Goal: Task Accomplishment & Management: Use online tool/utility

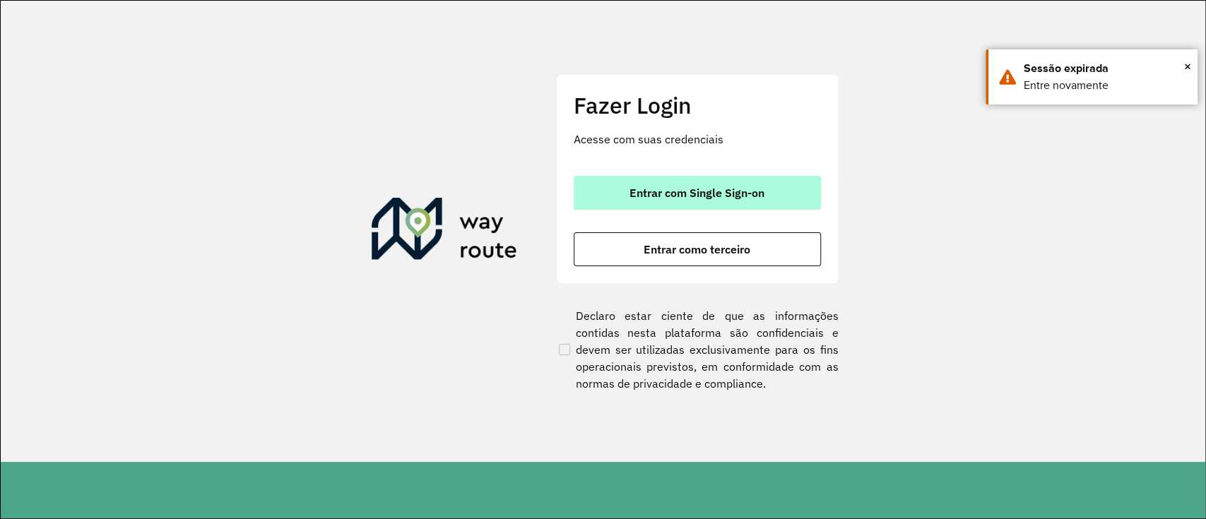
click at [718, 177] on button "Entrar com Single Sign-on" at bounding box center [697, 193] width 247 height 34
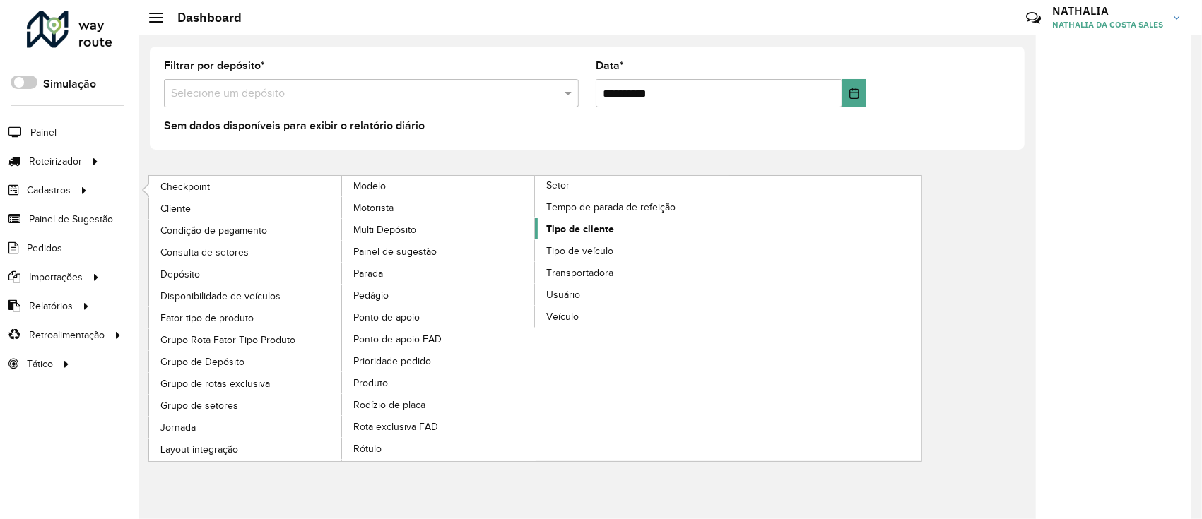
click at [579, 229] on span "Tipo de cliente" at bounding box center [580, 229] width 68 height 15
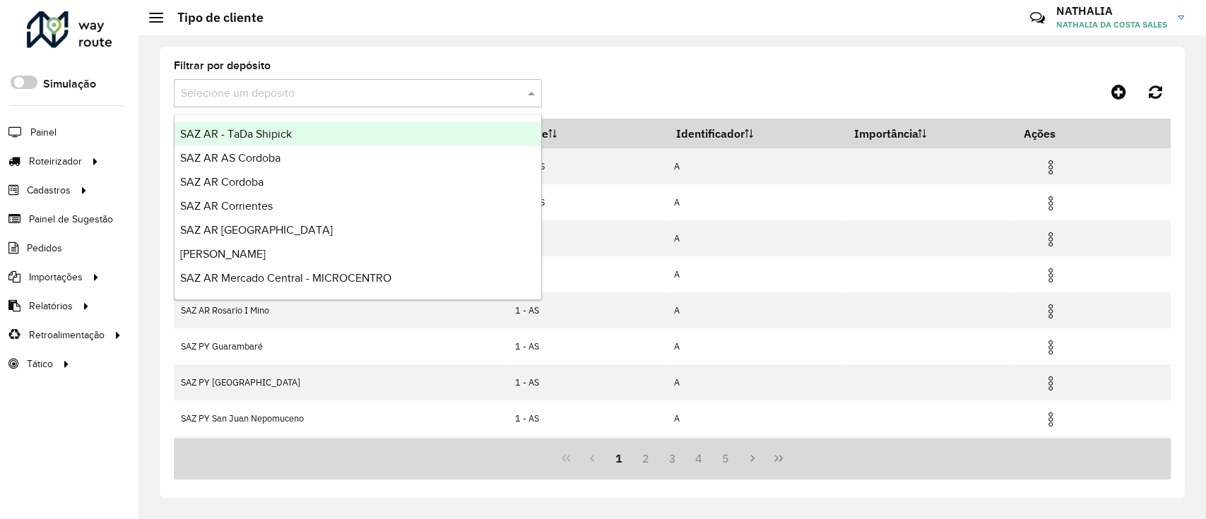
click at [290, 87] on input "text" at bounding box center [344, 94] width 326 height 17
type input "***"
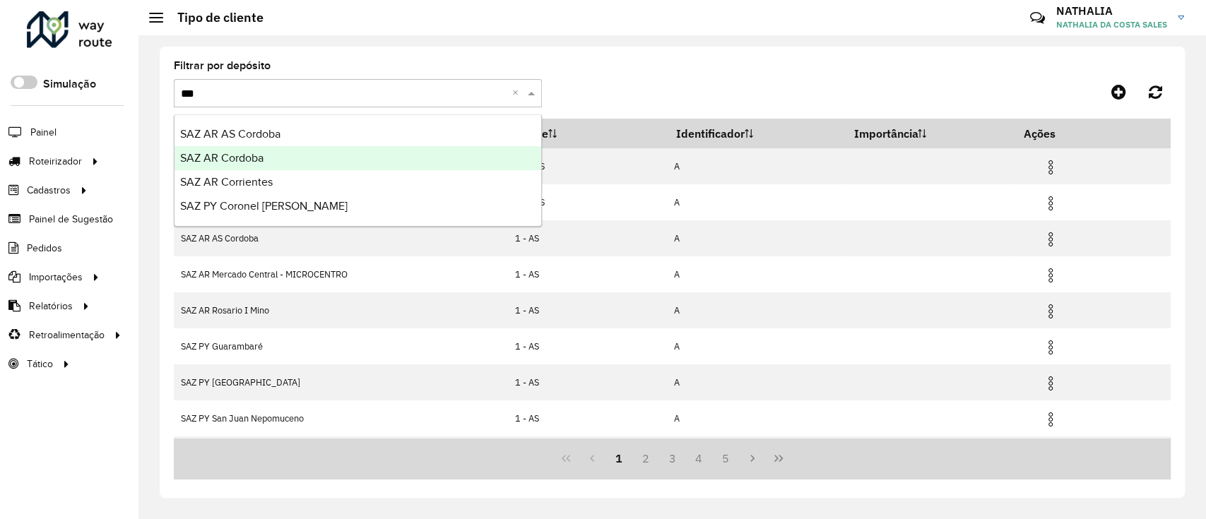
click at [244, 158] on span "SAZ AR Cordoba" at bounding box center [221, 158] width 83 height 12
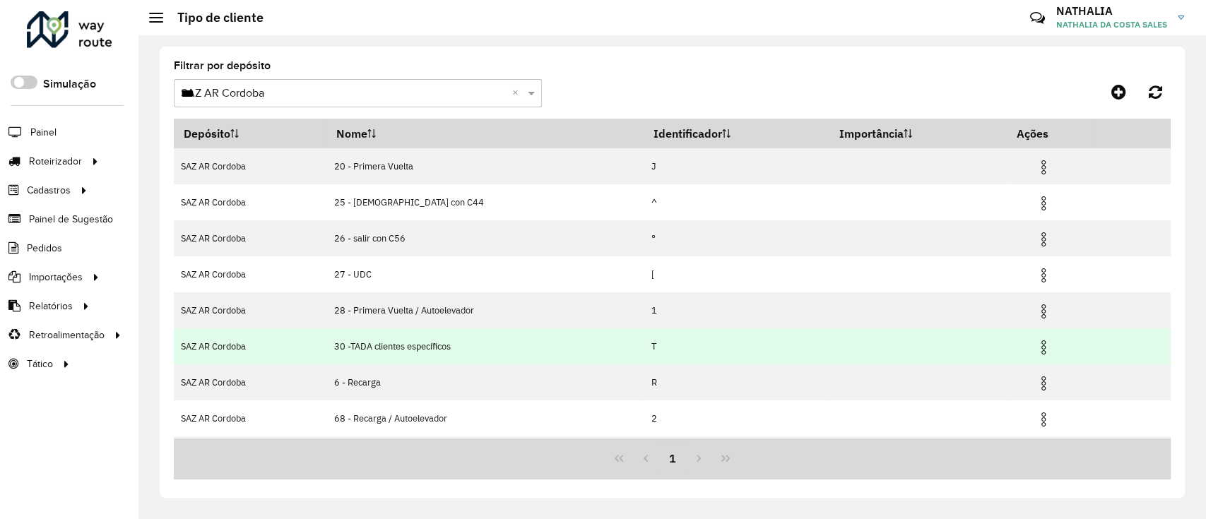
click at [1039, 348] on img at bounding box center [1043, 347] width 17 height 17
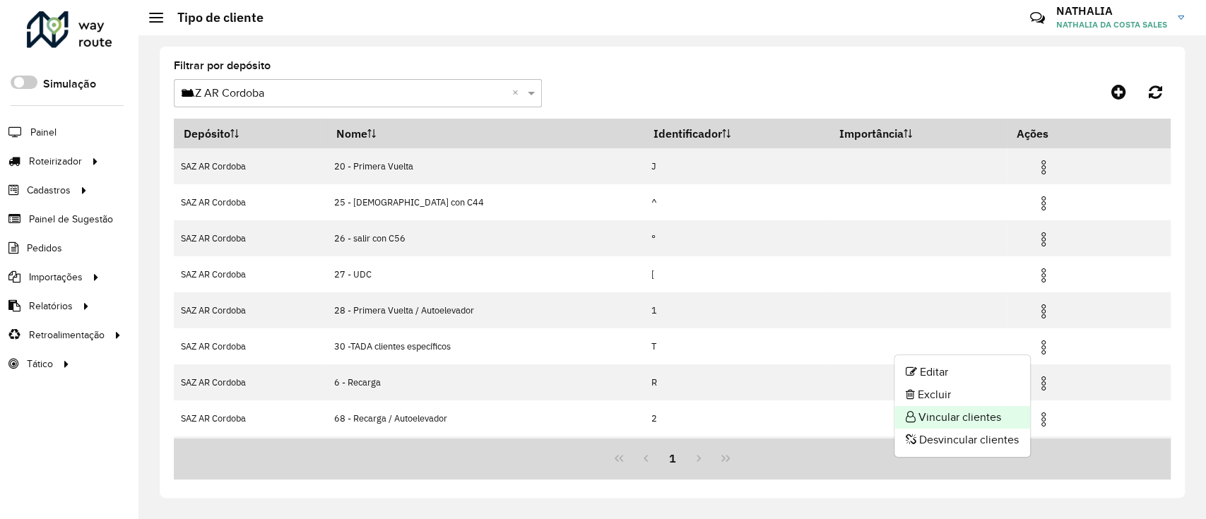
click at [954, 421] on li "Vincular clientes" at bounding box center [963, 417] width 136 height 23
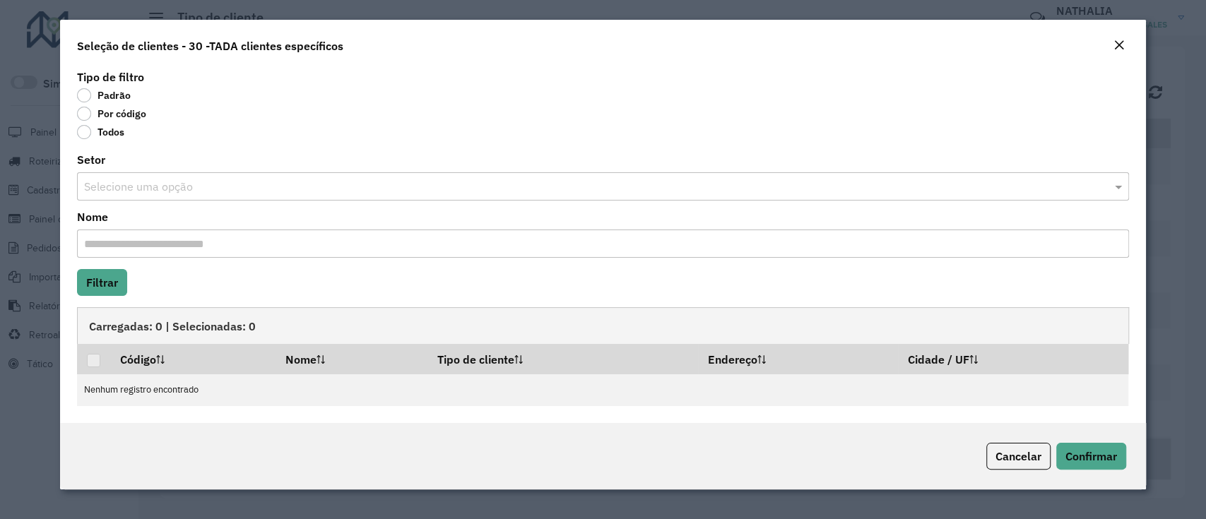
click at [106, 118] on label "Por código" at bounding box center [111, 114] width 69 height 14
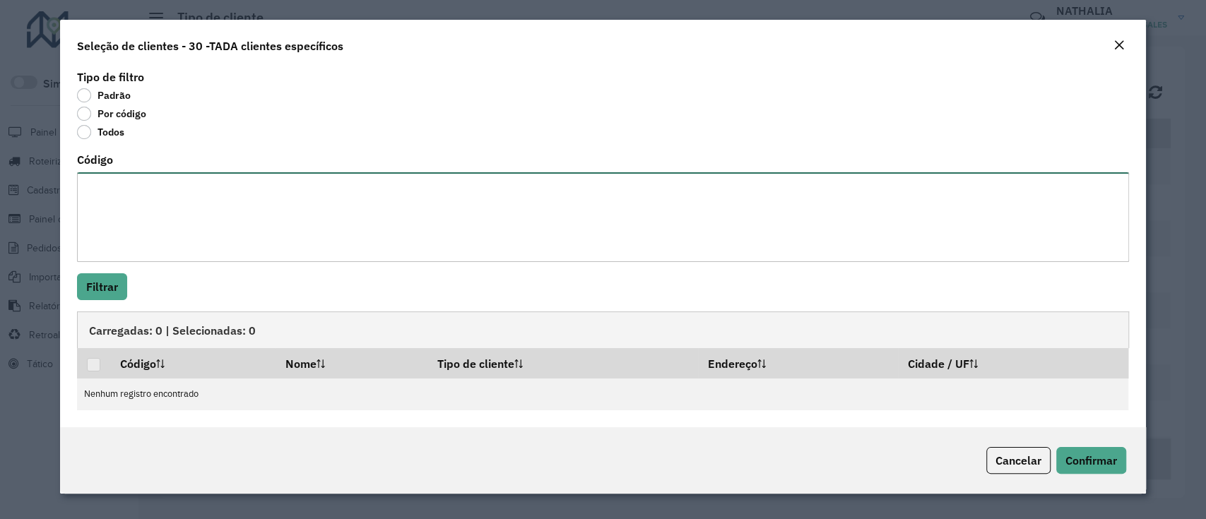
click at [124, 205] on textarea "Código" at bounding box center [602, 217] width 1051 height 90
click at [124, 202] on textarea "Código" at bounding box center [602, 217] width 1051 height 90
paste textarea "**********"
type textarea "**********"
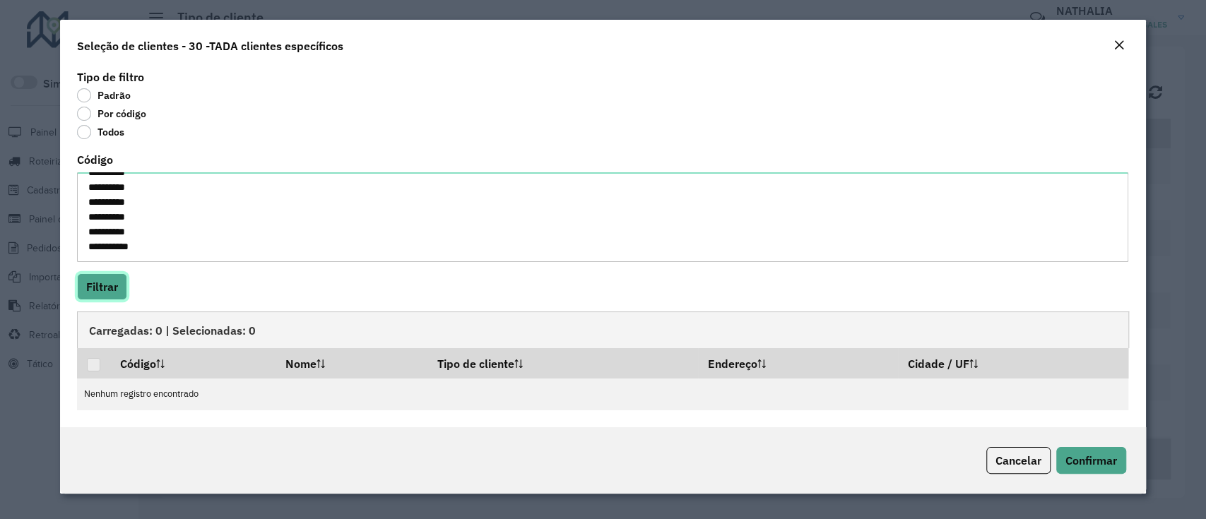
click at [111, 281] on button "Filtrar" at bounding box center [102, 286] width 50 height 27
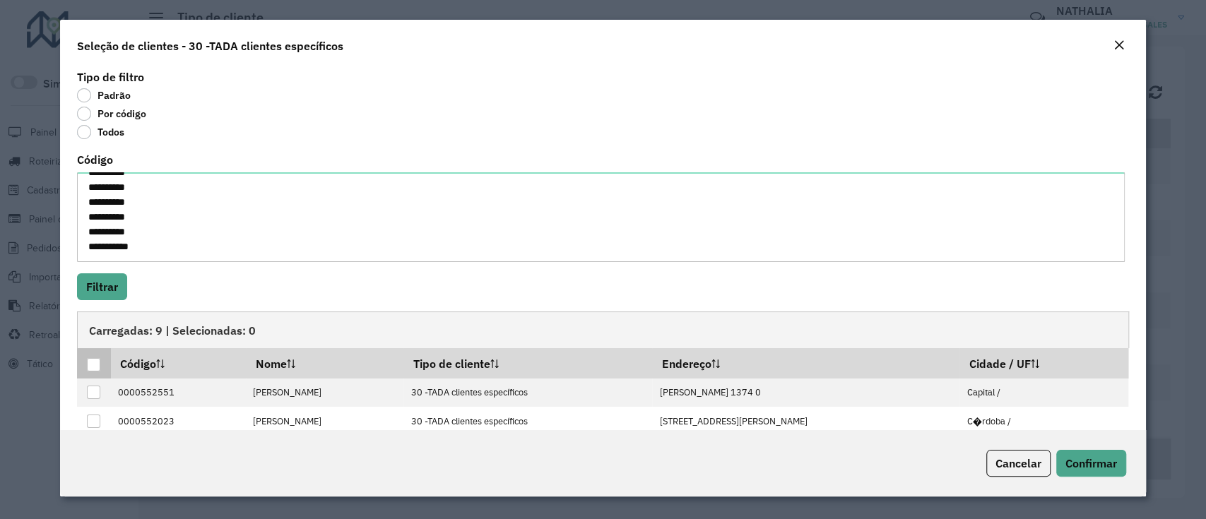
click at [96, 355] on th at bounding box center [93, 363] width 33 height 30
click at [100, 365] on div at bounding box center [93, 364] width 13 height 13
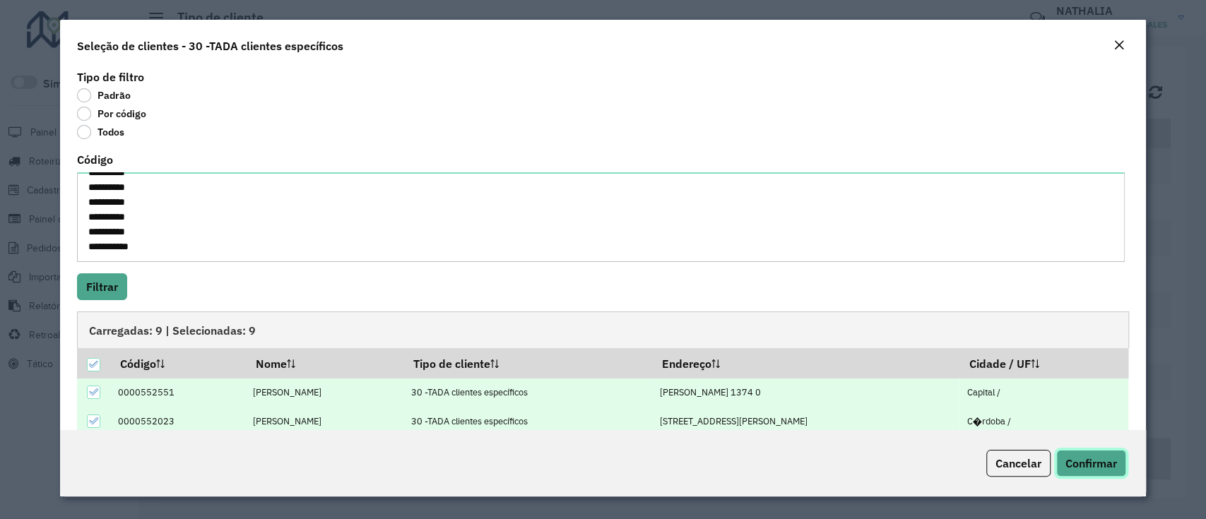
click at [1071, 470] on span "Confirmar" at bounding box center [1092, 463] width 52 height 14
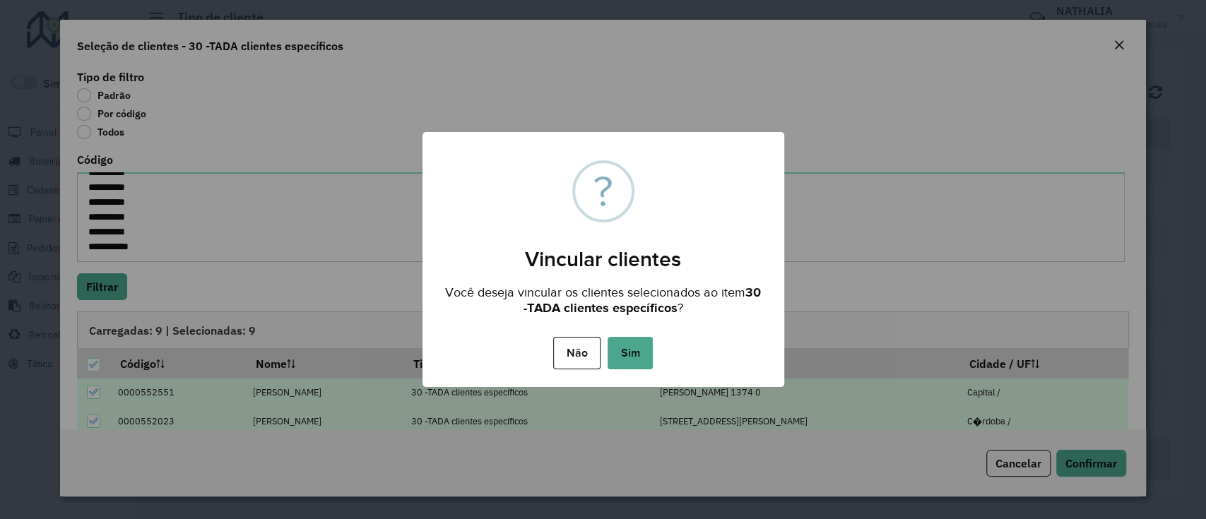
click at [656, 340] on div "Não No Sim" at bounding box center [604, 354] width 362 height 40
click at [623, 348] on button "Sim" at bounding box center [630, 353] width 45 height 33
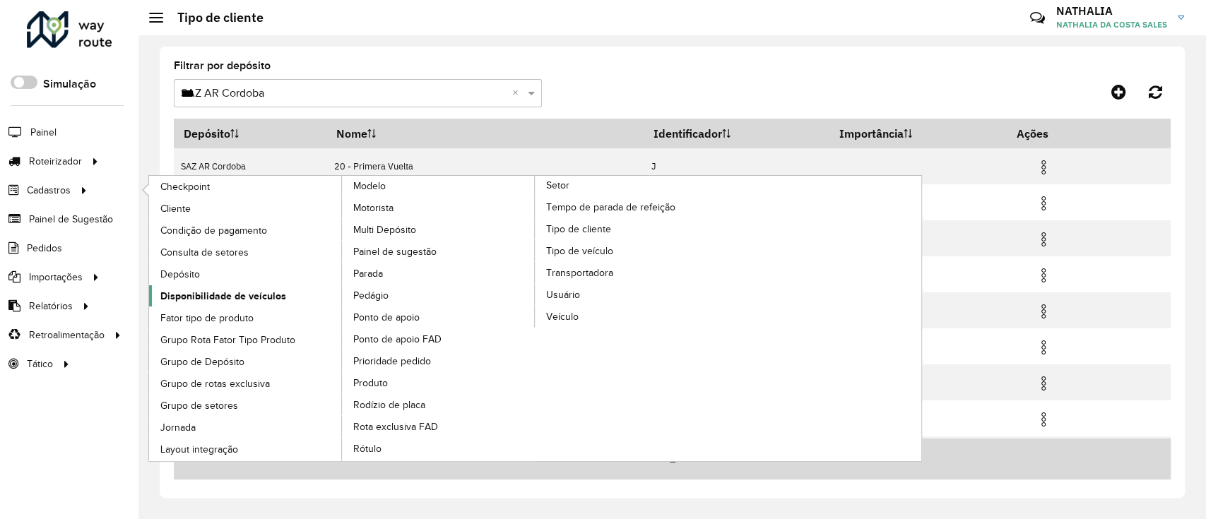
click at [209, 294] on span "Disponibilidade de veículos" at bounding box center [223, 296] width 126 height 15
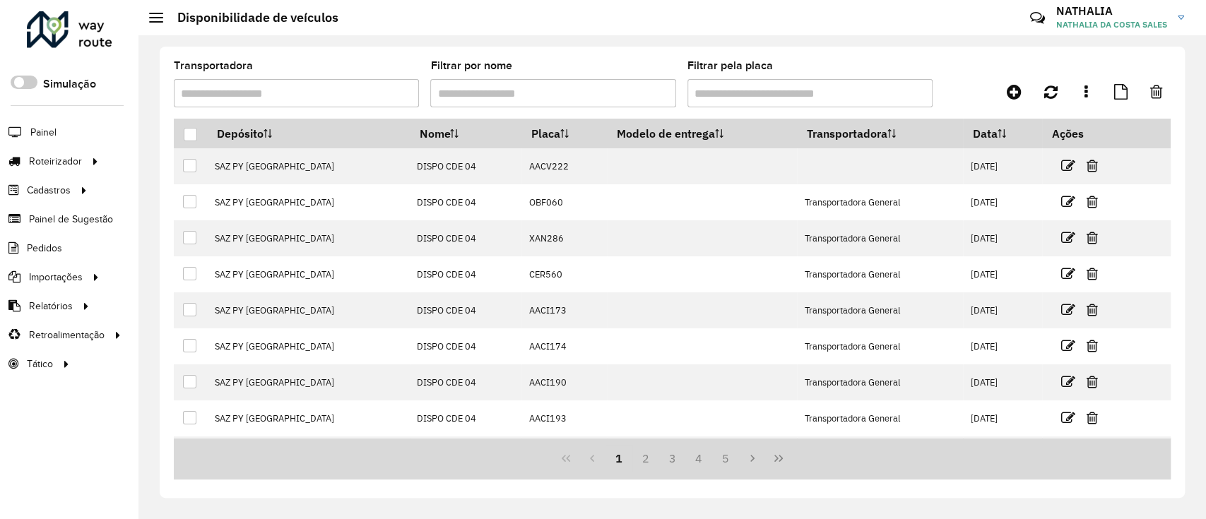
click at [1027, 105] on div "Transportadora Filtrar por nome Filtrar pela placa" at bounding box center [672, 90] width 997 height 58
click at [1020, 100] on link at bounding box center [1014, 91] width 32 height 25
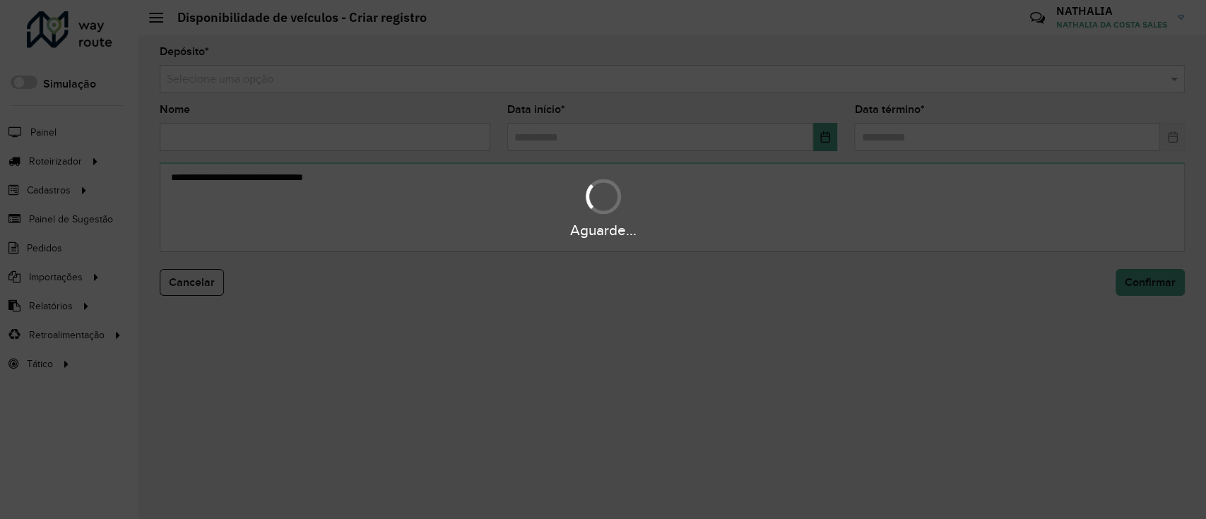
click at [979, 79] on div "Aguarde..." at bounding box center [603, 259] width 1206 height 519
click at [979, 79] on input "text" at bounding box center [658, 79] width 983 height 17
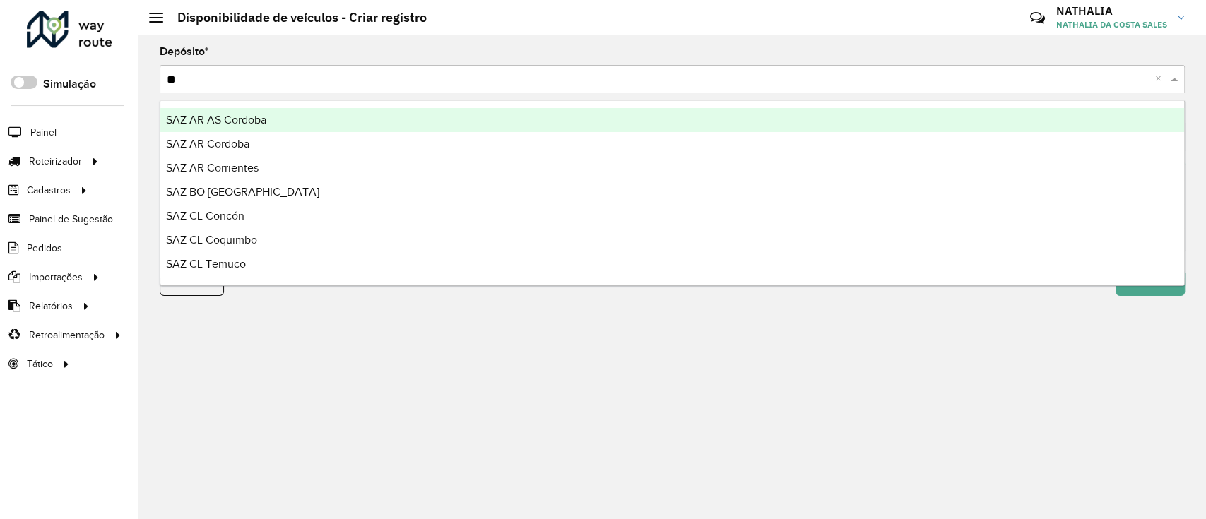
type input "***"
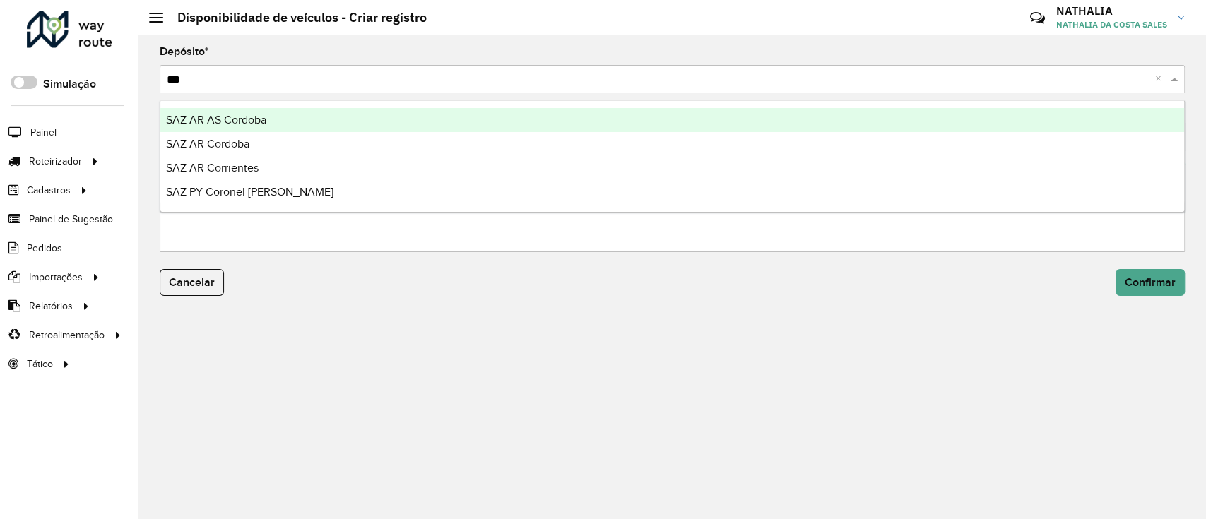
click at [978, 117] on div "SAZ AR AS Cordoba" at bounding box center [672, 120] width 1024 height 24
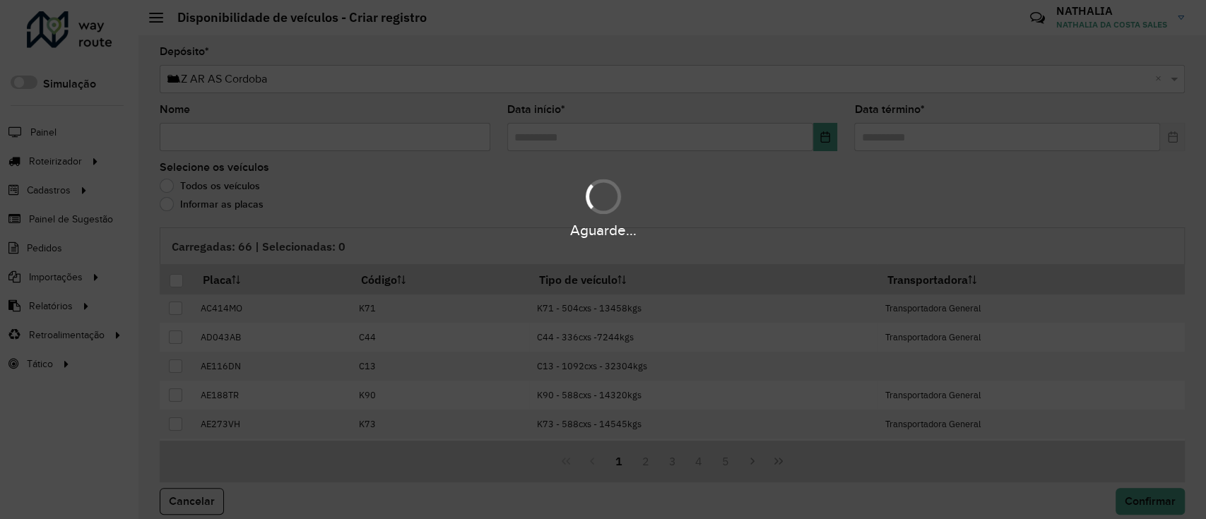
click at [304, 132] on div "Aguarde..." at bounding box center [603, 259] width 1206 height 519
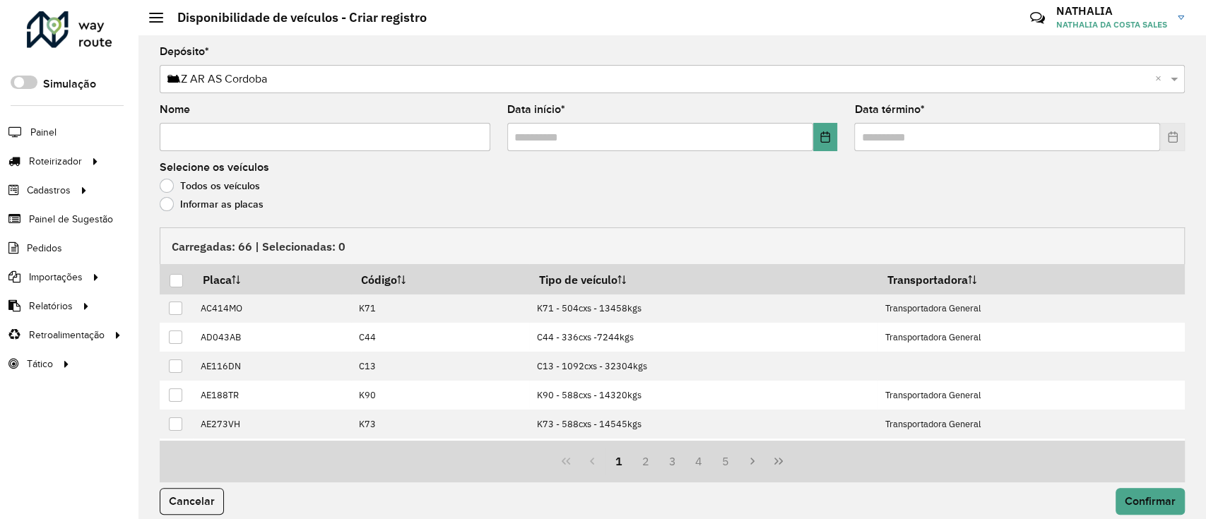
click at [304, 132] on input "Nome" at bounding box center [325, 137] width 331 height 28
type input "*"
click at [605, 137] on input "text" at bounding box center [660, 137] width 306 height 28
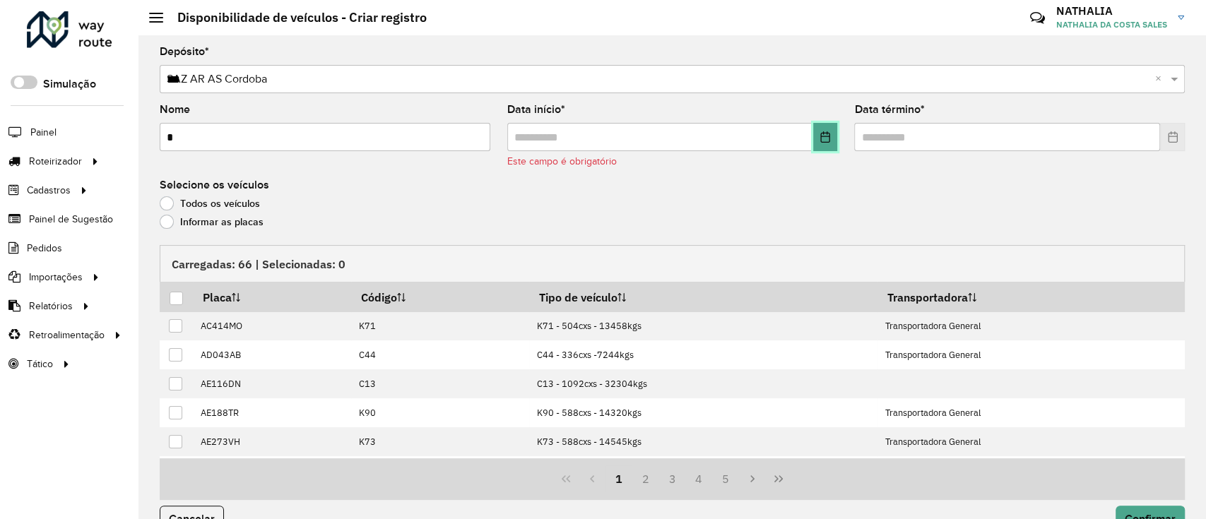
click at [825, 140] on icon "Choose Date" at bounding box center [825, 136] width 11 height 11
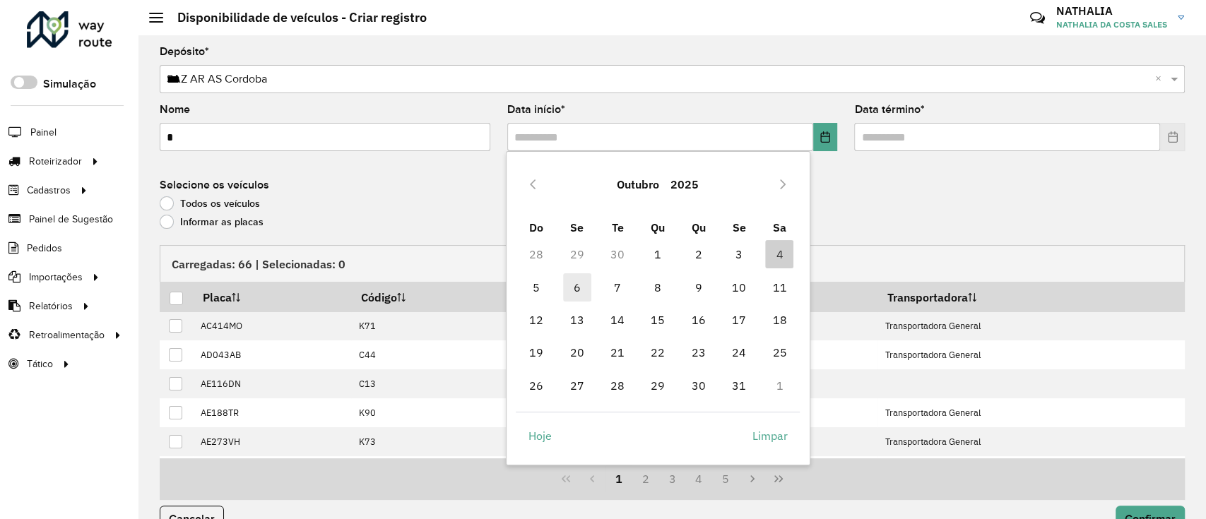
click at [580, 284] on span "6" at bounding box center [577, 287] width 28 height 28
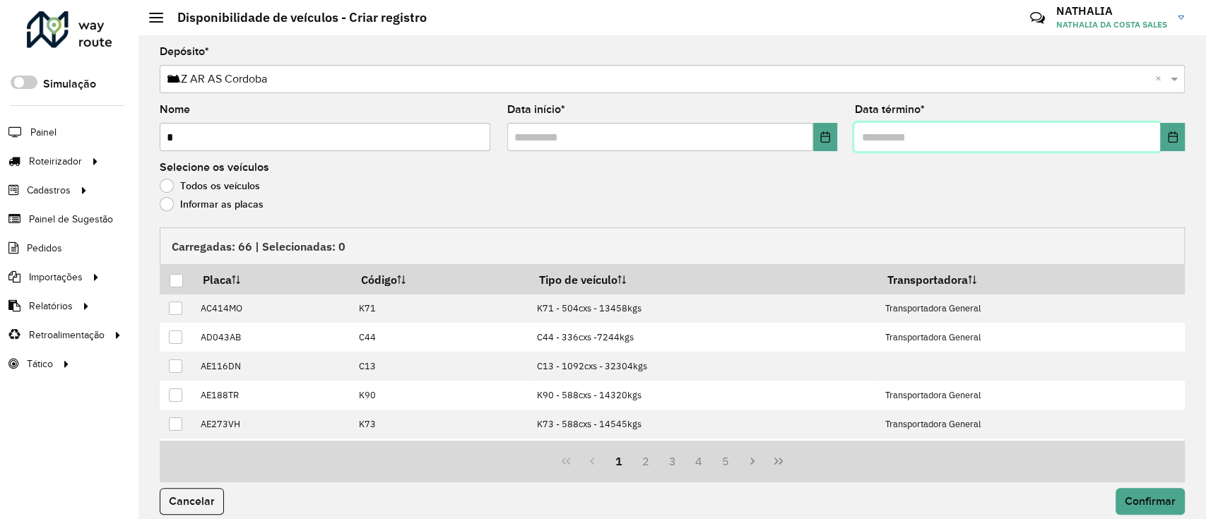
click at [898, 144] on input "text" at bounding box center [1007, 137] width 306 height 28
click at [1169, 141] on icon "Choose Date" at bounding box center [1172, 136] width 11 height 11
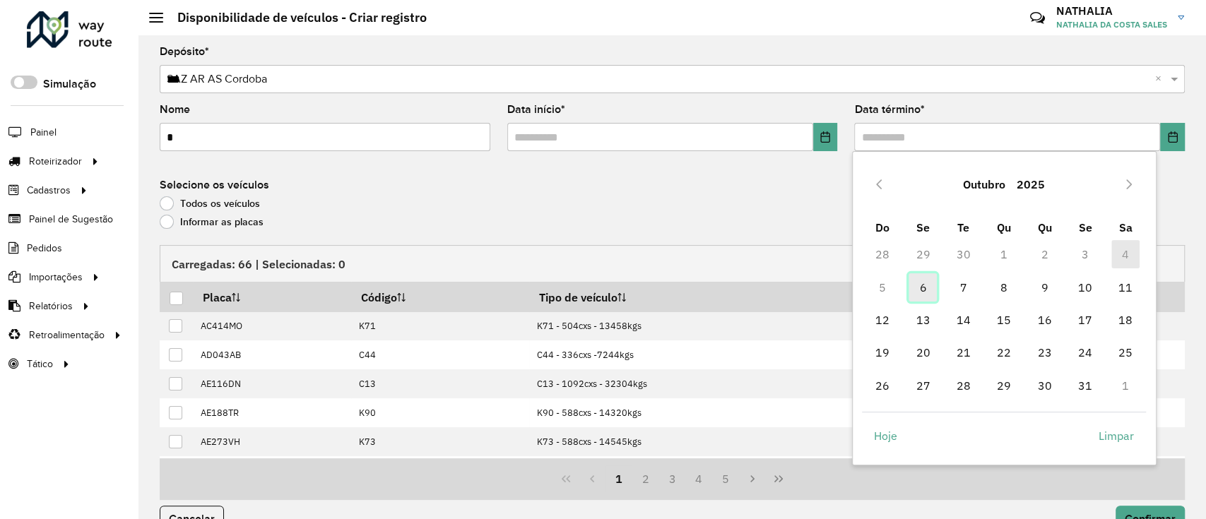
click at [928, 287] on span "6" at bounding box center [923, 287] width 28 height 28
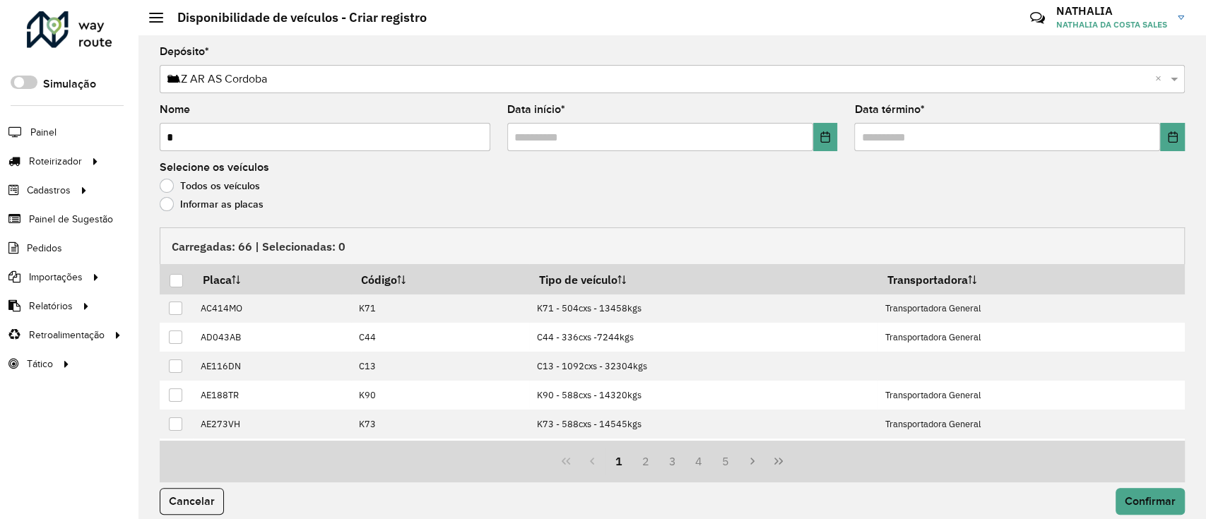
click at [222, 201] on label "Informar as placas" at bounding box center [212, 204] width 104 height 14
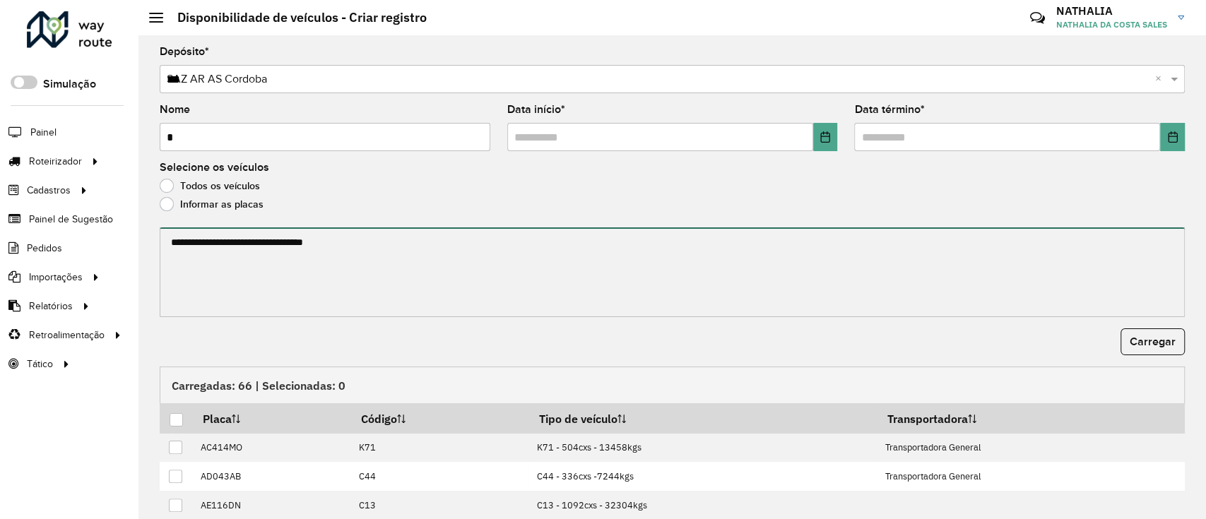
click at [228, 261] on textarea at bounding box center [672, 273] width 1025 height 90
paste textarea "****** ****** ****** ******* ******** ****** ****** ******* ****** ****** *****…"
type textarea "****** ****** ****** ******* ******** ****** ****** ******* ****** ****** *****…"
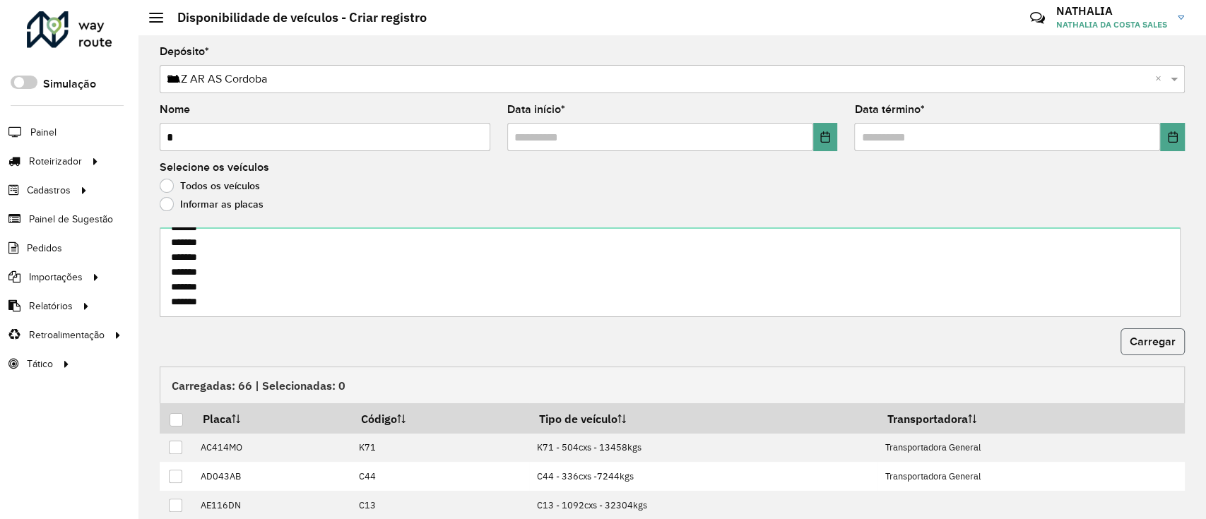
click at [1160, 342] on span "Carregar" at bounding box center [1153, 342] width 46 height 12
click at [175, 418] on div at bounding box center [176, 419] width 13 height 13
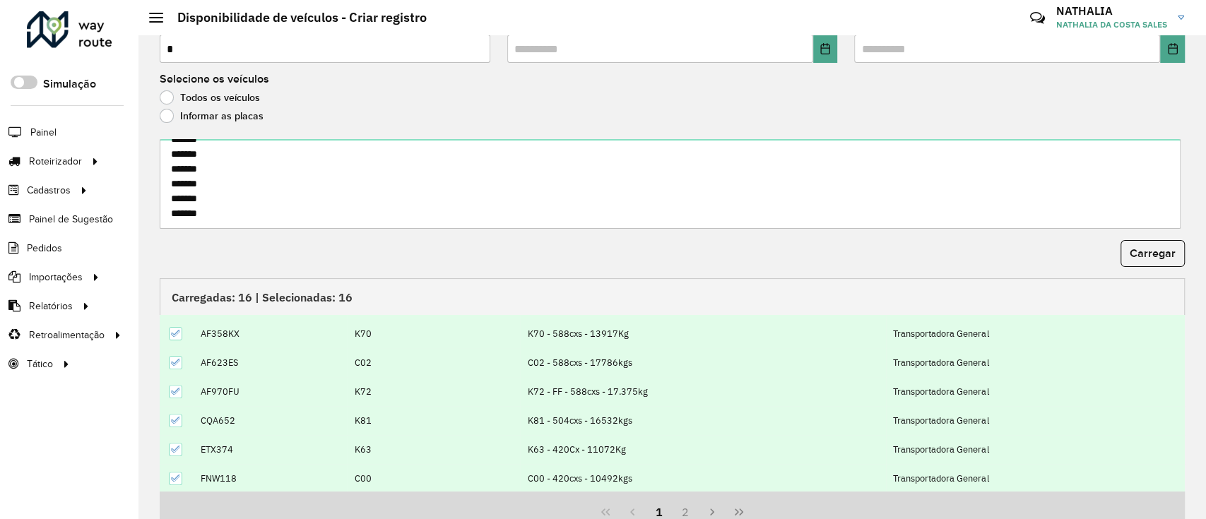
scroll to position [152, 0]
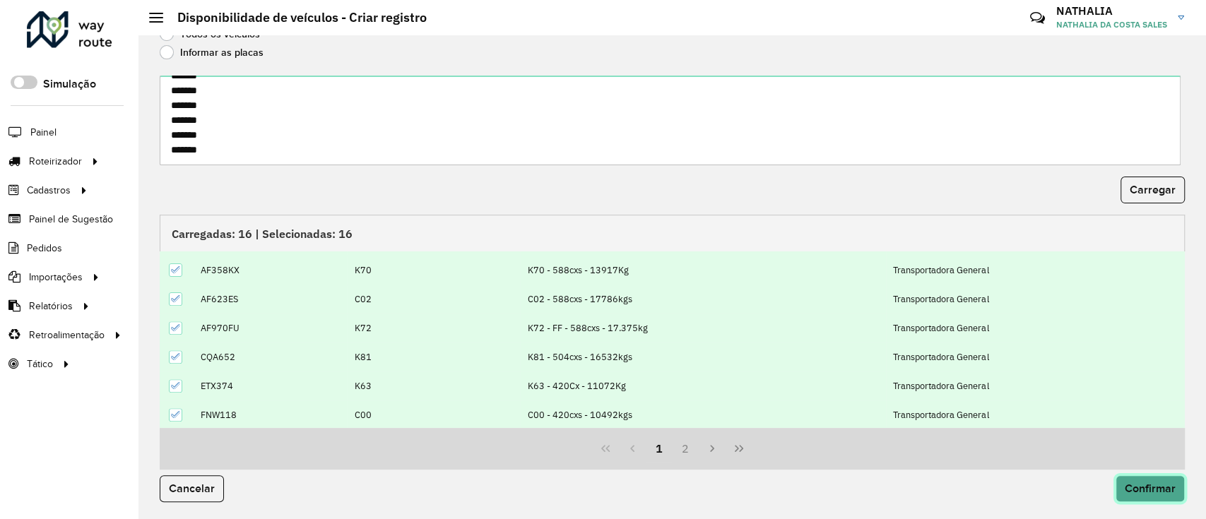
click at [1164, 480] on button "Confirmar" at bounding box center [1150, 489] width 69 height 27
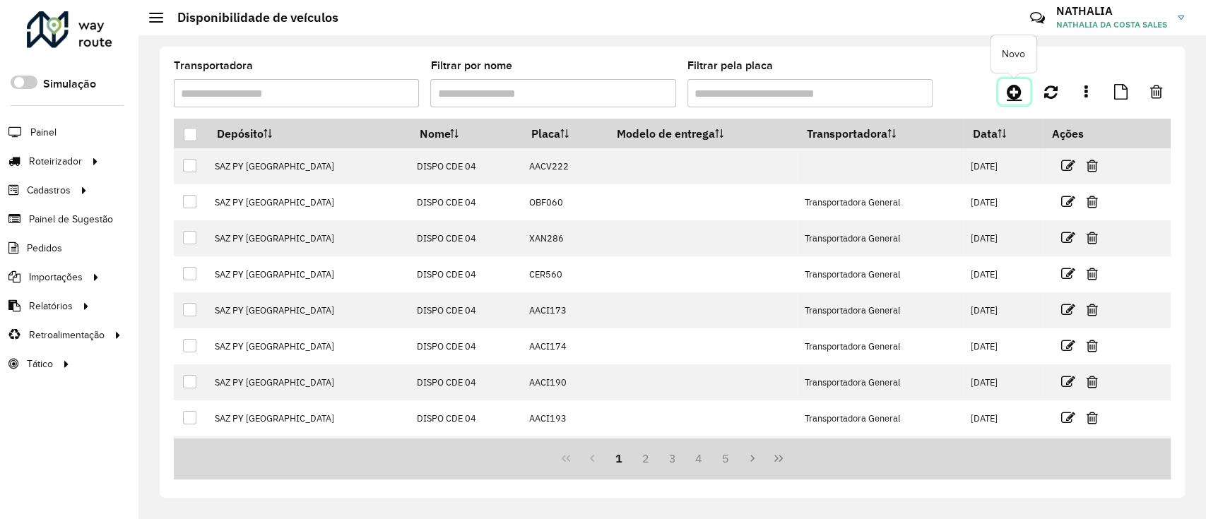
click at [1015, 97] on icon at bounding box center [1014, 91] width 15 height 17
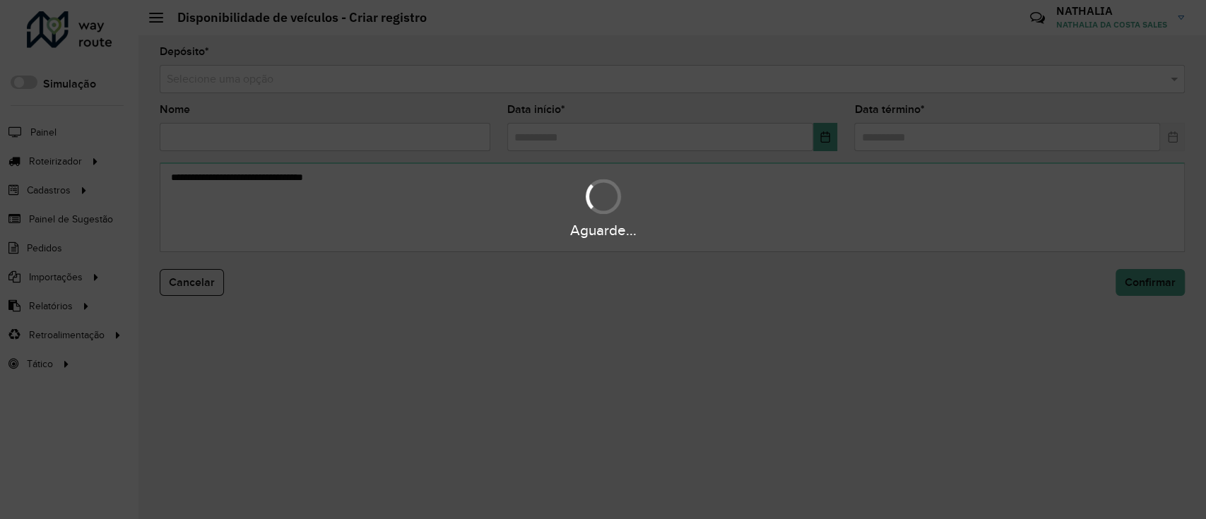
click at [949, 81] on div "Aguarde..." at bounding box center [603, 259] width 1206 height 519
click at [945, 81] on hb-app "Aguarde... Pop-up bloqueado! Seu navegador bloqueou automáticamente a abertura …" at bounding box center [603, 259] width 1206 height 519
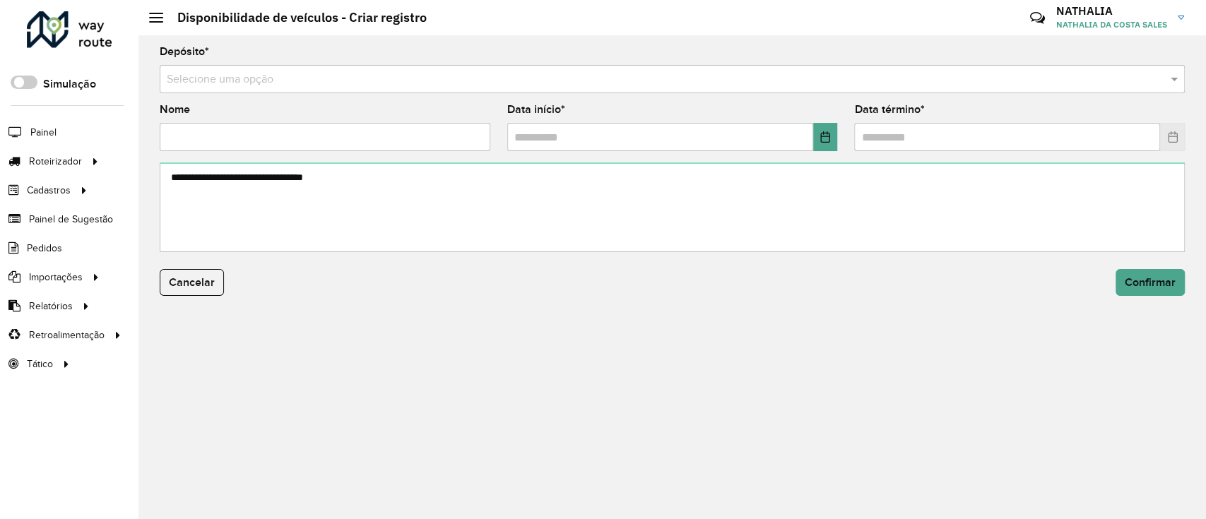
click at [941, 80] on input "text" at bounding box center [658, 79] width 983 height 17
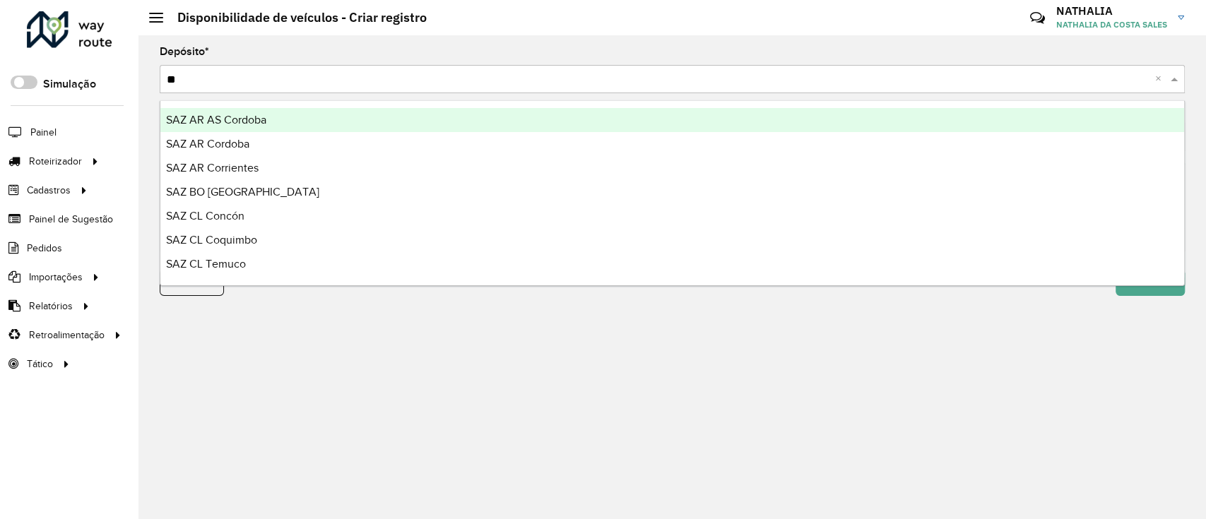
type input "***"
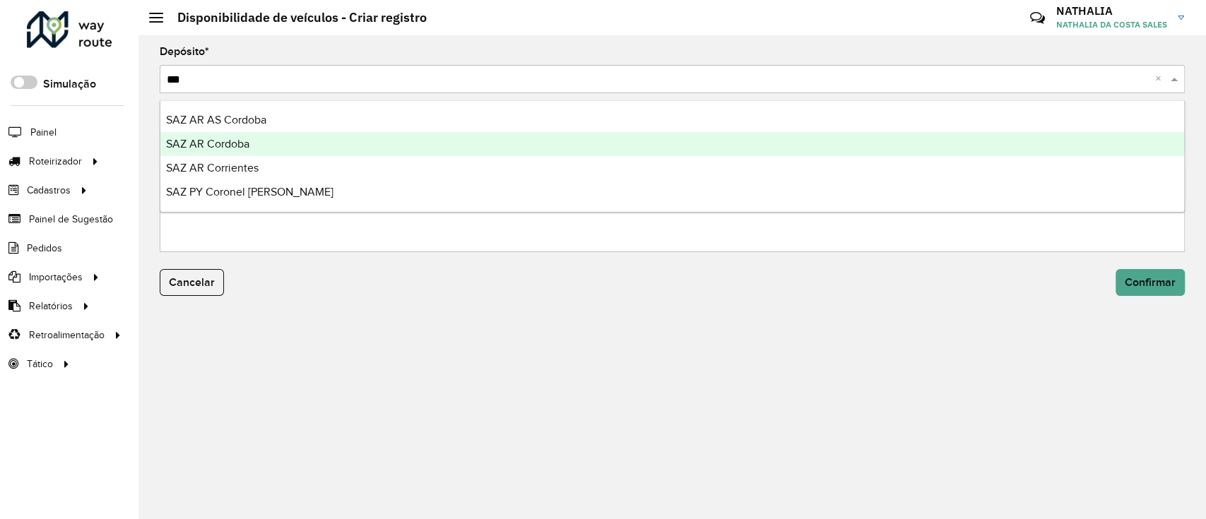
click at [825, 153] on div "SAZ AR Cordoba" at bounding box center [672, 144] width 1024 height 24
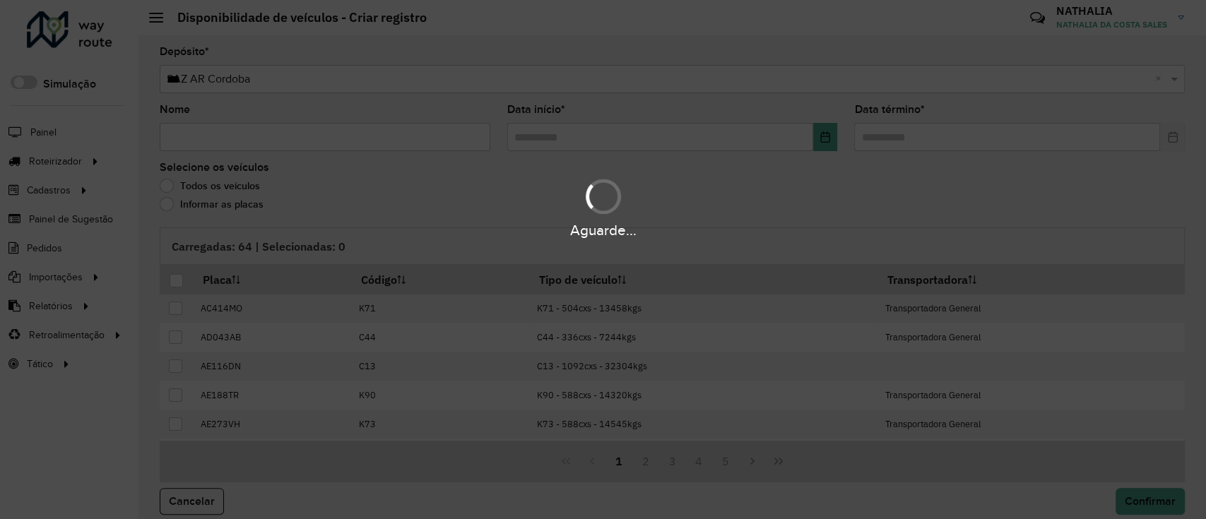
click at [367, 144] on div "Aguarde..." at bounding box center [603, 259] width 1206 height 519
click at [365, 141] on input "Nome" at bounding box center [325, 137] width 331 height 28
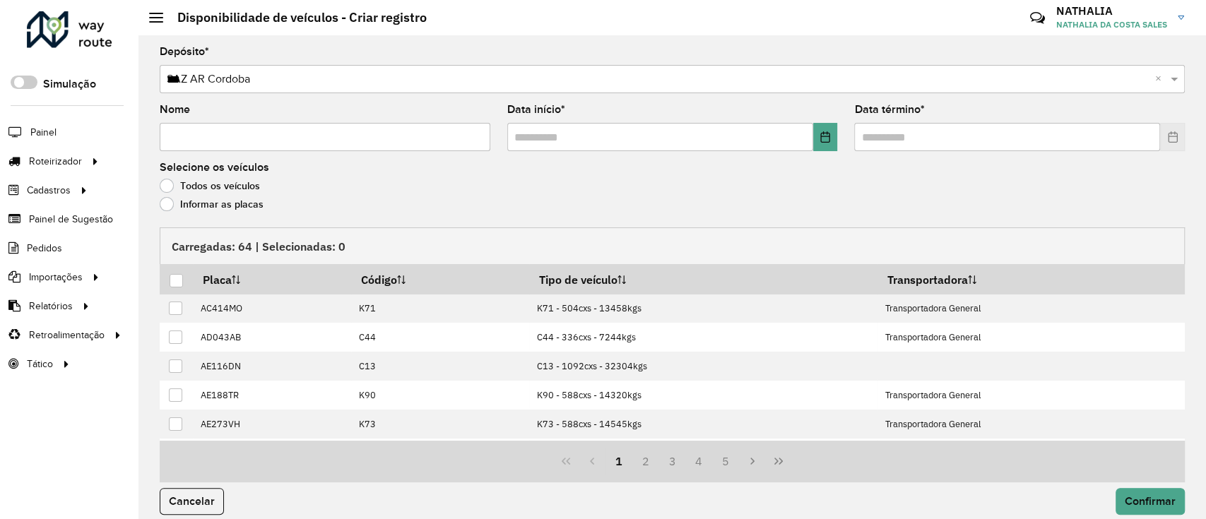
click at [365, 141] on input "Nome" at bounding box center [325, 137] width 331 height 28
type input "*"
click at [560, 157] on formly-field "Data início *" at bounding box center [673, 134] width 348 height 58
click at [635, 144] on input "text" at bounding box center [660, 137] width 306 height 28
click at [827, 143] on button "Choose Date" at bounding box center [825, 137] width 25 height 28
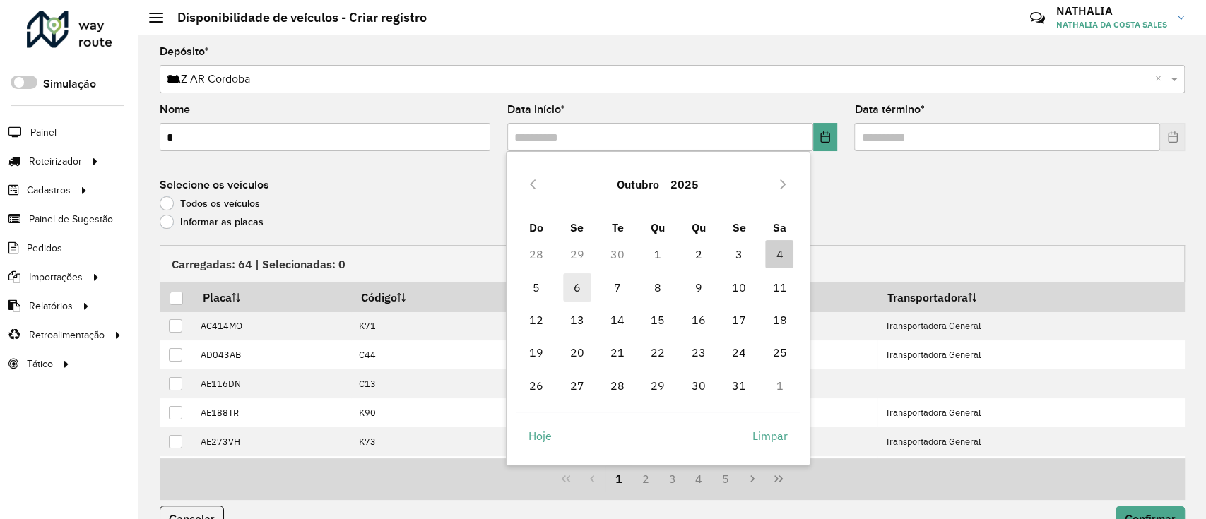
click at [582, 282] on span "6" at bounding box center [577, 287] width 28 height 28
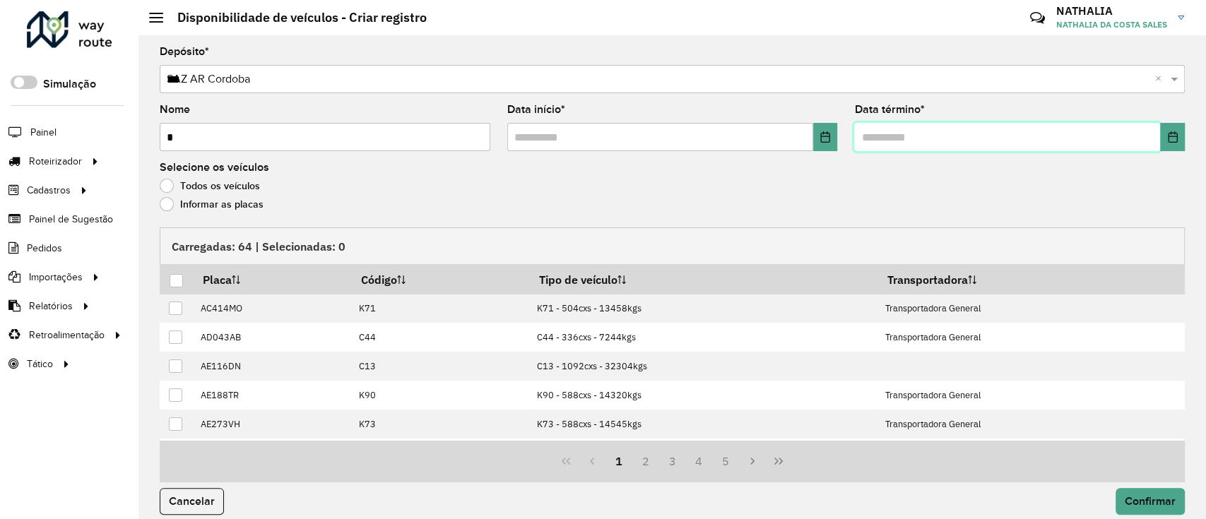
click at [934, 141] on input "text" at bounding box center [1007, 137] width 306 height 28
click at [1168, 133] on icon "Choose Date" at bounding box center [1172, 136] width 9 height 11
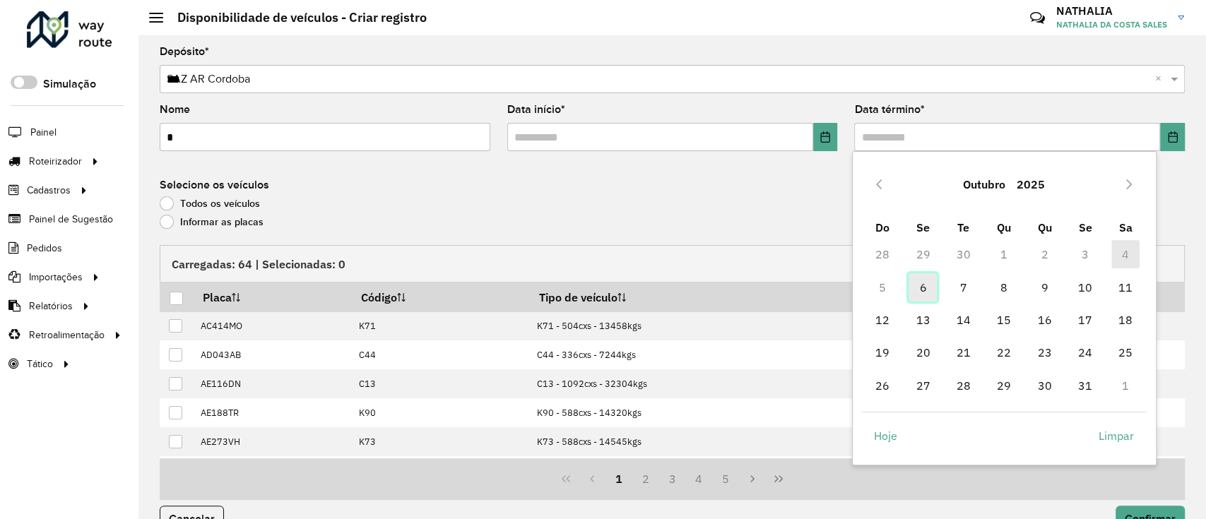
click at [920, 289] on span "6" at bounding box center [923, 287] width 28 height 28
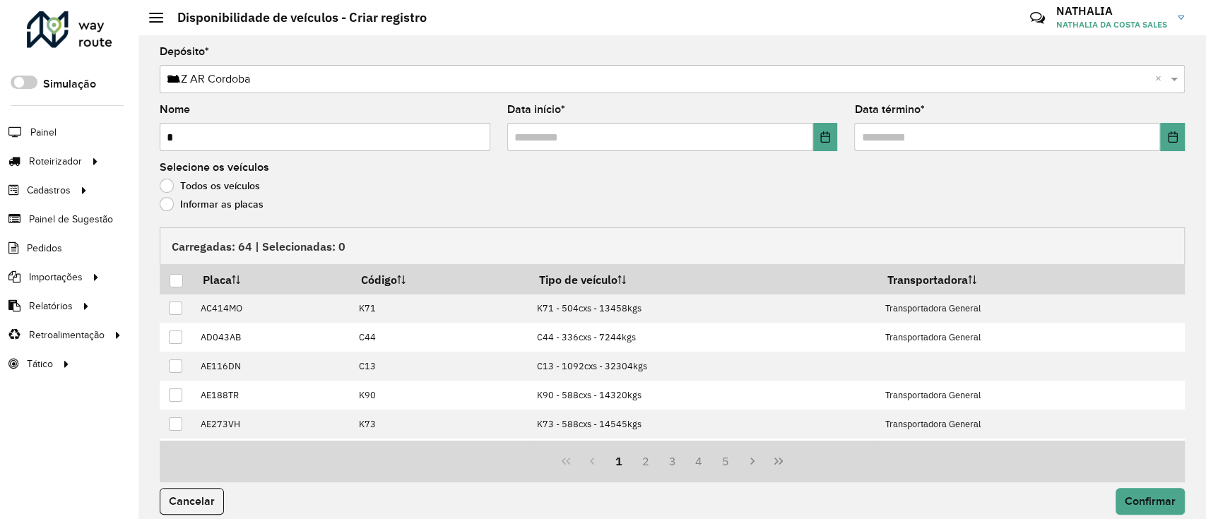
click at [182, 208] on label "Informar as placas" at bounding box center [212, 204] width 104 height 14
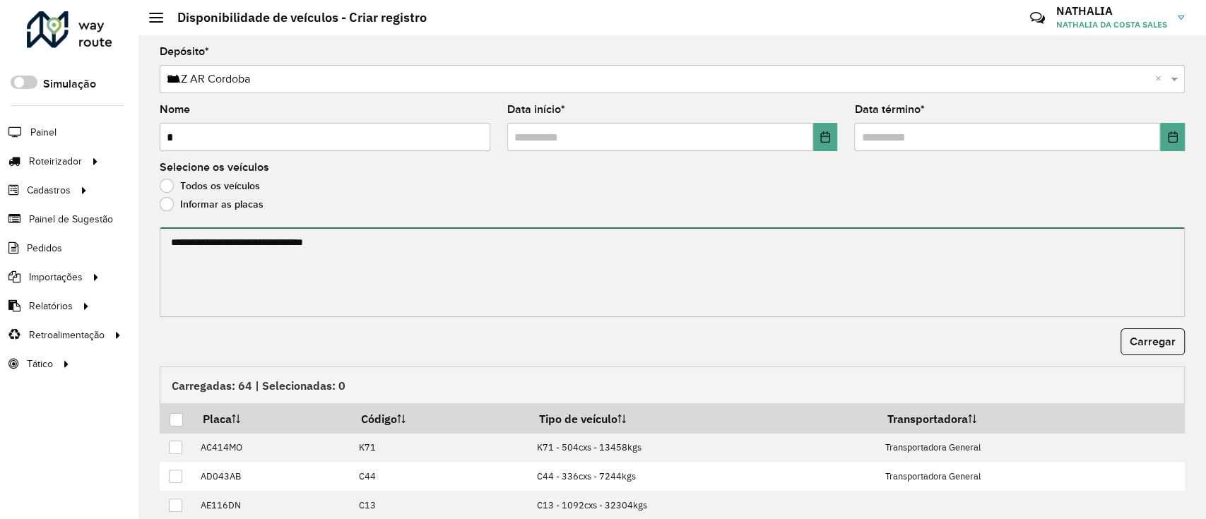
click at [210, 237] on textarea at bounding box center [672, 273] width 1025 height 90
paste textarea "****** ****** ****** ****** ******* ******* ******* ****** ****** ****** ******…"
type textarea "****** ****** ****** ****** ******* ******* ******* ****** ****** ****** ******…"
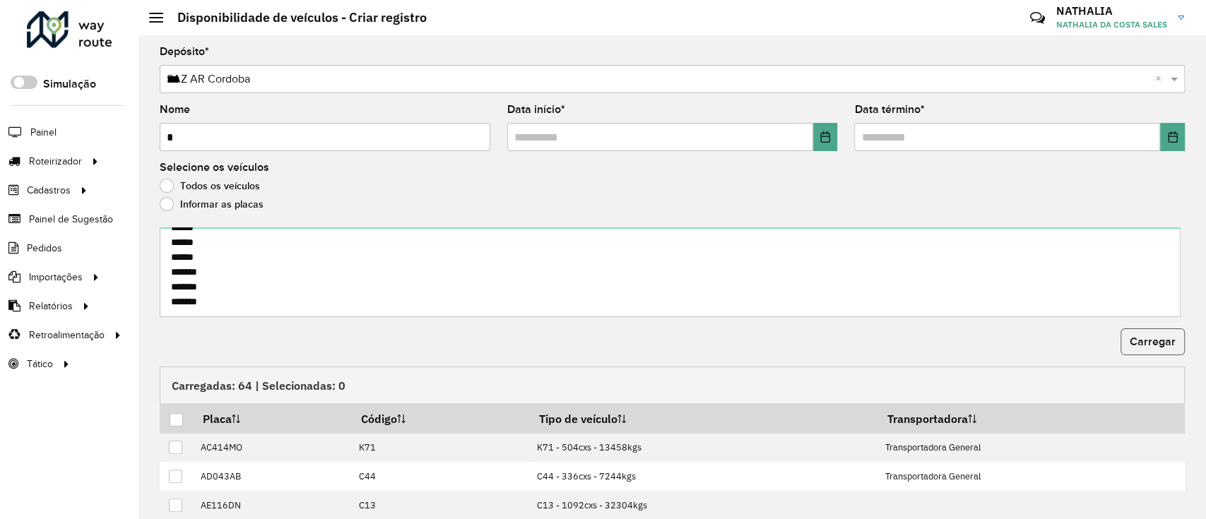
click at [1167, 339] on span "Carregar" at bounding box center [1153, 342] width 46 height 12
click at [182, 420] on div at bounding box center [176, 419] width 13 height 13
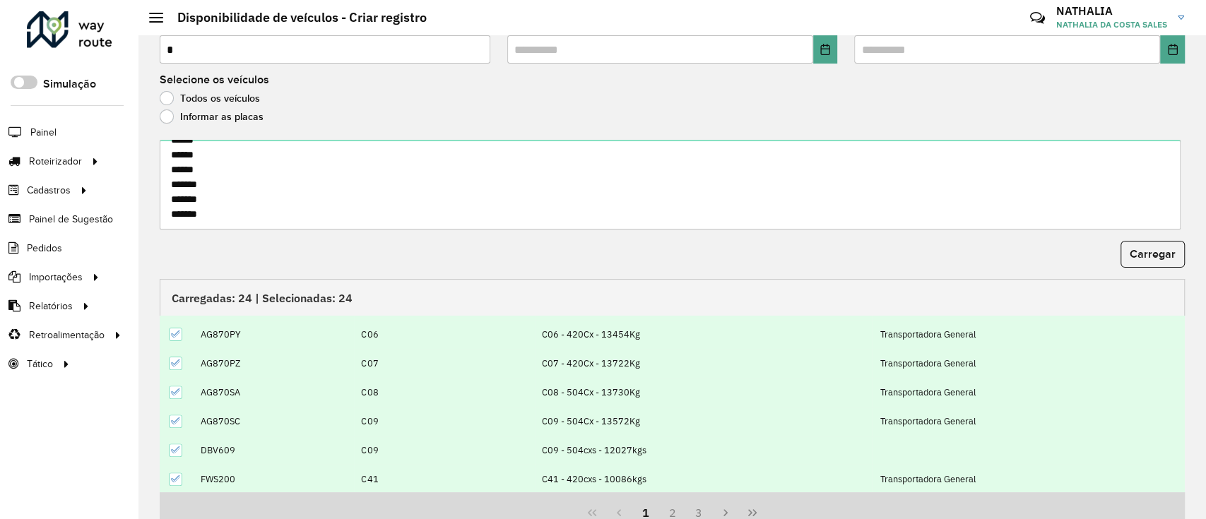
scroll to position [152, 0]
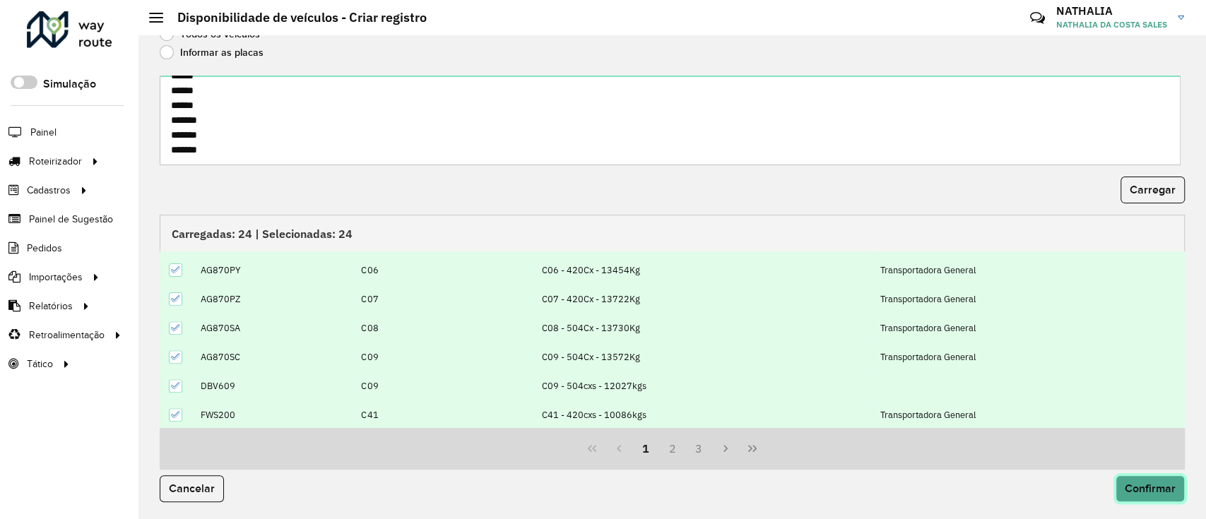
click at [1145, 499] on button "Confirmar" at bounding box center [1150, 489] width 69 height 27
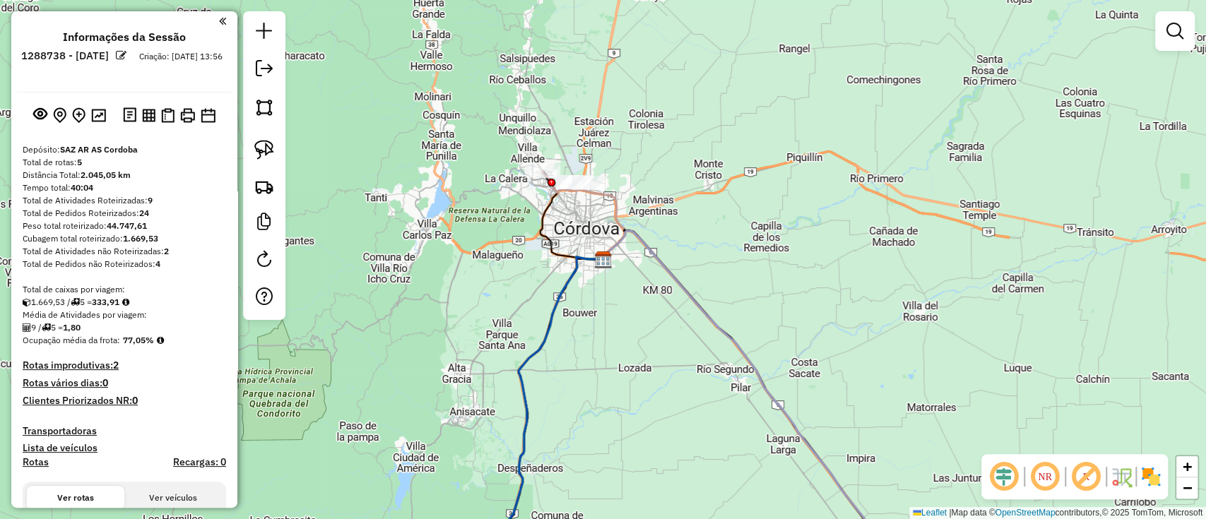
click at [1151, 473] on img at bounding box center [1151, 477] width 23 height 23
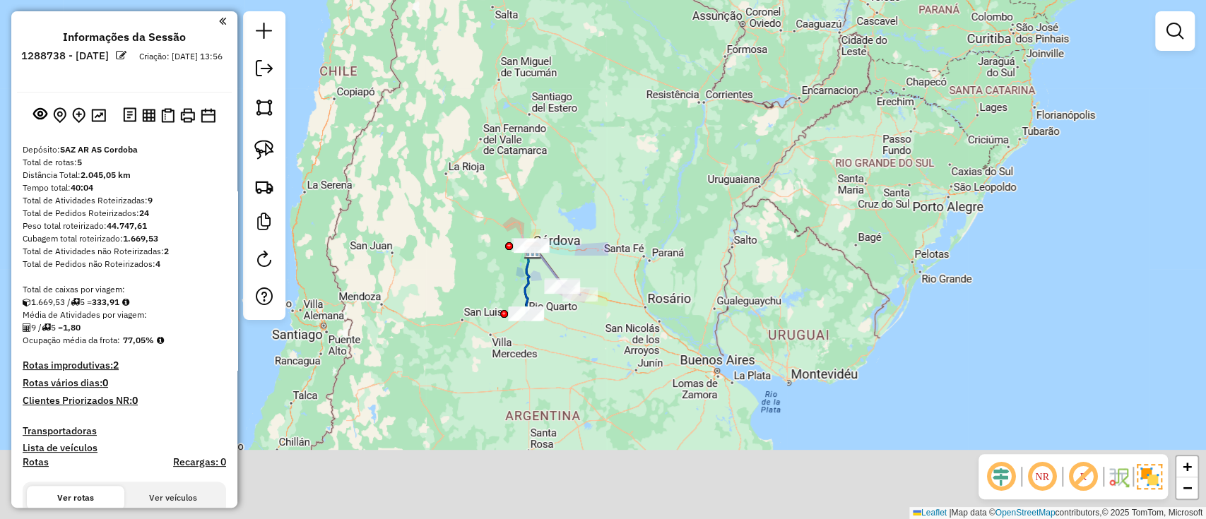
drag, startPoint x: 512, startPoint y: 362, endPoint x: 456, endPoint y: 295, distance: 87.4
click at [456, 281] on div "Janela de atendimento Grade de atendimento Capacidade Transportadoras Veículos …" at bounding box center [603, 259] width 1206 height 519
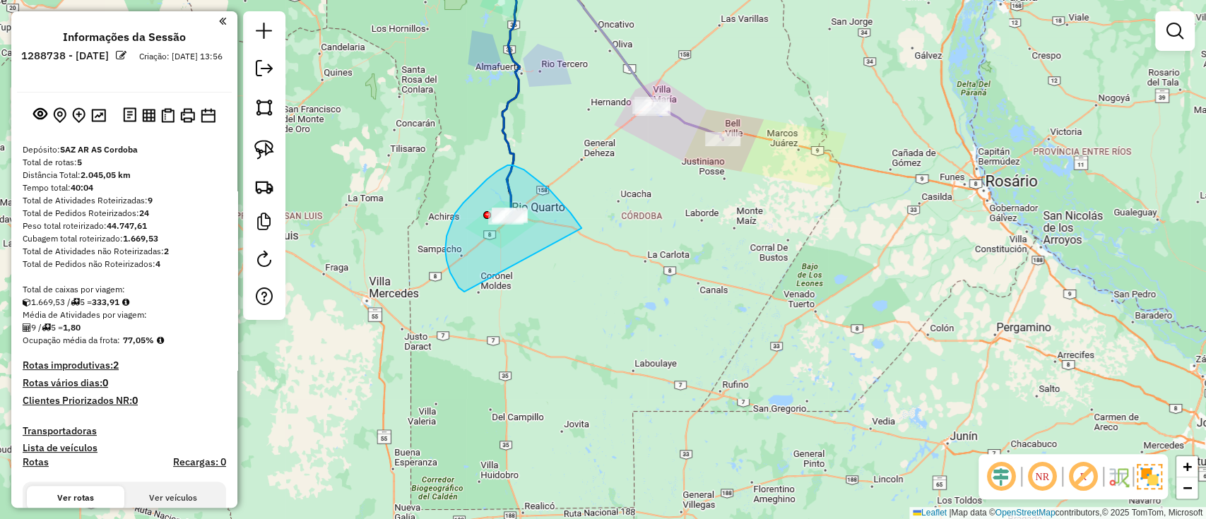
drag, startPoint x: 533, startPoint y: 176, endPoint x: 465, endPoint y: 292, distance: 134.3
click at [465, 292] on div "Janela de atendimento Grade de atendimento Capacidade Transportadoras Veículos …" at bounding box center [603, 259] width 1206 height 519
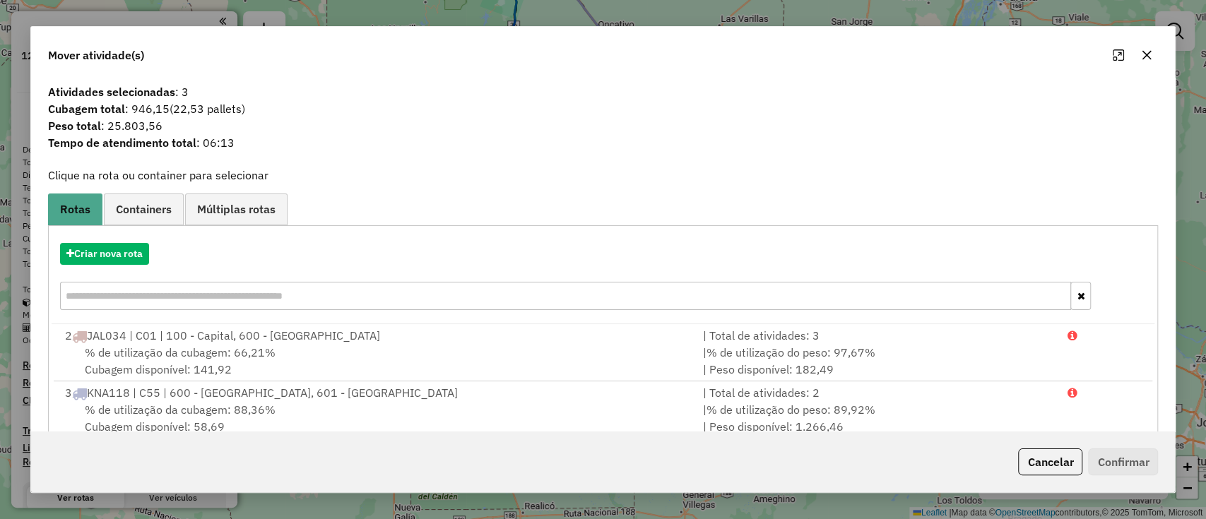
drag, startPoint x: 1040, startPoint y: 472, endPoint x: 876, endPoint y: 376, distance: 190.6
click at [1040, 472] on button "Cancelar" at bounding box center [1050, 462] width 64 height 27
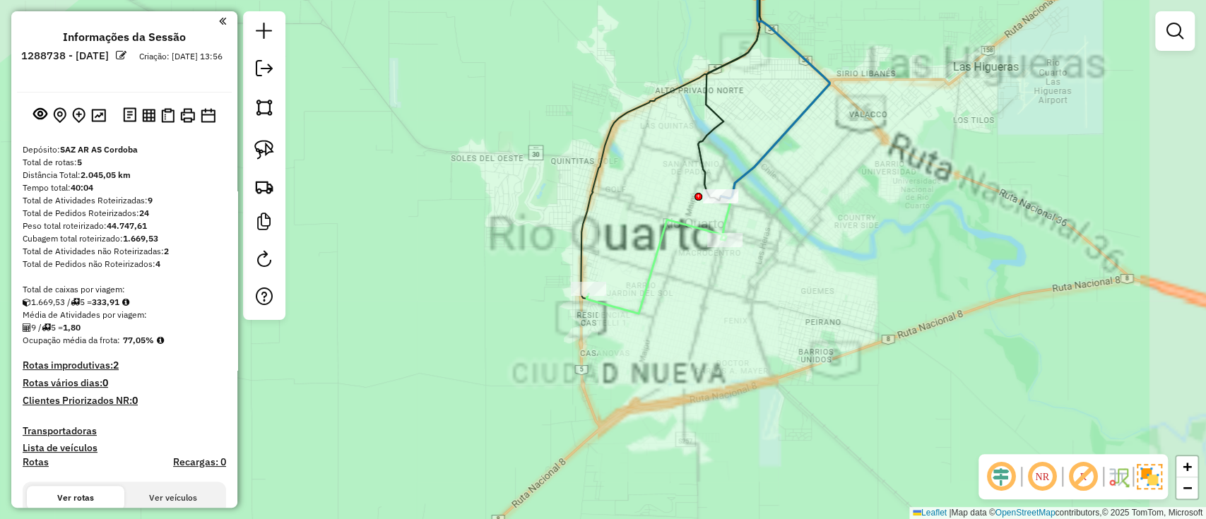
drag, startPoint x: 661, startPoint y: 199, endPoint x: 454, endPoint y: 208, distance: 207.9
click at [473, 206] on div "Janela de atendimento Grade de atendimento Capacidade Transportadoras Veículos …" at bounding box center [603, 259] width 1206 height 519
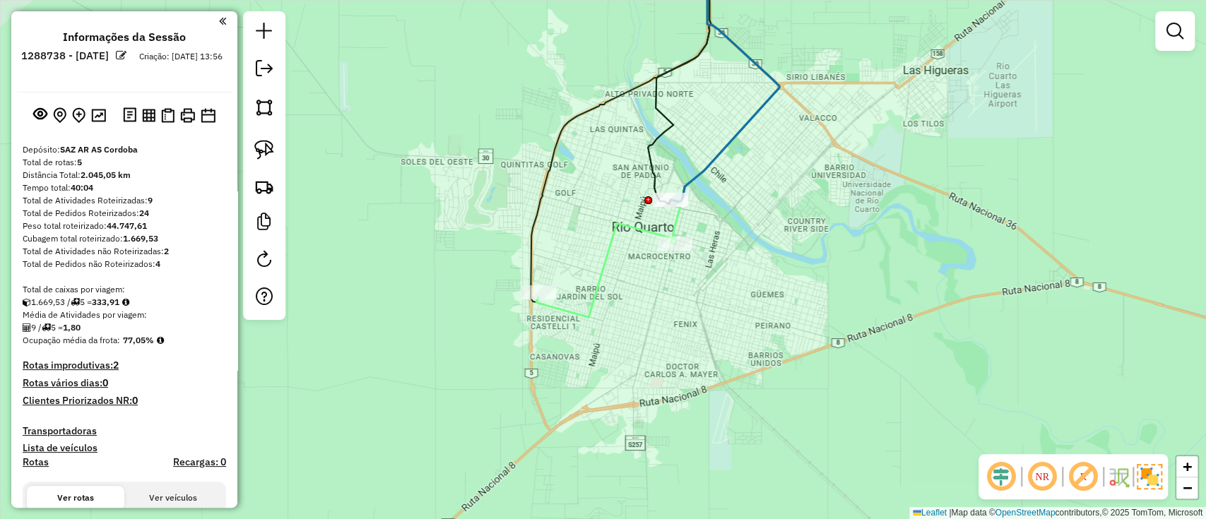
click at [718, 152] on icon at bounding box center [725, 75] width 109 height 254
select select "**********"
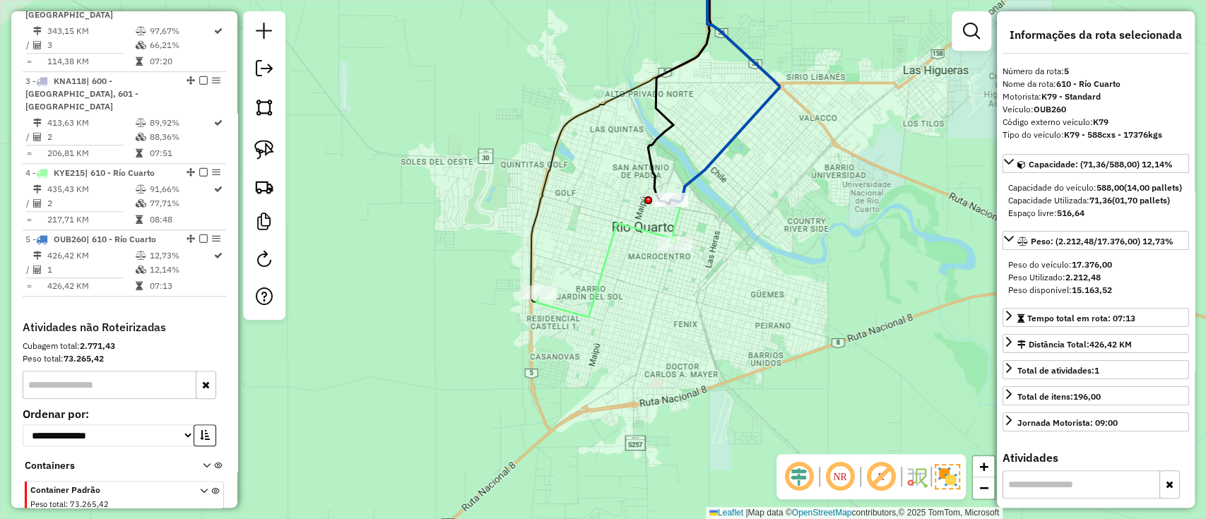
scroll to position [707, 0]
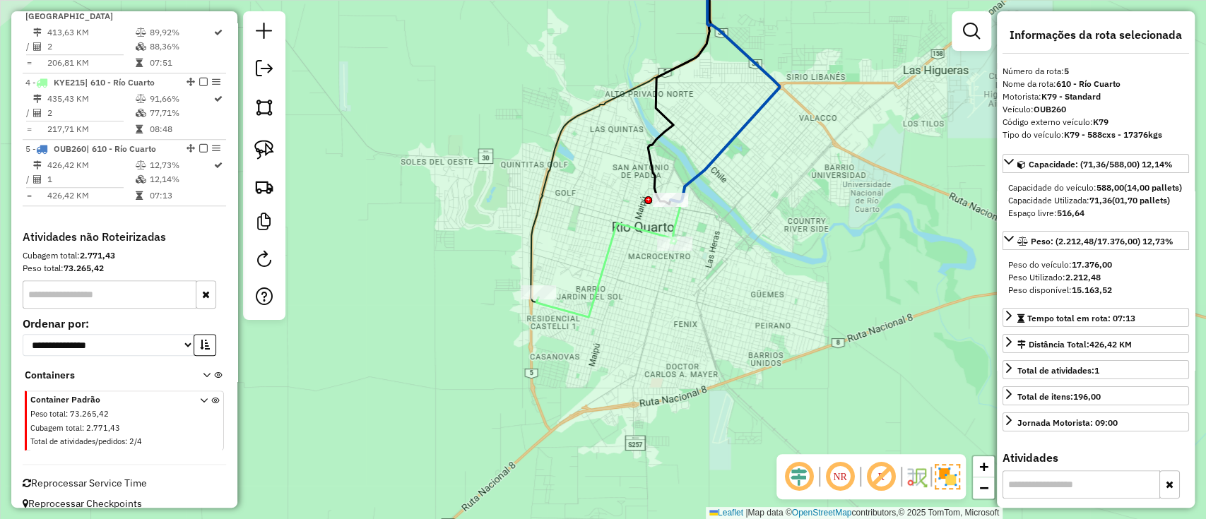
click at [618, 223] on icon at bounding box center [606, 270] width 140 height 94
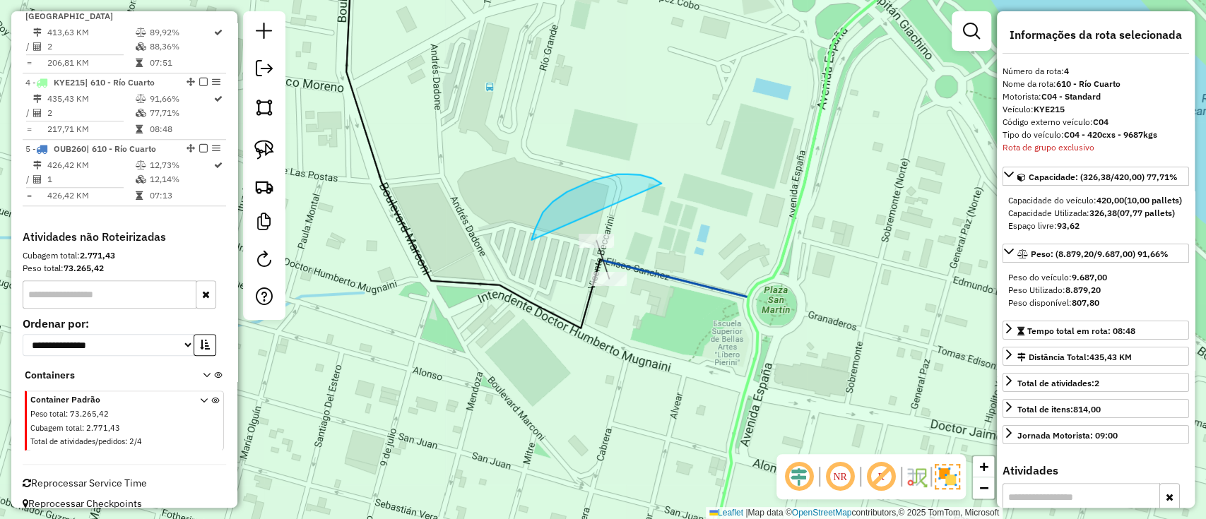
drag, startPoint x: 648, startPoint y: 178, endPoint x: 689, endPoint y: 349, distance: 175.8
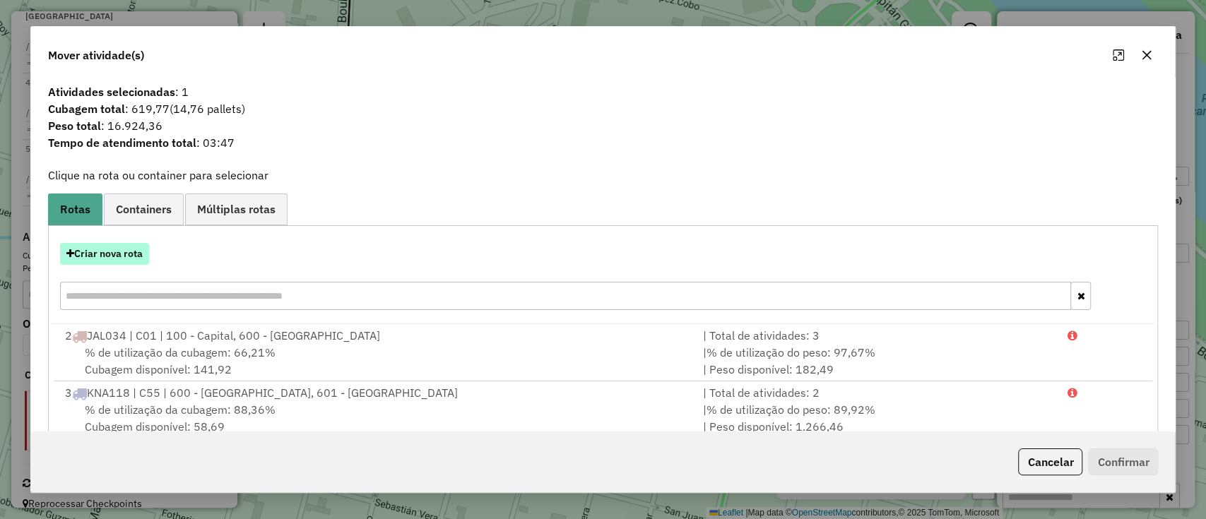
click at [110, 259] on button "Criar nova rota" at bounding box center [104, 254] width 89 height 22
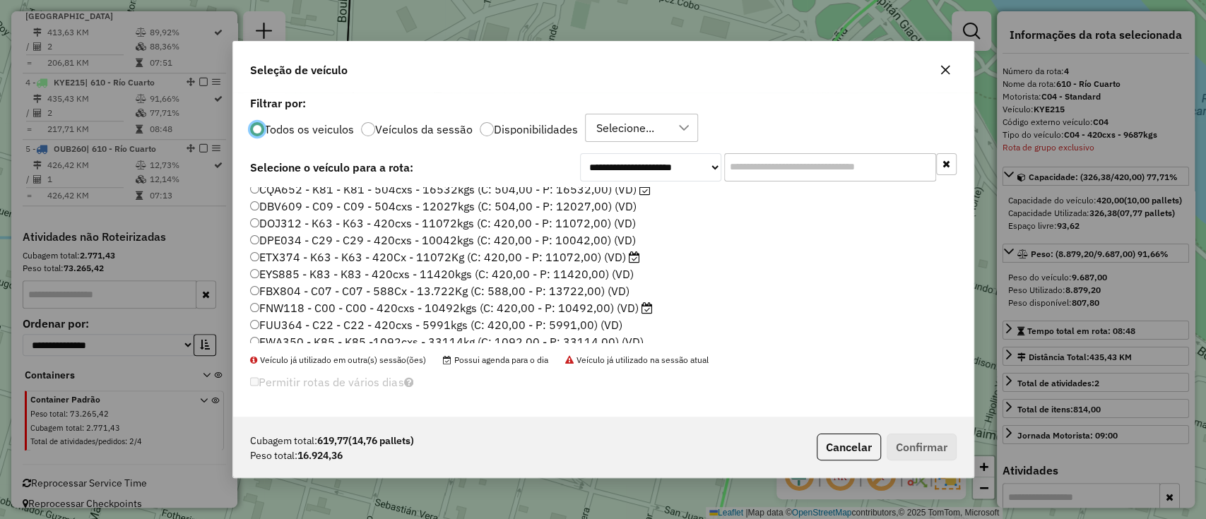
scroll to position [377, 0]
click at [497, 125] on label "Disponibilidades" at bounding box center [536, 129] width 84 height 11
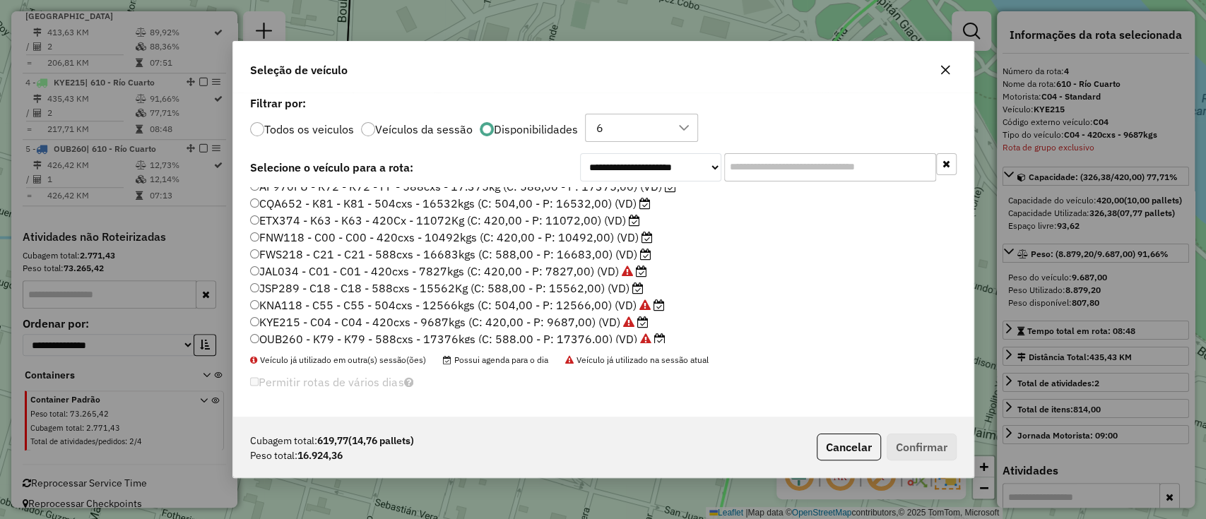
scroll to position [115, 0]
click at [465, 336] on label "OUB260 - K79 - K79 - 588cxs - 17376kgs (C: 588,00 - P: 17376,00) (VD)" at bounding box center [457, 334] width 415 height 17
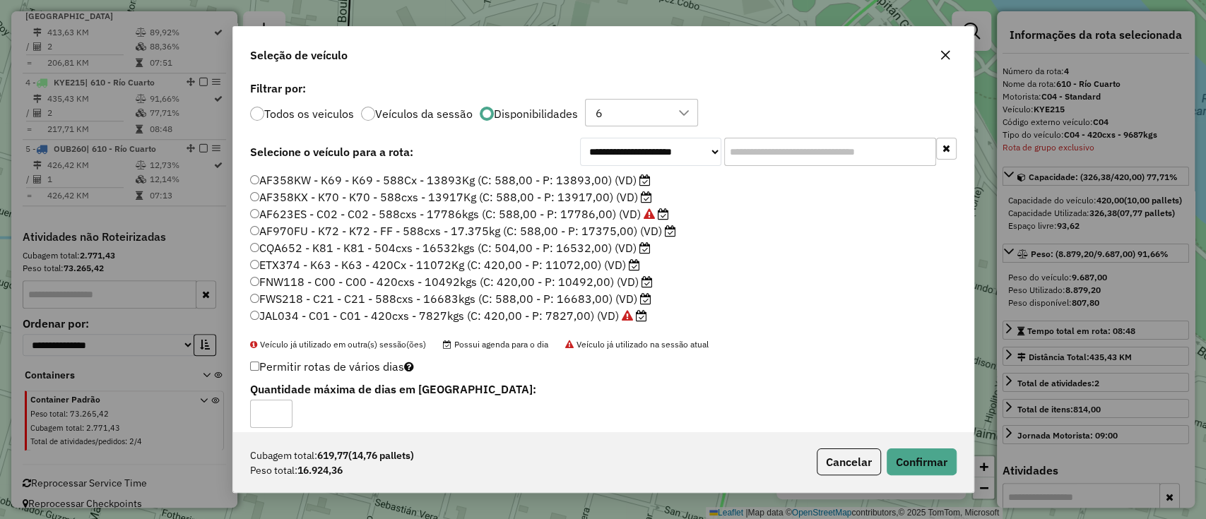
scroll to position [21, 0]
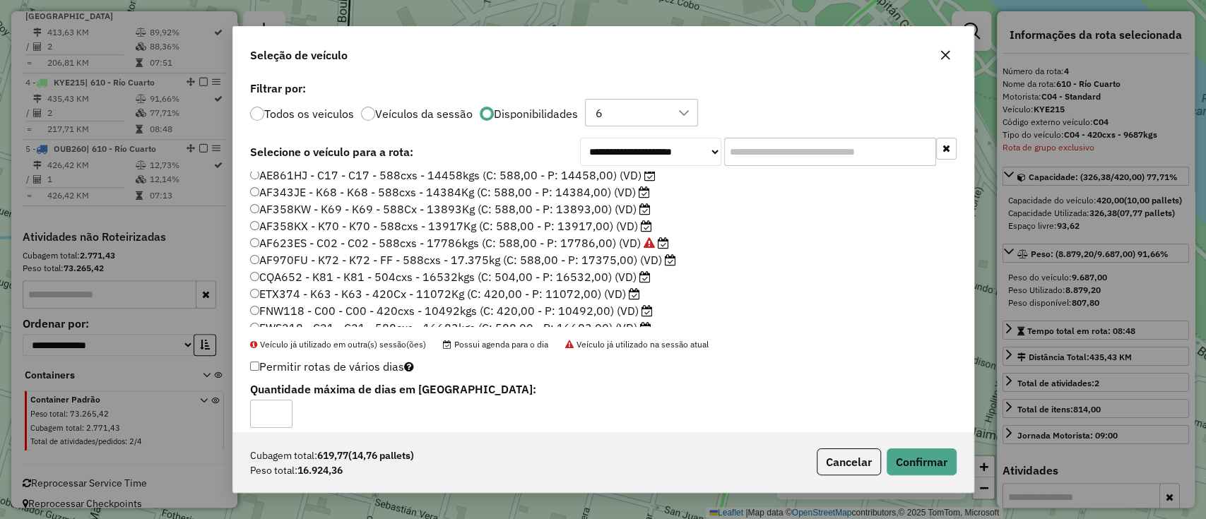
click at [509, 247] on label "AF623ES - C02 - C02 - 588cxs - 17786kgs (C: 588,00 - P: 17786,00) (VD)" at bounding box center [459, 243] width 419 height 17
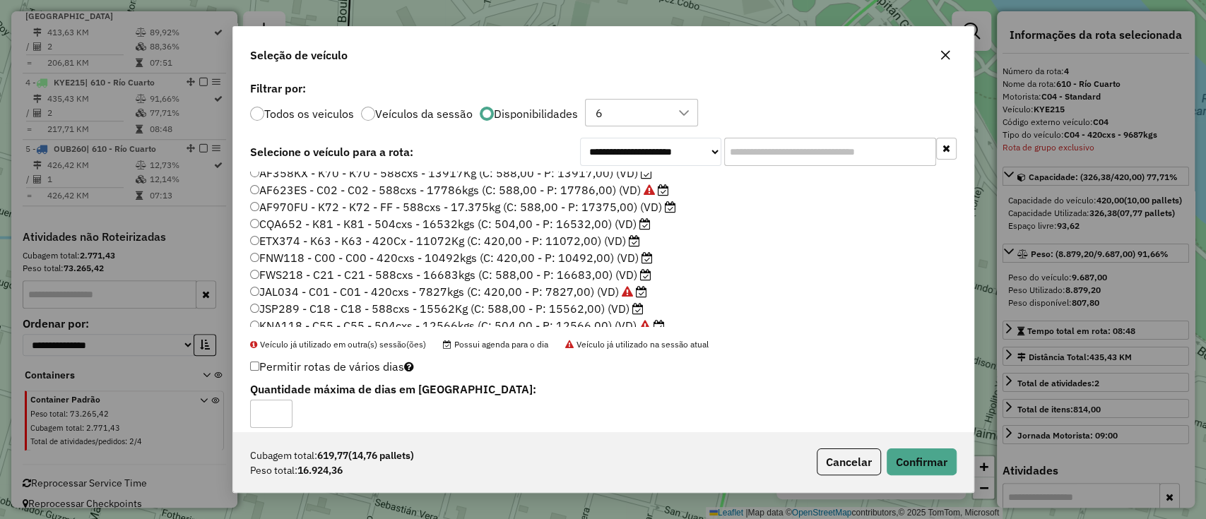
scroll to position [115, 0]
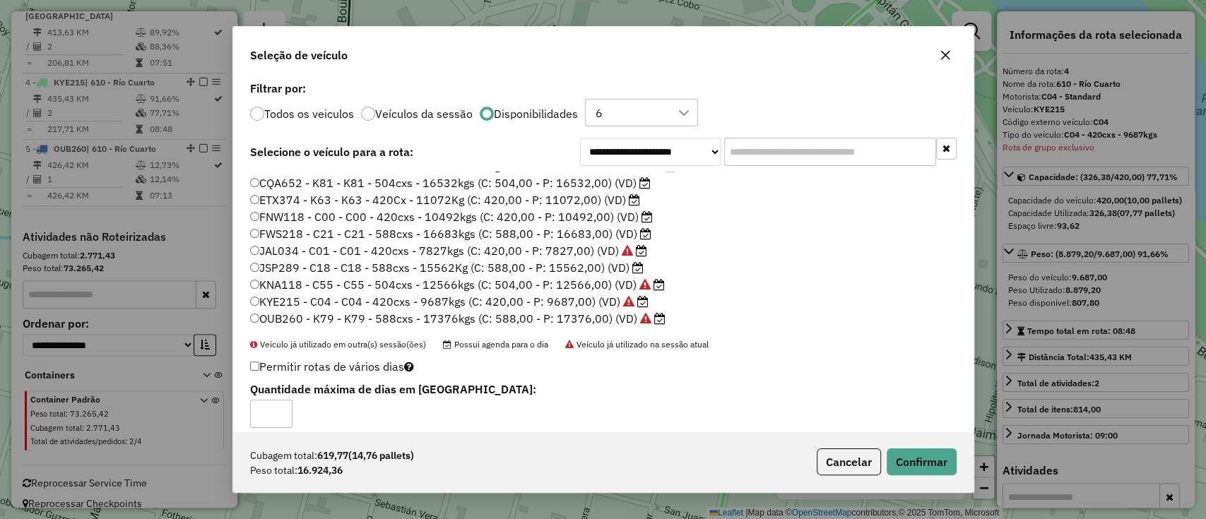
click at [473, 323] on label "OUB260 - K79 - K79 - 588cxs - 17376kgs (C: 588,00 - P: 17376,00) (VD)" at bounding box center [457, 318] width 415 height 17
click at [904, 466] on button "Confirmar" at bounding box center [922, 462] width 70 height 27
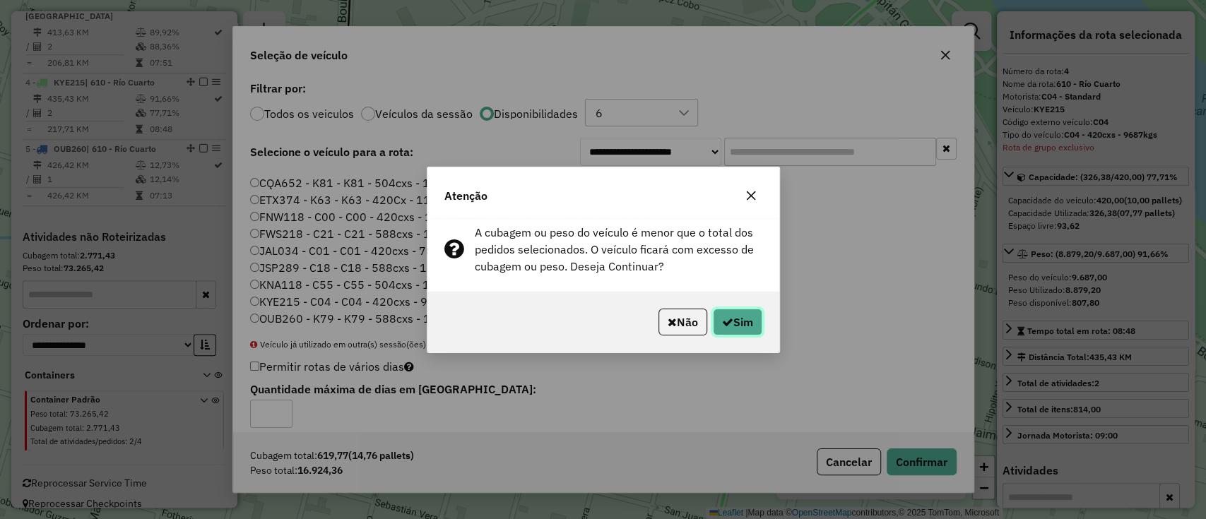
click at [743, 329] on button "Sim" at bounding box center [737, 322] width 49 height 27
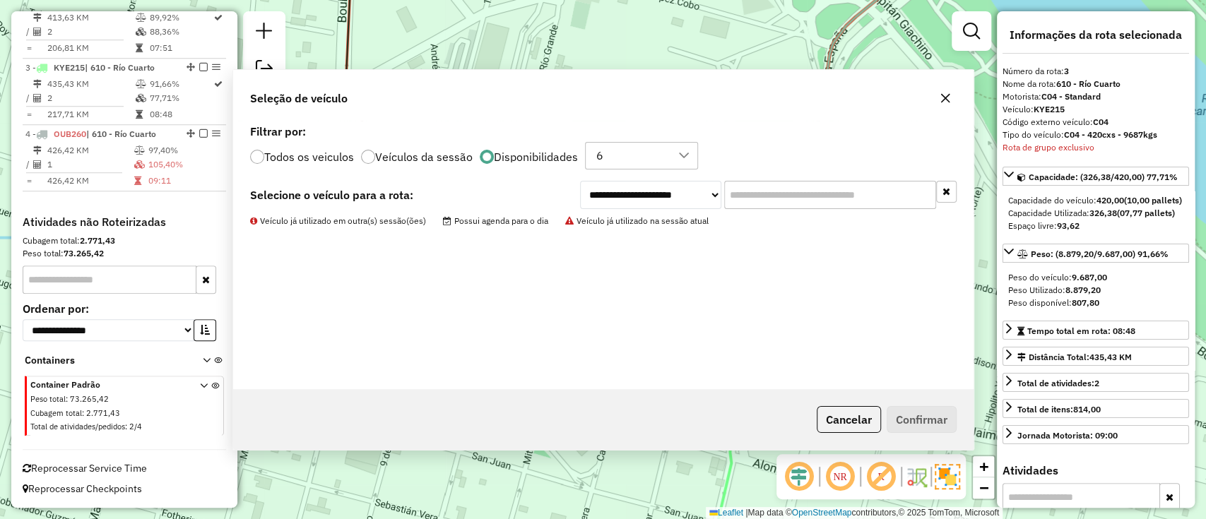
scroll to position [640, 0]
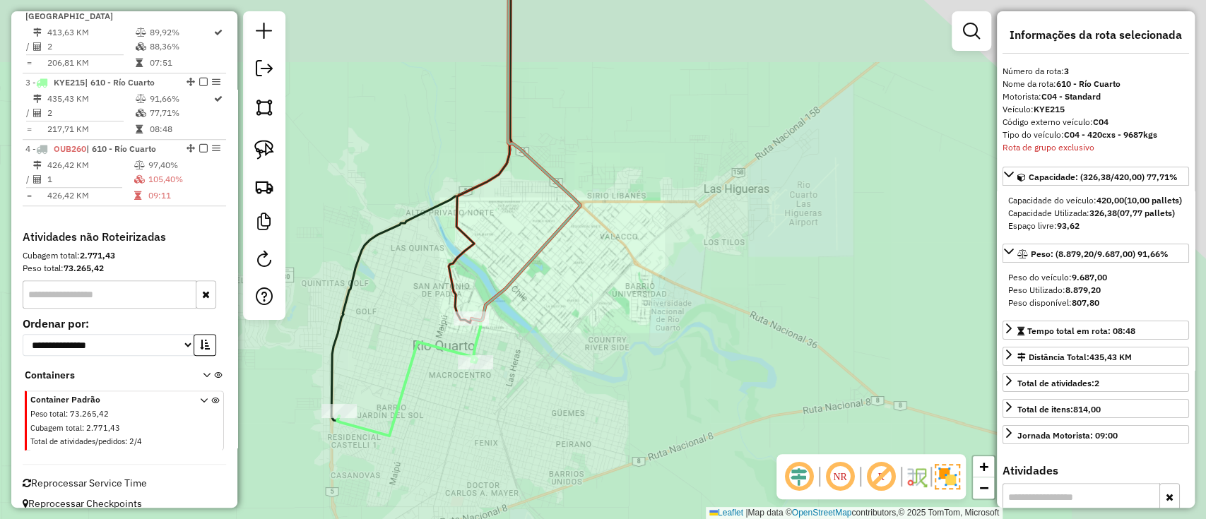
click at [507, 285] on icon at bounding box center [525, 134] width 109 height 372
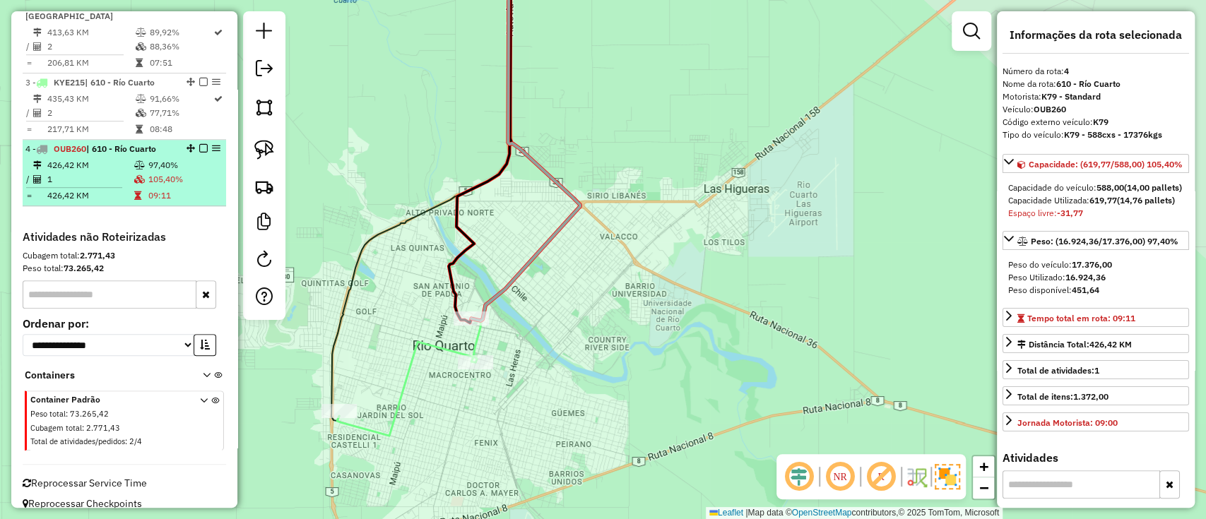
click at [202, 144] on em at bounding box center [203, 148] width 8 height 8
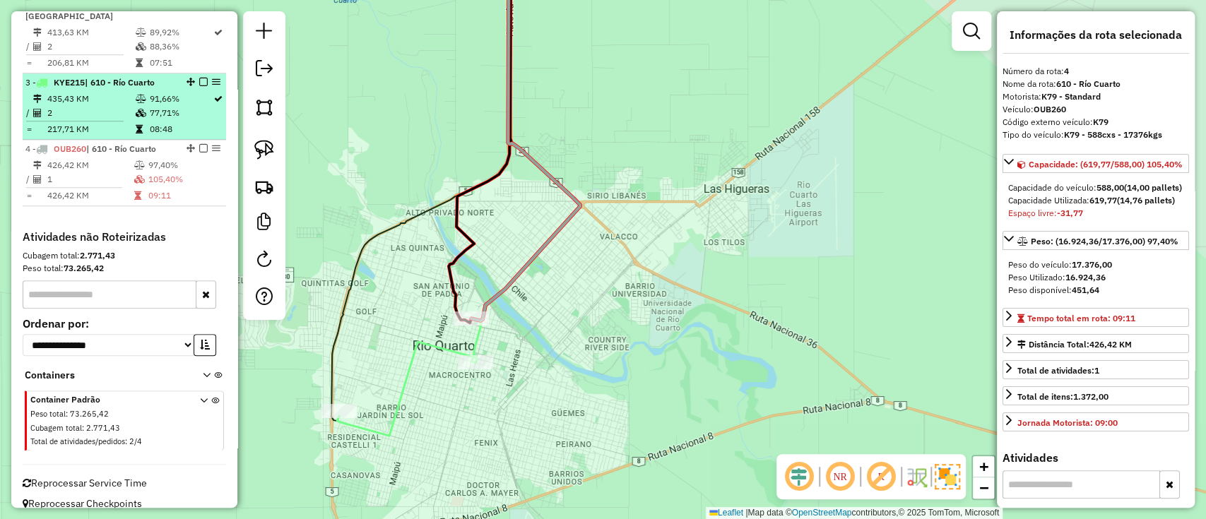
scroll to position [594, 0]
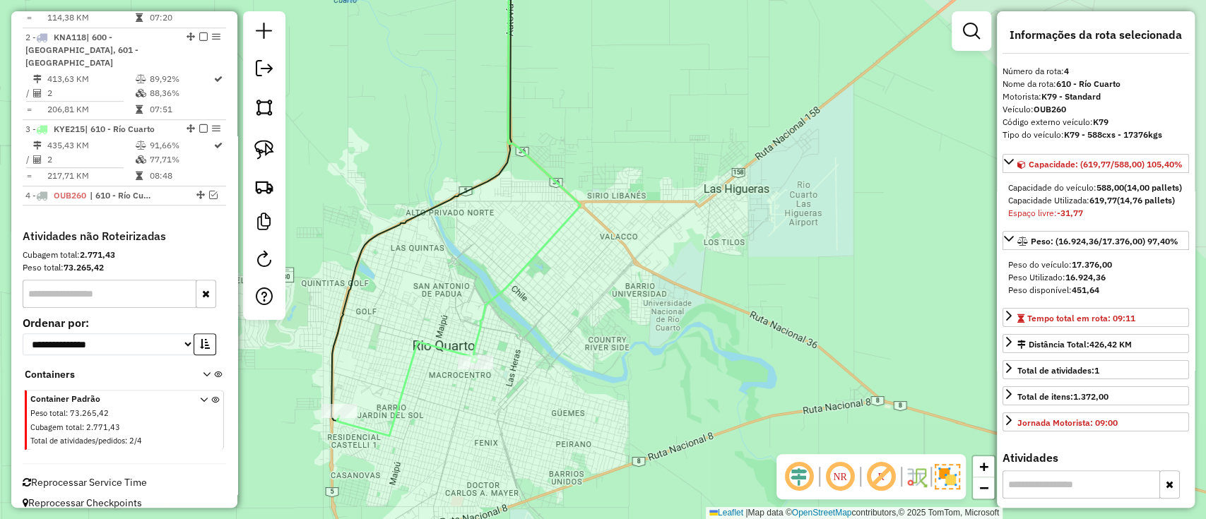
click at [538, 257] on icon at bounding box center [525, 155] width 109 height 414
click at [539, 257] on icon at bounding box center [527, 155] width 109 height 415
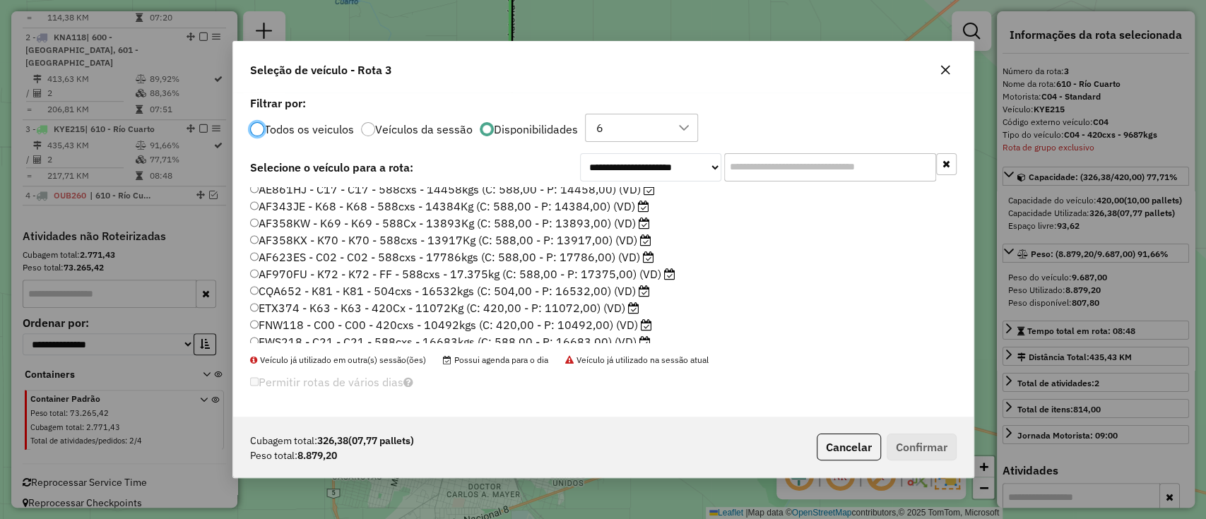
scroll to position [0, 0]
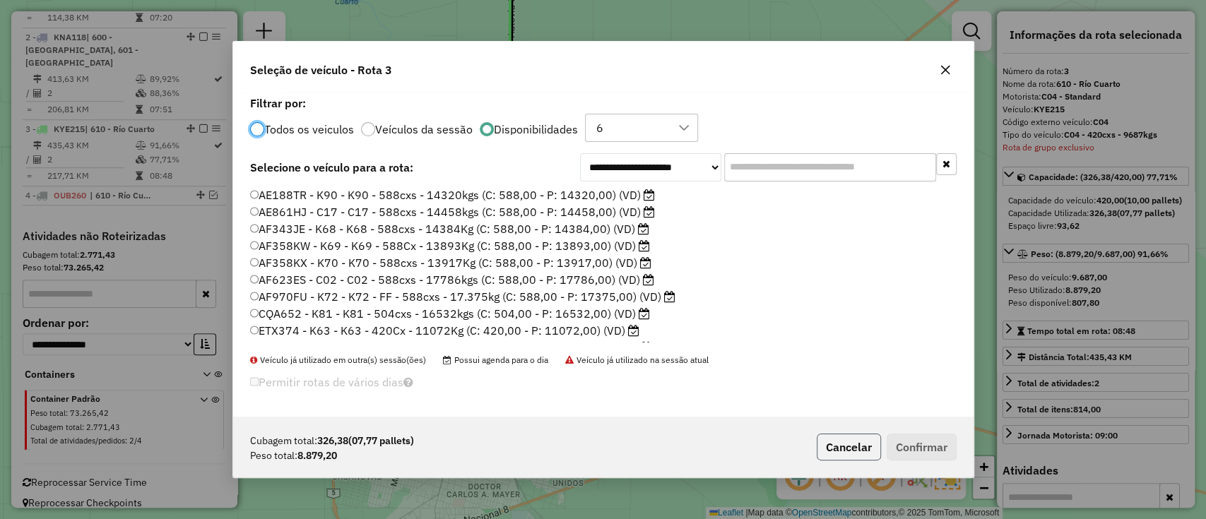
click at [854, 450] on button "Cancelar" at bounding box center [849, 447] width 64 height 27
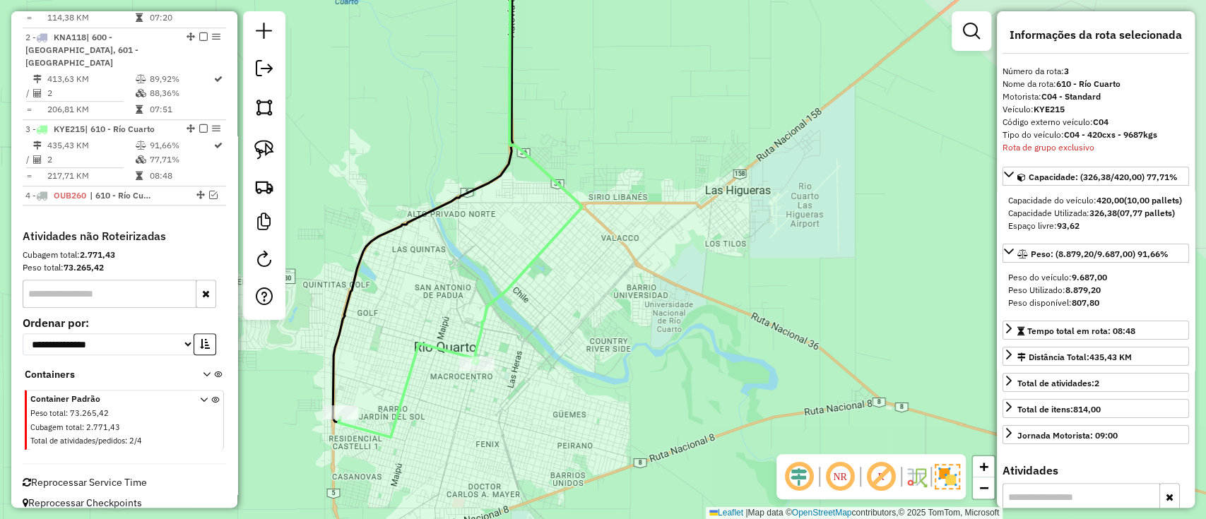
click at [443, 353] on icon at bounding box center [408, 390] width 140 height 94
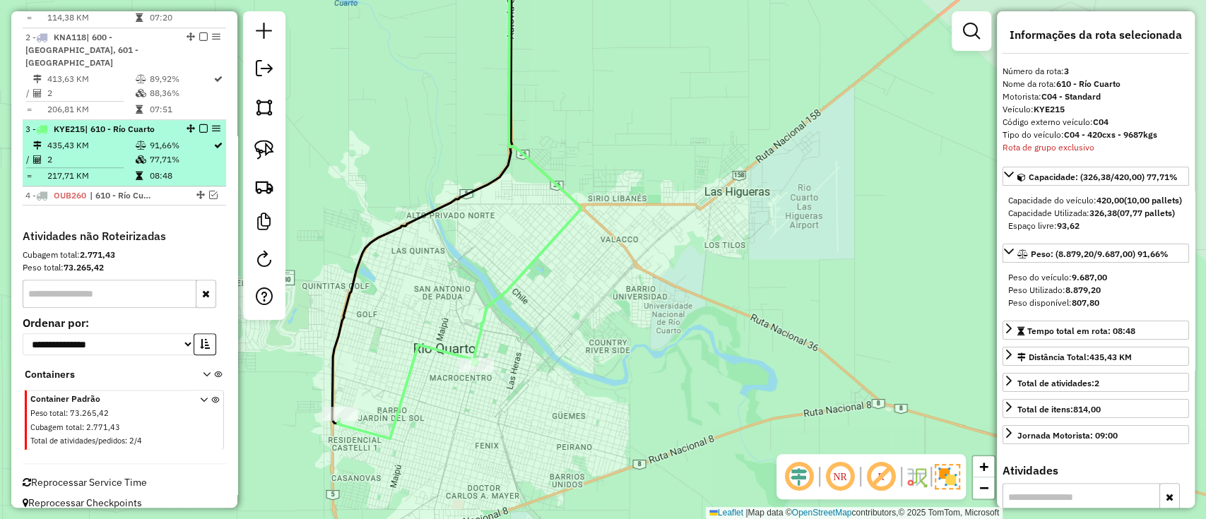
click at [199, 124] on em at bounding box center [203, 128] width 8 height 8
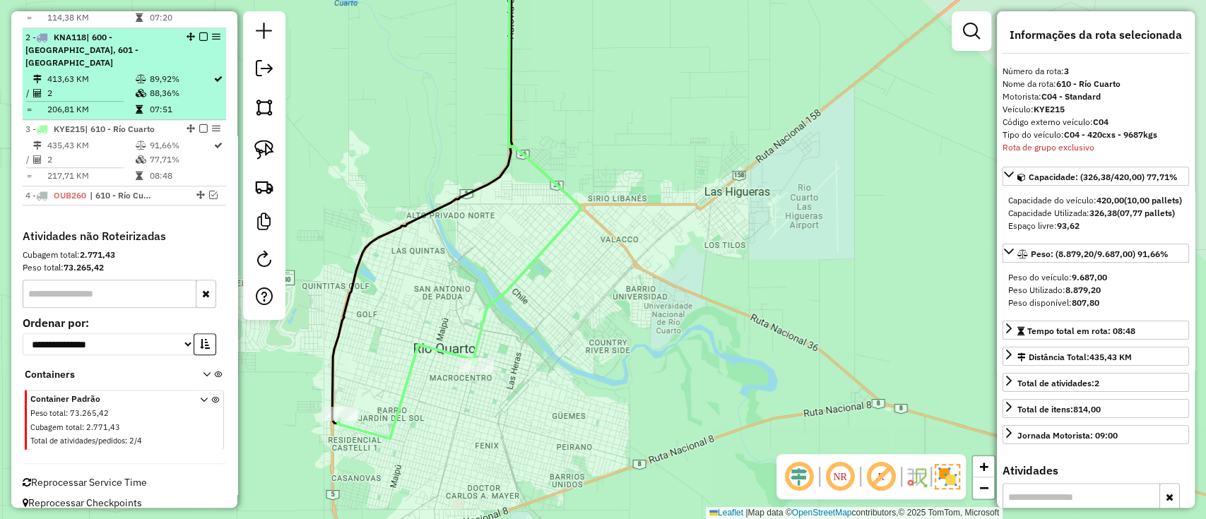
scroll to position [546, 0]
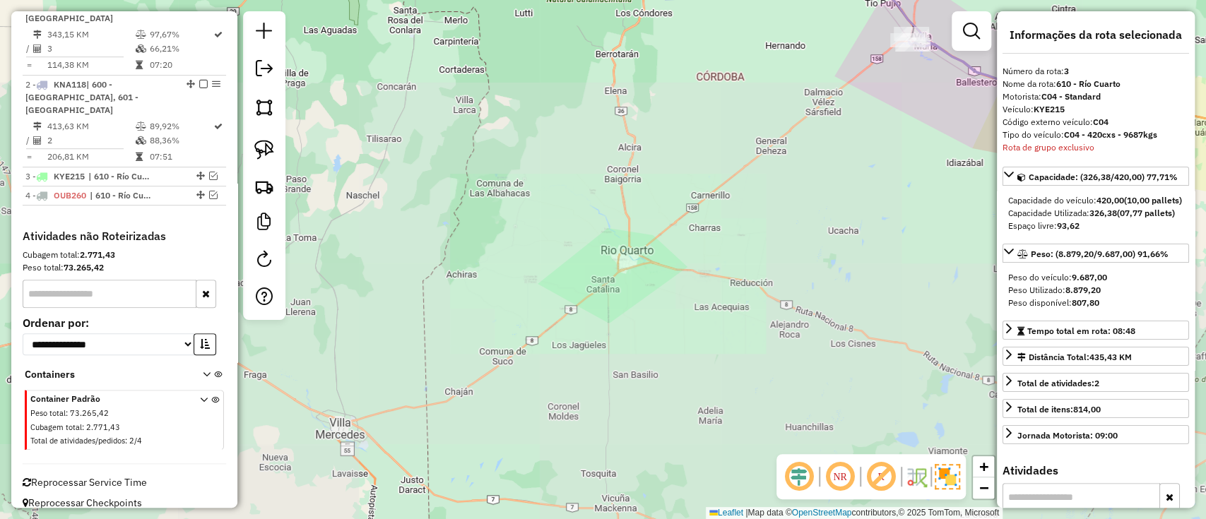
drag, startPoint x: 673, startPoint y: 229, endPoint x: 493, endPoint y: 369, distance: 228.7
click at [497, 371] on div "Janela de atendimento Grade de atendimento Capacidade Transportadoras Veículos …" at bounding box center [603, 259] width 1206 height 519
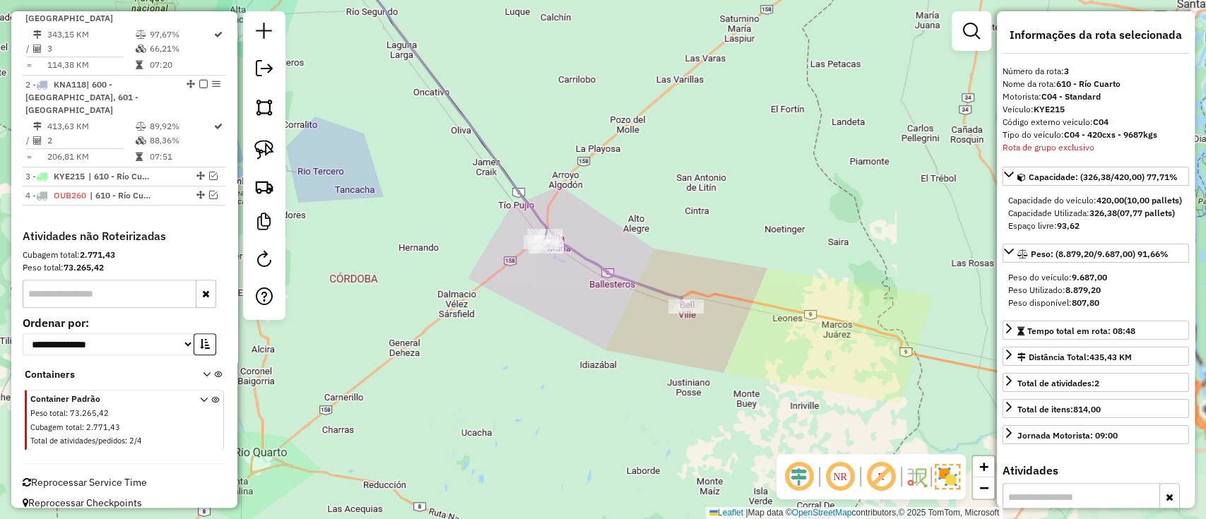
click at [601, 272] on icon at bounding box center [613, 274] width 145 height 64
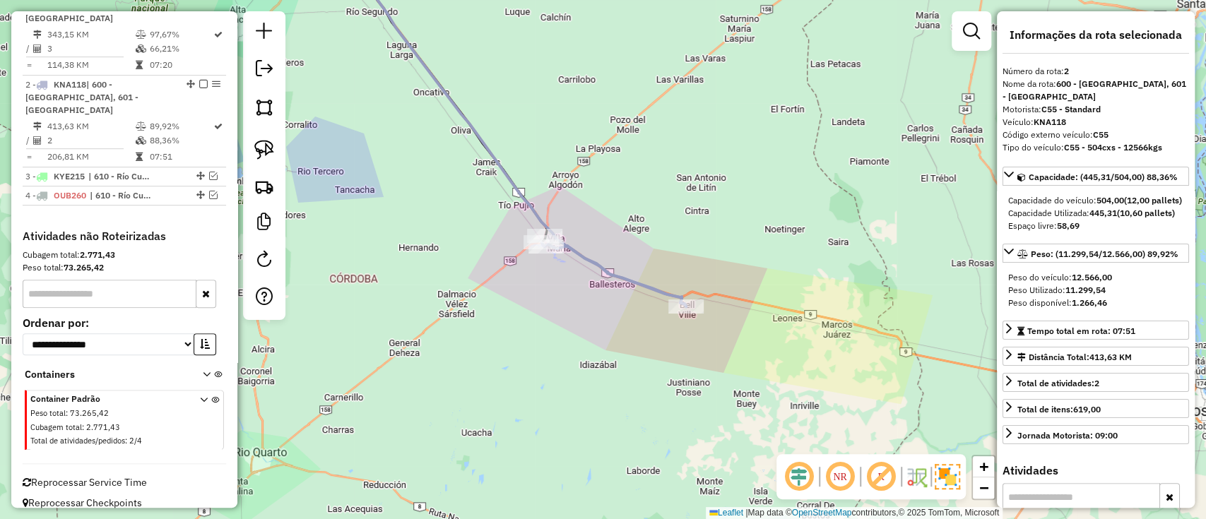
click at [608, 273] on icon at bounding box center [613, 274] width 145 height 64
click at [619, 269] on icon at bounding box center [613, 274] width 145 height 64
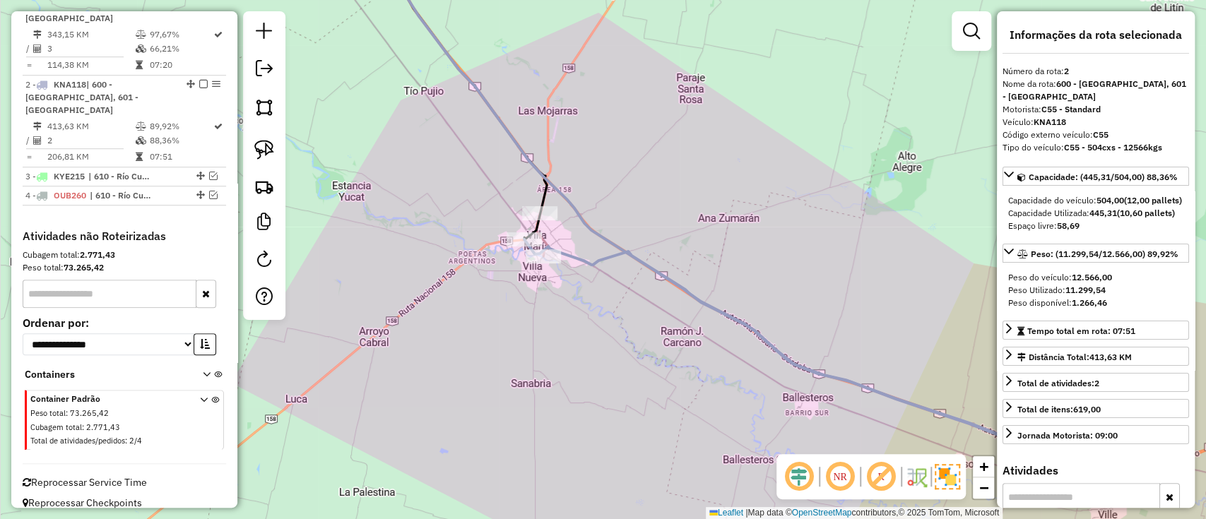
click at [534, 220] on div at bounding box center [539, 213] width 35 height 14
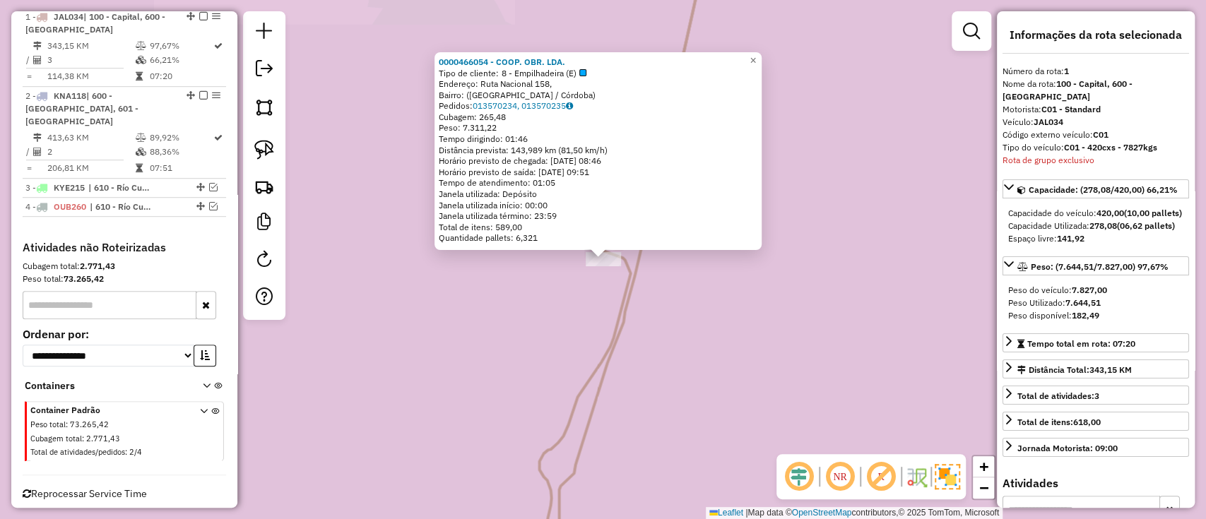
scroll to position [531, 0]
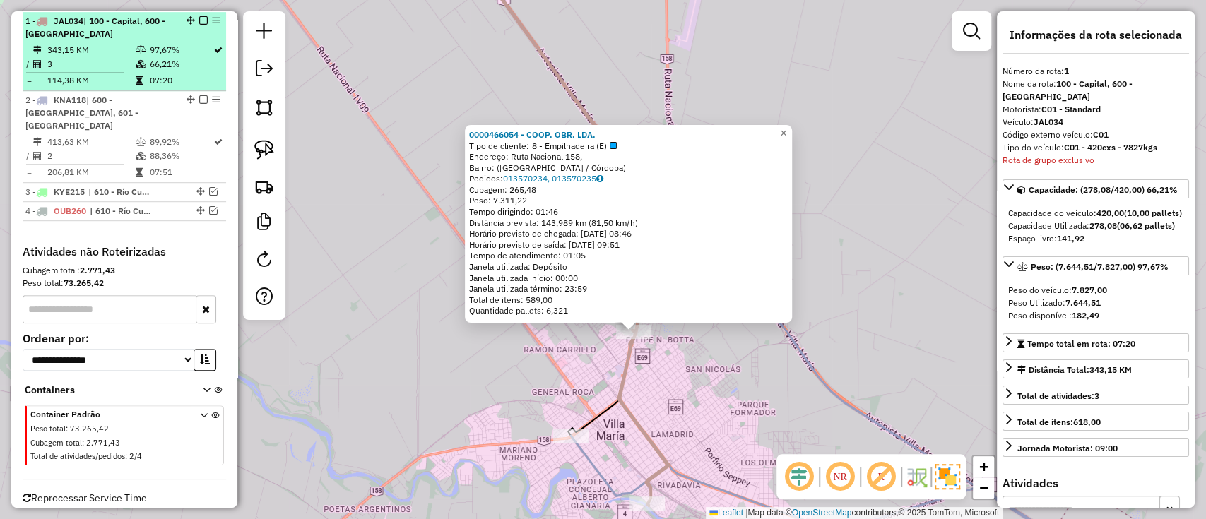
click at [204, 22] on em at bounding box center [203, 20] width 8 height 8
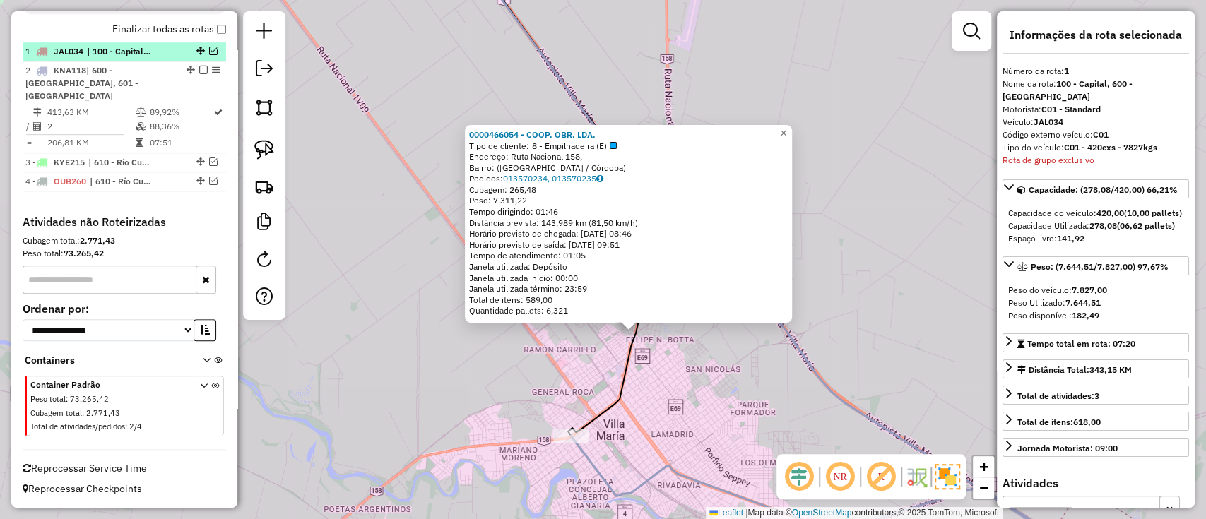
scroll to position [486, 0]
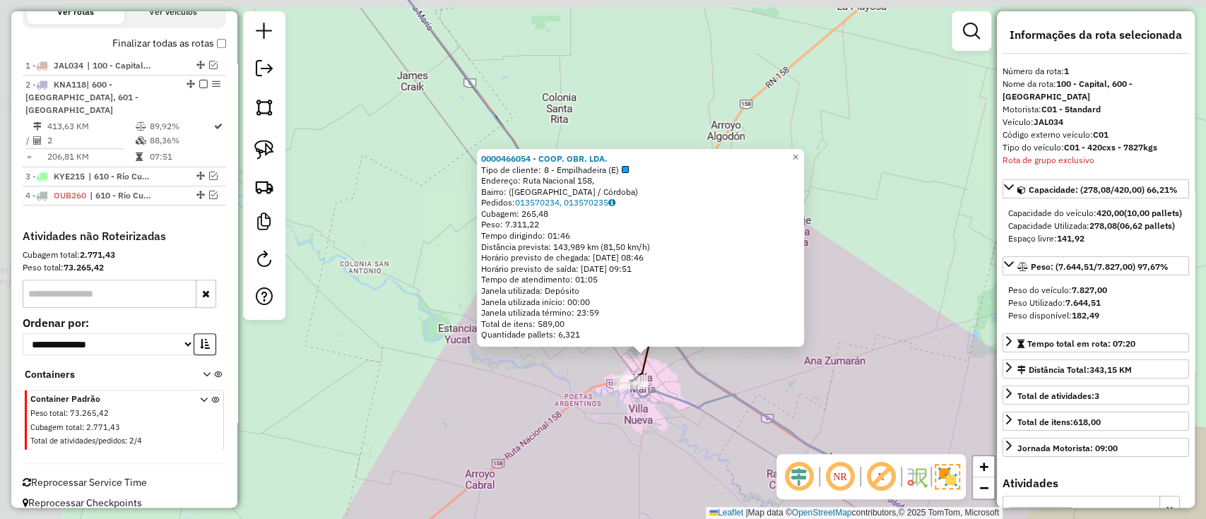
click at [712, 388] on icon at bounding box center [730, 259] width 717 height 623
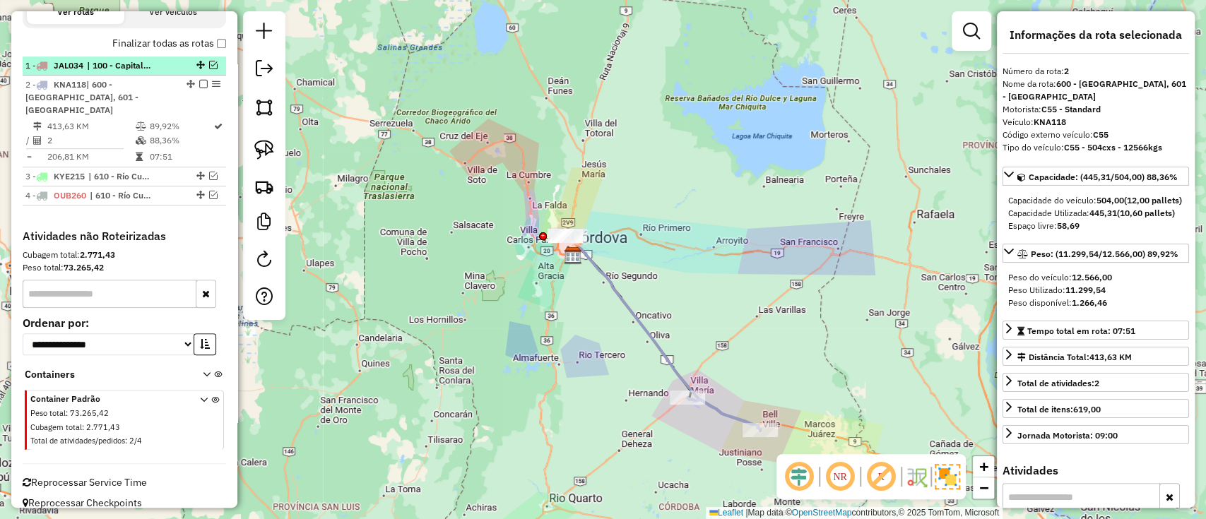
click at [212, 65] on em at bounding box center [213, 65] width 8 height 8
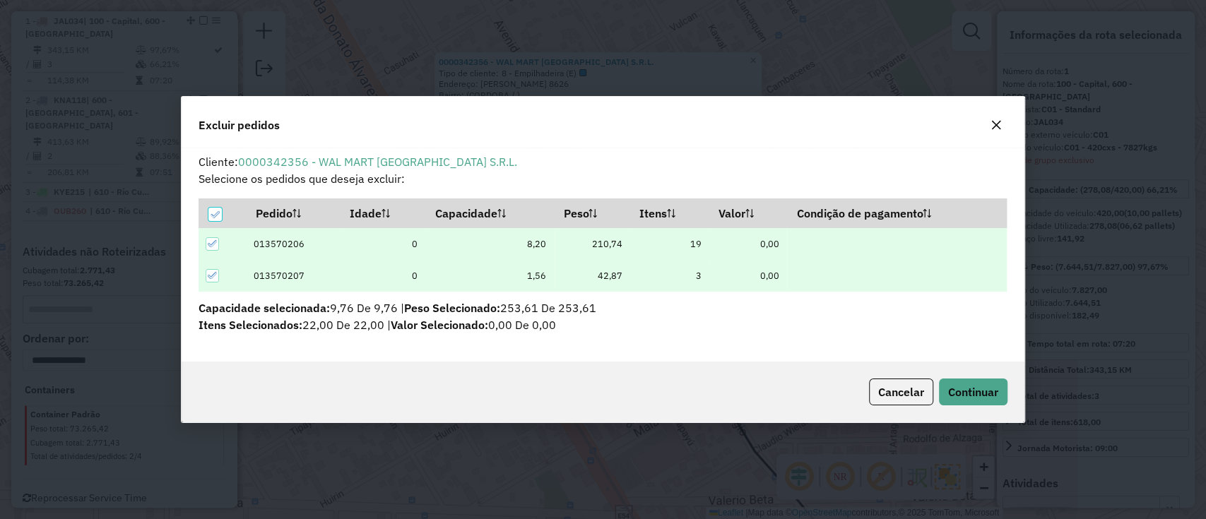
scroll to position [0, 0]
click at [972, 394] on span "Continuar" at bounding box center [973, 392] width 50 height 14
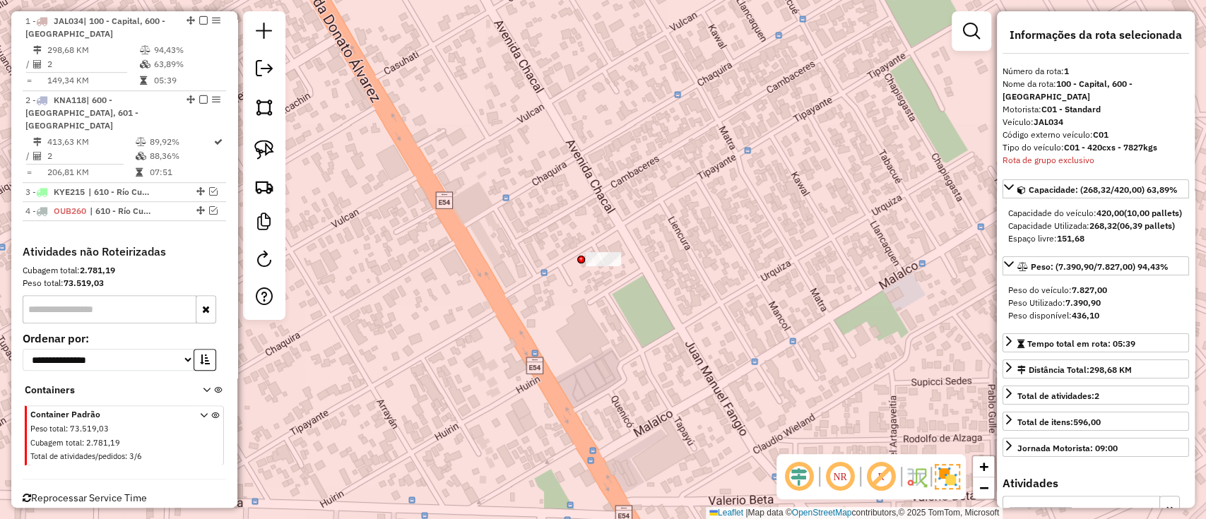
click at [199, 19] on em at bounding box center [203, 20] width 8 height 8
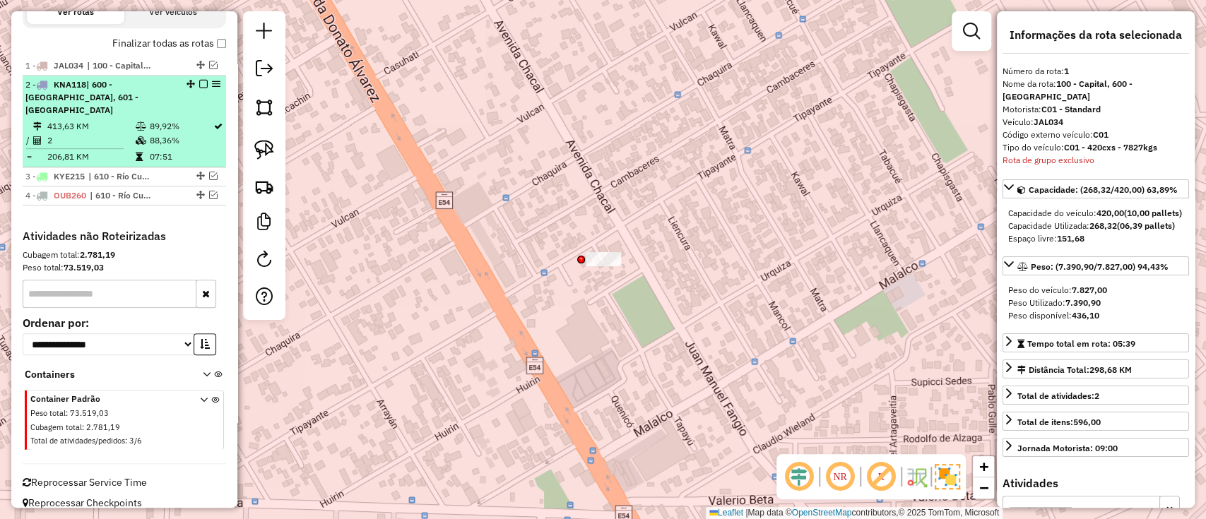
click at [153, 119] on td "89,92%" at bounding box center [181, 126] width 64 height 14
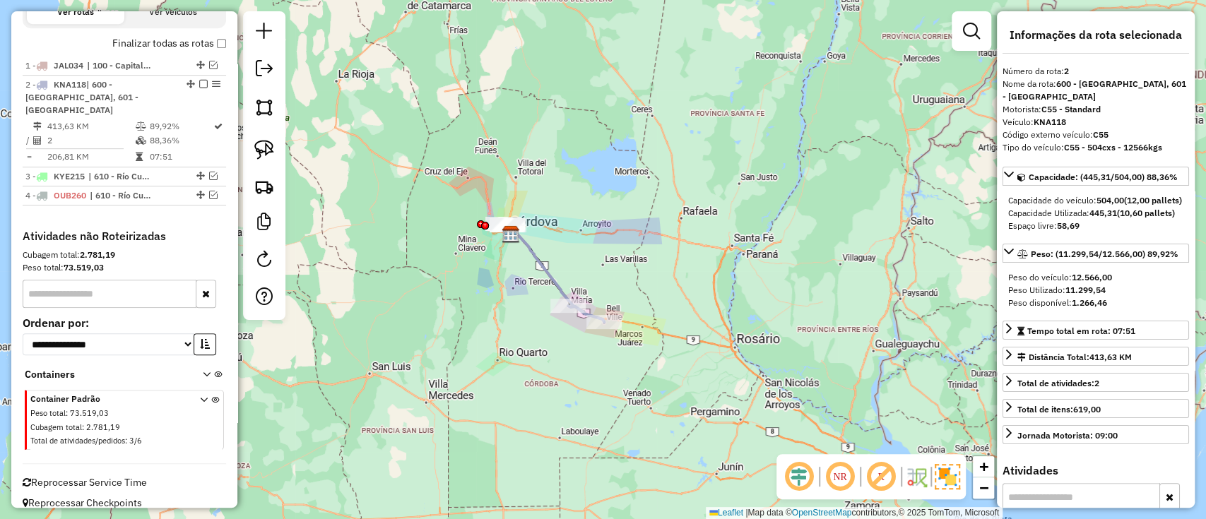
drag, startPoint x: 582, startPoint y: 257, endPoint x: 517, endPoint y: 250, distance: 66.1
click at [527, 250] on div "Janela de atendimento Grade de atendimento Capacidade Transportadoras Veículos …" at bounding box center [603, 259] width 1206 height 519
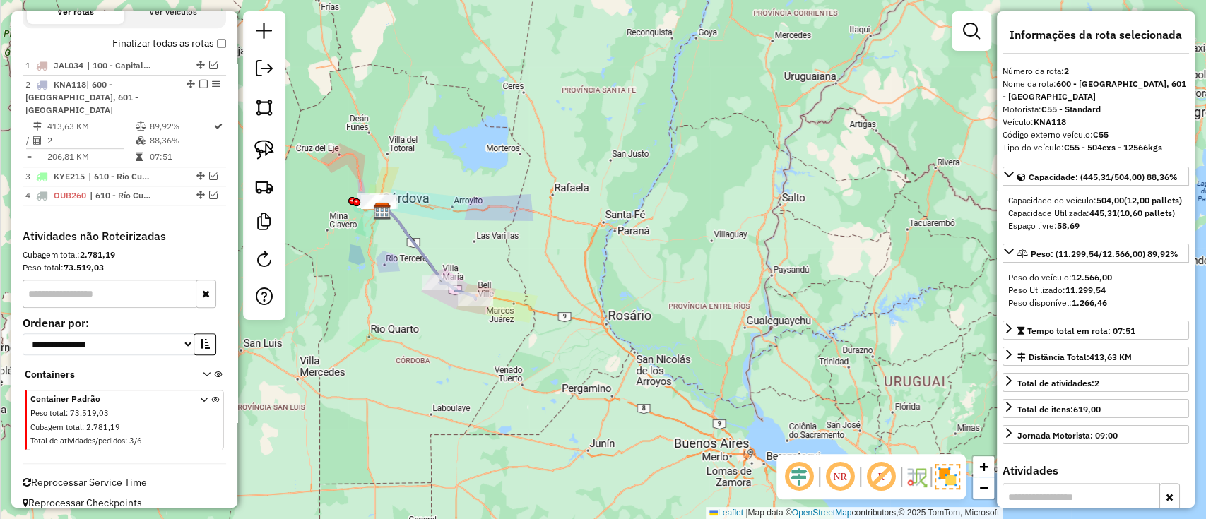
click at [428, 255] on icon at bounding box center [428, 253] width 93 height 91
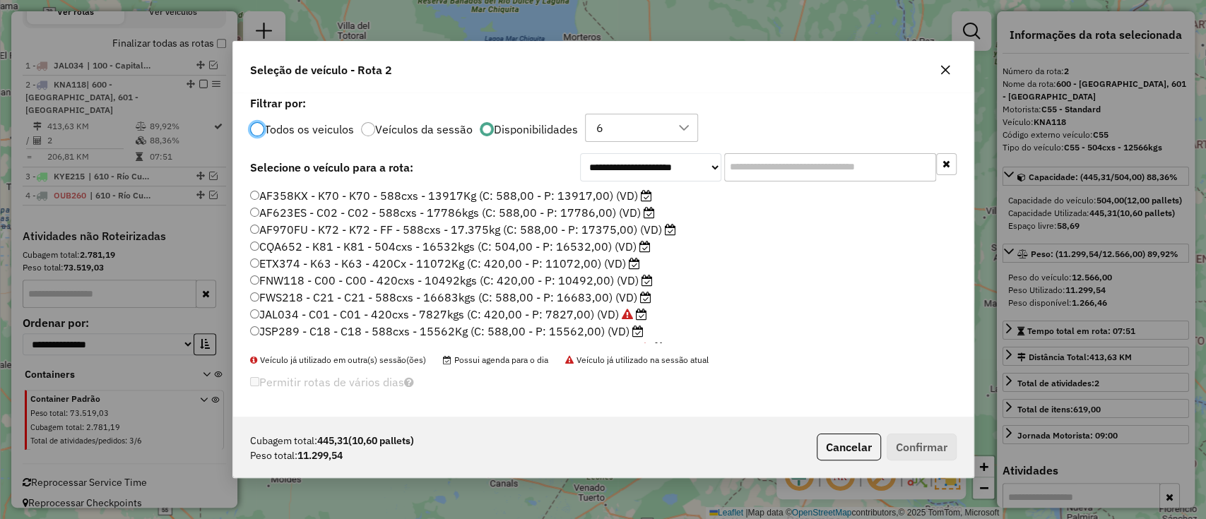
scroll to position [115, 0]
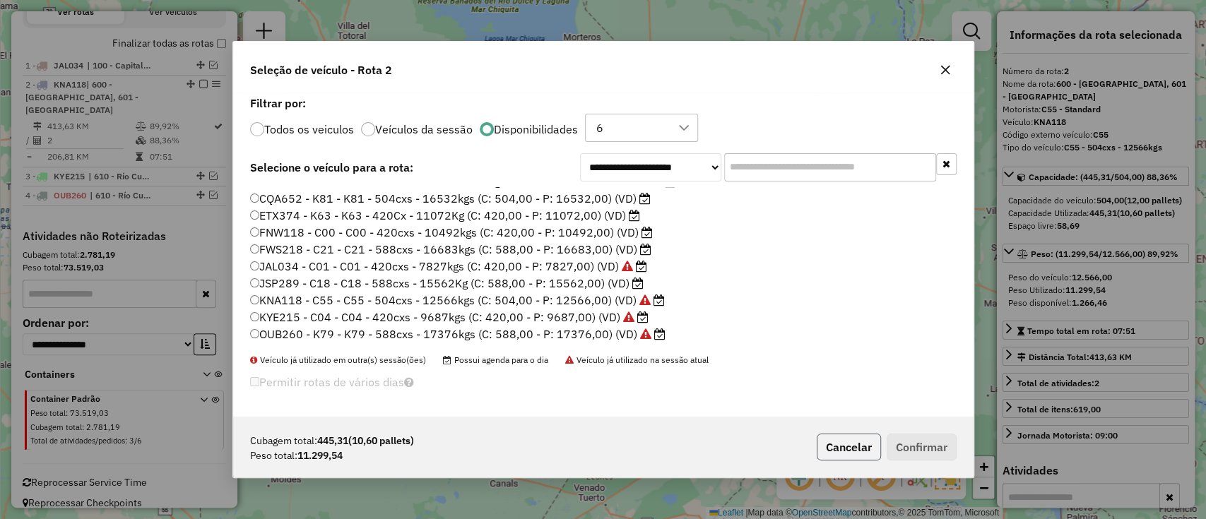
click at [848, 443] on button "Cancelar" at bounding box center [849, 447] width 64 height 27
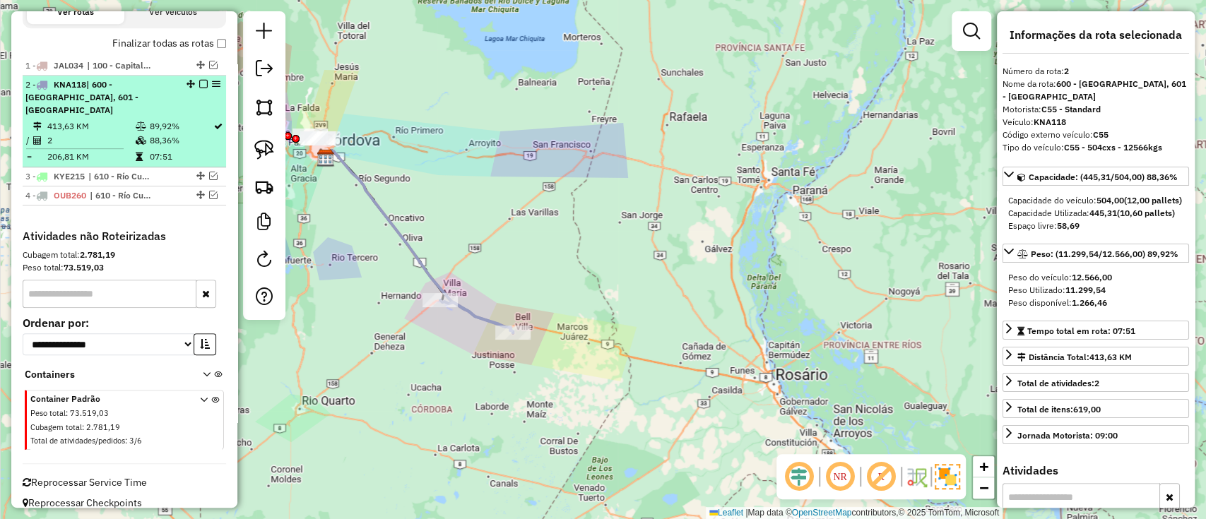
click at [201, 82] on em at bounding box center [203, 84] width 8 height 8
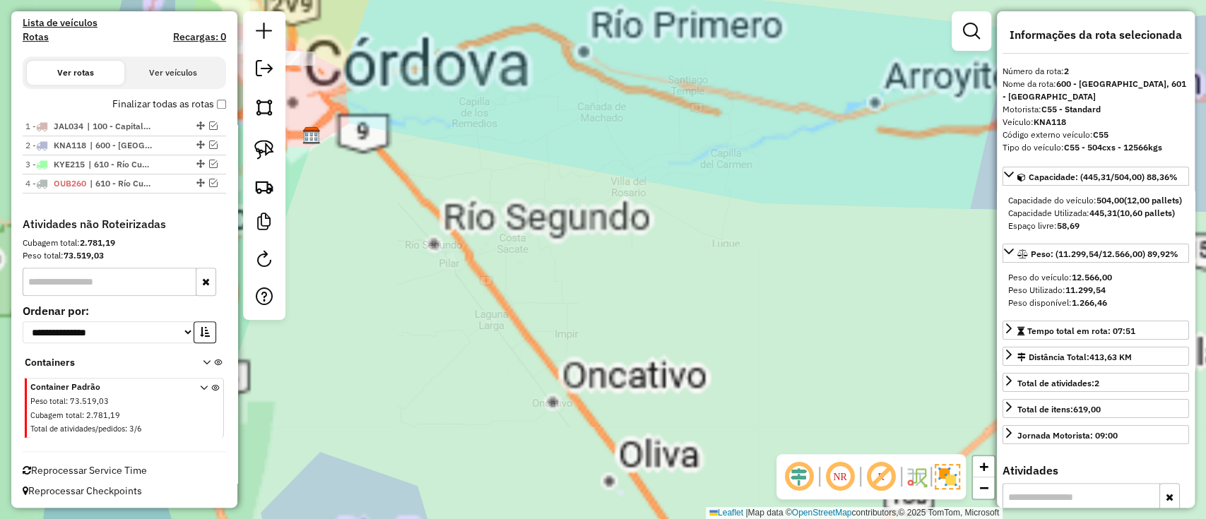
drag, startPoint x: 372, startPoint y: 218, endPoint x: 609, endPoint y: 320, distance: 257.9
click at [609, 320] on div "Janela de atendimento Grade de atendimento Capacidade Transportadoras Veículos …" at bounding box center [603, 259] width 1206 height 519
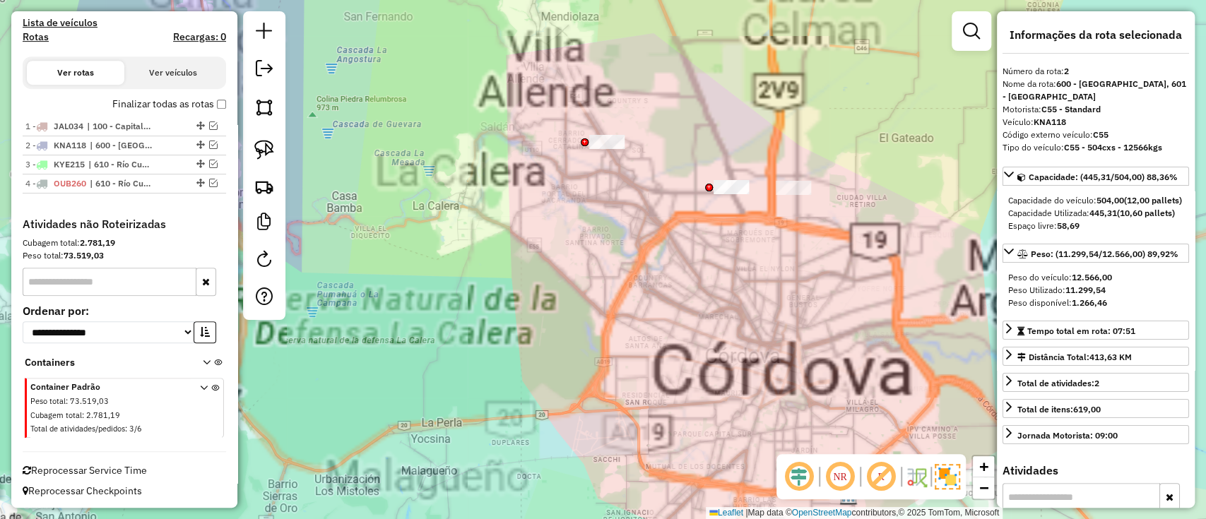
drag, startPoint x: 572, startPoint y: 217, endPoint x: 412, endPoint y: 218, distance: 160.4
click at [419, 218] on div "Janela de atendimento Grade de atendimento Capacidade Transportadoras Veículos …" at bounding box center [603, 259] width 1206 height 519
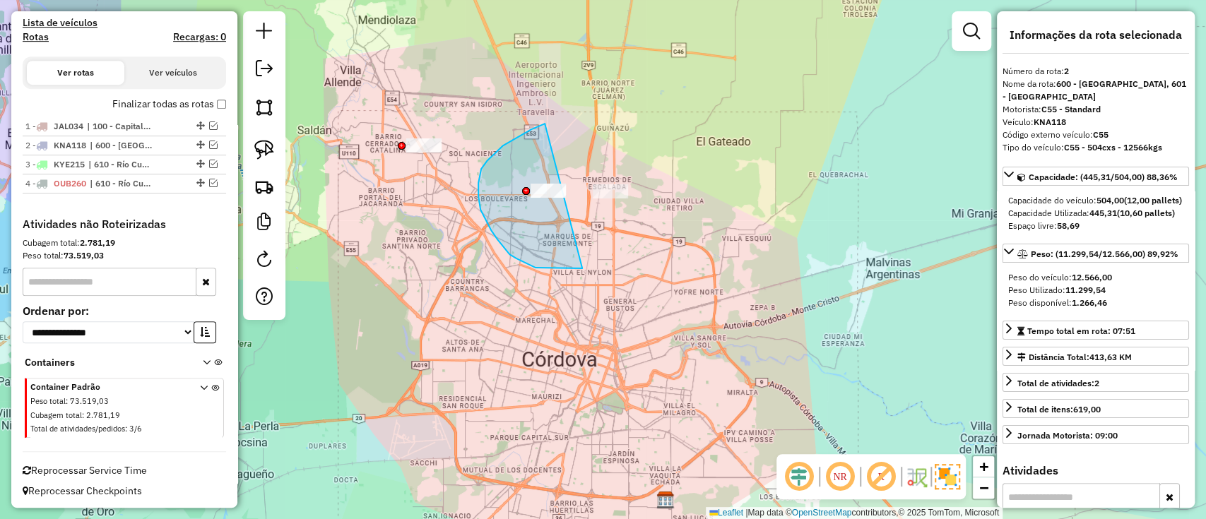
drag, startPoint x: 520, startPoint y: 136, endPoint x: 582, endPoint y: 269, distance: 146.7
click at [582, 269] on div "Janela de atendimento Grade de atendimento Capacidade Transportadoras Veículos …" at bounding box center [603, 259] width 1206 height 519
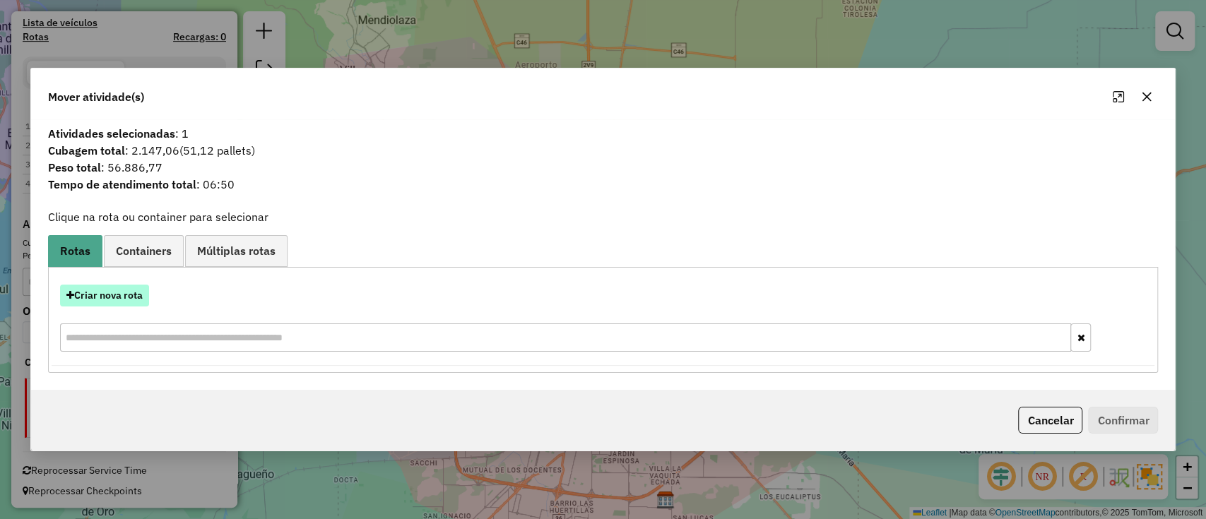
click at [130, 297] on button "Criar nova rota" at bounding box center [104, 296] width 89 height 22
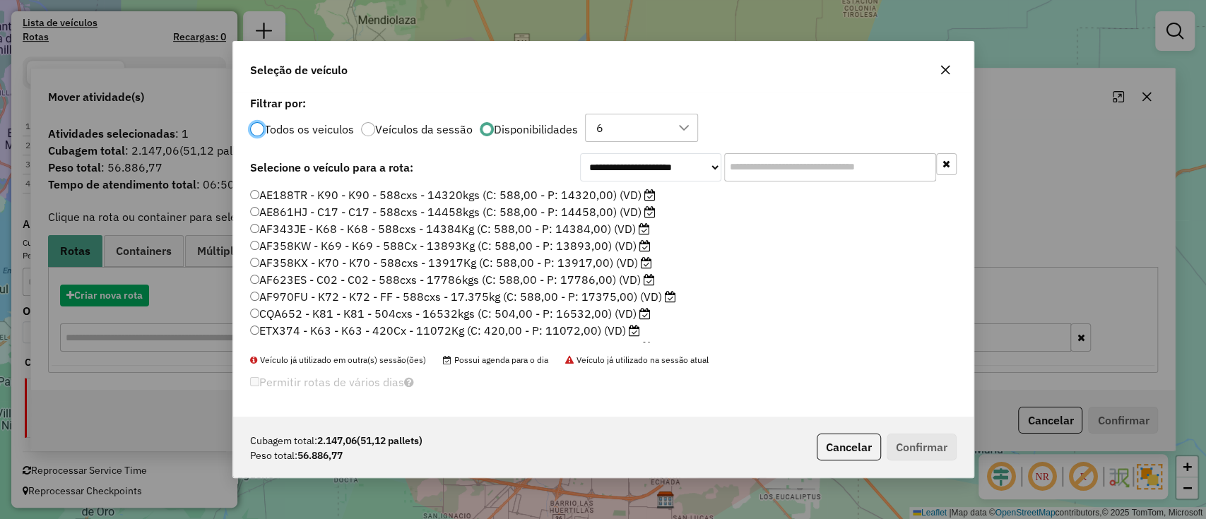
scroll to position [7, 4]
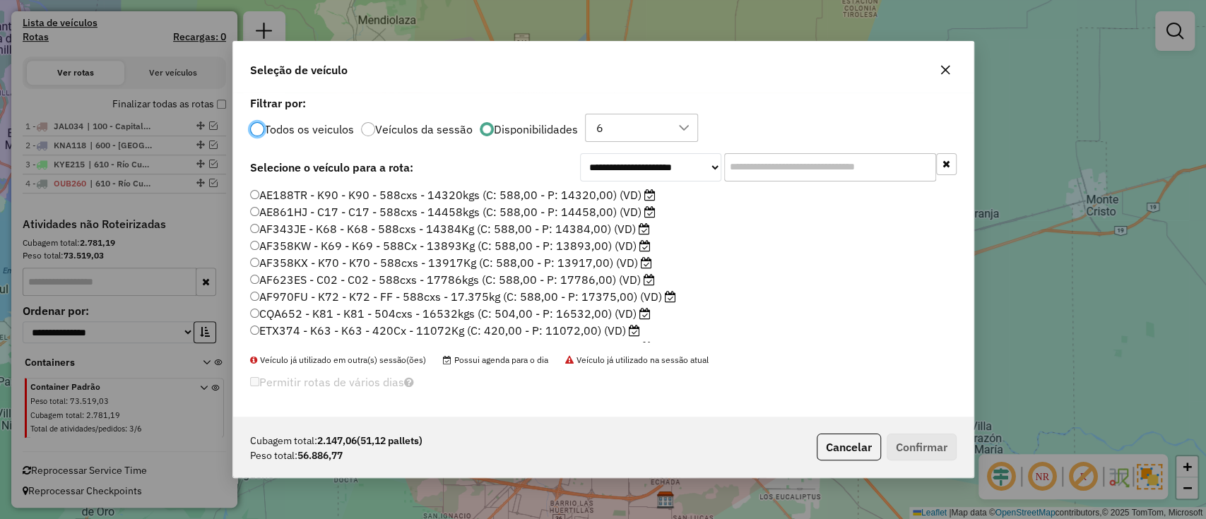
click at [483, 197] on label "AE188TR - K90 - K90 - 588cxs - 14320kgs (C: 588,00 - P: 14320,00) (VD)" at bounding box center [453, 195] width 406 height 17
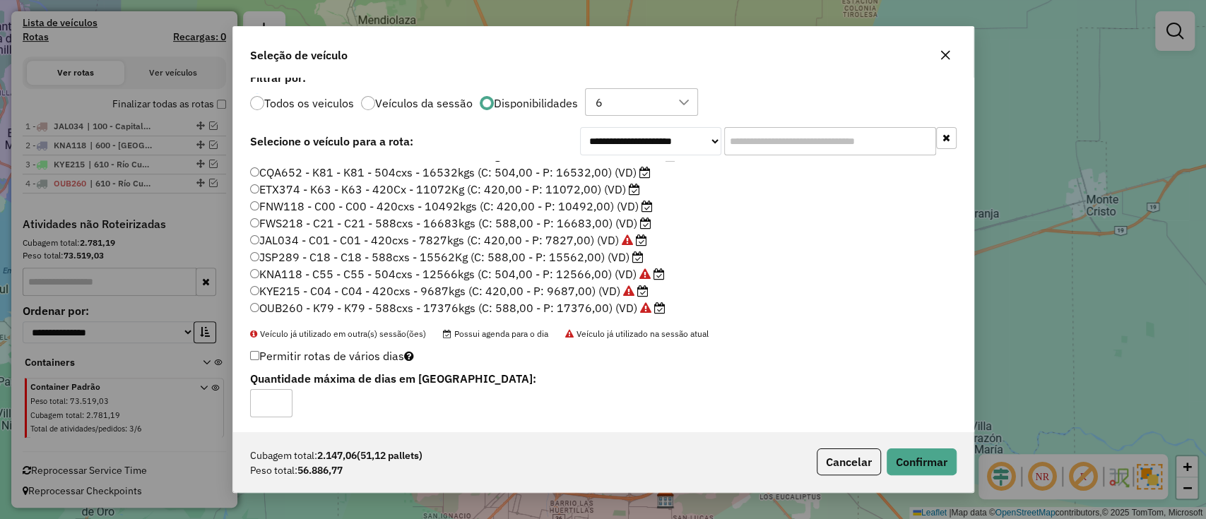
scroll to position [13, 0]
click at [908, 461] on button "Confirmar" at bounding box center [922, 462] width 70 height 27
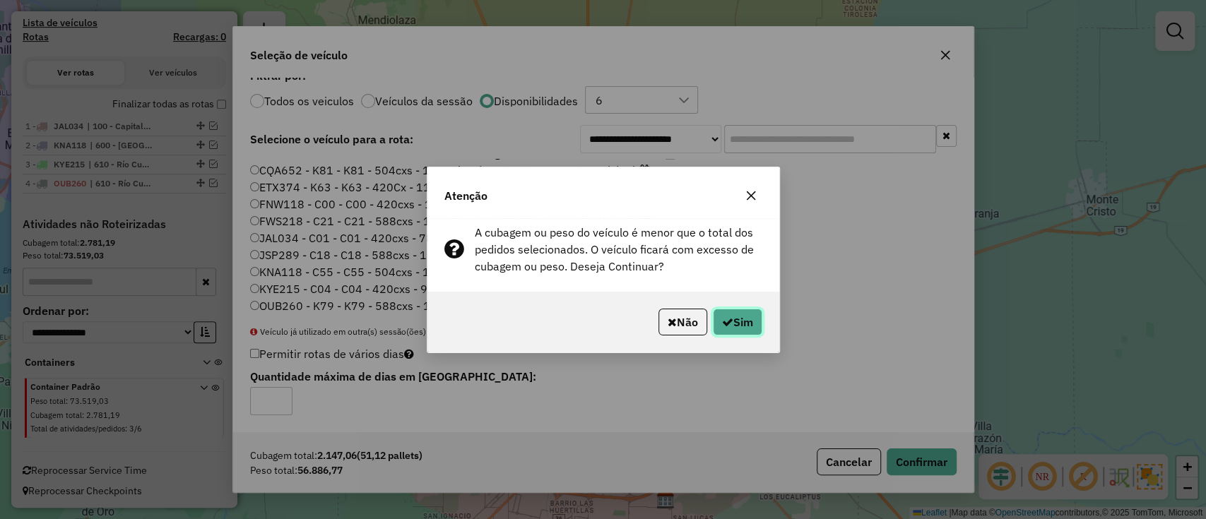
click at [741, 328] on button "Sim" at bounding box center [737, 322] width 49 height 27
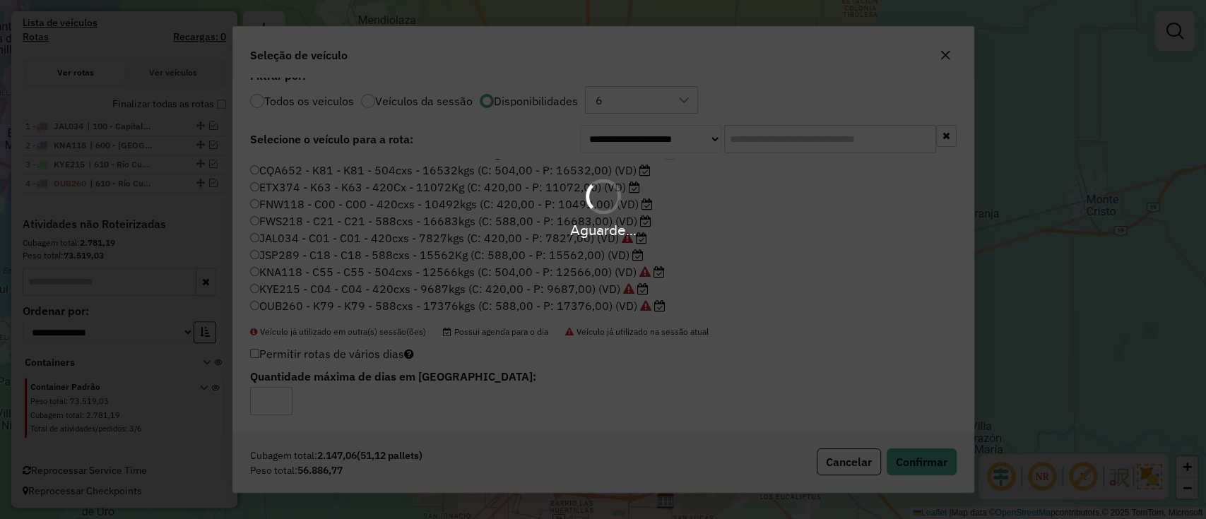
scroll to position [0, 0]
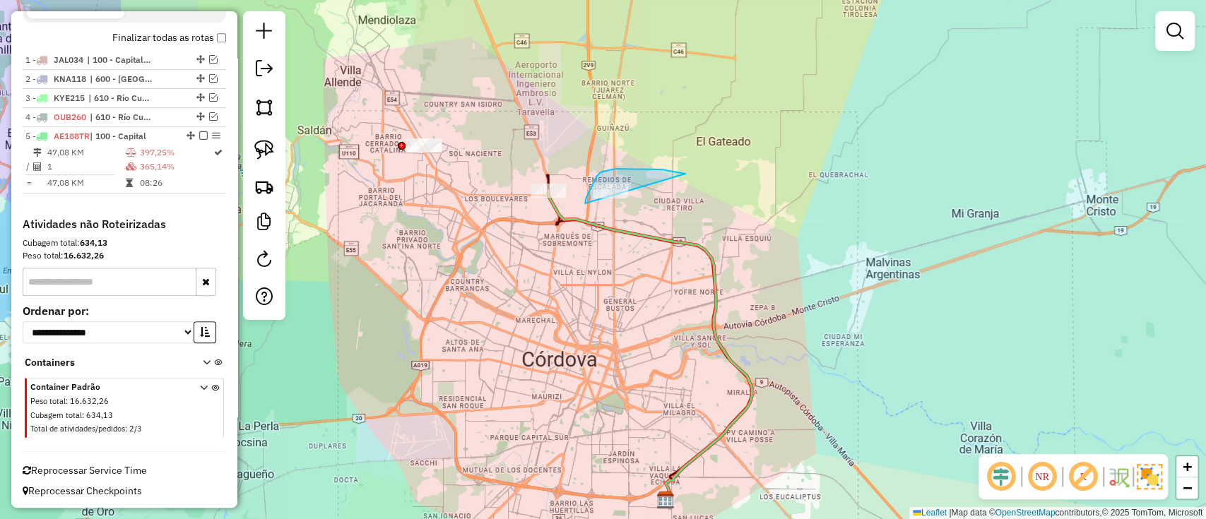
drag, startPoint x: 682, startPoint y: 173, endPoint x: 606, endPoint y: 252, distance: 109.4
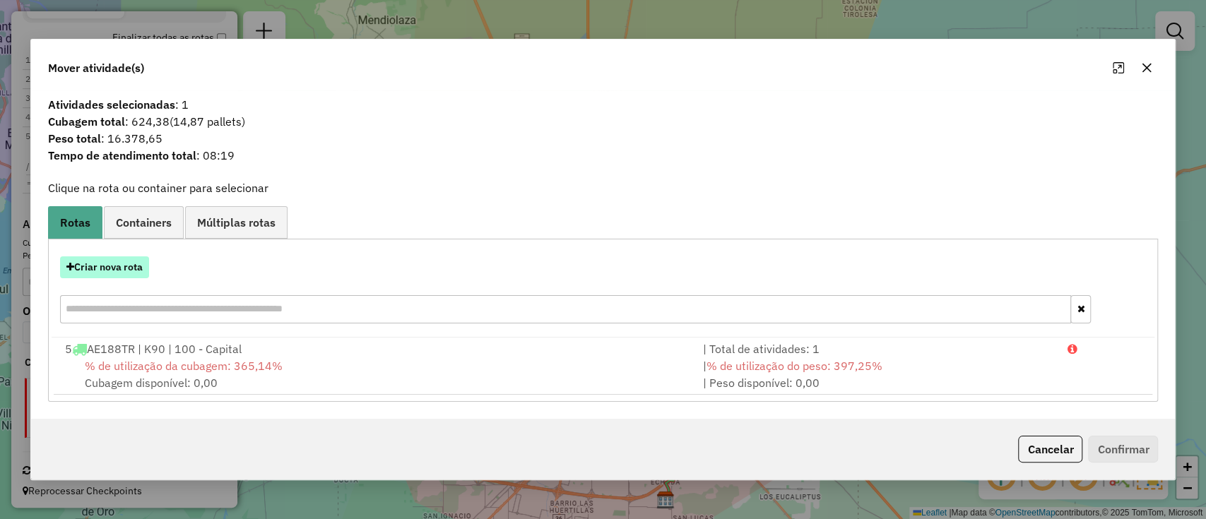
click at [132, 261] on button "Criar nova rota" at bounding box center [104, 268] width 89 height 22
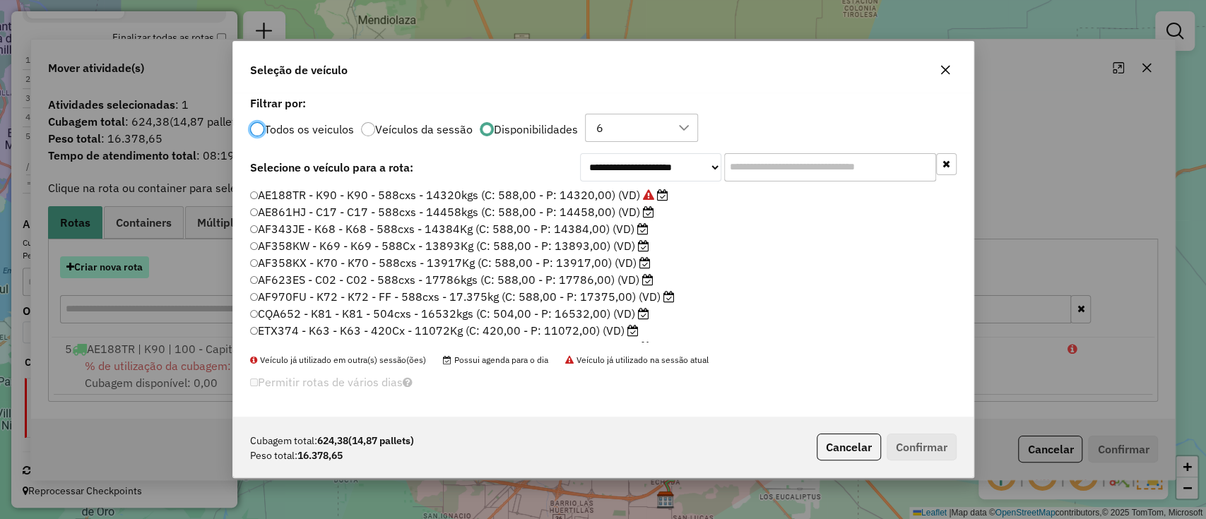
scroll to position [7, 4]
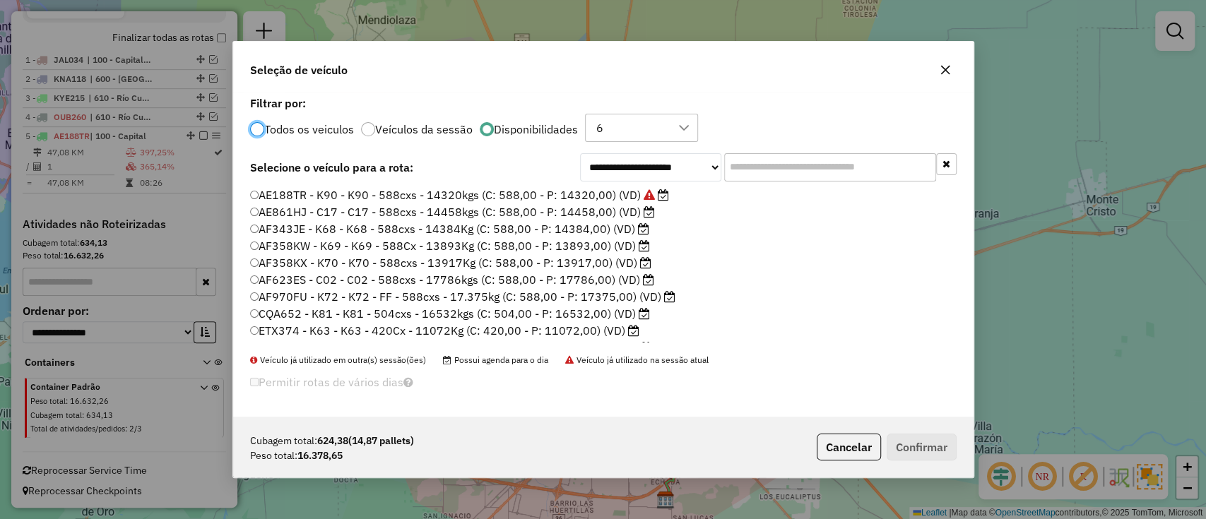
click at [464, 314] on label "CQA652 - K81 - K81 - 504cxs - 16532kgs (C: 504,00 - P: 16532,00) (VD)" at bounding box center [450, 313] width 400 height 17
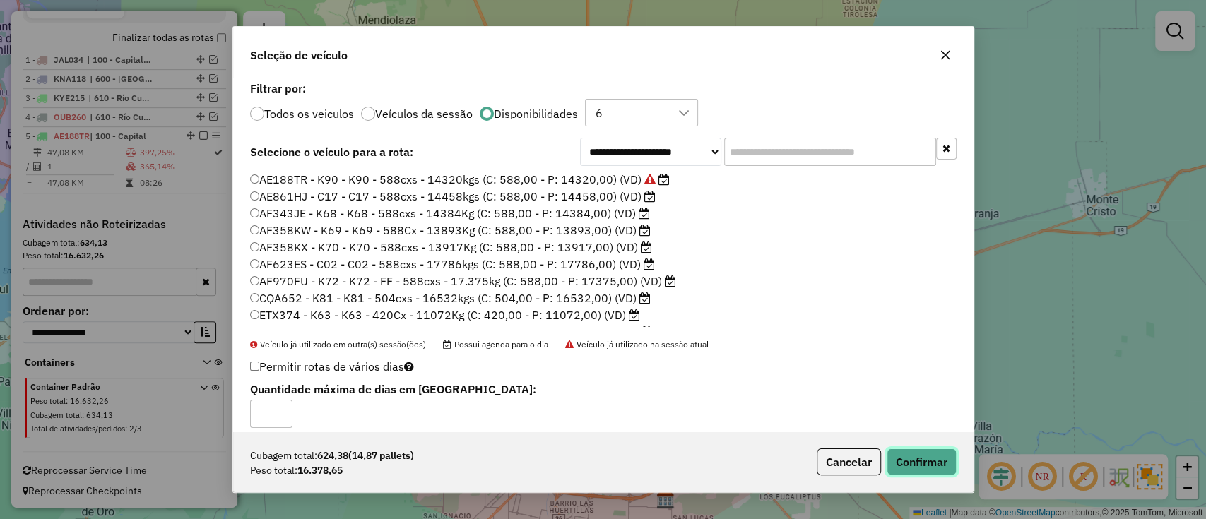
click at [902, 461] on button "Confirmar" at bounding box center [922, 462] width 70 height 27
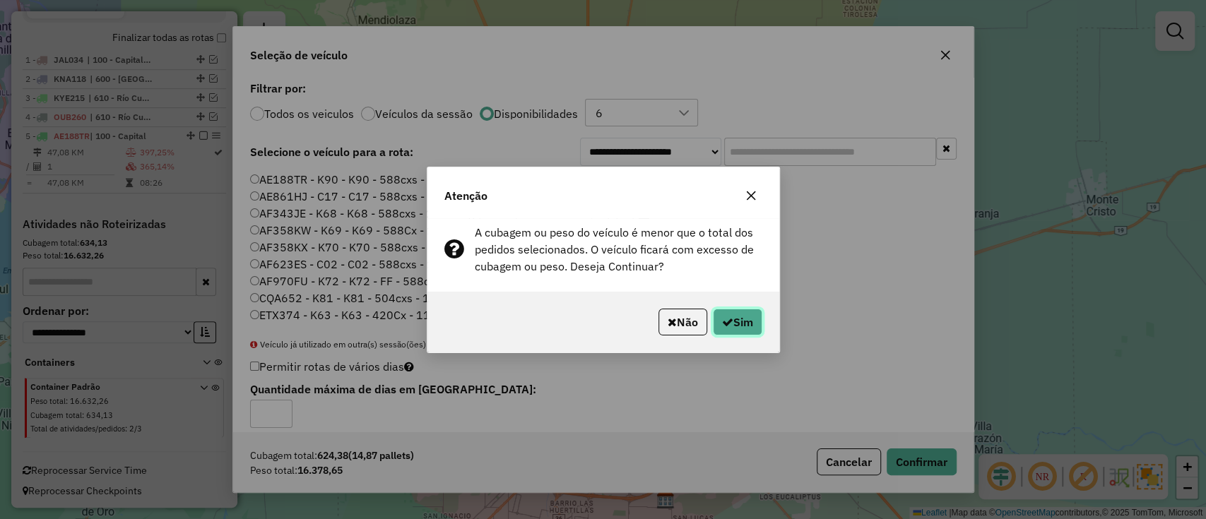
click at [739, 321] on button "Sim" at bounding box center [737, 322] width 49 height 27
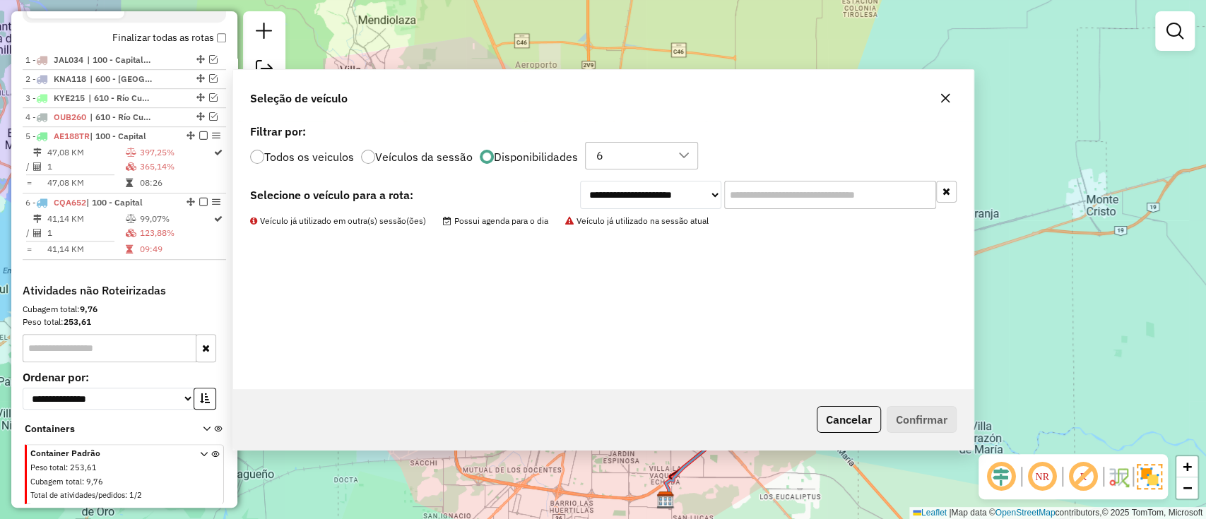
scroll to position [531, 0]
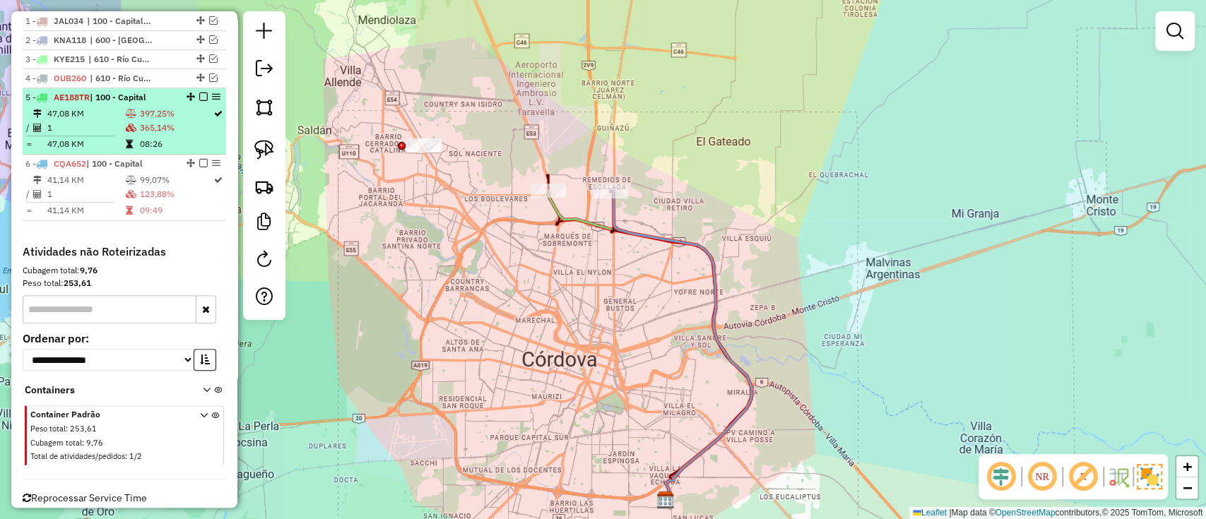
click at [200, 93] on em at bounding box center [203, 97] width 8 height 8
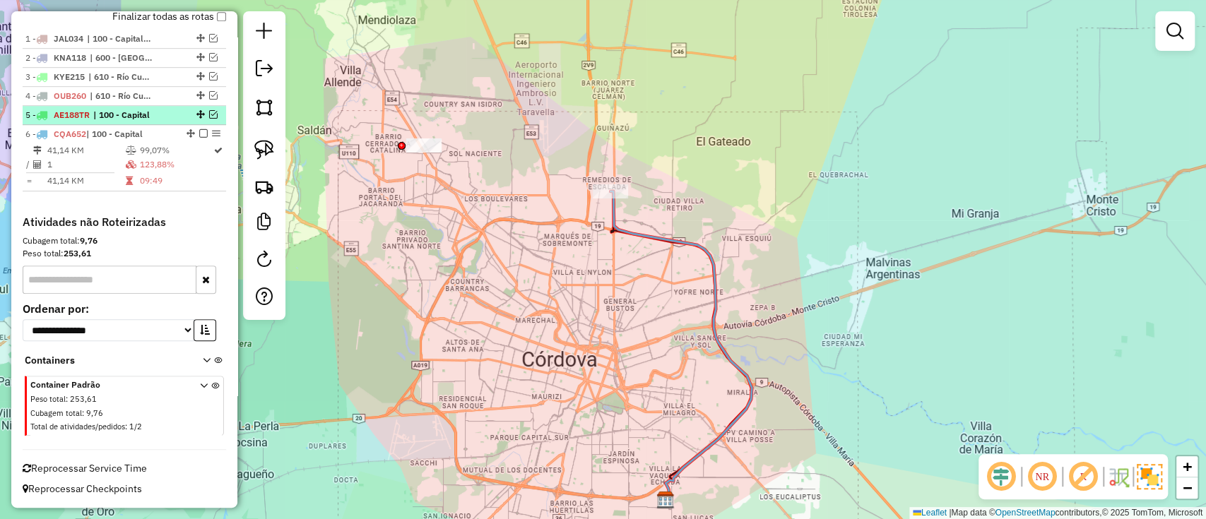
scroll to position [511, 0]
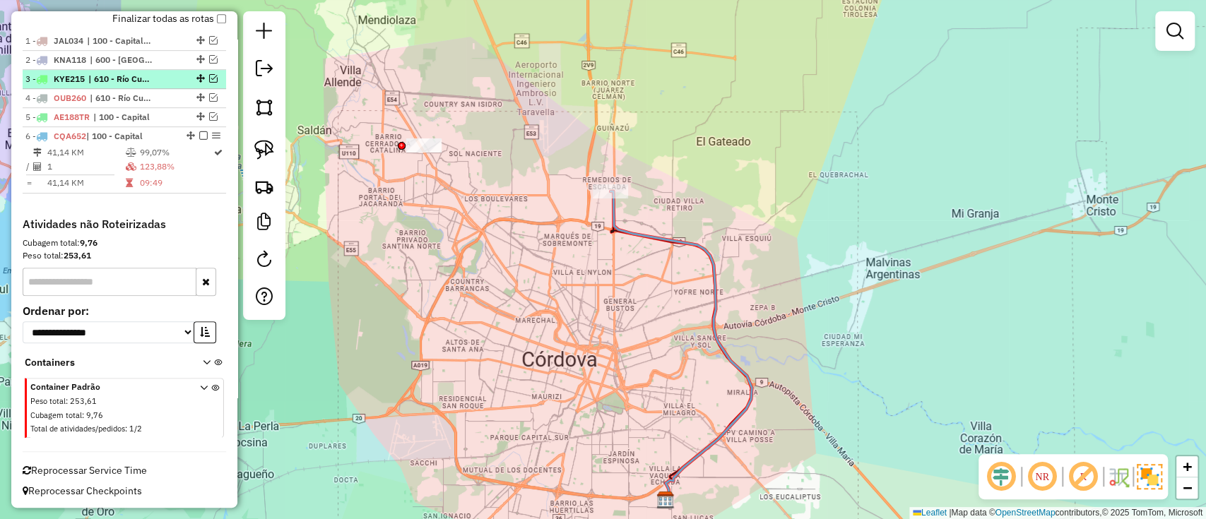
click at [199, 131] on em at bounding box center [203, 135] width 8 height 8
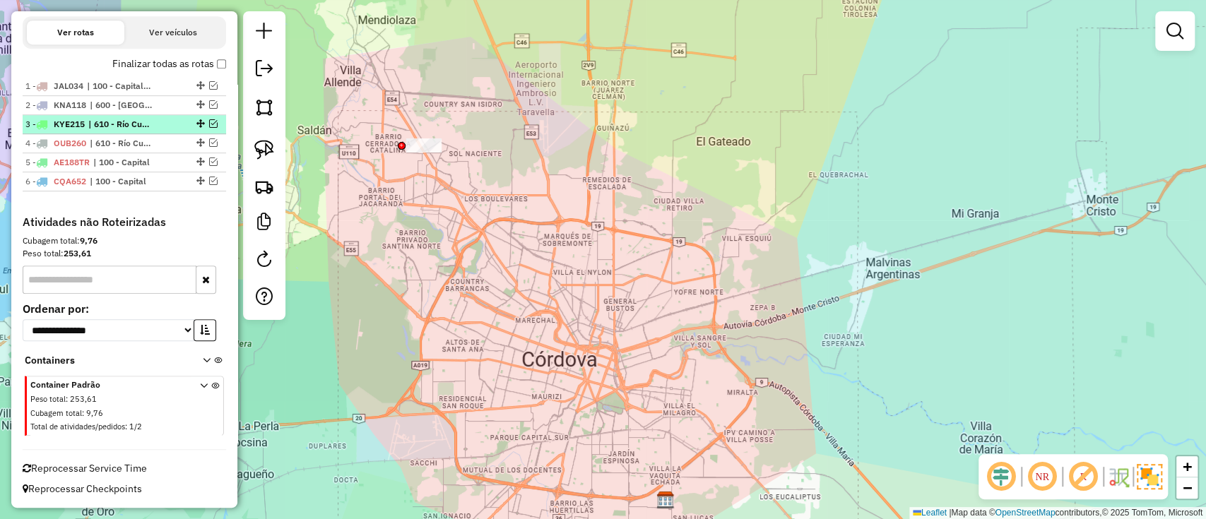
scroll to position [464, 0]
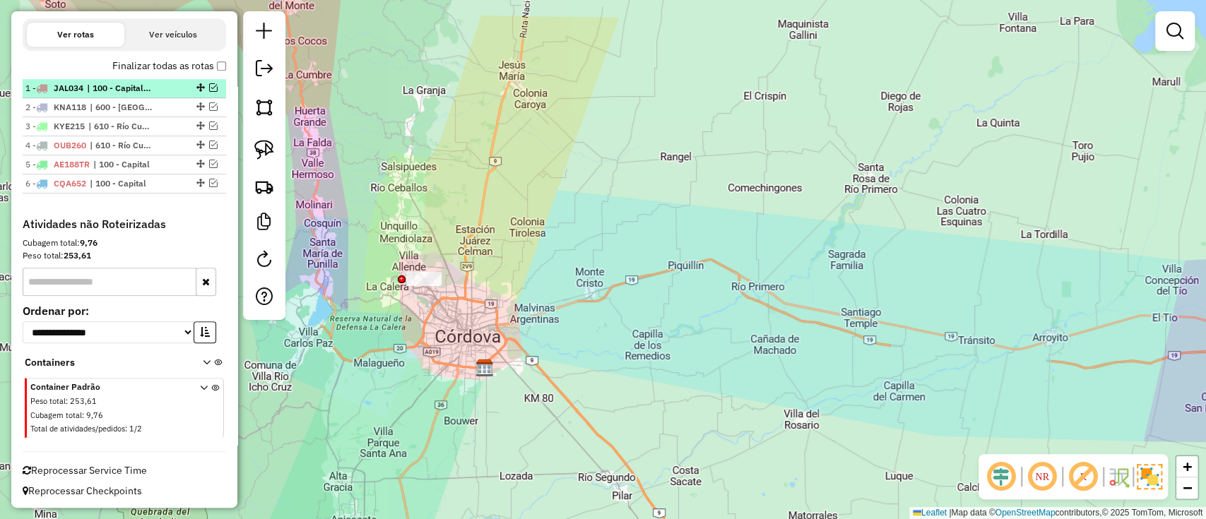
click at [110, 88] on span "| 100 - Capital, 600 - Villa Maria" at bounding box center [119, 88] width 65 height 13
select select "**********"
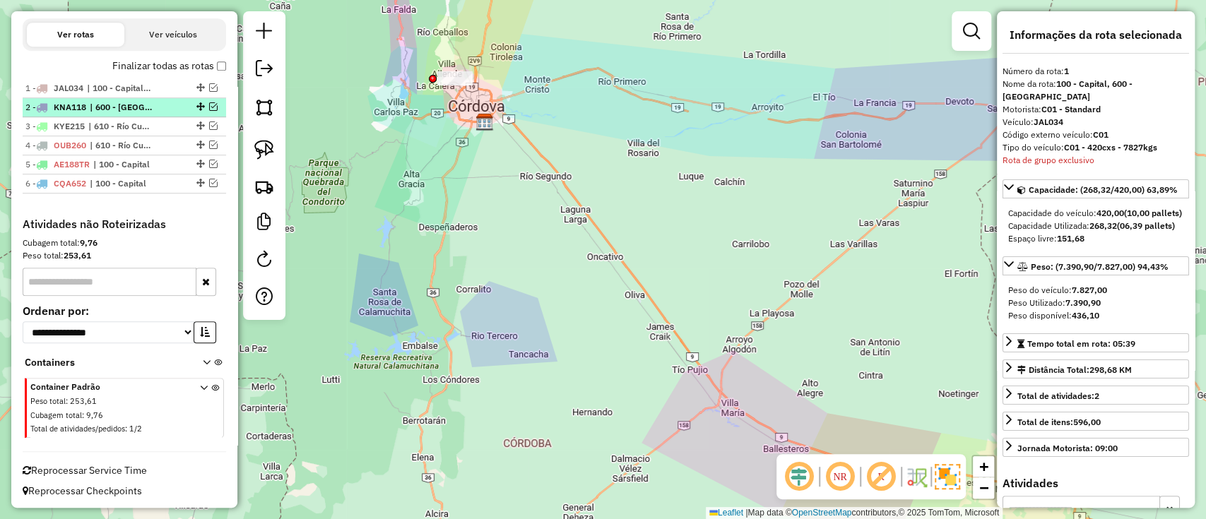
click at [110, 110] on span "| 600 - Villa Maria, 601 - Bell Ville" at bounding box center [122, 107] width 65 height 13
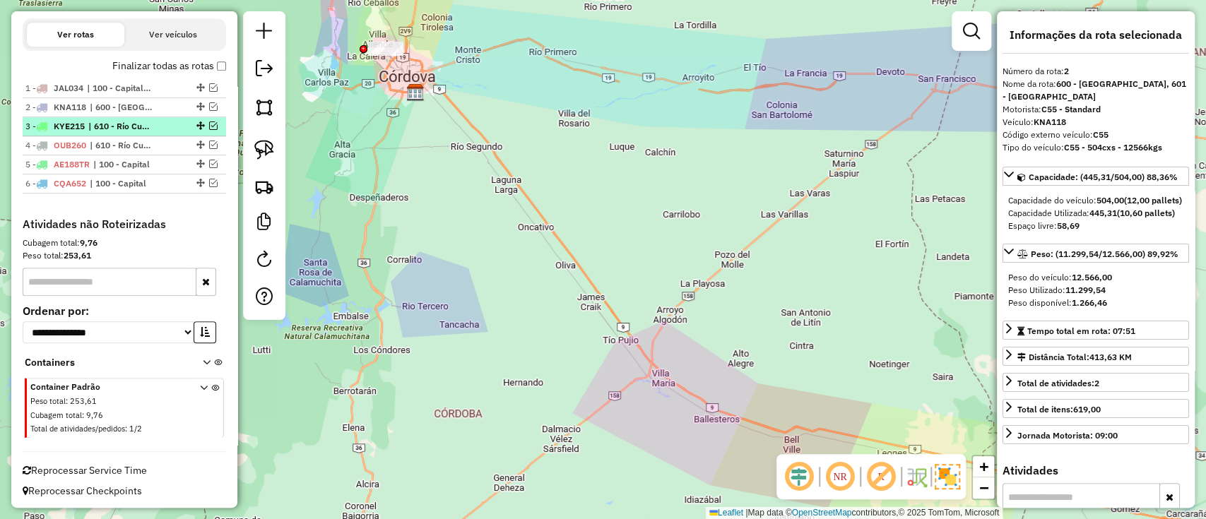
click at [101, 124] on span "| 610 - Río Cuarto" at bounding box center [120, 126] width 65 height 13
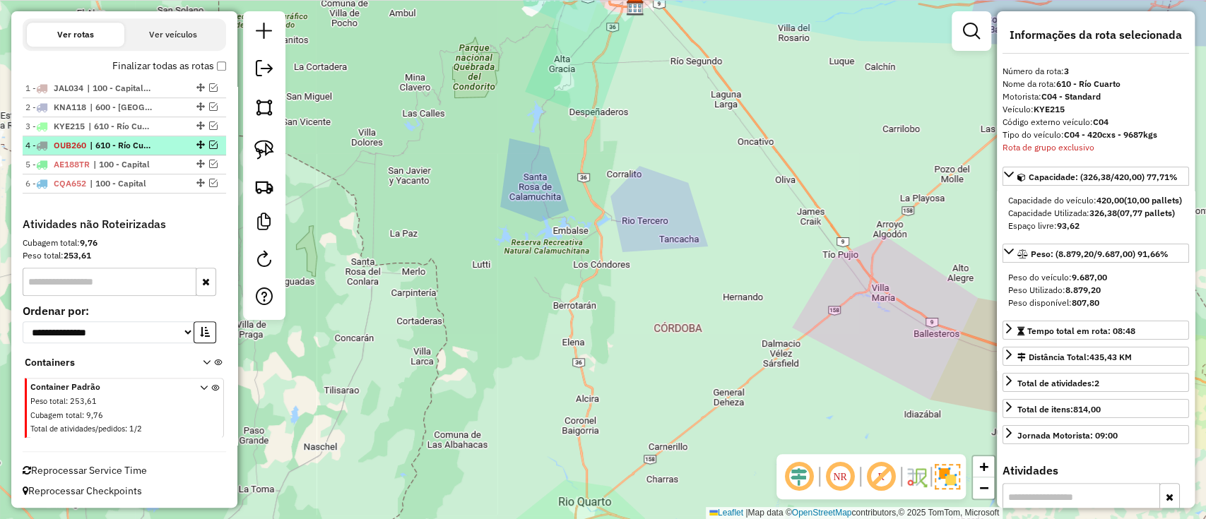
click at [102, 139] on span "| 610 - Río Cuarto" at bounding box center [122, 145] width 65 height 13
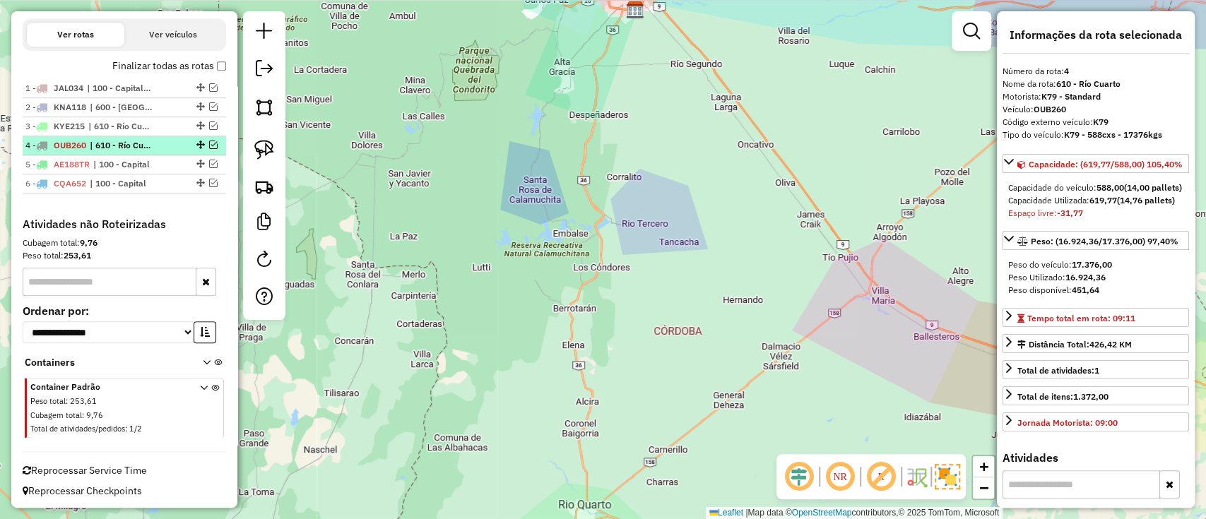
click at [209, 144] on em at bounding box center [213, 145] width 8 height 8
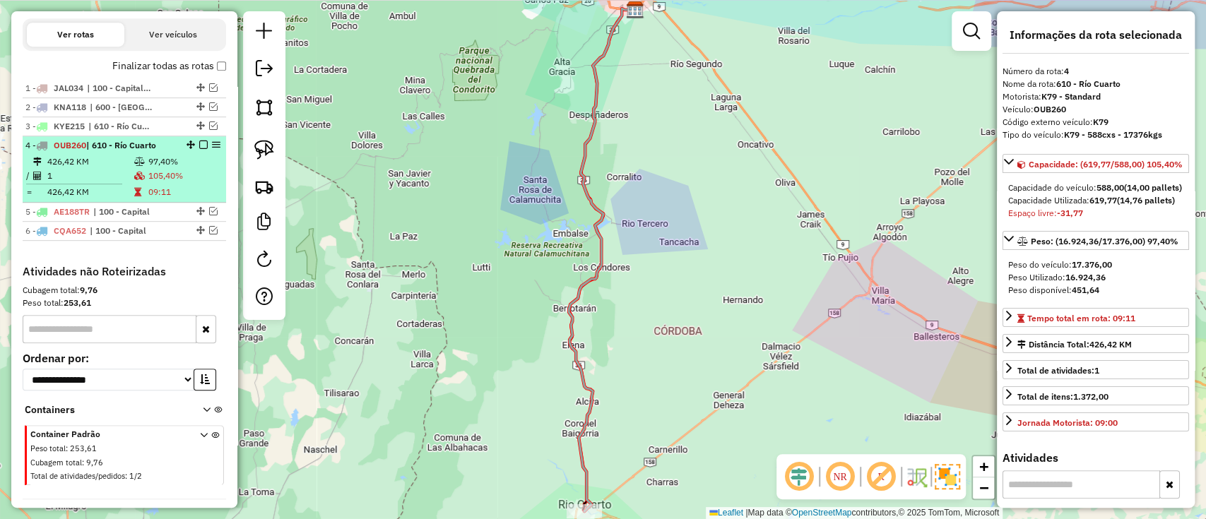
scroll to position [511, 0]
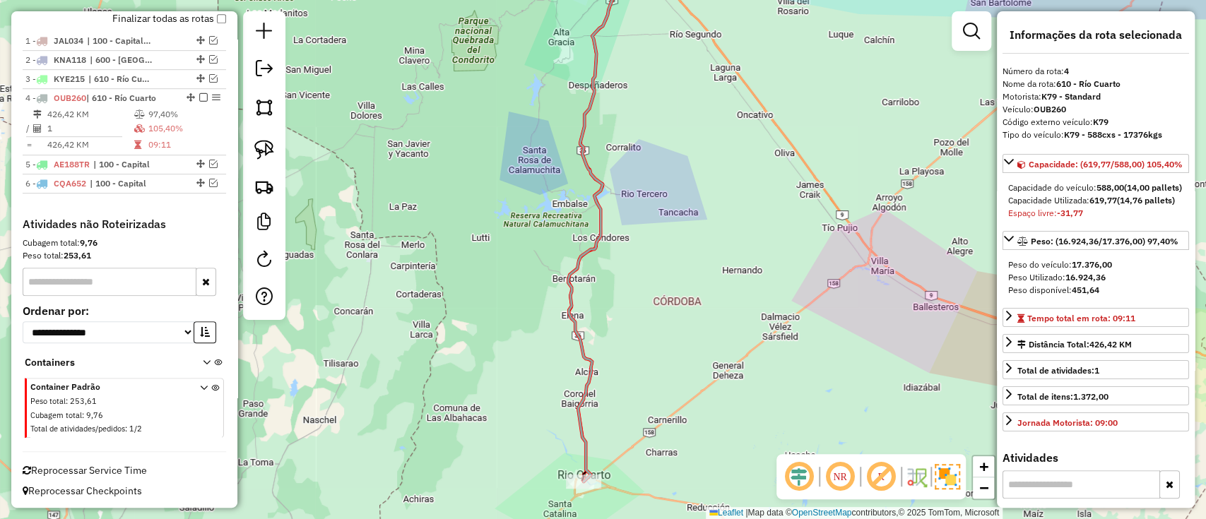
drag, startPoint x: 672, startPoint y: 297, endPoint x: 660, endPoint y: 254, distance: 45.4
click at [661, 257] on div "Janela de atendimento Grade de atendimento Capacidade Transportadoras Veículos …" at bounding box center [603, 259] width 1206 height 519
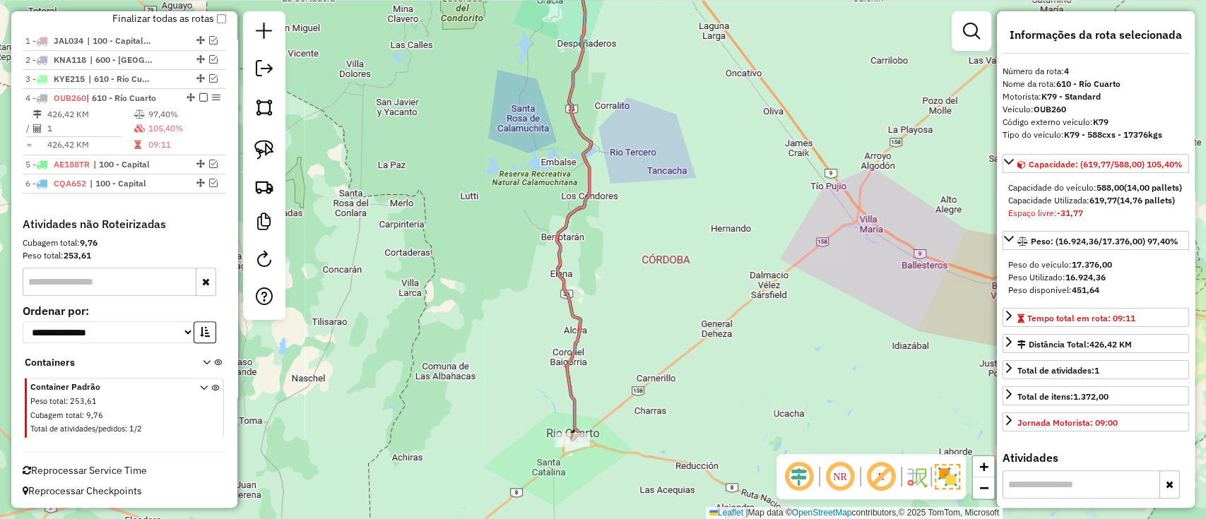
click at [561, 387] on icon at bounding box center [582, 194] width 50 height 492
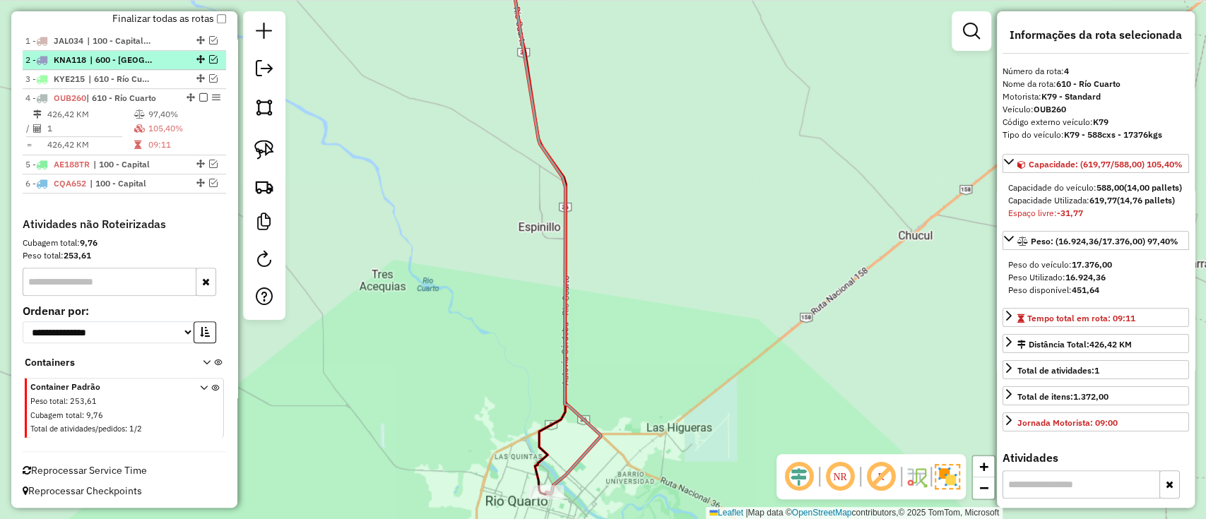
click at [209, 60] on em at bounding box center [213, 59] width 8 height 8
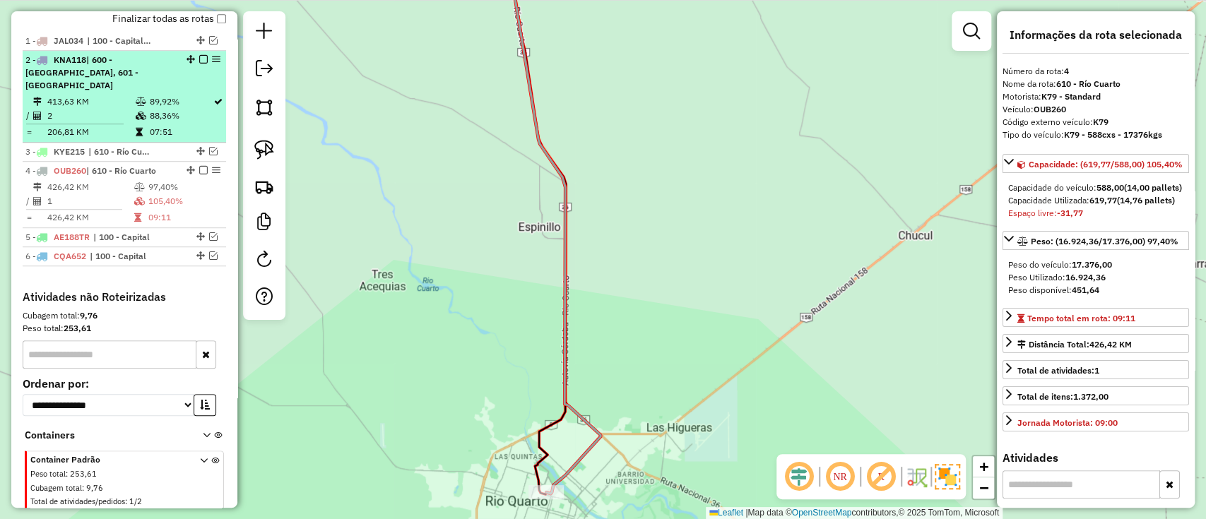
scroll to position [531, 0]
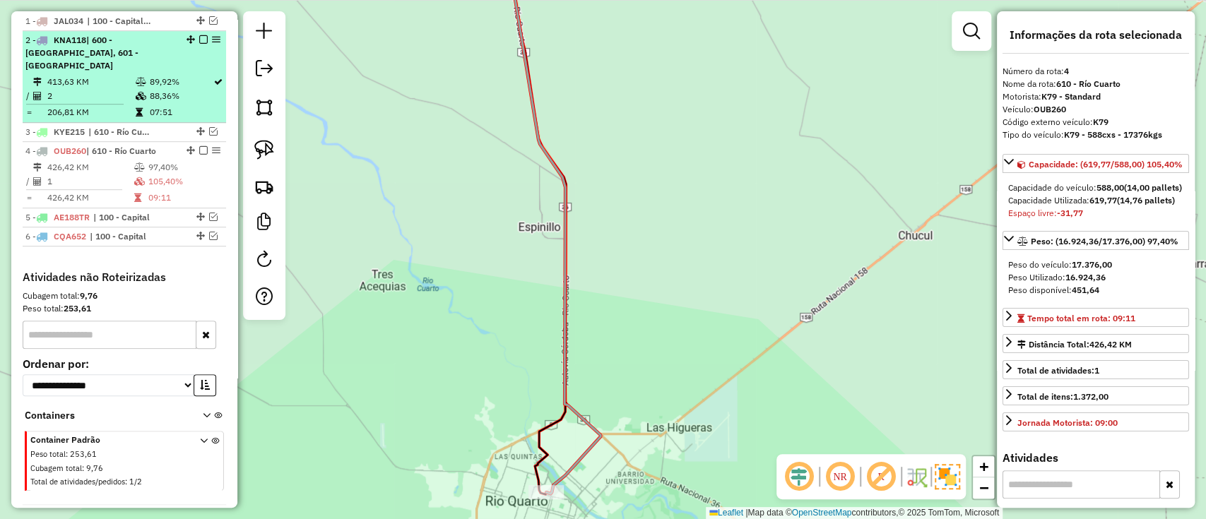
click at [199, 35] on em at bounding box center [203, 39] width 8 height 8
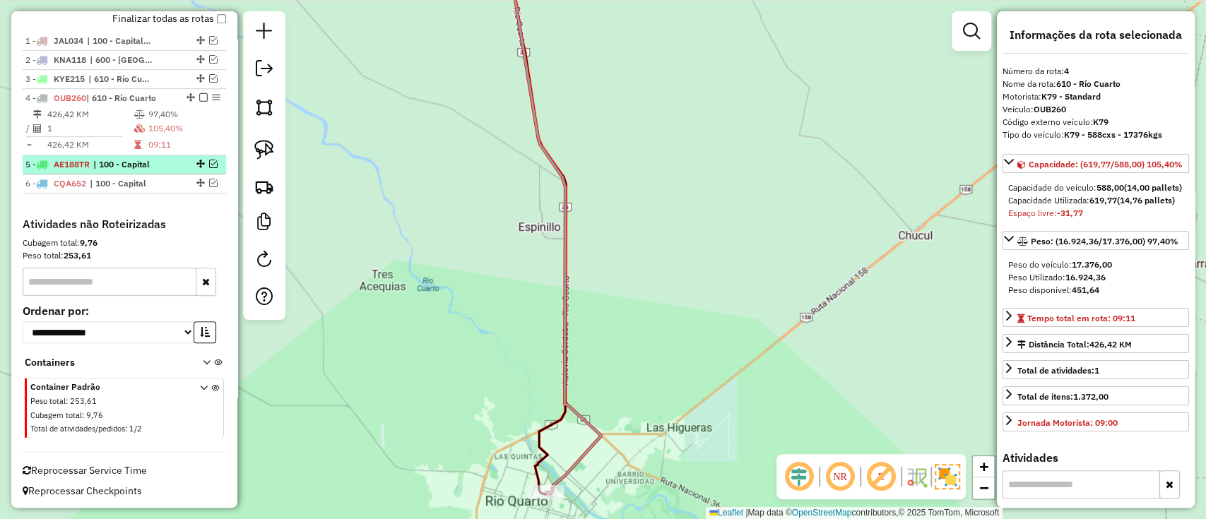
click at [209, 160] on em at bounding box center [213, 164] width 8 height 8
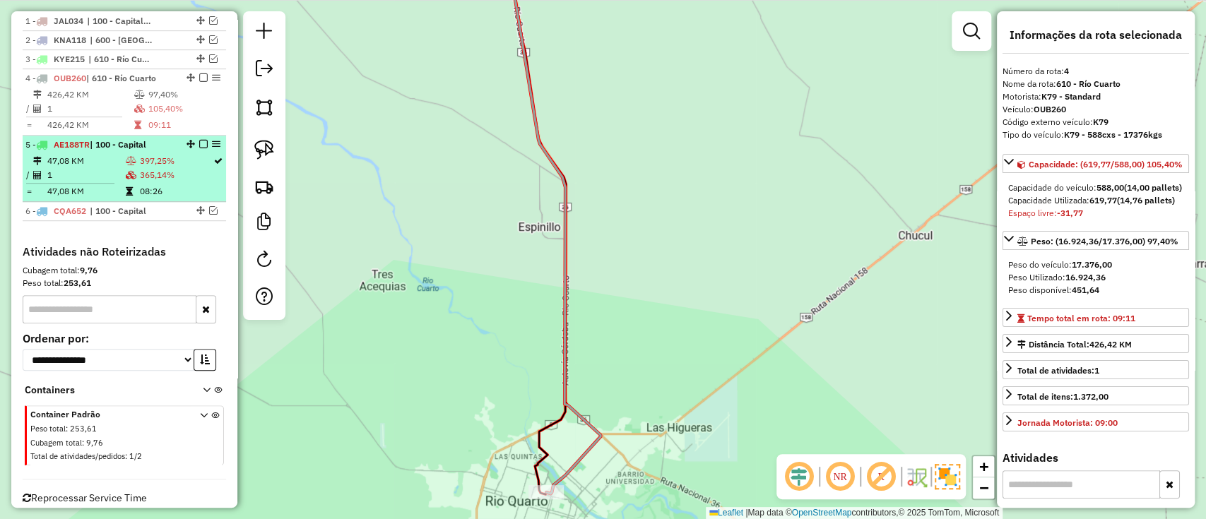
click at [205, 141] on div at bounding box center [199, 144] width 42 height 8
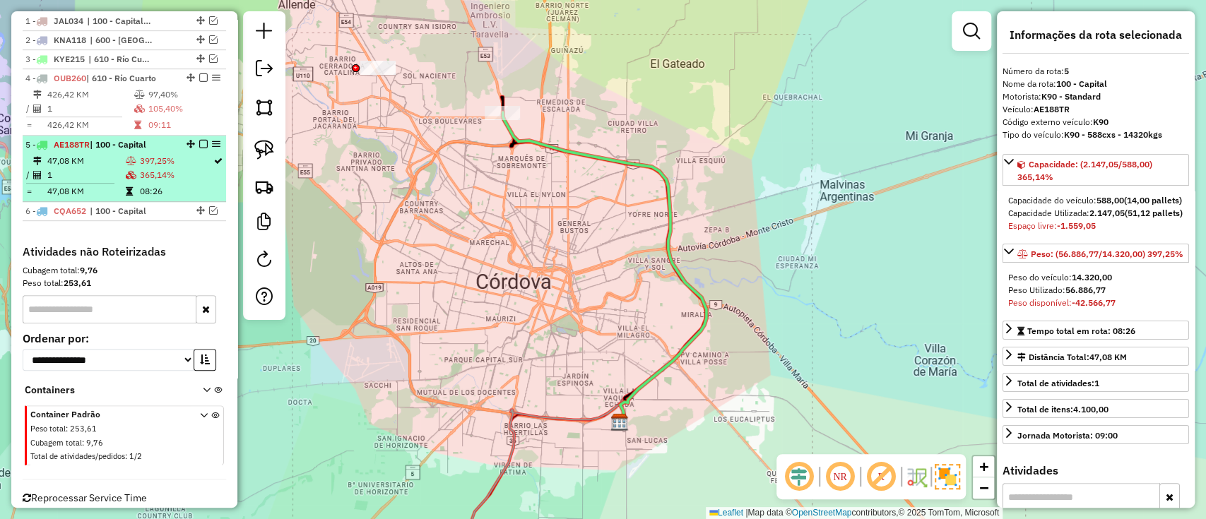
click at [194, 143] on div at bounding box center [199, 144] width 42 height 8
click at [201, 141] on em at bounding box center [203, 144] width 8 height 8
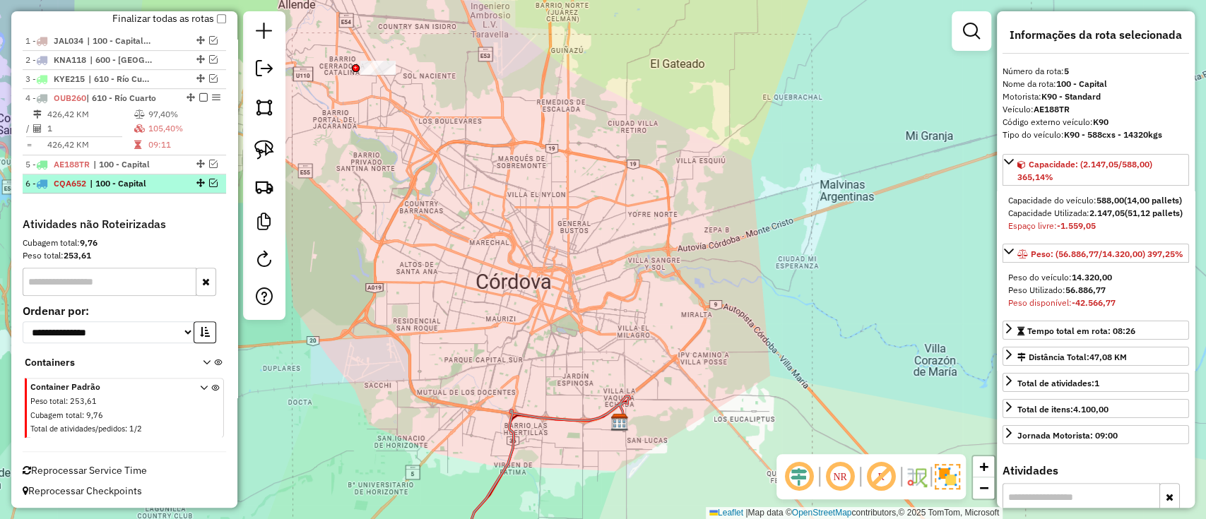
click at [213, 183] on em at bounding box center [213, 183] width 8 height 8
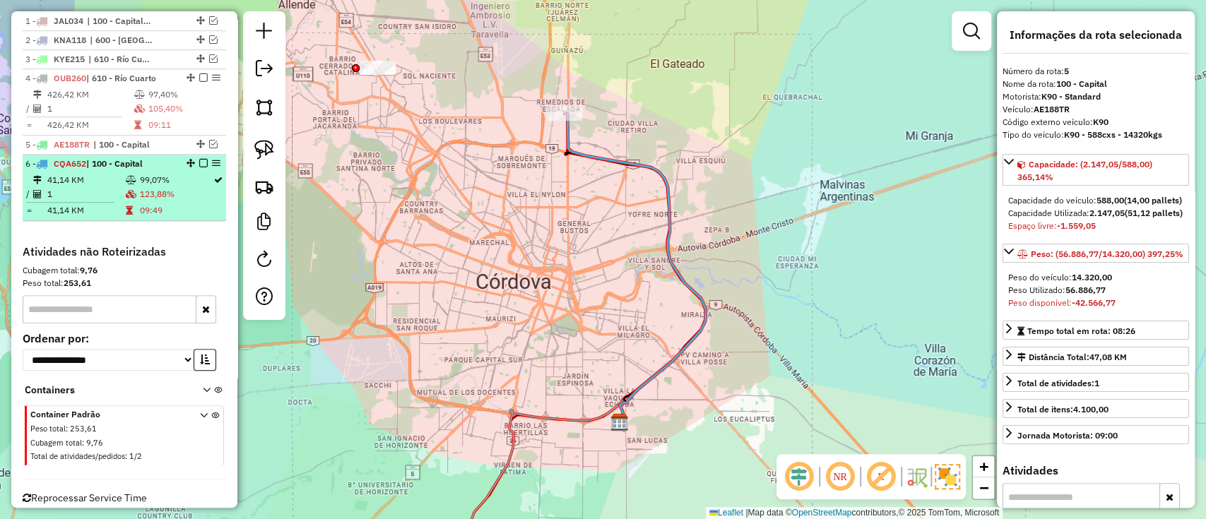
click at [203, 163] on em at bounding box center [203, 163] width 8 height 8
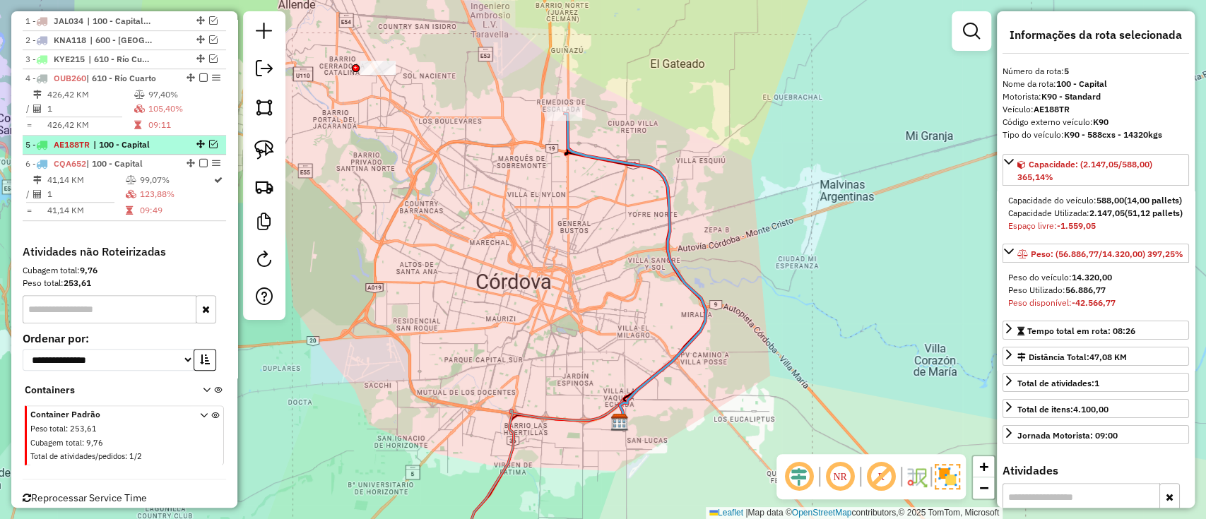
scroll to position [511, 0]
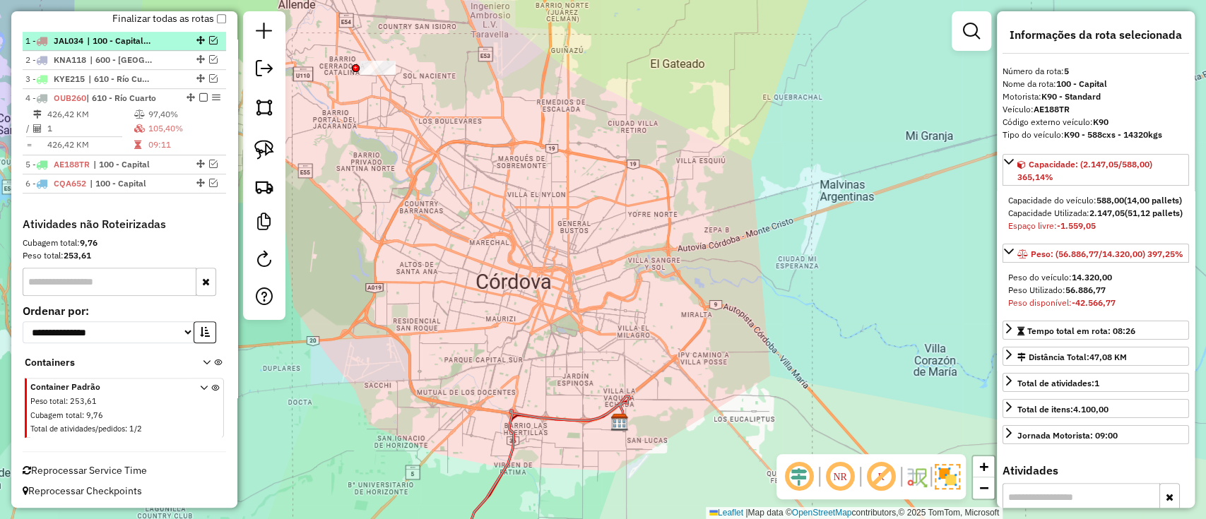
click at [209, 39] on em at bounding box center [213, 40] width 8 height 8
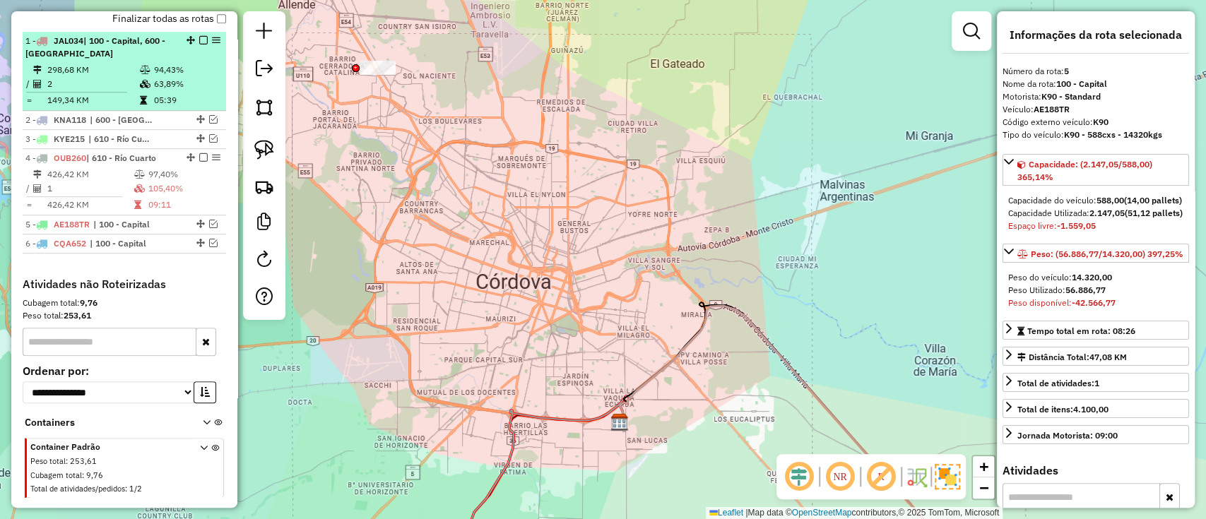
scroll to position [531, 0]
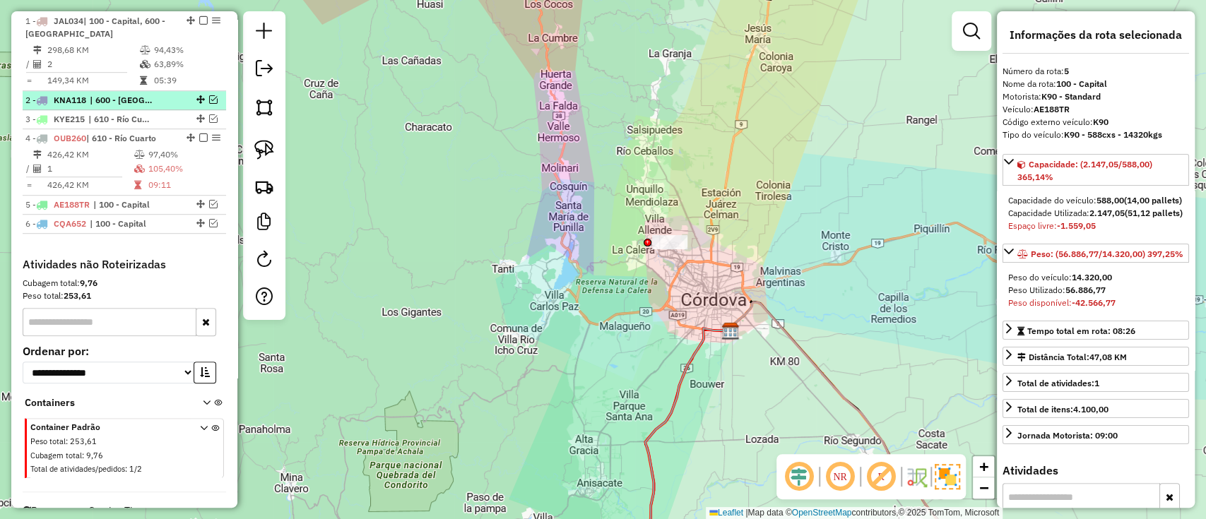
click at [209, 100] on em at bounding box center [213, 99] width 8 height 8
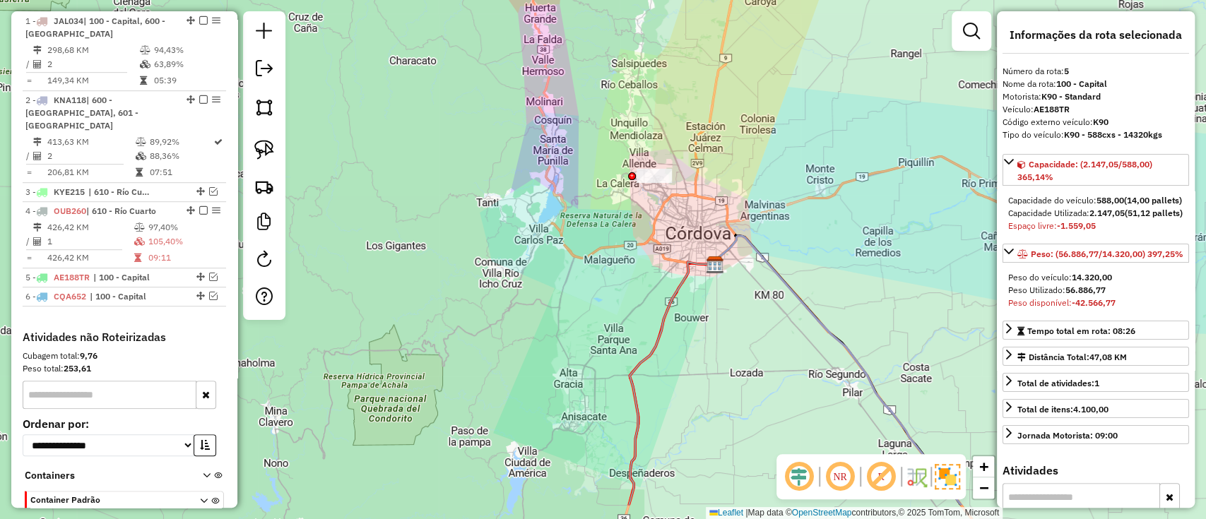
drag, startPoint x: 577, startPoint y: 323, endPoint x: 506, endPoint y: 144, distance: 192.2
click at [538, 191] on div "Janela de atendimento Grade de atendimento Capacidade Transportadoras Veículos …" at bounding box center [603, 259] width 1206 height 519
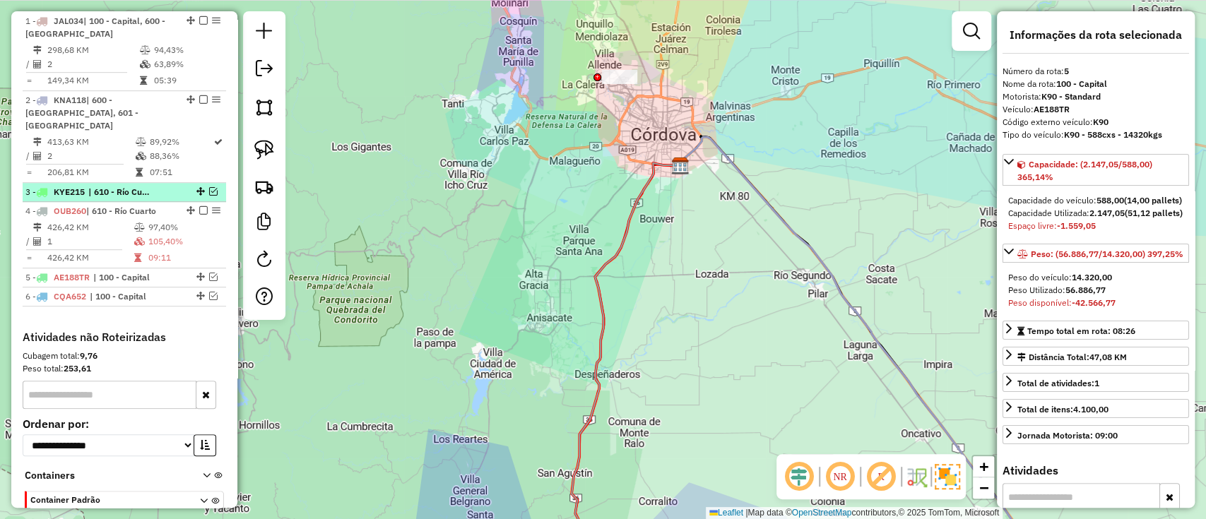
click at [209, 187] on em at bounding box center [213, 191] width 8 height 8
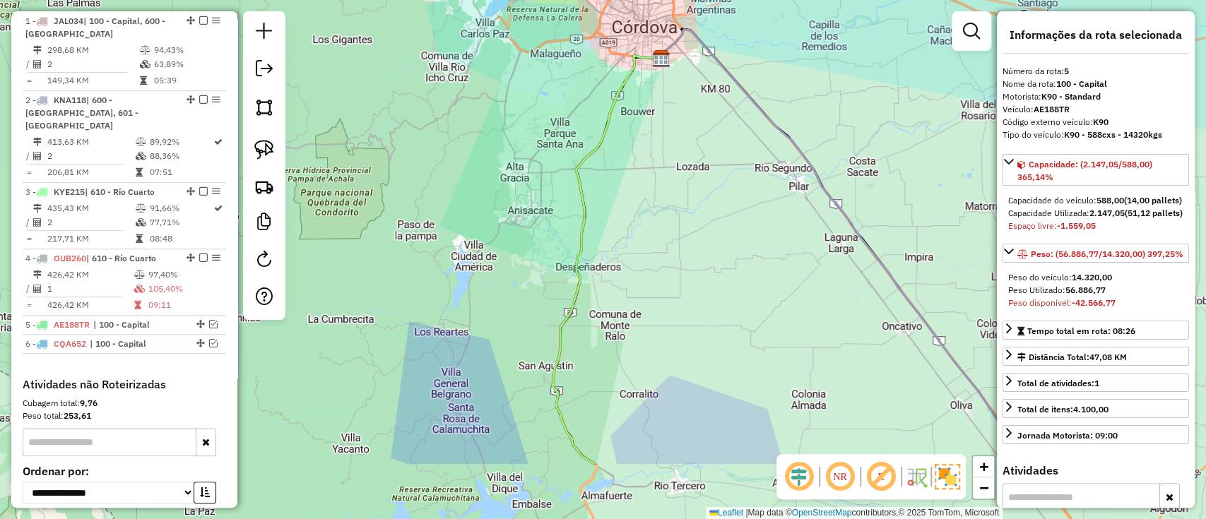
drag, startPoint x: 383, startPoint y: 283, endPoint x: 319, endPoint y: 64, distance: 228.1
click at [341, 127] on div "Janela de atendimento Grade de atendimento Capacidade Transportadoras Veículos …" at bounding box center [603, 259] width 1206 height 519
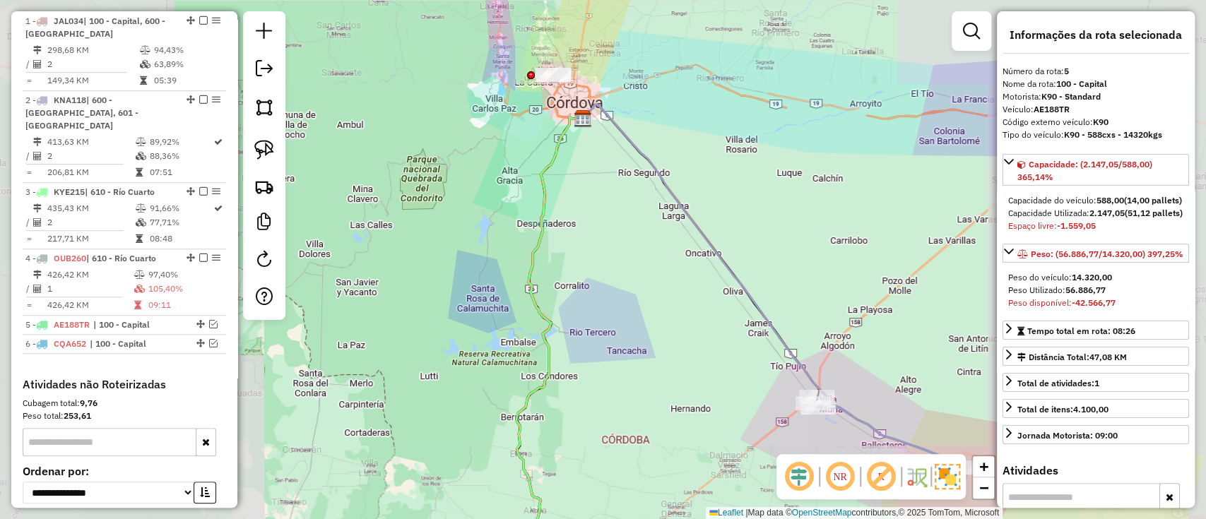
drag, startPoint x: 599, startPoint y: 404, endPoint x: 581, endPoint y: 276, distance: 129.9
click at [582, 279] on div "Janela de atendimento Grade de atendimento Capacidade Transportadoras Veículos …" at bounding box center [603, 259] width 1206 height 519
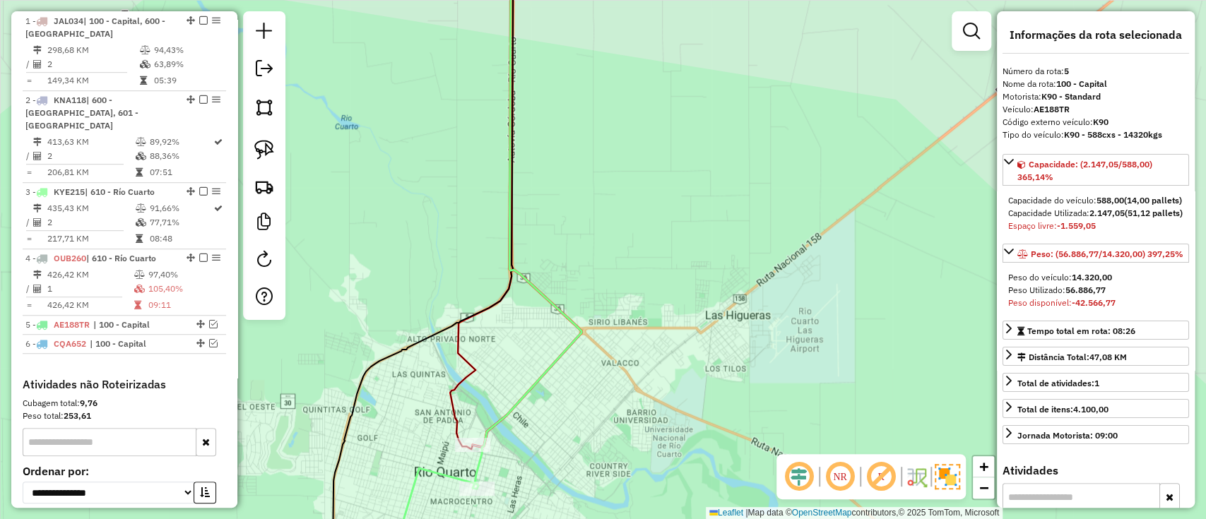
click at [509, 415] on icon at bounding box center [527, 218] width 109 height 541
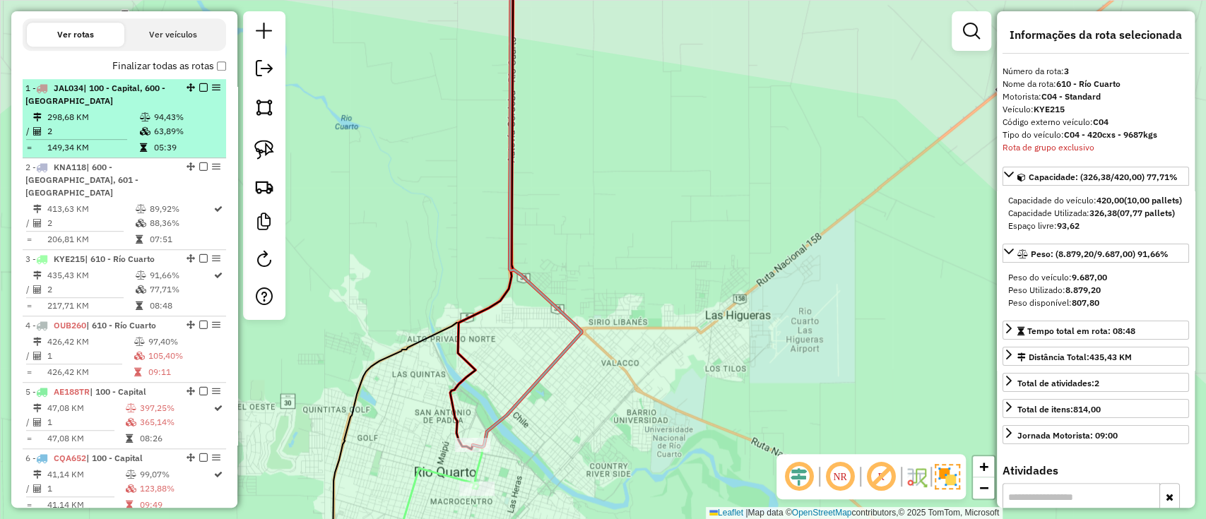
scroll to position [490, 0]
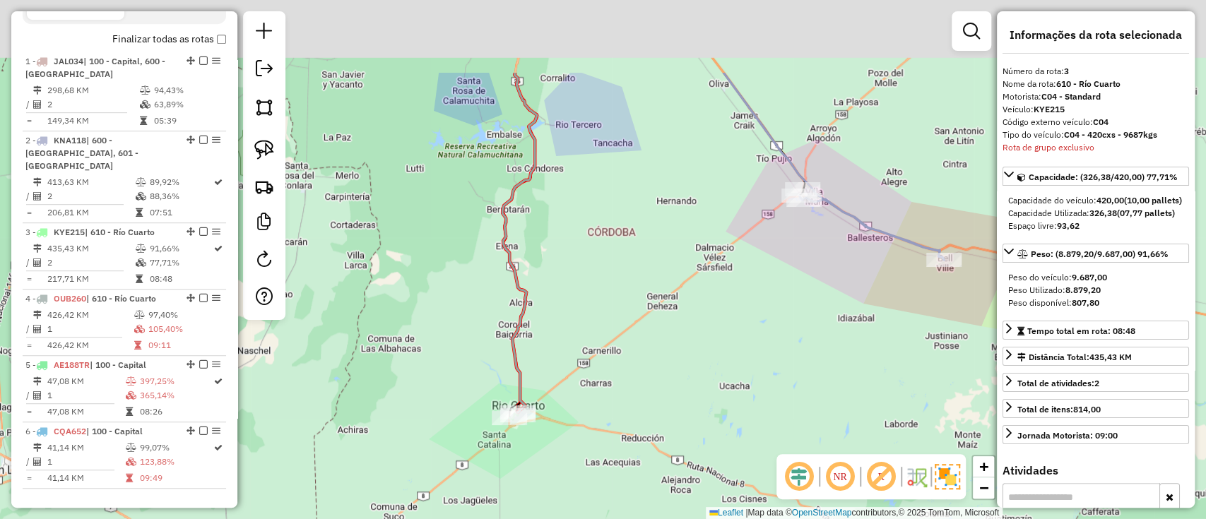
drag, startPoint x: 589, startPoint y: 198, endPoint x: 588, endPoint y: 536, distance: 337.8
click at [588, 519] on html "Aguarde... Pop-up bloqueado! Seu navegador bloqueou automáticamente a abertura …" at bounding box center [603, 259] width 1206 height 519
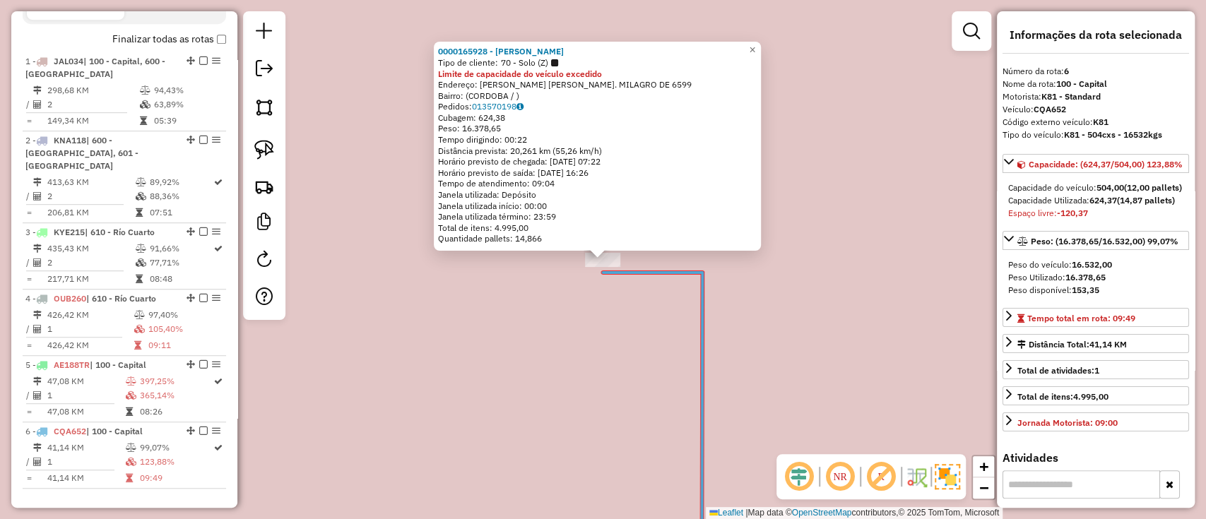
scroll to position [774, 0]
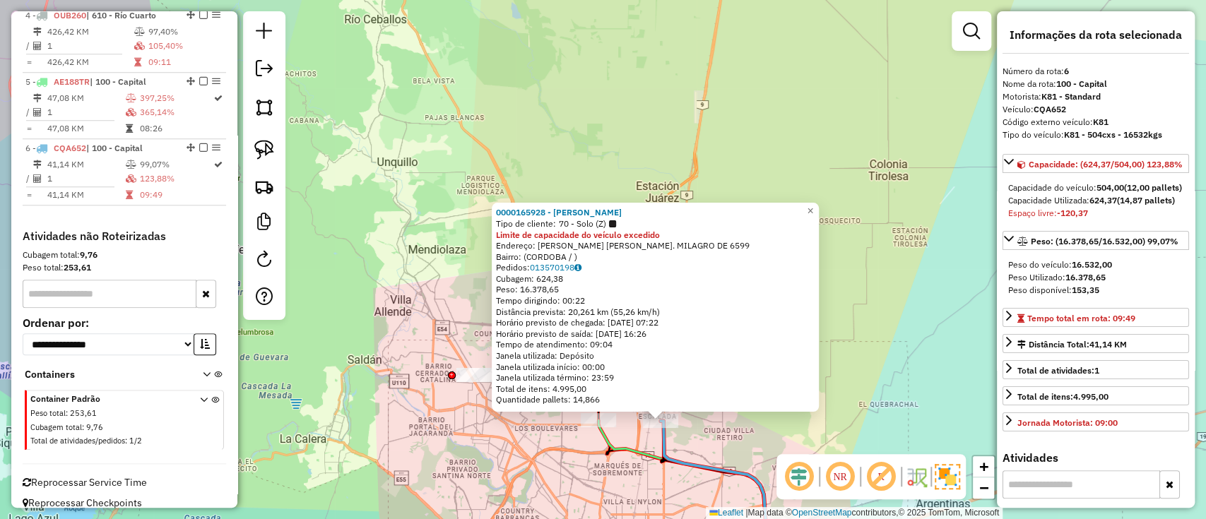
drag, startPoint x: 576, startPoint y: 495, endPoint x: 512, endPoint y: 209, distance: 293.3
click at [513, 223] on div "0000165928 - MARIANO S.A. Tipo de cliente: 70 - Solo (Z) Limite de capacidade d…" at bounding box center [603, 259] width 1206 height 519
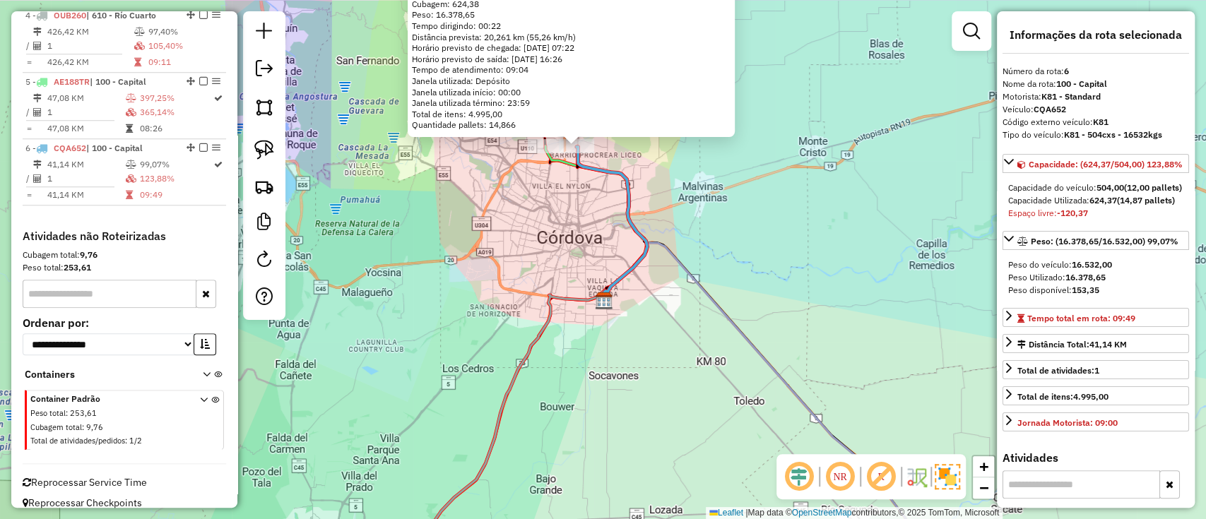
click at [608, 191] on div "0000165928 - MARIANO S.A. Tipo de cliente: 70 - Solo (Z) Limite de capacidade d…" at bounding box center [603, 259] width 1206 height 519
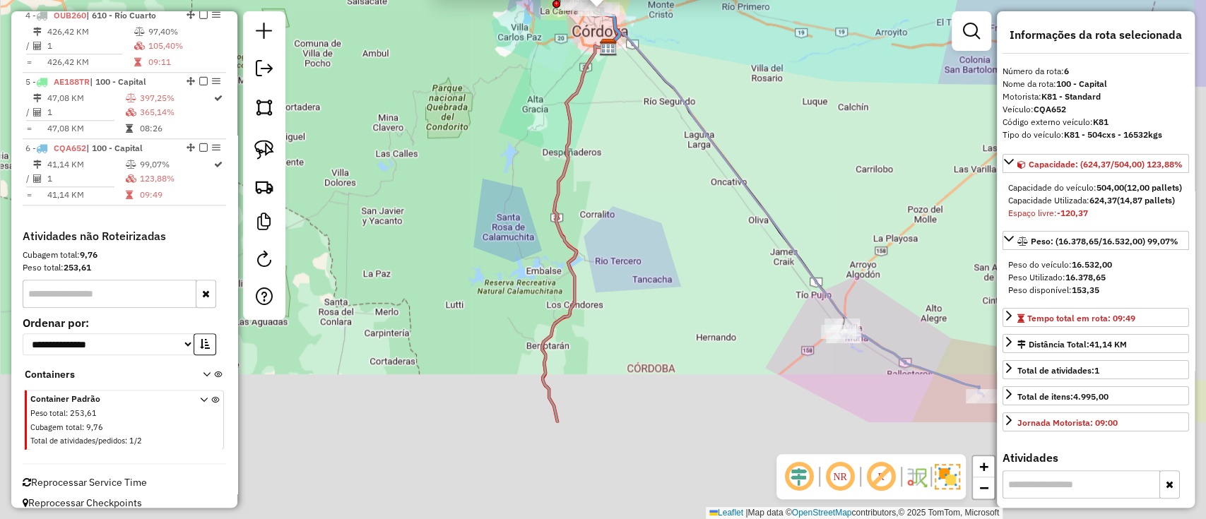
drag, startPoint x: 609, startPoint y: 375, endPoint x: 594, endPoint y: 143, distance: 231.6
click at [594, 228] on div "0000165928 - MARIANO S.A. Tipo de cliente: 70 - Solo (Z) Limite de capacidade d…" at bounding box center [603, 259] width 1206 height 519
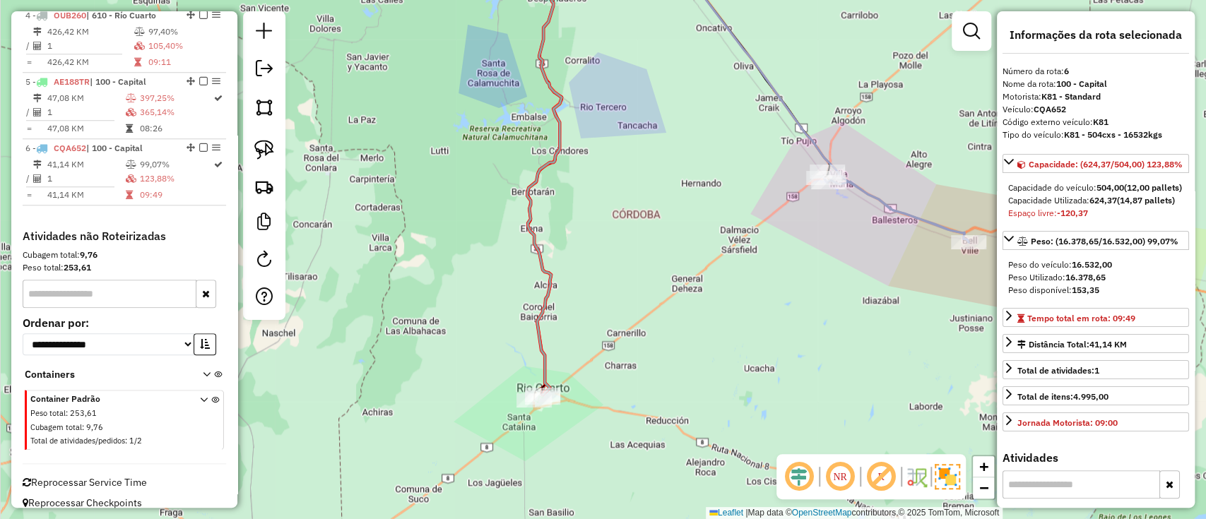
drag, startPoint x: 562, startPoint y: 418, endPoint x: 531, endPoint y: 201, distance: 219.1
click at [531, 201] on div "0000165928 - MARIANO S.A. Tipo de cliente: 70 - Solo (Z) Limite de capacidade d…" at bounding box center [603, 259] width 1206 height 519
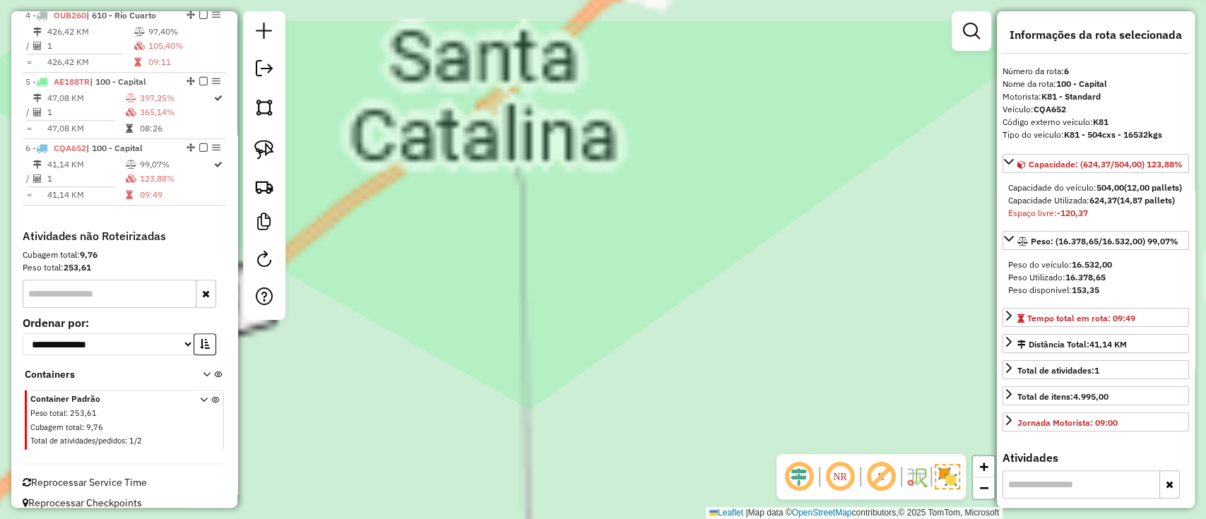
drag, startPoint x: 574, startPoint y: 218, endPoint x: 615, endPoint y: 563, distance: 347.3
click at [615, 519] on html "Aguarde... Pop-up bloqueado! Seu navegador bloqueou automáticamente a abertura …" at bounding box center [603, 259] width 1206 height 519
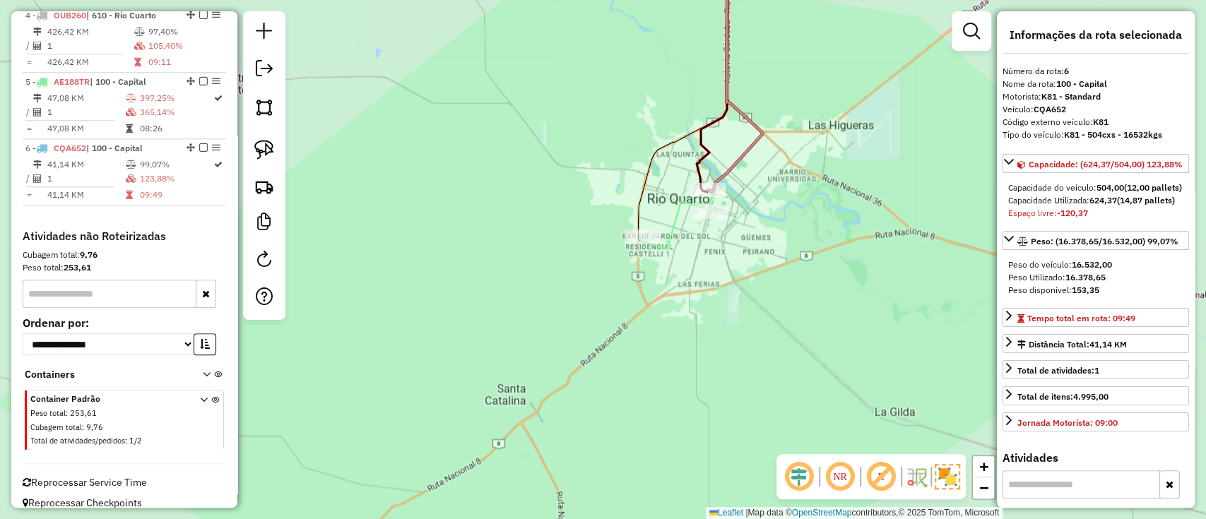
click at [735, 167] on icon at bounding box center [735, 69] width 54 height 243
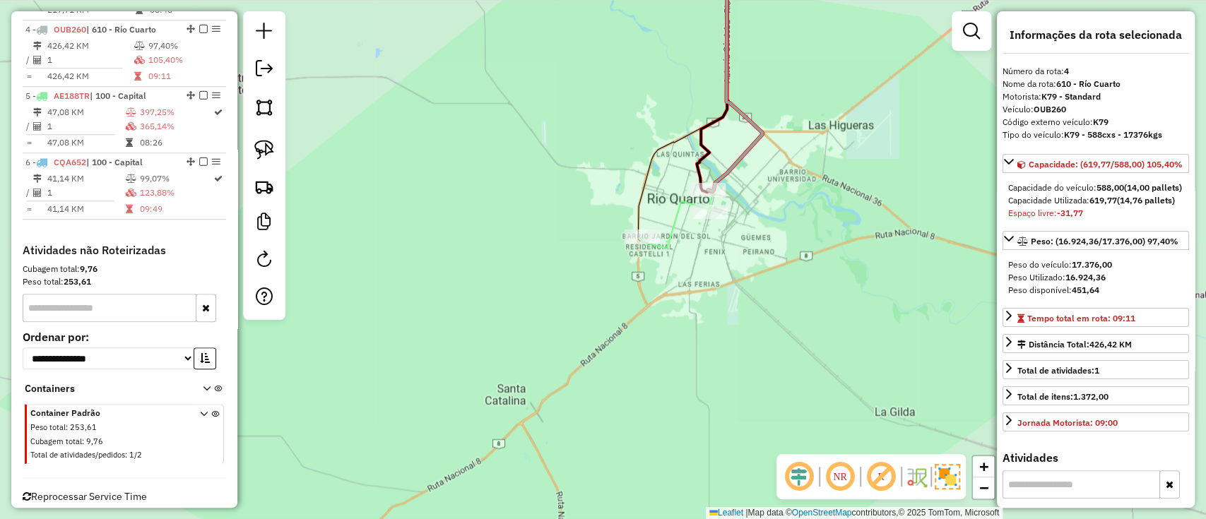
scroll to position [755, 0]
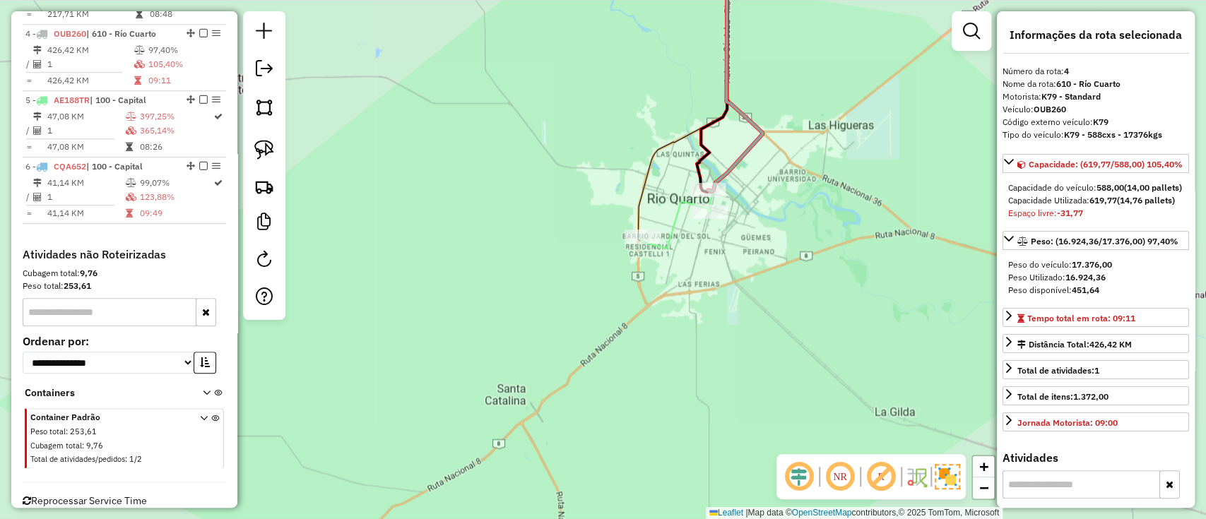
click at [735, 155] on icon at bounding box center [735, 69] width 54 height 243
click at [735, 158] on icon at bounding box center [735, 69] width 54 height 243
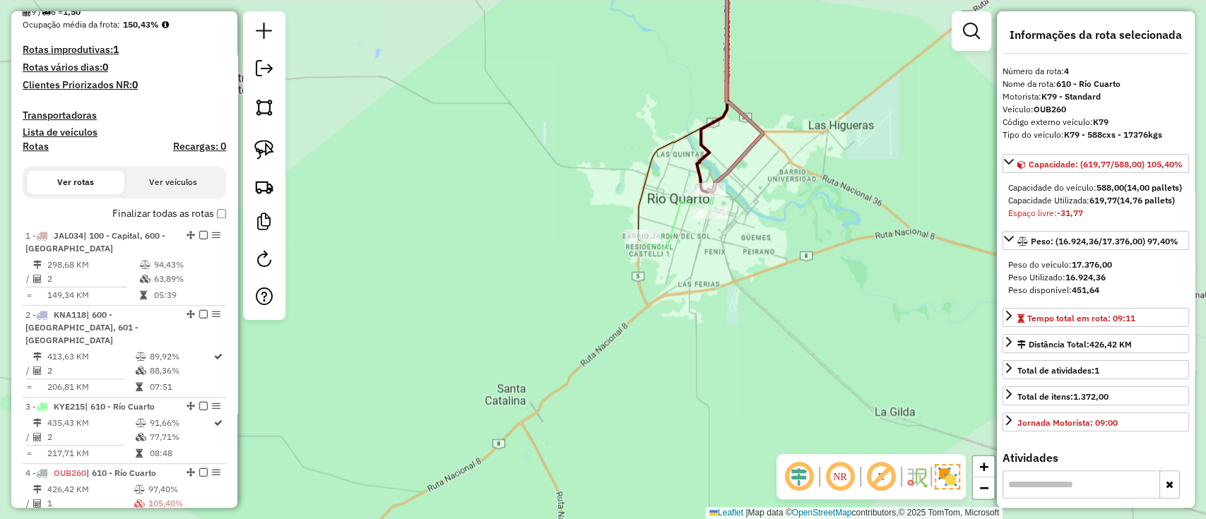
scroll to position [284, 0]
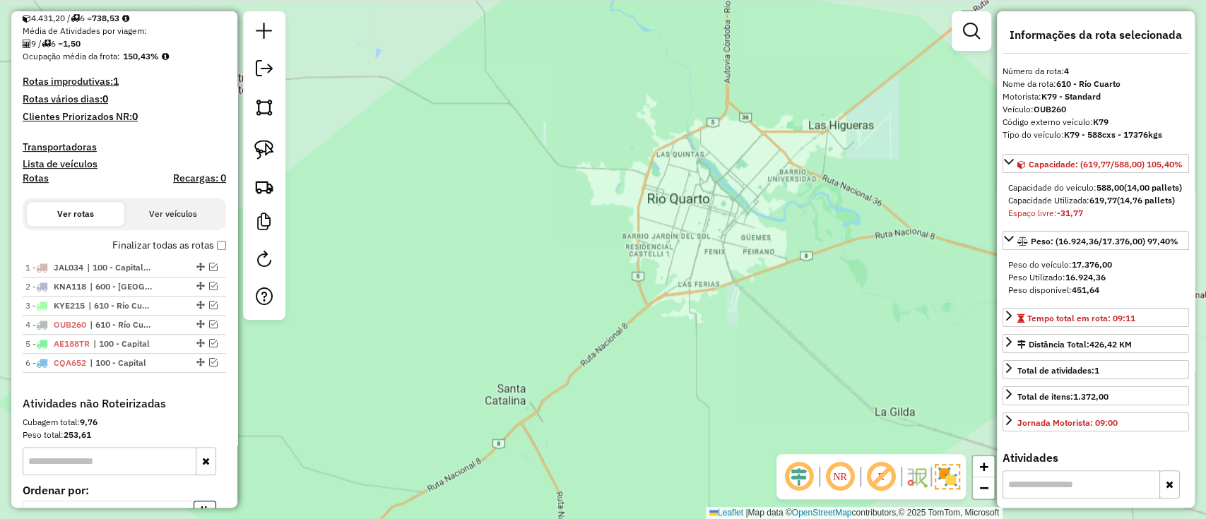
click at [259, 278] on div at bounding box center [264, 165] width 42 height 309
click at [262, 266] on em at bounding box center [264, 259] width 17 height 17
select select "*"
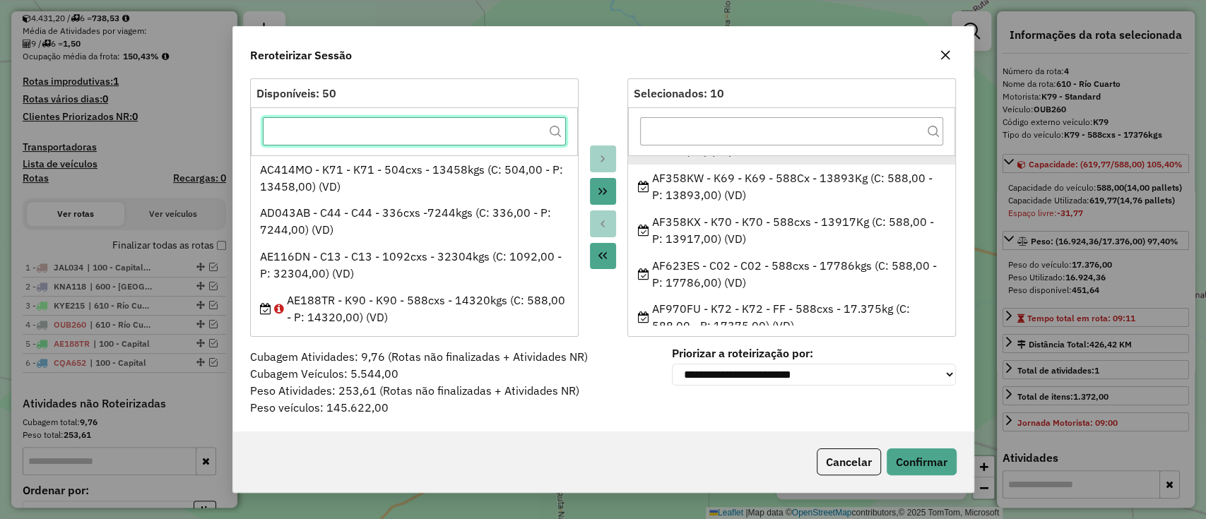
scroll to position [0, 0]
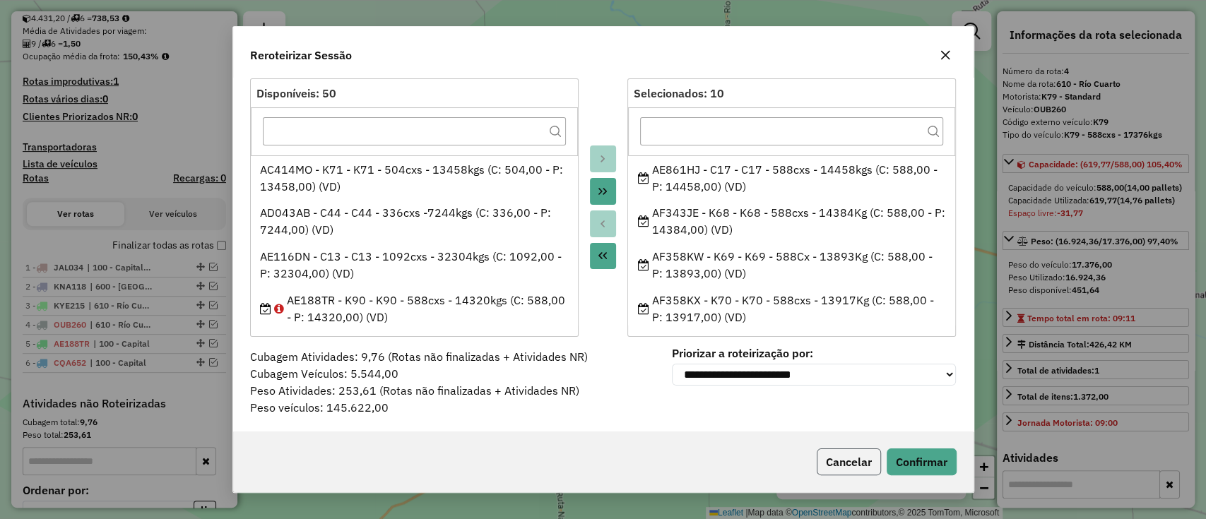
click at [837, 468] on button "Cancelar" at bounding box center [849, 462] width 64 height 27
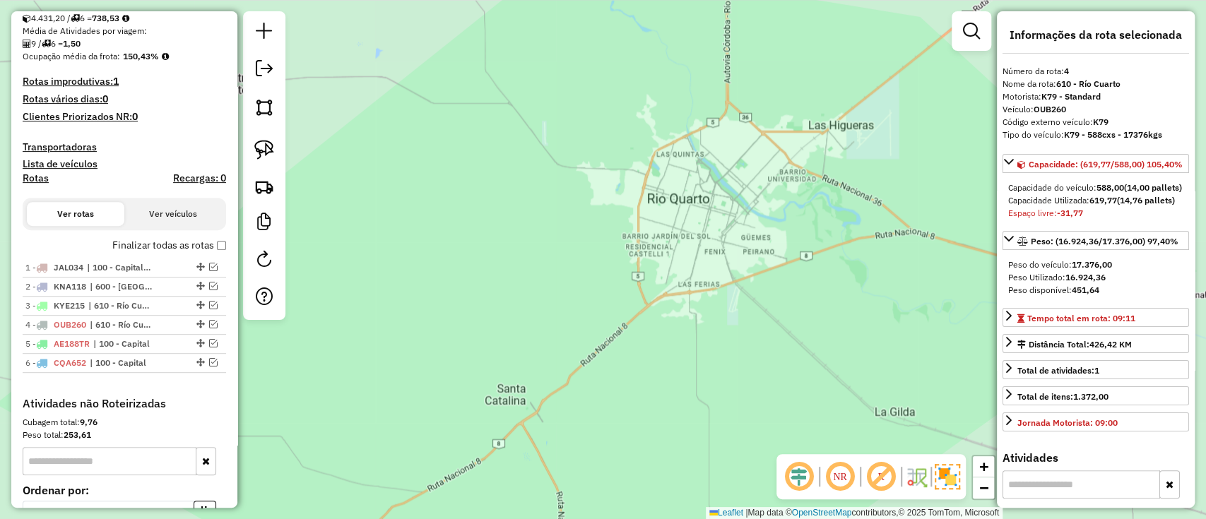
click at [52, 375] on div "1 - JAL034 | 100 - Capital, 600 - Villa Maria 2 - KNA118 | 600 - Villa Maria, 6…" at bounding box center [125, 328] width 204 height 138
click at [55, 374] on div "1 - JAL034 | 100 - Capital, 600 - Villa Maria 2 - KNA118 | 600 - Villa Maria, 6…" at bounding box center [125, 328] width 204 height 138
click at [55, 365] on span "CQA652" at bounding box center [70, 363] width 33 height 11
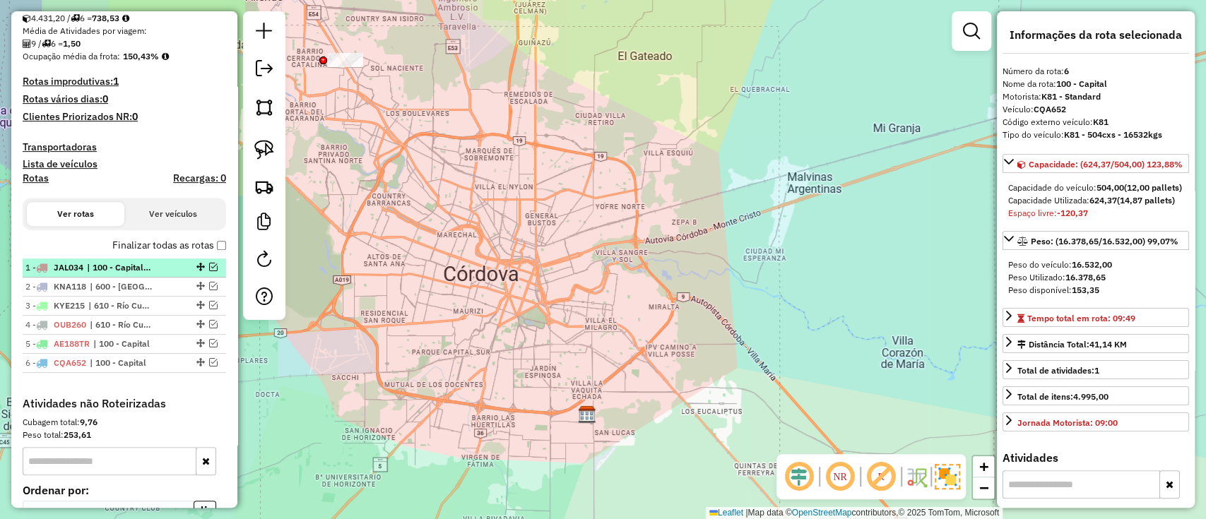
click at [62, 268] on span "JAL034" at bounding box center [69, 267] width 30 height 11
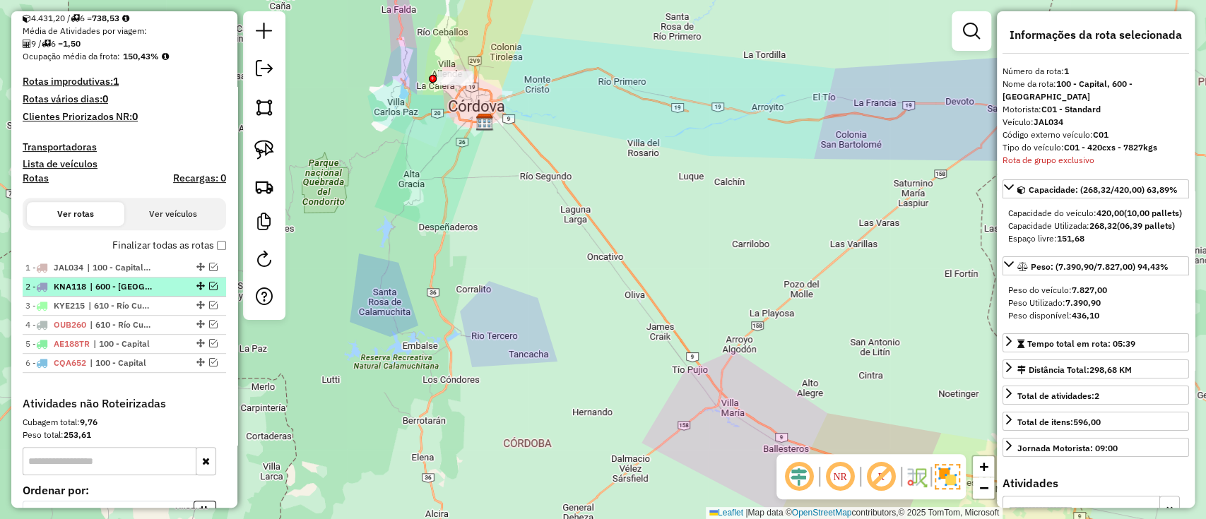
click at [66, 283] on span "KNA118" at bounding box center [70, 286] width 33 height 11
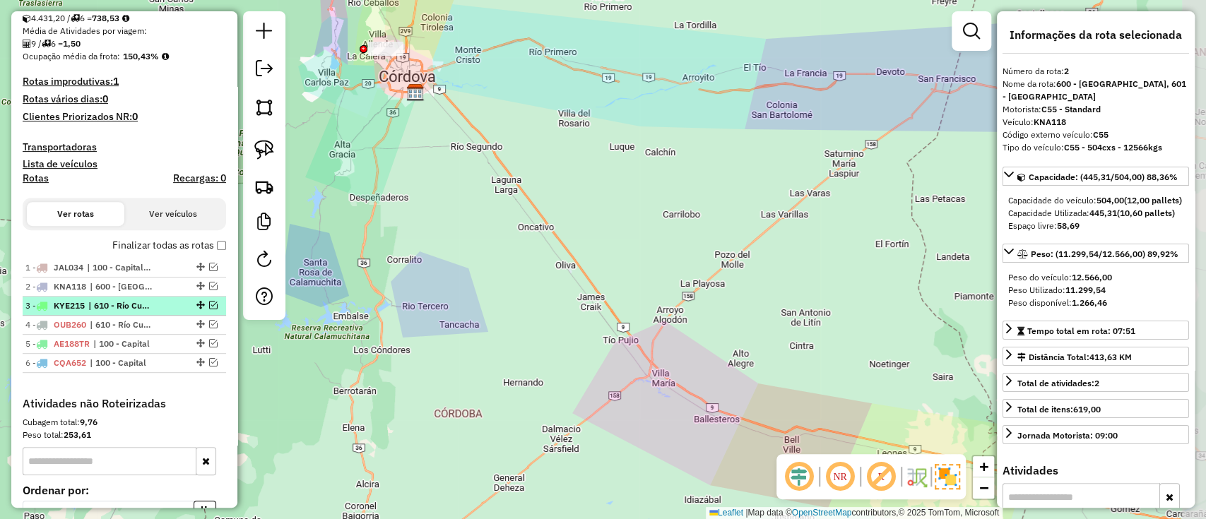
click at [66, 297] on li "3 - KYE215 | 610 - Río Cuarto" at bounding box center [125, 306] width 204 height 19
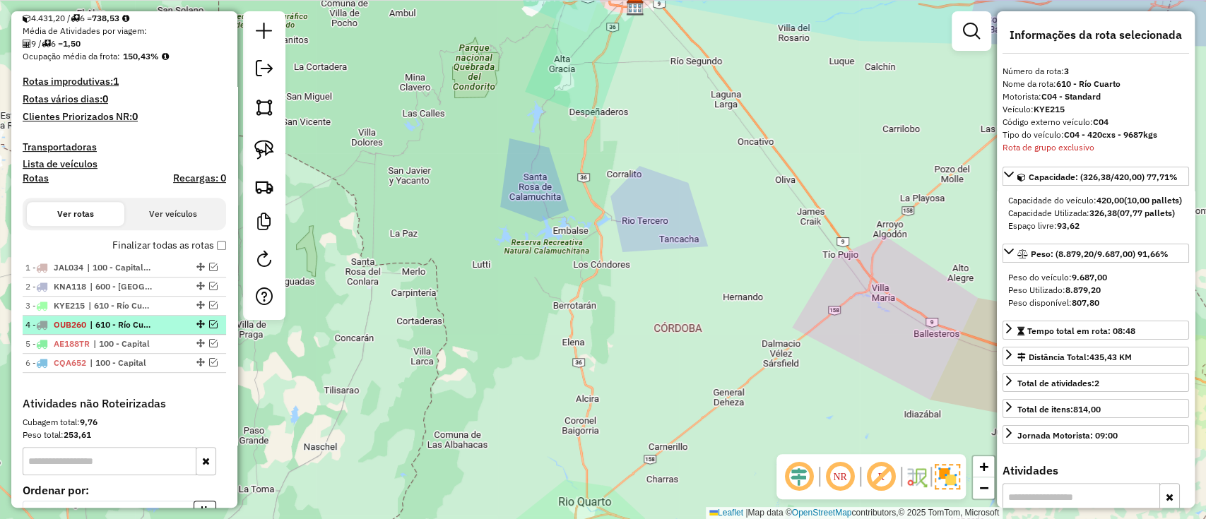
click at [69, 316] on li "4 - OUB260 | 610 - Río Cuarto" at bounding box center [125, 325] width 204 height 19
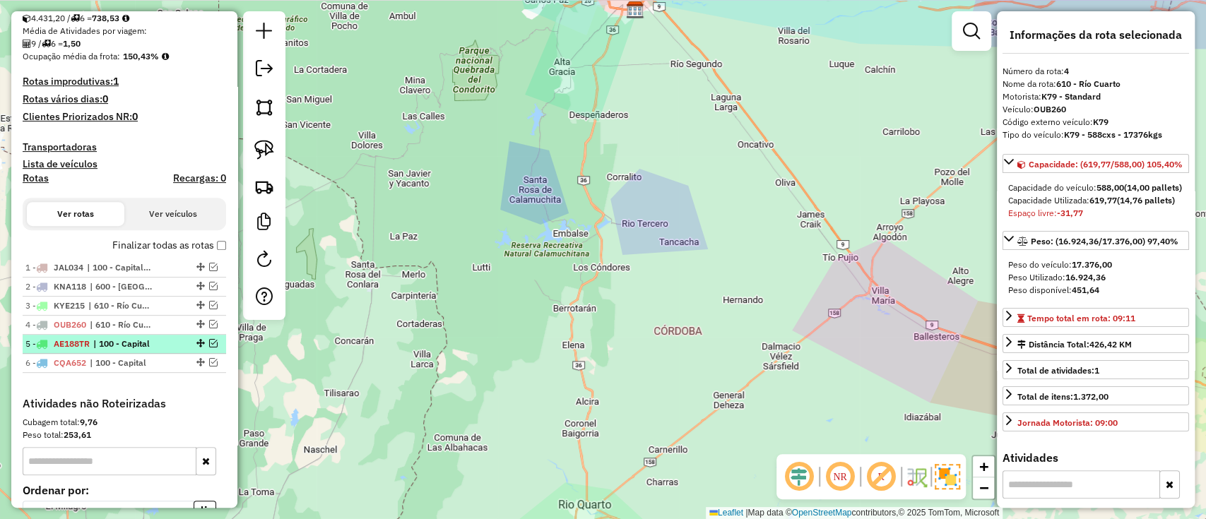
click at [72, 336] on li "5 - AE188TR | 100 - Capital" at bounding box center [125, 344] width 204 height 19
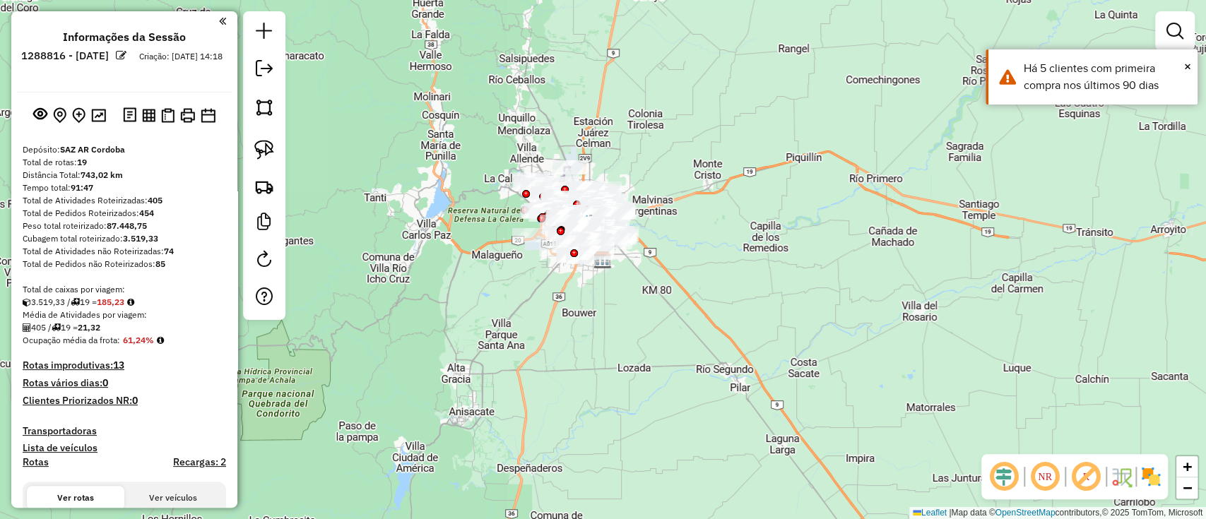
click at [1159, 485] on img at bounding box center [1151, 477] width 23 height 23
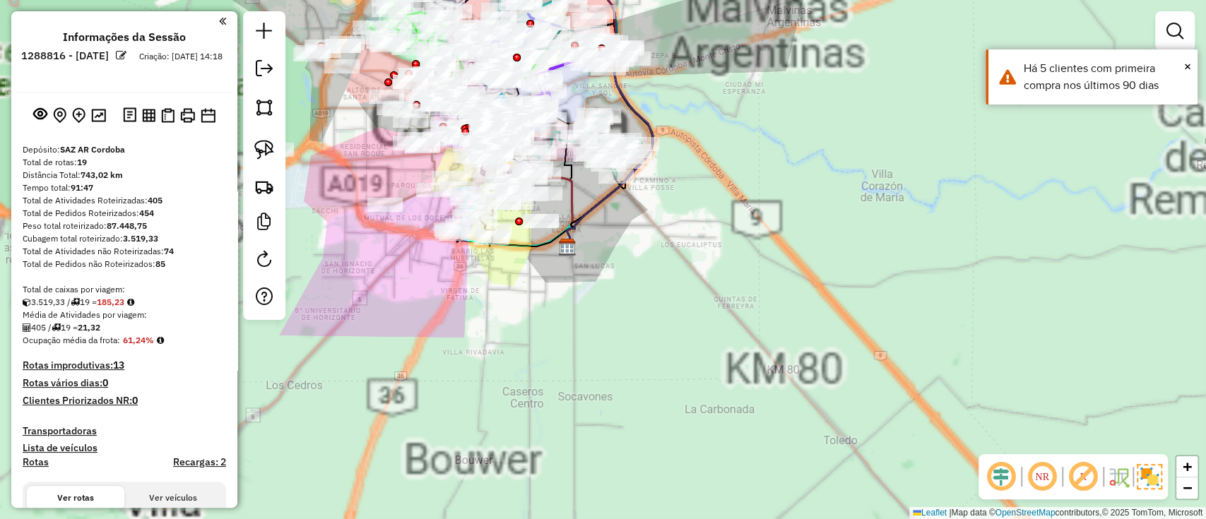
drag, startPoint x: 668, startPoint y: 297, endPoint x: 762, endPoint y: 436, distance: 168.4
click at [762, 436] on div "Janela de atendimento Grade de atendimento Capacidade Transportadoras Veículos …" at bounding box center [603, 259] width 1206 height 519
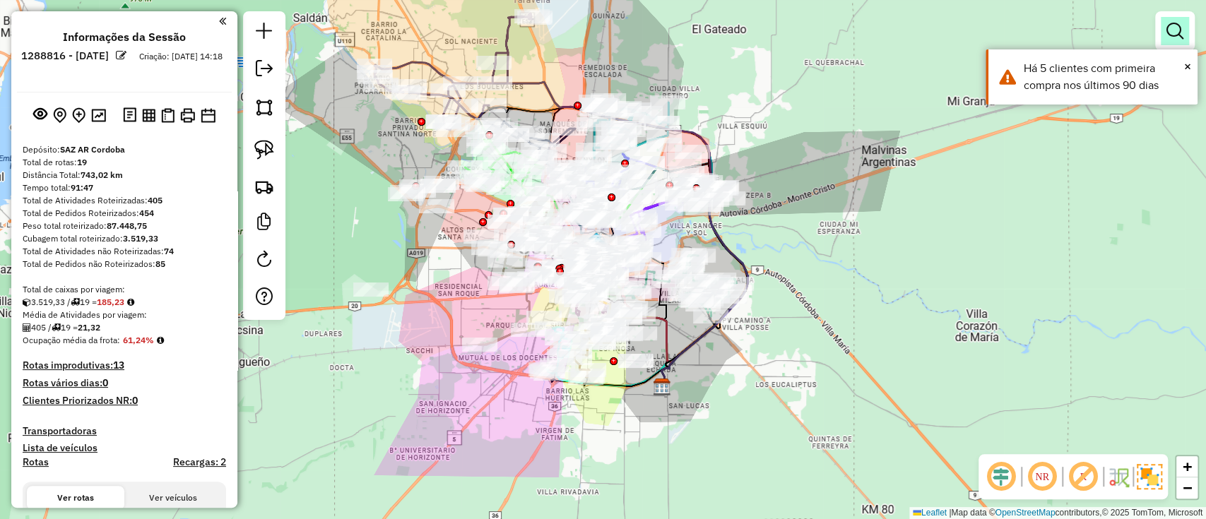
click at [1185, 35] on link at bounding box center [1175, 31] width 28 height 28
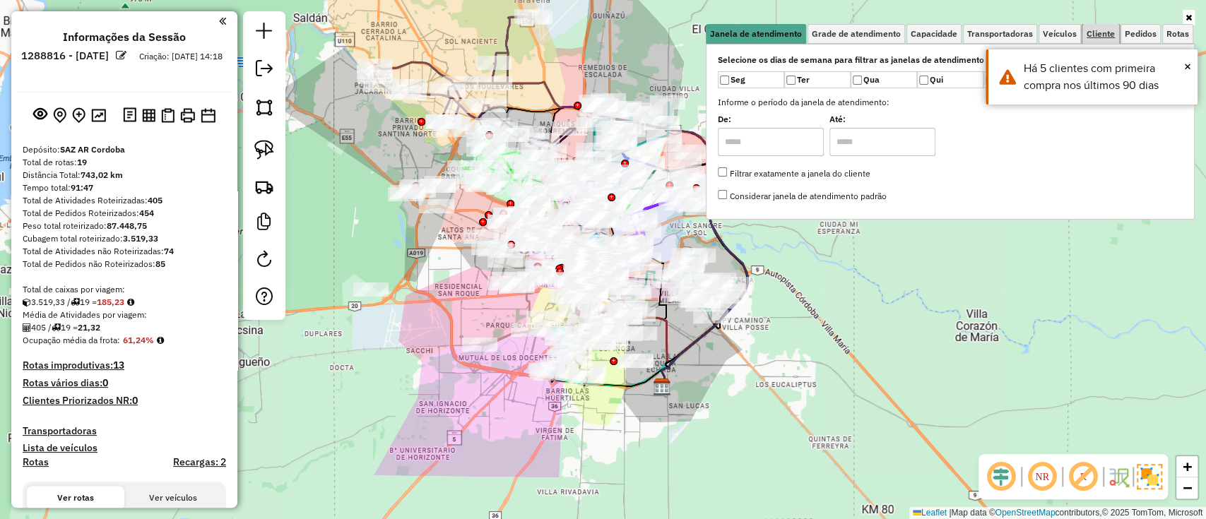
click at [1094, 34] on span "Cliente" at bounding box center [1101, 34] width 28 height 8
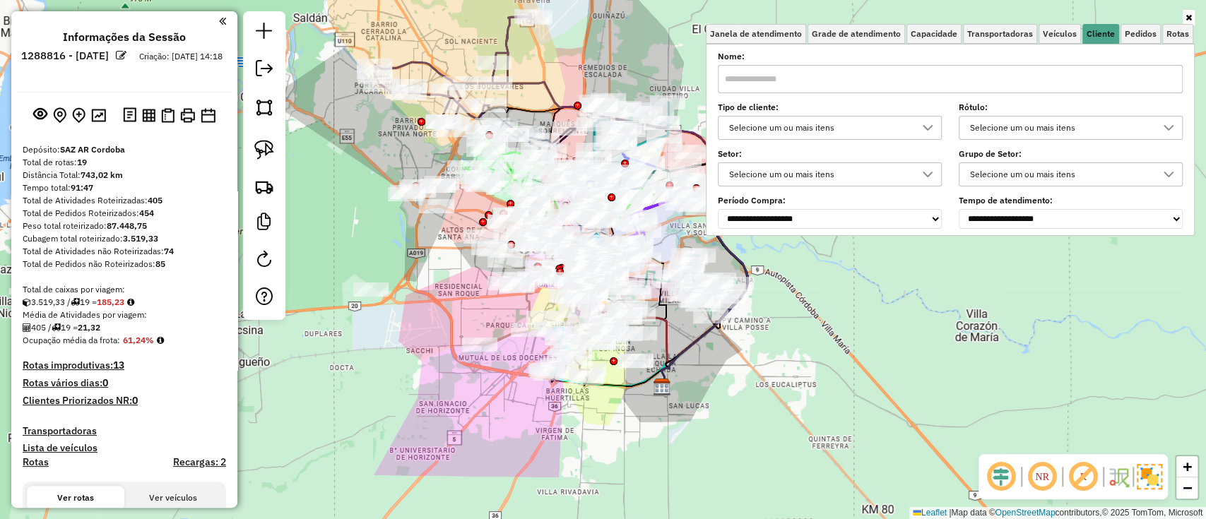
click at [828, 135] on div "Selecione um ou mais itens" at bounding box center [819, 128] width 190 height 23
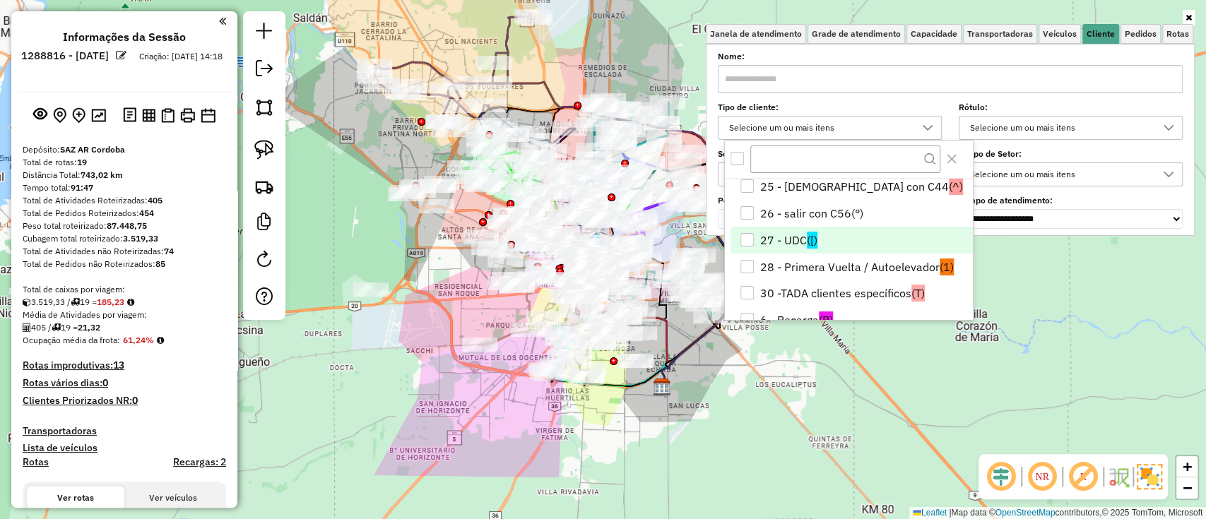
scroll to position [94, 0]
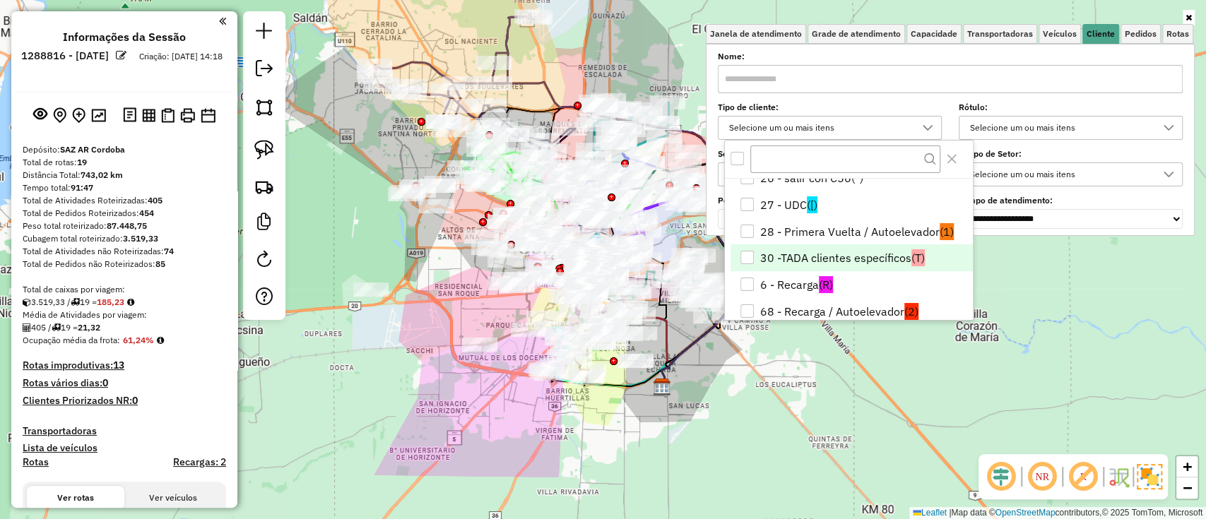
click at [808, 254] on li "30 -TADA clientes específicos (T)" at bounding box center [852, 257] width 242 height 27
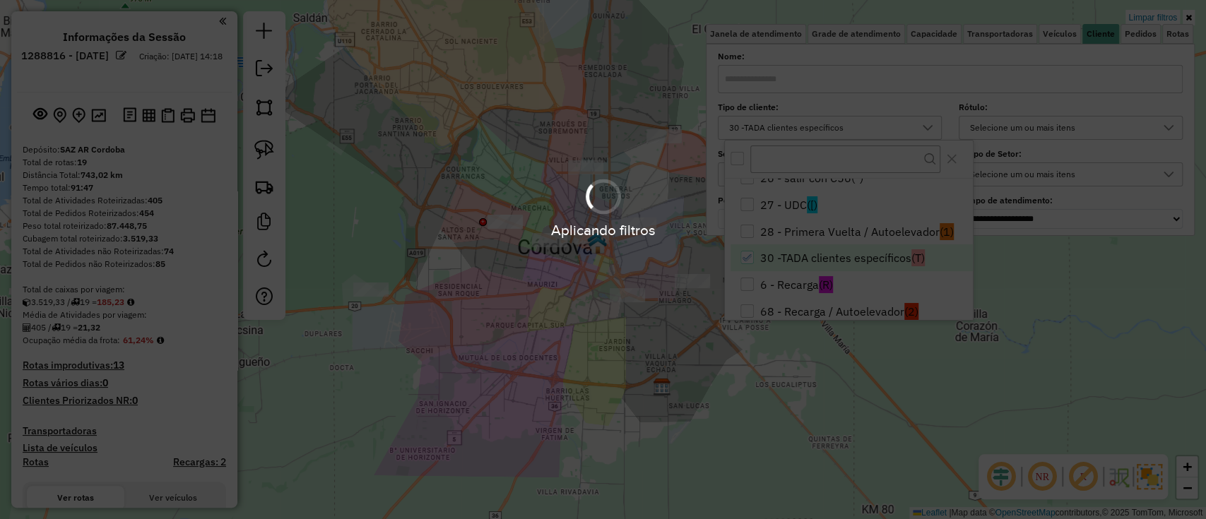
click at [662, 367] on div "Limpar filtros Janela de atendimento Grade de atendimento Capacidade Transporta…" at bounding box center [603, 259] width 1206 height 519
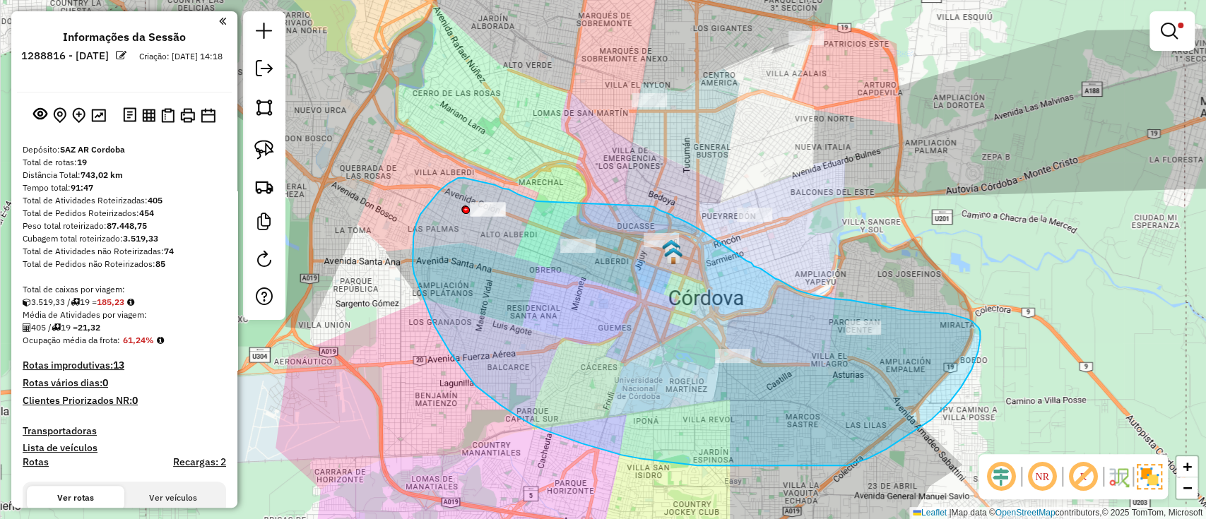
drag, startPoint x: 536, startPoint y: 201, endPoint x: 650, endPoint y: 206, distance: 114.6
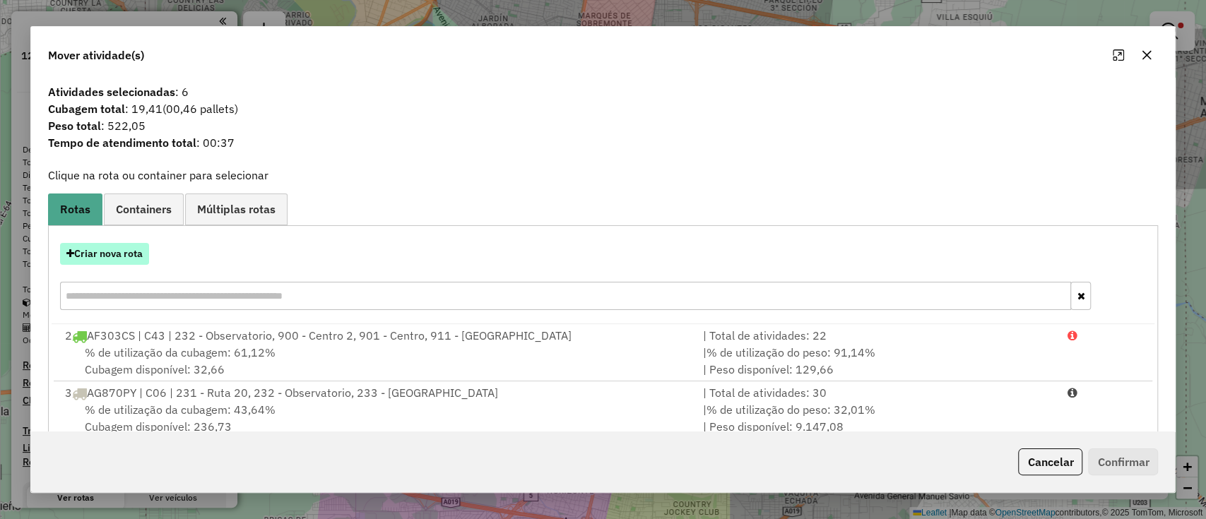
click at [101, 246] on button "Criar nova rota" at bounding box center [104, 254] width 89 height 22
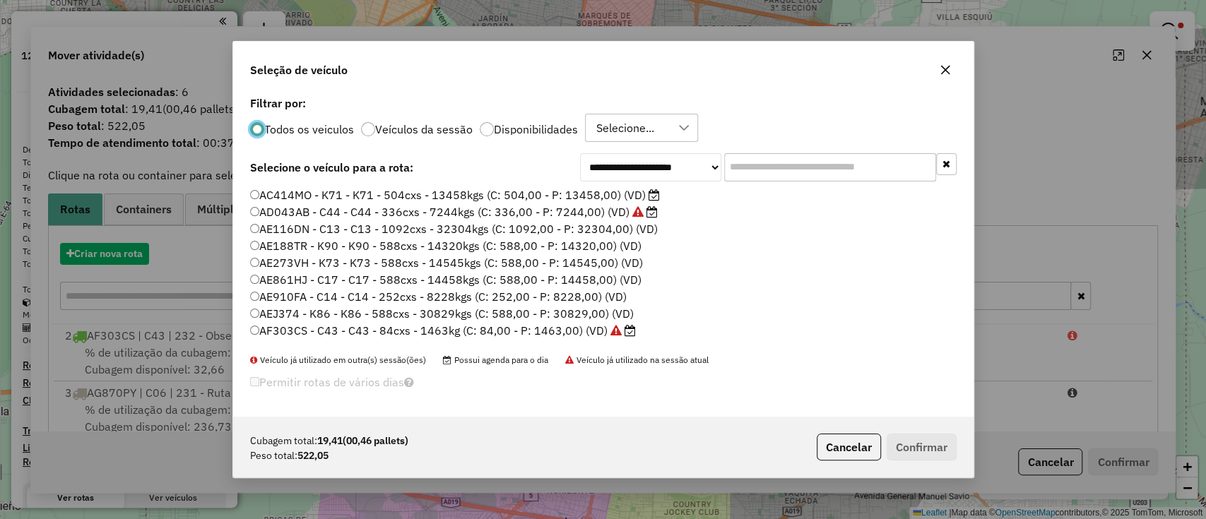
scroll to position [7, 4]
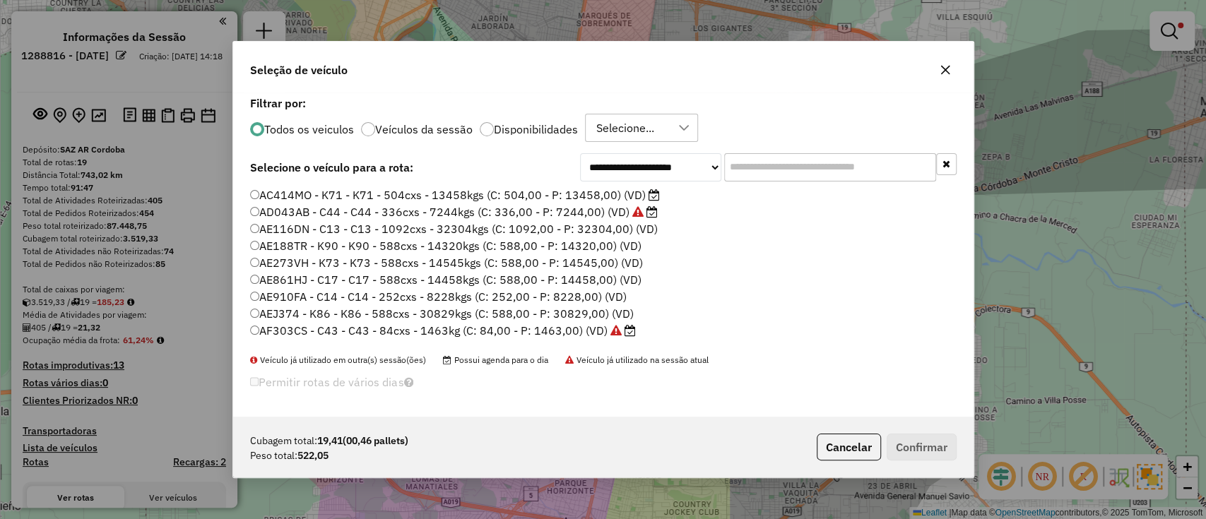
click at [876, 170] on input "text" at bounding box center [830, 167] width 212 height 28
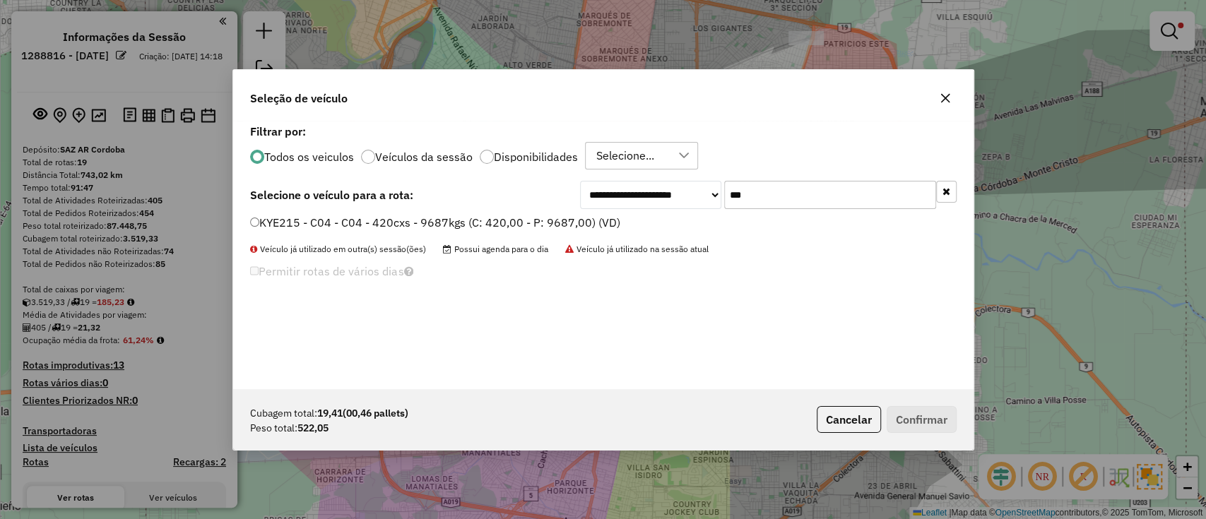
type input "***"
click at [505, 221] on label "KYE215 - C04 - C04 - 420cxs - 9687kgs (C: 420,00 - P: 9687,00) (VD)" at bounding box center [435, 222] width 370 height 17
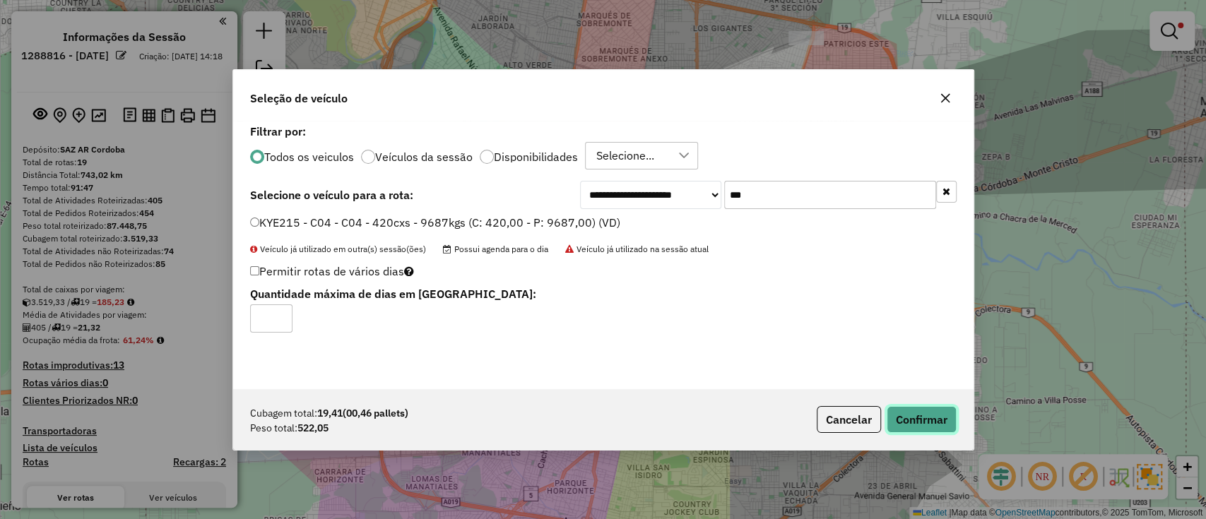
click at [916, 425] on button "Confirmar" at bounding box center [922, 419] width 70 height 27
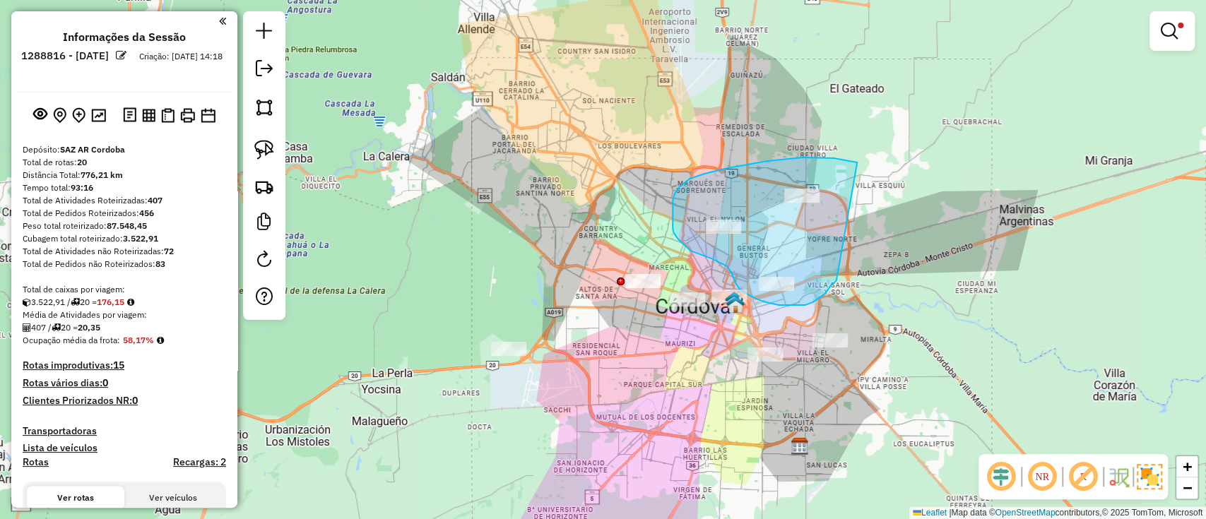
drag, startPoint x: 855, startPoint y: 162, endPoint x: 844, endPoint y: 269, distance: 108.0
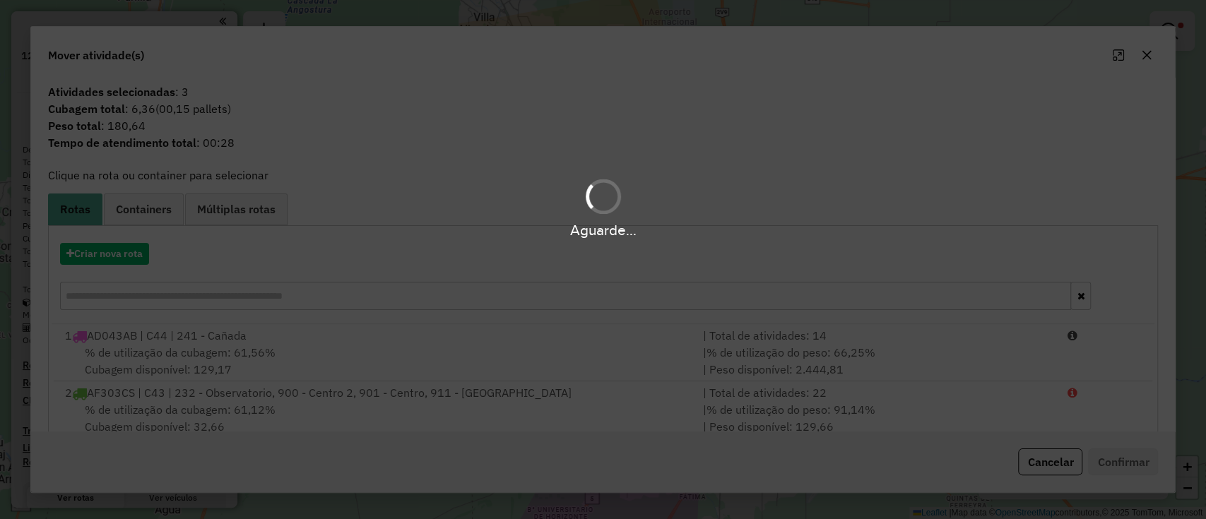
click at [171, 199] on link "Containers" at bounding box center [144, 210] width 80 height 32
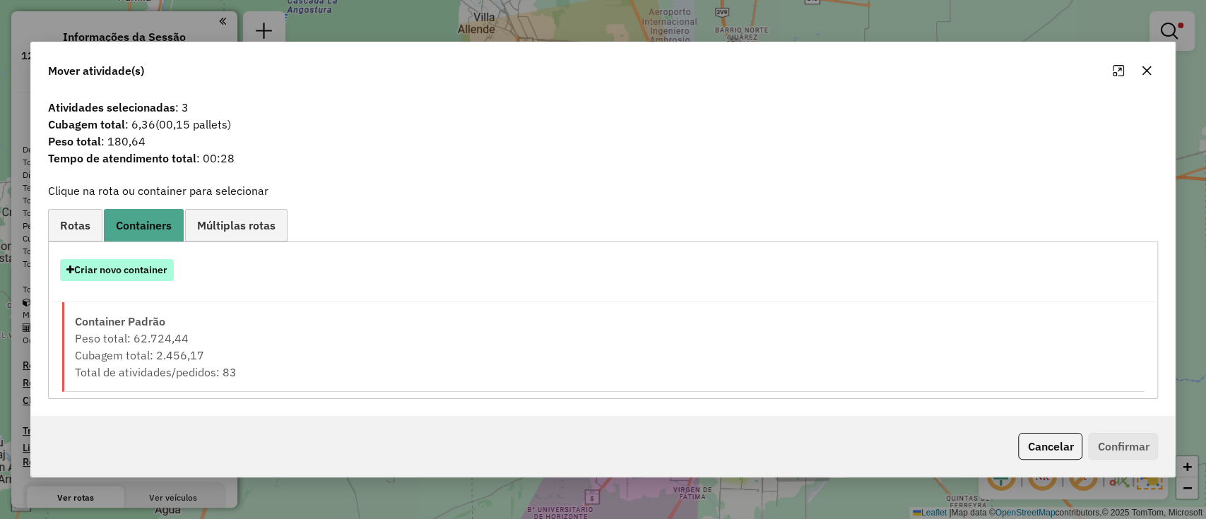
click at [130, 261] on button "Criar novo container" at bounding box center [117, 270] width 114 height 22
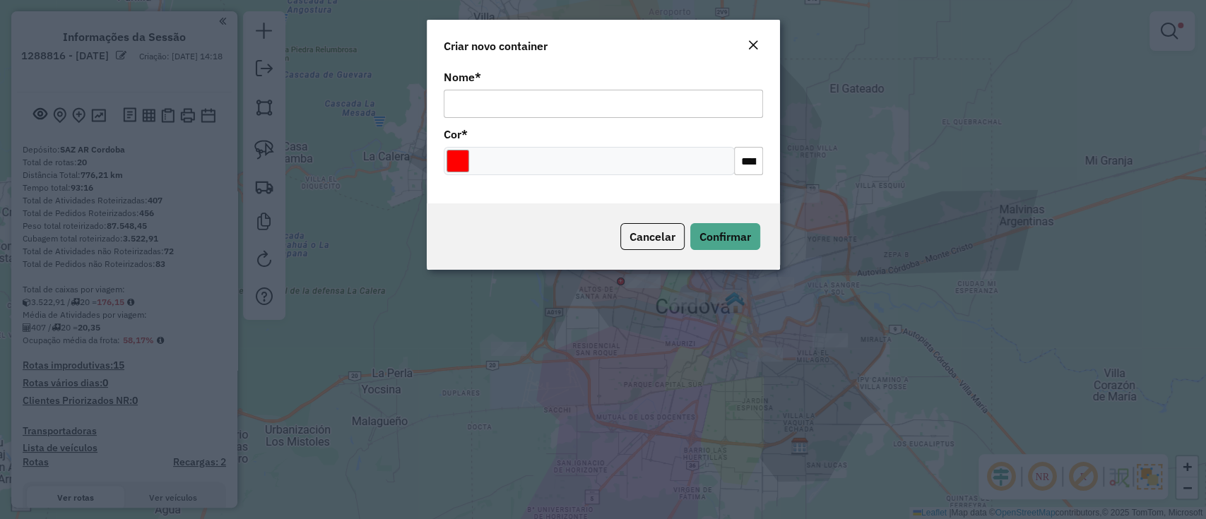
click at [514, 96] on input "Nome *" at bounding box center [603, 104] width 319 height 28
type input "*******"
click at [461, 155] on input "Select a color" at bounding box center [458, 161] width 23 height 23
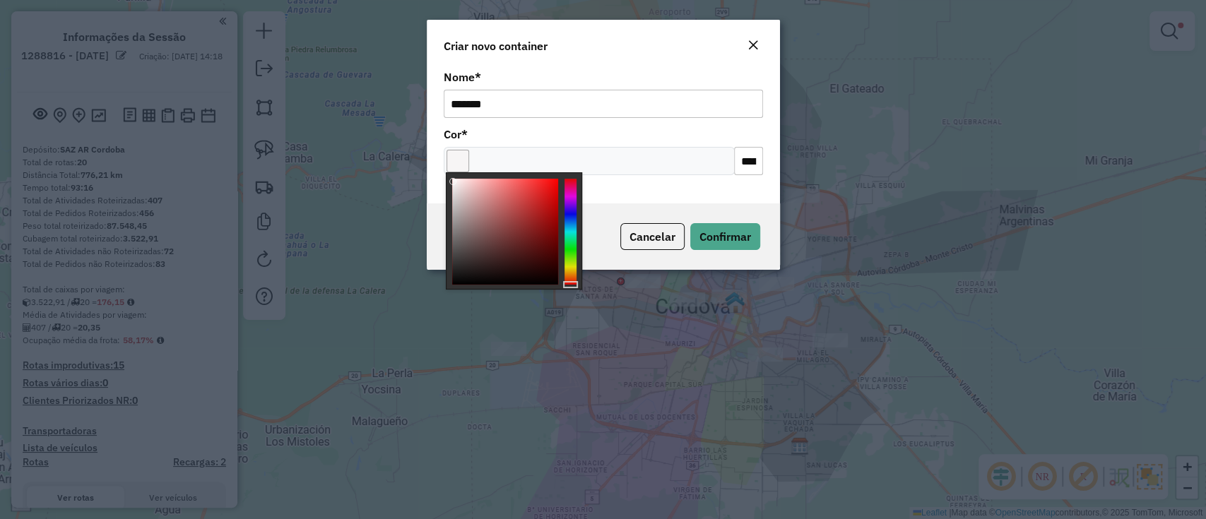
type input "*******"
drag, startPoint x: 466, startPoint y: 198, endPoint x: 440, endPoint y: 163, distance: 43.4
click at [440, 164] on body "Aguarde... Pop-up bloqueado! Seu navegador bloqueou automáticamente a abertura …" at bounding box center [603, 259] width 1206 height 519
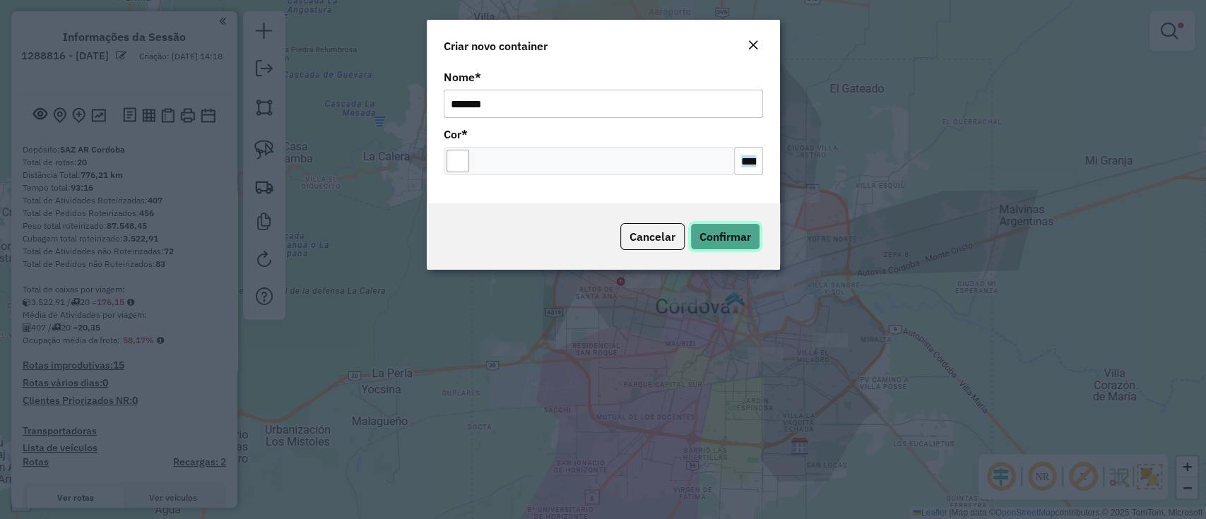
click at [726, 226] on button "Confirmar" at bounding box center [725, 236] width 70 height 27
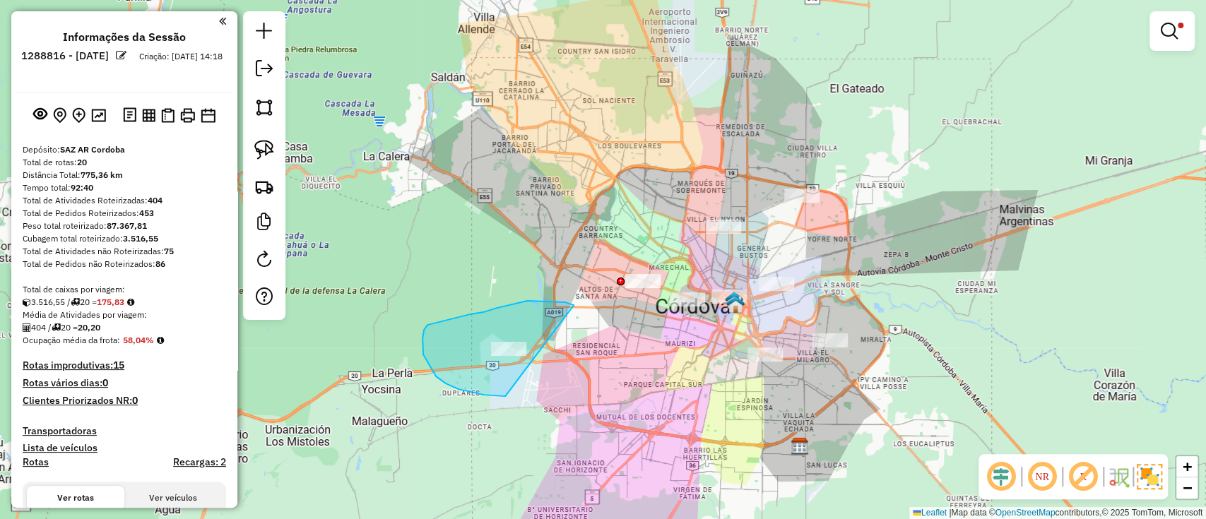
drag, startPoint x: 527, startPoint y: 301, endPoint x: 506, endPoint y: 396, distance: 97.7
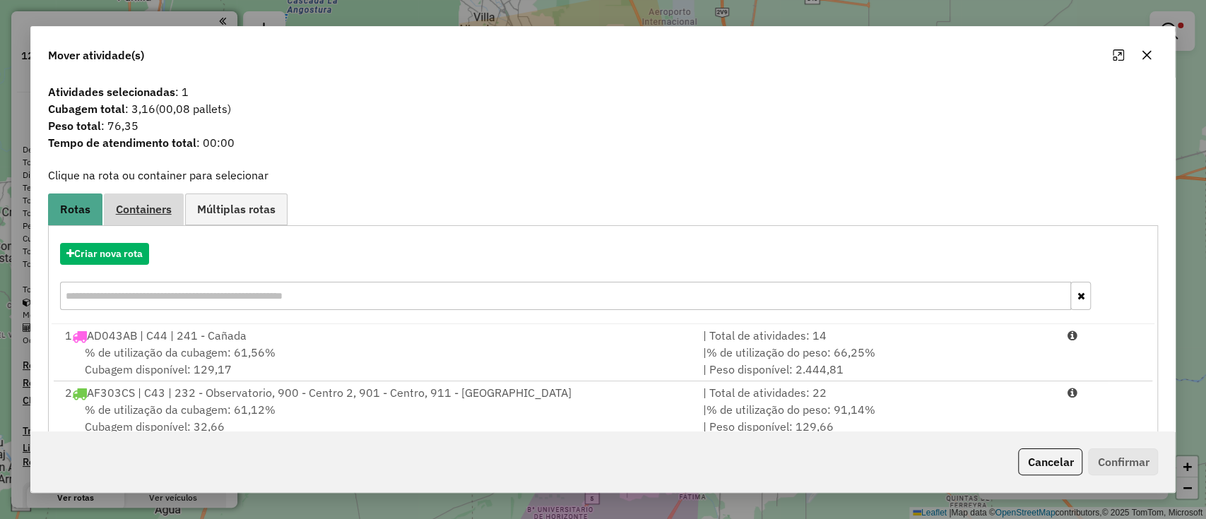
click at [163, 218] on link "Containers" at bounding box center [144, 210] width 80 height 32
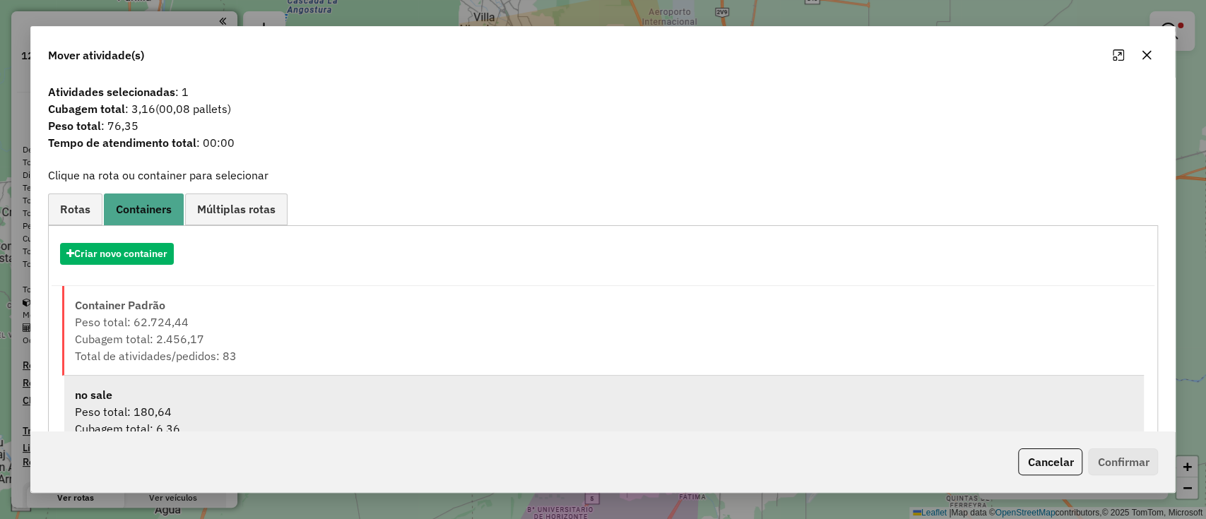
click at [189, 404] on div "Peso total: 180,64" at bounding box center [604, 411] width 1059 height 17
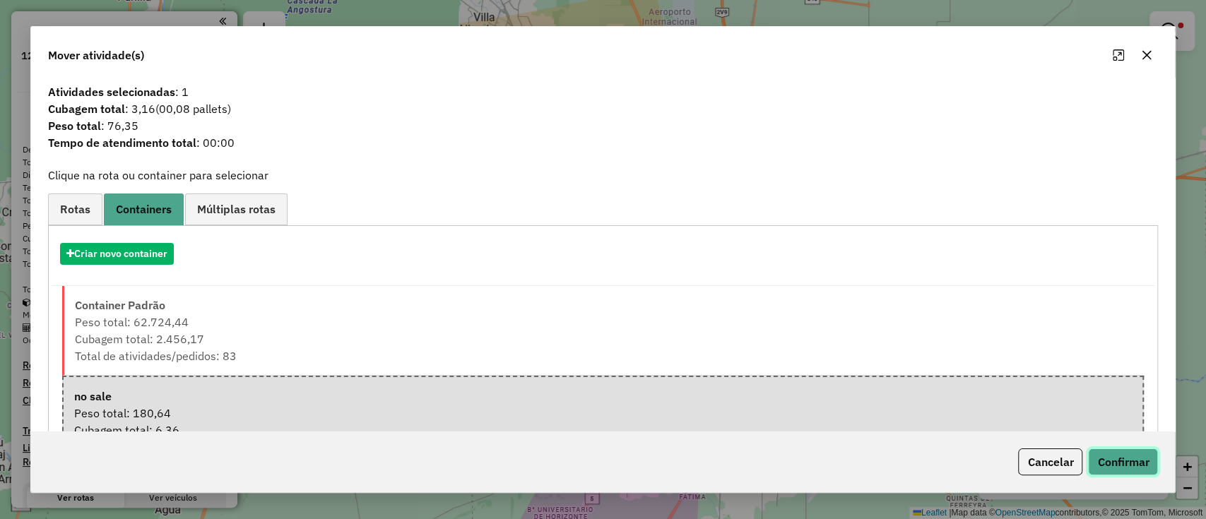
click at [1153, 466] on button "Confirmar" at bounding box center [1123, 462] width 70 height 27
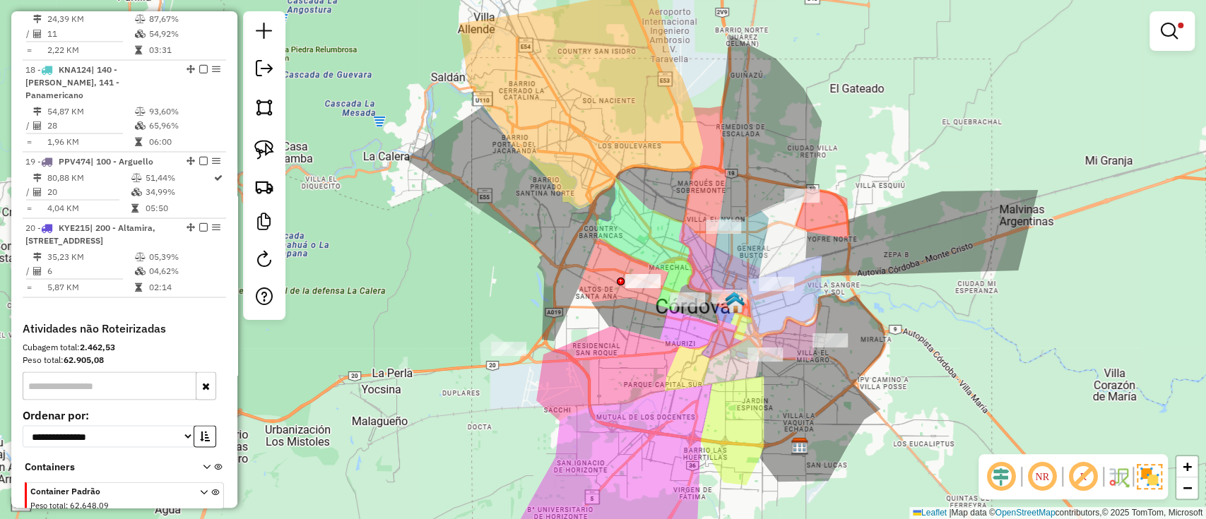
scroll to position [1943, 0]
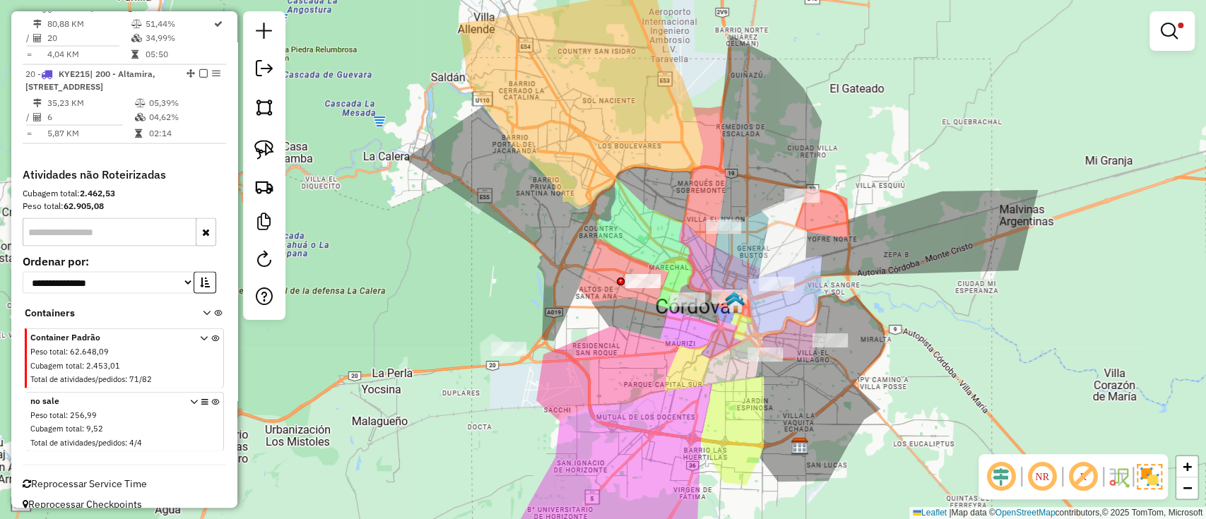
click at [211, 399] on icon at bounding box center [215, 425] width 8 height 53
click at [617, 375] on div "Limpar filtros Janela de atendimento Grade de atendimento Capacidade Transporta…" at bounding box center [603, 259] width 1206 height 519
click at [1172, 37] on em at bounding box center [1169, 31] width 17 height 17
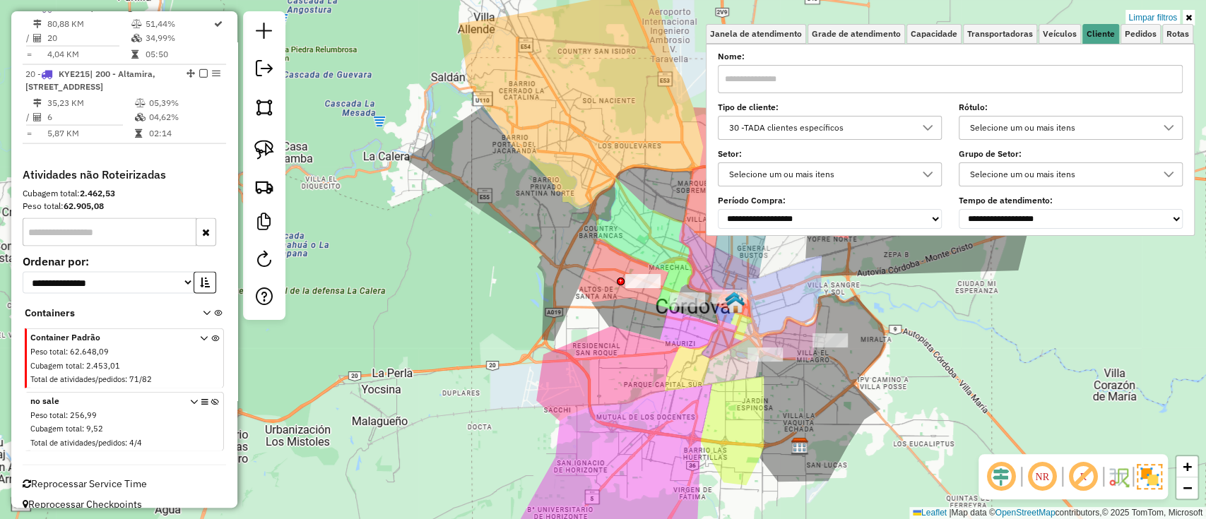
click at [821, 129] on div "30 -TADA clientes específicos" at bounding box center [819, 128] width 190 height 23
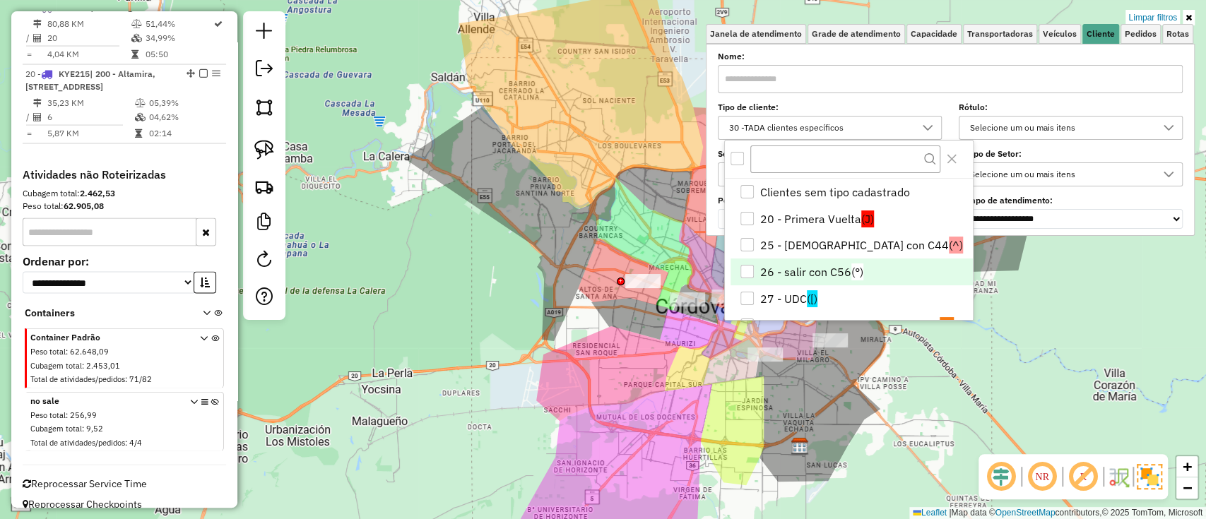
scroll to position [45, 0]
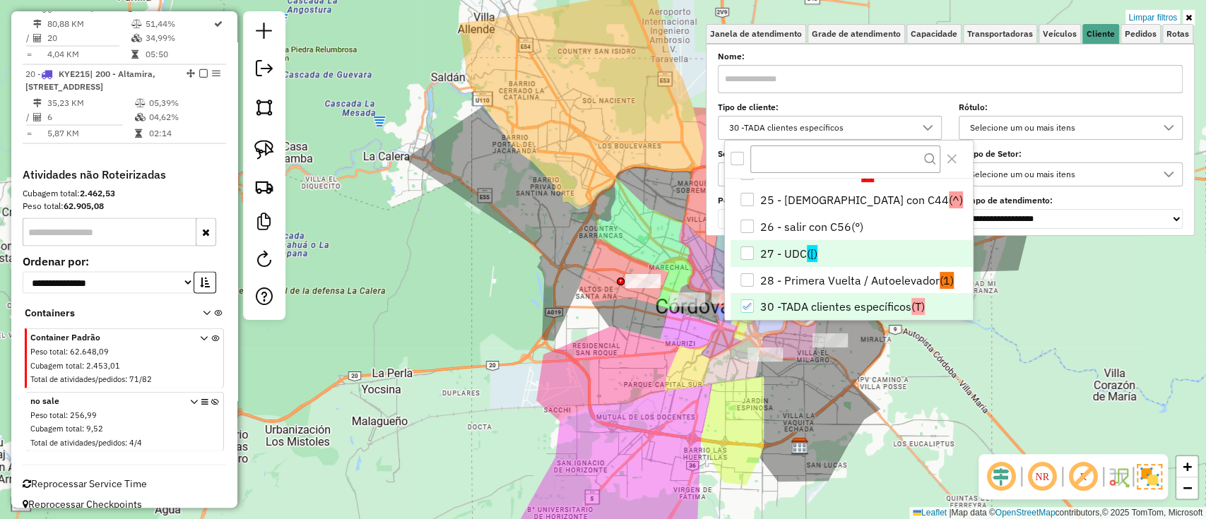
click at [791, 257] on li "27 - UDC ([)" at bounding box center [852, 253] width 242 height 27
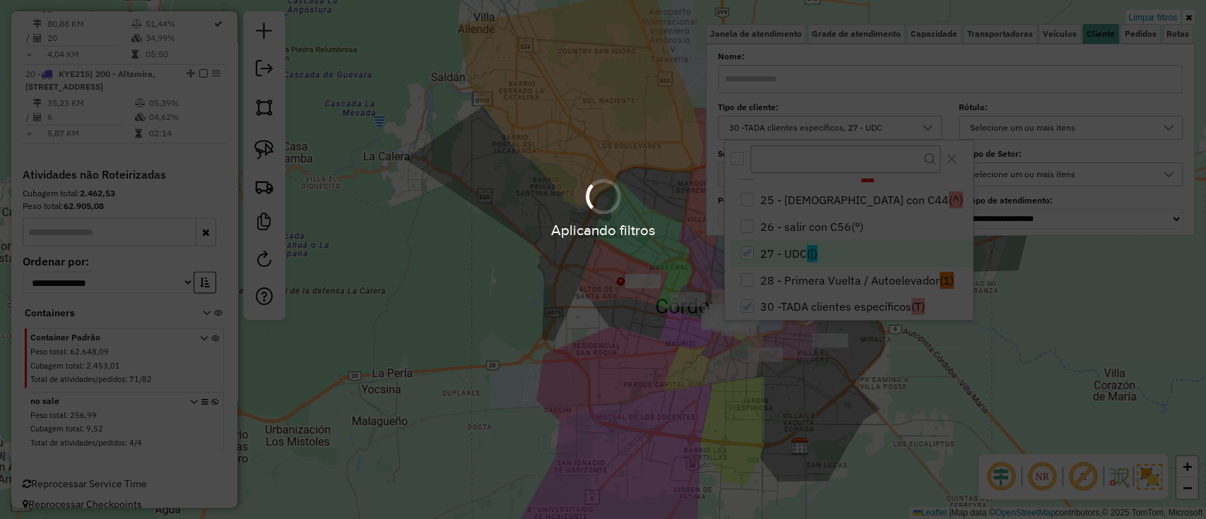
click at [650, 359] on div "Aplicando filtros" at bounding box center [603, 259] width 1206 height 519
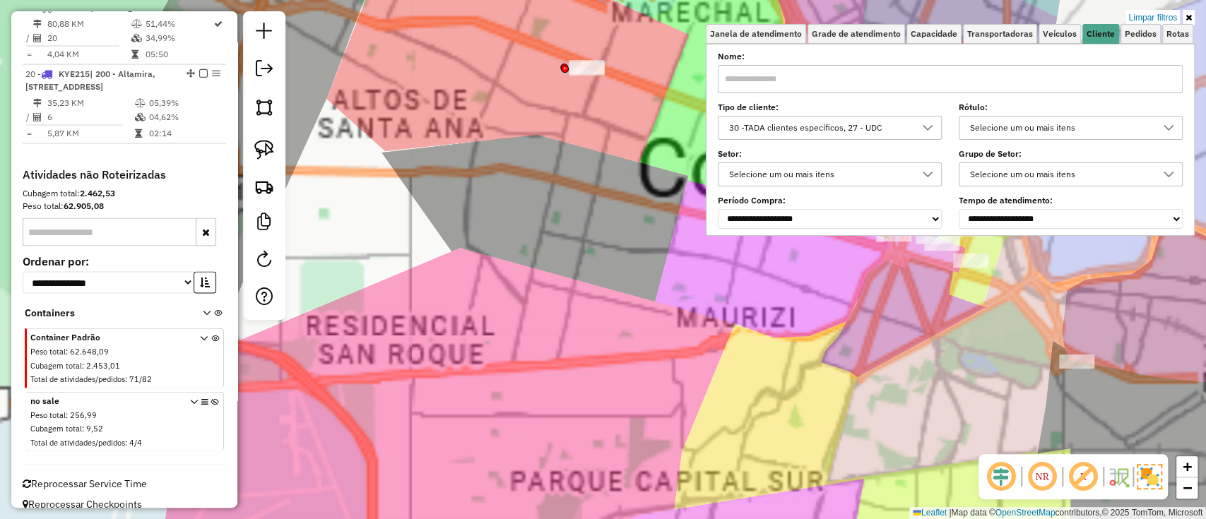
click at [671, 343] on div "Limpar filtros Janela de atendimento Grade de atendimento Capacidade Transporta…" at bounding box center [603, 259] width 1206 height 519
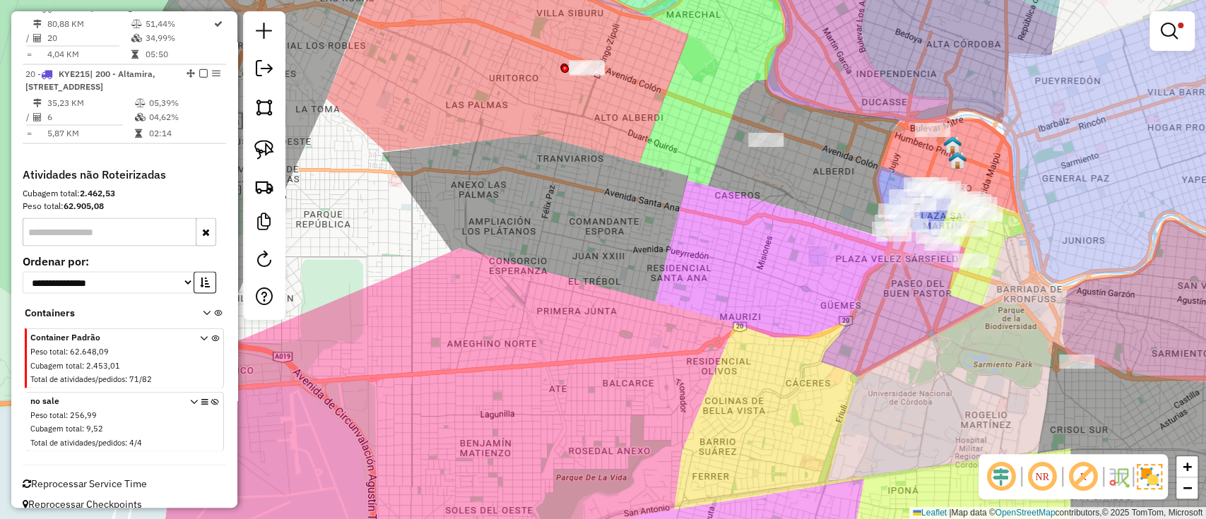
click at [770, 153] on div "Limpar filtros Janela de atendimento Grade de atendimento Capacidade Transporta…" at bounding box center [603, 259] width 1206 height 519
select select "**********"
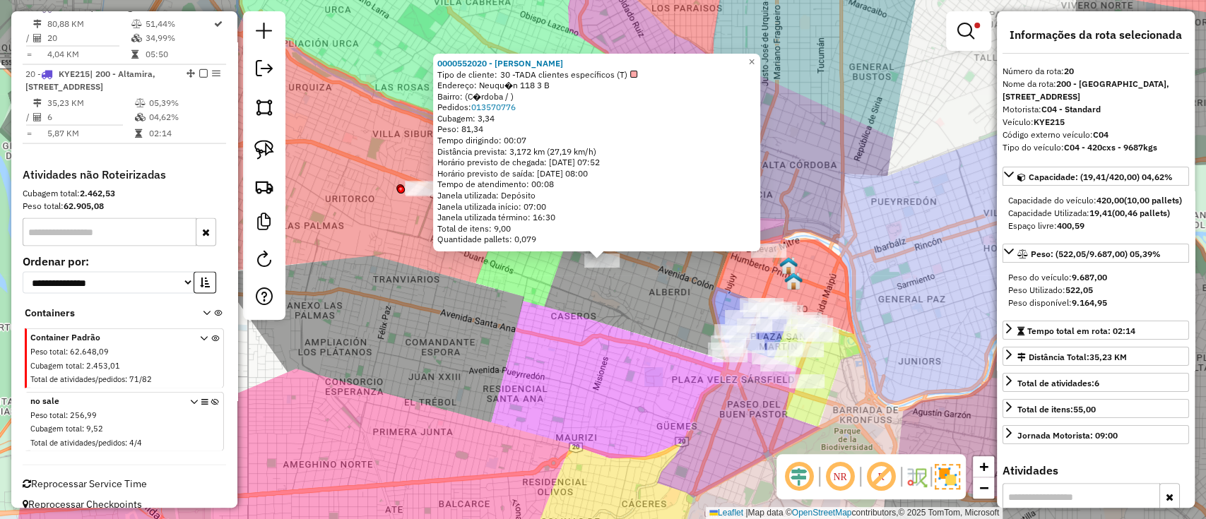
drag, startPoint x: 656, startPoint y: 298, endPoint x: 599, endPoint y: 290, distance: 57.2
click at [601, 291] on div "0000552020 - cristian calderon Tipo de cliente: 30 -TADA clientes específicos (…" at bounding box center [603, 259] width 1206 height 519
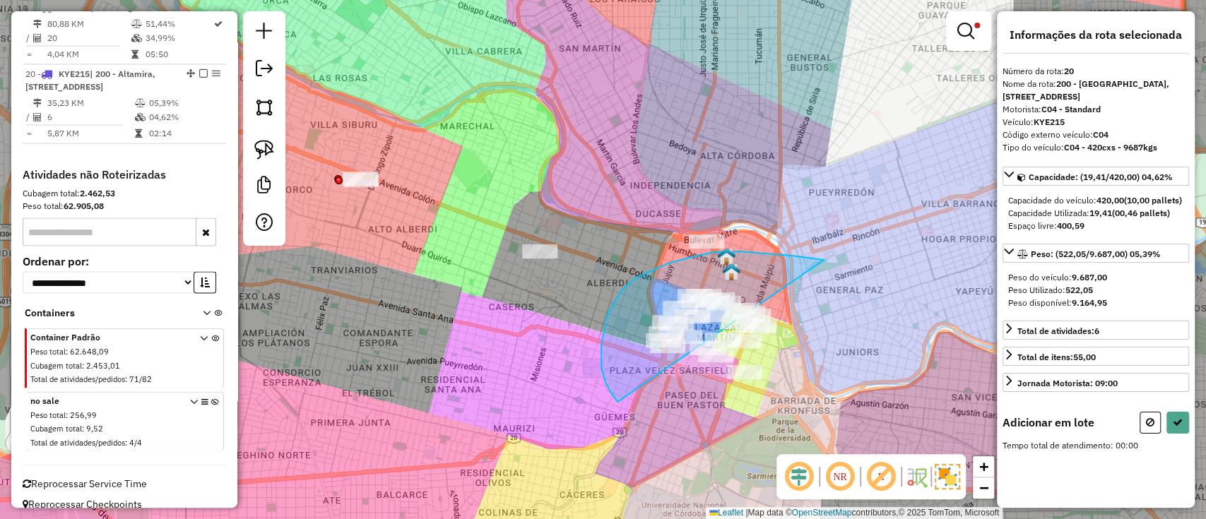
drag, startPoint x: 752, startPoint y: 253, endPoint x: 794, endPoint y: 423, distance: 175.3
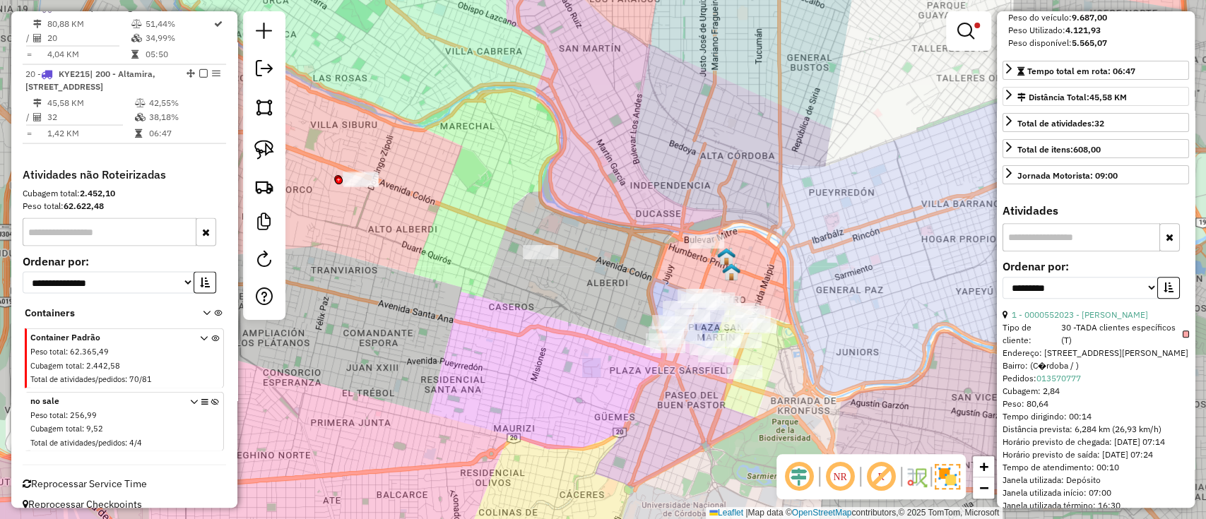
scroll to position [283, 0]
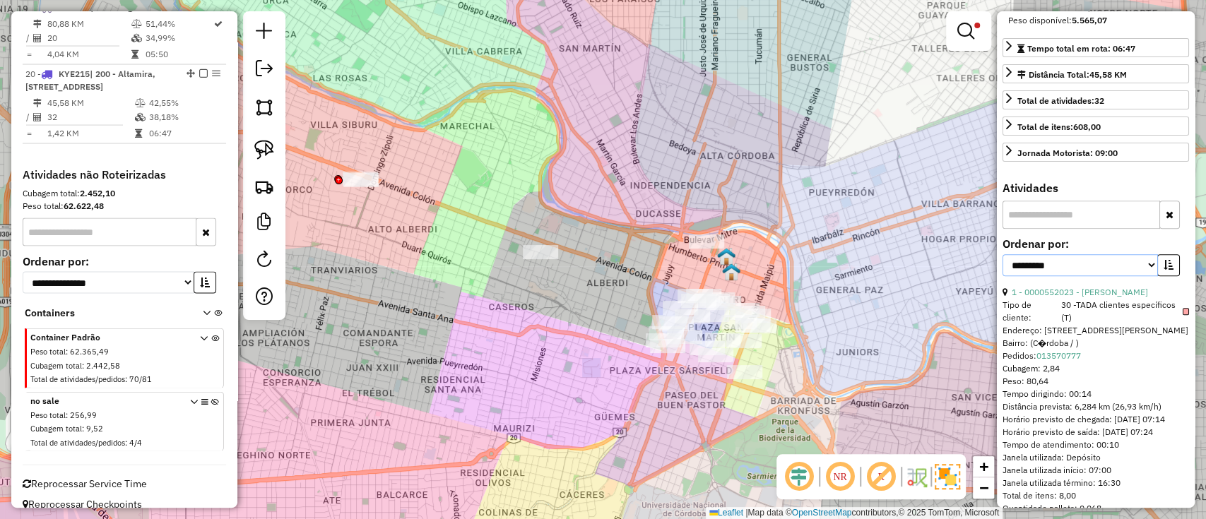
click at [1107, 276] on select "**********" at bounding box center [1080, 265] width 155 height 22
select select "*********"
click at [1003, 276] on select "**********" at bounding box center [1080, 265] width 155 height 22
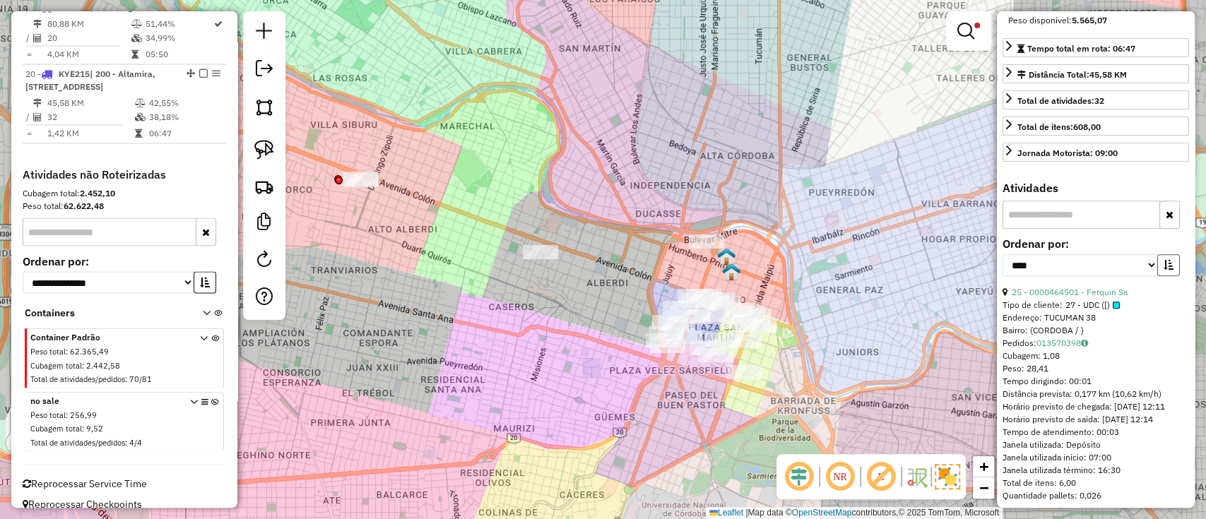
click at [1171, 276] on button "button" at bounding box center [1168, 265] width 23 height 22
click at [1095, 297] on link "23 - 0000304082 - Latina De Gestion Hotelera" at bounding box center [1100, 292] width 177 height 11
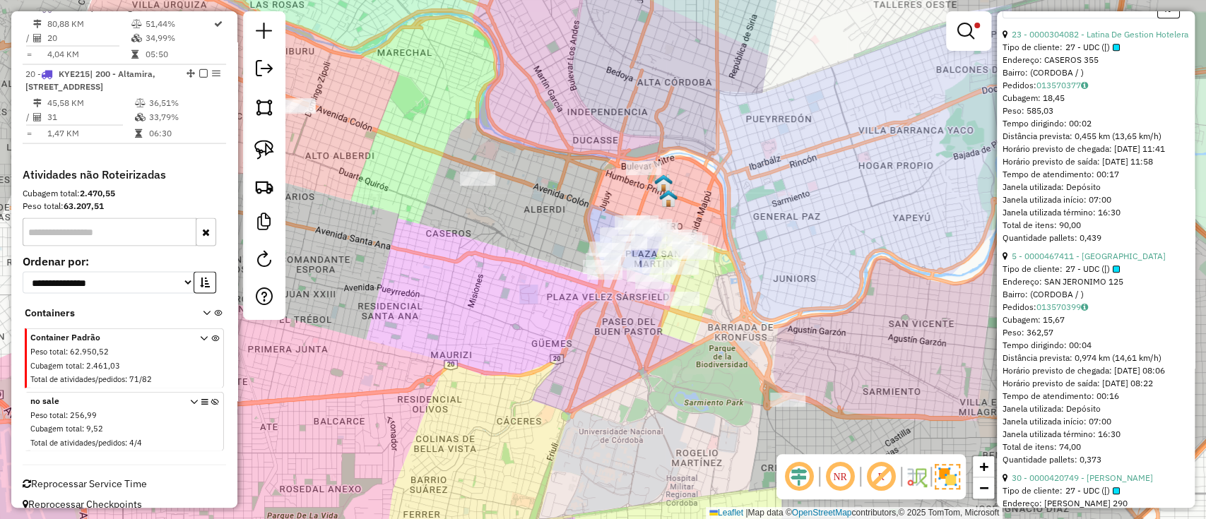
scroll to position [565, 0]
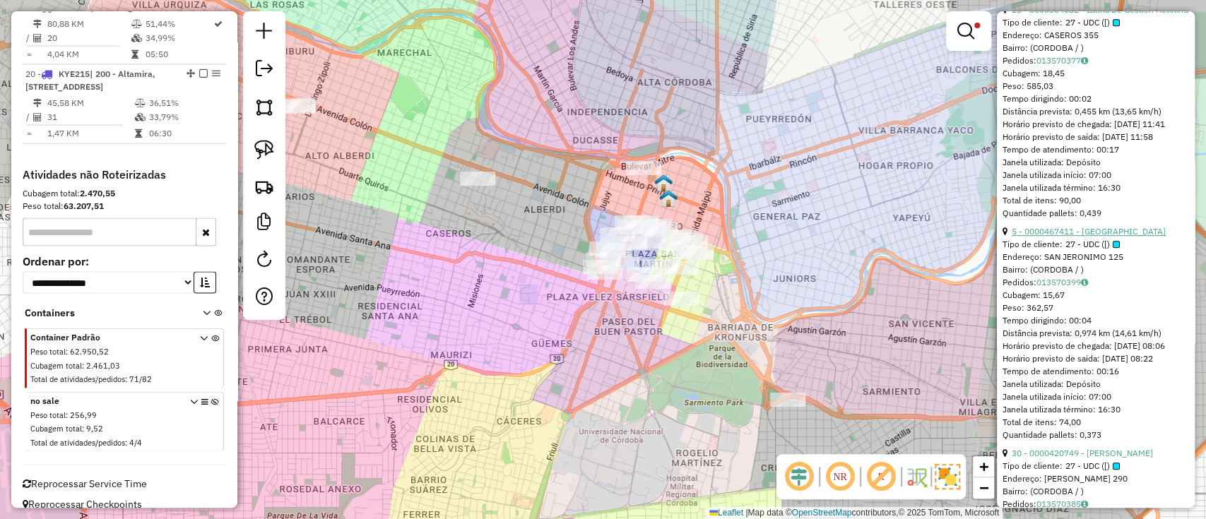
click at [1096, 237] on link "5 - 0000467411 - Loaquila" at bounding box center [1089, 231] width 154 height 11
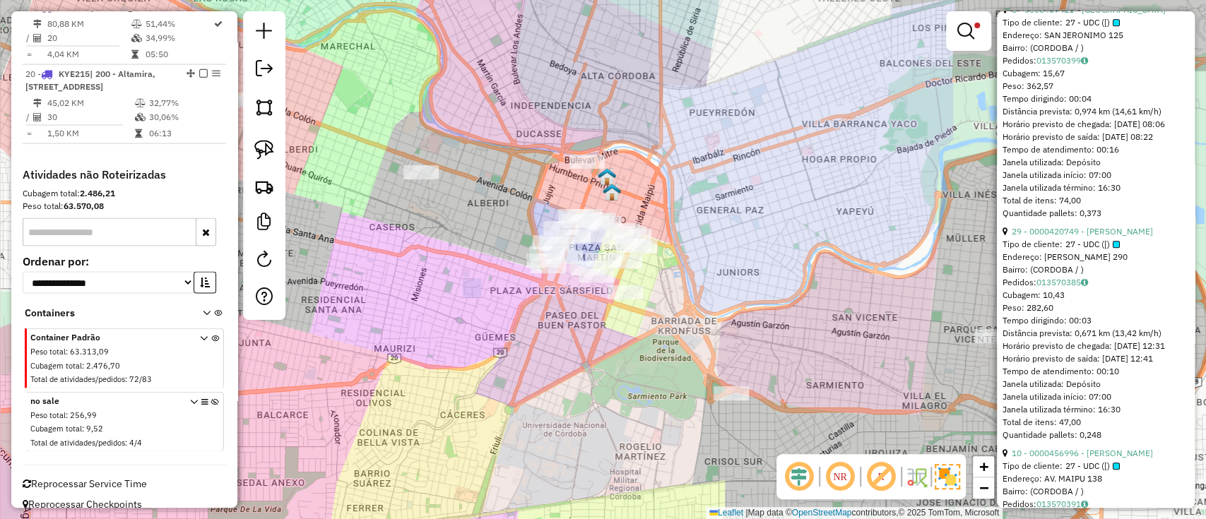
scroll to position [753, 0]
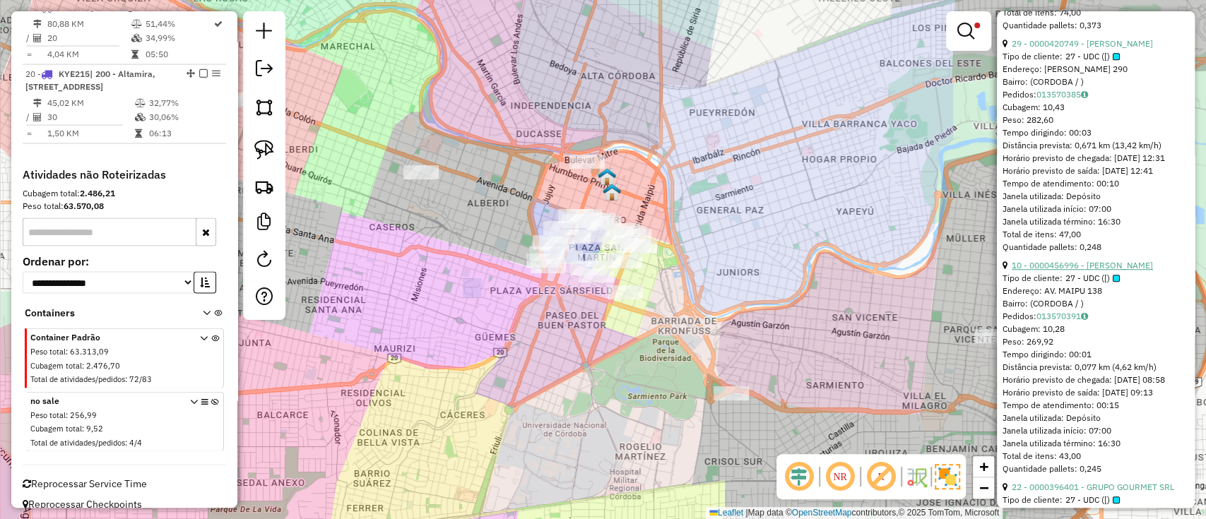
click at [1101, 271] on link "10 - 0000456996 - Pautasso Maria Candelaria" at bounding box center [1082, 265] width 141 height 11
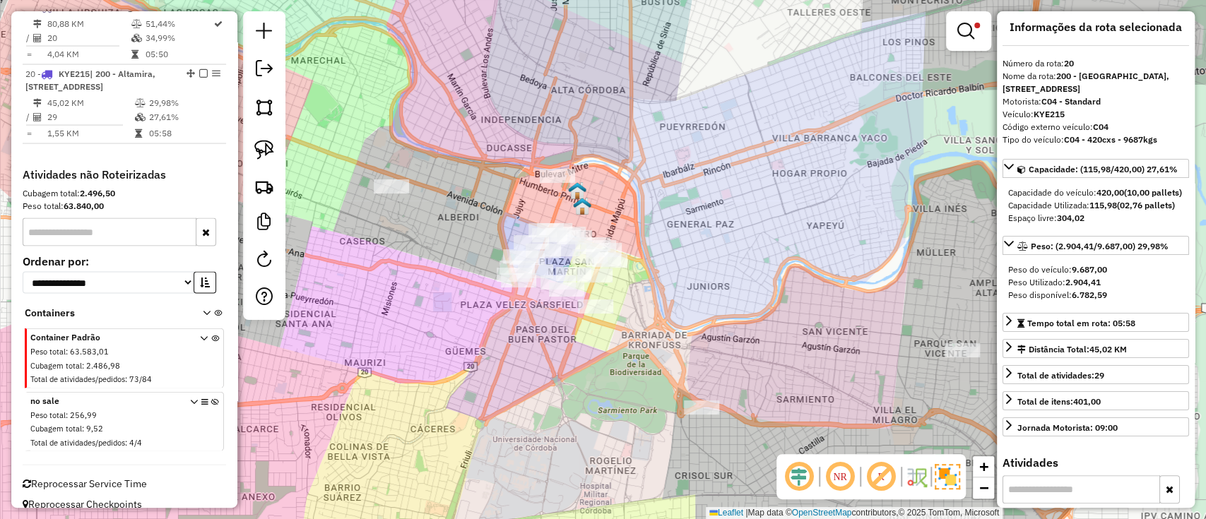
scroll to position [0, 0]
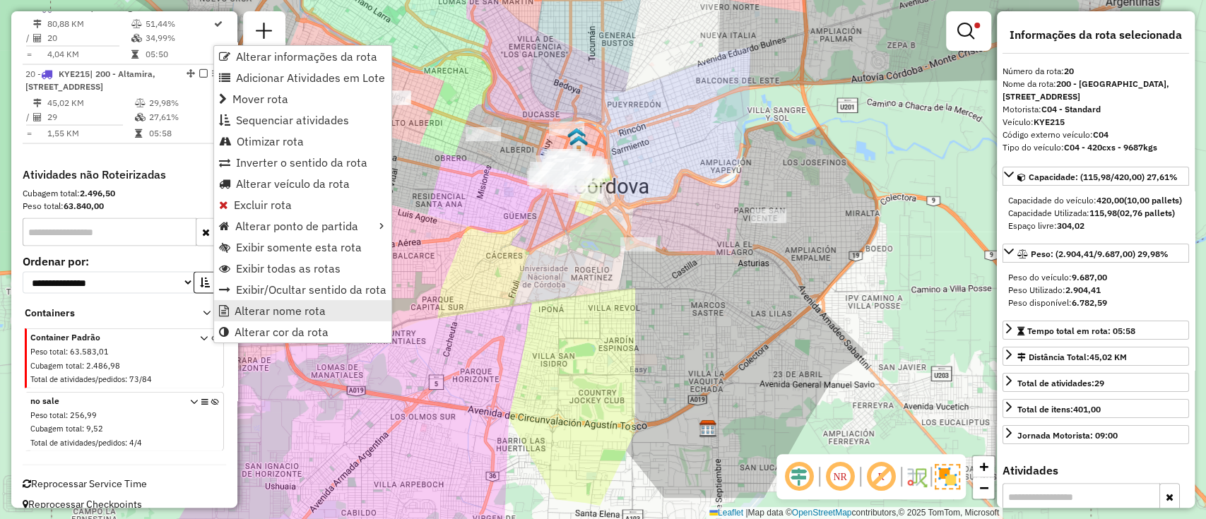
click at [283, 307] on span "Alterar nome rota" at bounding box center [280, 310] width 91 height 11
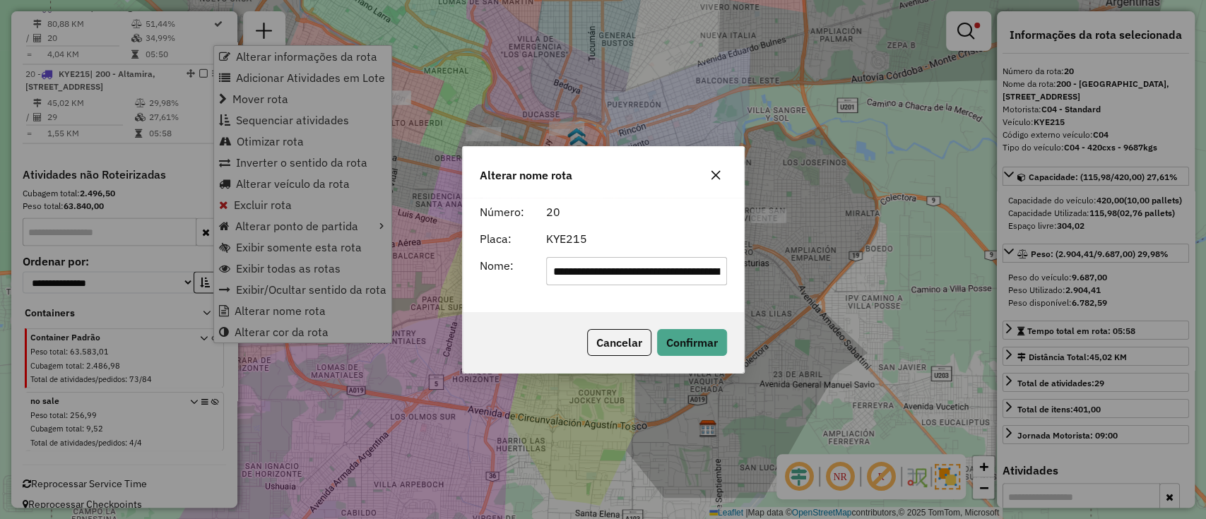
scroll to position [0, 279]
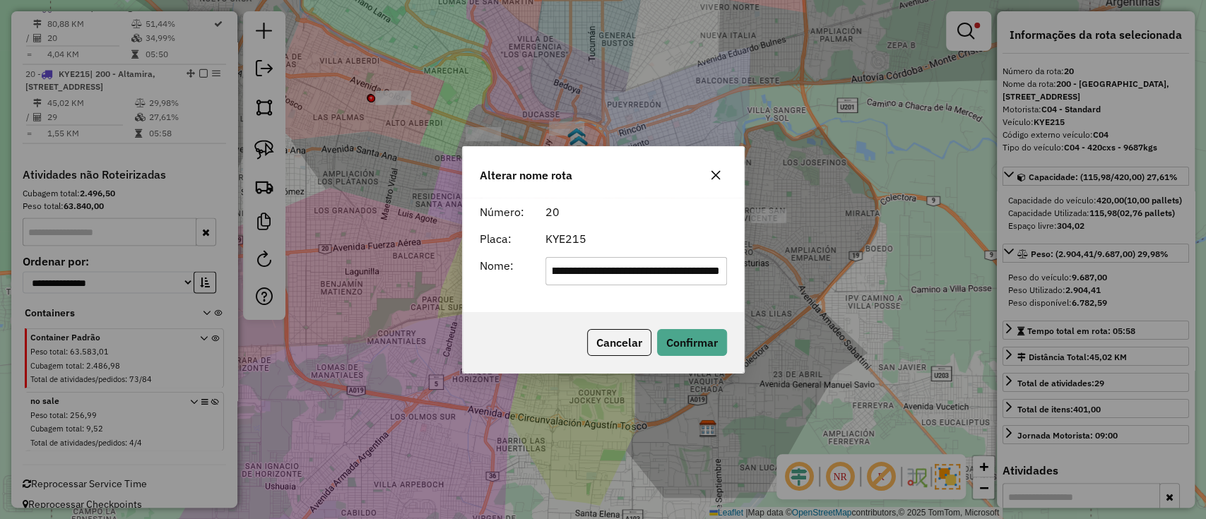
click at [702, 271] on input "**********" at bounding box center [637, 271] width 182 height 28
type input "********"
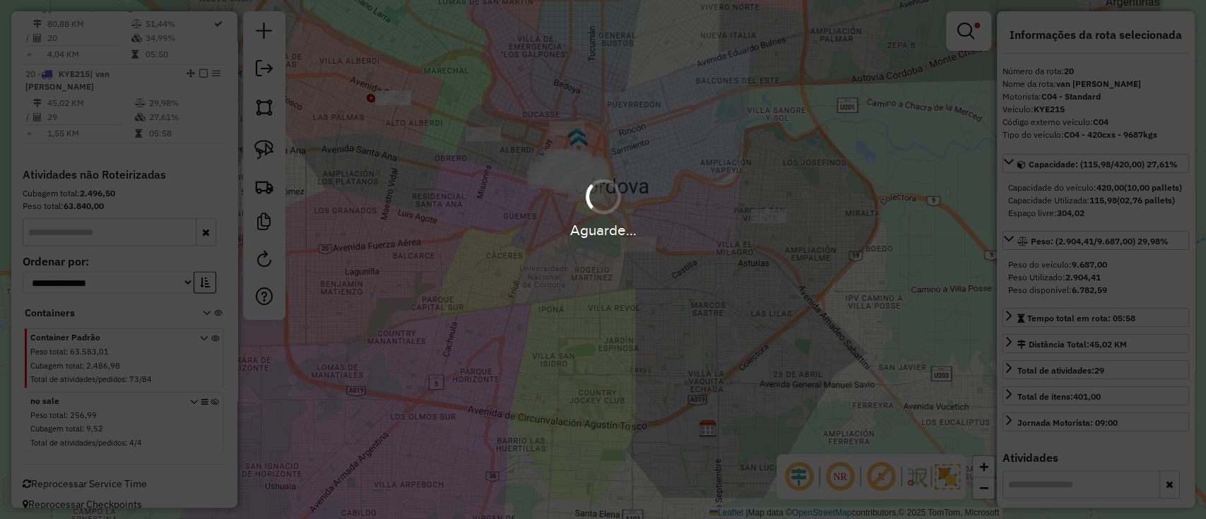
scroll to position [1918, 0]
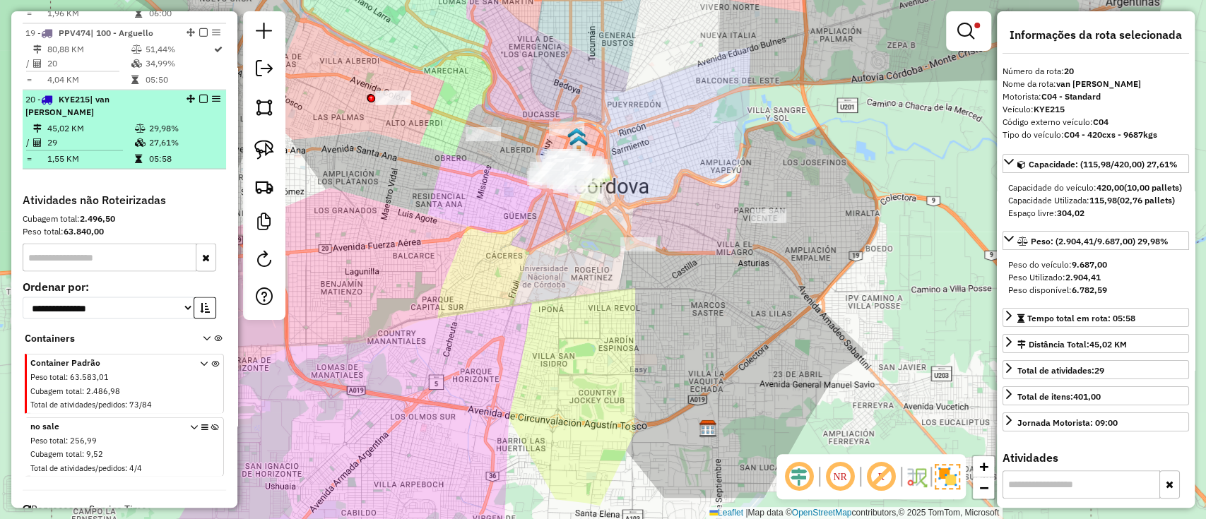
click at [199, 95] on em at bounding box center [203, 99] width 8 height 8
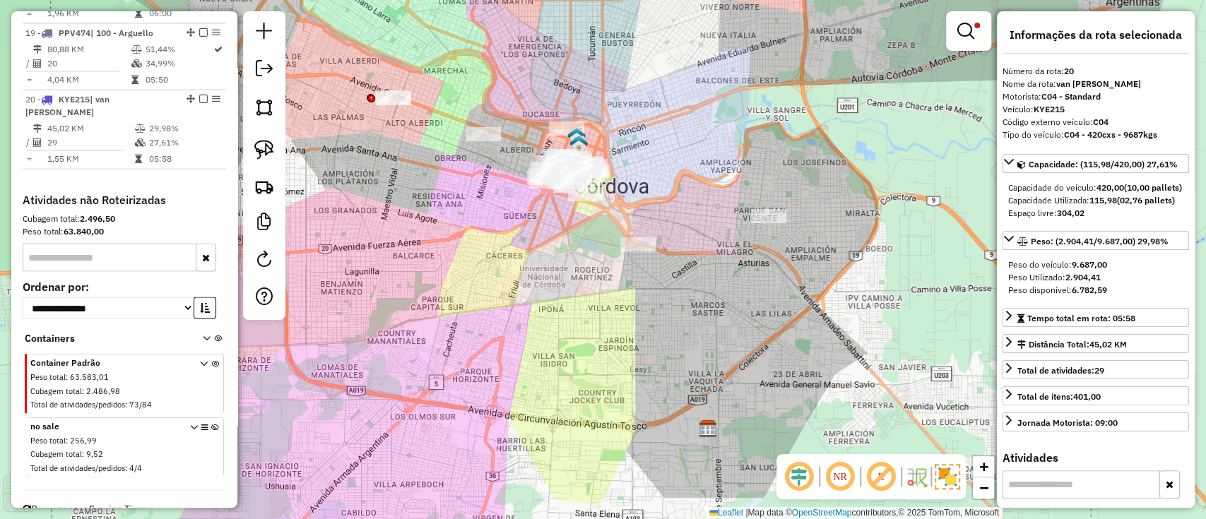
scroll to position [1870, 0]
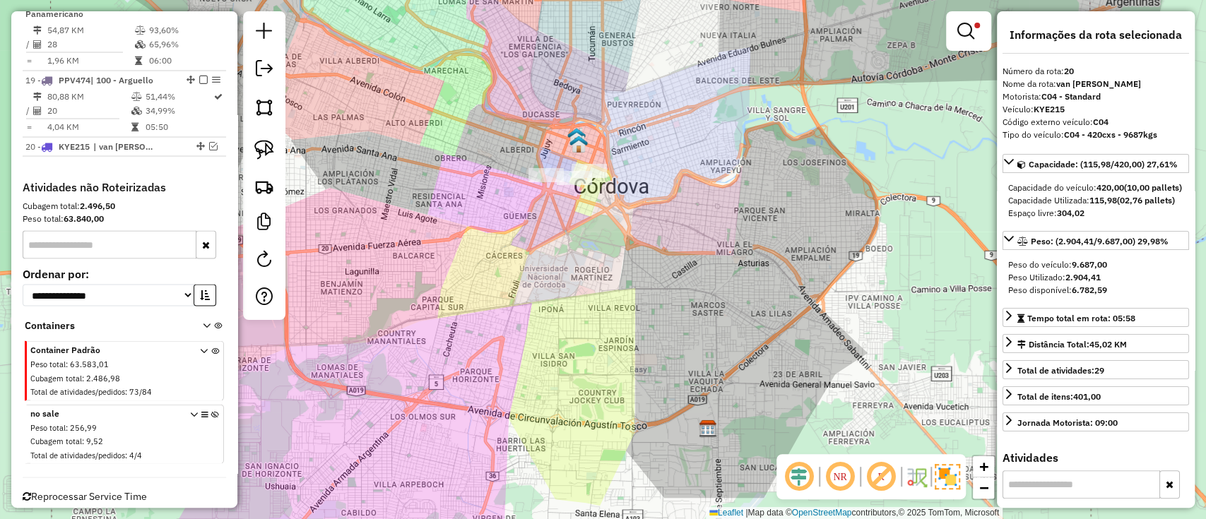
click at [509, 282] on div "Limpar filtros Janela de atendimento Grade de atendimento Capacidade Transporta…" at bounding box center [603, 259] width 1206 height 519
click at [981, 31] on link at bounding box center [969, 31] width 34 height 28
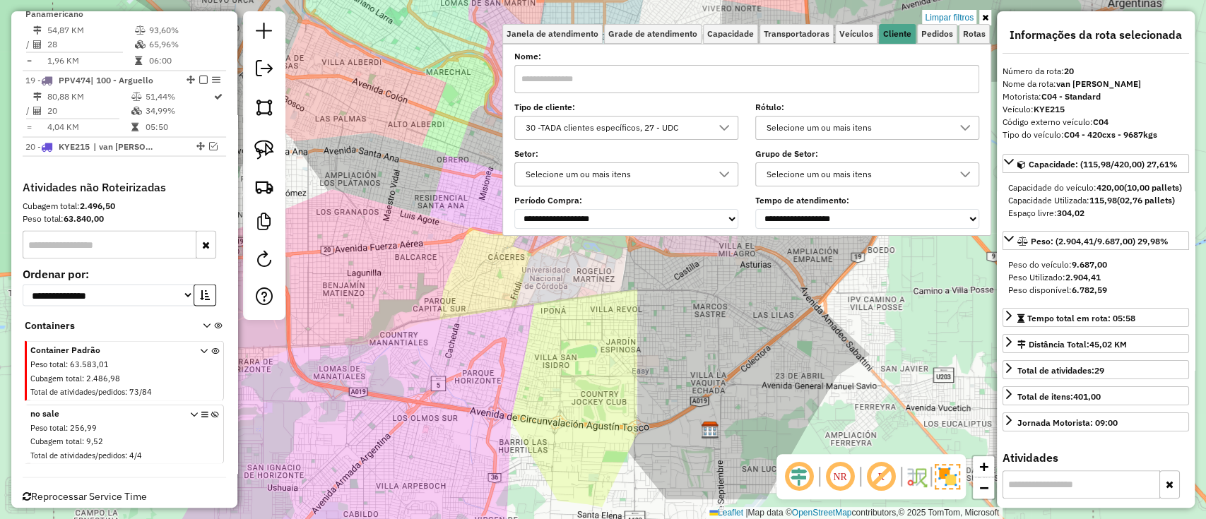
drag, startPoint x: 664, startPoint y: 126, endPoint x: 651, endPoint y: 135, distance: 15.3
click at [662, 128] on div "30 -TADA clientes específicos, 27 - UDC" at bounding box center [616, 128] width 190 height 23
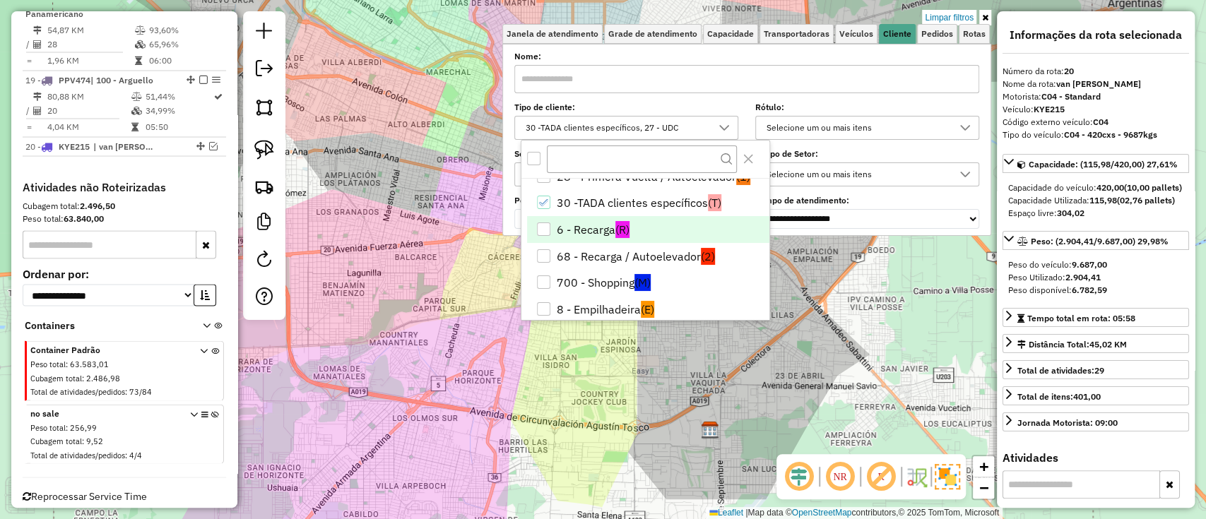
scroll to position [122, 0]
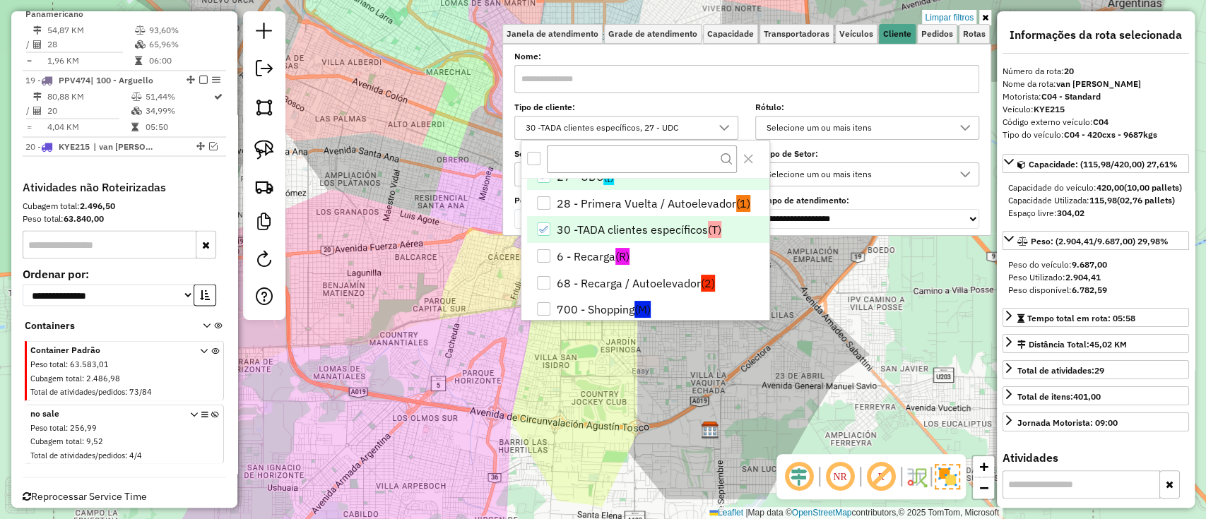
click at [548, 235] on li "30 -TADA clientes específicos (T)" at bounding box center [648, 229] width 242 height 27
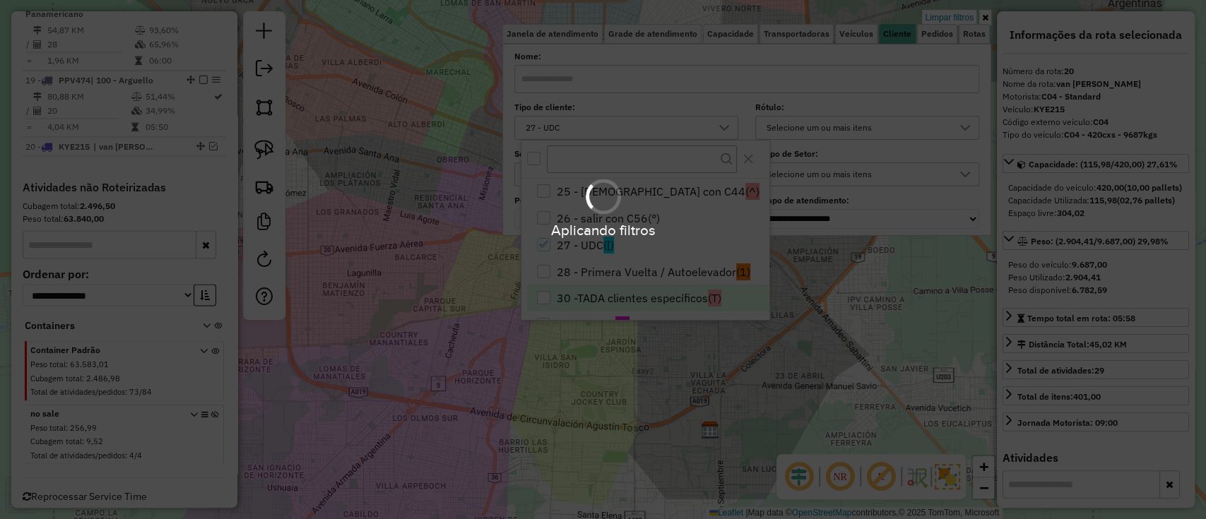
scroll to position [28, 0]
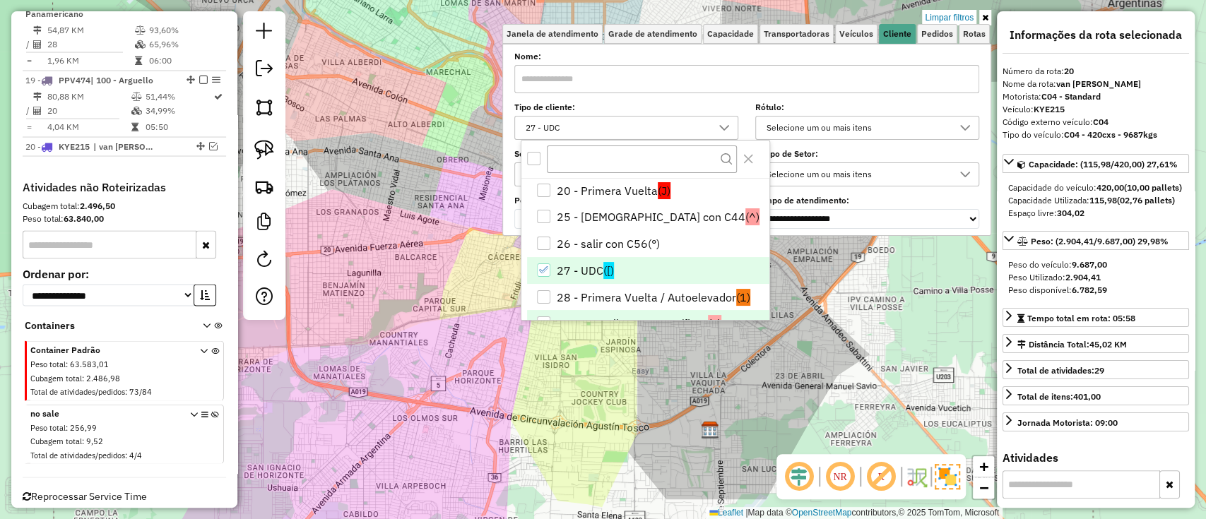
click at [545, 273] on icon "27 - UDC" at bounding box center [544, 270] width 10 height 10
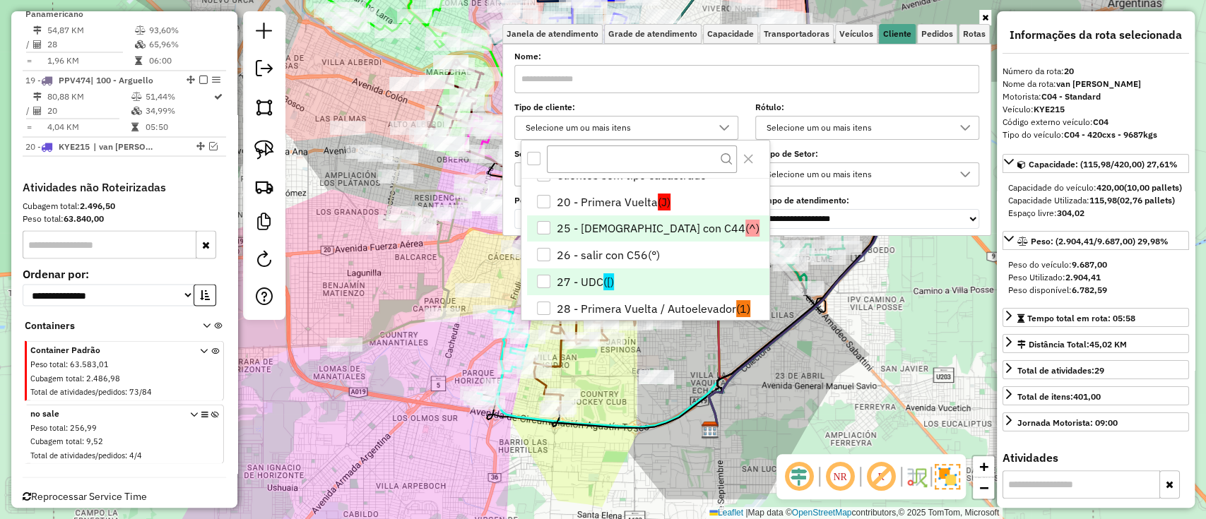
scroll to position [0, 0]
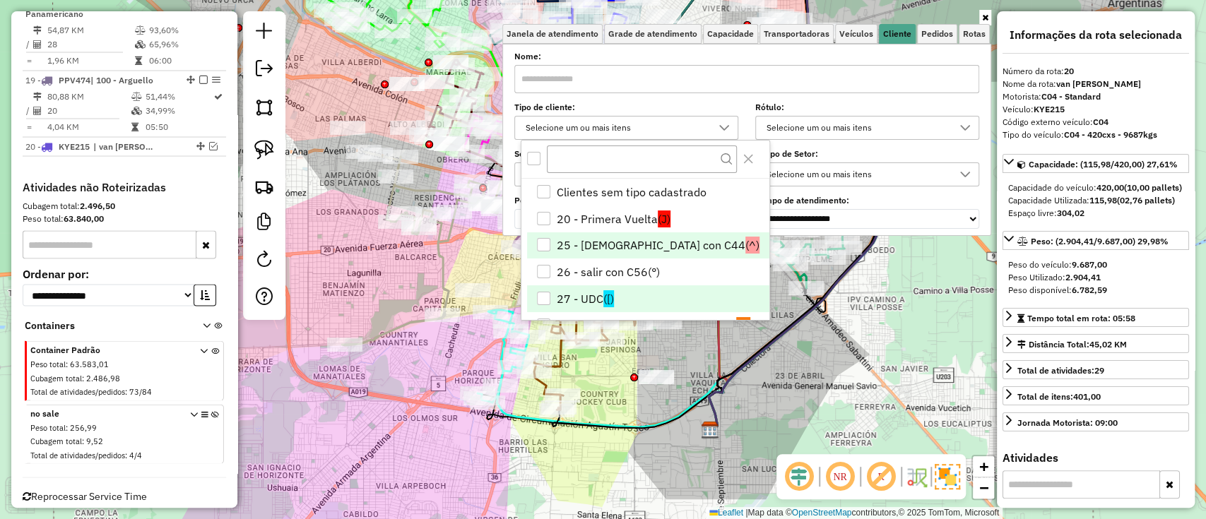
click at [613, 247] on li "25 - Salir con C44 (^)" at bounding box center [648, 245] width 242 height 27
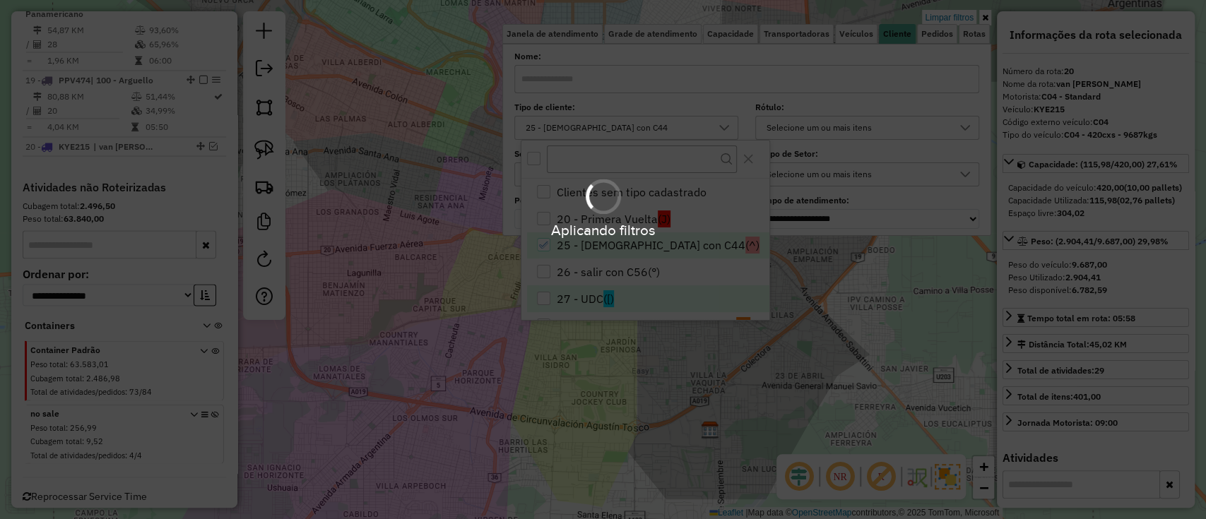
click at [750, 380] on div "Aplicando filtros" at bounding box center [603, 259] width 1206 height 519
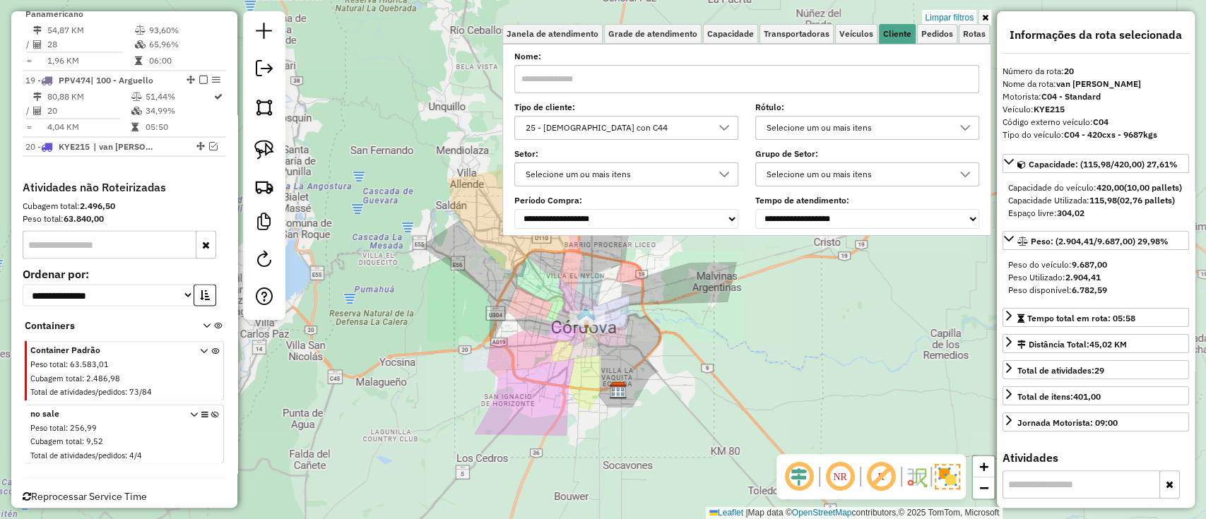
click at [585, 375] on div "Limpar filtros Janela de atendimento Grade de atendimento Capacidade Transporta…" at bounding box center [603, 259] width 1206 height 519
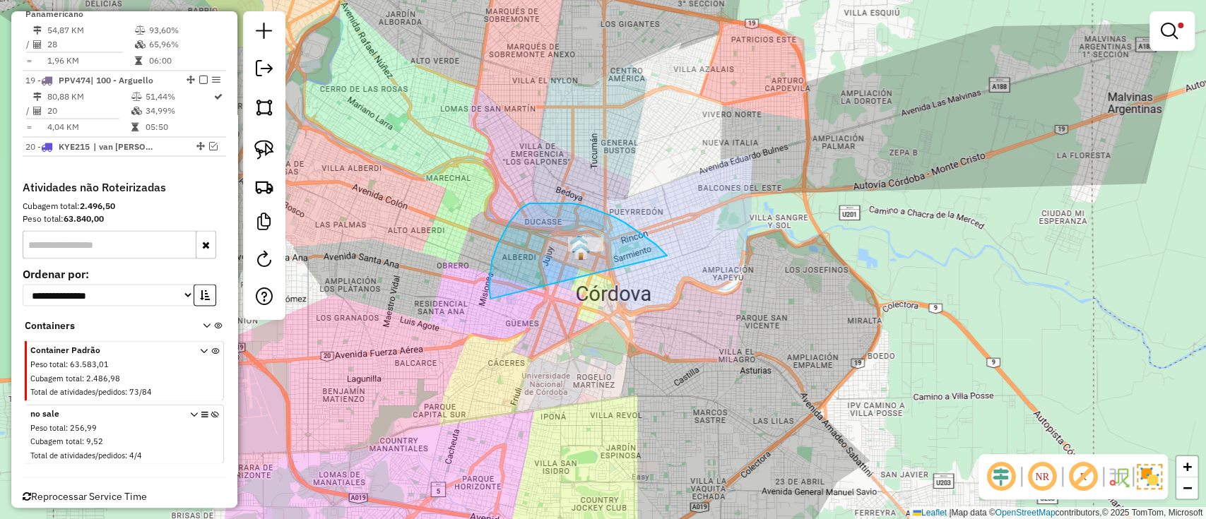
drag, startPoint x: 666, startPoint y: 254, endPoint x: 499, endPoint y: 314, distance: 177.0
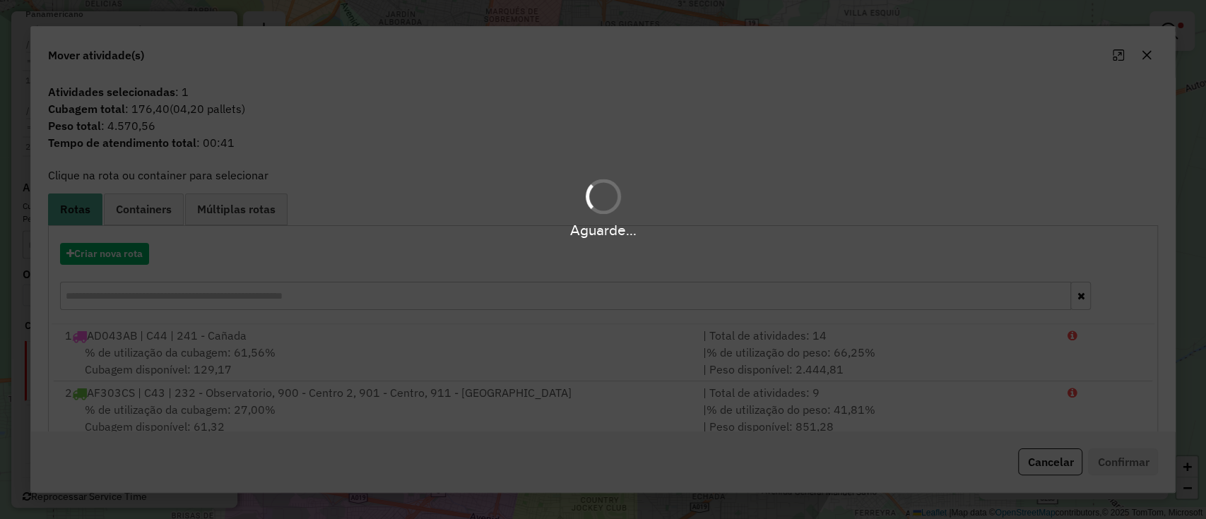
click at [99, 259] on div "Aguarde..." at bounding box center [603, 259] width 1206 height 519
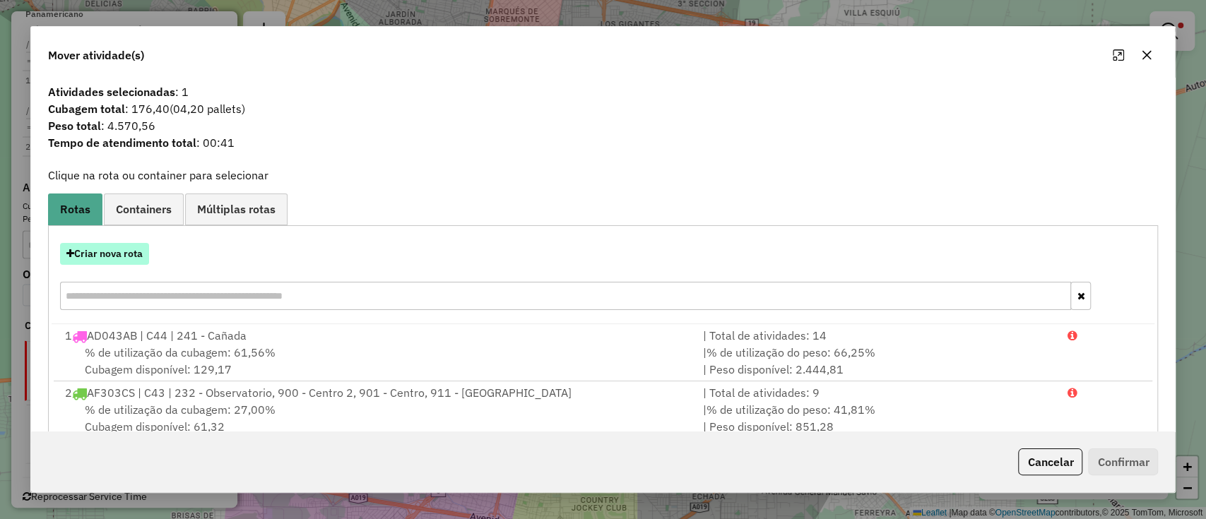
click at [101, 254] on button "Criar nova rota" at bounding box center [104, 254] width 89 height 22
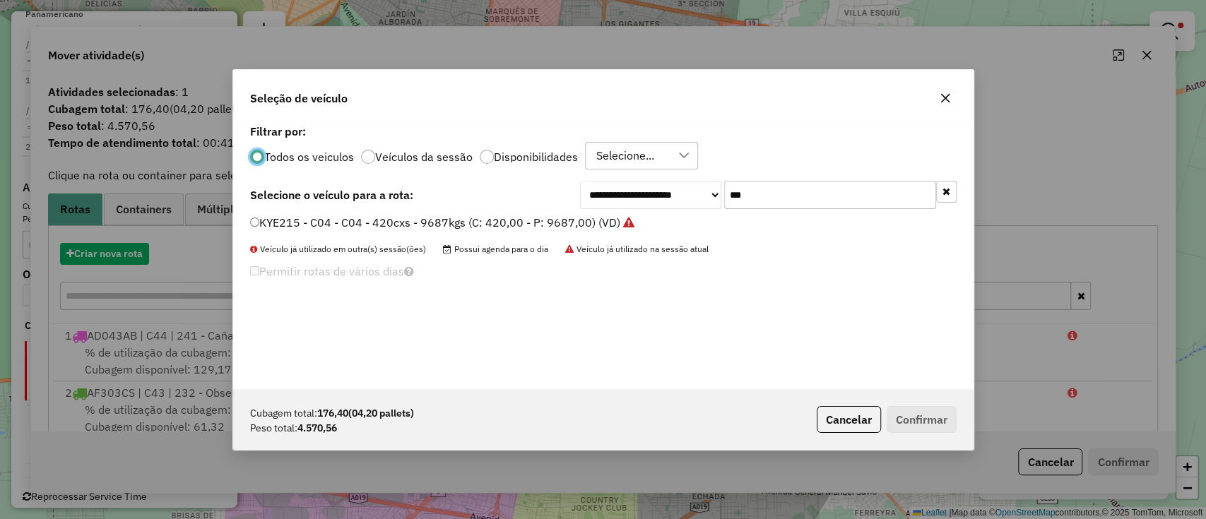
scroll to position [7, 4]
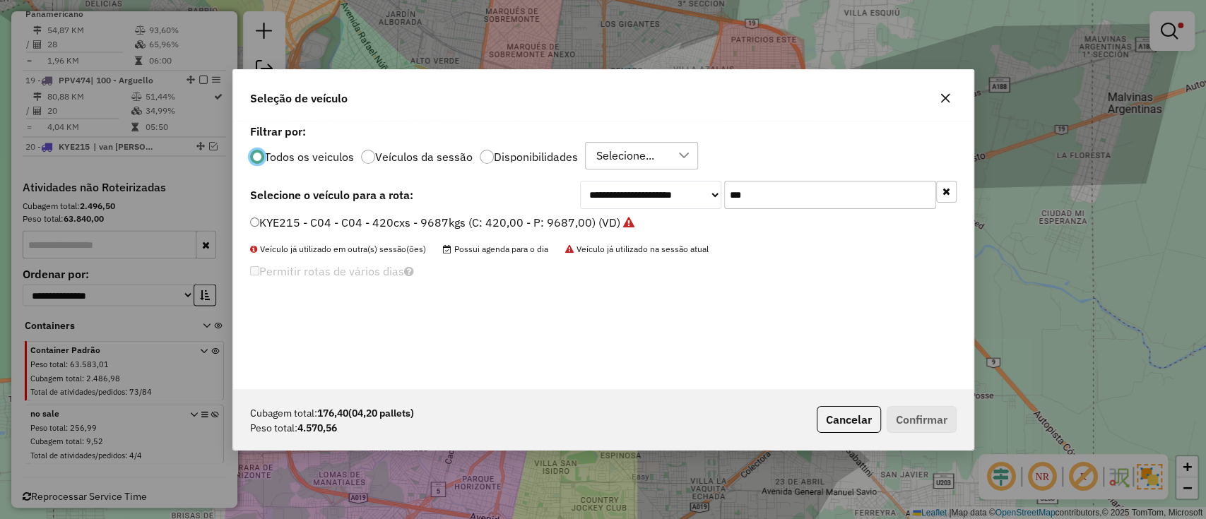
click at [804, 184] on input "***" at bounding box center [830, 195] width 212 height 28
type input "***"
click at [571, 234] on div "AD043AB - C44 - C44 - 336cxs - 7244kgs (C: 336,00 - P: 7244,00) (VD)" at bounding box center [604, 229] width 724 height 28
click at [577, 224] on label "AD043AB - C44 - C44 - 336cxs - 7244kgs (C: 336,00 - P: 7244,00) (VD)" at bounding box center [454, 222] width 408 height 17
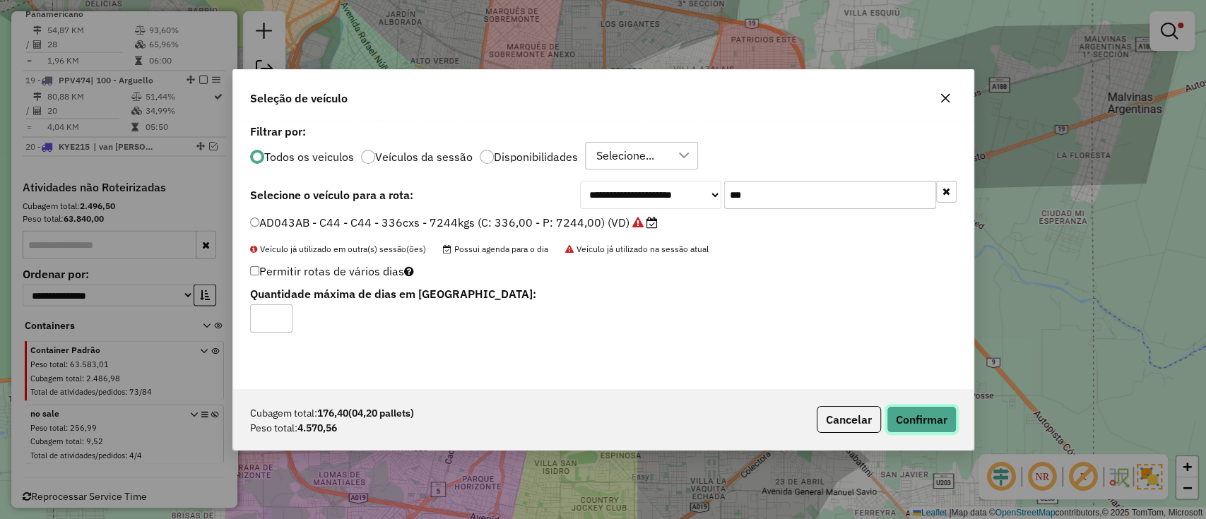
click at [921, 420] on button "Confirmar" at bounding box center [922, 419] width 70 height 27
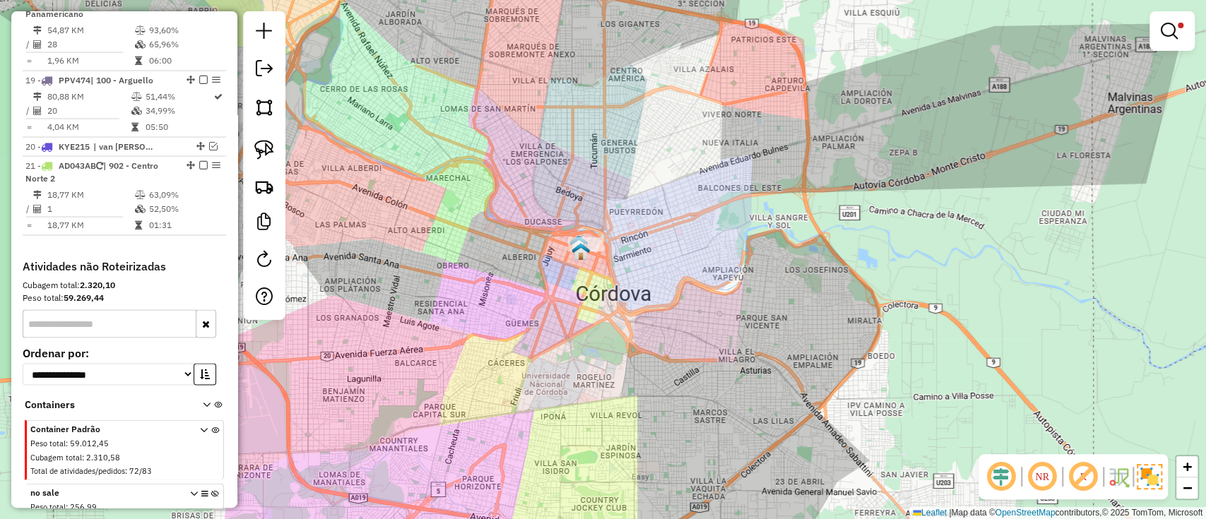
scroll to position [1943, 0]
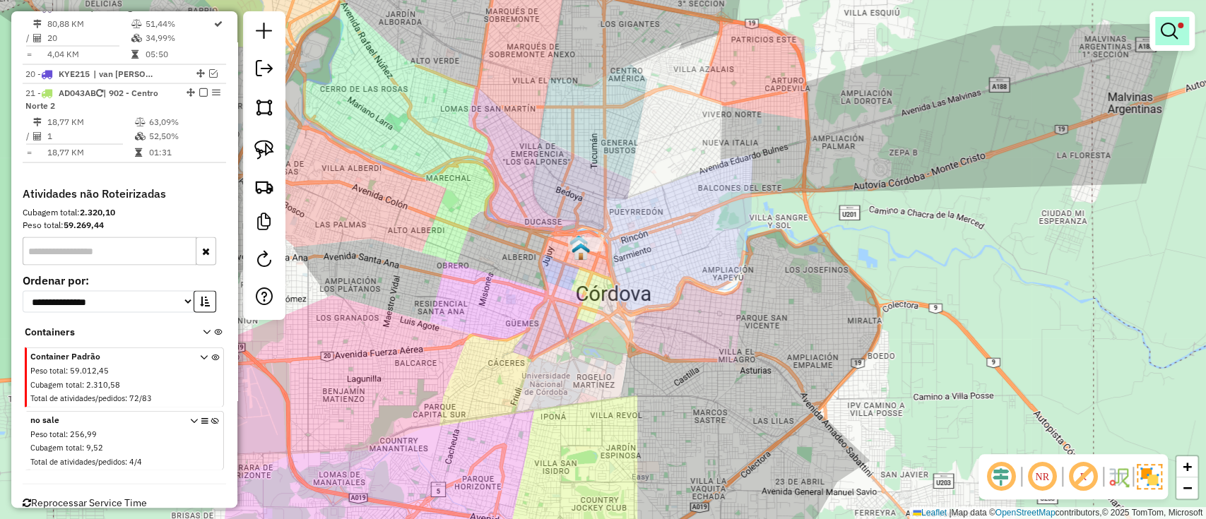
click at [1182, 35] on link at bounding box center [1172, 31] width 34 height 28
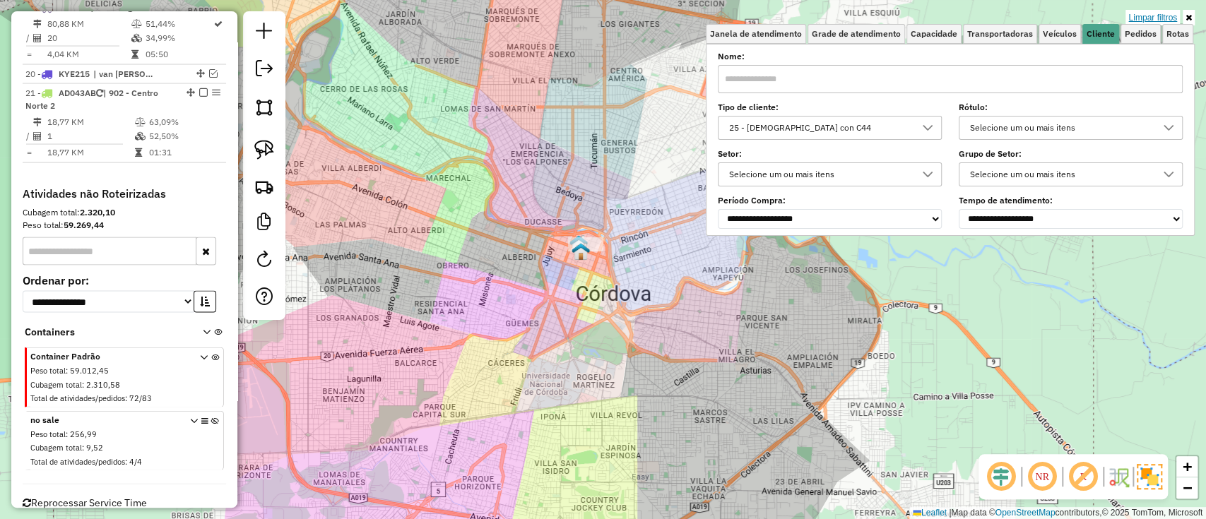
click at [1166, 19] on link "Limpar filtros" at bounding box center [1153, 18] width 54 height 16
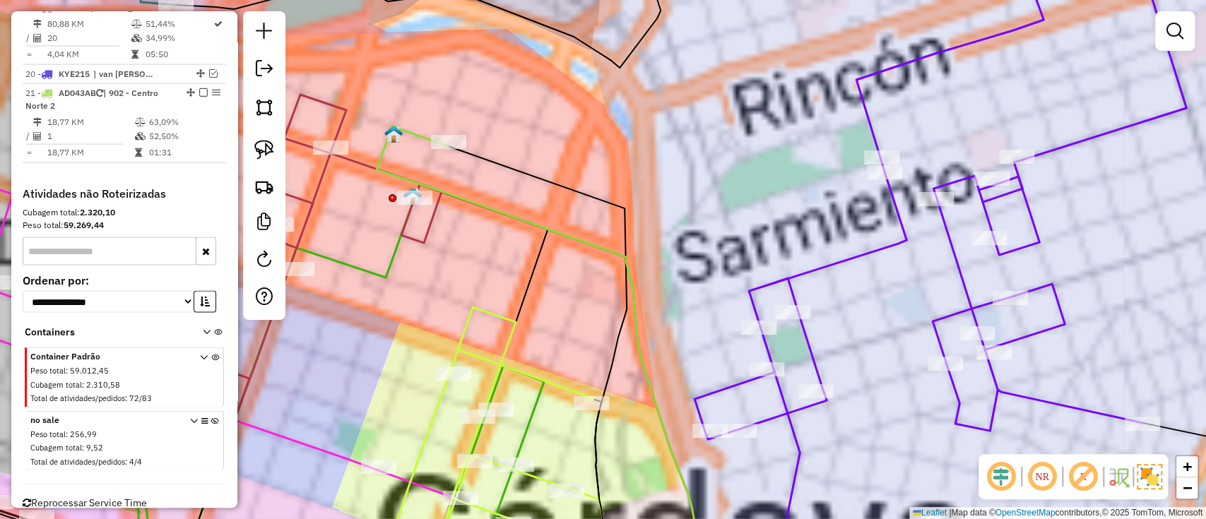
drag, startPoint x: 650, startPoint y: 246, endPoint x: 661, endPoint y: 237, distance: 13.6
click at [548, 243] on icon at bounding box center [366, 377] width 364 height 387
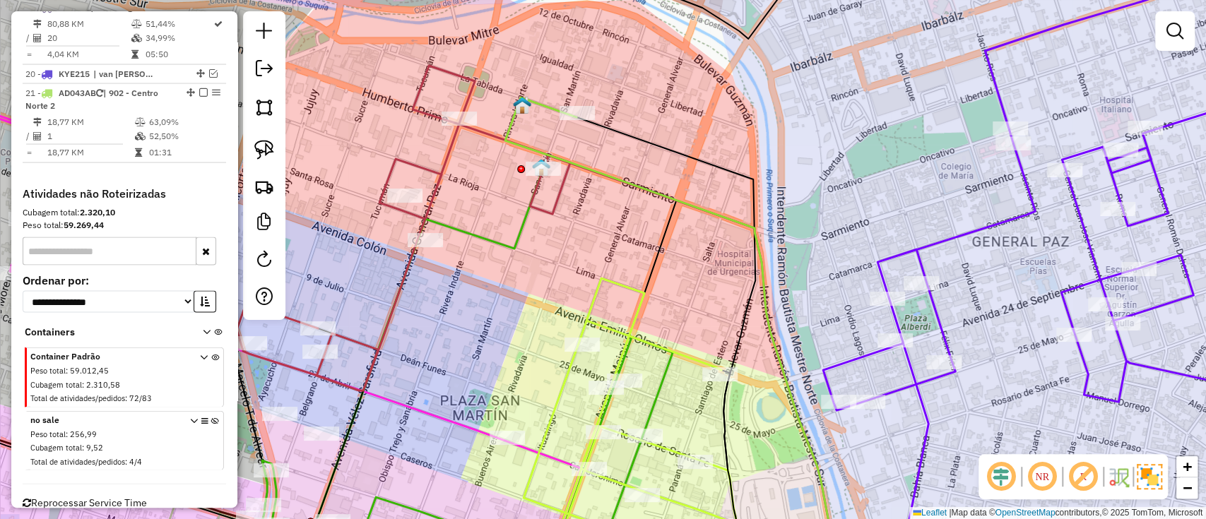
click at [666, 195] on icon at bounding box center [671, 335] width 333 height 474
select select "*********"
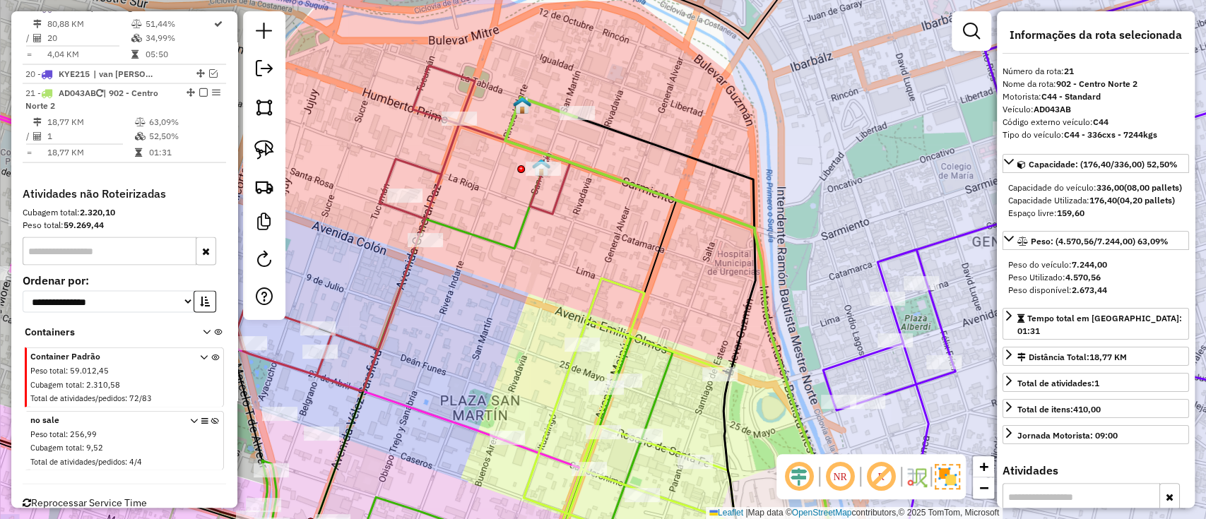
scroll to position [1950, 0]
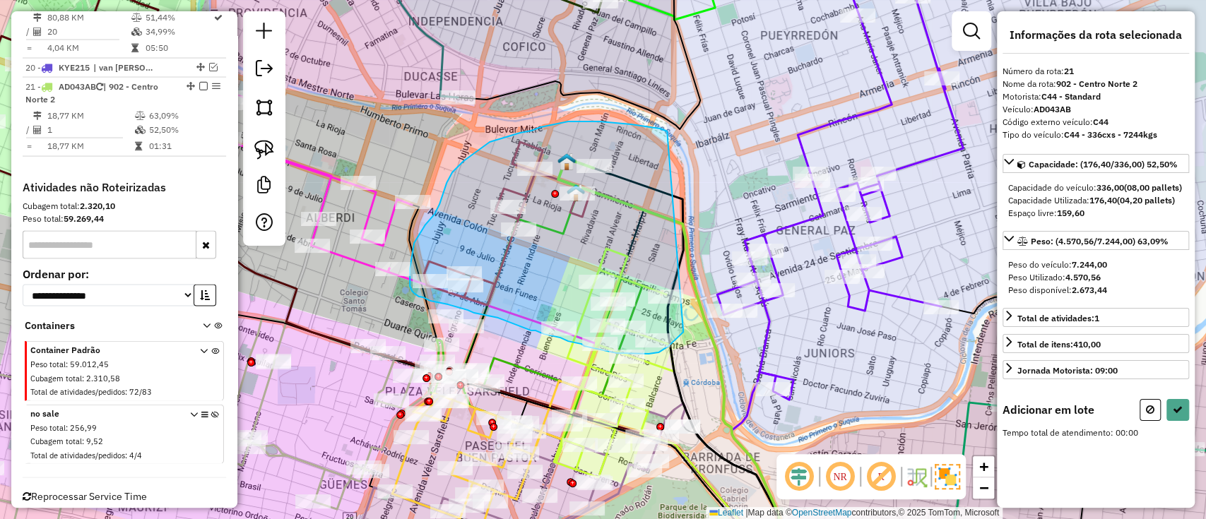
drag, startPoint x: 620, startPoint y: 124, endPoint x: 688, endPoint y: 325, distance: 212.3
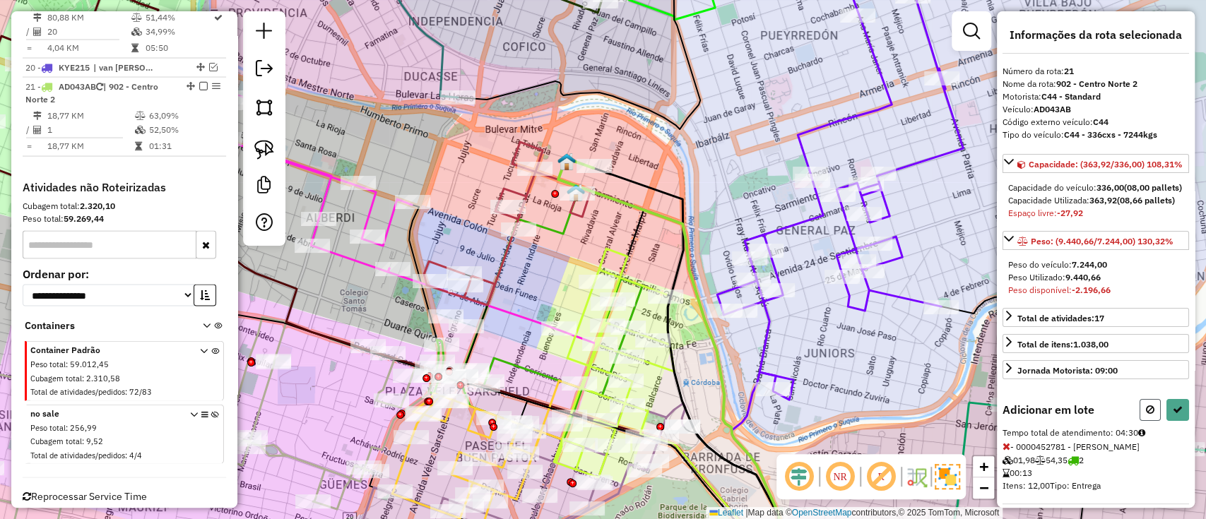
click at [1140, 421] on button at bounding box center [1150, 410] width 21 height 22
select select "*********"
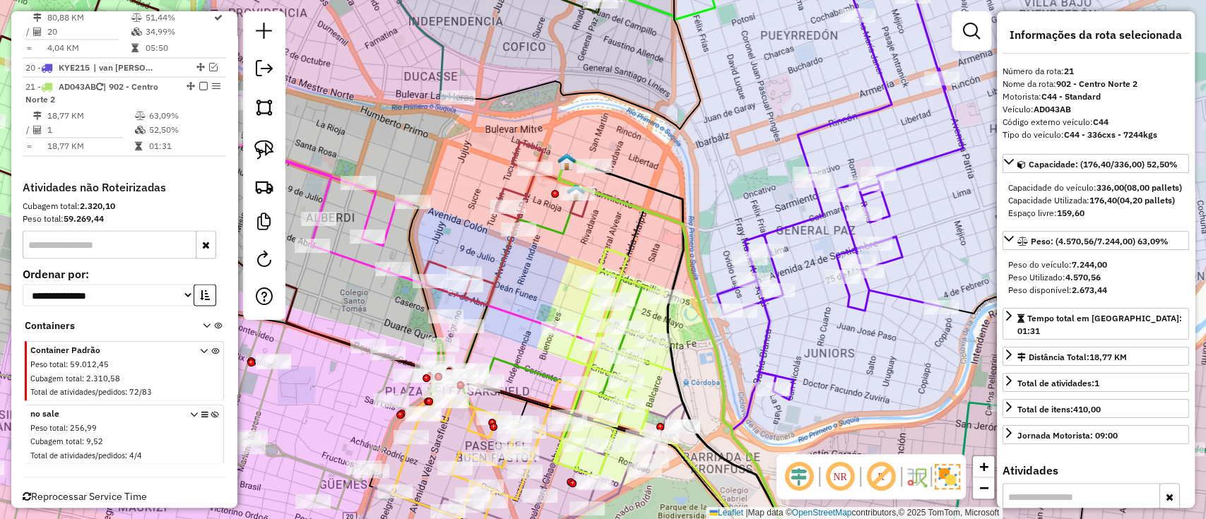
drag, startPoint x: 622, startPoint y: 201, endPoint x: 612, endPoint y: 184, distance: 19.6
click at [622, 201] on icon at bounding box center [668, 364] width 221 height 413
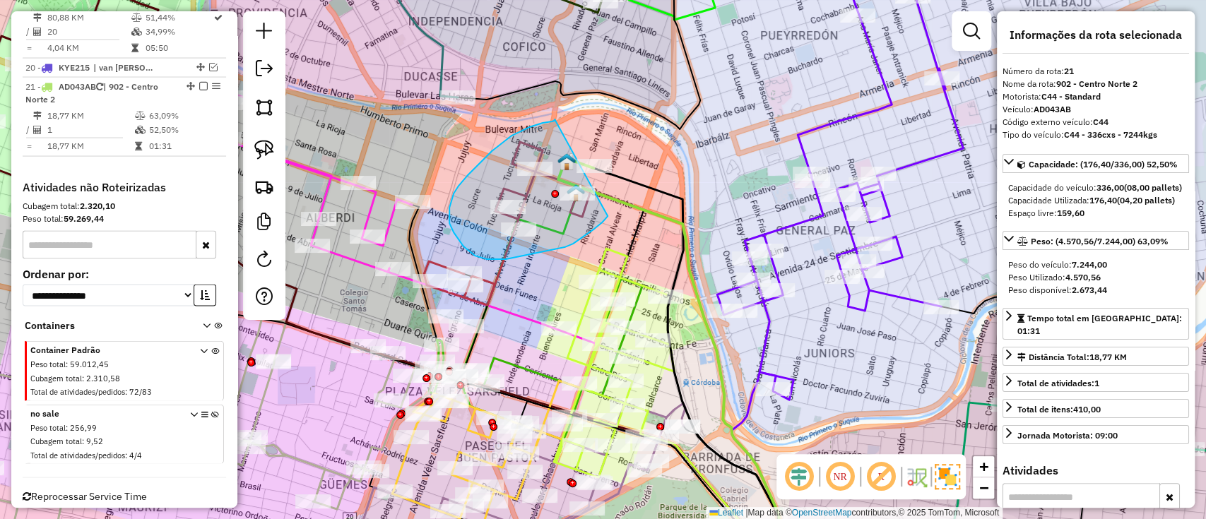
drag, startPoint x: 535, startPoint y: 125, endPoint x: 616, endPoint y: 206, distance: 114.4
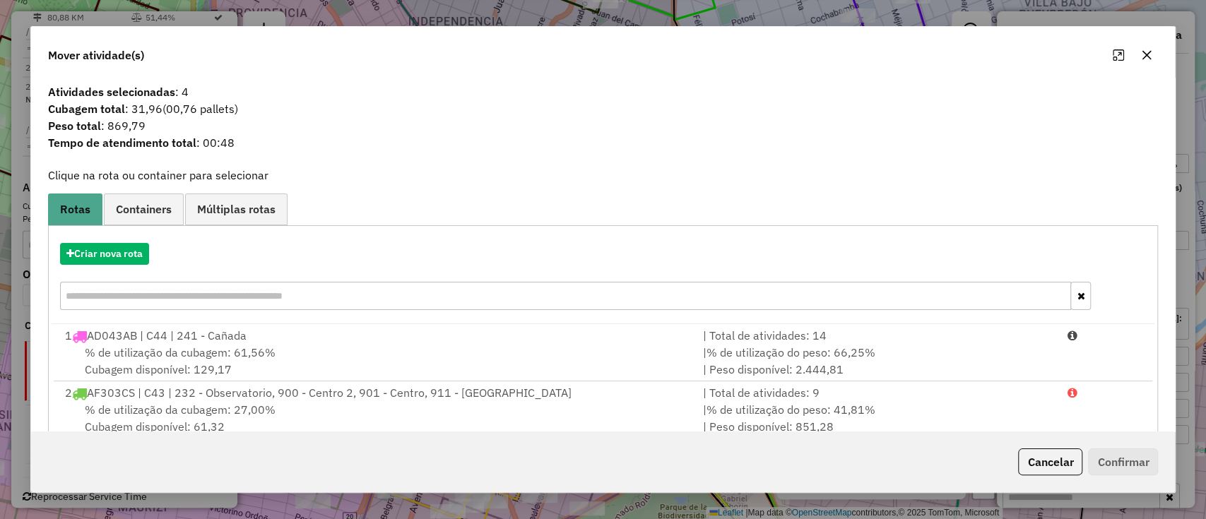
click at [1054, 451] on button "Cancelar" at bounding box center [1050, 462] width 64 height 27
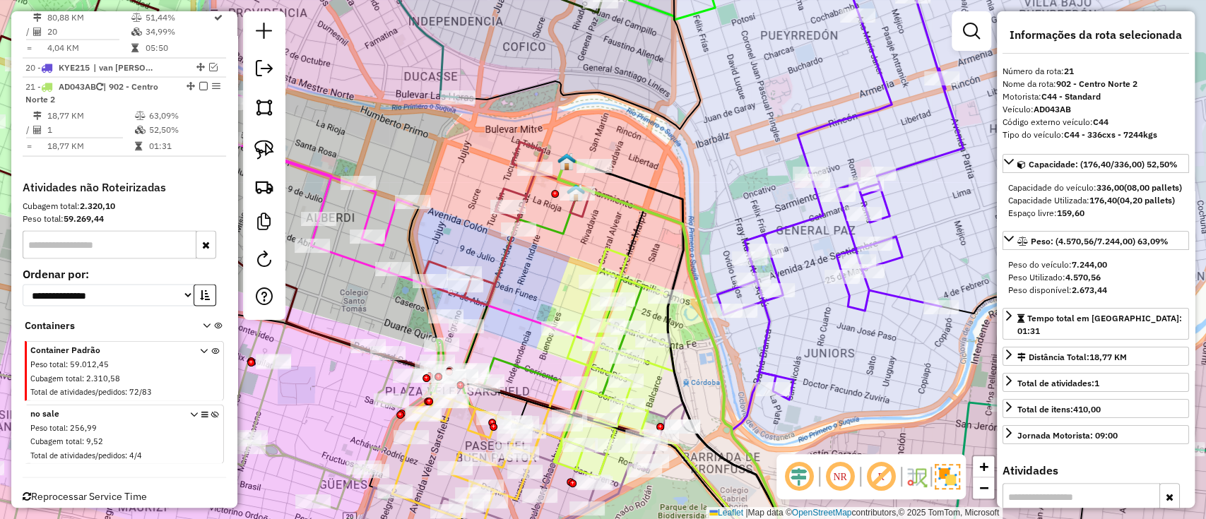
click at [644, 202] on icon at bounding box center [668, 364] width 221 height 413
click at [644, 207] on icon at bounding box center [668, 364] width 221 height 413
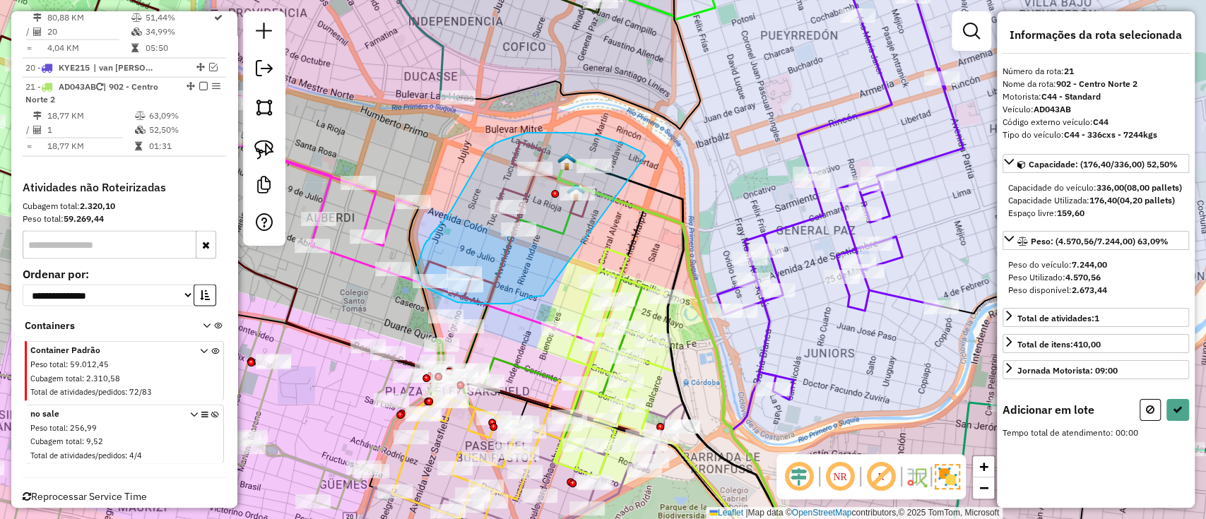
drag, startPoint x: 642, startPoint y: 152, endPoint x: 548, endPoint y: 295, distance: 171.1
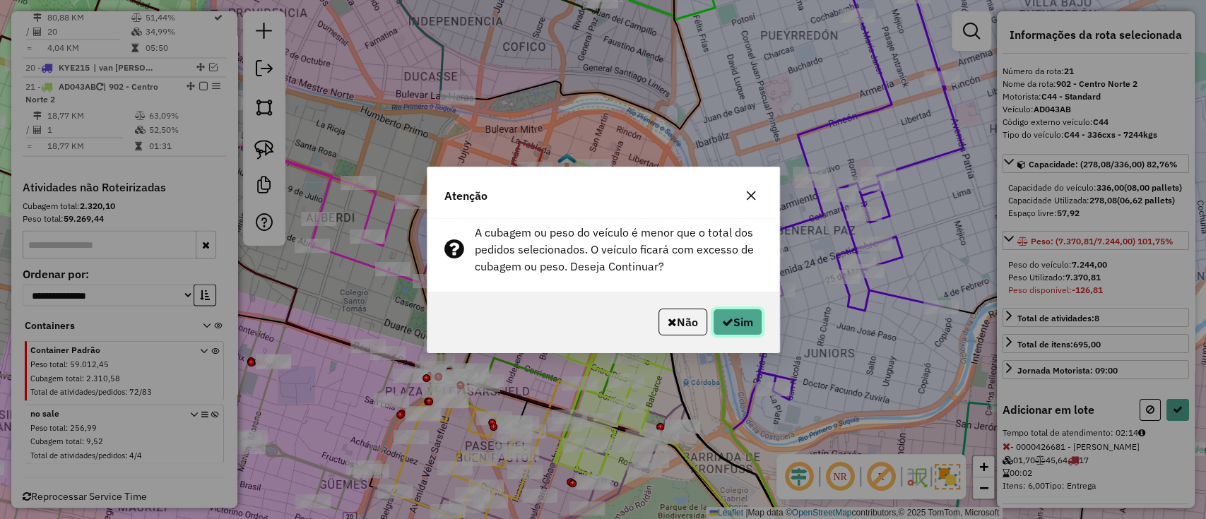
click at [730, 317] on button "Sim" at bounding box center [737, 322] width 49 height 27
select select "*********"
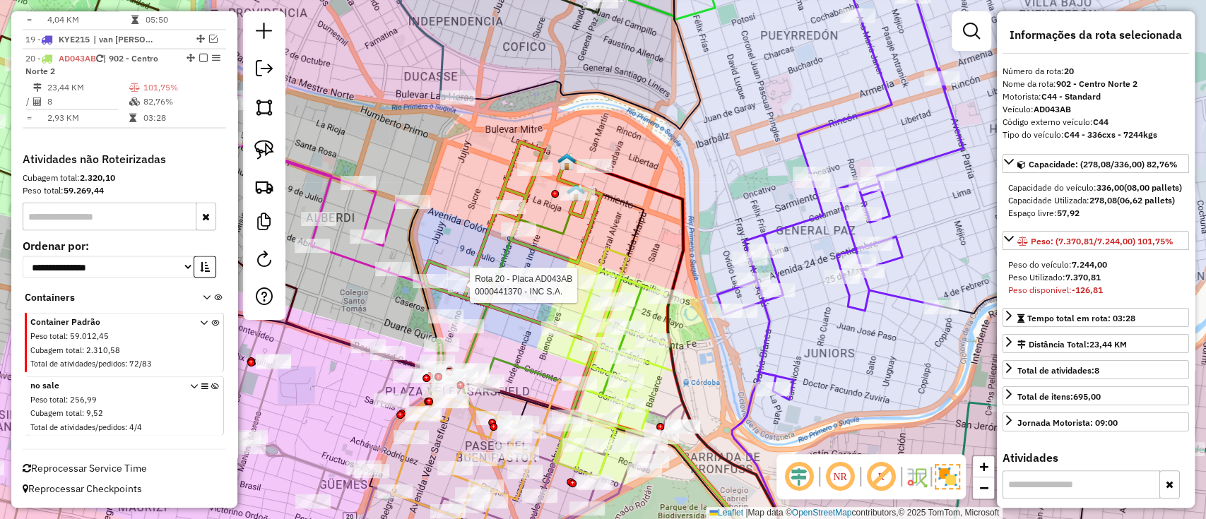
scroll to position [1870, 0]
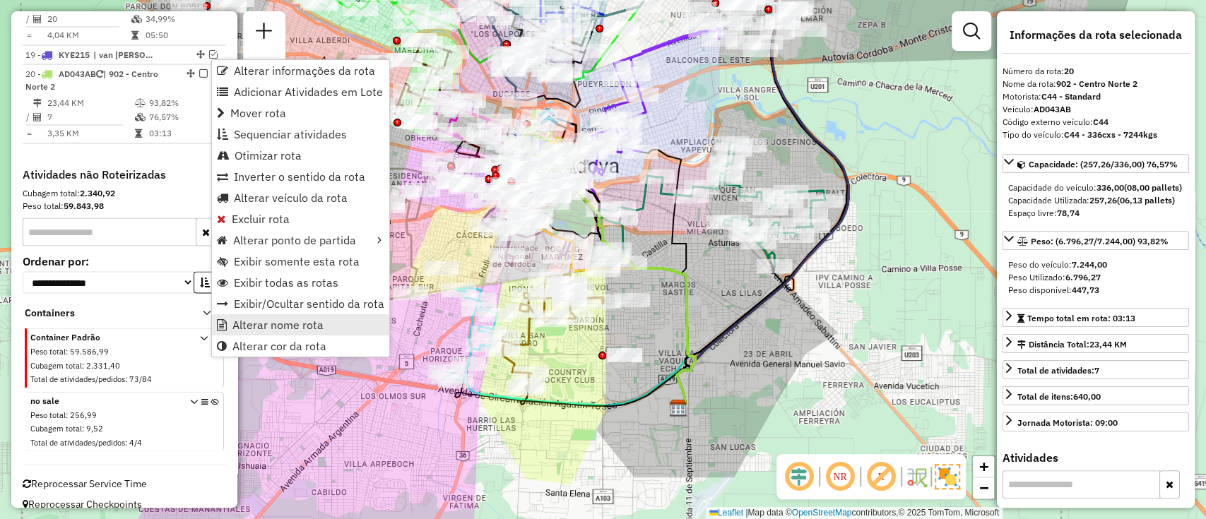
click at [285, 326] on span "Alterar nome rota" at bounding box center [277, 324] width 91 height 11
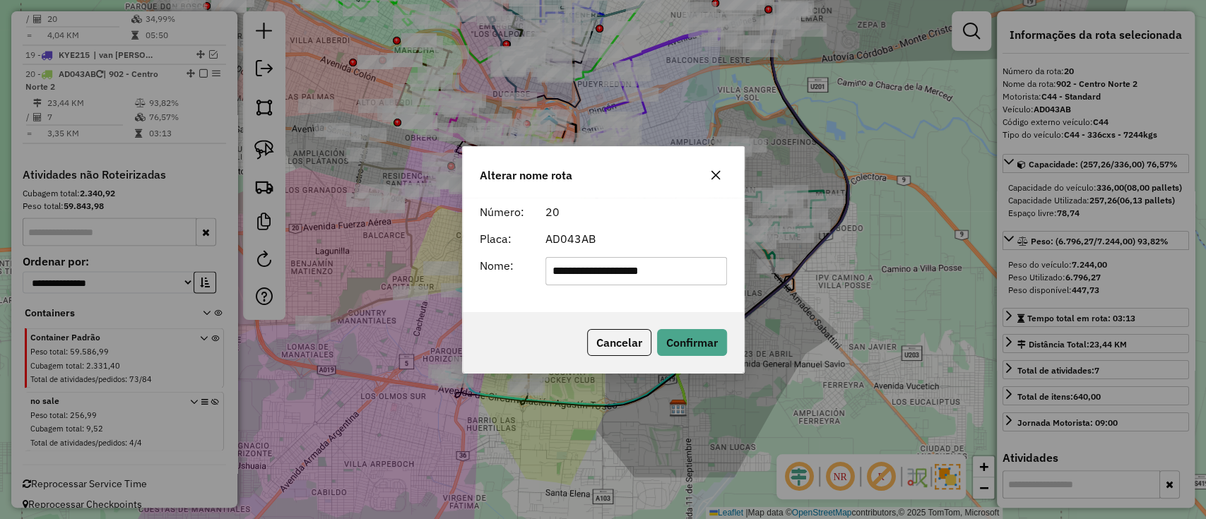
click at [649, 247] on form "**********" at bounding box center [603, 245] width 247 height 82
click at [642, 262] on input "**********" at bounding box center [637, 271] width 182 height 28
type input "***"
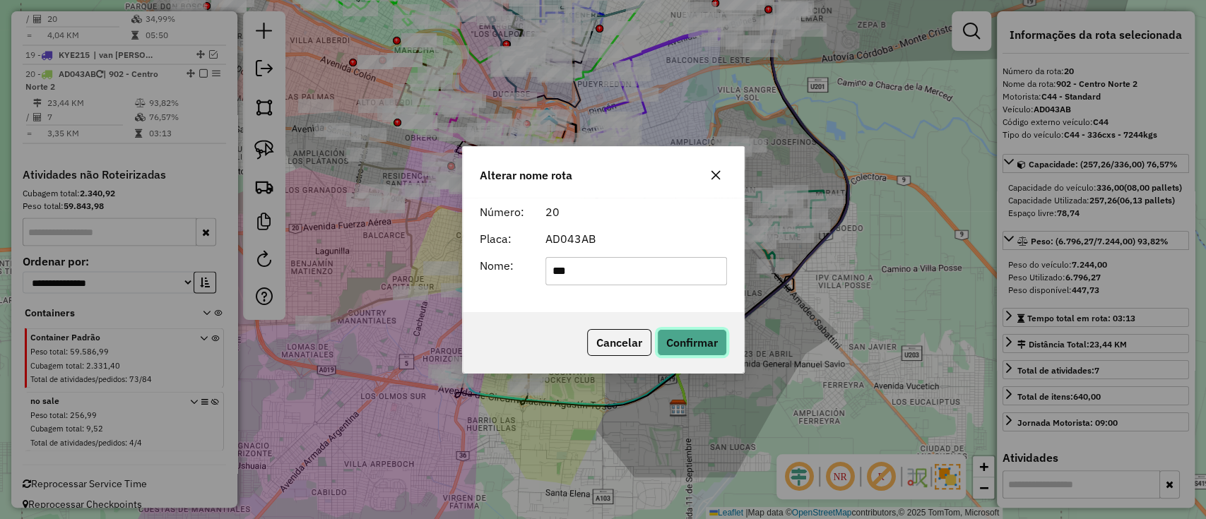
click at [694, 343] on button "Confirmar" at bounding box center [692, 342] width 70 height 27
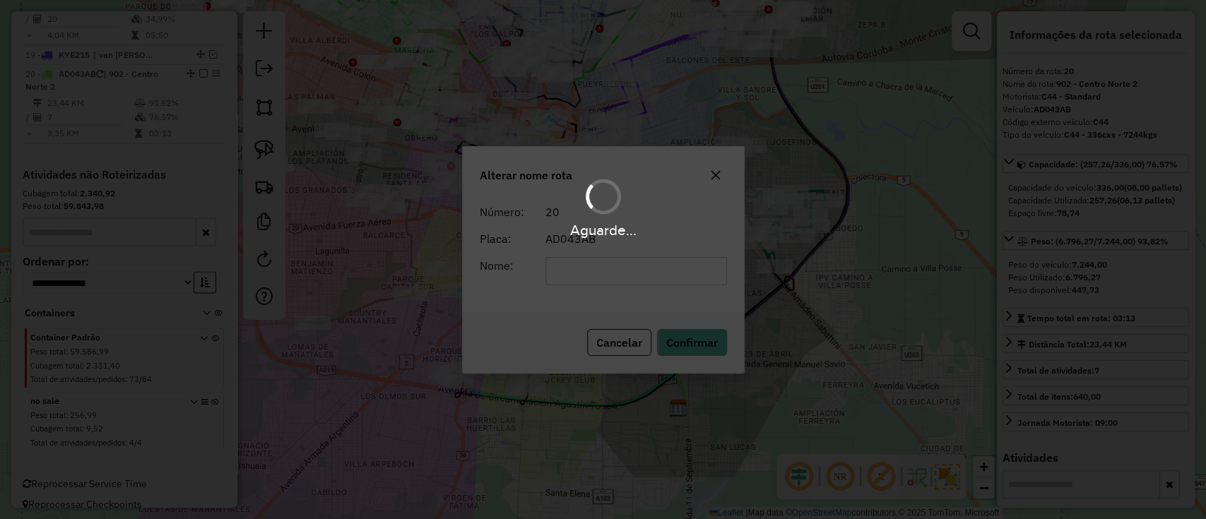
scroll to position [1858, 0]
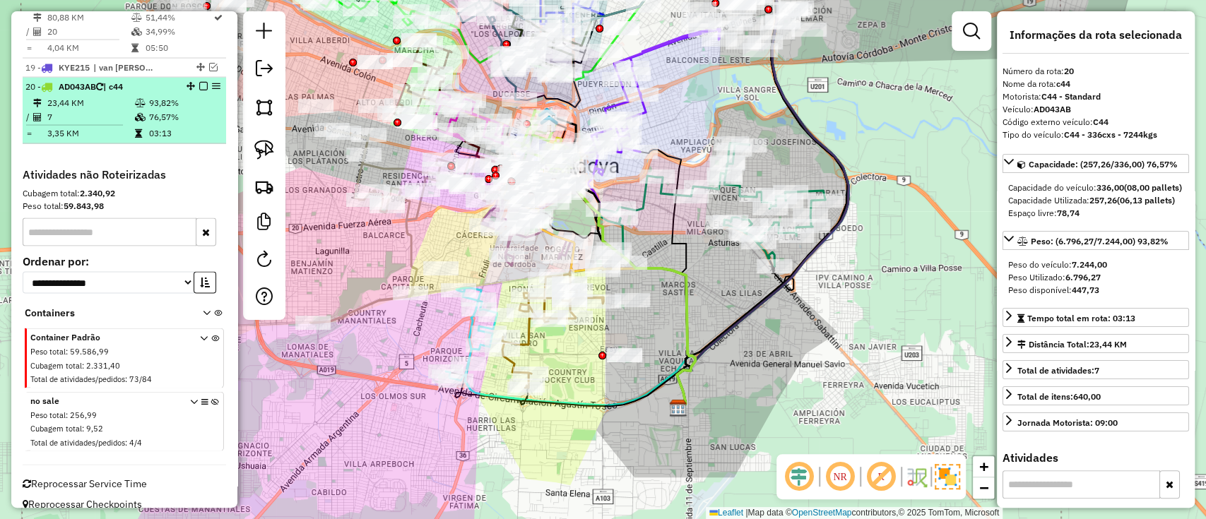
click at [199, 82] on em at bounding box center [203, 86] width 8 height 8
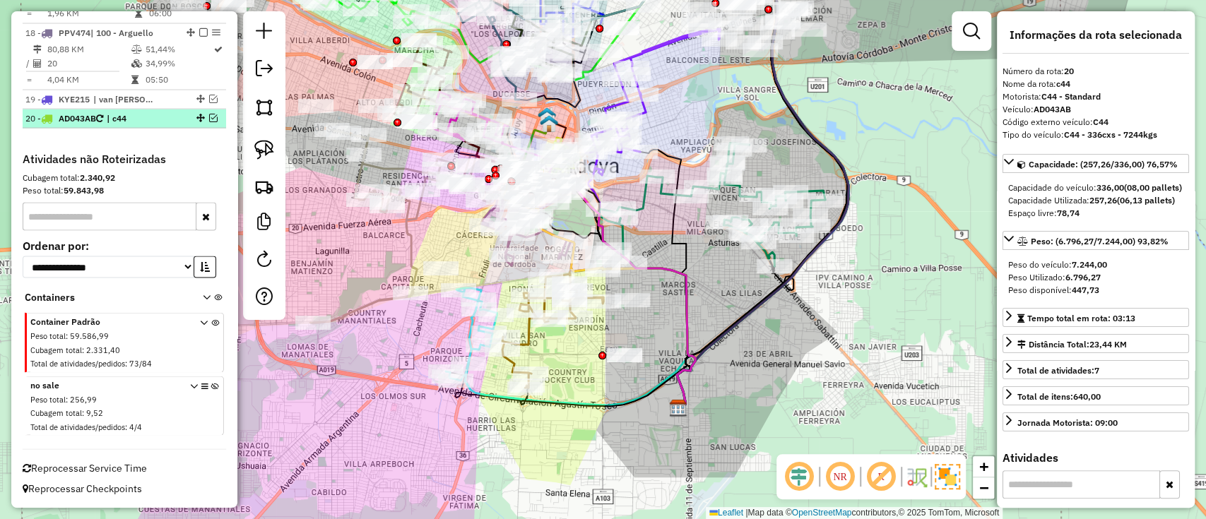
scroll to position [1810, 0]
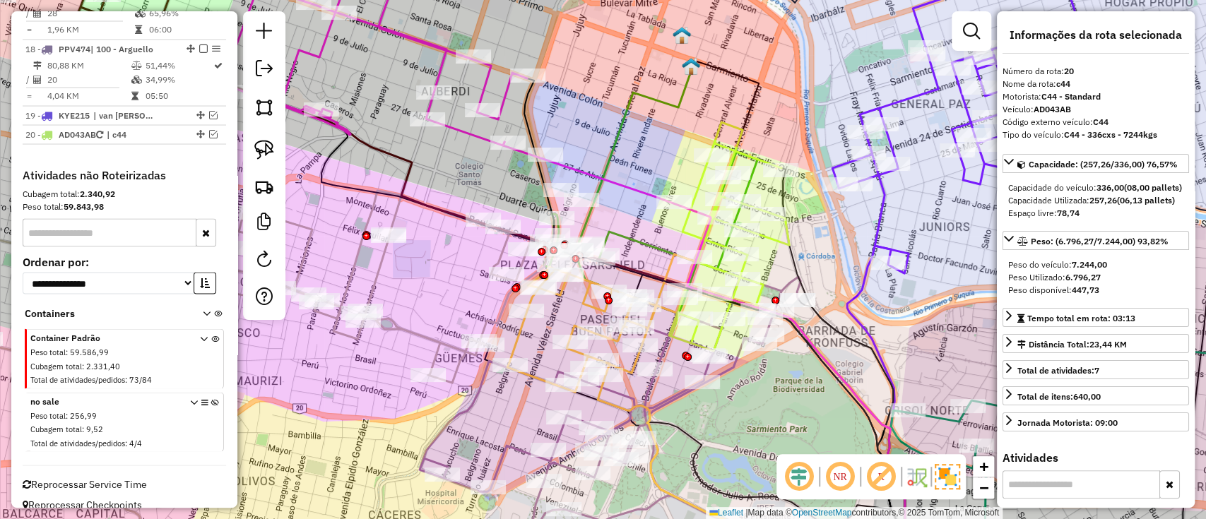
drag, startPoint x: 695, startPoint y: 167, endPoint x: 595, endPoint y: 105, distance: 118.0
click at [607, 116] on icon at bounding box center [635, 154] width 113 height 174
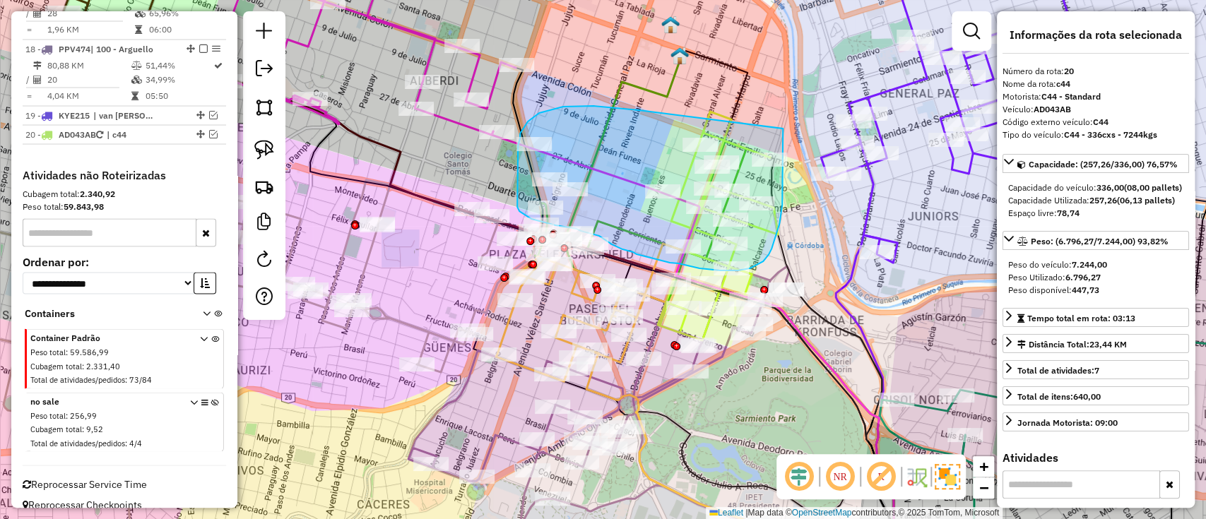
drag, startPoint x: 639, startPoint y: 110, endPoint x: 783, endPoint y: 129, distance: 145.3
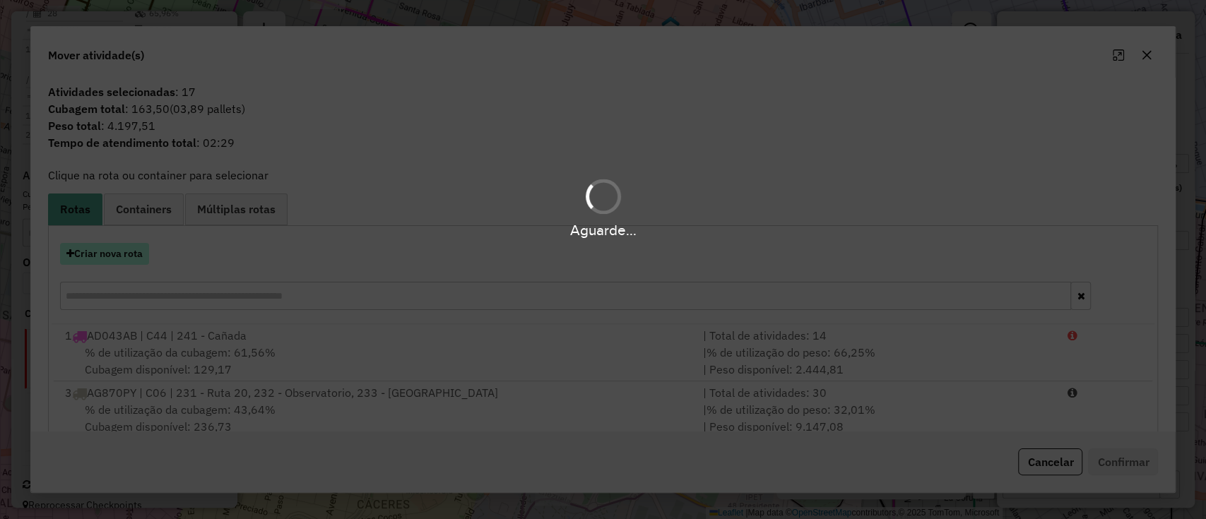
click at [121, 252] on button "Criar nova rota" at bounding box center [104, 254] width 89 height 22
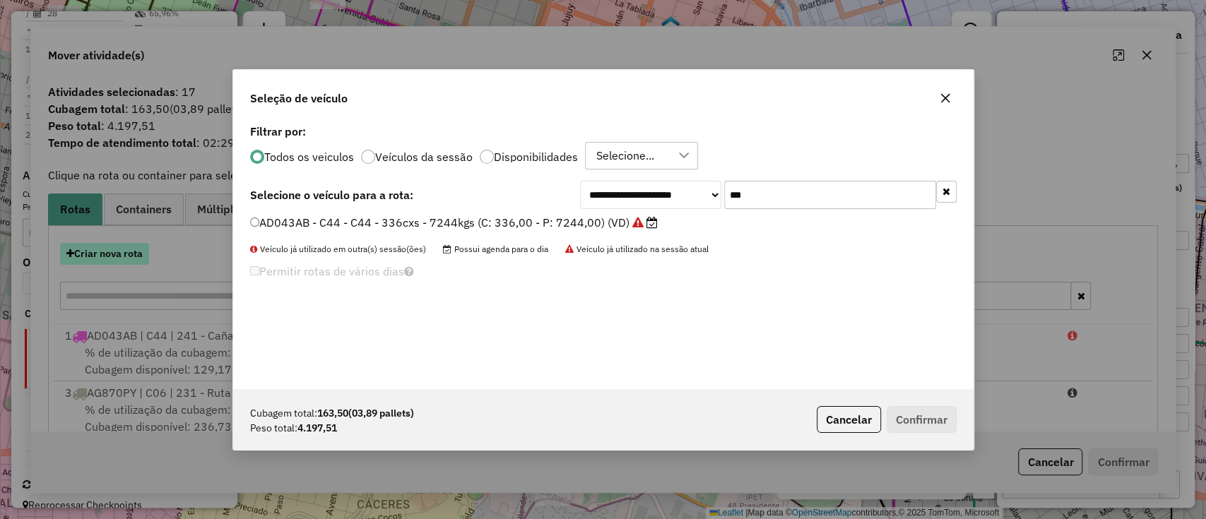
scroll to position [7, 4]
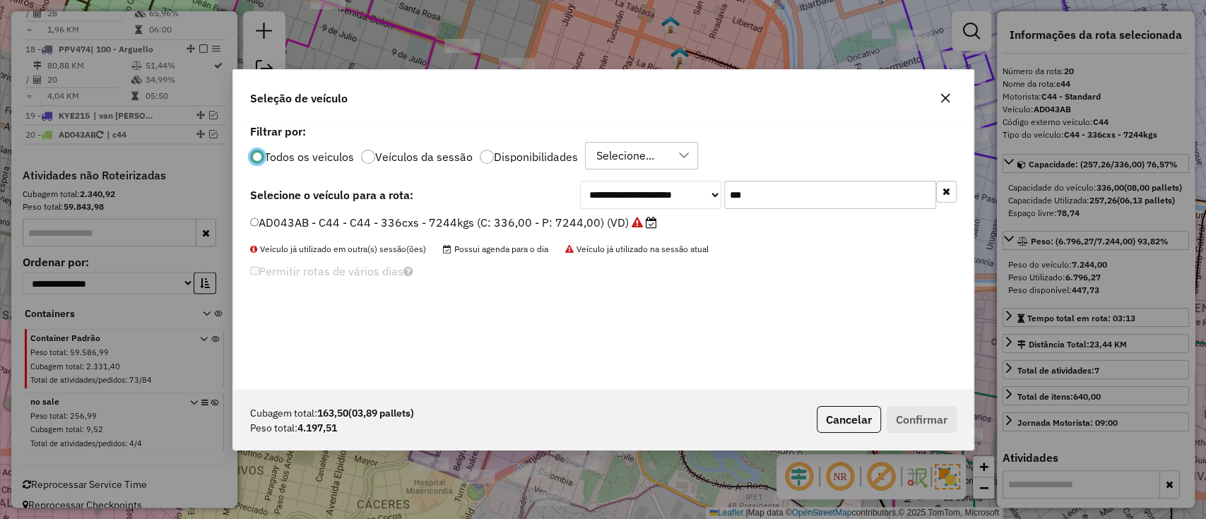
click at [777, 184] on input "***" at bounding box center [830, 195] width 212 height 28
type input "***"
click at [575, 229] on label "KNA119 - C56 - C56 - 252cxs - 4.467kgs (C: 252,00 - P: 4467,00) (VD)" at bounding box center [451, 222] width 403 height 17
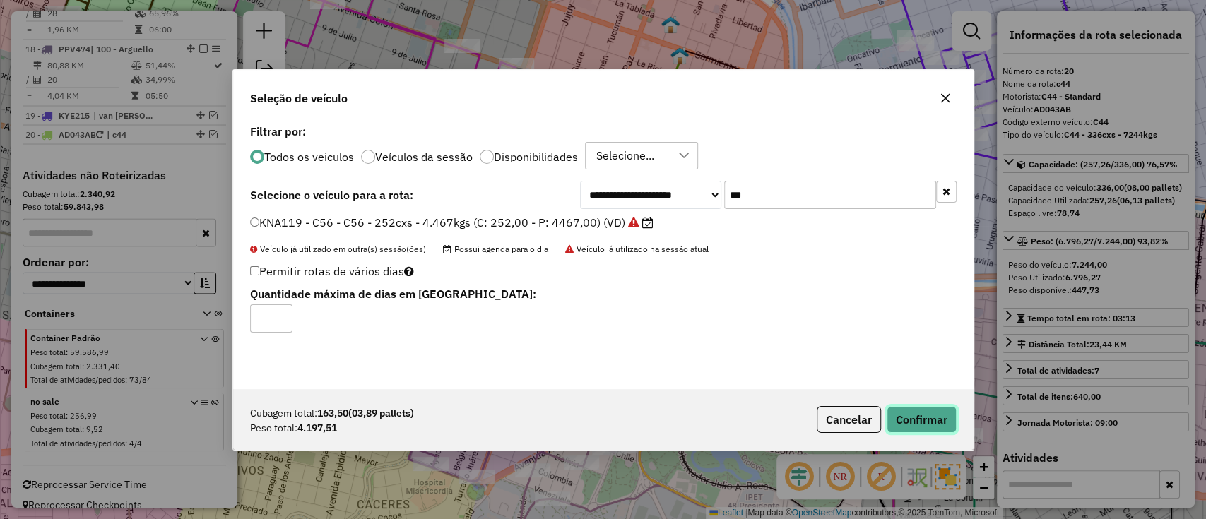
click at [926, 427] on button "Confirmar" at bounding box center [922, 419] width 70 height 27
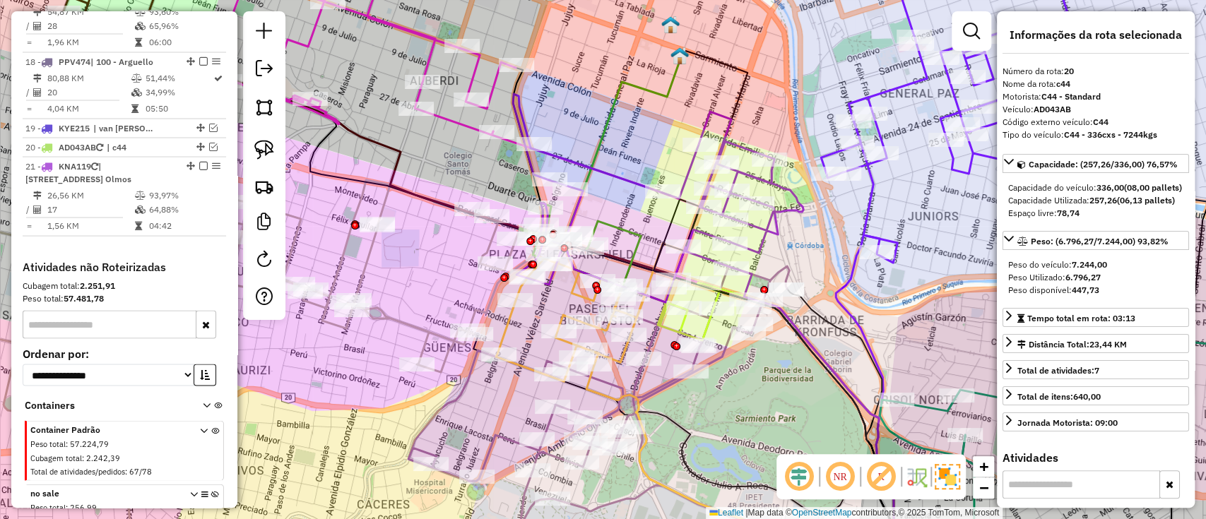
scroll to position [1890, 0]
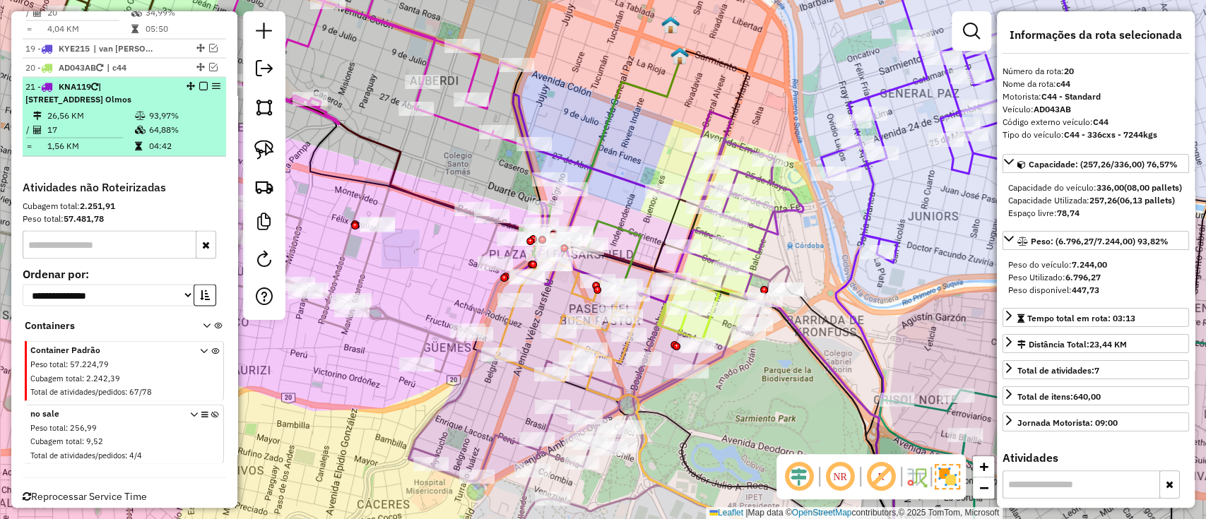
click at [199, 82] on em at bounding box center [203, 86] width 8 height 8
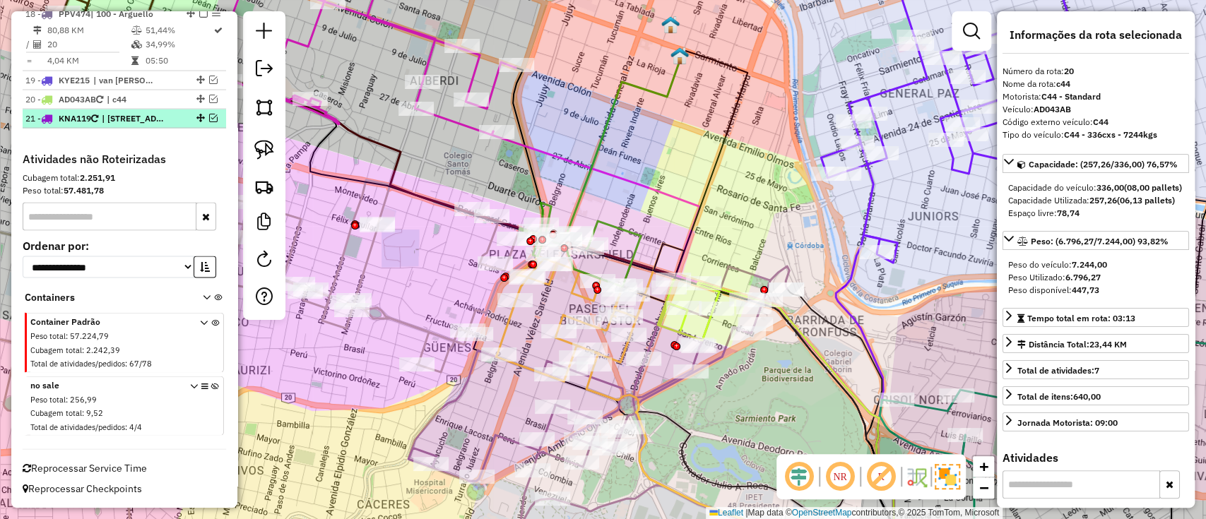
scroll to position [1829, 0]
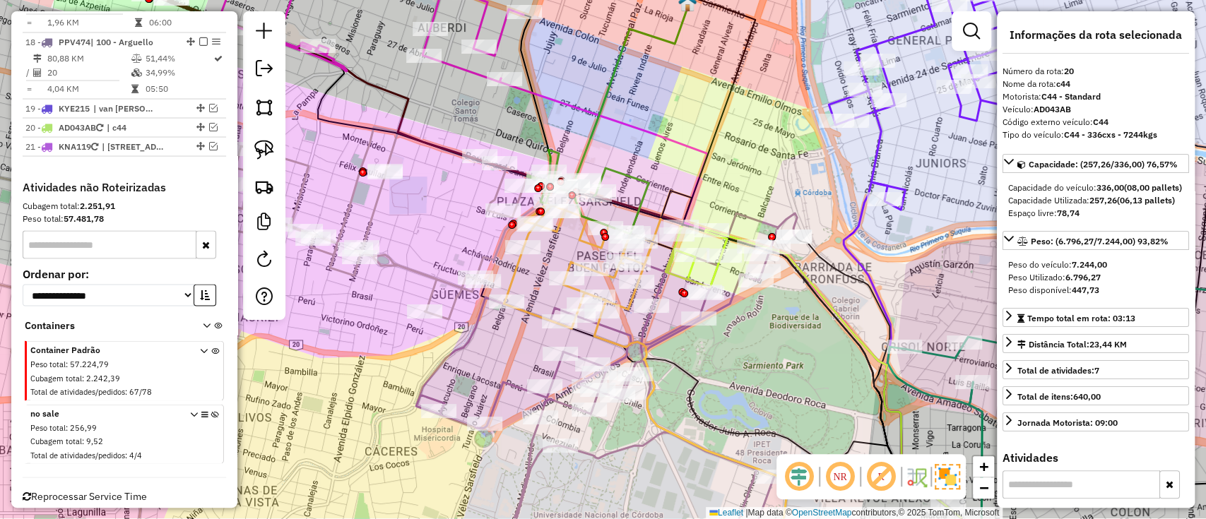
drag, startPoint x: 652, startPoint y: 112, endPoint x: 655, endPoint y: 105, distance: 7.6
click at [654, 97] on div "Janela de atendimento Grade de atendimento Capacidade Transportadoras Veículos …" at bounding box center [603, 259] width 1206 height 519
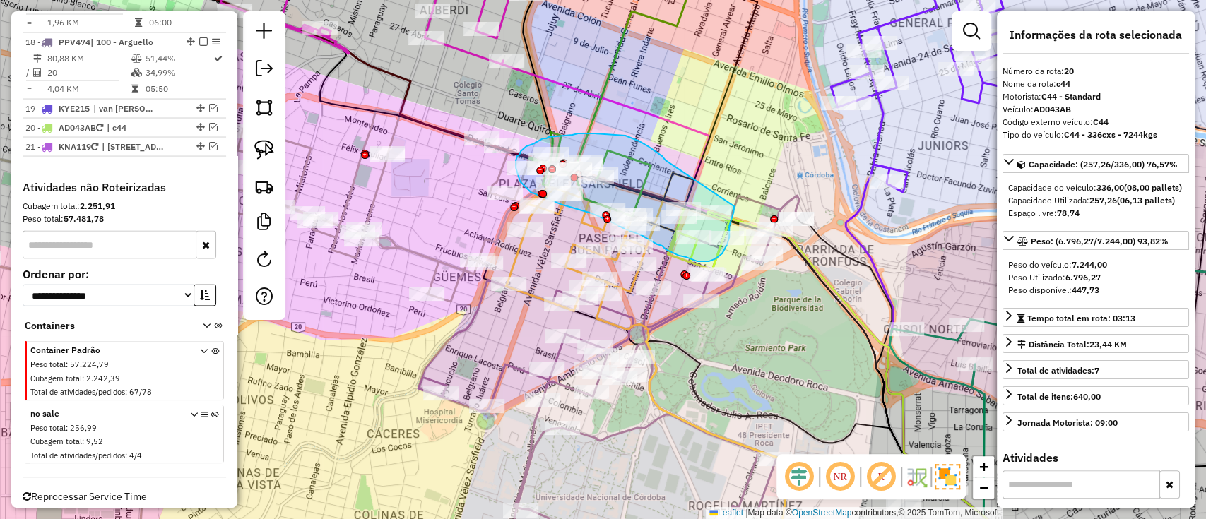
drag, startPoint x: 666, startPoint y: 160, endPoint x: 734, endPoint y: 205, distance: 81.7
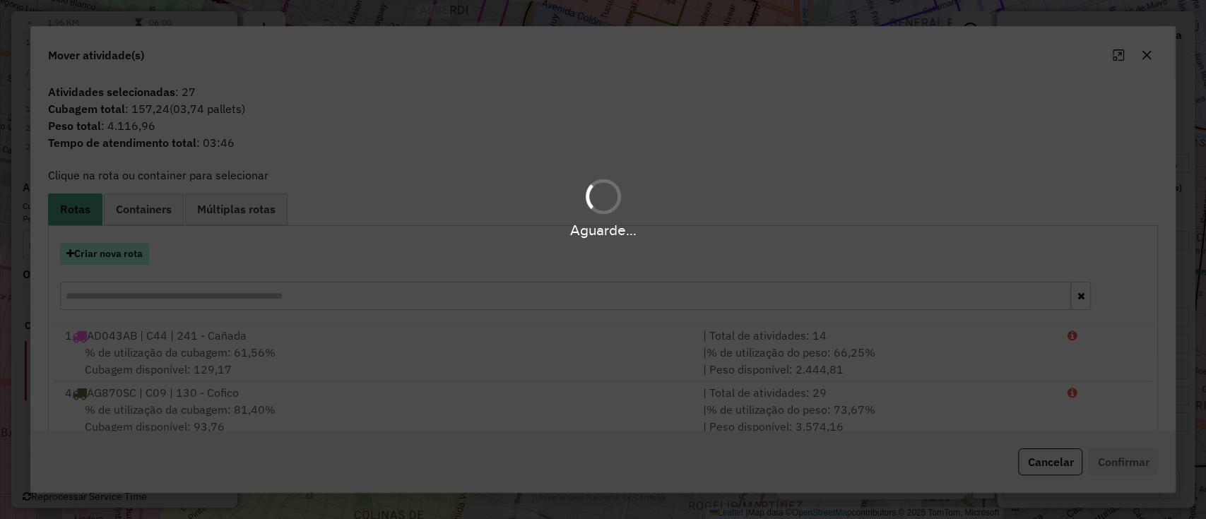
click at [81, 256] on button "Criar nova rota" at bounding box center [104, 254] width 89 height 22
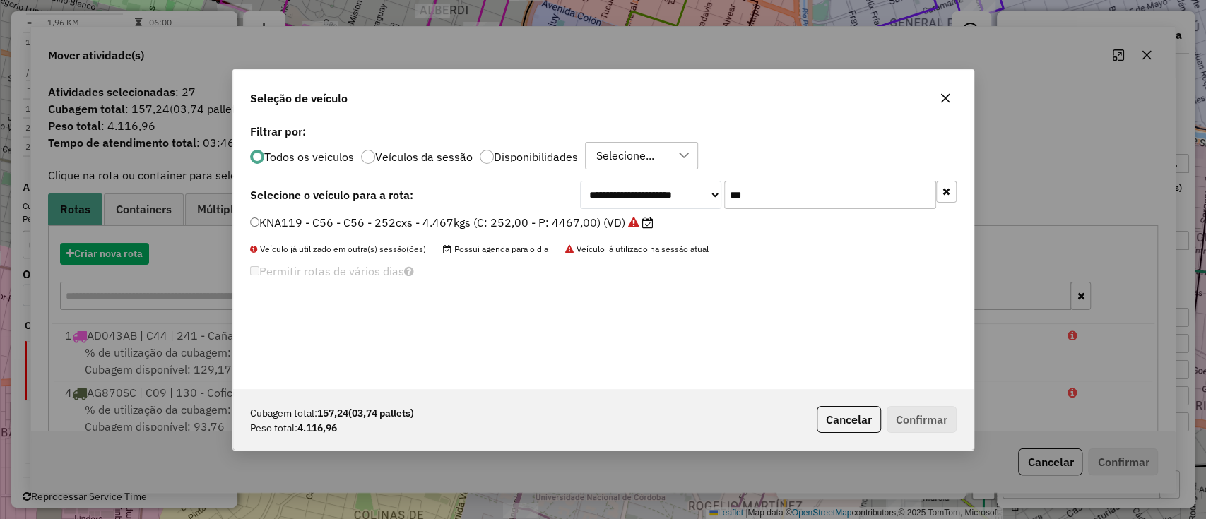
scroll to position [7, 4]
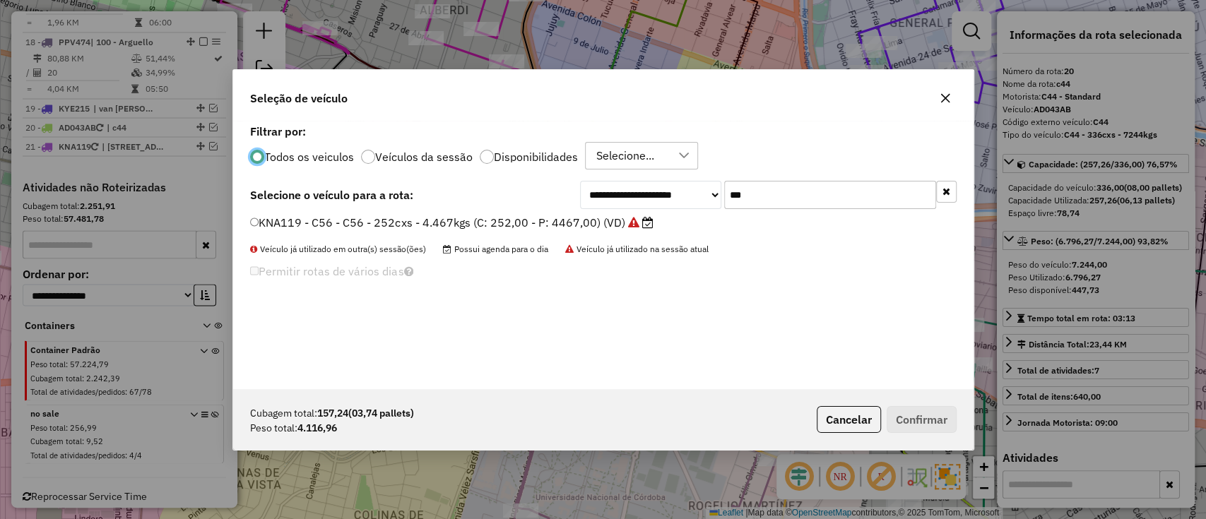
click at [799, 195] on input "***" at bounding box center [830, 195] width 212 height 28
type input "***"
click at [543, 211] on div "**********" at bounding box center [603, 255] width 741 height 269
click at [542, 222] on label "KNA124 - C60 - C60 - 252cxs - 4460kgs (C: 252,00 - P: 4460,00) (VD)" at bounding box center [450, 222] width 401 height 17
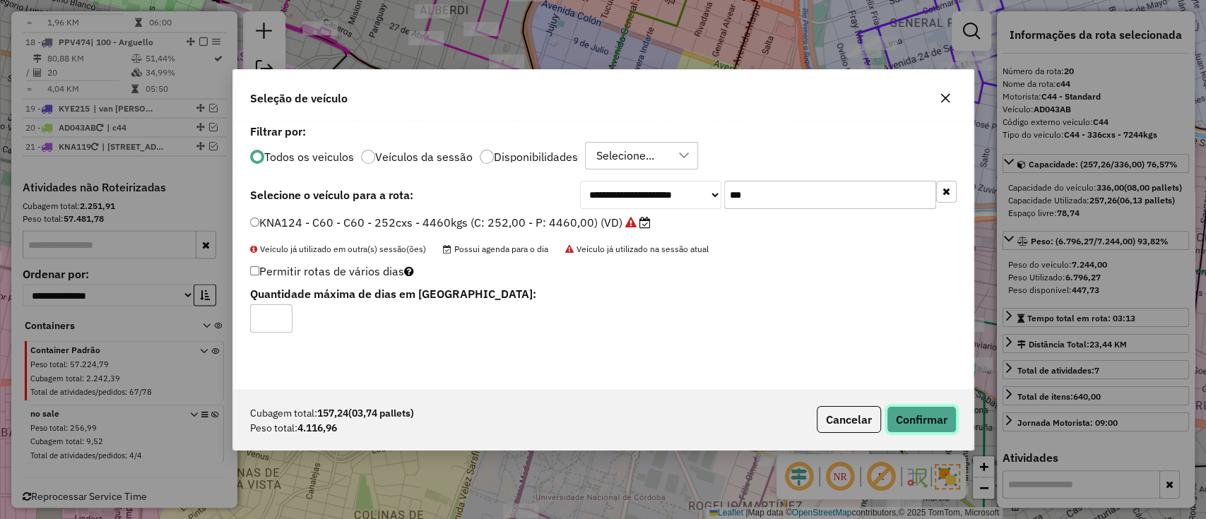
click at [921, 415] on button "Confirmar" at bounding box center [922, 419] width 70 height 27
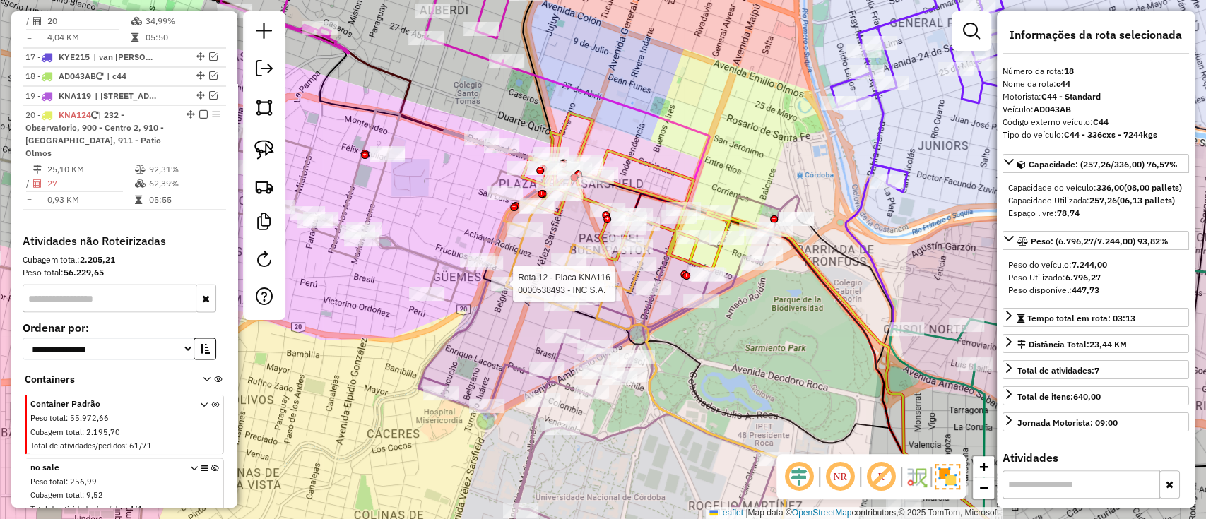
scroll to position [1750, 0]
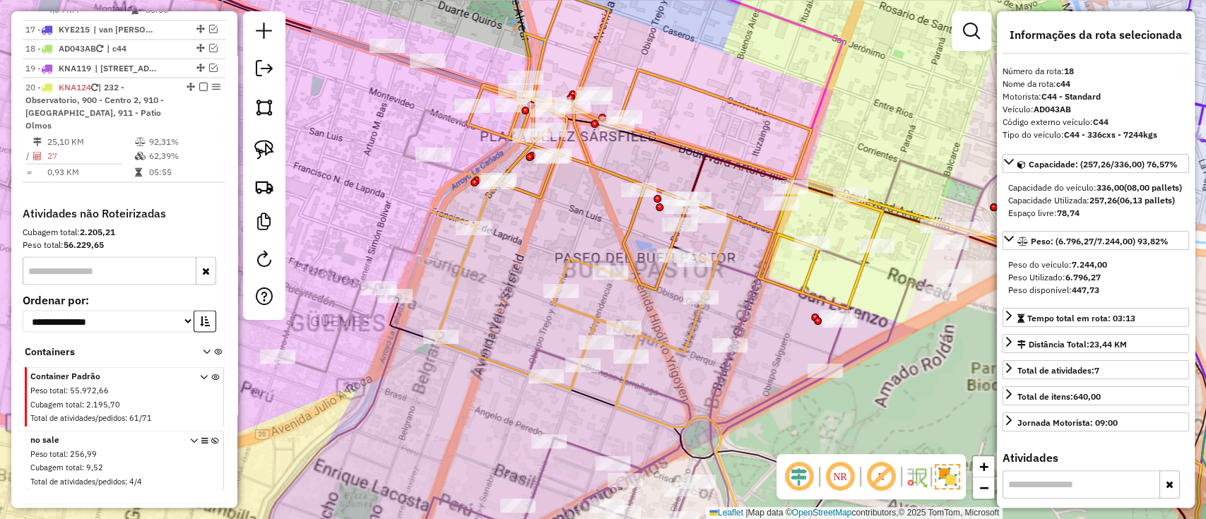
click at [610, 184] on div "Janela de atendimento Grade de atendimento Capacidade Transportadoras Veículos …" at bounding box center [603, 259] width 1206 height 519
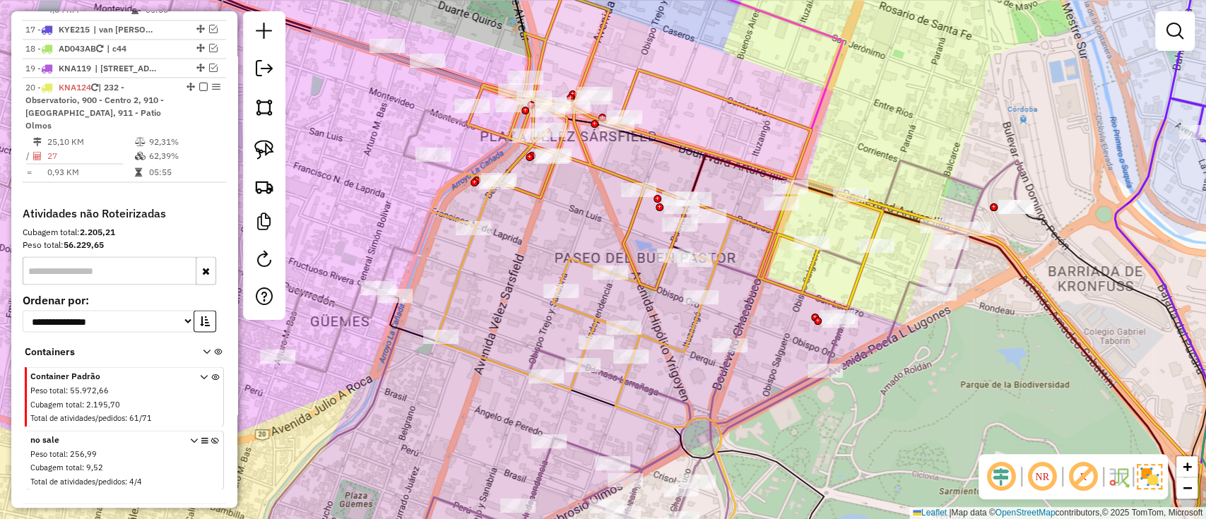
click at [612, 177] on icon at bounding box center [675, 151] width 415 height 314
select select "*********"
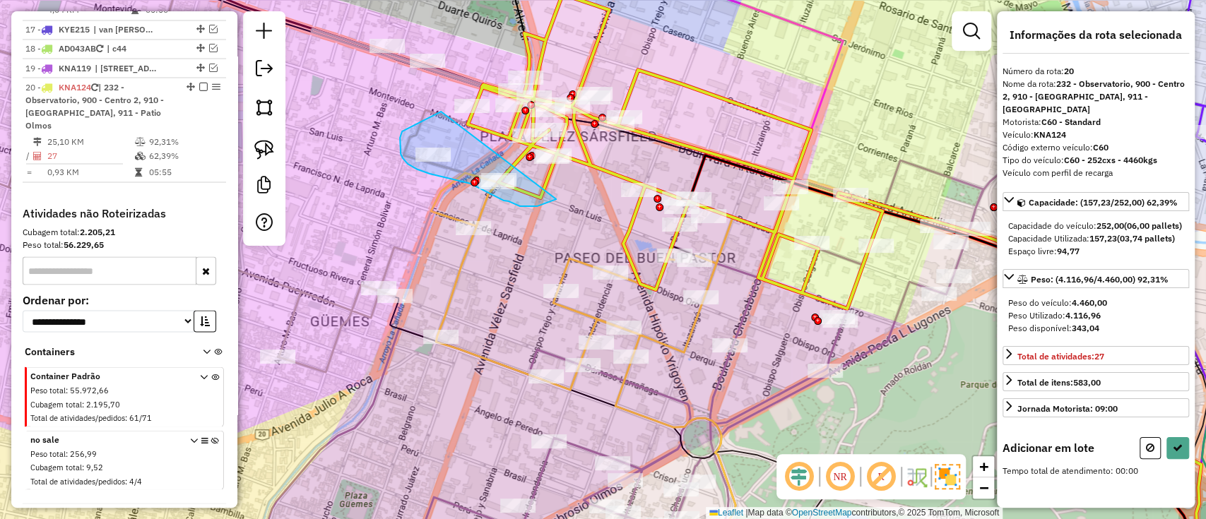
drag, startPoint x: 435, startPoint y: 115, endPoint x: 561, endPoint y: 194, distance: 148.2
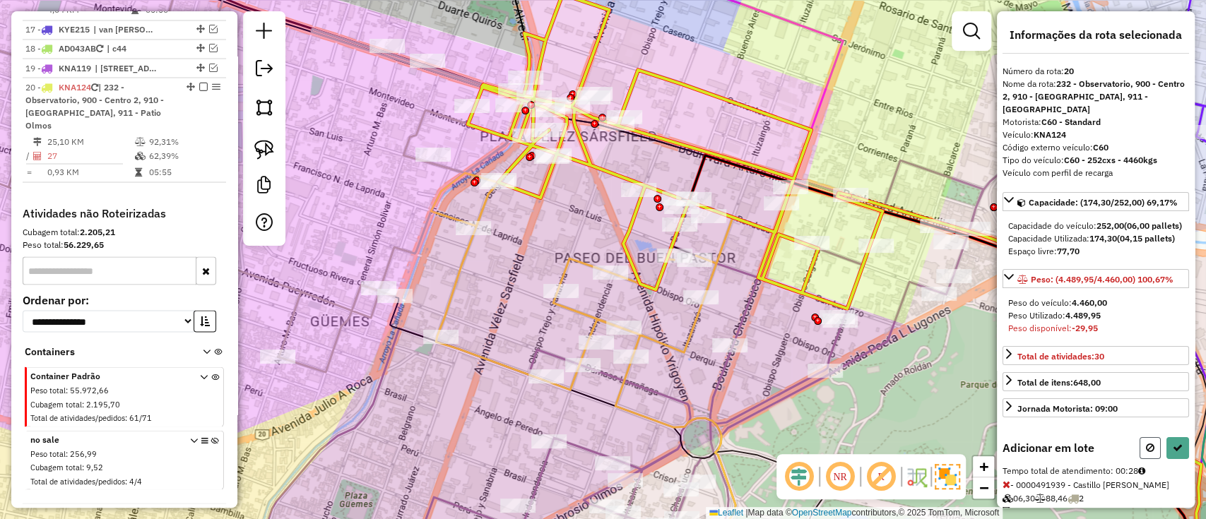
click at [1140, 459] on button at bounding box center [1150, 448] width 21 height 22
select select "*********"
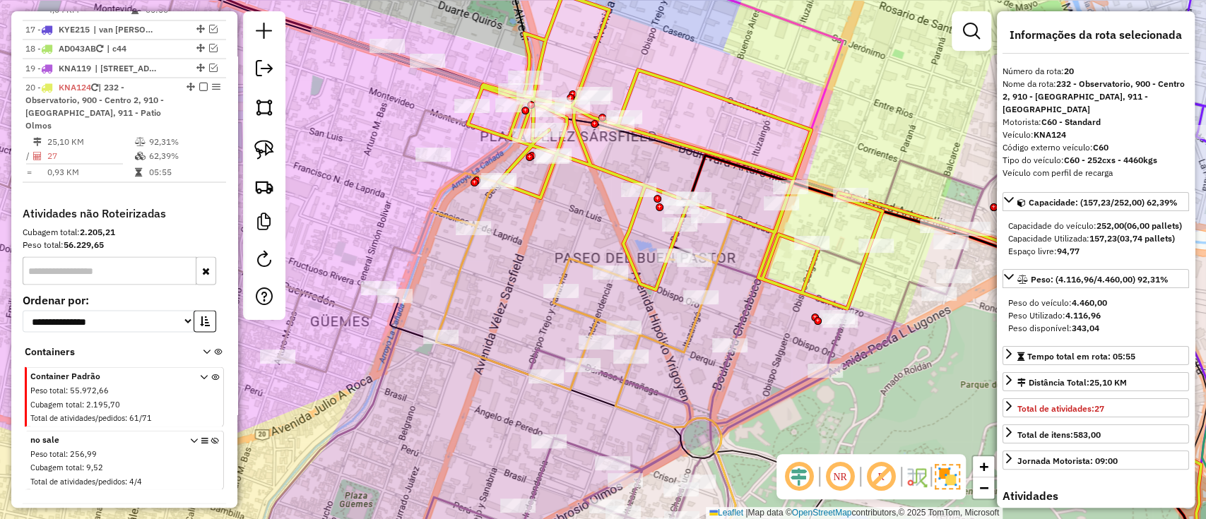
click at [630, 176] on icon at bounding box center [675, 151] width 415 height 314
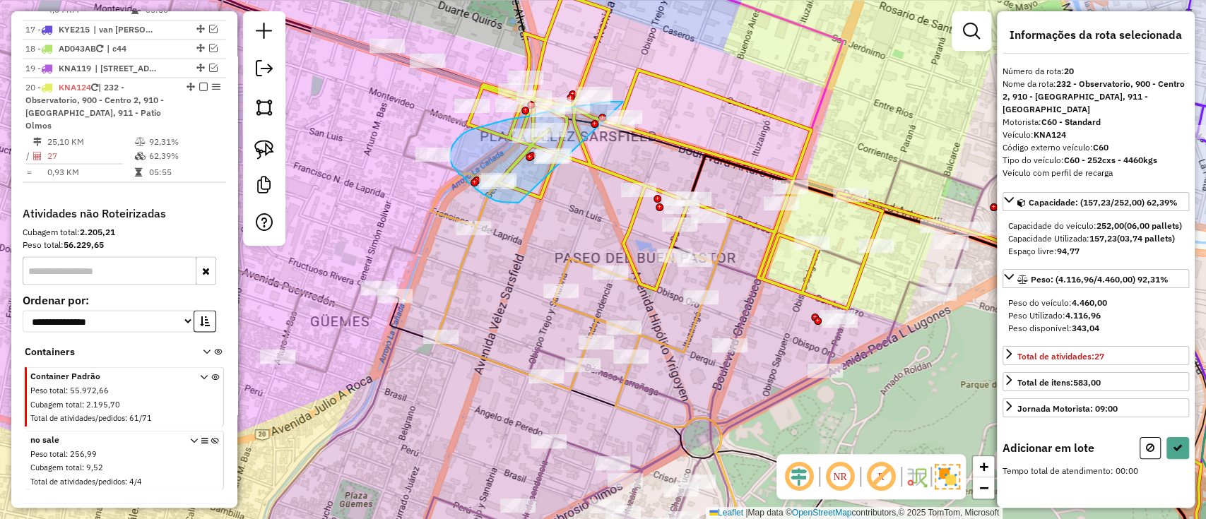
drag, startPoint x: 611, startPoint y: 102, endPoint x: 526, endPoint y: 201, distance: 130.4
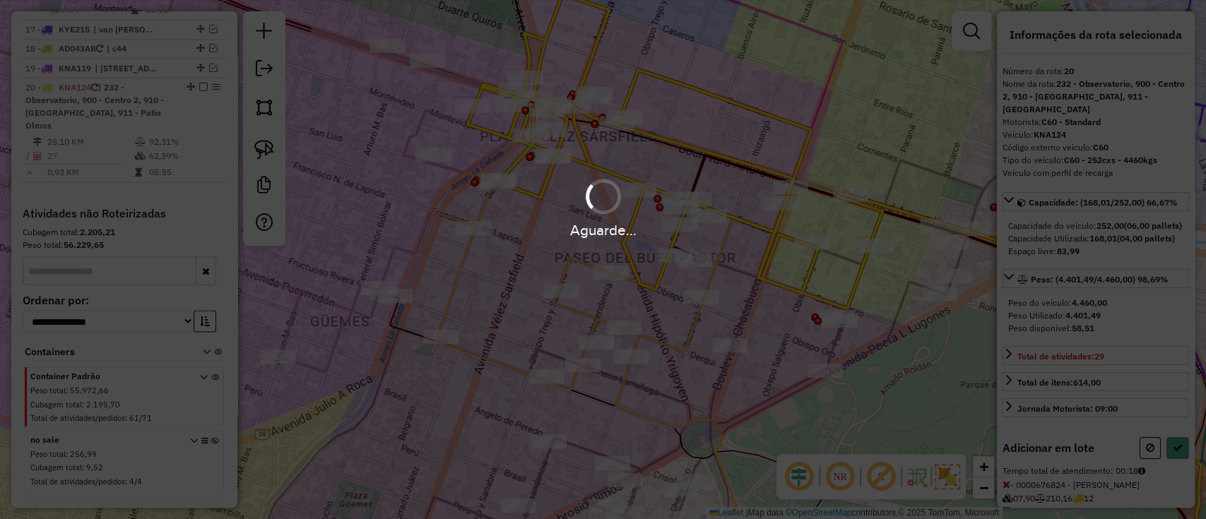
select select "*********"
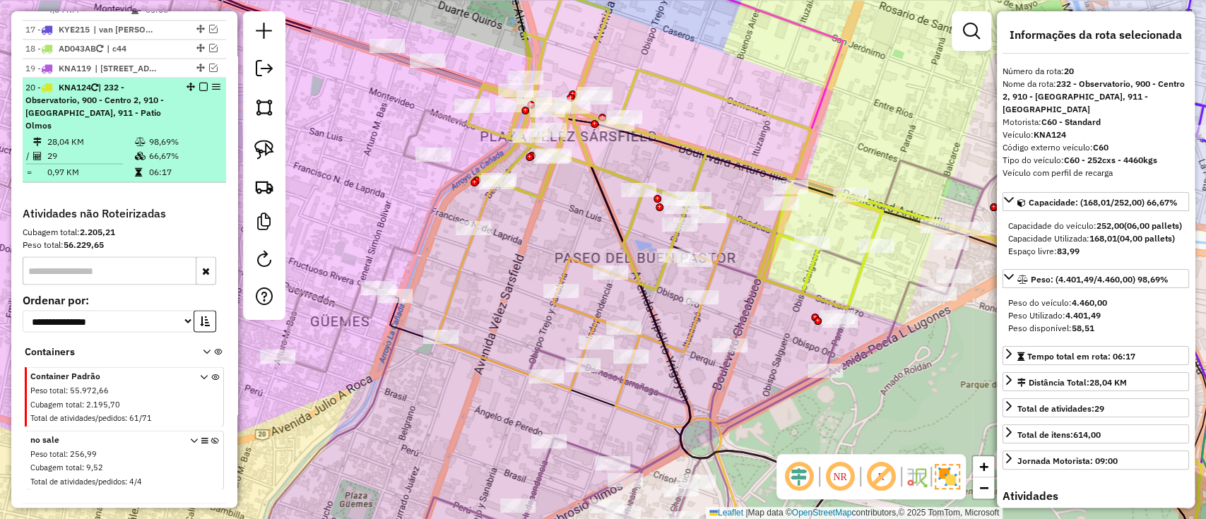
click at [204, 82] on div at bounding box center [199, 86] width 42 height 8
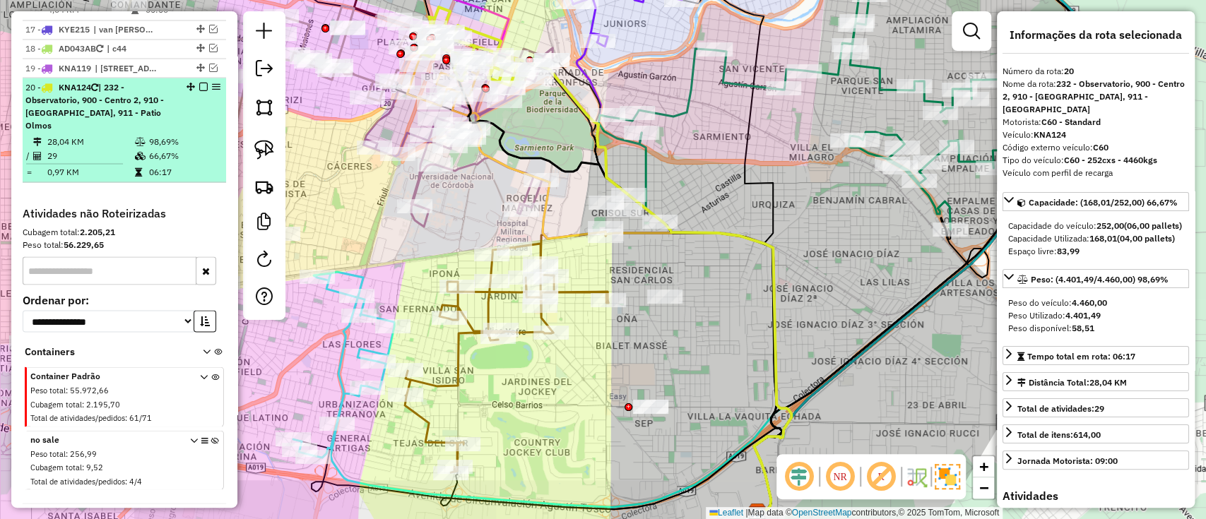
click at [204, 82] on div at bounding box center [199, 86] width 42 height 8
click at [203, 82] on em at bounding box center [203, 86] width 8 height 8
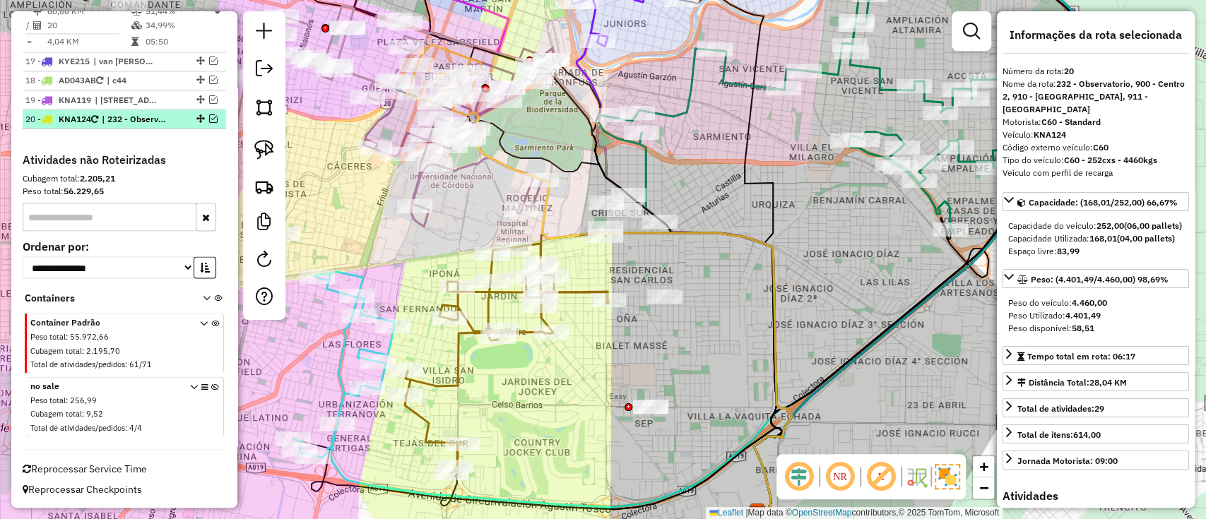
scroll to position [1678, 0]
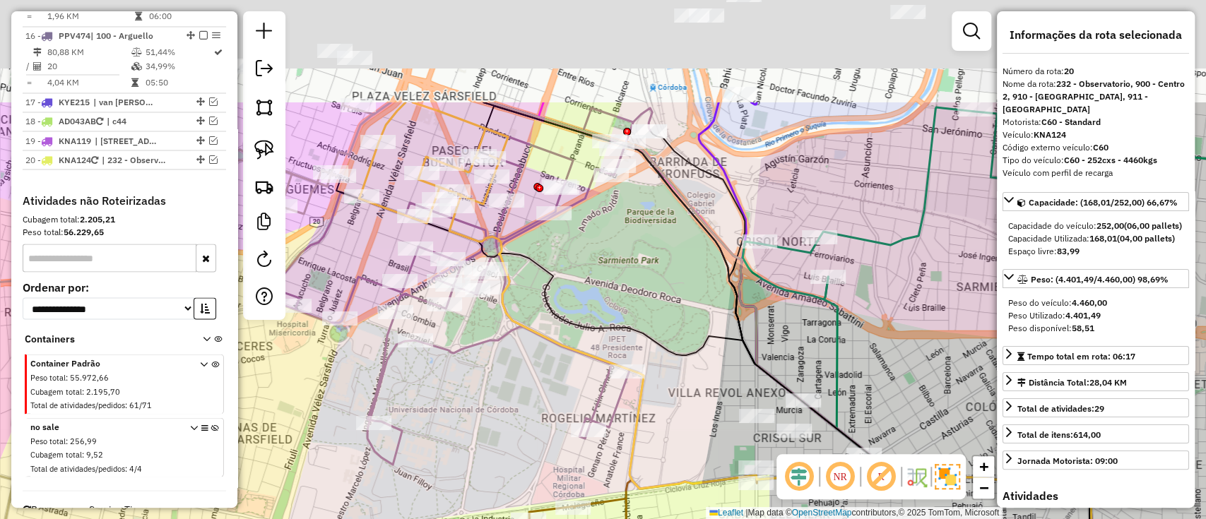
drag, startPoint x: 553, startPoint y: 235, endPoint x: 518, endPoint y: 310, distance: 81.9
click at [519, 310] on div "Janela de atendimento Grade de atendimento Capacidade Transportadoras Veículos …" at bounding box center [603, 259] width 1206 height 519
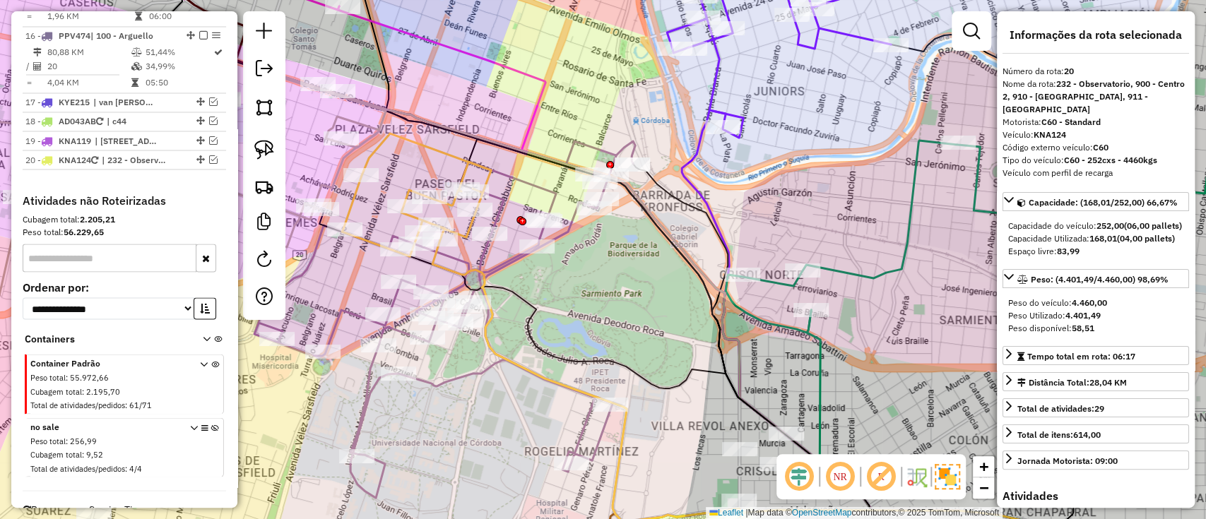
click at [619, 146] on icon at bounding box center [444, 319] width 381 height 357
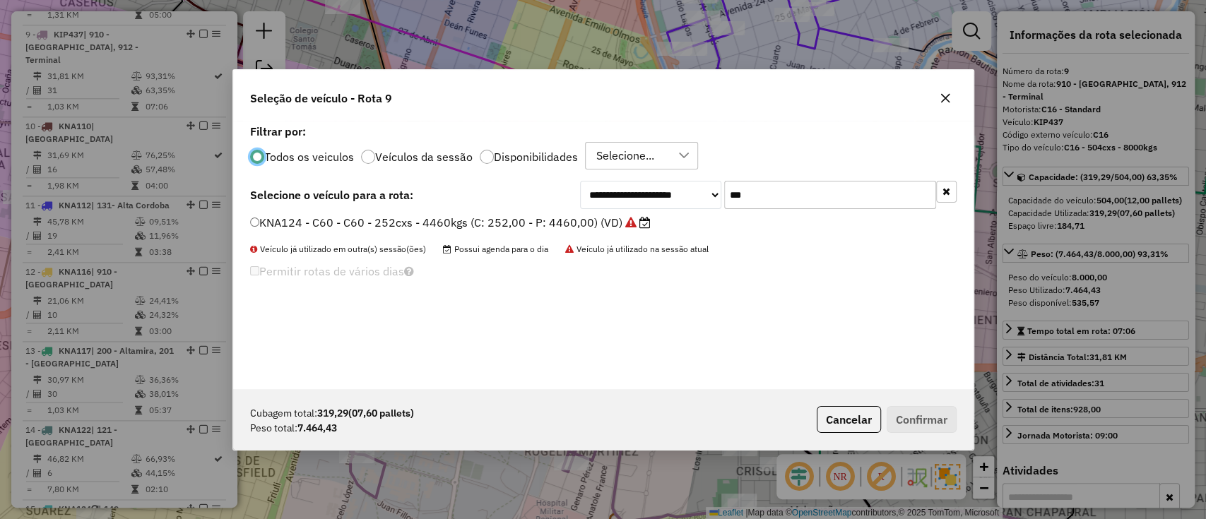
scroll to position [7, 4]
click at [846, 422] on button "Cancelar" at bounding box center [849, 419] width 64 height 27
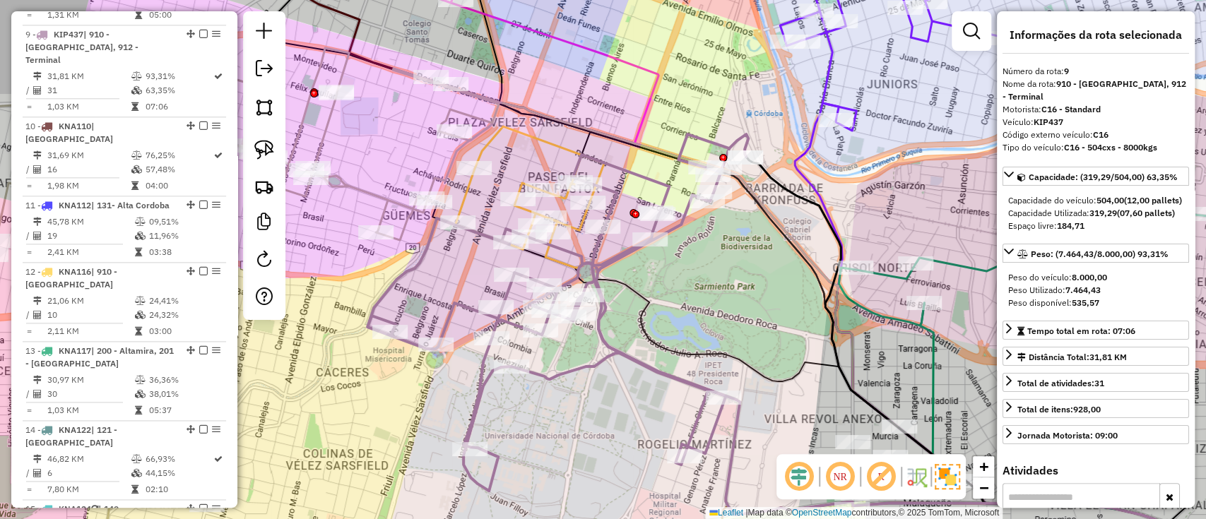
drag, startPoint x: 589, startPoint y: 325, endPoint x: 683, endPoint y: 225, distance: 137.5
click at [707, 316] on div "Janela de atendimento Grade de atendimento Capacidade Transportadoras Veículos …" at bounding box center [603, 259] width 1206 height 519
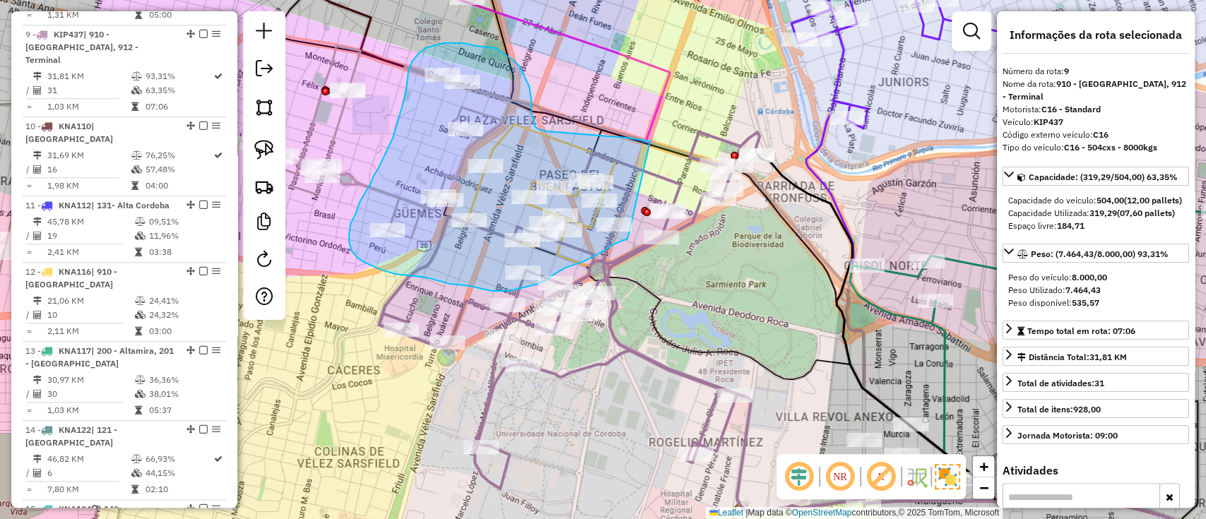
drag, startPoint x: 649, startPoint y: 141, endPoint x: 637, endPoint y: 229, distance: 88.4
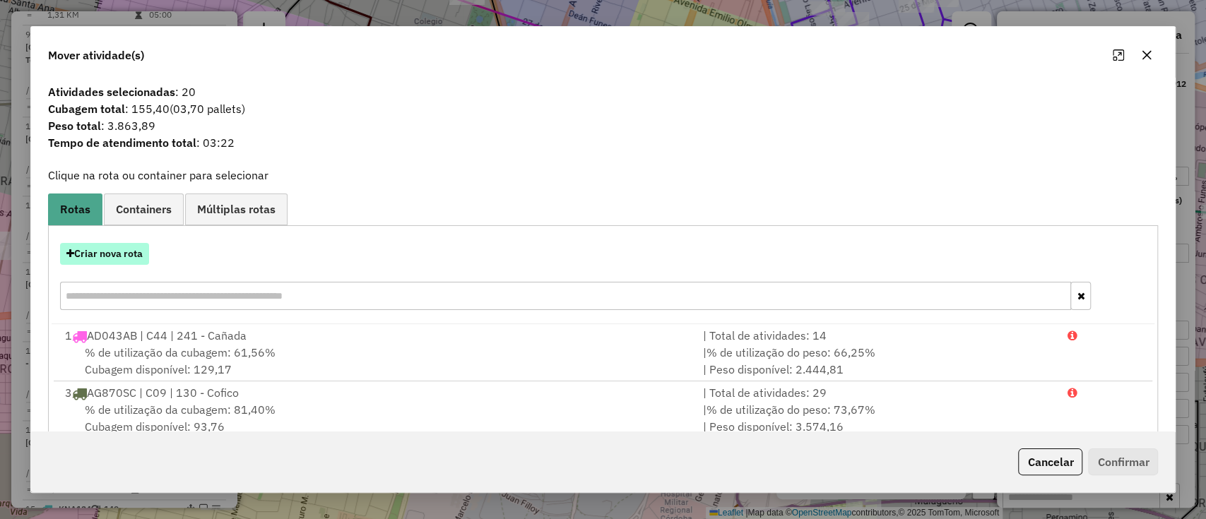
click at [113, 247] on button "Criar nova rota" at bounding box center [104, 254] width 89 height 22
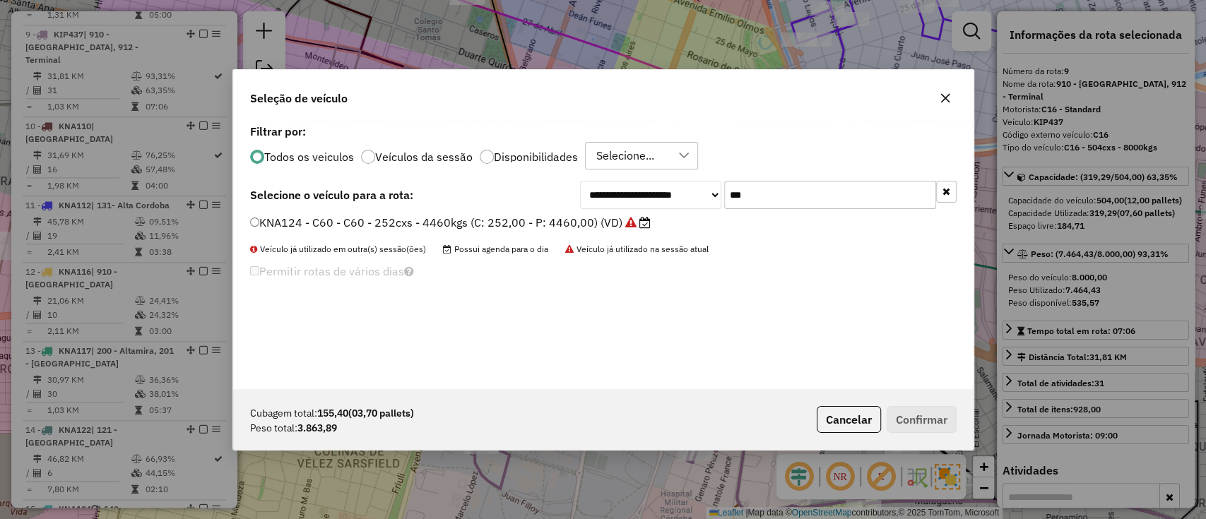
click at [837, 195] on input "***" at bounding box center [830, 195] width 212 height 28
type input "***"
click at [633, 226] on icon at bounding box center [630, 222] width 11 height 11
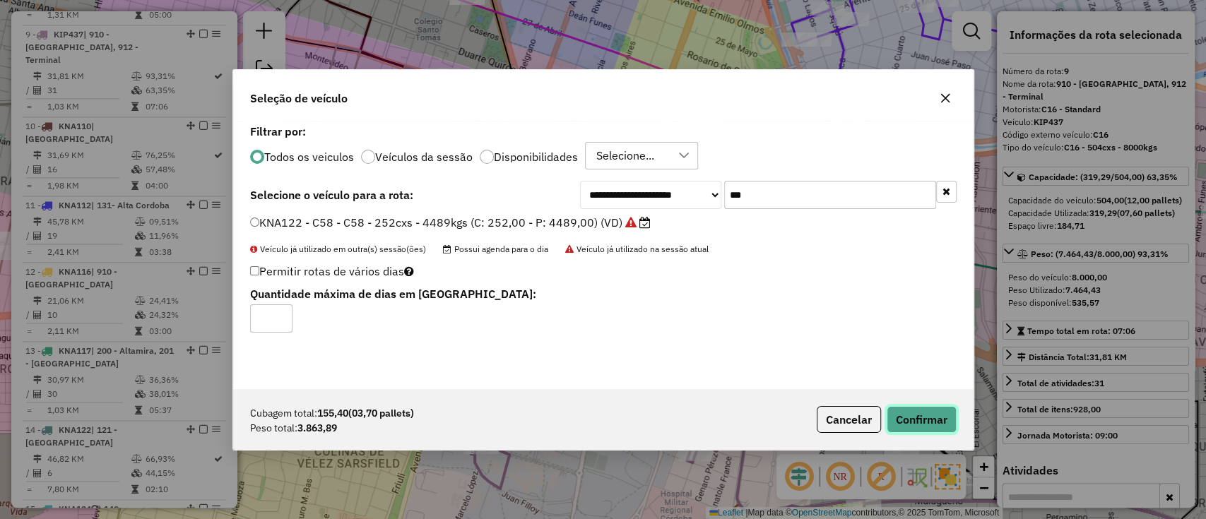
click at [926, 423] on button "Confirmar" at bounding box center [922, 419] width 70 height 27
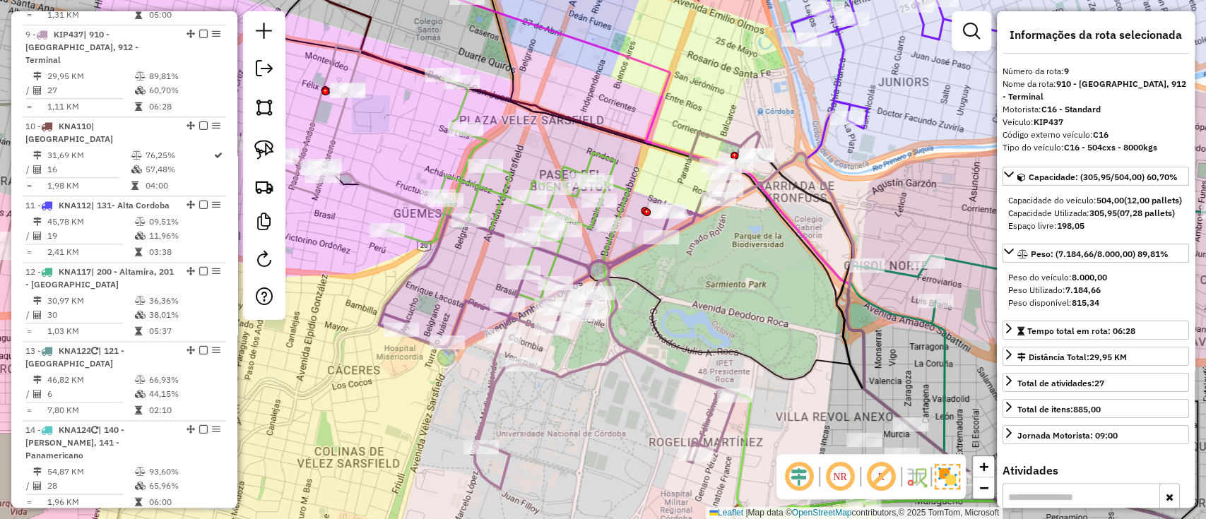
click at [428, 233] on div "Rota 20 - Placa KNA122 0000538493 - INC S.A. Janela de atendimento Grade de ate…" at bounding box center [603, 259] width 1206 height 519
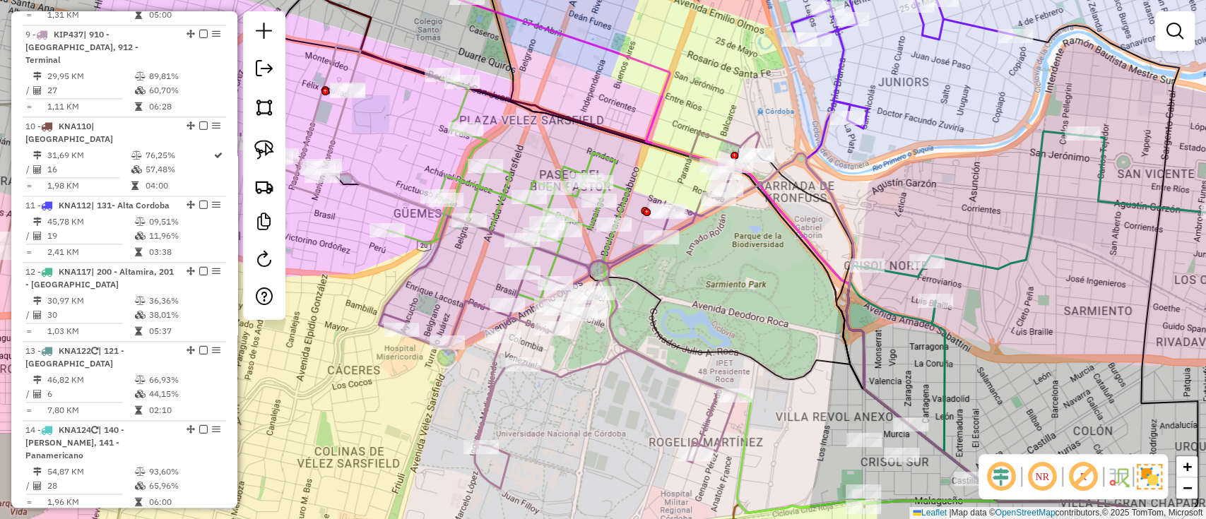
click at [430, 242] on icon at bounding box center [507, 189] width 241 height 223
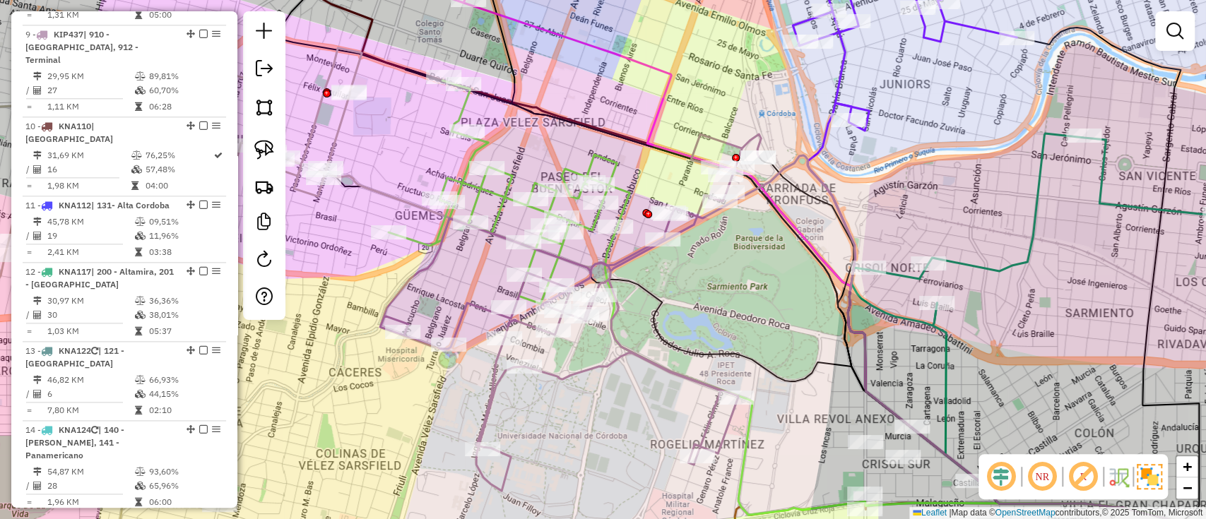
click at [430, 243] on icon at bounding box center [509, 192] width 241 height 223
select select "*********"
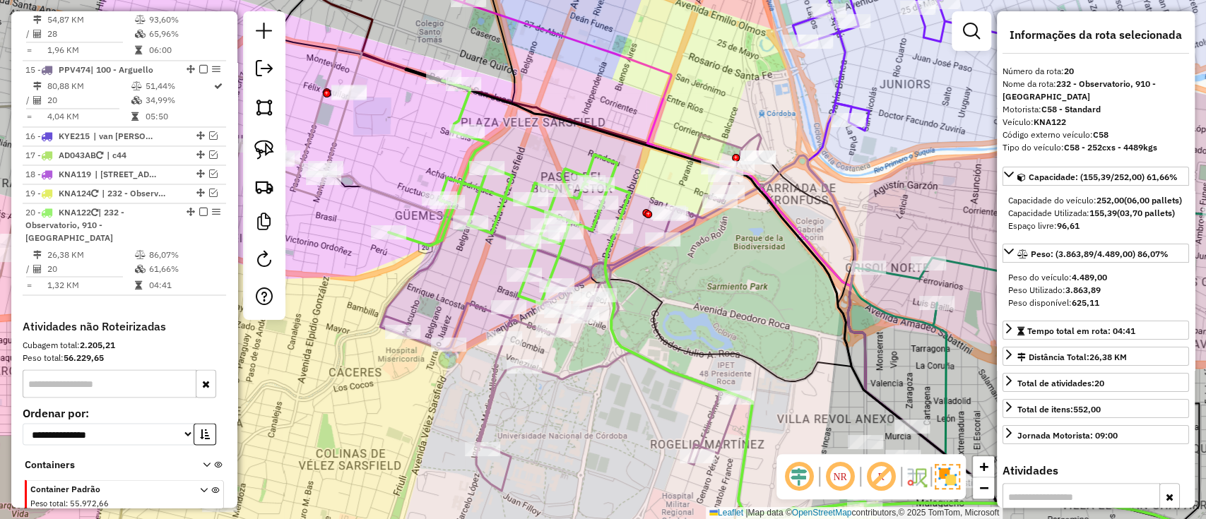
scroll to position [1678, 0]
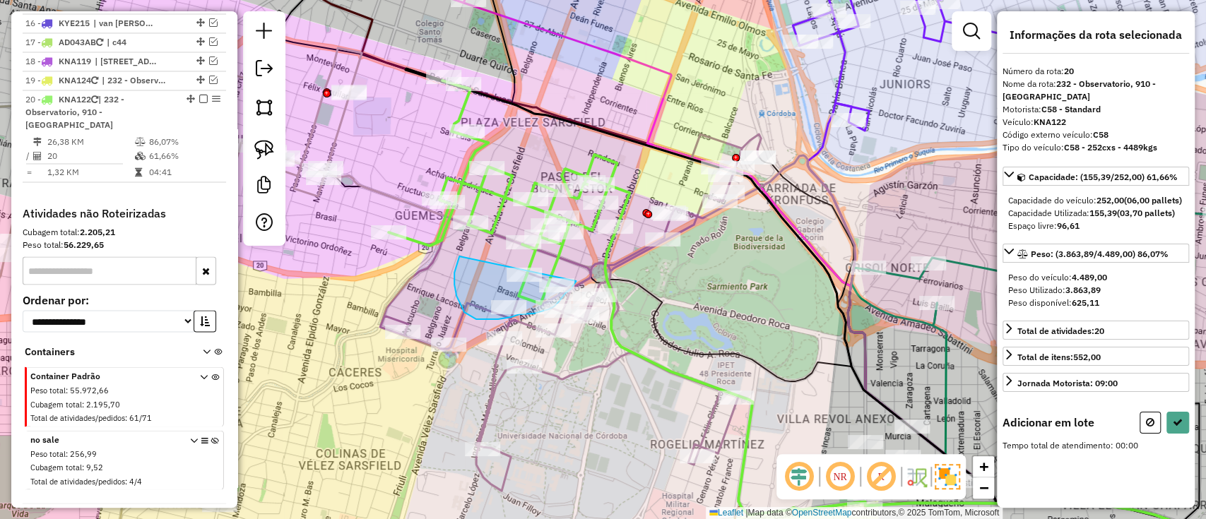
drag, startPoint x: 459, startPoint y: 257, endPoint x: 578, endPoint y: 277, distance: 120.5
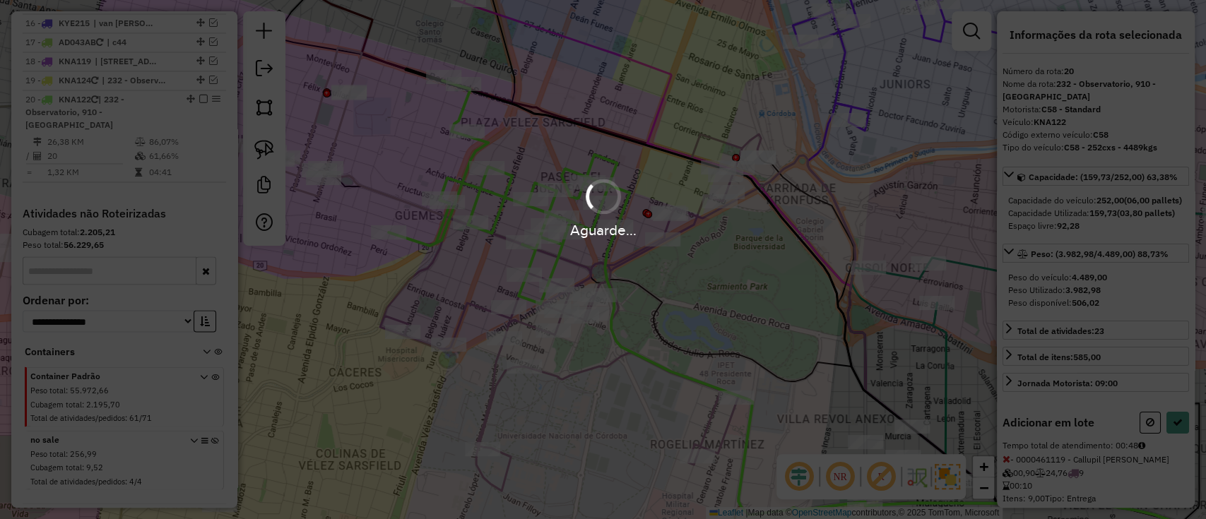
select select "*********"
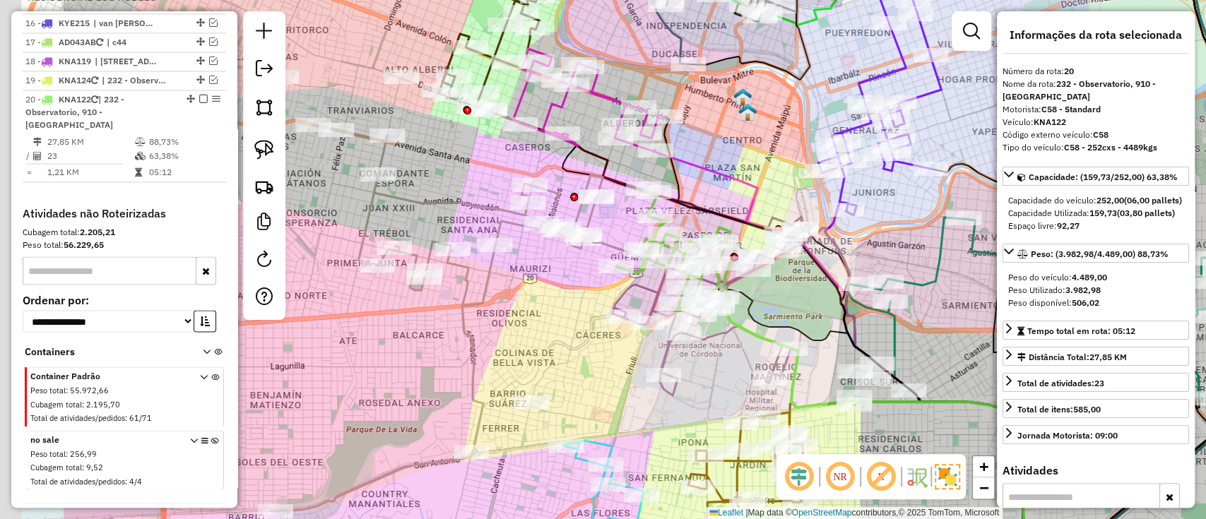
drag, startPoint x: 377, startPoint y: 362, endPoint x: 574, endPoint y: 348, distance: 197.7
click at [566, 357] on div "Janela de atendimento Grade de atendimento Capacidade Transportadoras Veículos …" at bounding box center [603, 259] width 1206 height 519
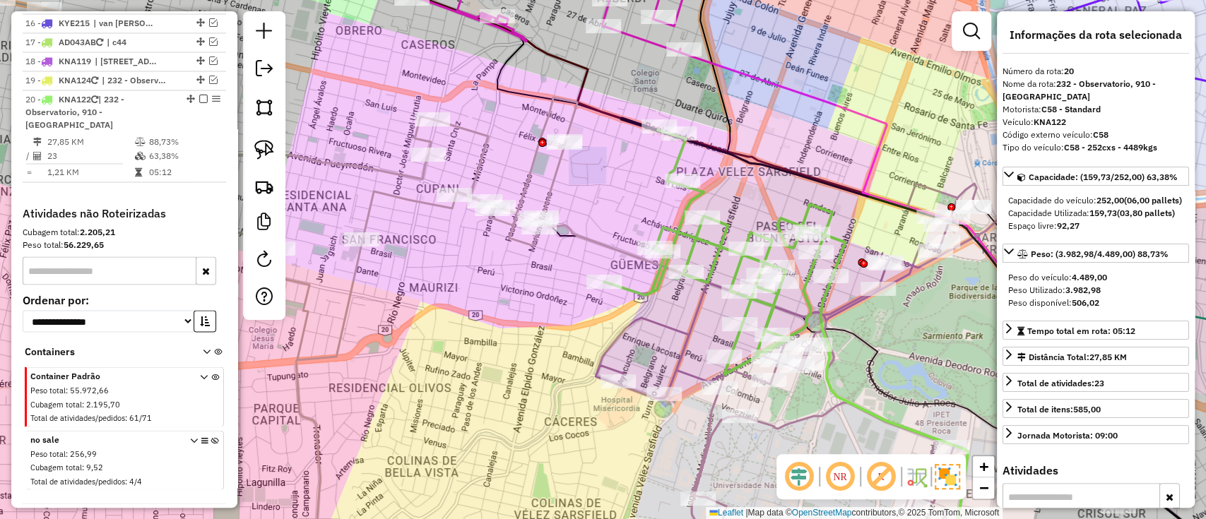
click at [651, 287] on icon at bounding box center [724, 252] width 241 height 244
click at [649, 287] on icon at bounding box center [724, 252] width 241 height 244
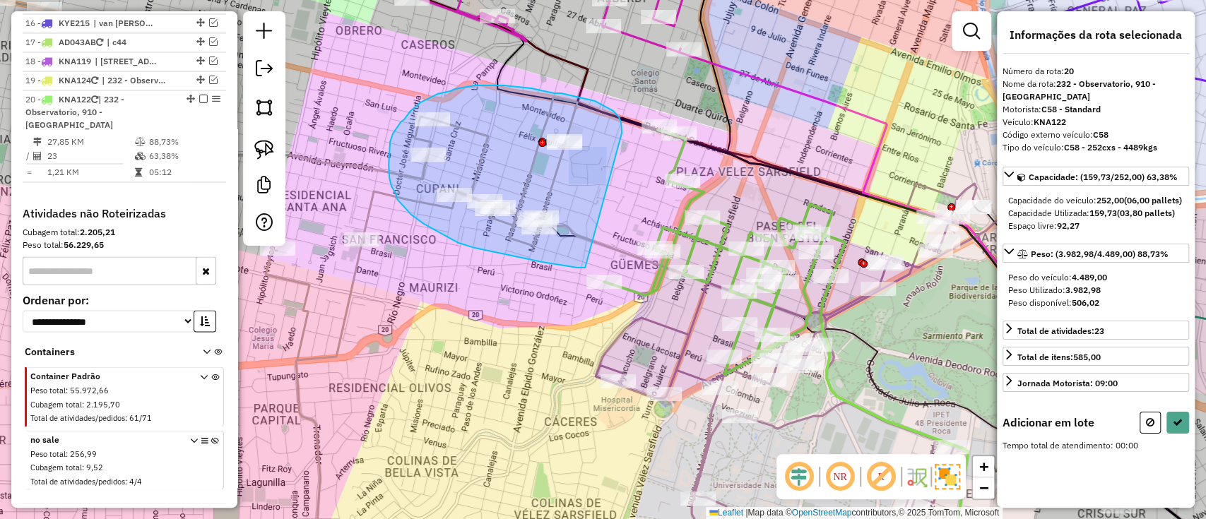
drag, startPoint x: 622, startPoint y: 131, endPoint x: 585, endPoint y: 268, distance: 141.9
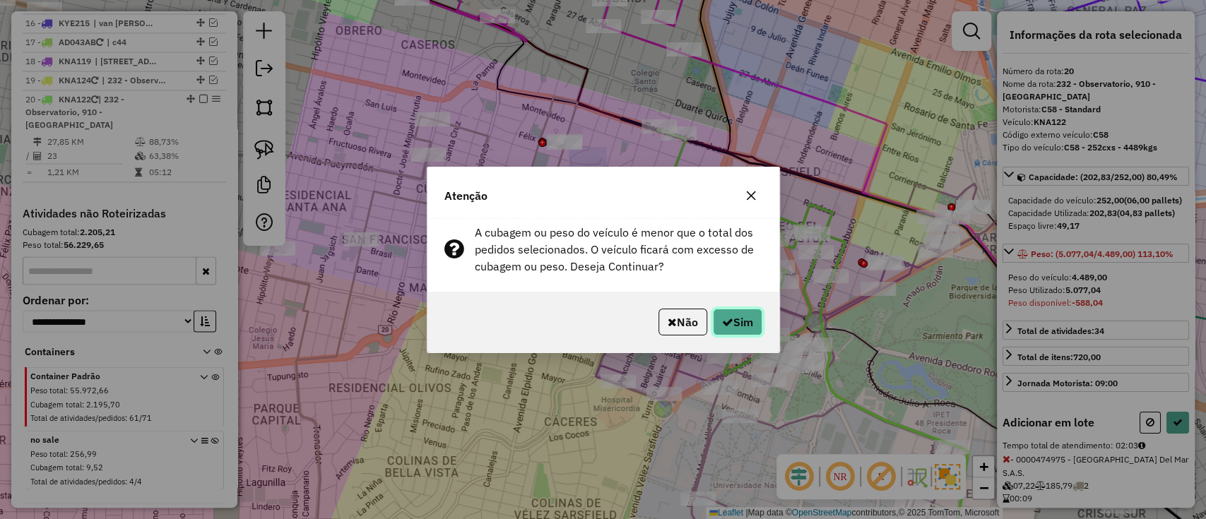
click at [752, 327] on button "Sim" at bounding box center [737, 322] width 49 height 27
select select "*********"
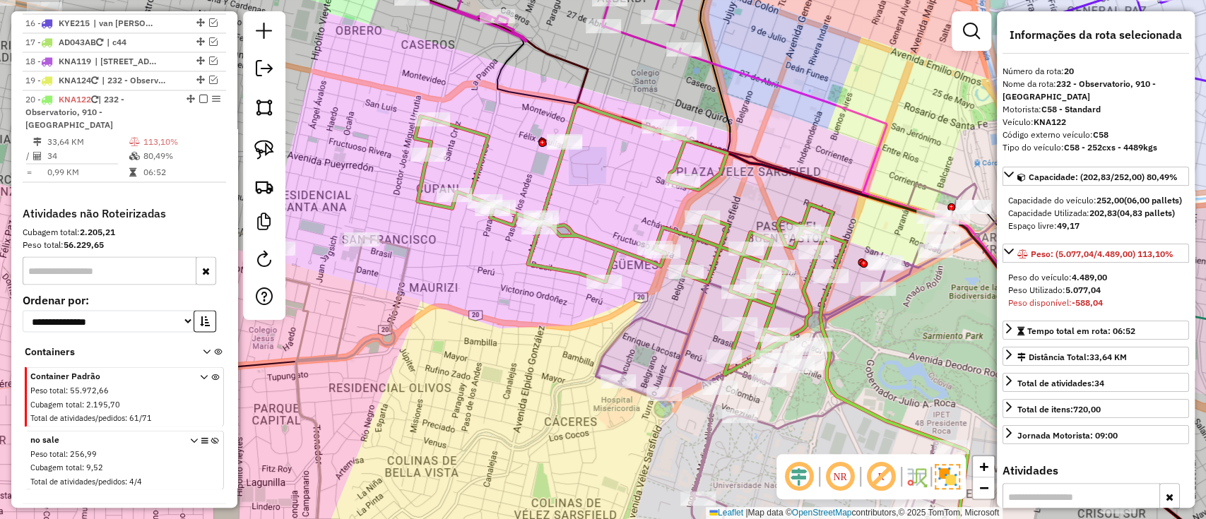
click at [567, 269] on icon at bounding box center [630, 240] width 430 height 270
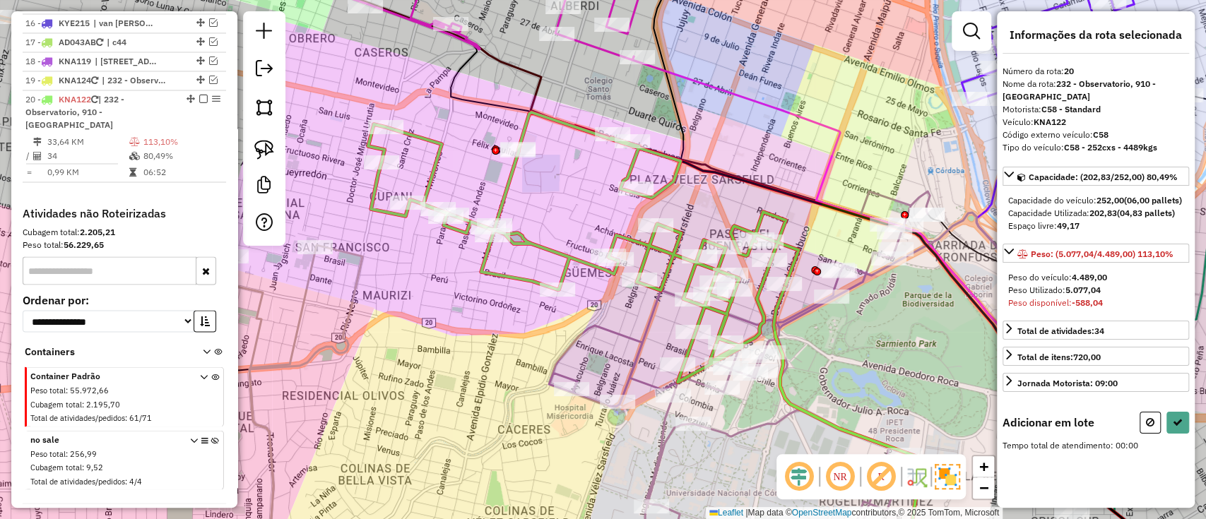
click at [346, 315] on icon at bounding box center [305, 408] width 113 height 326
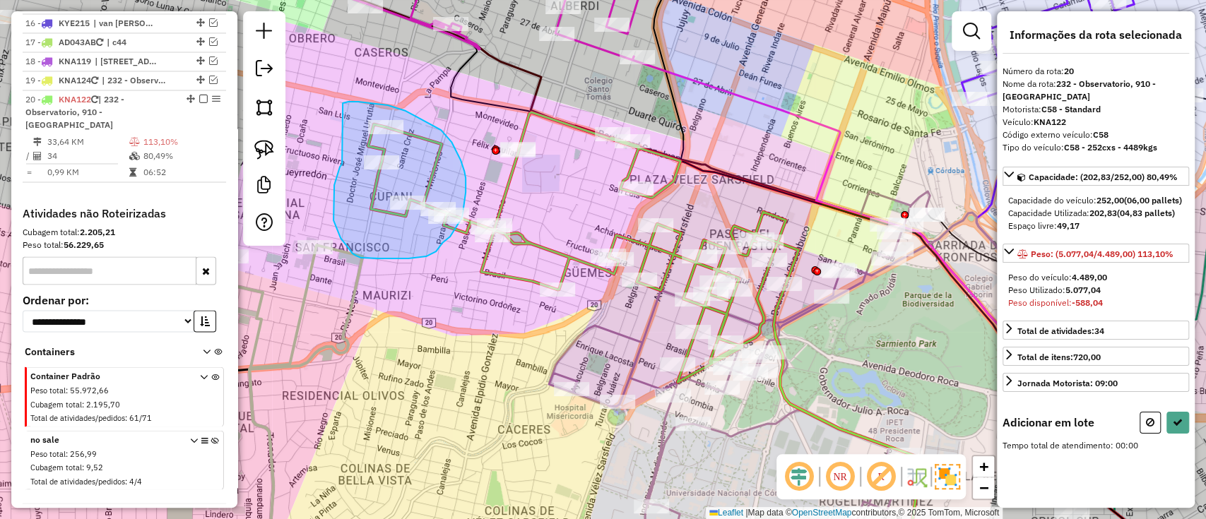
drag, startPoint x: 334, startPoint y: 204, endPoint x: 343, endPoint y: 103, distance: 100.8
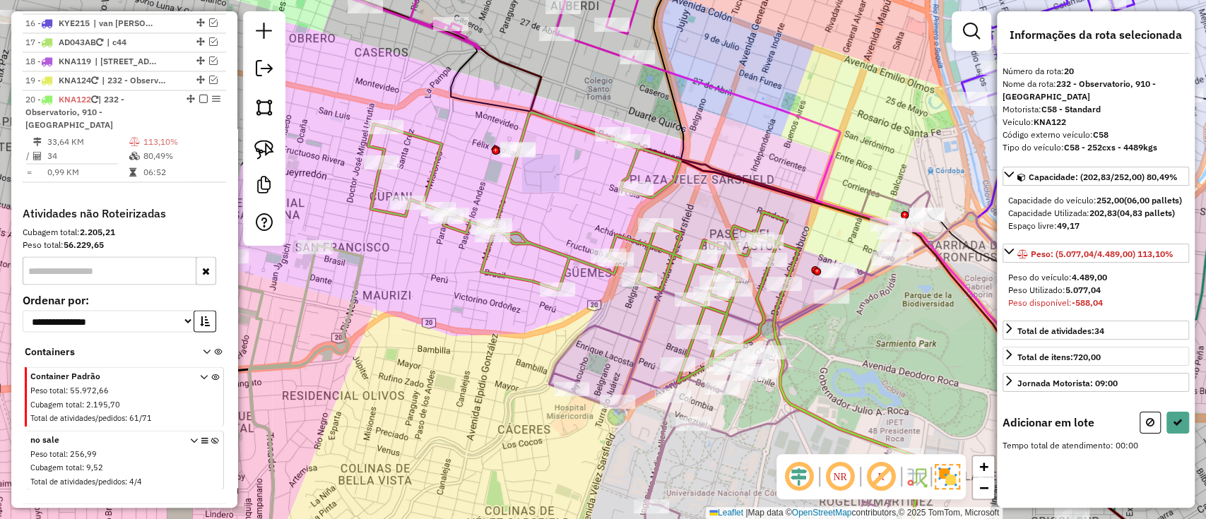
drag, startPoint x: 1145, startPoint y: 425, endPoint x: 1133, endPoint y: 422, distance: 13.0
click at [1148, 425] on button at bounding box center [1150, 423] width 21 height 22
select select "*********"
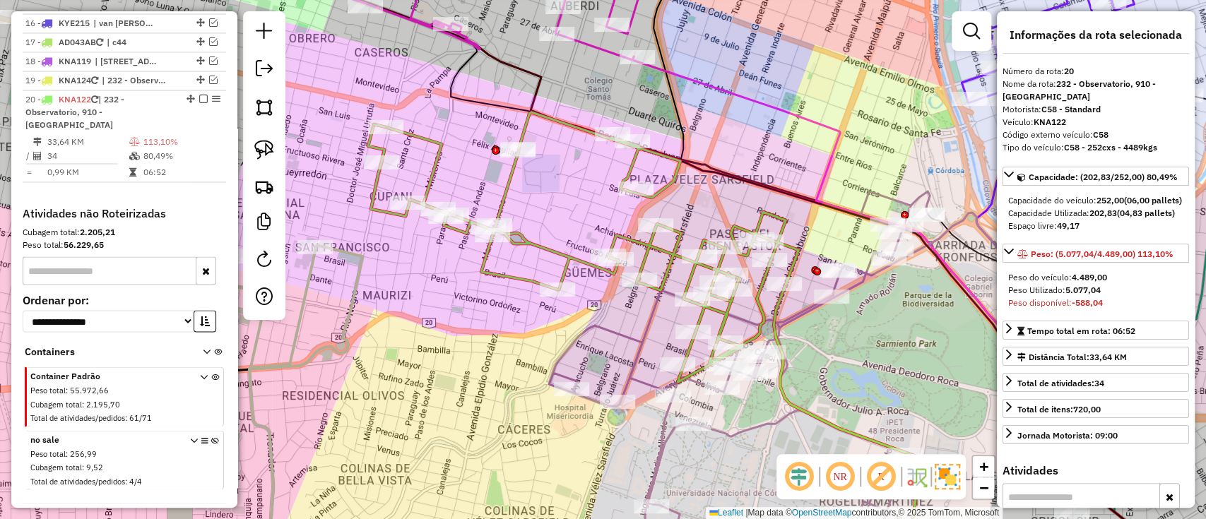
click at [341, 281] on div "Janela de atendimento Grade de atendimento Capacidade Transportadoras Veículos …" at bounding box center [603, 259] width 1206 height 519
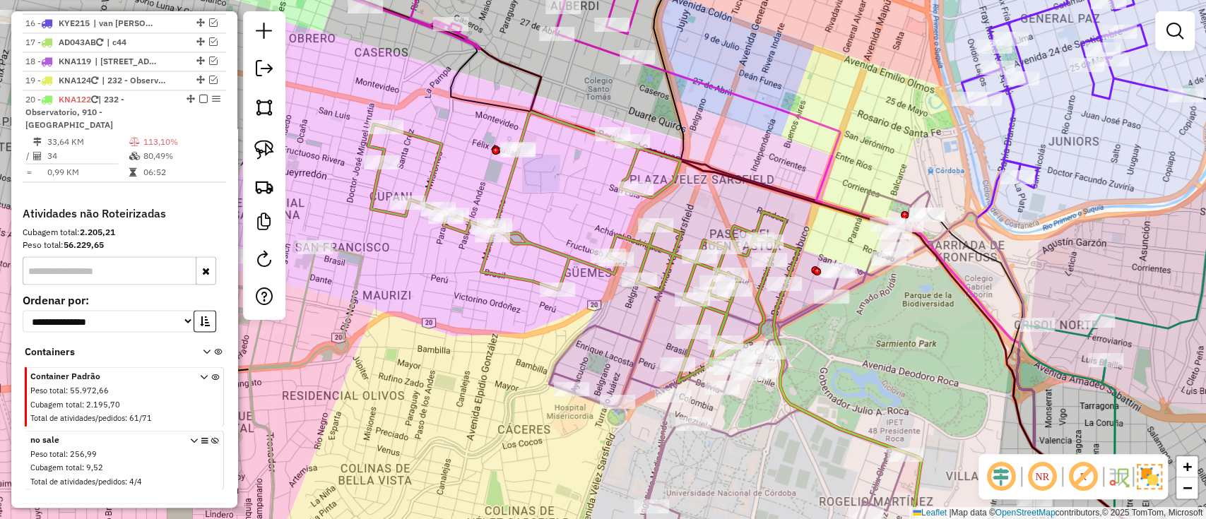
click at [356, 303] on icon at bounding box center [305, 408] width 113 height 326
select select "*********"
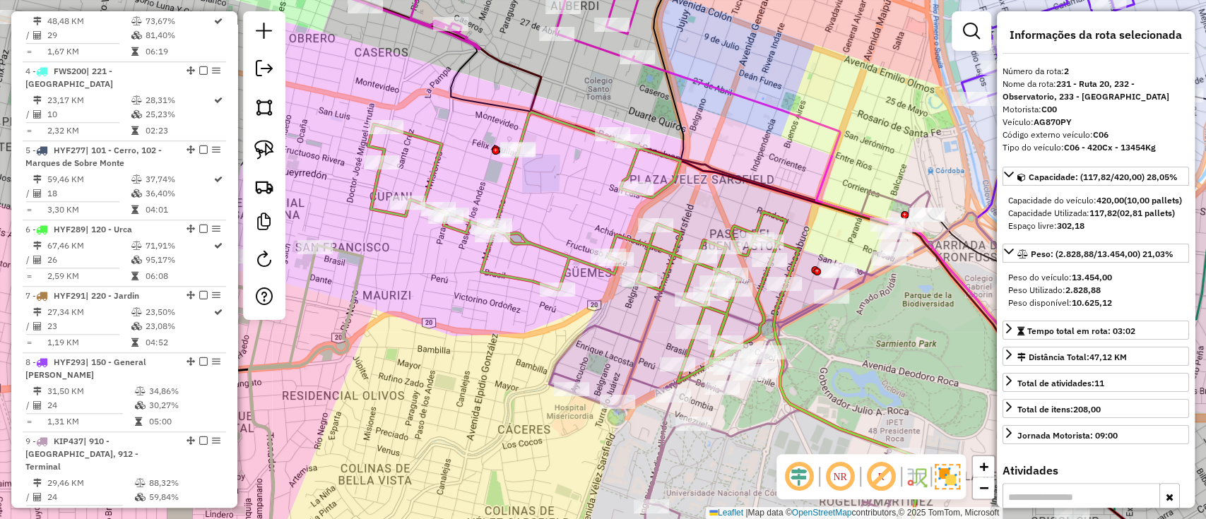
scroll to position [597, 0]
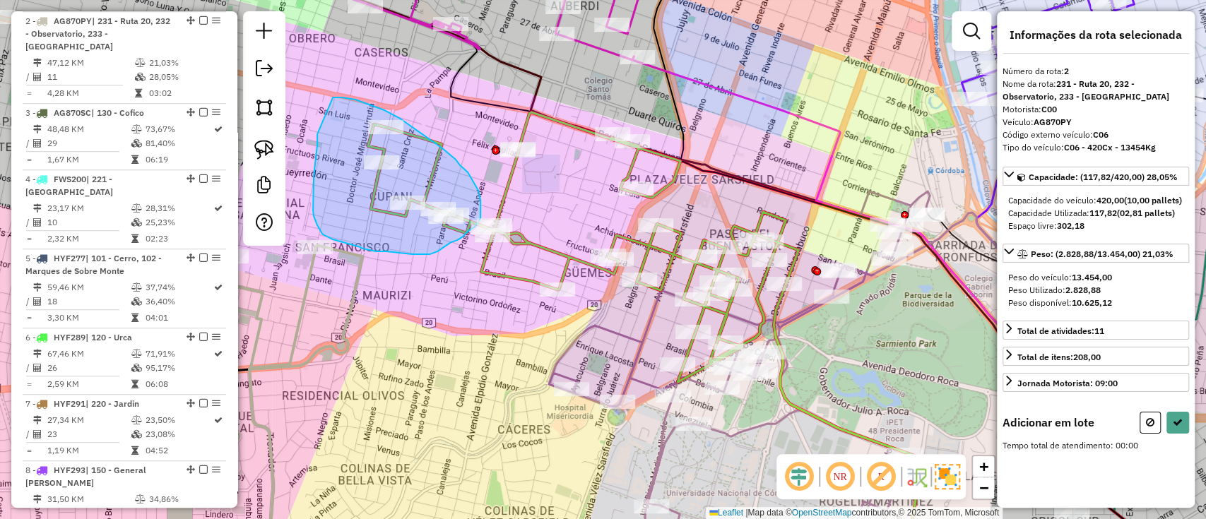
drag, startPoint x: 314, startPoint y: 182, endPoint x: 331, endPoint y: 98, distance: 86.5
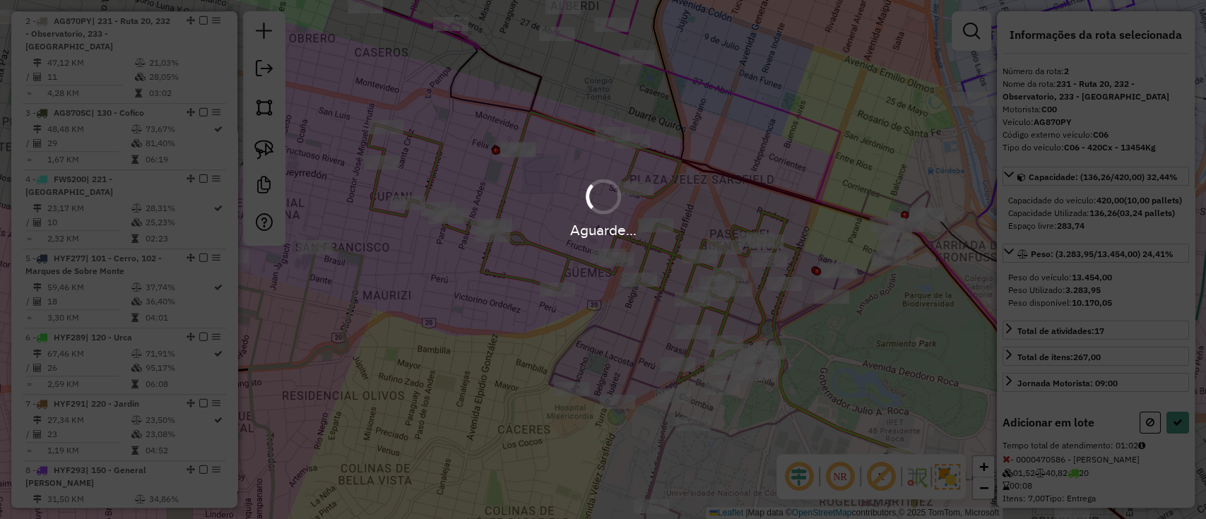
select select "*********"
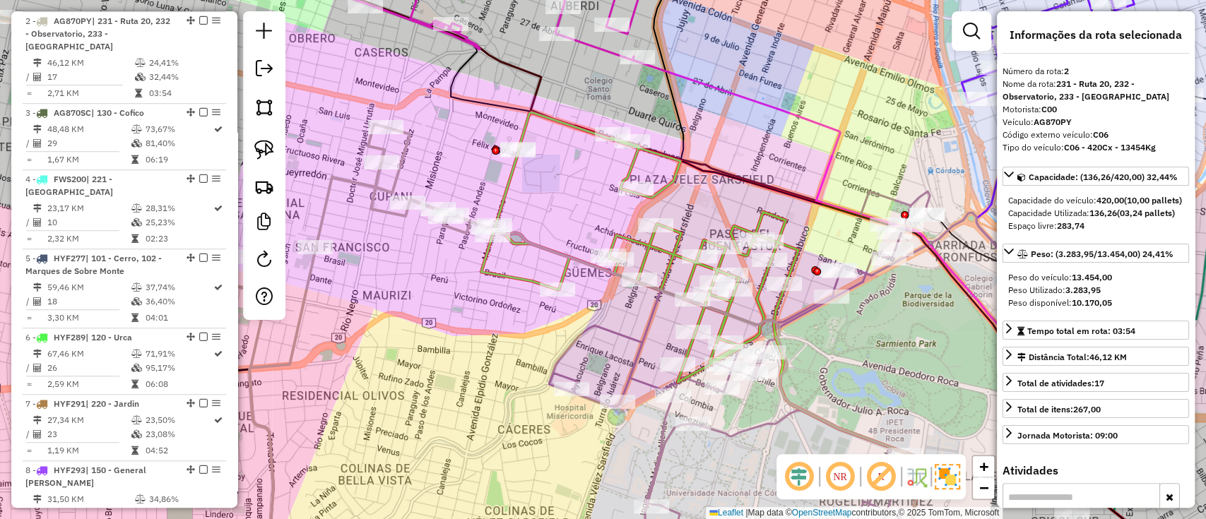
click at [555, 260] on icon at bounding box center [878, 391] width 883 height 362
click at [559, 255] on icon at bounding box center [878, 391] width 883 height 362
click at [560, 254] on icon at bounding box center [878, 391] width 883 height 362
click at [648, 238] on icon at bounding box center [639, 247] width 317 height 270
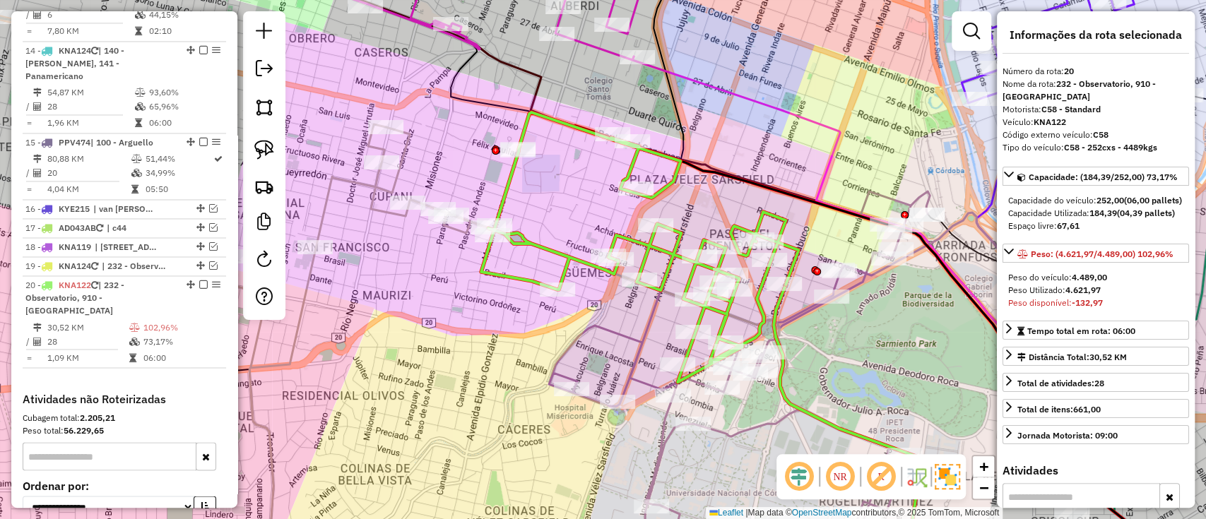
scroll to position [1678, 0]
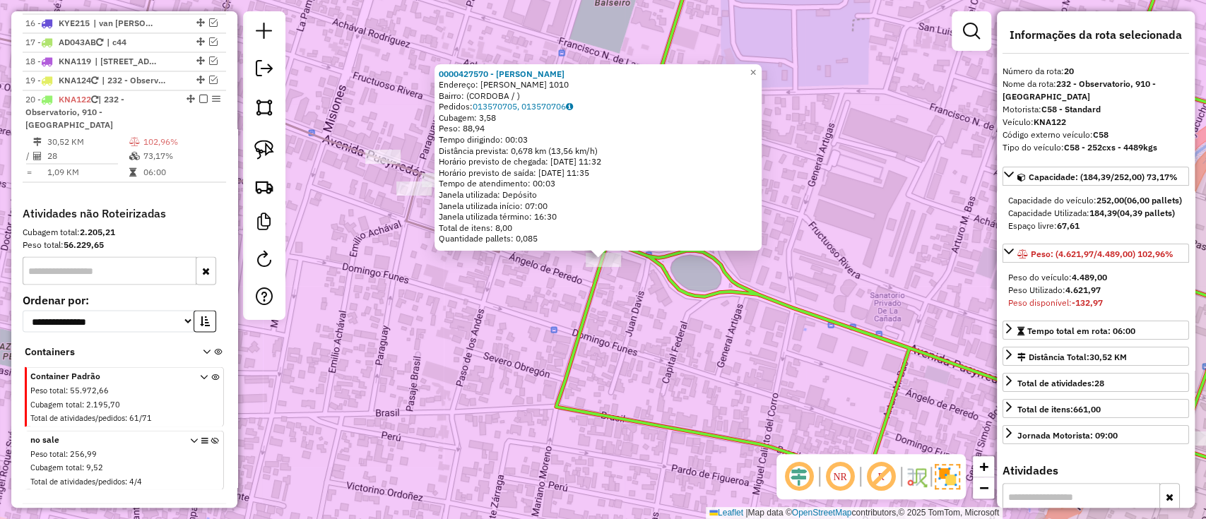
click at [621, 319] on div "0000427570 - Altamirano Vieyra Ramiro Endereço: MARIANO MORENO 1010 Bairro: (CO…" at bounding box center [603, 259] width 1206 height 519
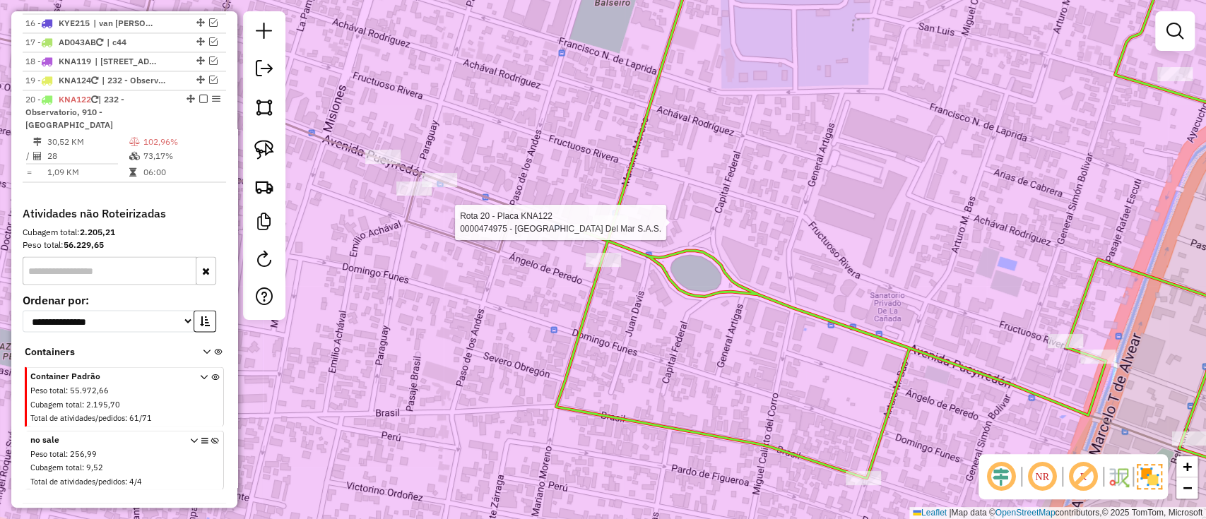
select select "*********"
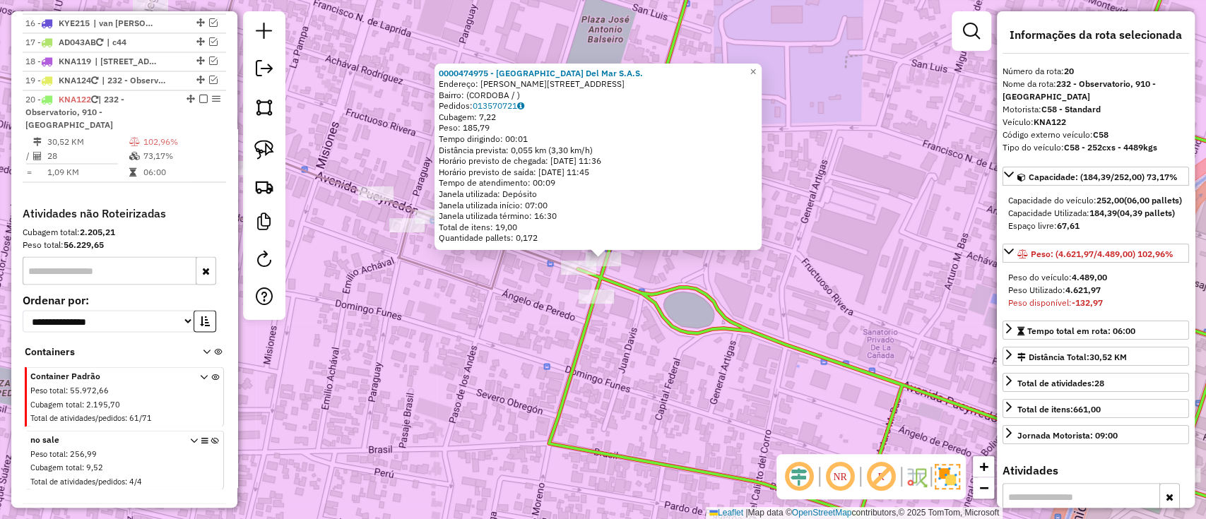
click at [584, 341] on icon at bounding box center [937, 233] width 777 height 570
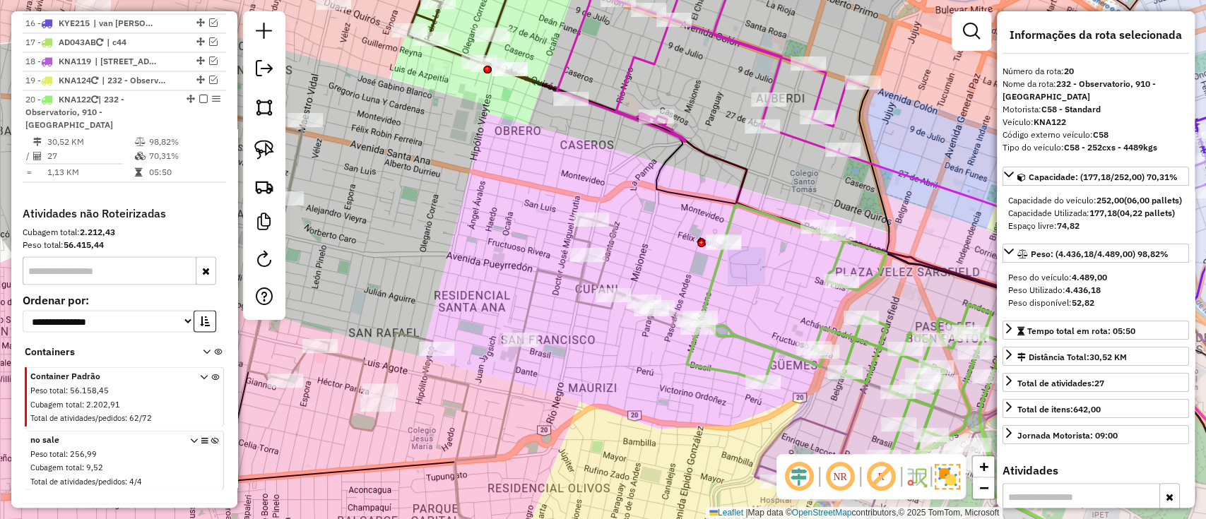
click at [582, 288] on icon at bounding box center [416, 336] width 519 height 472
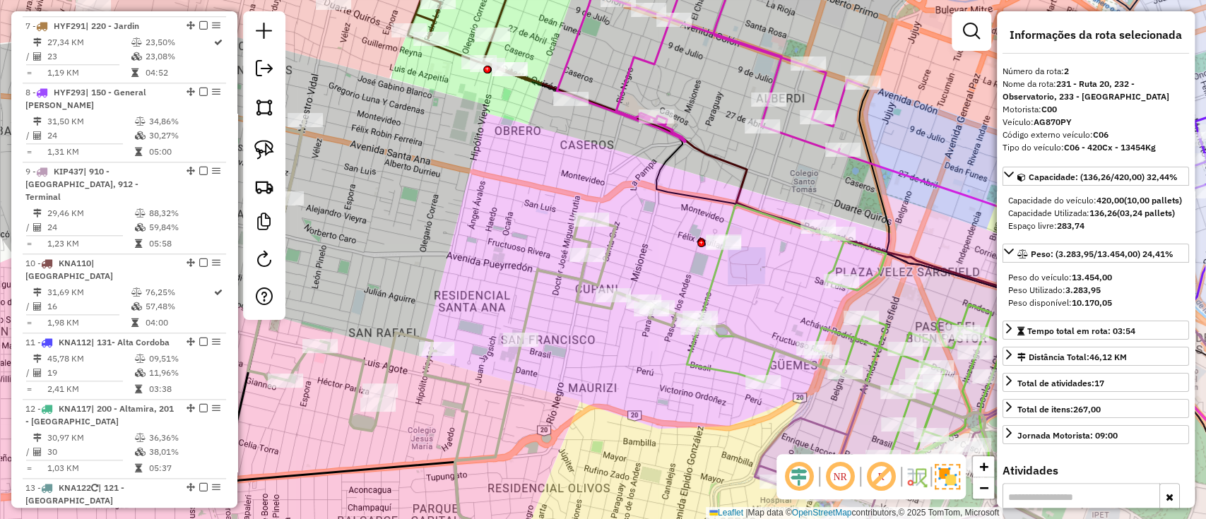
scroll to position [597, 0]
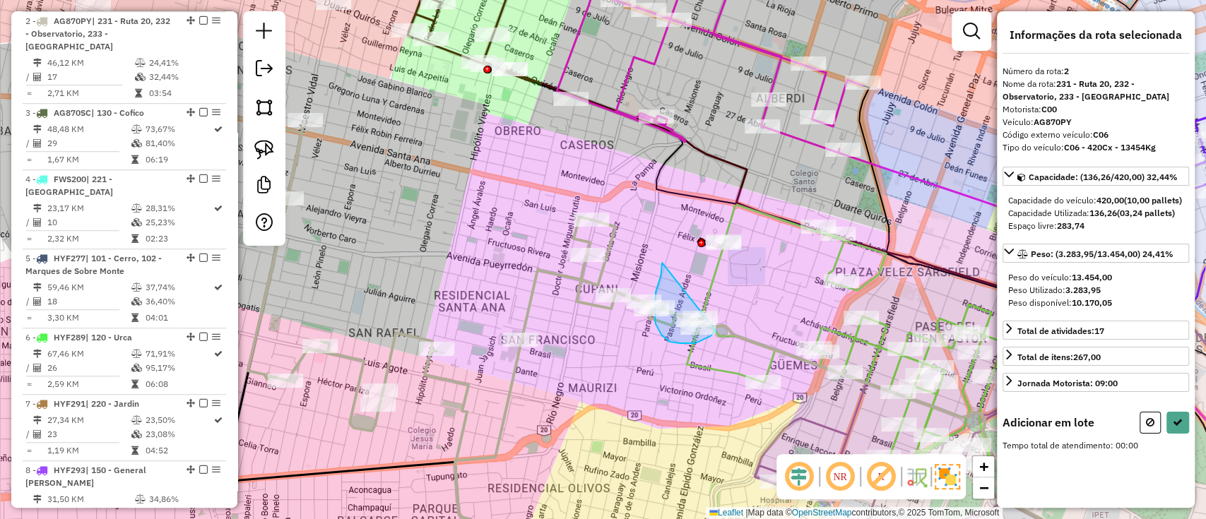
drag, startPoint x: 662, startPoint y: 263, endPoint x: 724, endPoint y: 316, distance: 81.2
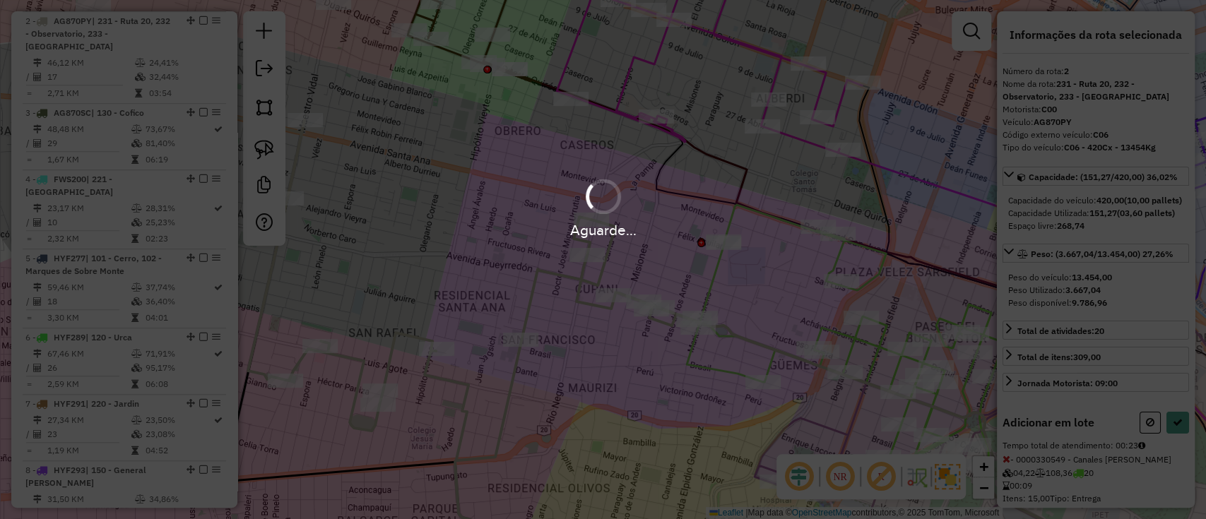
select select "*********"
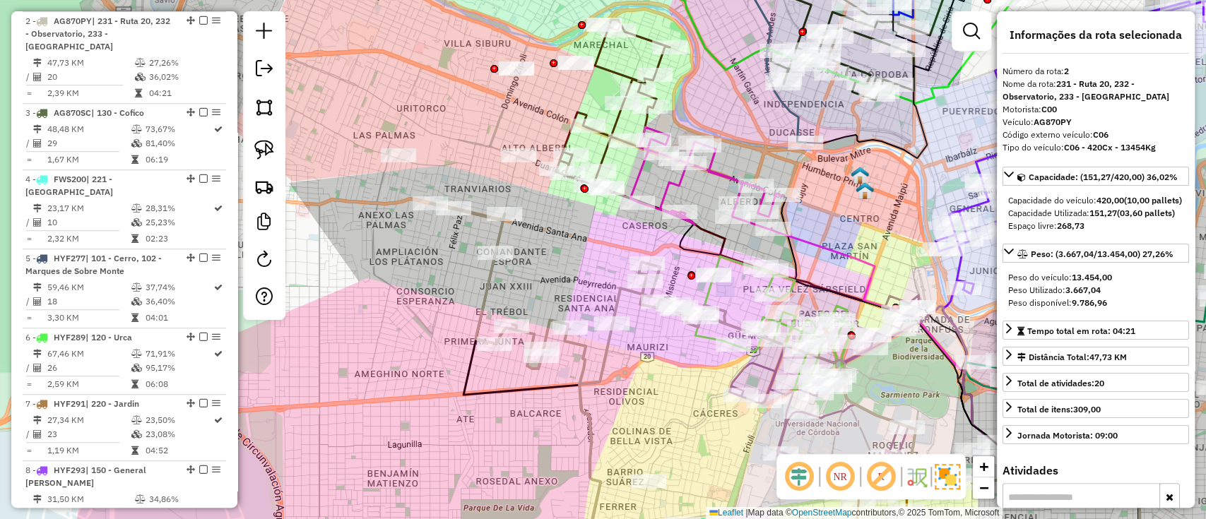
drag, startPoint x: 701, startPoint y: 427, endPoint x: 588, endPoint y: 371, distance: 126.1
click at [594, 374] on div "Janela de atendimento Grade de atendimento Capacidade Transportadoras Veículos …" at bounding box center [603, 259] width 1206 height 519
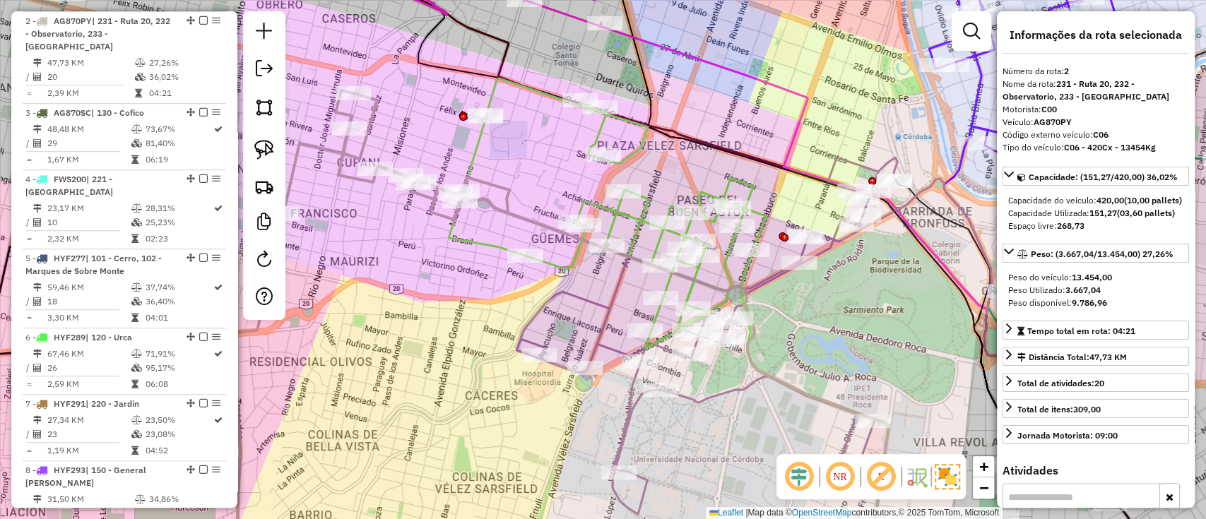
click at [599, 133] on icon at bounding box center [607, 213] width 317 height 270
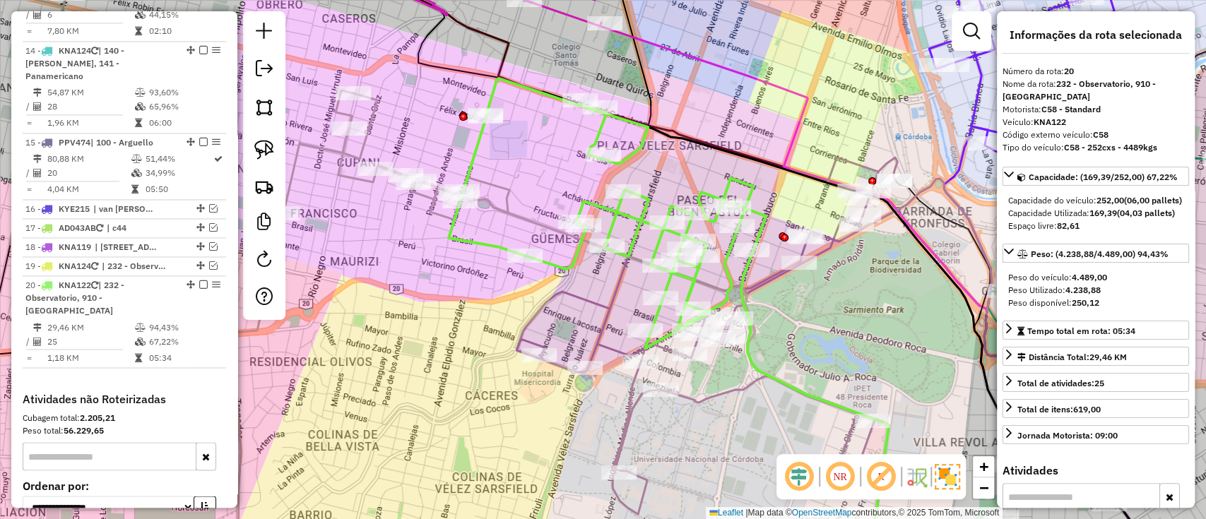
scroll to position [1678, 0]
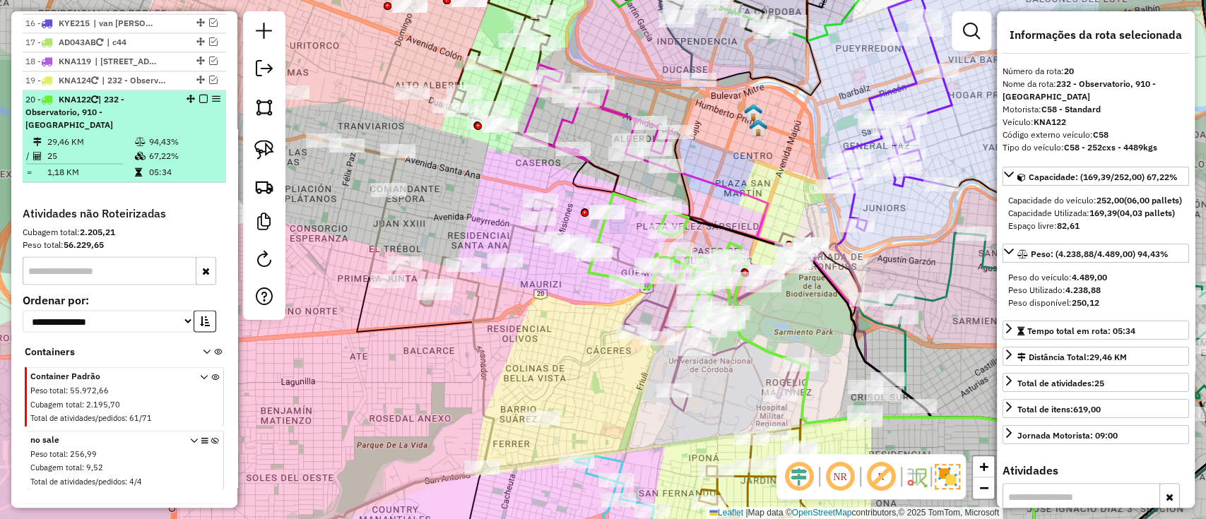
click at [199, 95] on em at bounding box center [203, 99] width 8 height 8
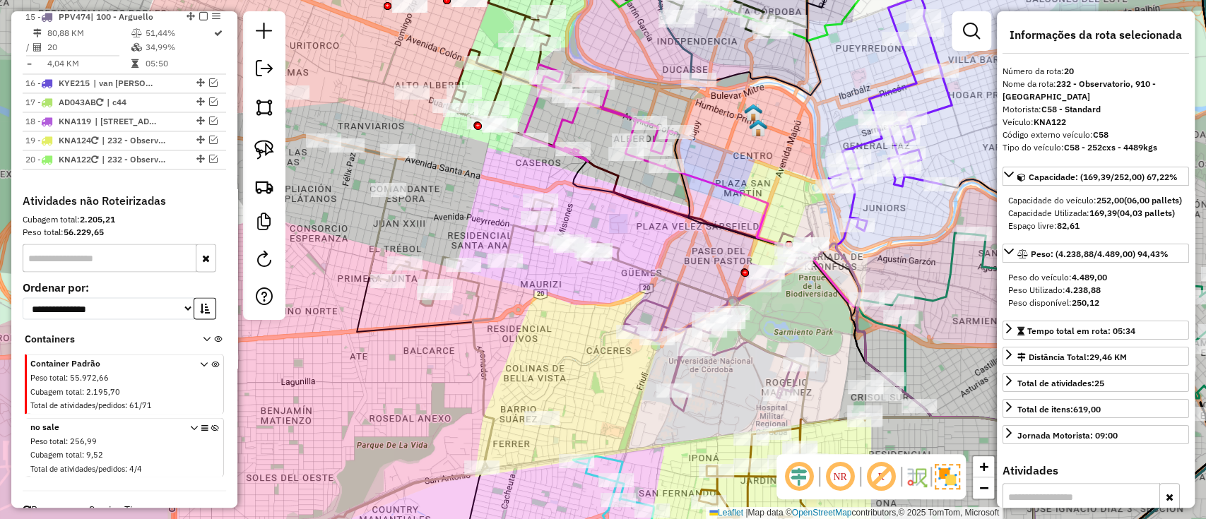
click at [659, 310] on icon at bounding box center [717, 321] width 189 height 179
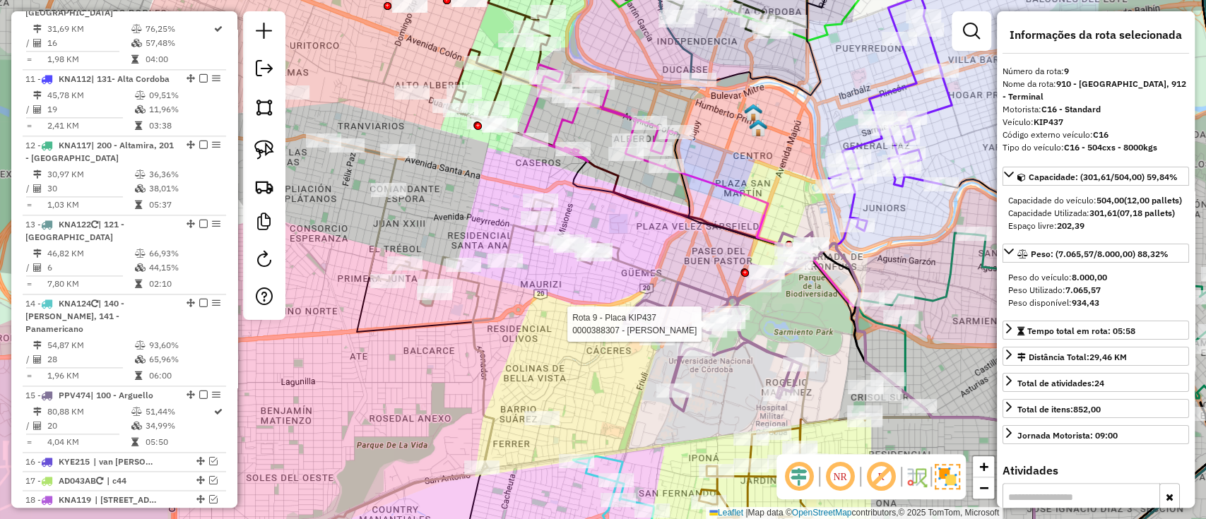
scroll to position [1112, 0]
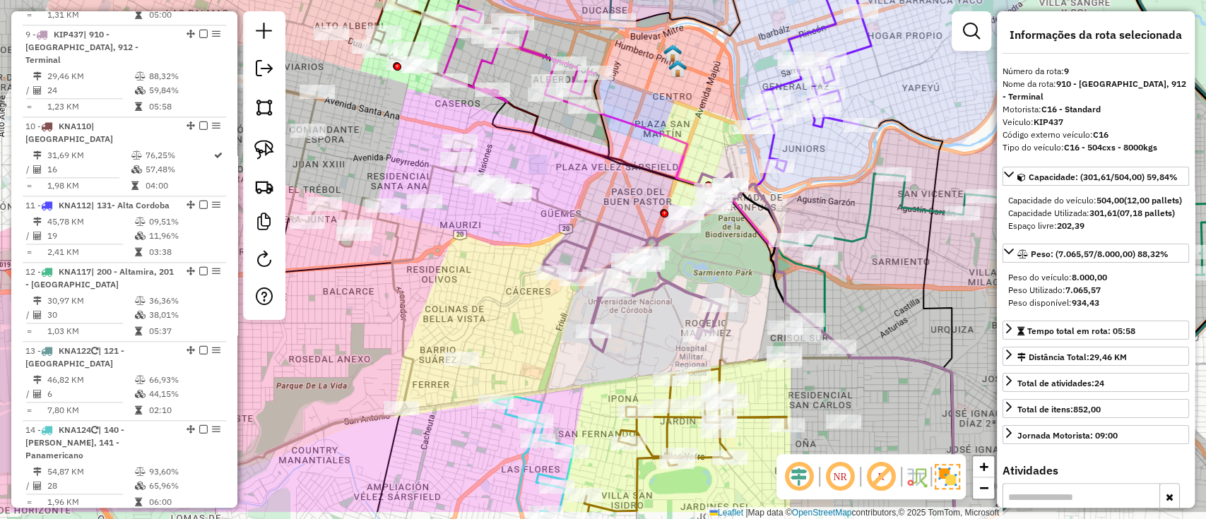
drag, startPoint x: 774, startPoint y: 317, endPoint x: 634, endPoint y: 196, distance: 184.9
click at [649, 220] on div "Janela de atendimento Grade de atendimento Capacidade Transportadoras Veículos …" at bounding box center [603, 259] width 1206 height 519
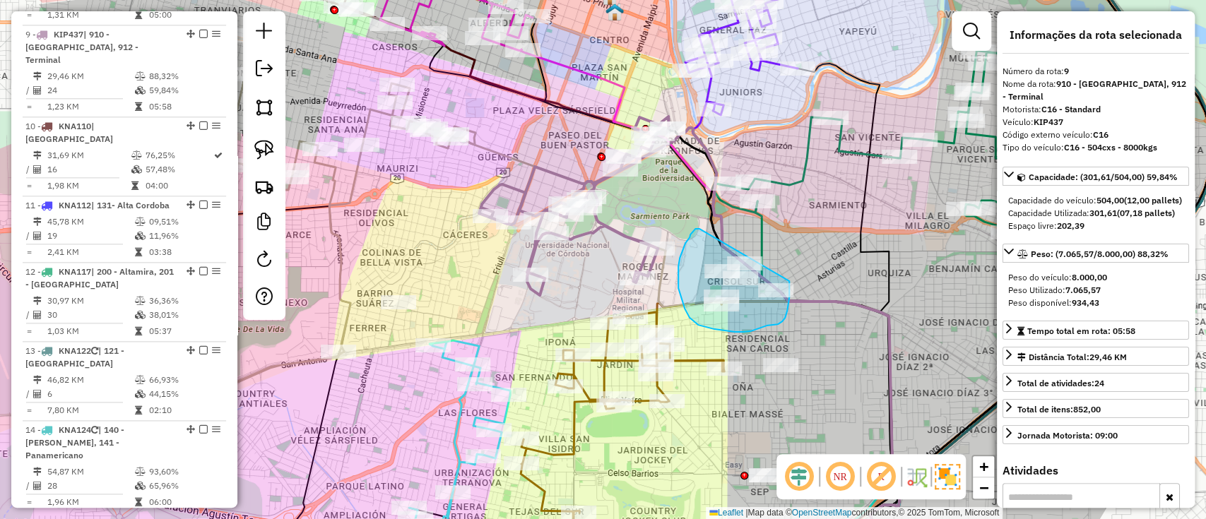
drag, startPoint x: 694, startPoint y: 231, endPoint x: 789, endPoint y: 281, distance: 107.5
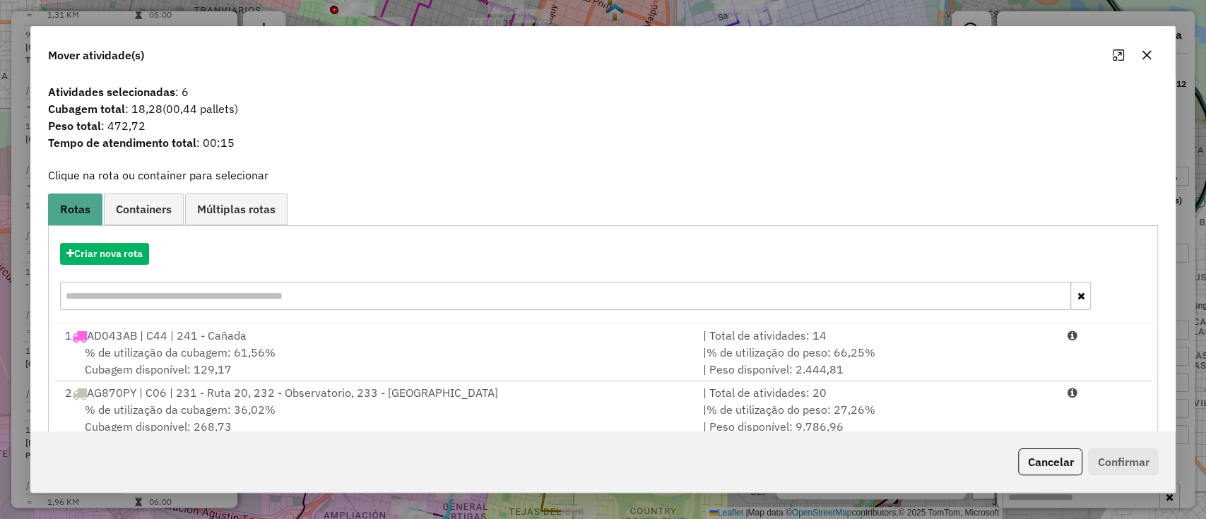
click at [1044, 468] on button "Cancelar" at bounding box center [1050, 462] width 64 height 27
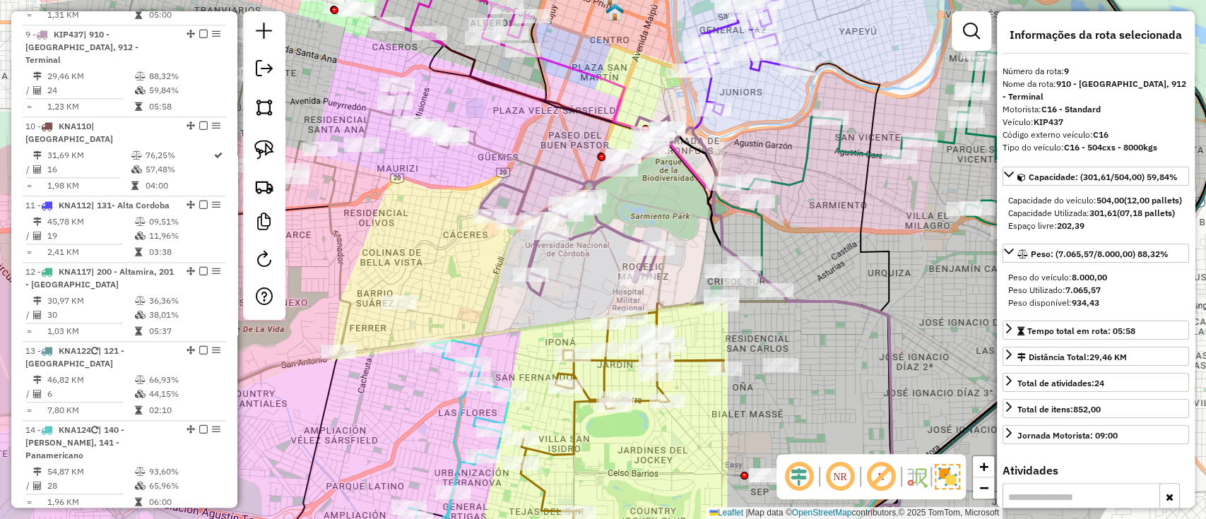
click at [635, 237] on icon at bounding box center [573, 206] width 189 height 179
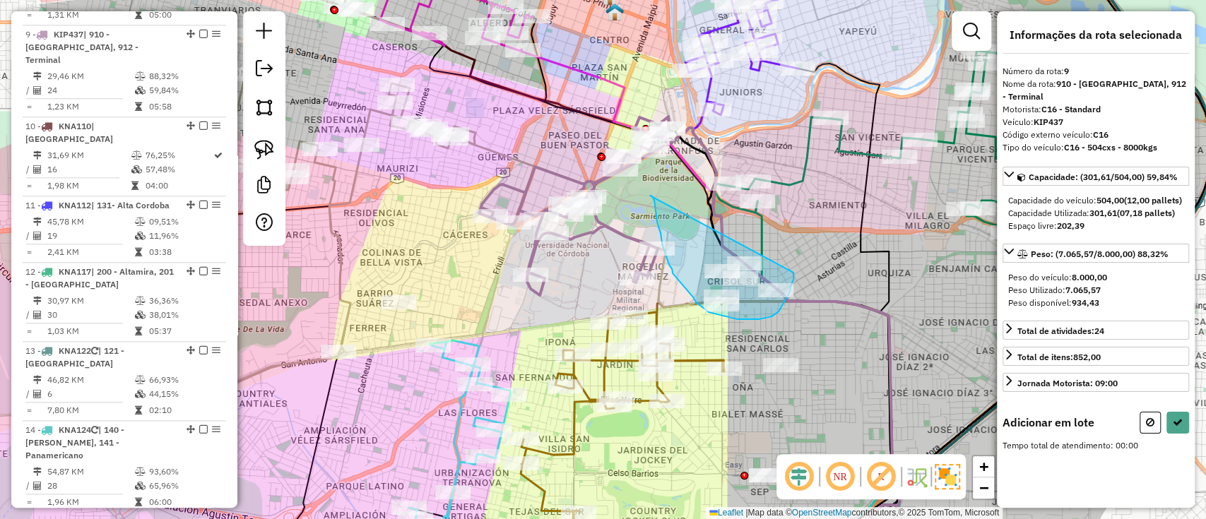
drag, startPoint x: 650, startPoint y: 196, endPoint x: 794, endPoint y: 269, distance: 160.9
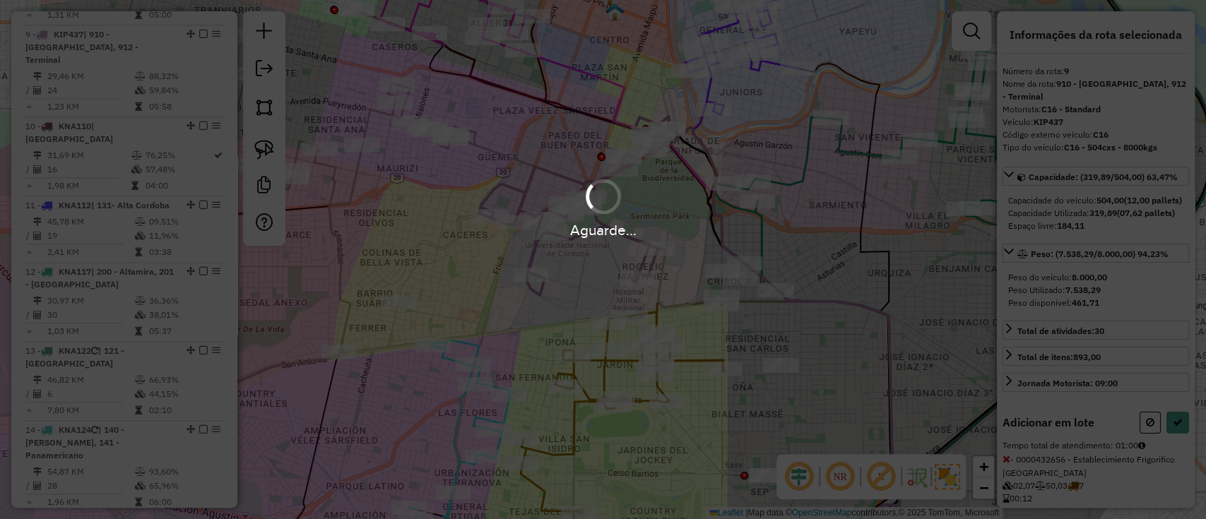
select select "*********"
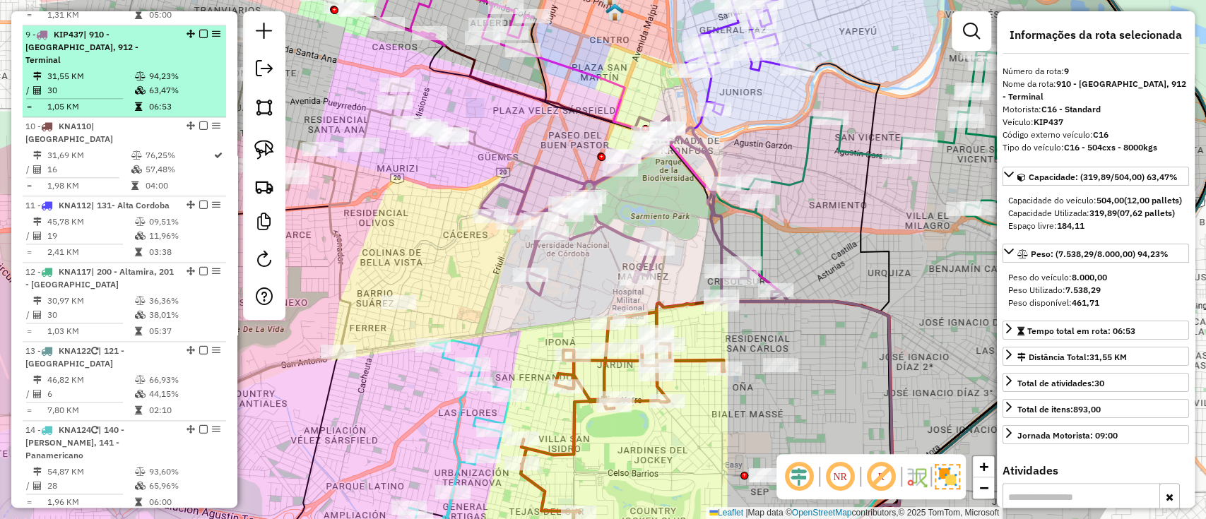
click at [199, 30] on em at bounding box center [203, 34] width 8 height 8
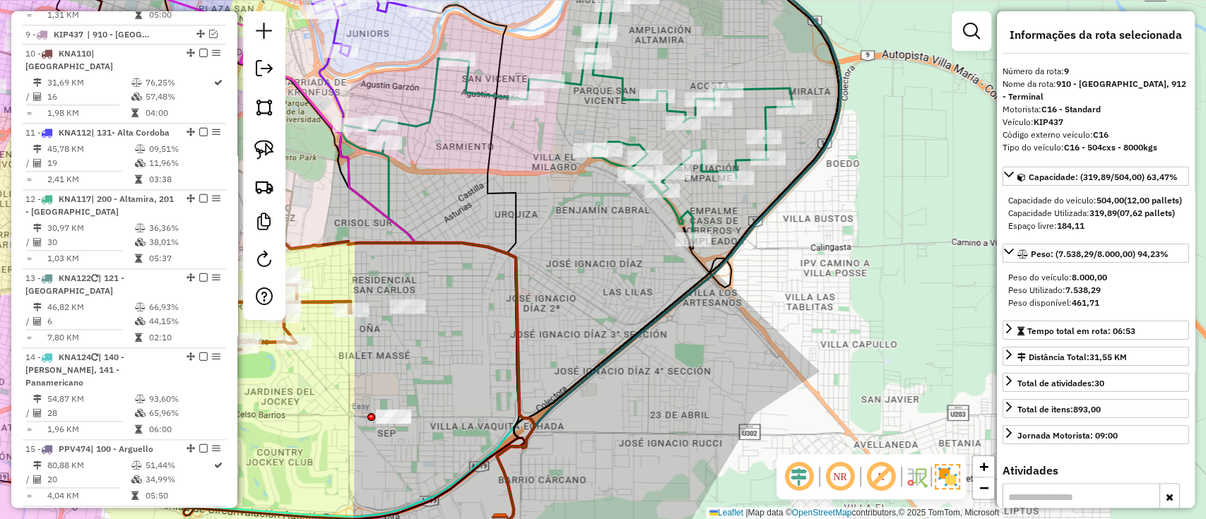
click at [630, 146] on icon at bounding box center [567, 115] width 453 height 247
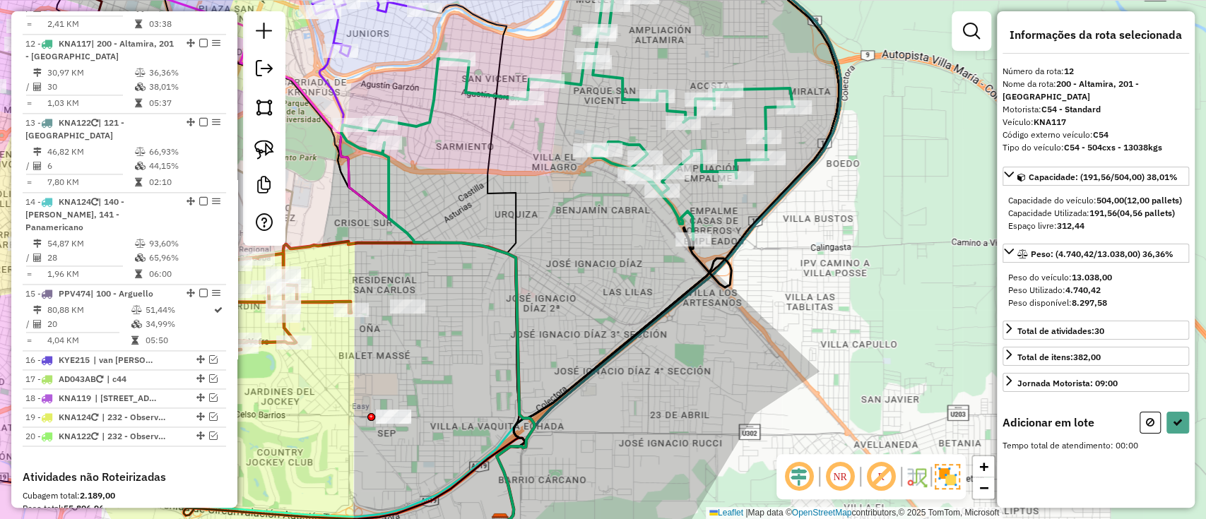
scroll to position [1277, 0]
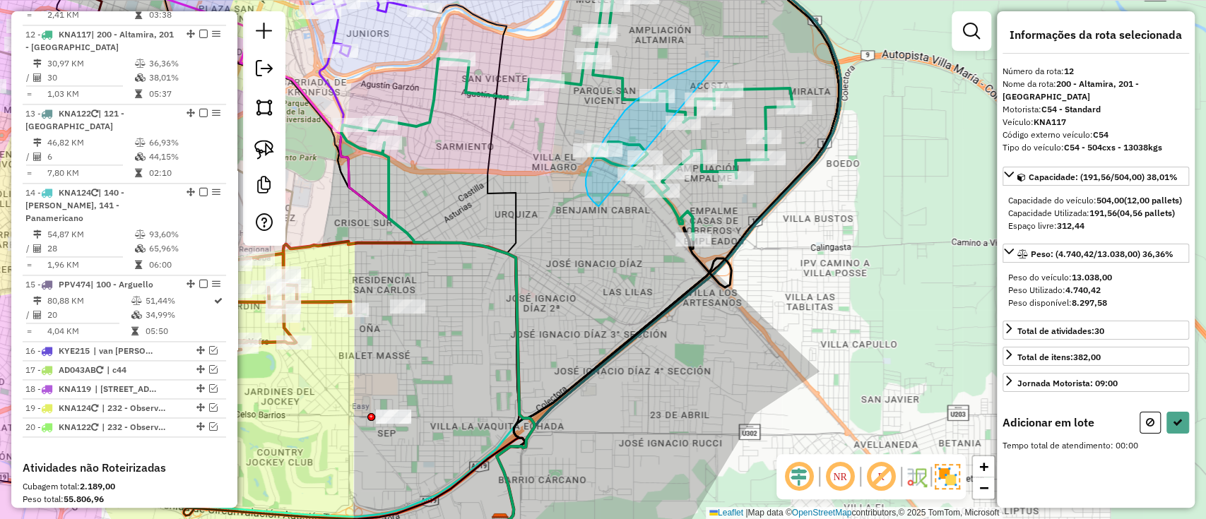
drag, startPoint x: 719, startPoint y: 61, endPoint x: 682, endPoint y: 220, distance: 162.7
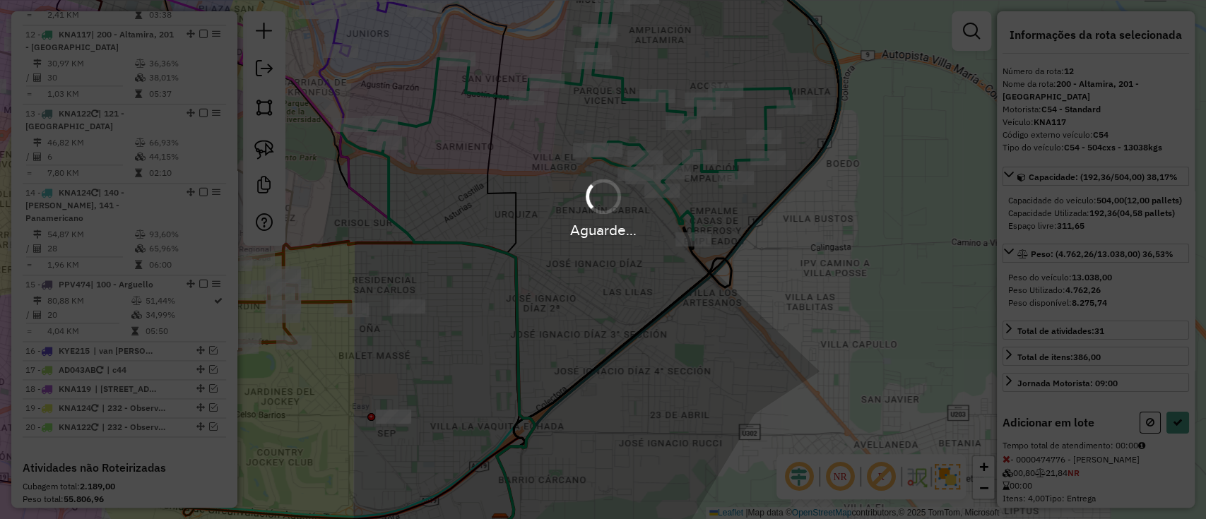
select select "*********"
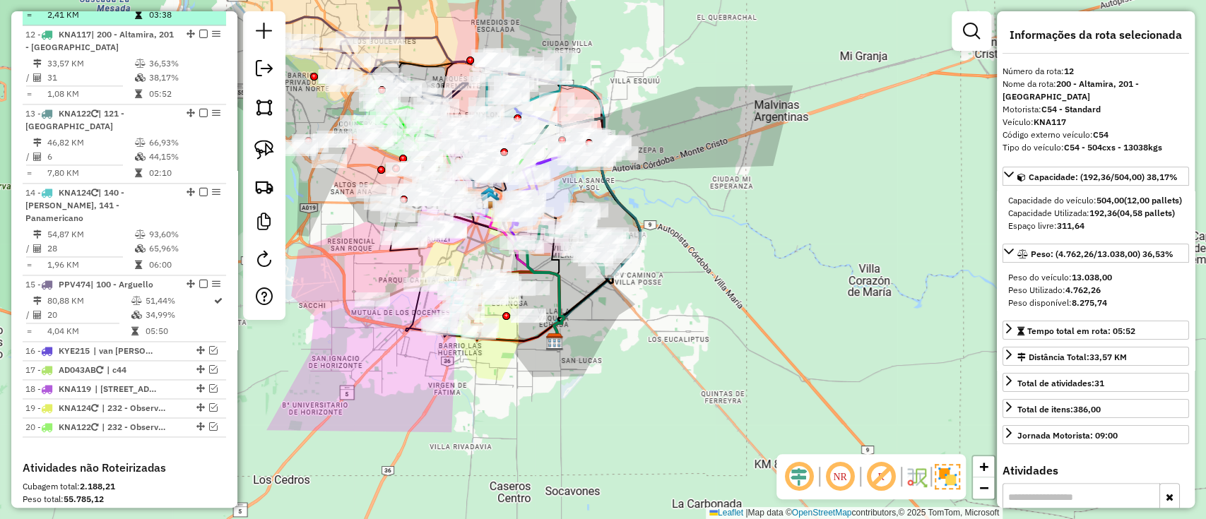
click at [199, 30] on em at bounding box center [203, 34] width 8 height 8
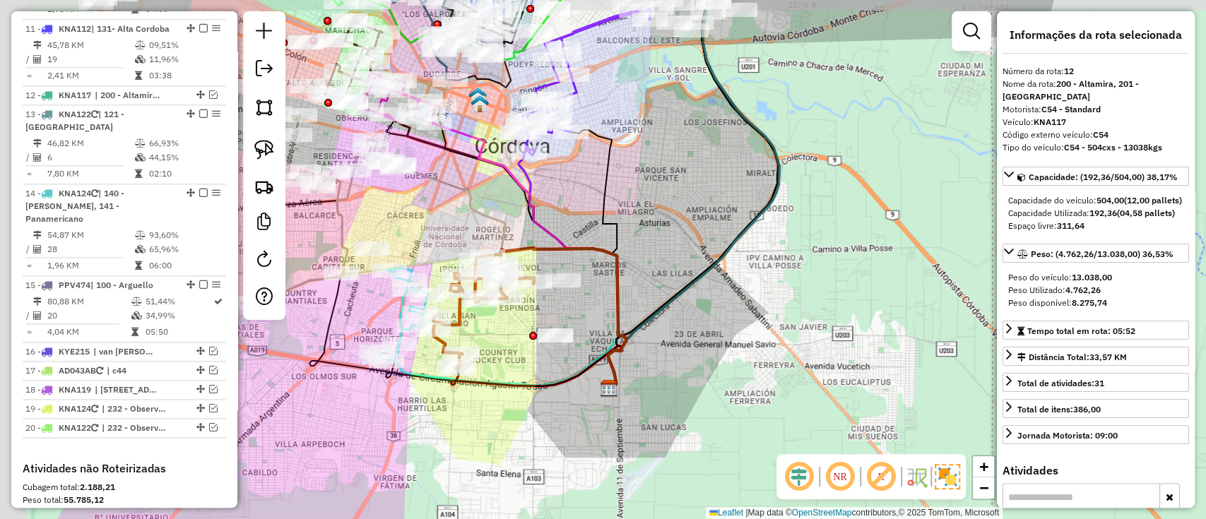
drag, startPoint x: 501, startPoint y: 390, endPoint x: 542, endPoint y: 383, distance: 41.6
click at [541, 387] on icon at bounding box center [536, 367] width 170 height 42
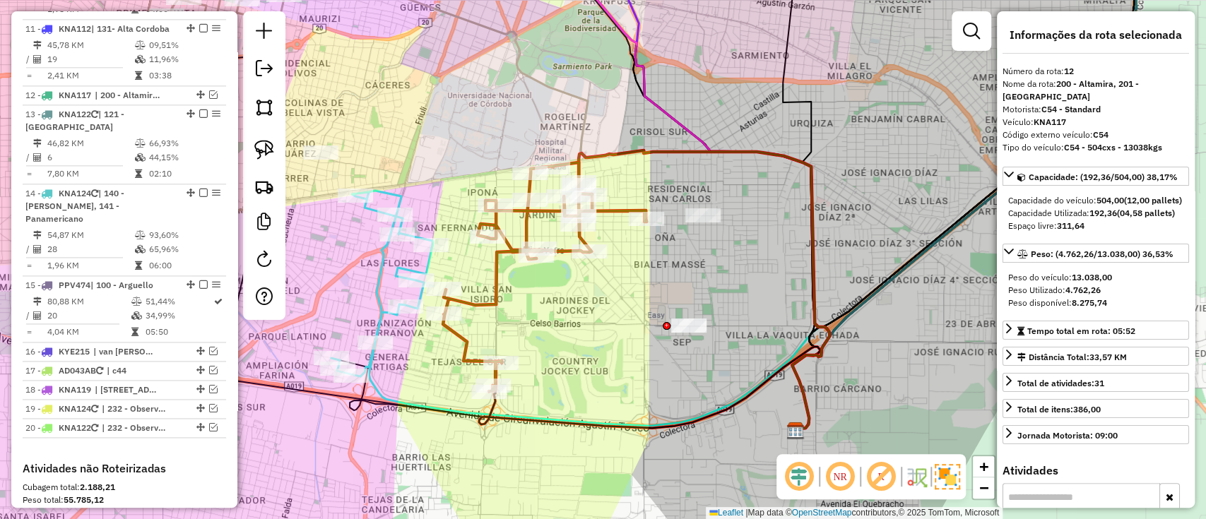
click at [494, 297] on icon at bounding box center [545, 277] width 204 height 229
click at [494, 297] on icon at bounding box center [546, 277] width 204 height 229
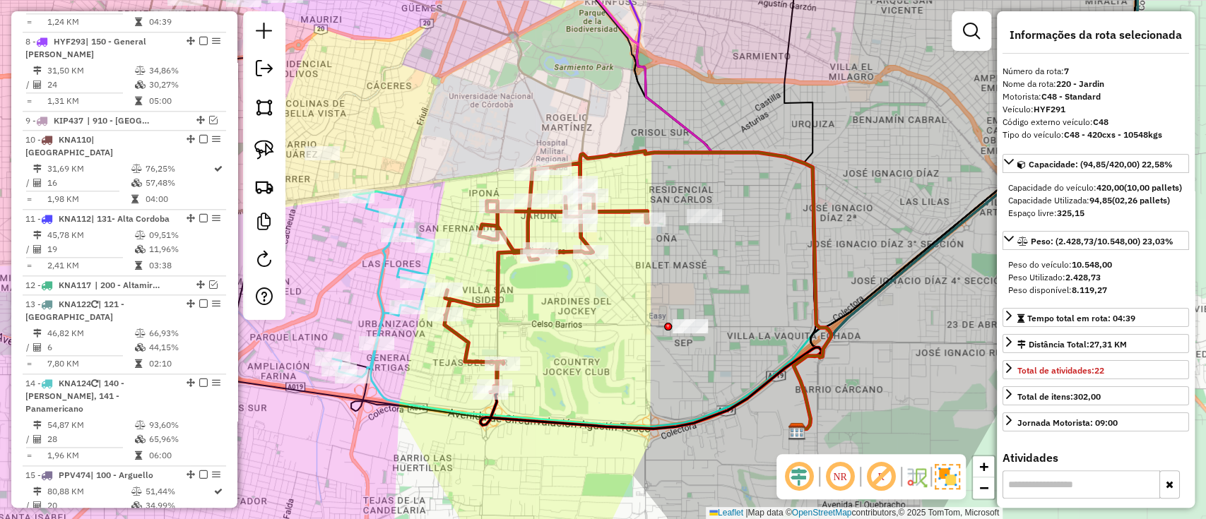
scroll to position [979, 0]
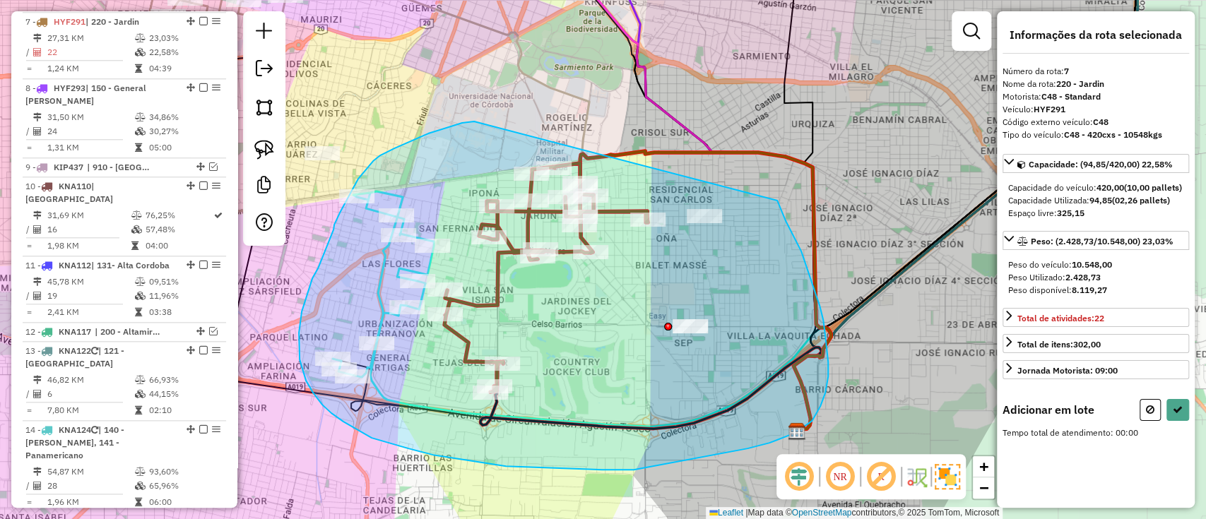
drag, startPoint x: 471, startPoint y: 122, endPoint x: 769, endPoint y: 187, distance: 304.5
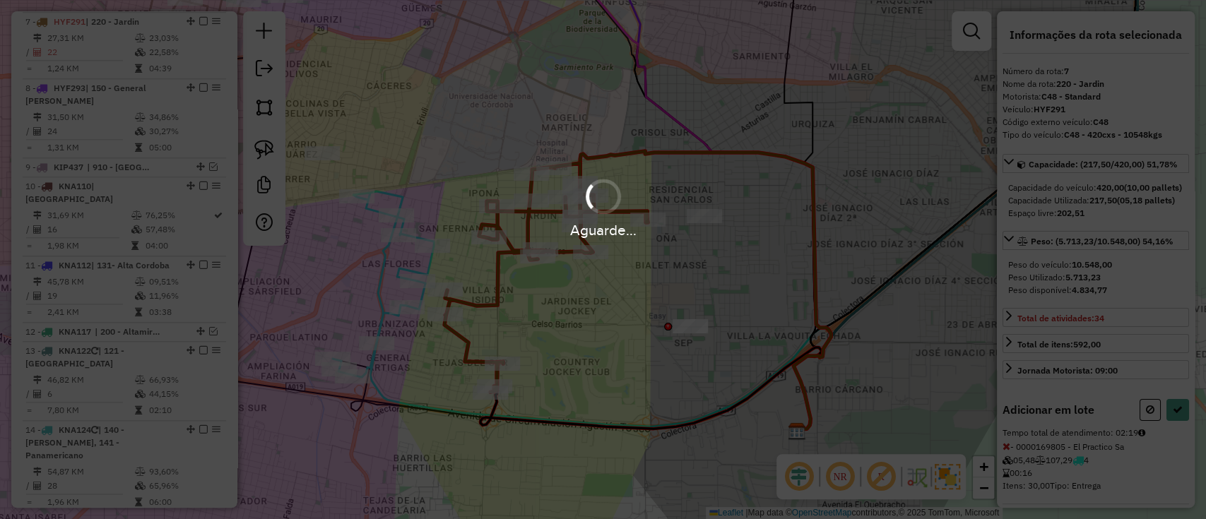
select select "*********"
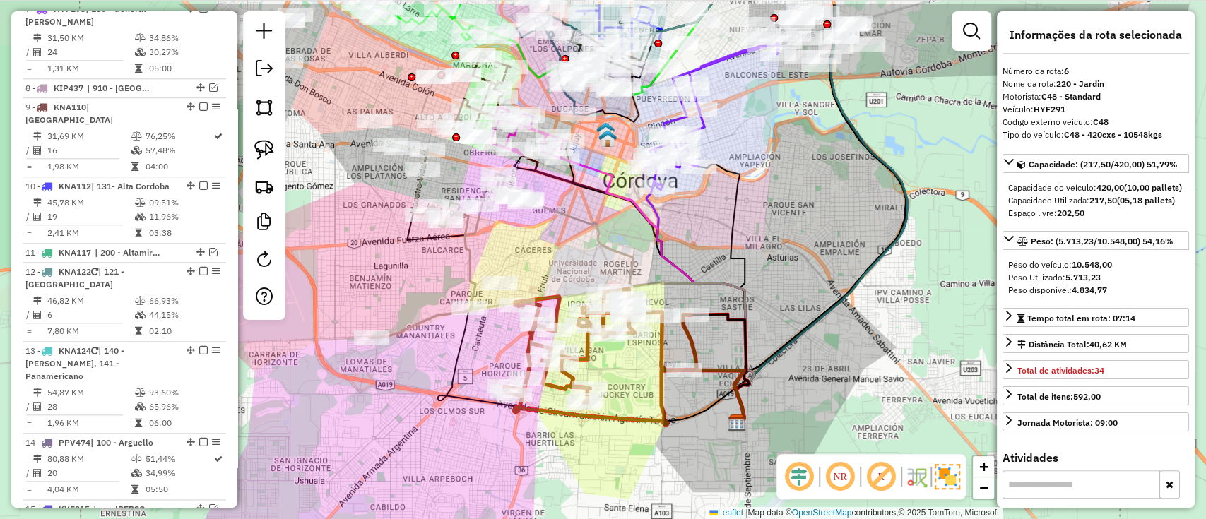
drag, startPoint x: 458, startPoint y: 380, endPoint x: 575, endPoint y: 427, distance: 126.2
click at [574, 427] on div "Janela de atendimento Grade de atendimento Capacidade Transportadoras Veículos …" at bounding box center [603, 259] width 1206 height 519
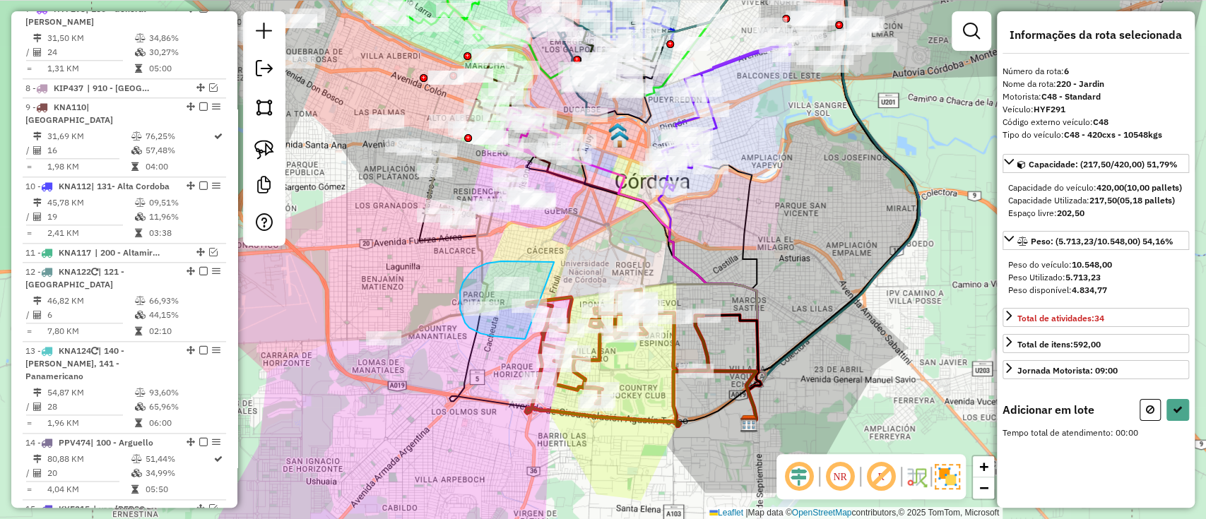
drag, startPoint x: 531, startPoint y: 261, endPoint x: 526, endPoint y: 339, distance: 77.9
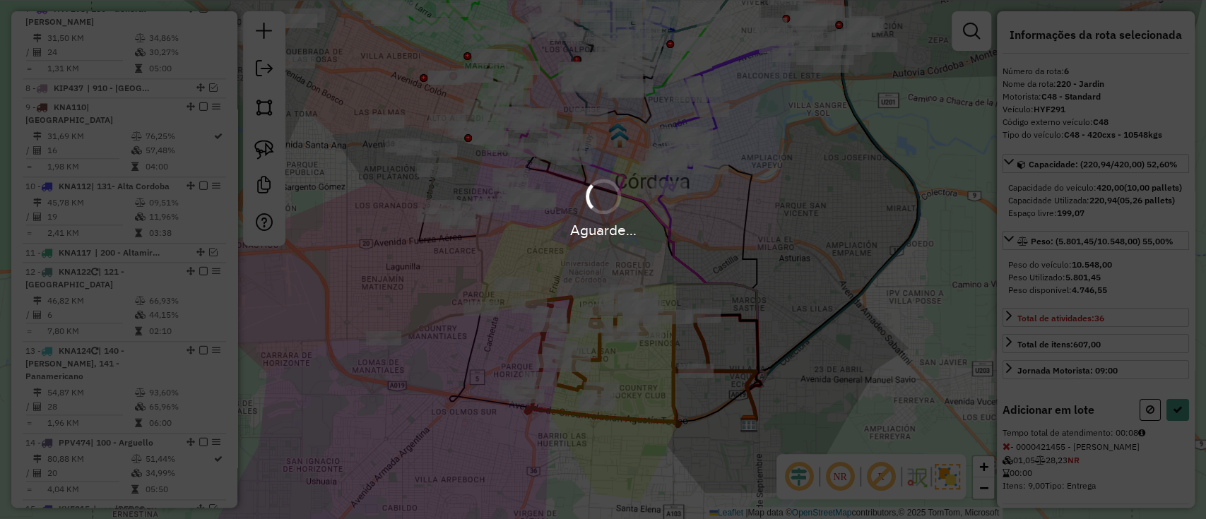
select select "*********"
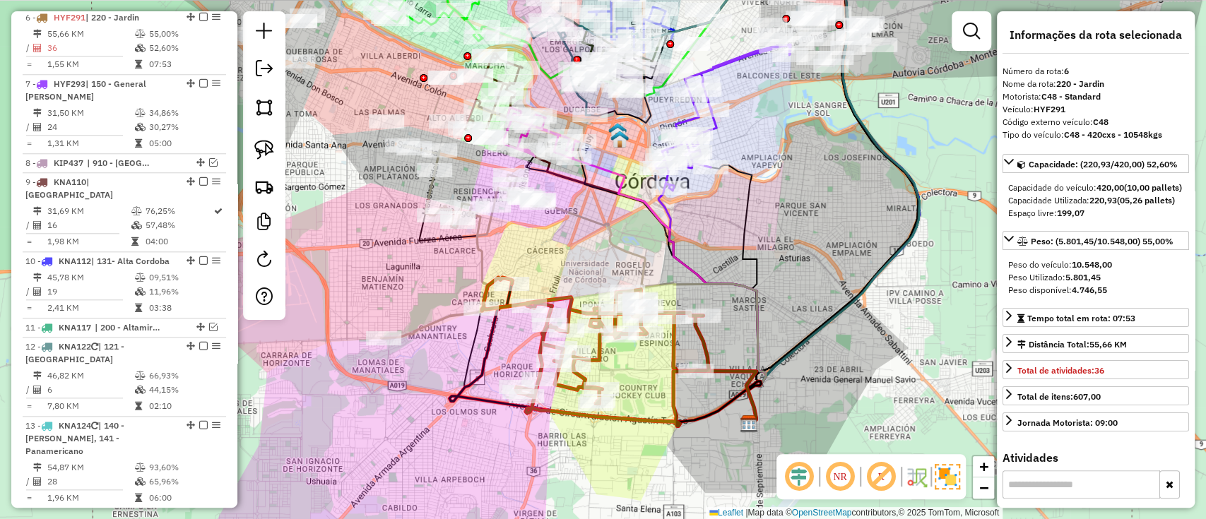
scroll to position [900, 0]
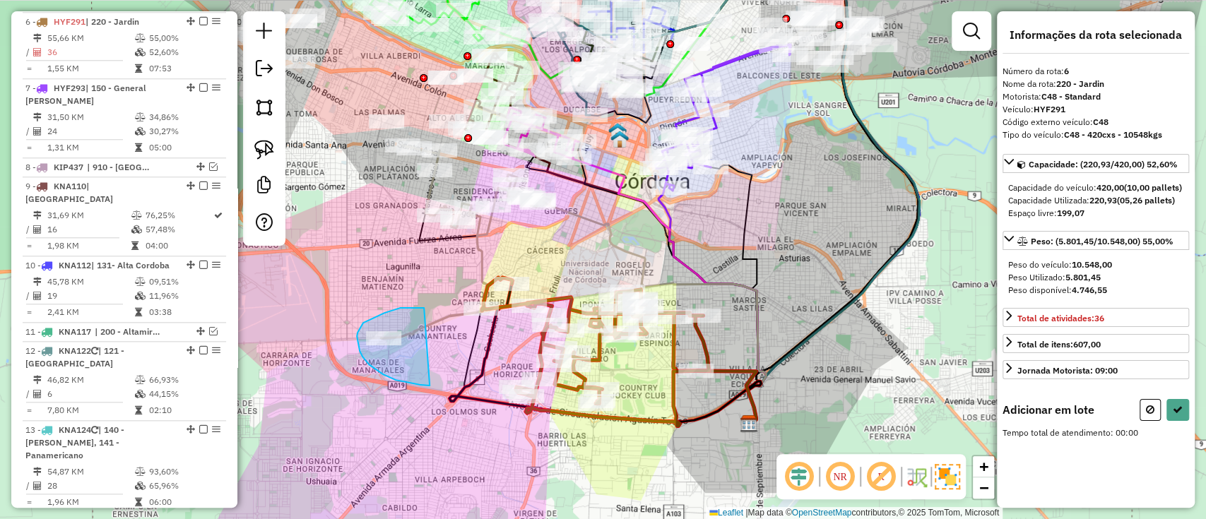
drag, startPoint x: 420, startPoint y: 308, endPoint x: 437, endPoint y: 387, distance: 80.1
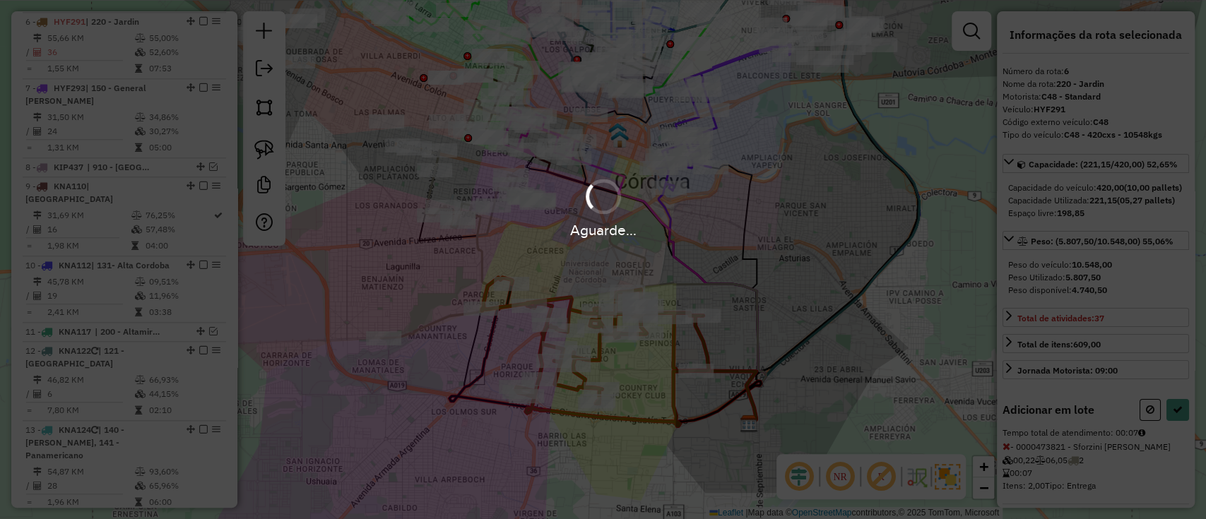
select select "*********"
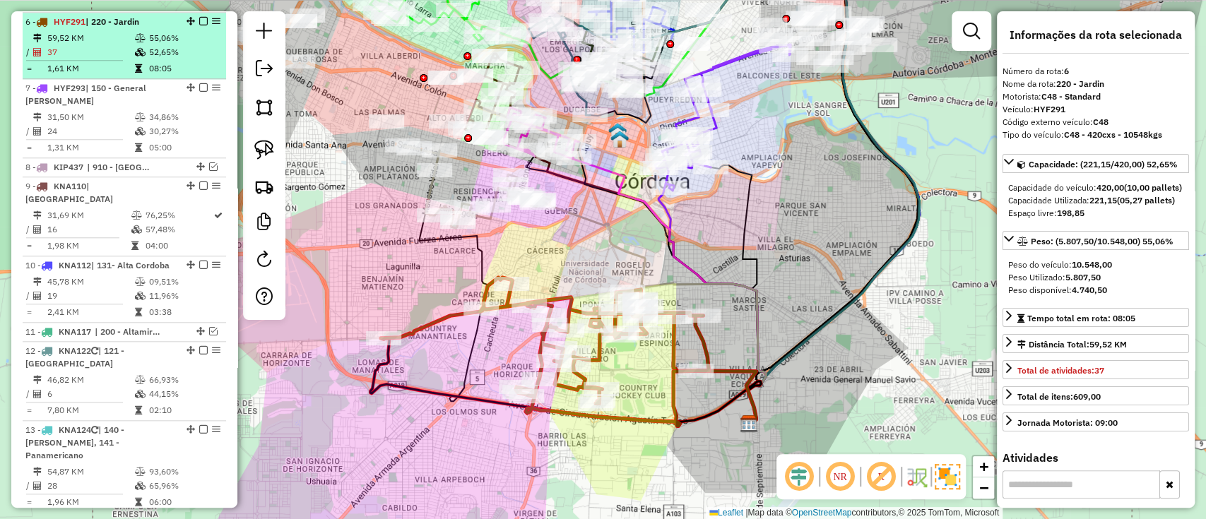
click at [199, 23] on em at bounding box center [203, 21] width 8 height 8
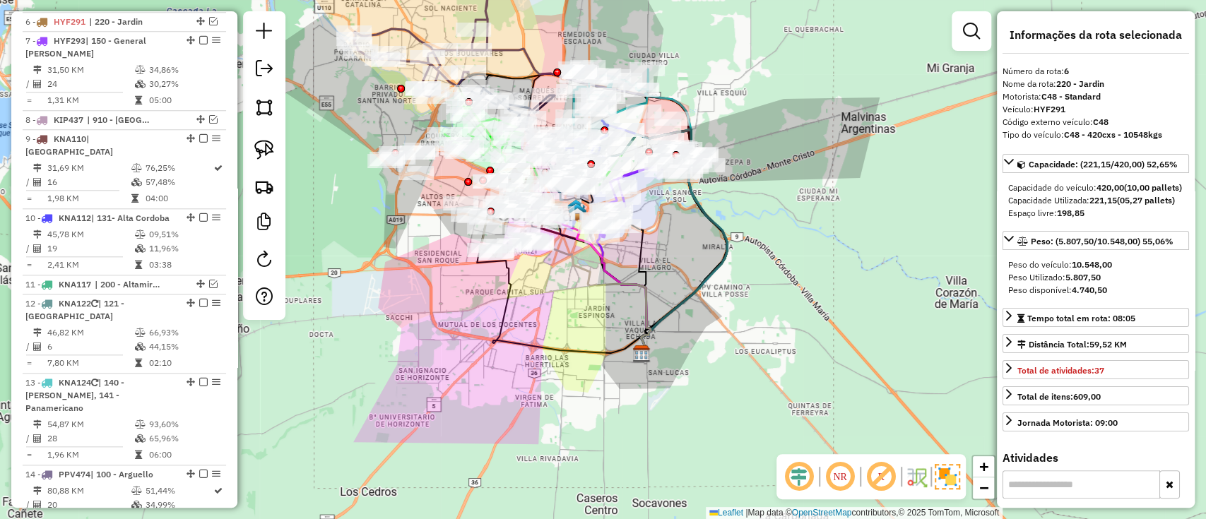
drag, startPoint x: 496, startPoint y: 336, endPoint x: 560, endPoint y: 356, distance: 66.8
click at [559, 356] on div "Janela de atendimento Grade de atendimento Capacidade Transportadoras Veículos …" at bounding box center [603, 259] width 1206 height 519
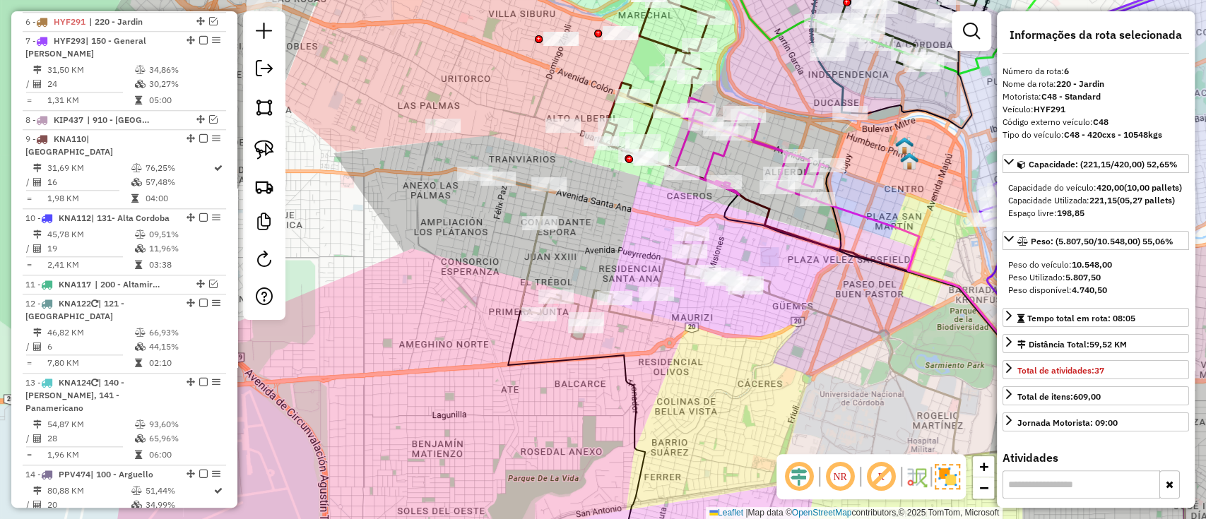
click at [717, 152] on icon at bounding box center [751, 149] width 153 height 102
click at [717, 152] on icon at bounding box center [751, 151] width 153 height 102
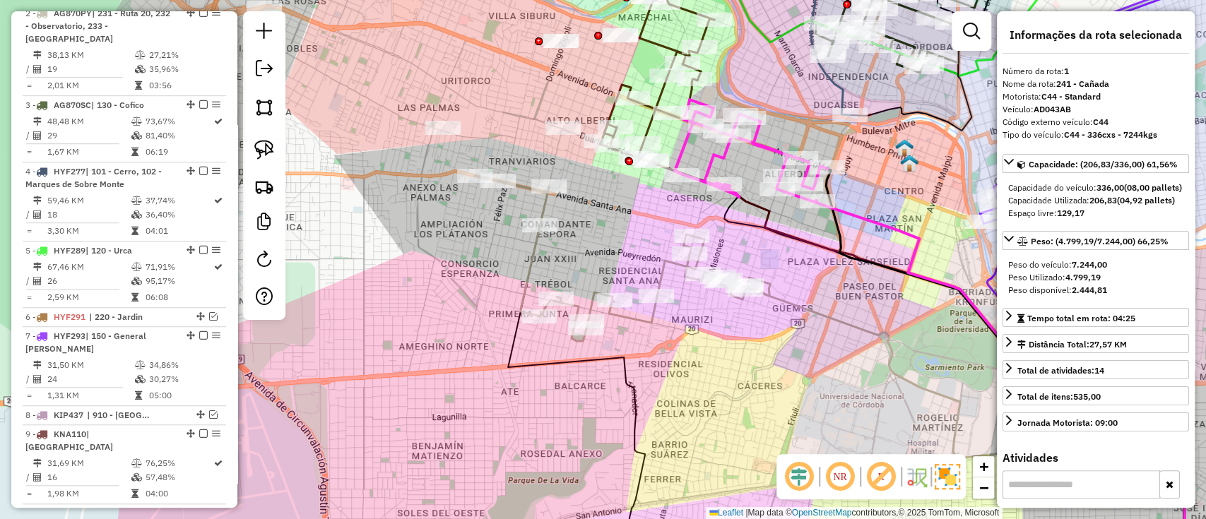
scroll to position [531, 0]
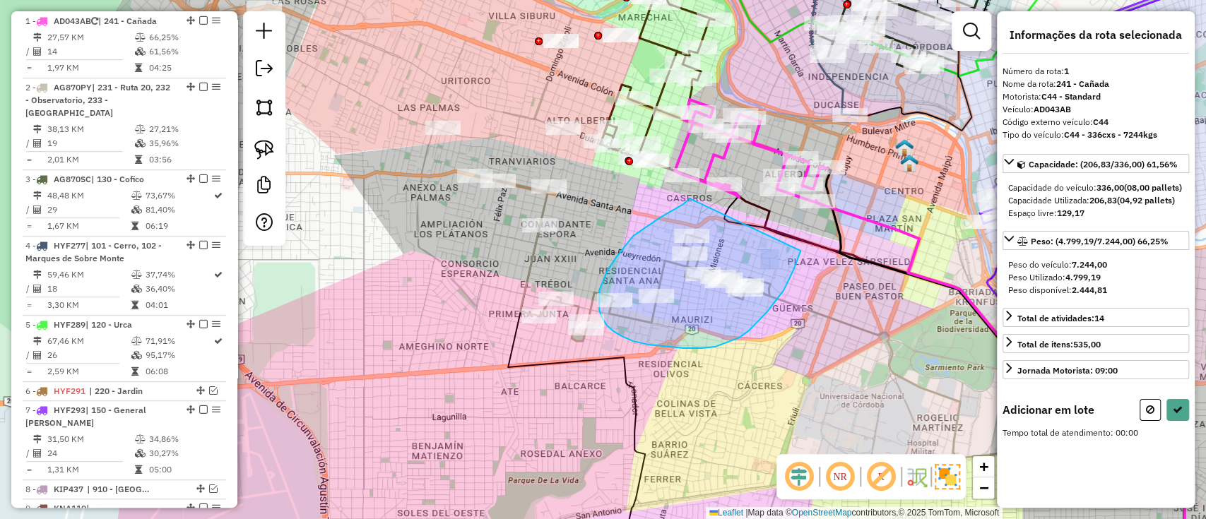
drag, startPoint x: 684, startPoint y: 204, endPoint x: 801, endPoint y: 249, distance: 125.3
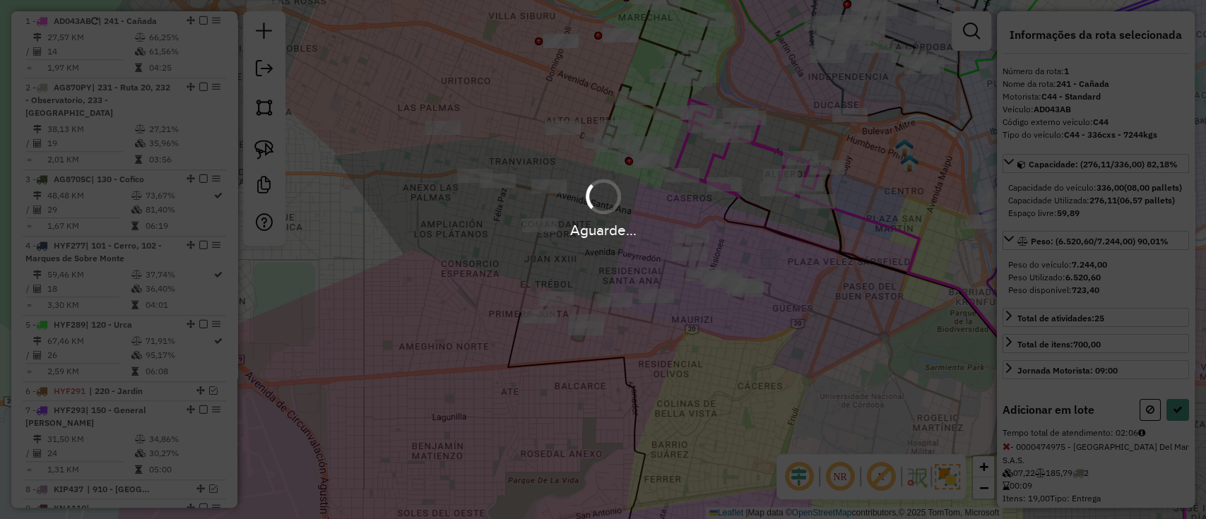
select select "*********"
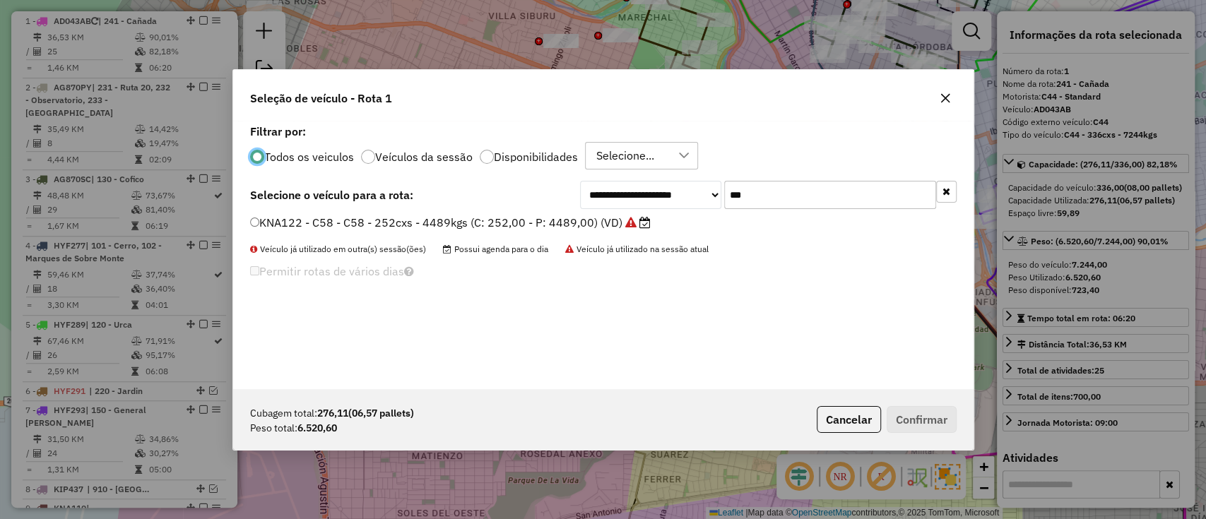
scroll to position [7, 4]
click at [771, 206] on input "***" at bounding box center [830, 195] width 212 height 28
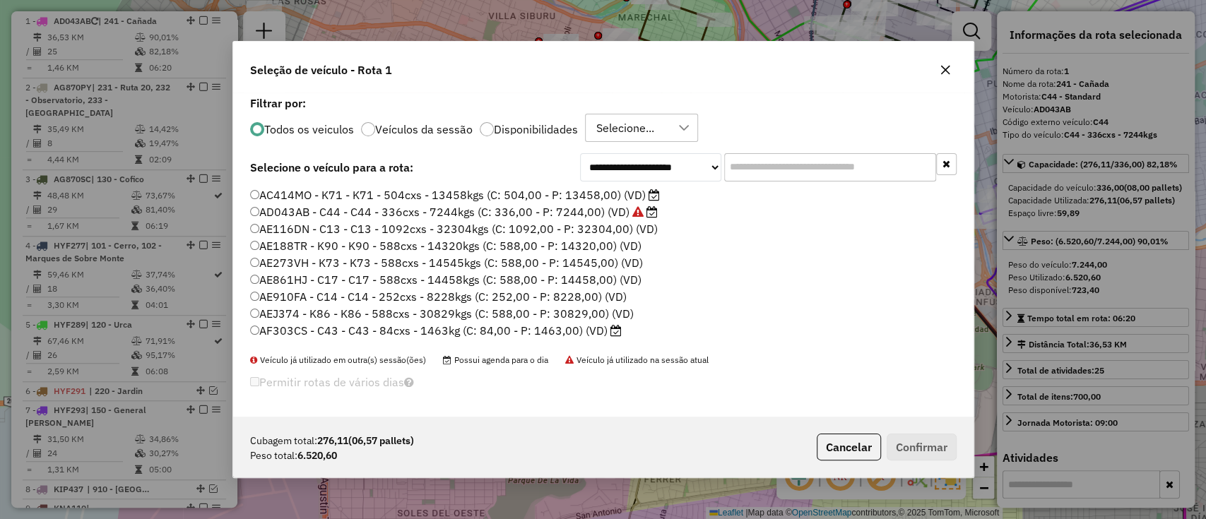
click at [647, 130] on div "Selecione..." at bounding box center [625, 127] width 68 height 27
click at [632, 197] on li "6" at bounding box center [645, 195] width 106 height 27
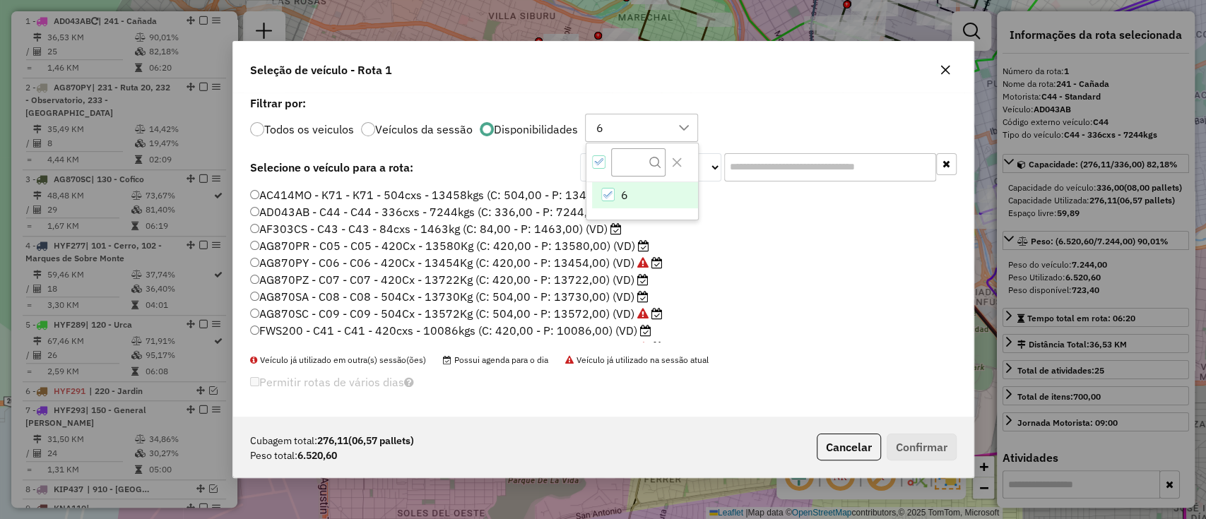
click at [741, 271] on li "AG870PY - C06 - C06 - 420Cx - 13454Kg (C: 420,00 - P: 13454,00) (VD)" at bounding box center [603, 263] width 707 height 17
click at [623, 192] on label "AC414MO - K71 - K71 - 504cxs - 13458kgs (C: 504,00 - P: 13458,00) (VD)" at bounding box center [455, 195] width 410 height 17
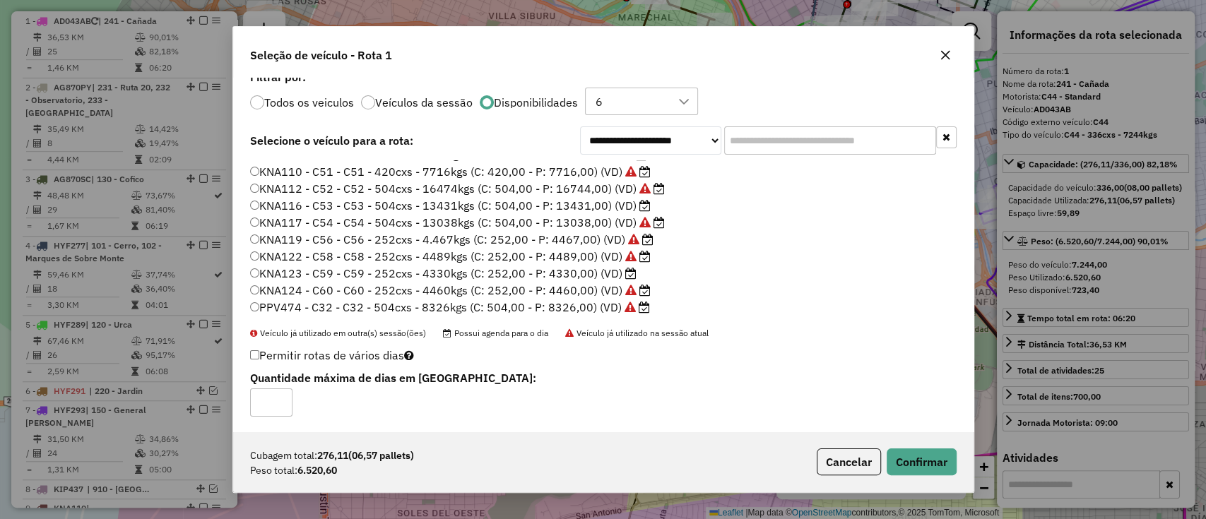
scroll to position [13, 0]
click at [870, 461] on button "Cancelar" at bounding box center [849, 462] width 64 height 27
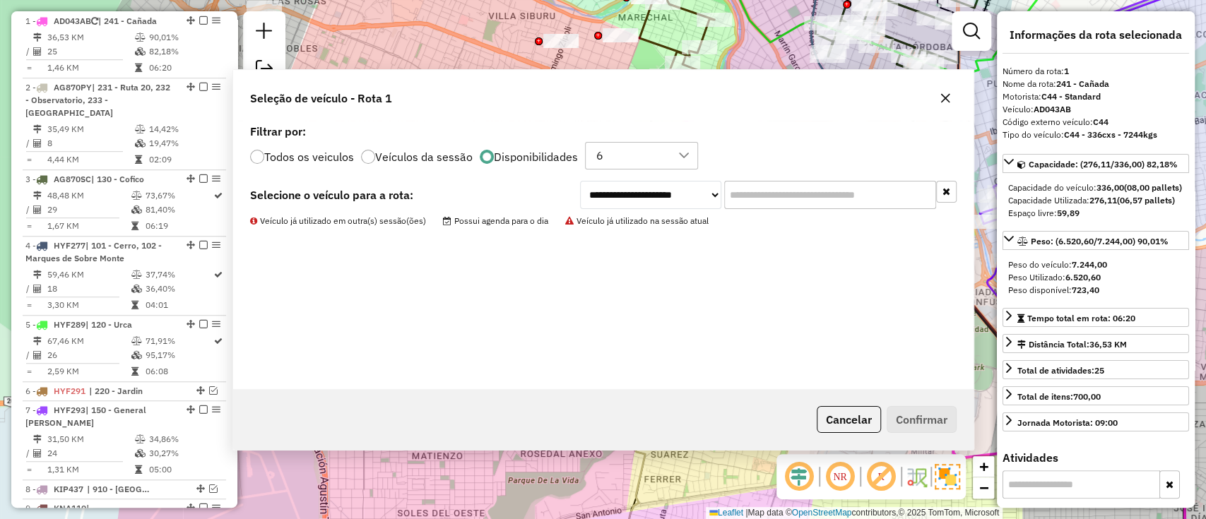
scroll to position [0, 0]
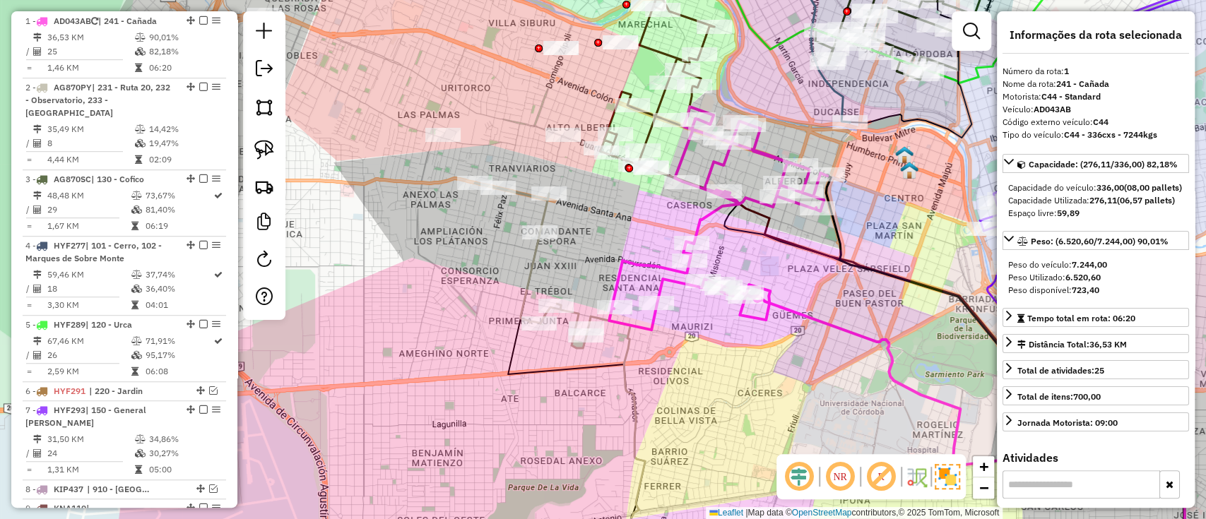
drag, startPoint x: 803, startPoint y: 265, endPoint x: 800, endPoint y: 290, distance: 25.0
click at [801, 290] on div "Janela de atendimento Grade de atendimento Capacidade Transportadoras Veículos …" at bounding box center [603, 259] width 1206 height 519
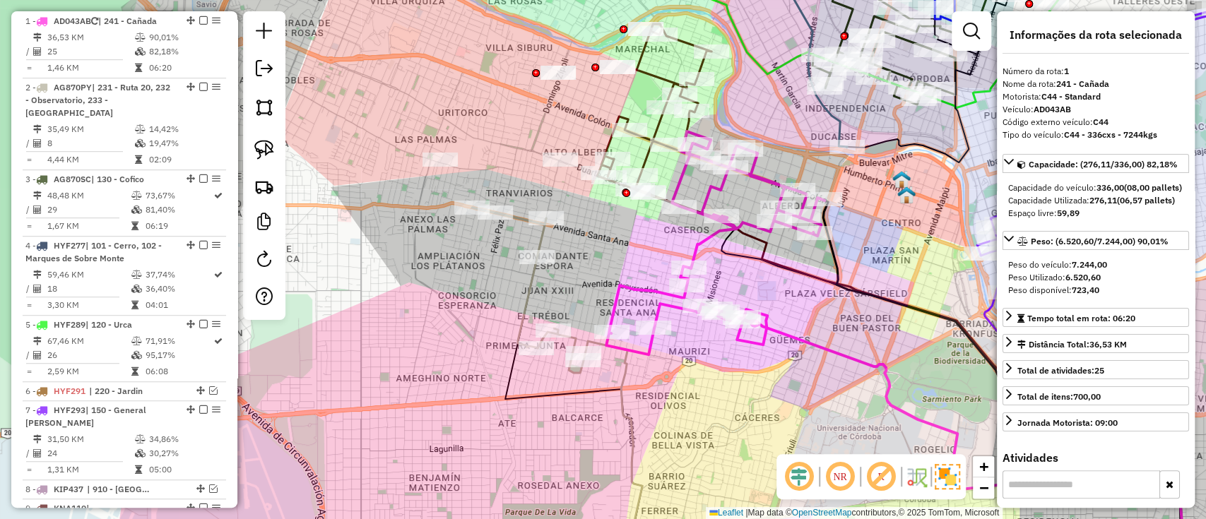
click at [533, 285] on icon at bounding box center [528, 290] width 113 height 165
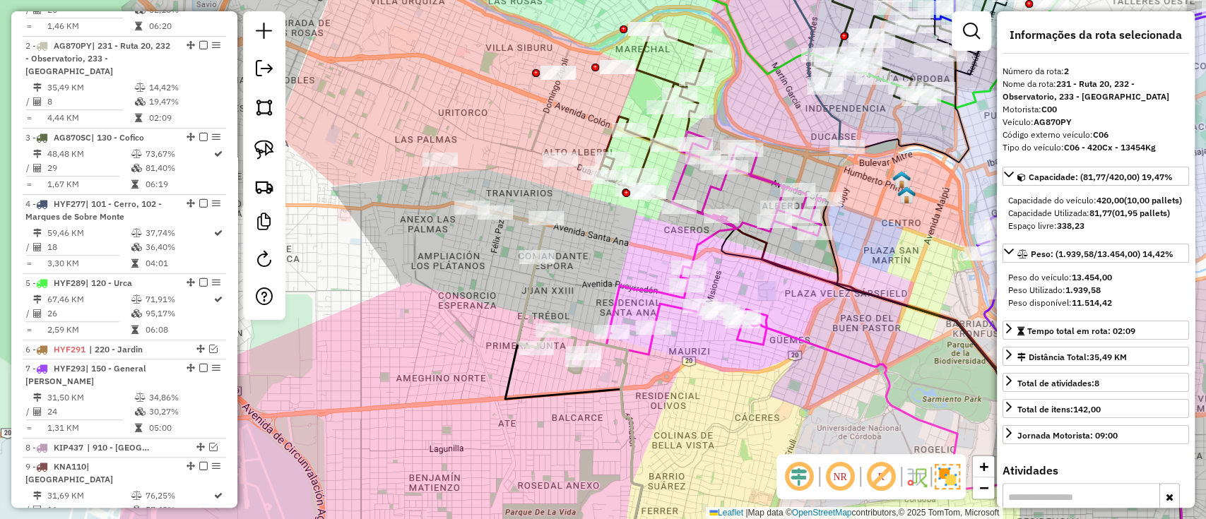
scroll to position [597, 0]
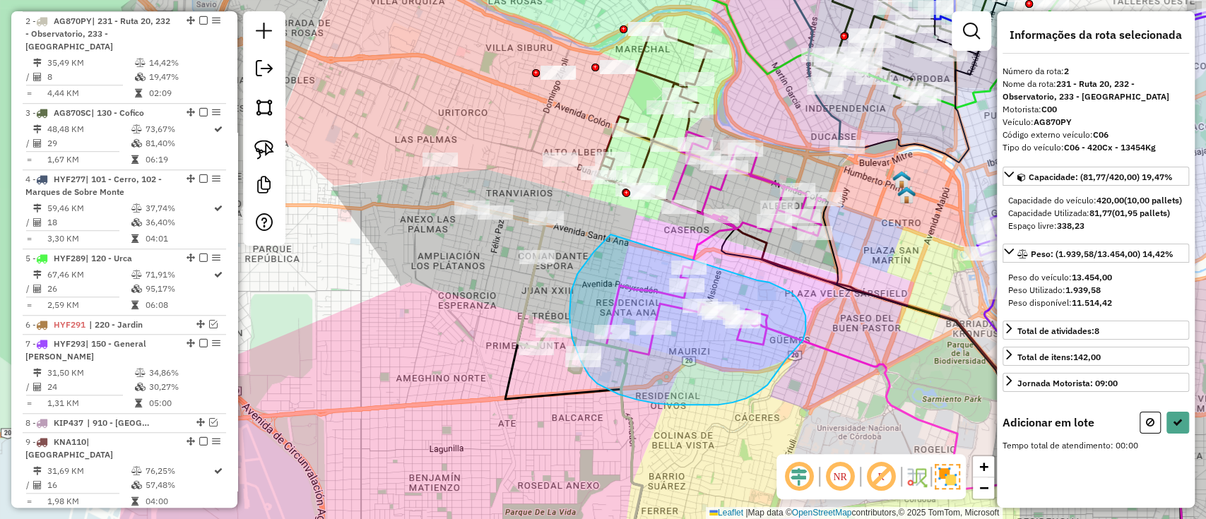
click at [699, 262] on div "Janela de atendimento Grade de atendimento Capacidade Transportadoras Veículos …" at bounding box center [603, 259] width 1206 height 519
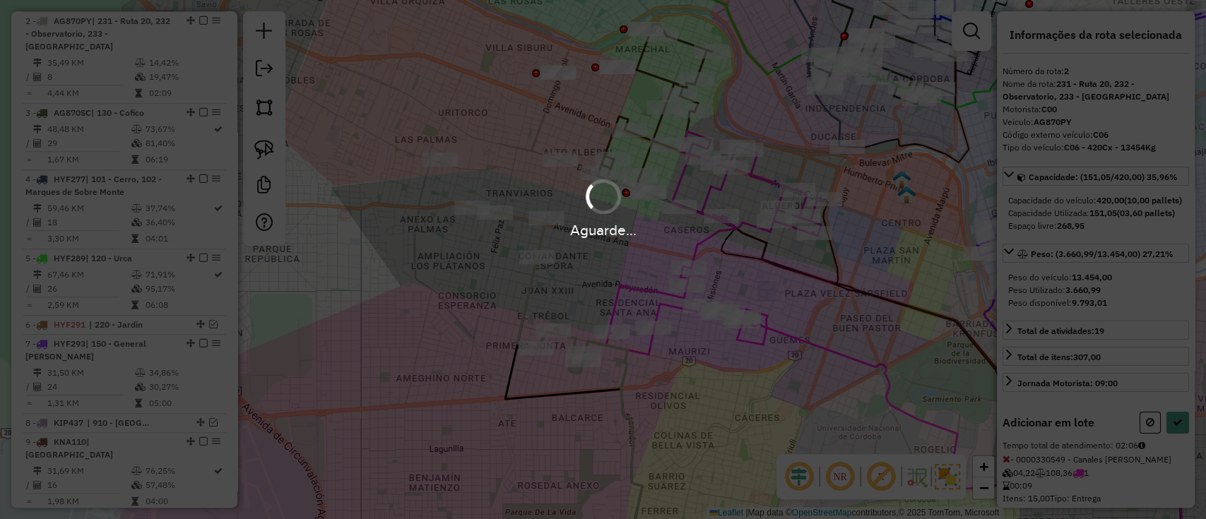
select select "*********"
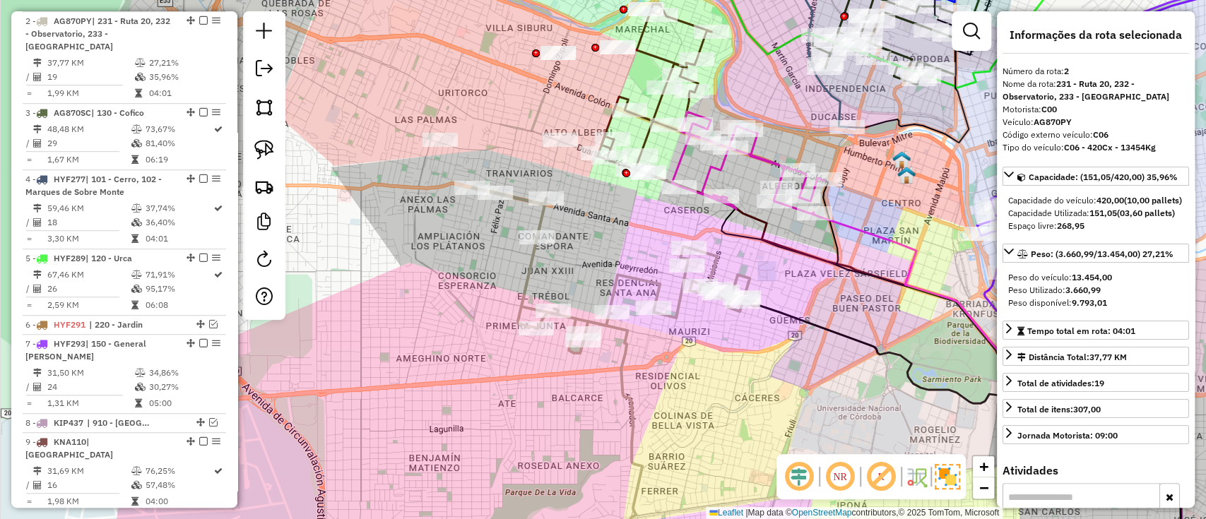
click at [708, 174] on icon at bounding box center [748, 163] width 153 height 102
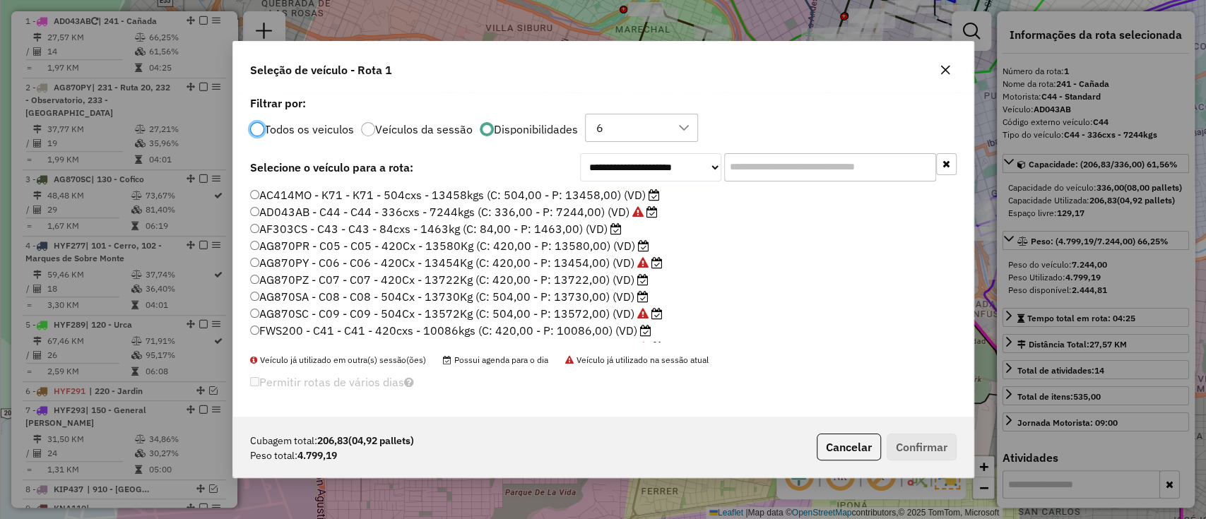
scroll to position [7, 4]
click at [859, 178] on input "text" at bounding box center [830, 167] width 212 height 28
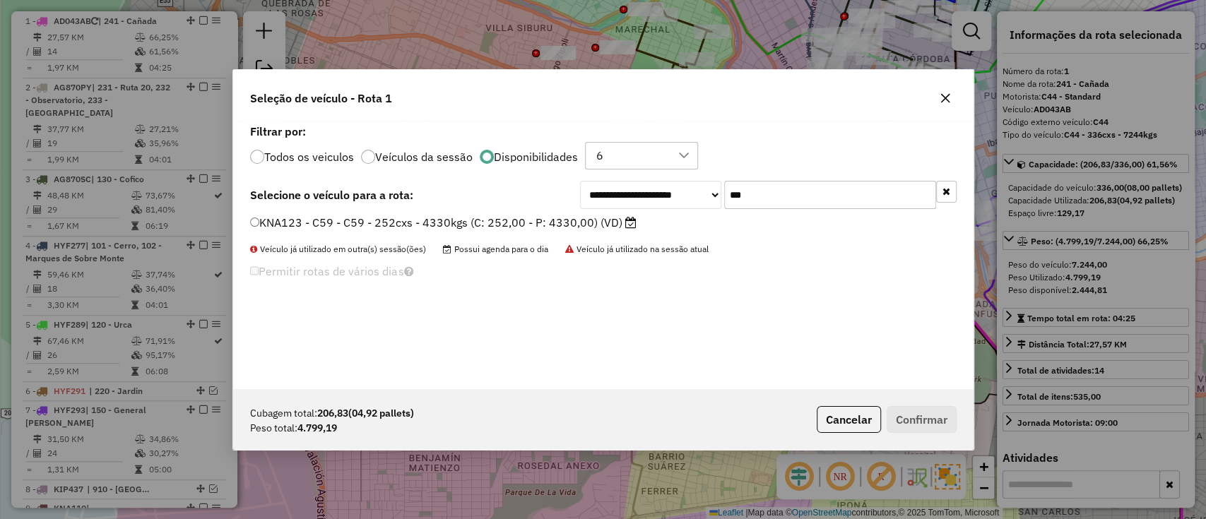
type input "***"
click at [562, 211] on div "**********" at bounding box center [603, 255] width 741 height 269
click at [565, 223] on label "KNA123 - C59 - C59 - 252cxs - 4330kgs (C: 252,00 - P: 4330,00) (VD)" at bounding box center [443, 222] width 387 height 17
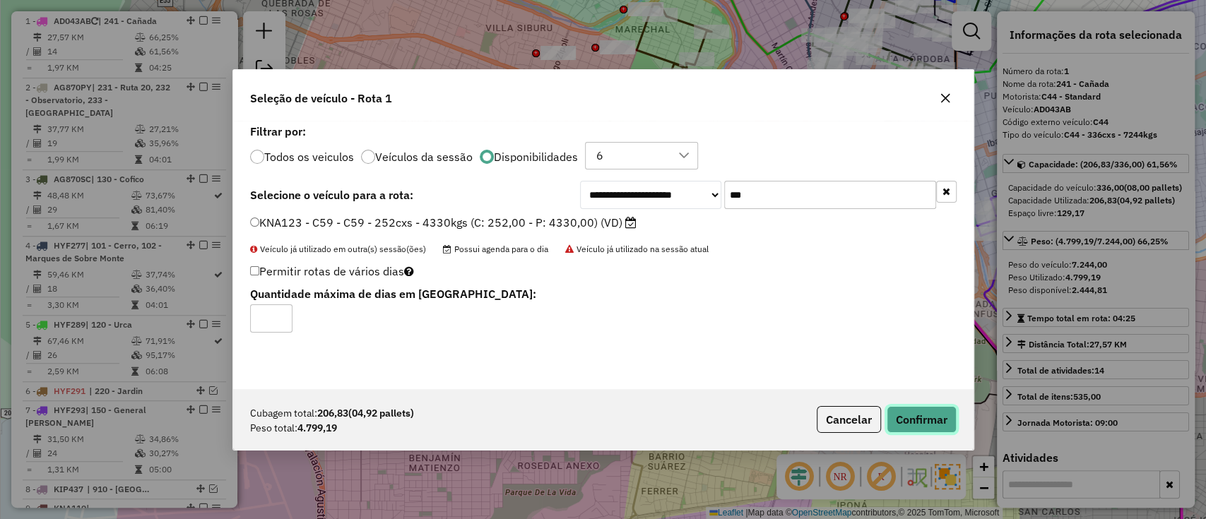
click at [916, 423] on button "Confirmar" at bounding box center [922, 419] width 70 height 27
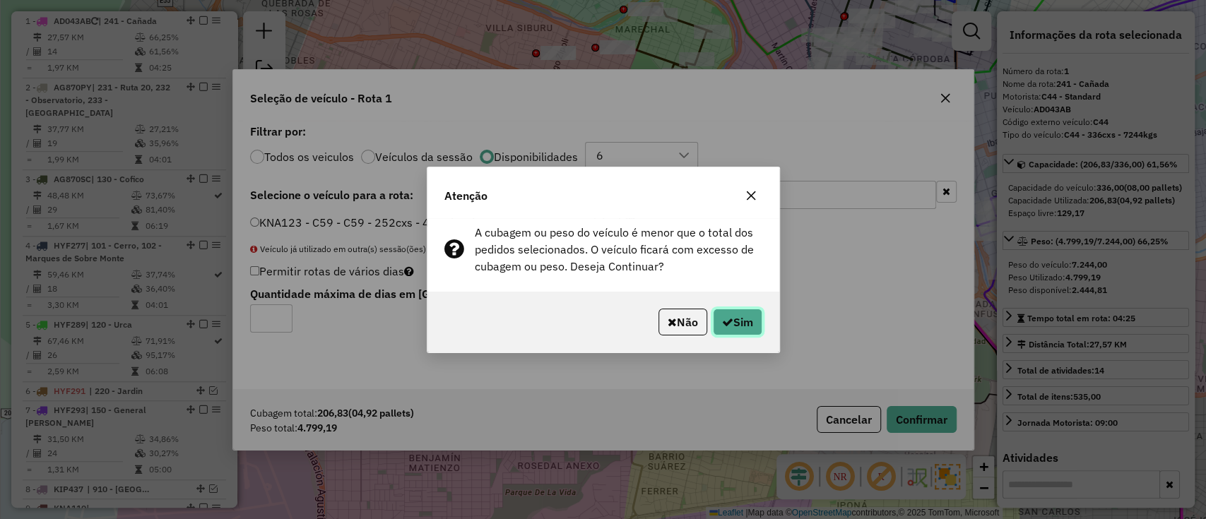
click at [738, 328] on button "Sim" at bounding box center [737, 322] width 49 height 27
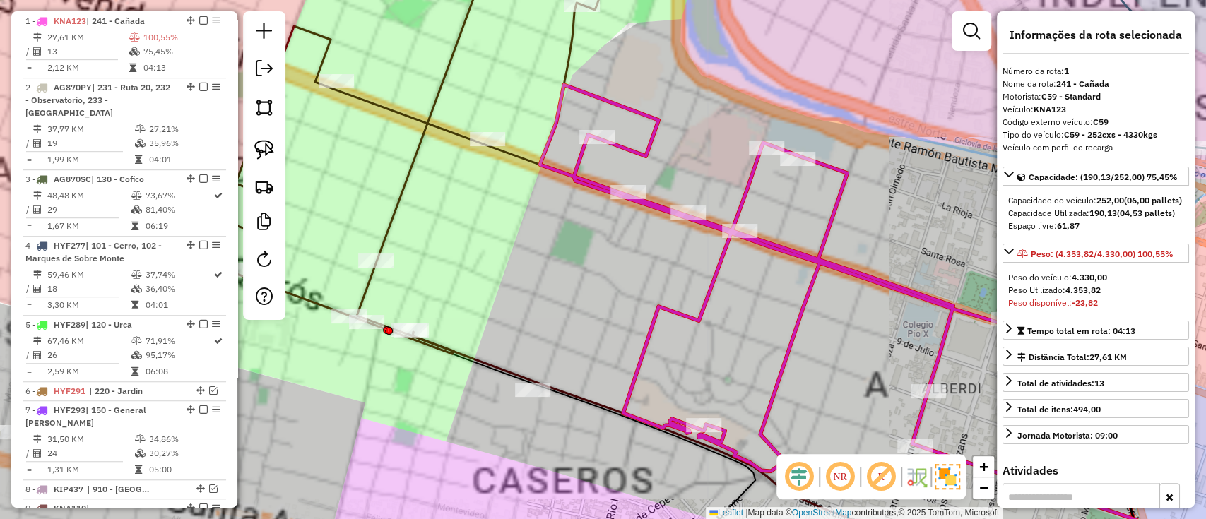
click at [594, 144] on div at bounding box center [596, 137] width 35 height 14
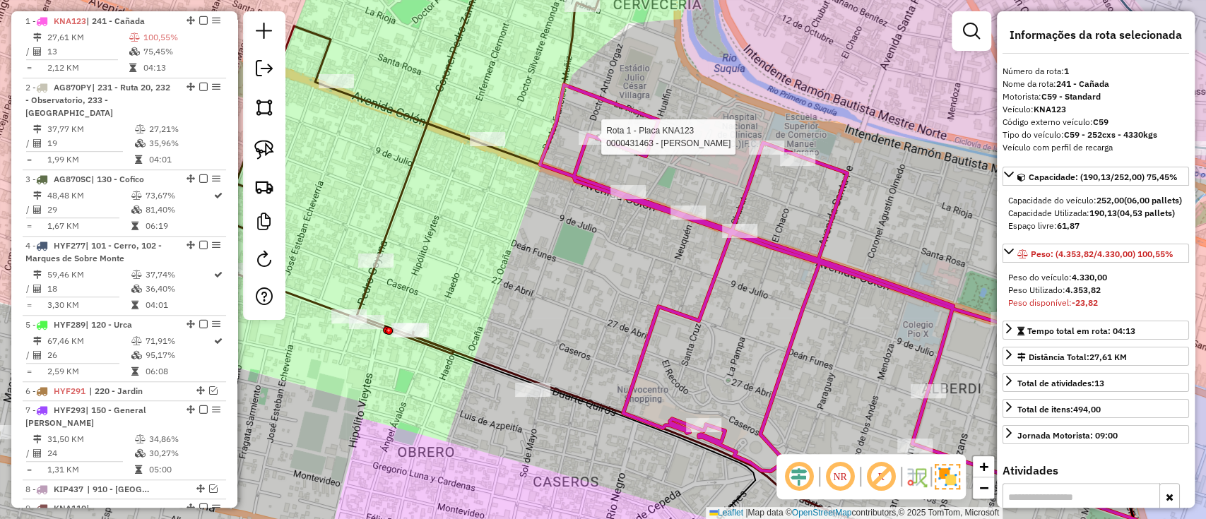
click at [594, 145] on div at bounding box center [596, 138] width 35 height 14
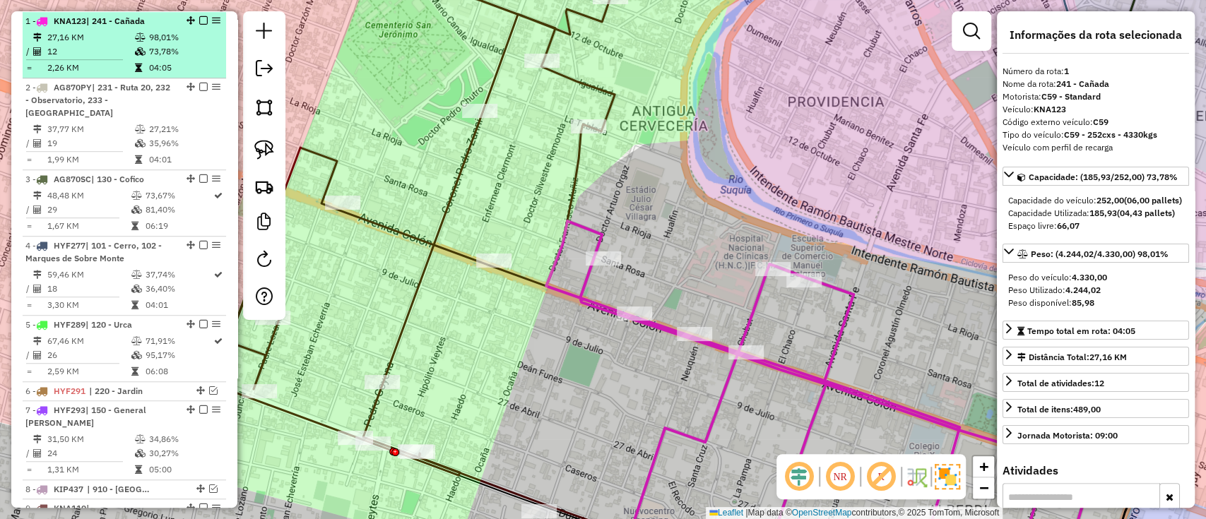
click at [199, 18] on em at bounding box center [203, 20] width 8 height 8
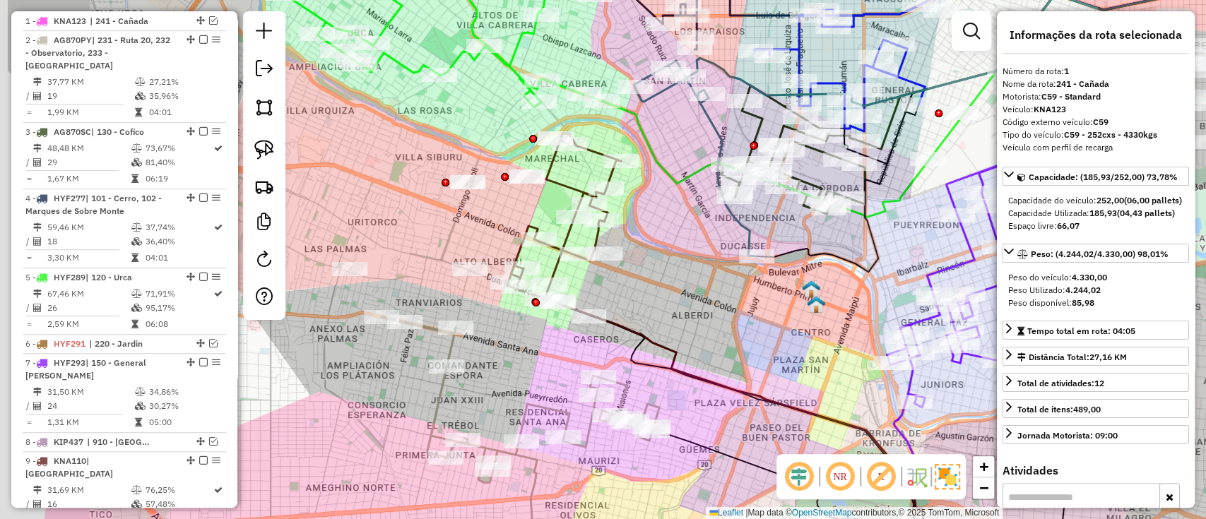
drag, startPoint x: 514, startPoint y: 302, endPoint x: 700, endPoint y: 331, distance: 187.3
click at [695, 331] on icon at bounding box center [802, 448] width 488 height 293
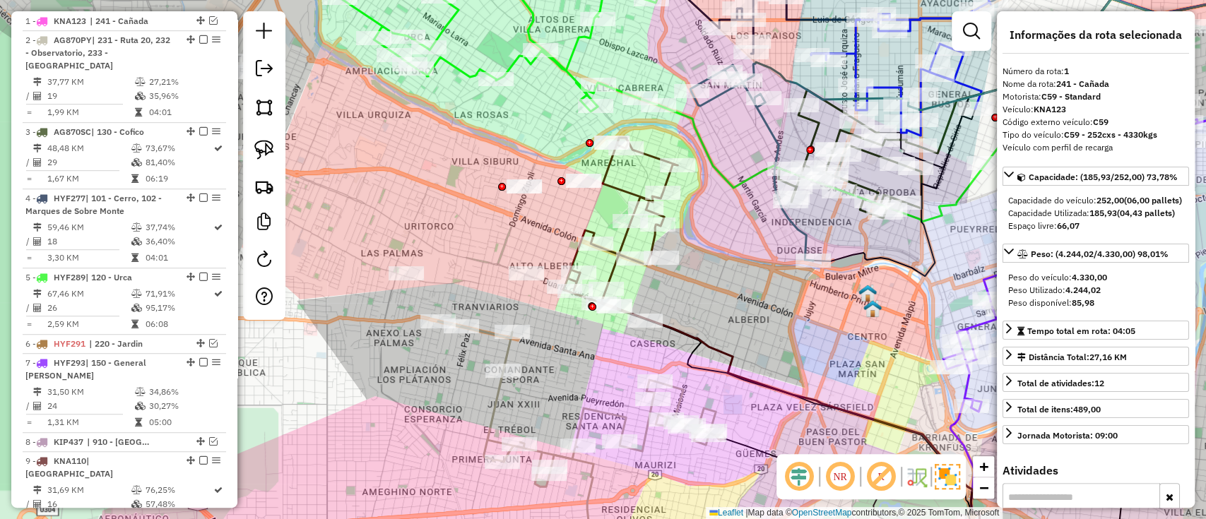
click at [610, 184] on icon at bounding box center [620, 225] width 114 height 175
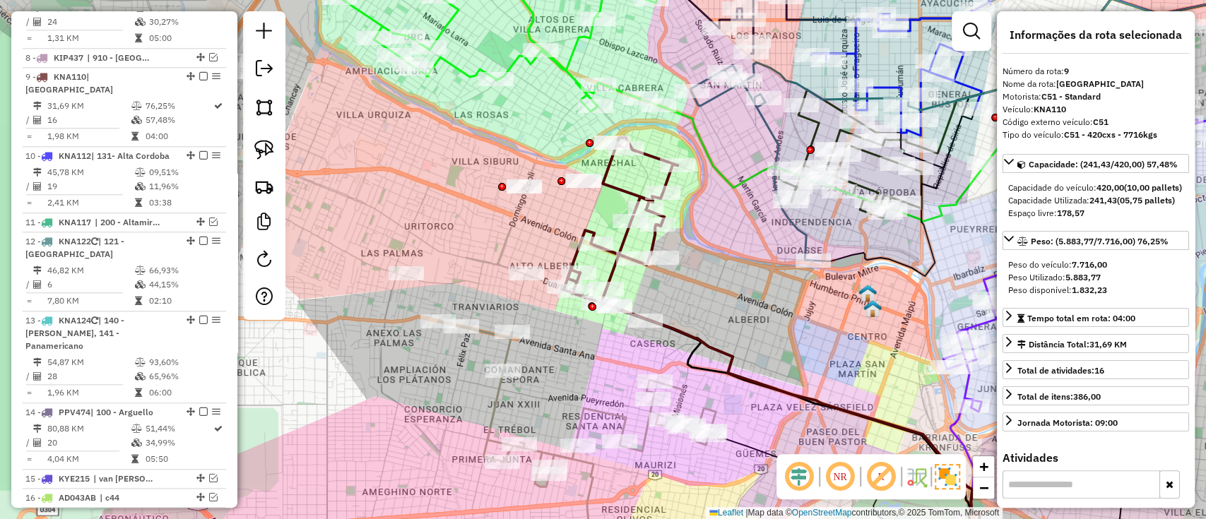
scroll to position [957, 0]
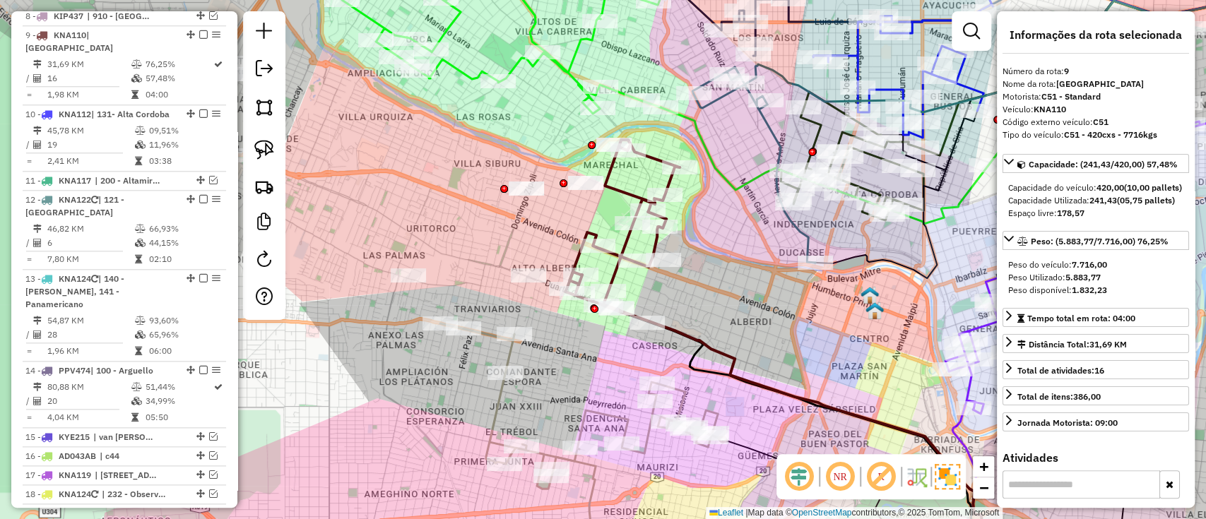
drag, startPoint x: 465, startPoint y: 228, endPoint x: 619, endPoint y: 257, distance: 156.7
click at [618, 257] on div "Janela de atendimento Grade de atendimento Capacidade Transportadoras Veículos …" at bounding box center [603, 259] width 1206 height 519
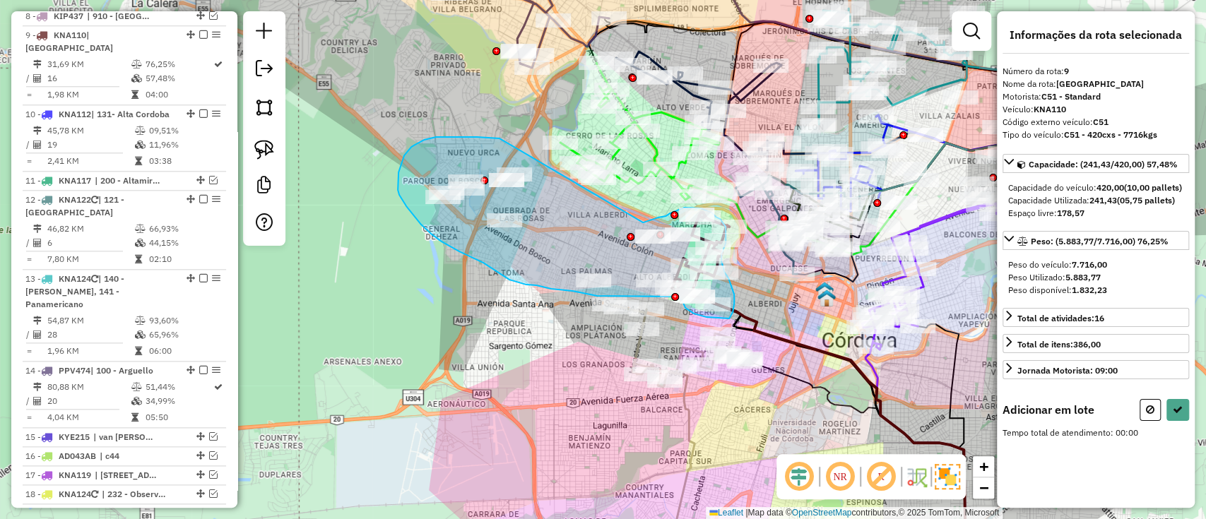
drag, startPoint x: 446, startPoint y: 137, endPoint x: 641, endPoint y: 222, distance: 212.7
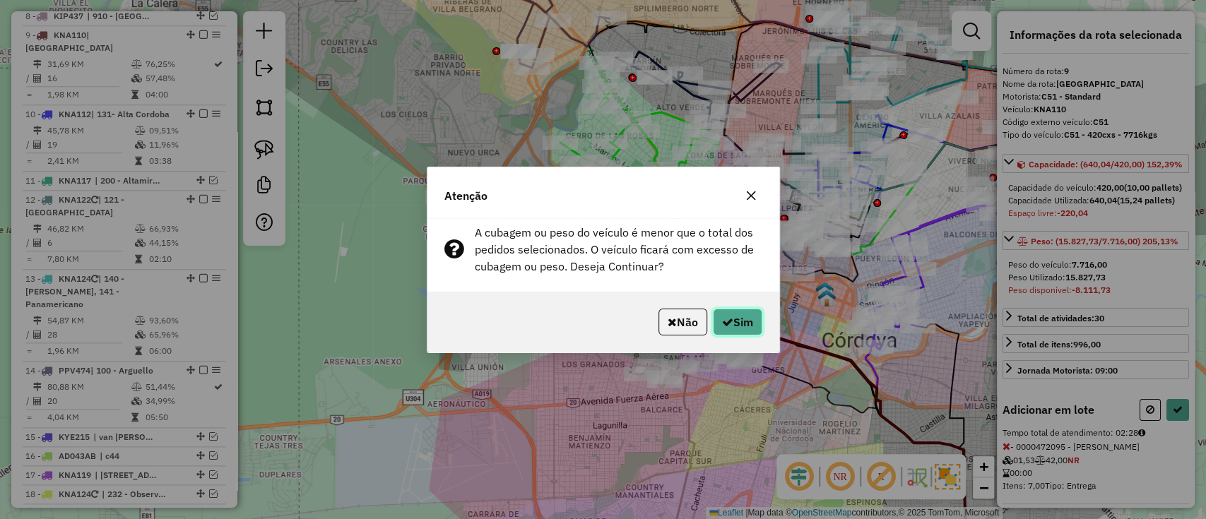
click at [742, 322] on button "Sim" at bounding box center [737, 322] width 49 height 27
select select "*********"
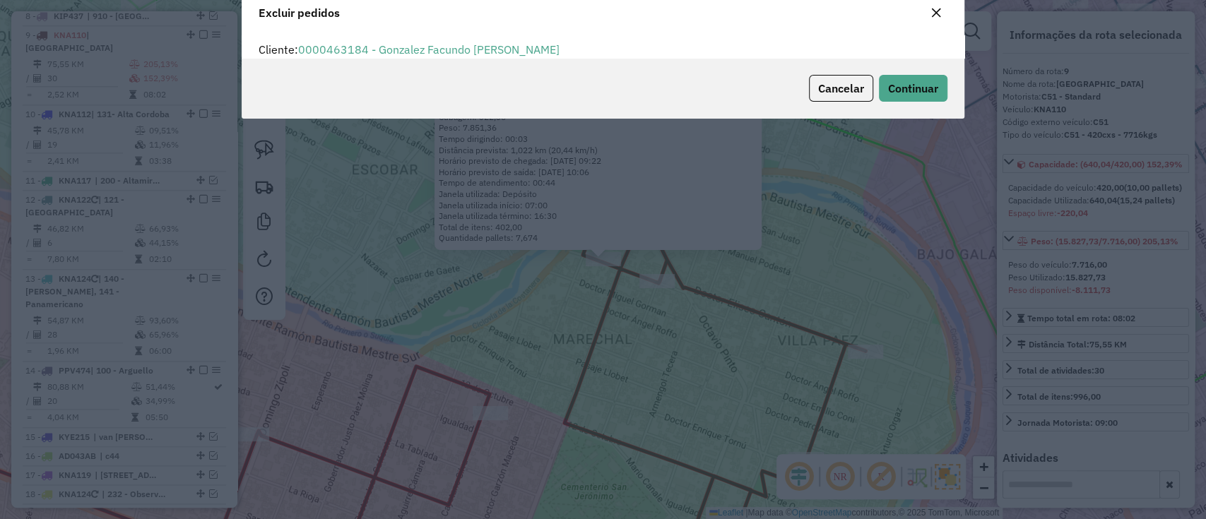
scroll to position [7, 4]
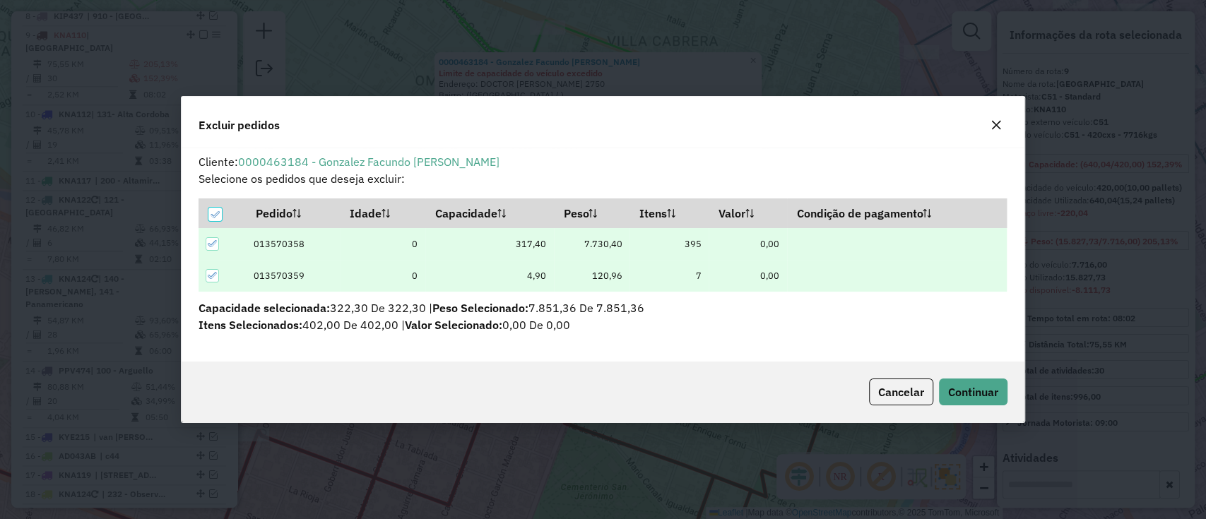
click at [1022, 384] on div "Cancelar Continuar" at bounding box center [603, 392] width 843 height 61
click at [981, 382] on button "Continuar" at bounding box center [973, 392] width 69 height 27
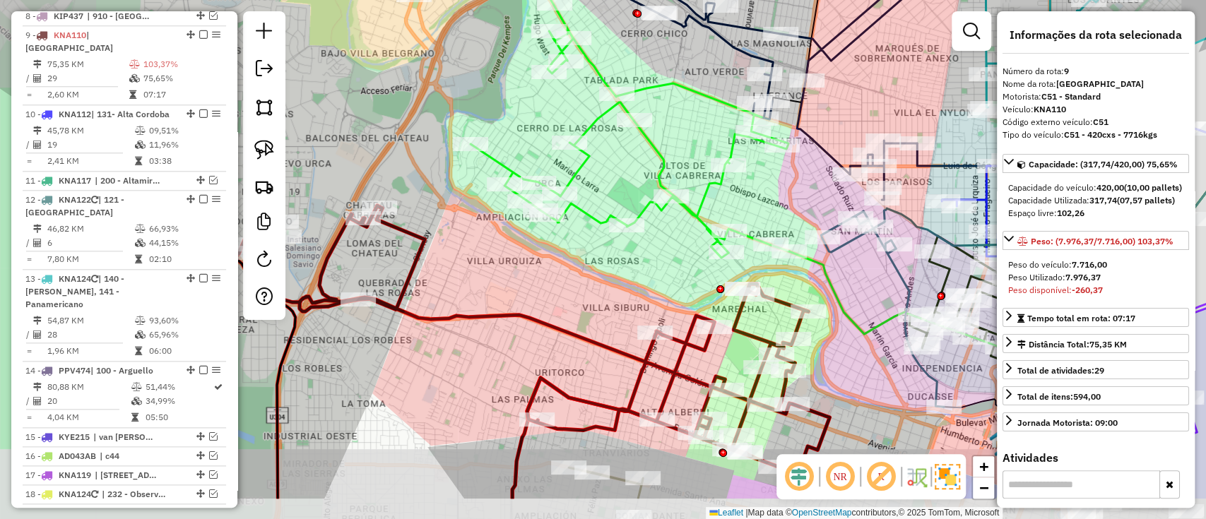
drag, startPoint x: 770, startPoint y: 415, endPoint x: 688, endPoint y: 218, distance: 213.5
click at [701, 263] on div "Janela de atendimento Grade de atendimento Capacidade Transportadoras Veículos …" at bounding box center [603, 259] width 1206 height 519
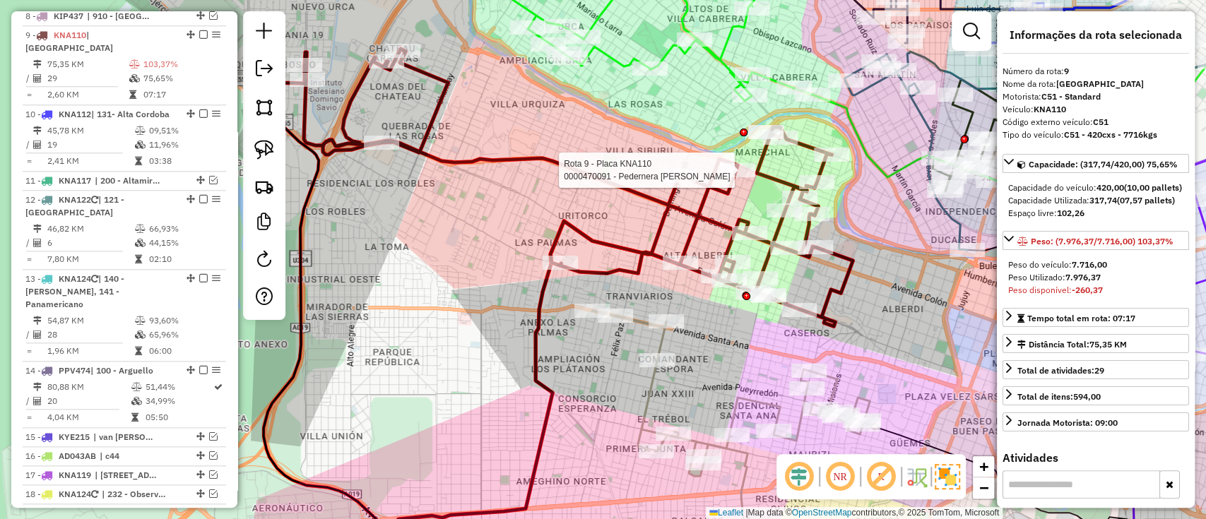
click at [644, 397] on icon at bounding box center [735, 393] width 286 height 165
click at [644, 398] on icon at bounding box center [734, 394] width 286 height 165
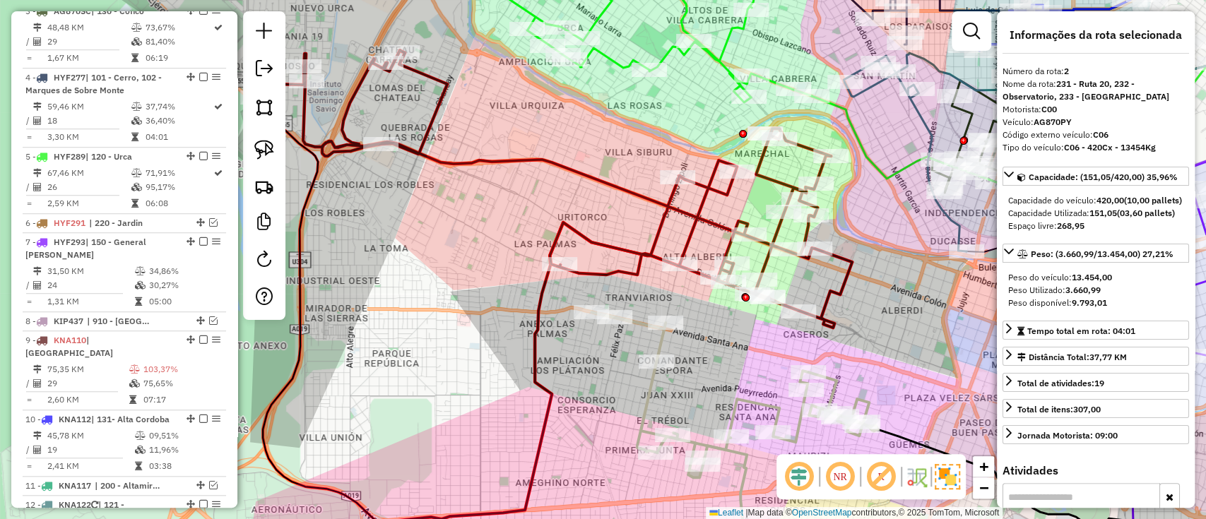
scroll to position [549, 0]
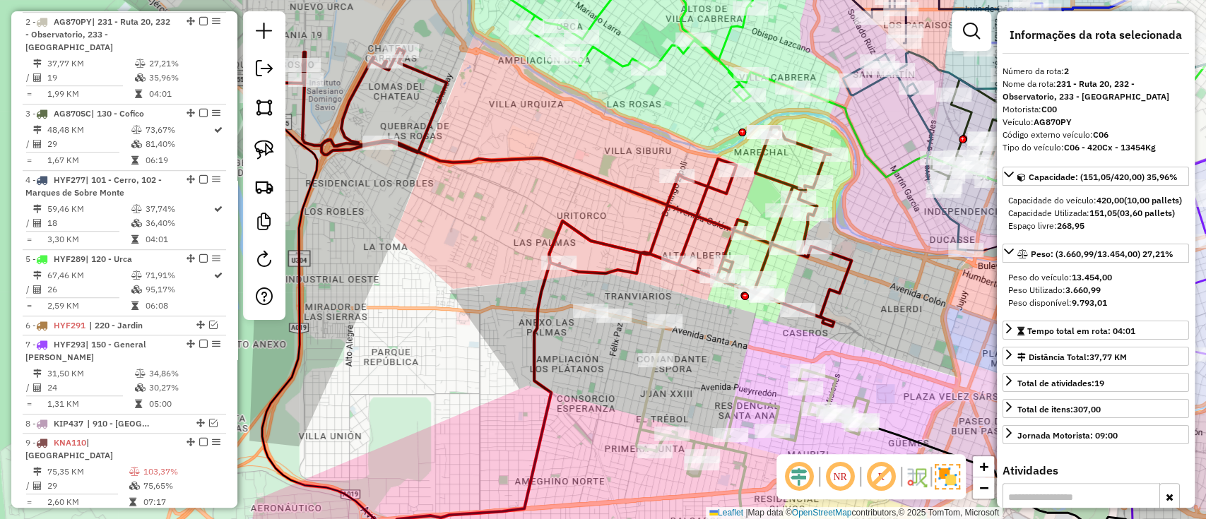
drag, startPoint x: 722, startPoint y: 348, endPoint x: 675, endPoint y: 305, distance: 63.6
click at [678, 308] on div "Janela de atendimento Grade de atendimento Capacidade Transportadoras Veículos …" at bounding box center [603, 259] width 1206 height 519
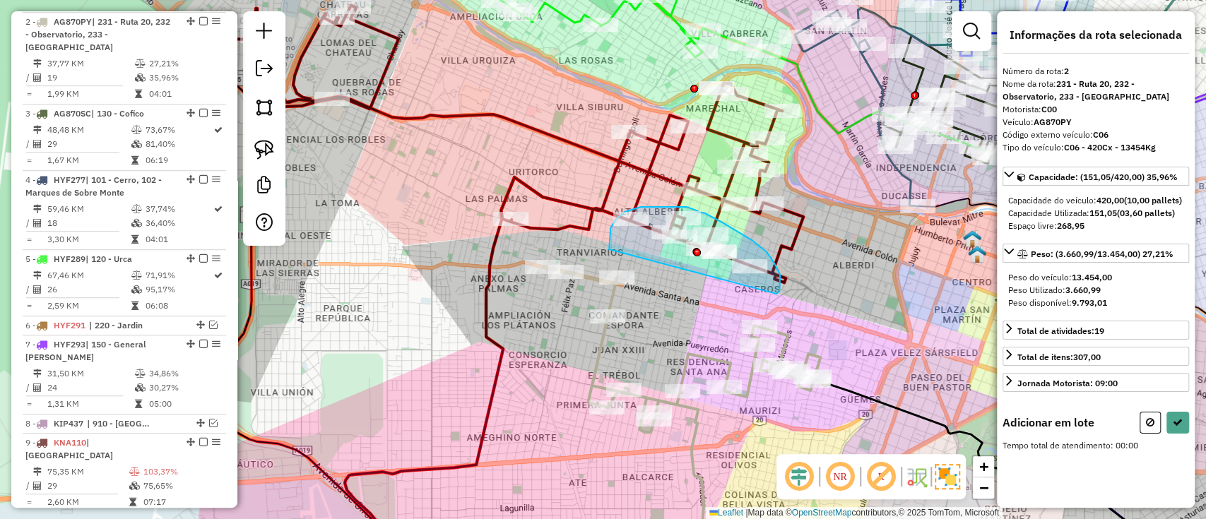
drag, startPoint x: 777, startPoint y: 294, endPoint x: 609, endPoint y: 253, distance: 173.1
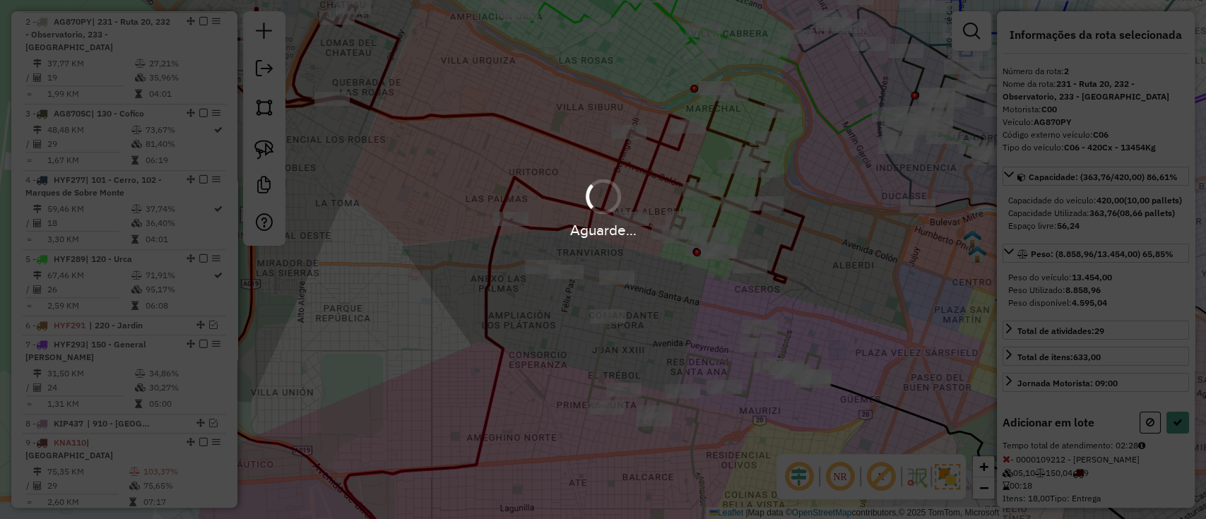
select select "*********"
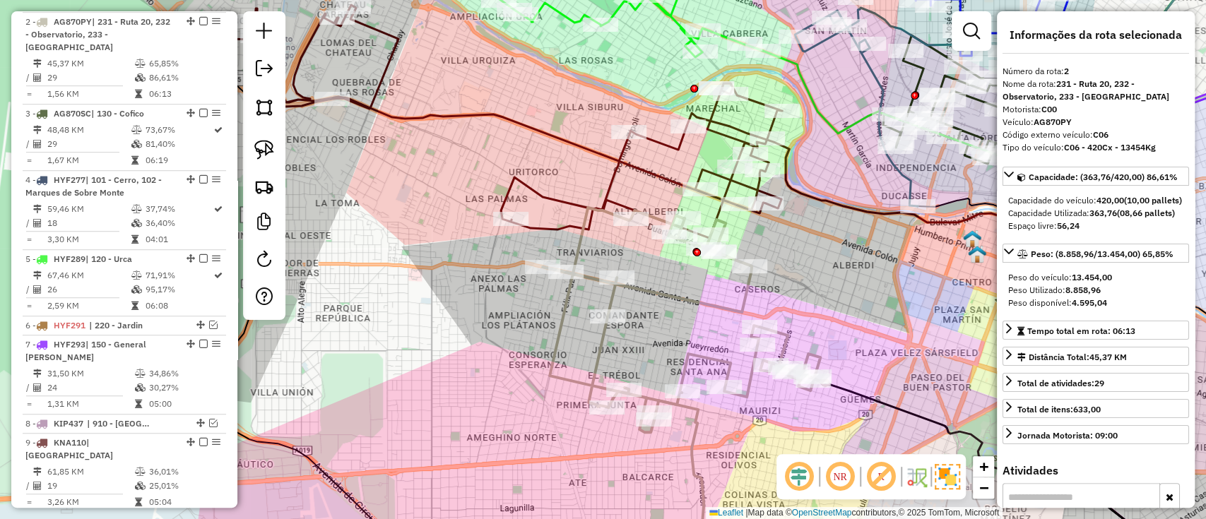
click at [625, 173] on div "Janela de atendimento Grade de atendimento Capacidade Transportadoras Veículos …" at bounding box center [603, 259] width 1206 height 519
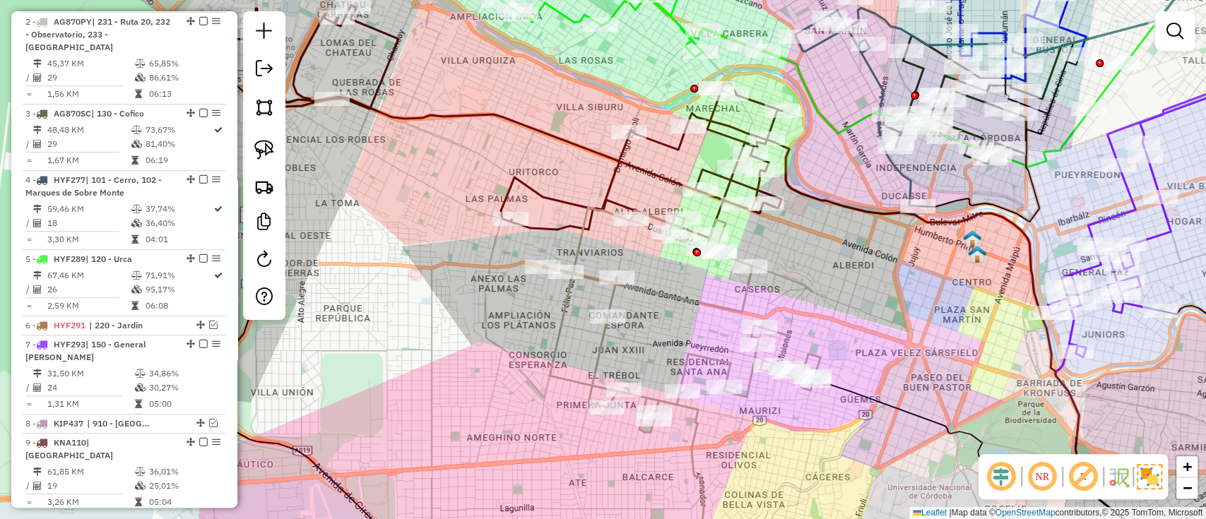
click at [624, 163] on icon at bounding box center [496, 121] width 572 height 233
select select "*********"
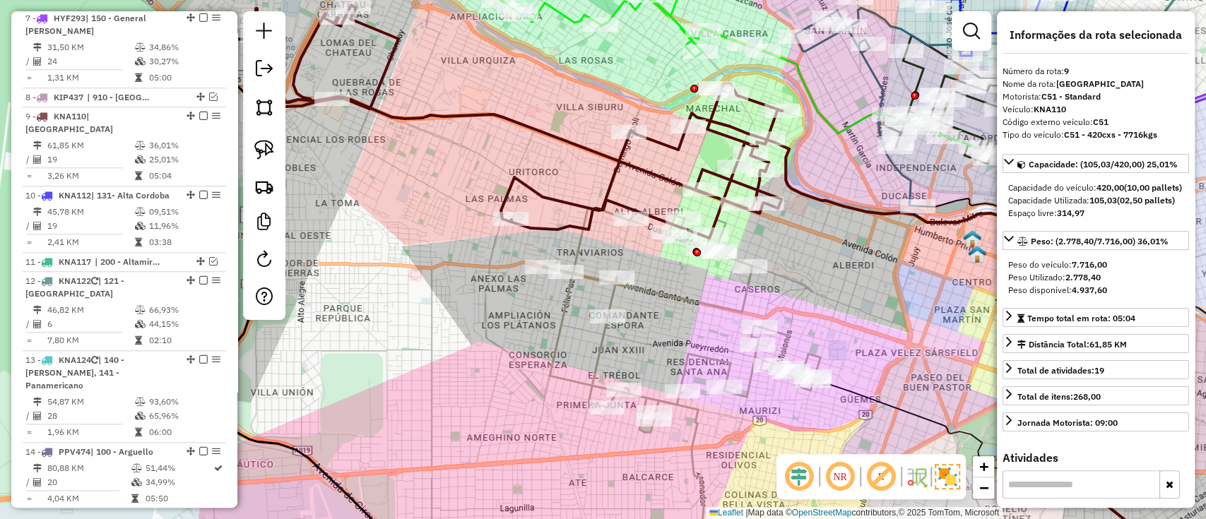
scroll to position [957, 0]
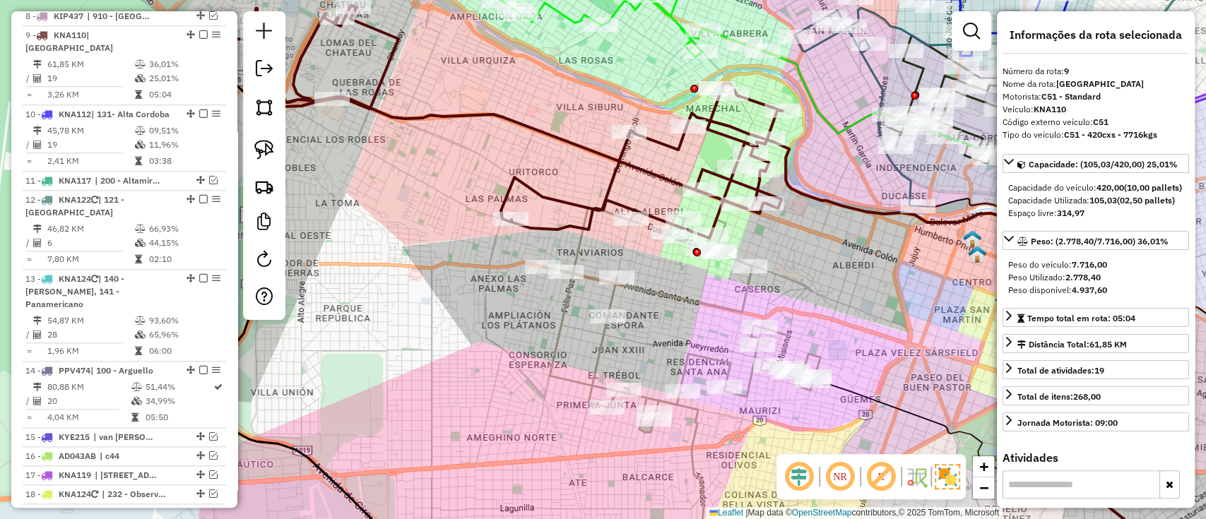
click at [625, 160] on icon at bounding box center [496, 121] width 572 height 233
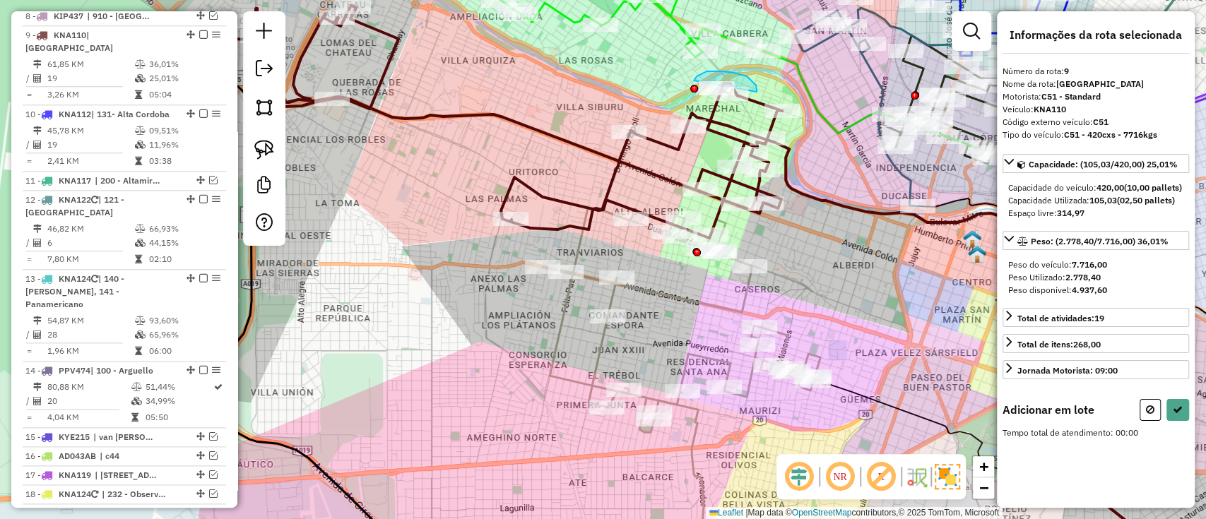
drag, startPoint x: 756, startPoint y: 86, endPoint x: 690, endPoint y: 109, distance: 69.7
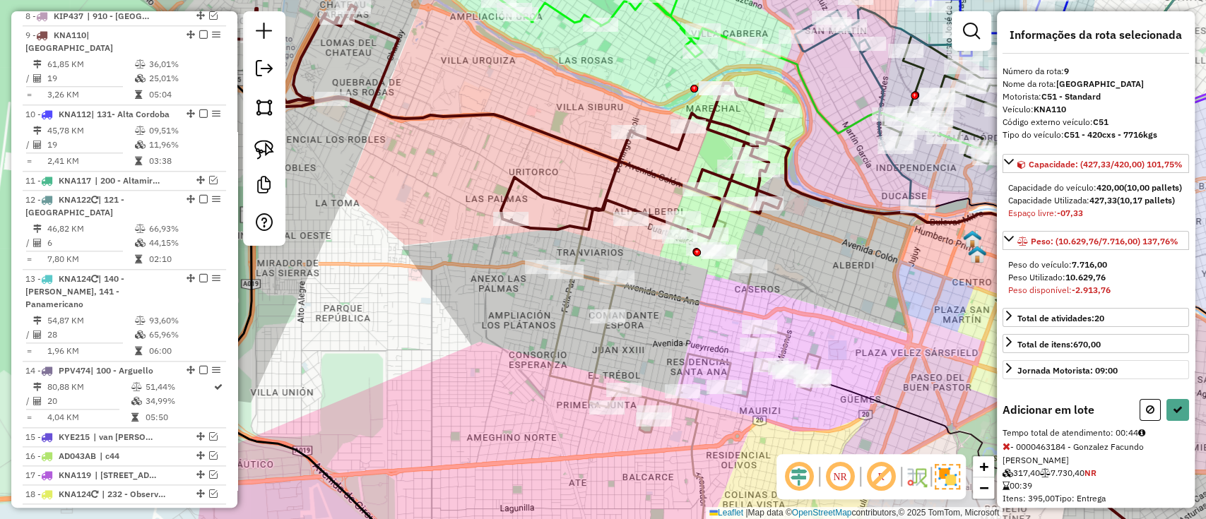
click at [1147, 415] on icon at bounding box center [1150, 410] width 8 height 10
select select "*********"
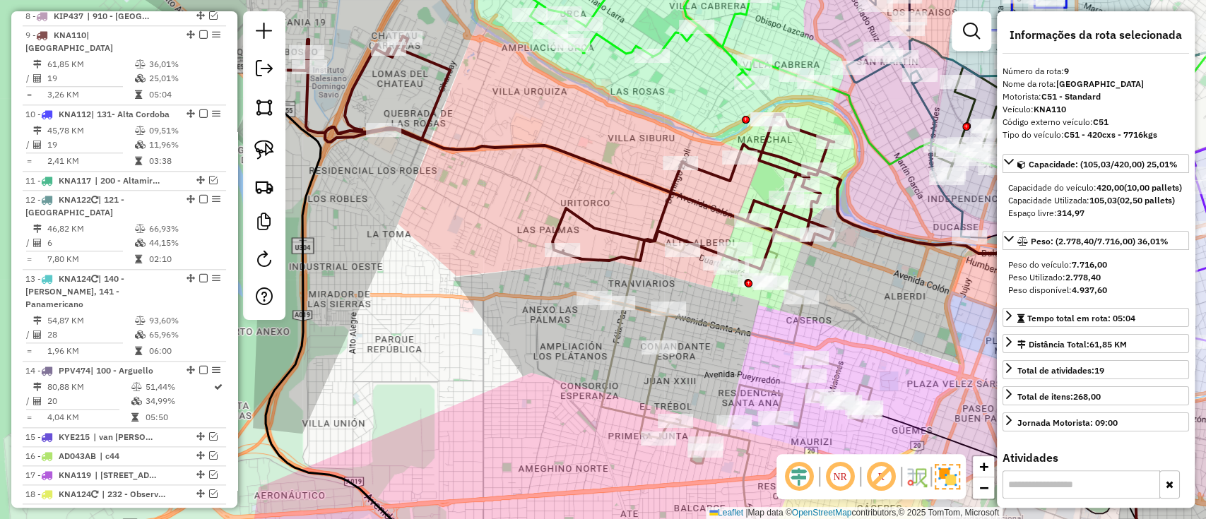
click at [632, 241] on icon at bounding box center [547, 152] width 572 height 233
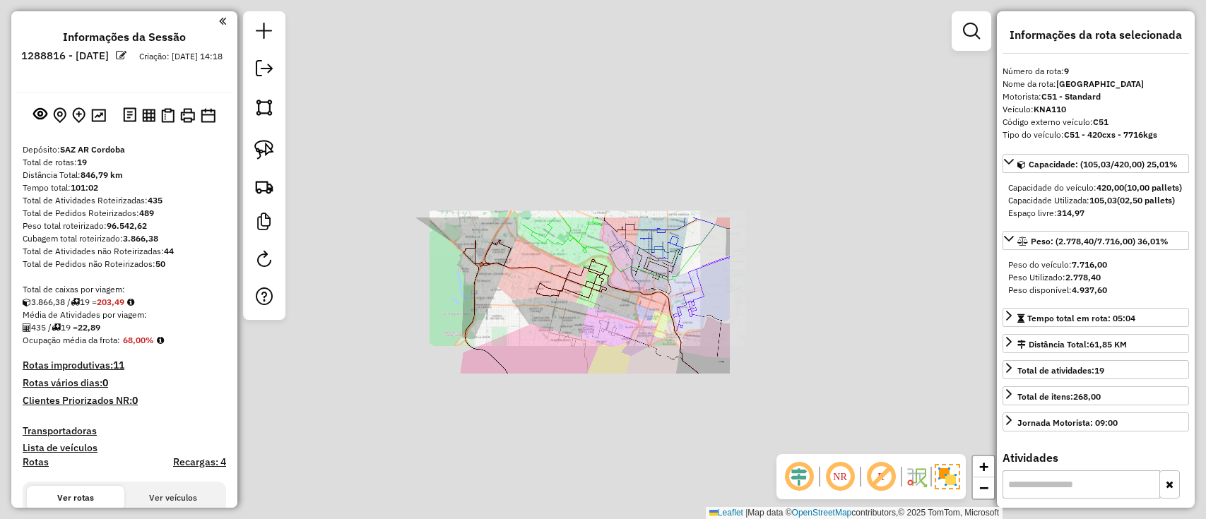
select select "*********"
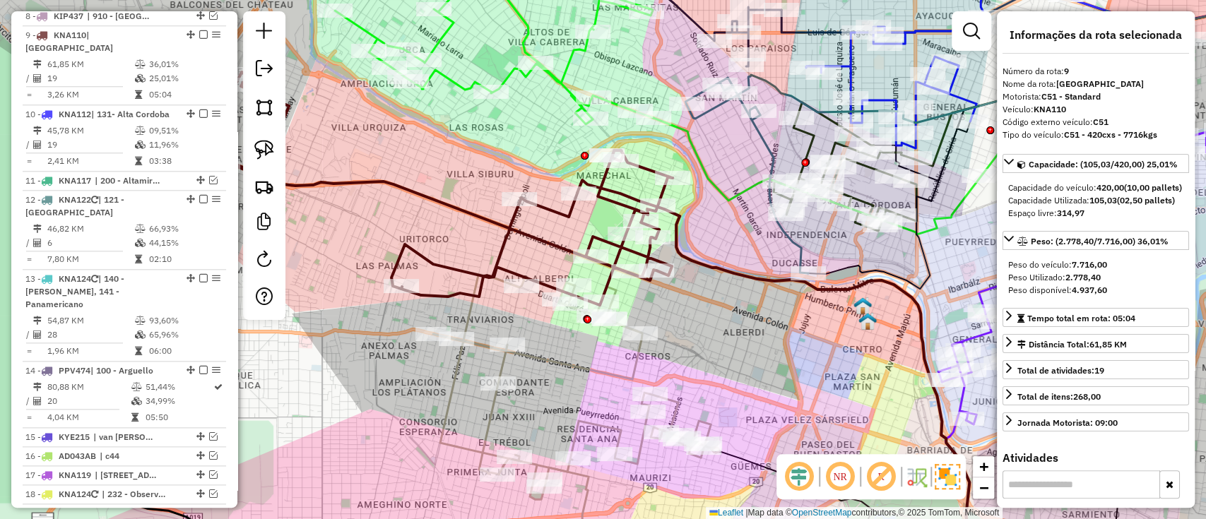
drag, startPoint x: 704, startPoint y: 353, endPoint x: 683, endPoint y: 313, distance: 45.2
click at [716, 353] on div "Janela de atendimento Grade de atendimento Capacidade Transportadoras Veículos …" at bounding box center [603, 259] width 1206 height 519
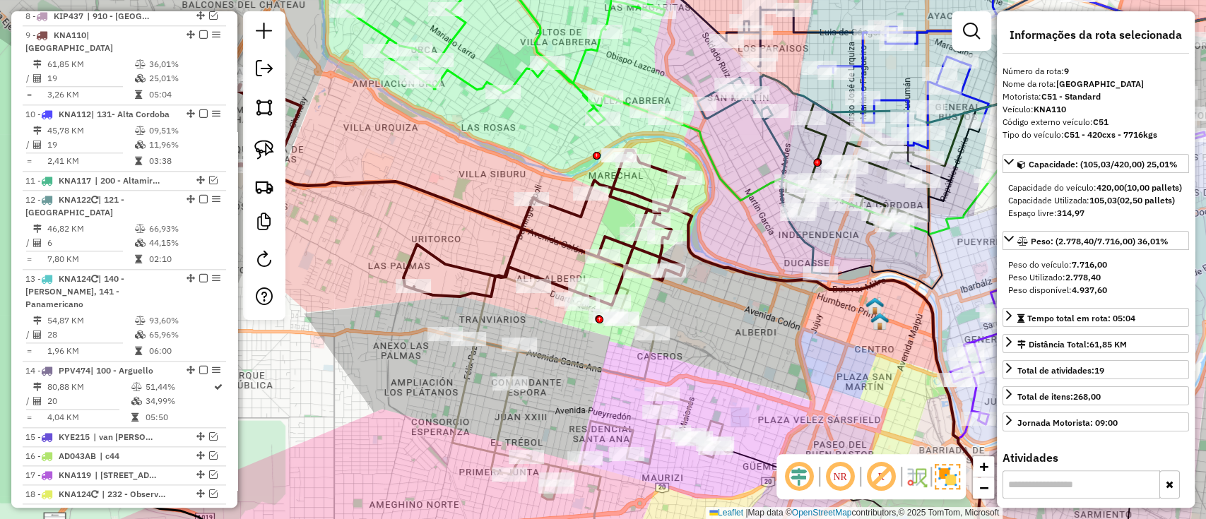
click at [507, 264] on icon at bounding box center [398, 188] width 572 height 233
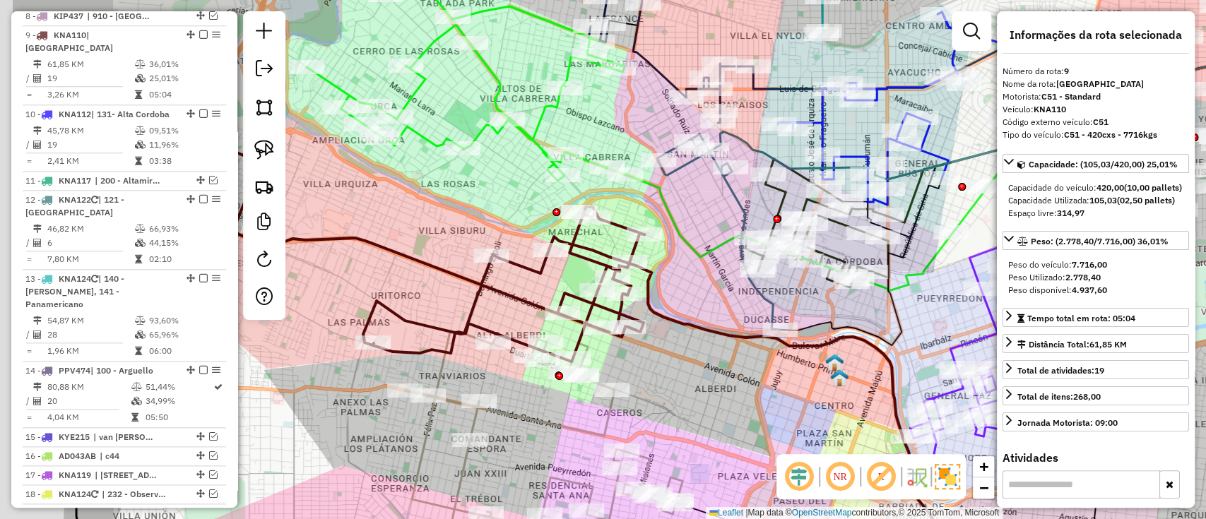
drag, startPoint x: 551, startPoint y: 348, endPoint x: 729, endPoint y: 295, distance: 185.8
click at [718, 308] on icon at bounding box center [745, 393] width 392 height 313
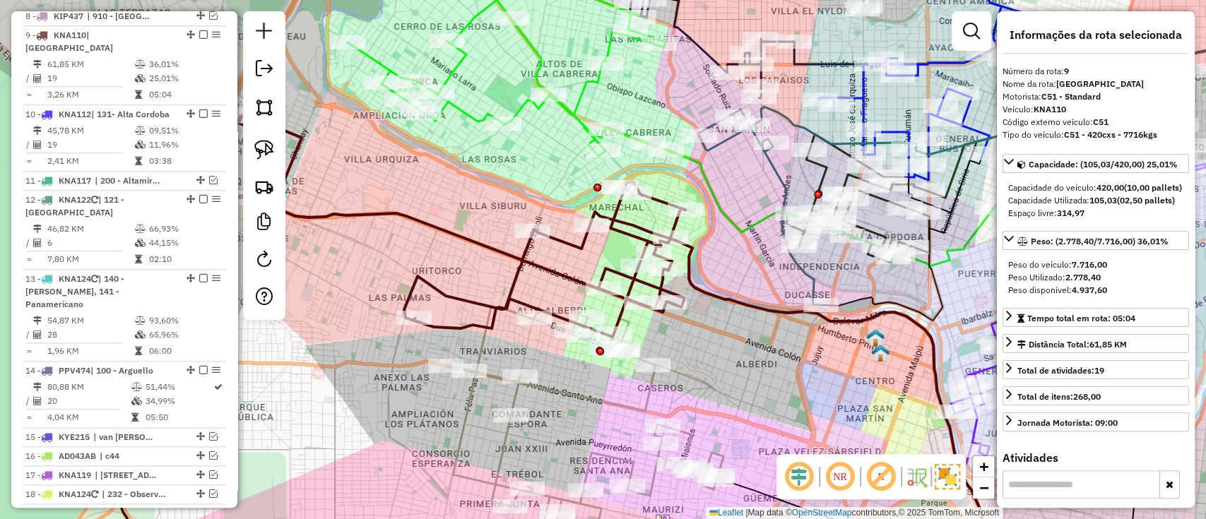
click at [564, 240] on icon at bounding box center [399, 220] width 572 height 233
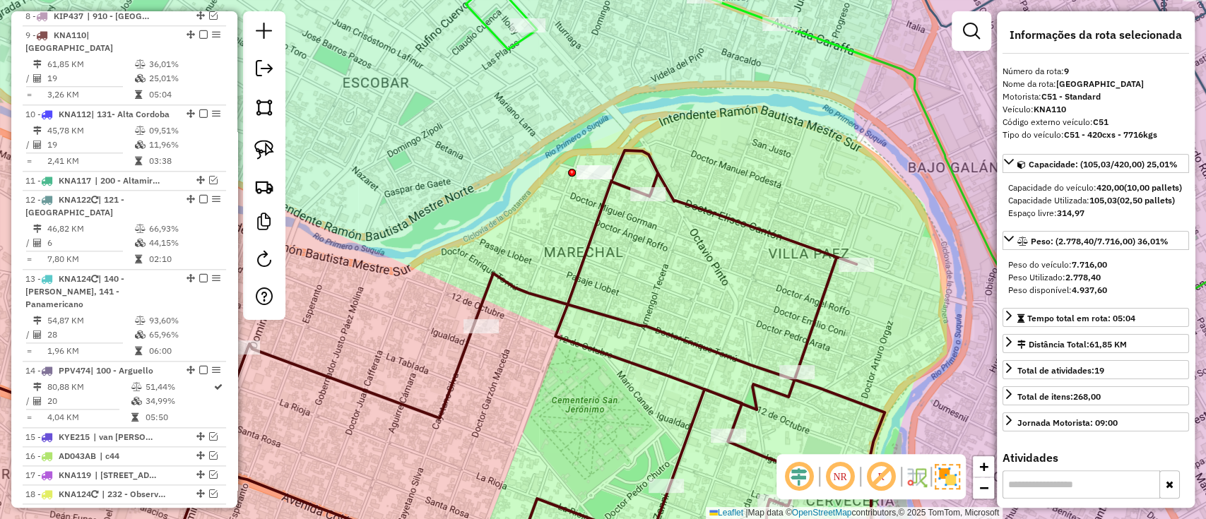
drag, startPoint x: 620, startPoint y: 131, endPoint x: 596, endPoint y: 158, distance: 36.0
click at [592, 161] on div "Janela de atendimento Grade de atendimento Capacidade Transportadoras Veículos …" at bounding box center [603, 259] width 1206 height 519
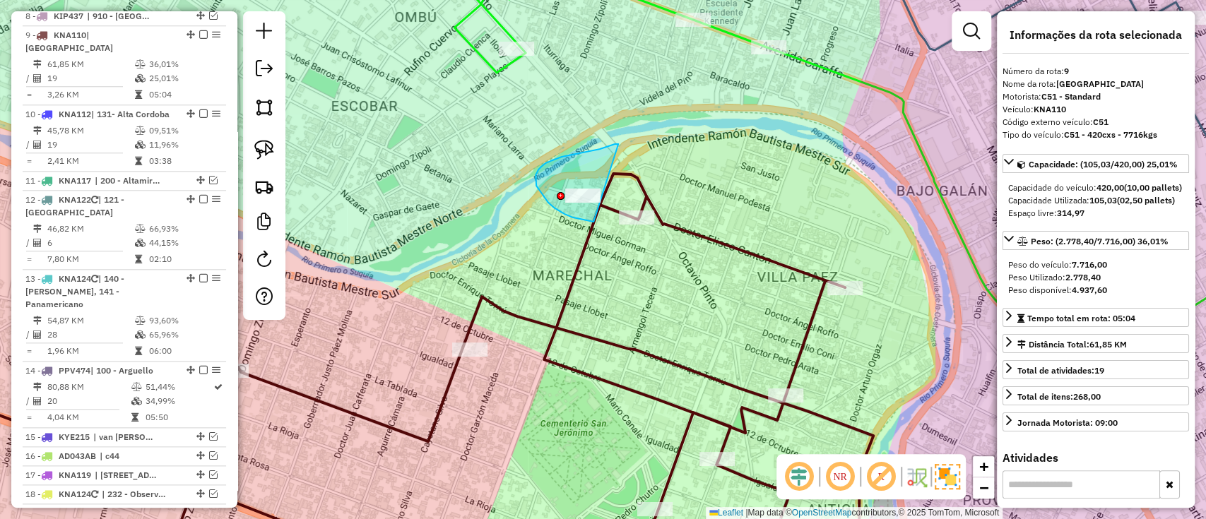
drag, startPoint x: 618, startPoint y: 144, endPoint x: 594, endPoint y: 222, distance: 81.4
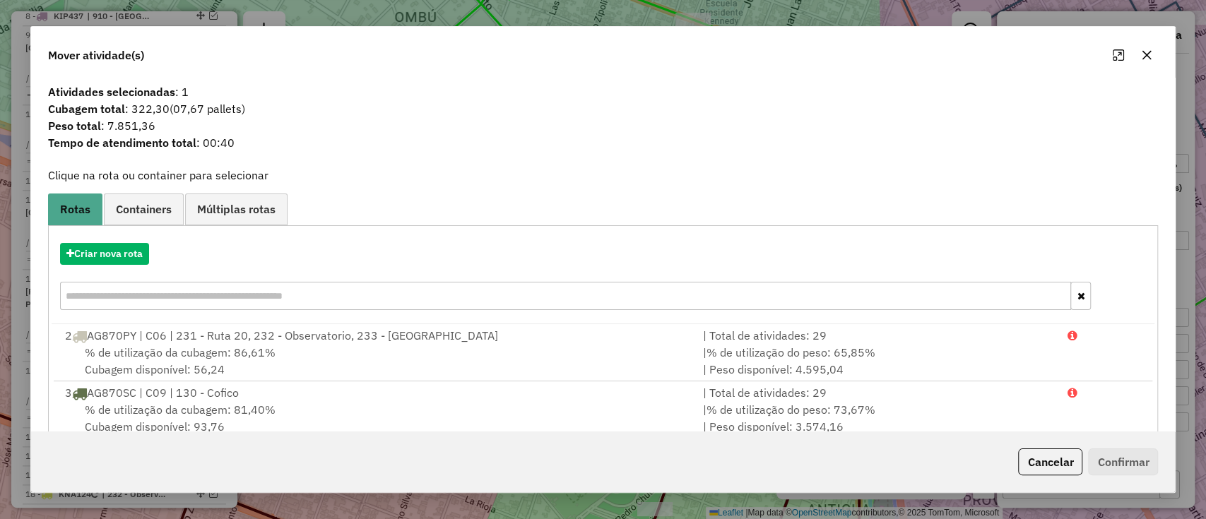
click at [1023, 462] on button "Cancelar" at bounding box center [1050, 462] width 64 height 27
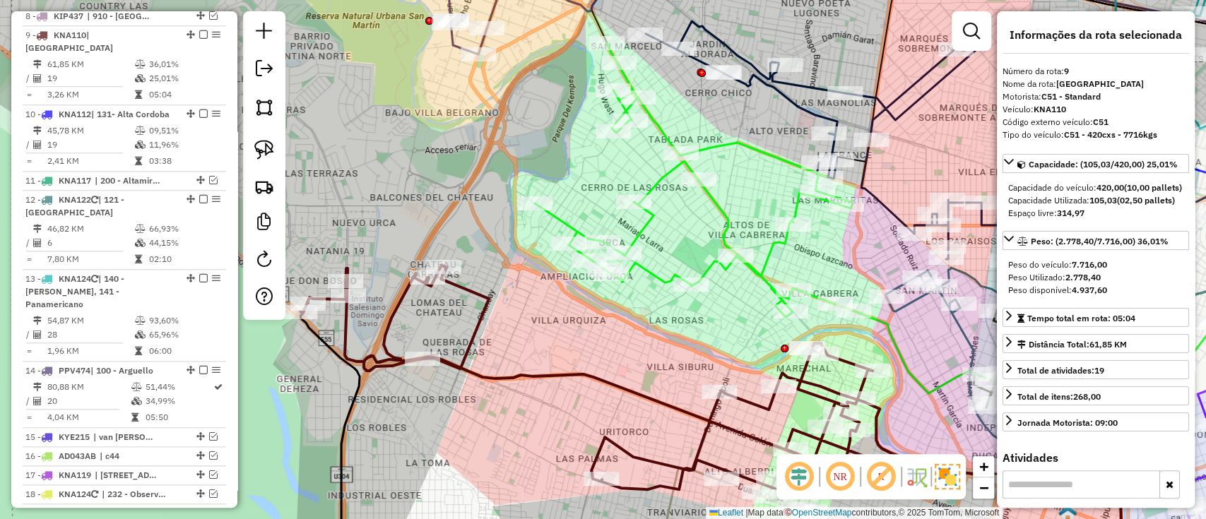
drag, startPoint x: 649, startPoint y: 353, endPoint x: 736, endPoint y: 344, distance: 87.3
click at [724, 344] on div "Janela de atendimento Grade de atendimento Capacidade Transportadoras Veículos …" at bounding box center [603, 259] width 1206 height 519
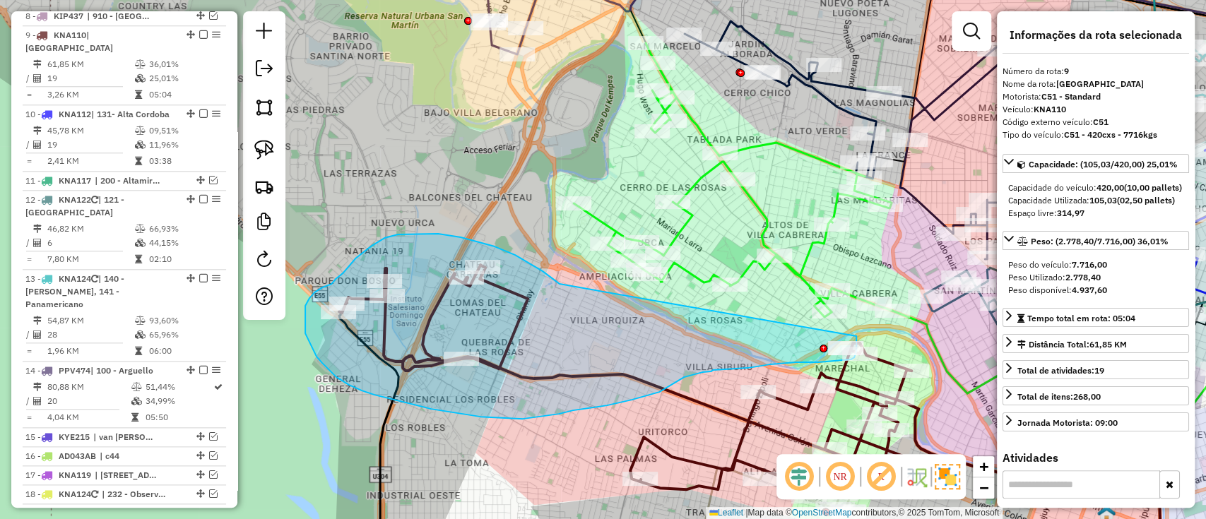
drag, startPoint x: 551, startPoint y: 278, endPoint x: 856, endPoint y: 336, distance: 309.9
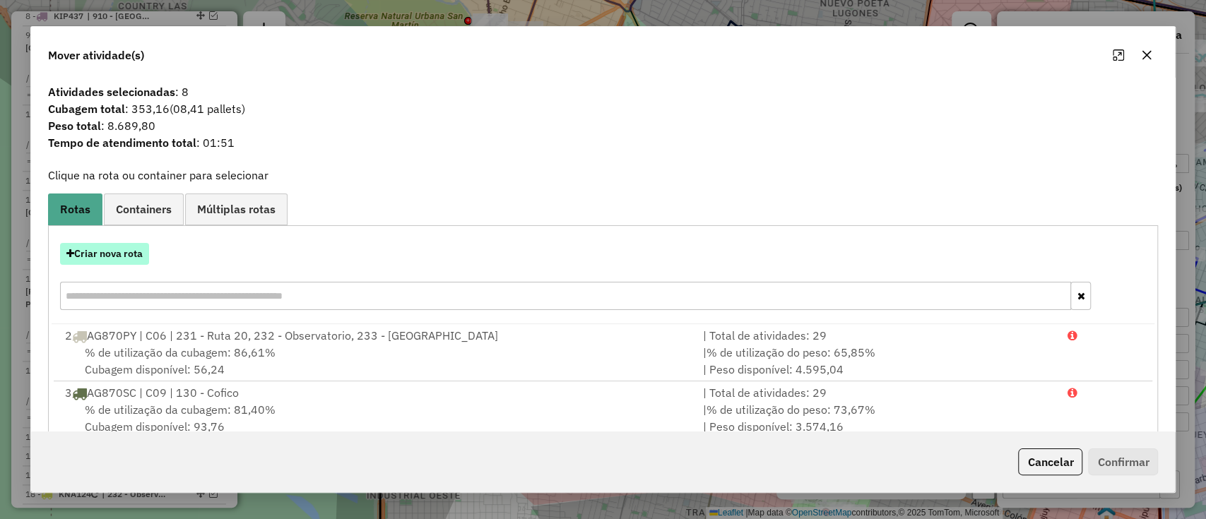
click at [102, 252] on button "Criar nova rota" at bounding box center [104, 254] width 89 height 22
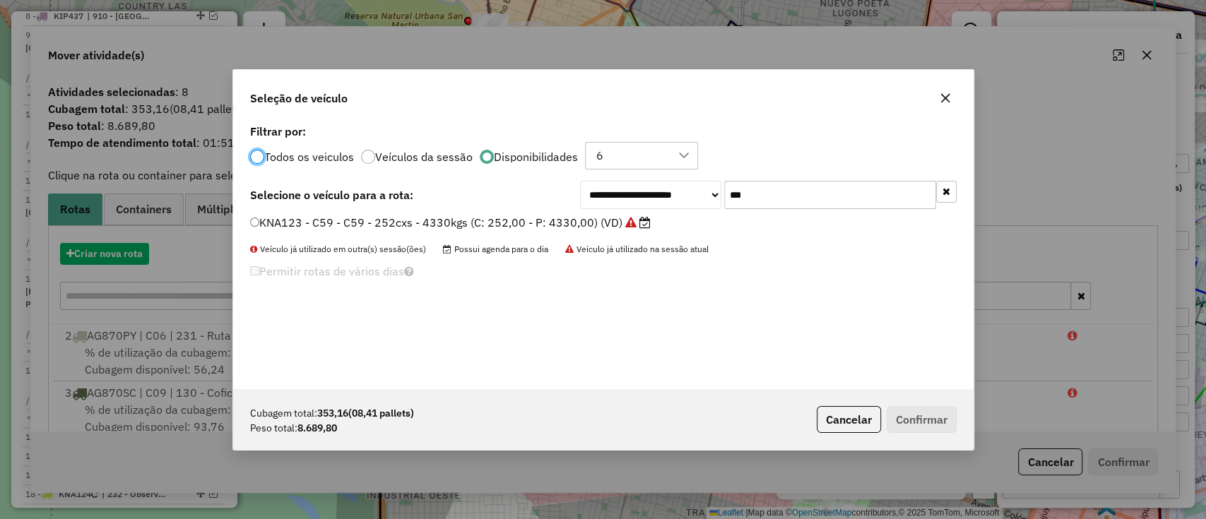
scroll to position [7, 4]
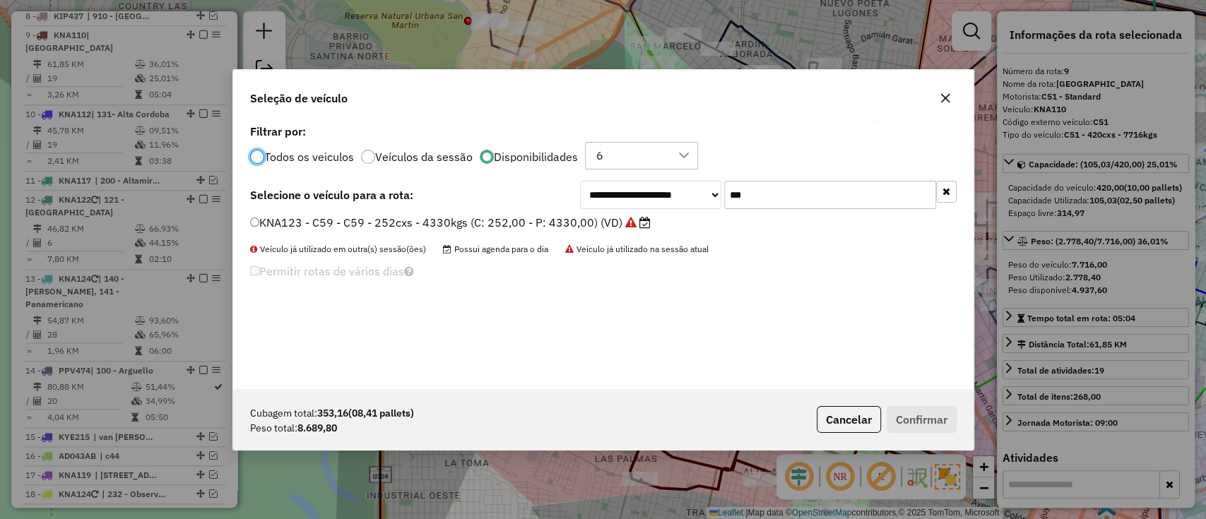
click at [846, 178] on div "**********" at bounding box center [603, 255] width 741 height 269
click at [846, 187] on input "***" at bounding box center [830, 195] width 212 height 28
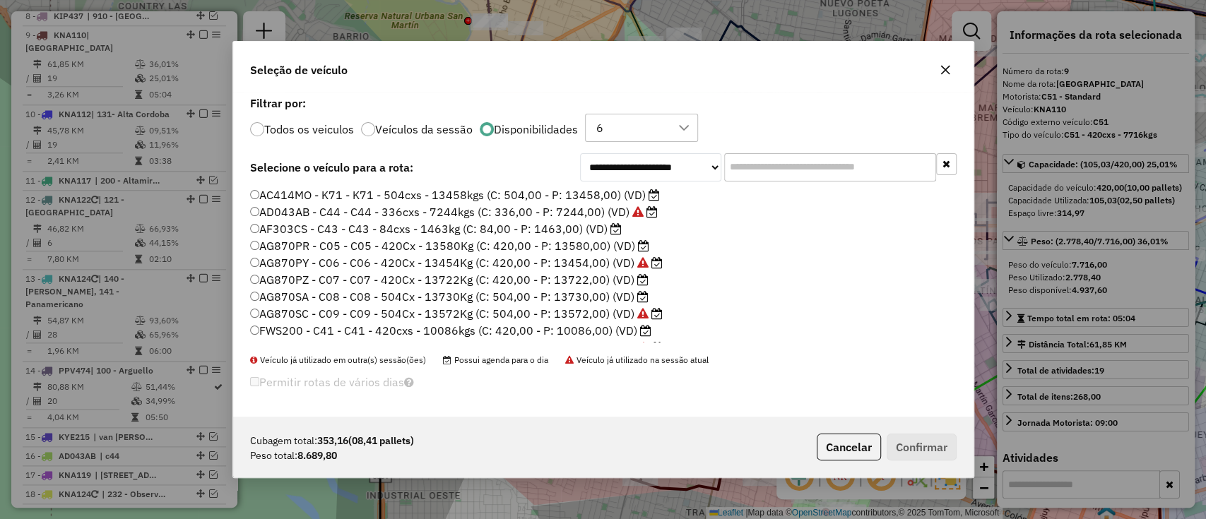
click at [593, 245] on label "AG870PR - C05 - C05 - 420Cx - 13580Kg (C: 420,00 - P: 13580,00) (VD)" at bounding box center [449, 245] width 399 height 17
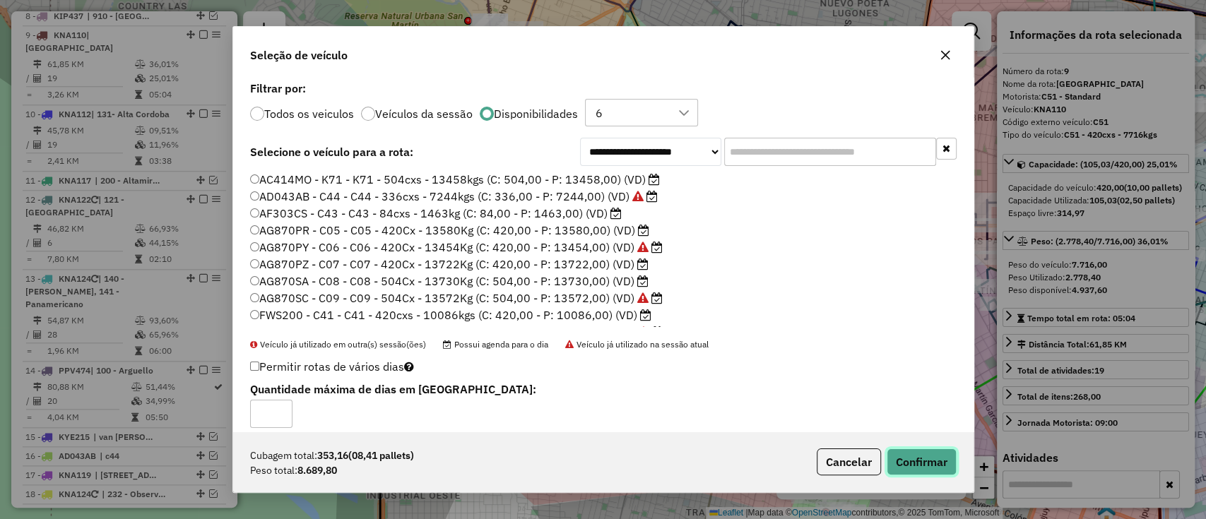
click at [914, 468] on button "Confirmar" at bounding box center [922, 462] width 70 height 27
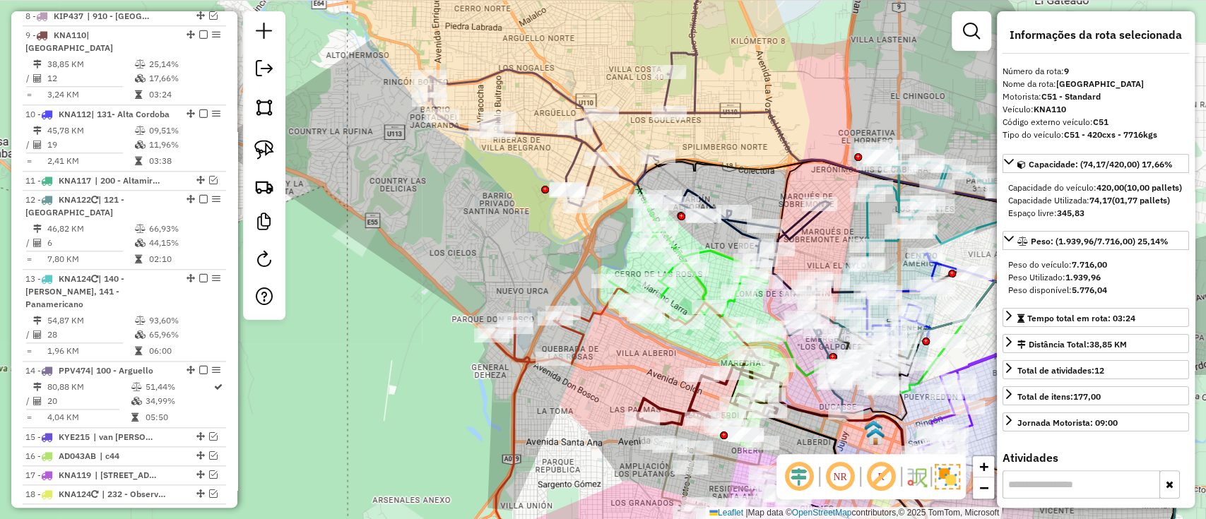
click at [582, 342] on icon at bounding box center [621, 326] width 259 height 76
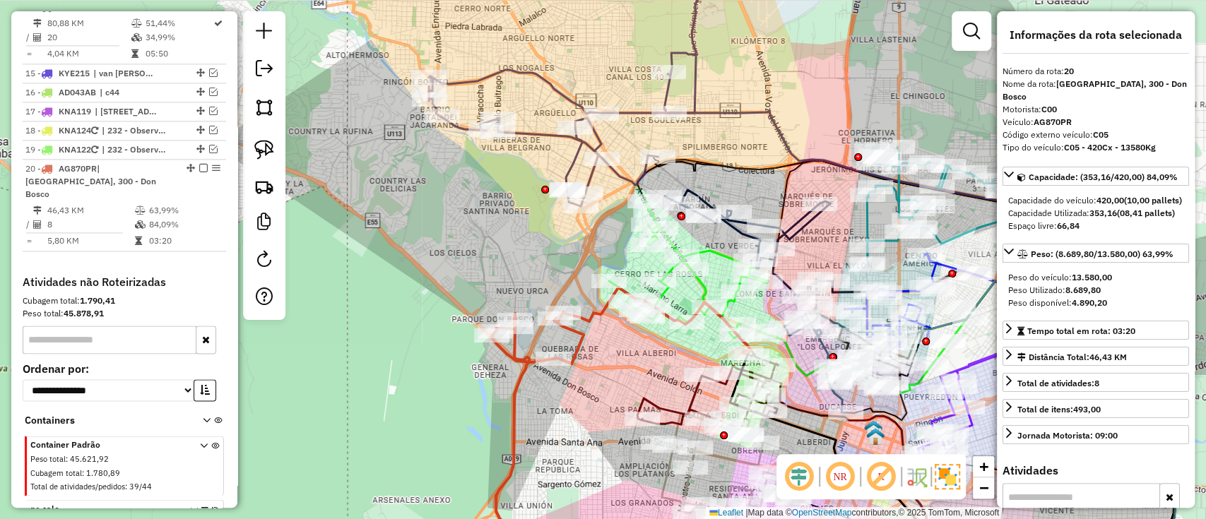
scroll to position [1403, 0]
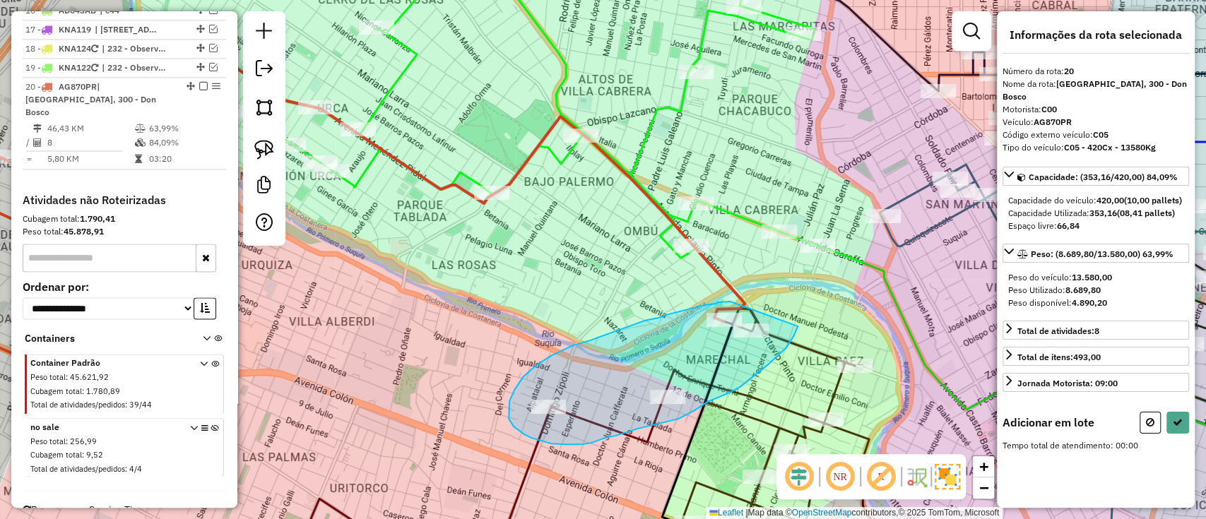
drag, startPoint x: 725, startPoint y: 302, endPoint x: 798, endPoint y: 326, distance: 76.4
click at [798, 326] on div "Janela de atendimento Grade de atendimento Capacidade Transportadoras Veículos …" at bounding box center [603, 259] width 1206 height 519
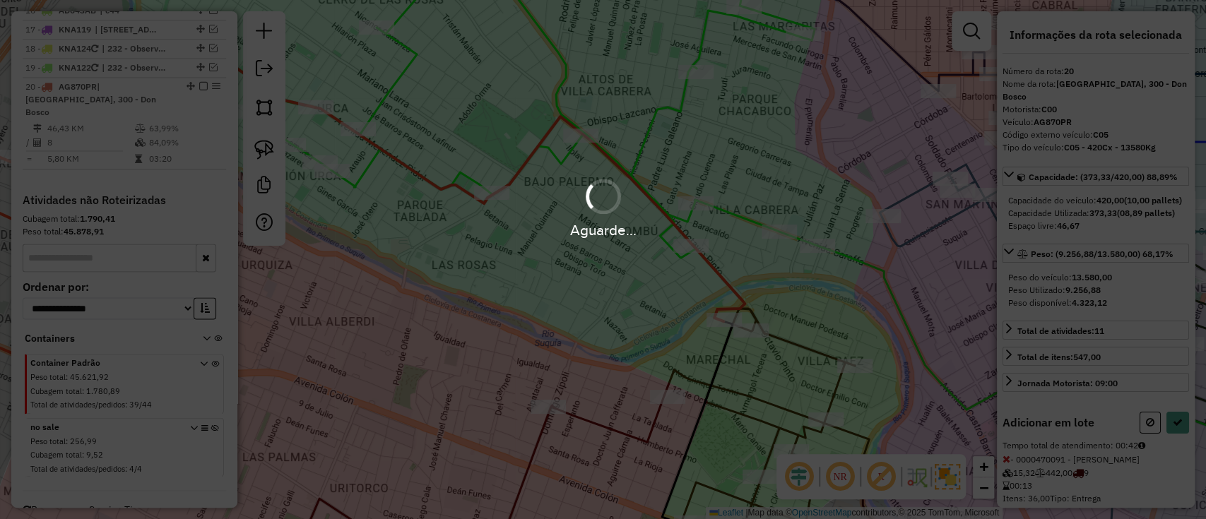
select select "*********"
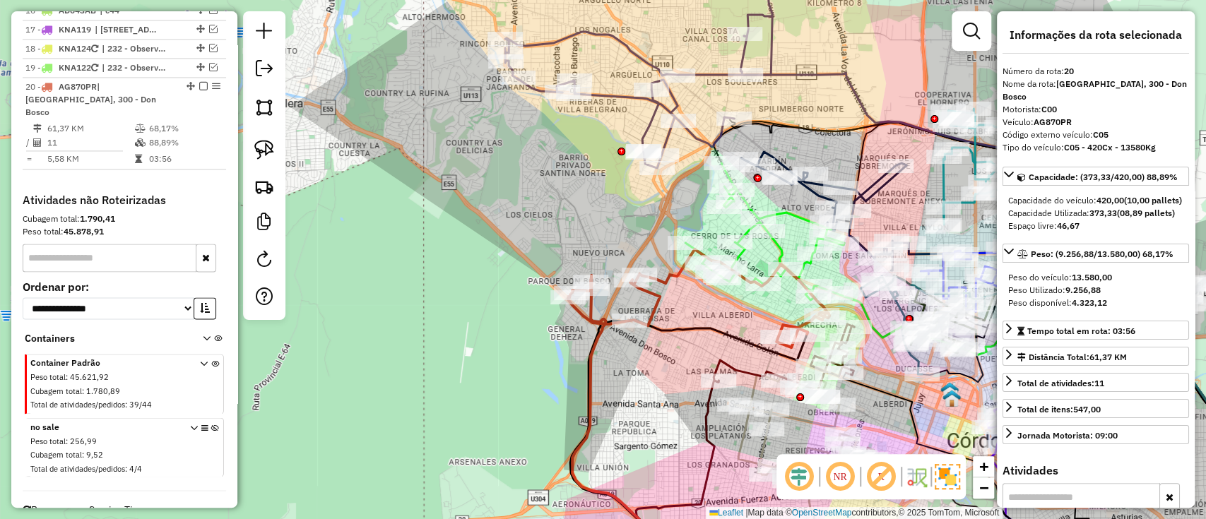
drag, startPoint x: 904, startPoint y: 386, endPoint x: 830, endPoint y: 296, distance: 116.9
click at [837, 302] on div "Janela de atendimento Grade de atendimento Capacidade Transportadoras Veículos …" at bounding box center [603, 259] width 1206 height 519
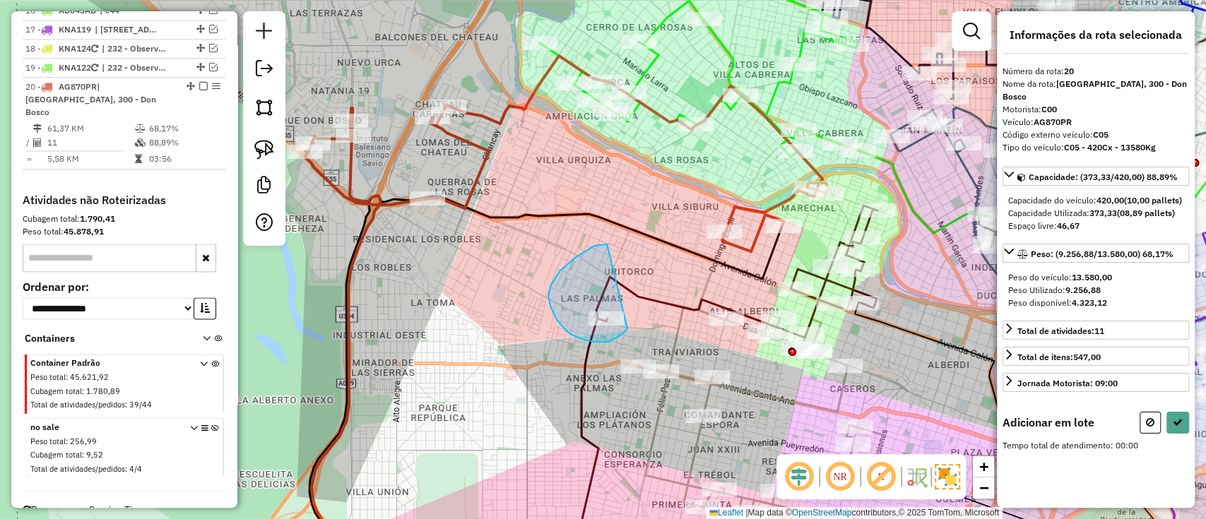
drag, startPoint x: 594, startPoint y: 246, endPoint x: 627, endPoint y: 329, distance: 89.8
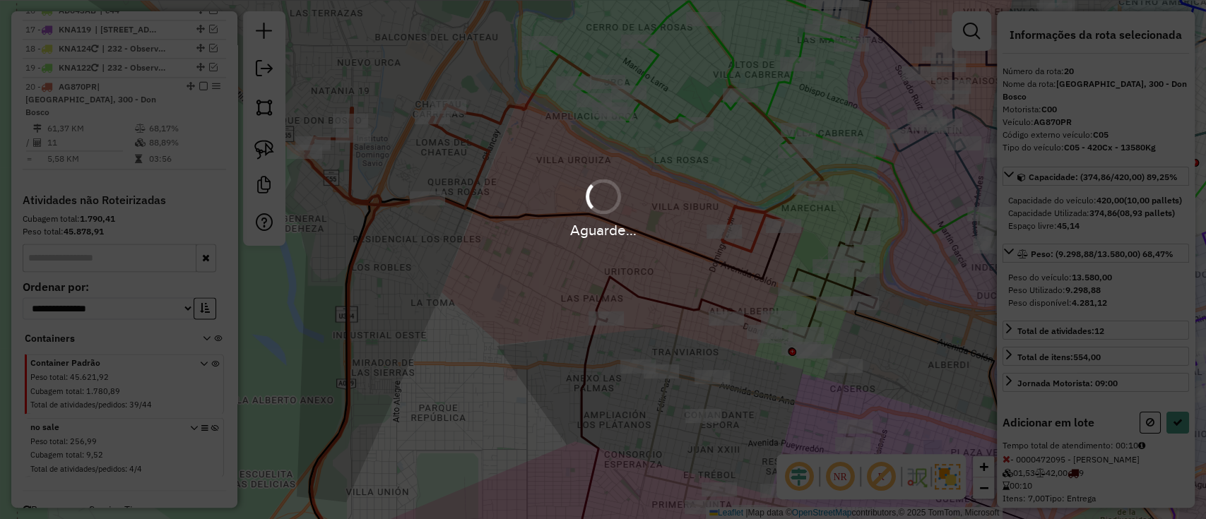
select select "*********"
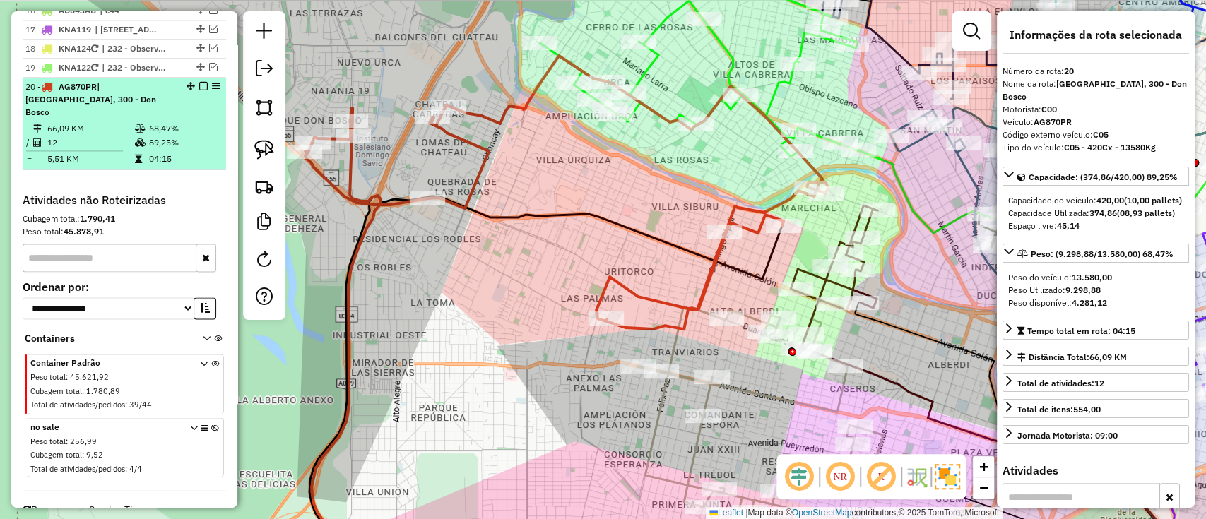
click at [199, 82] on em at bounding box center [203, 86] width 8 height 8
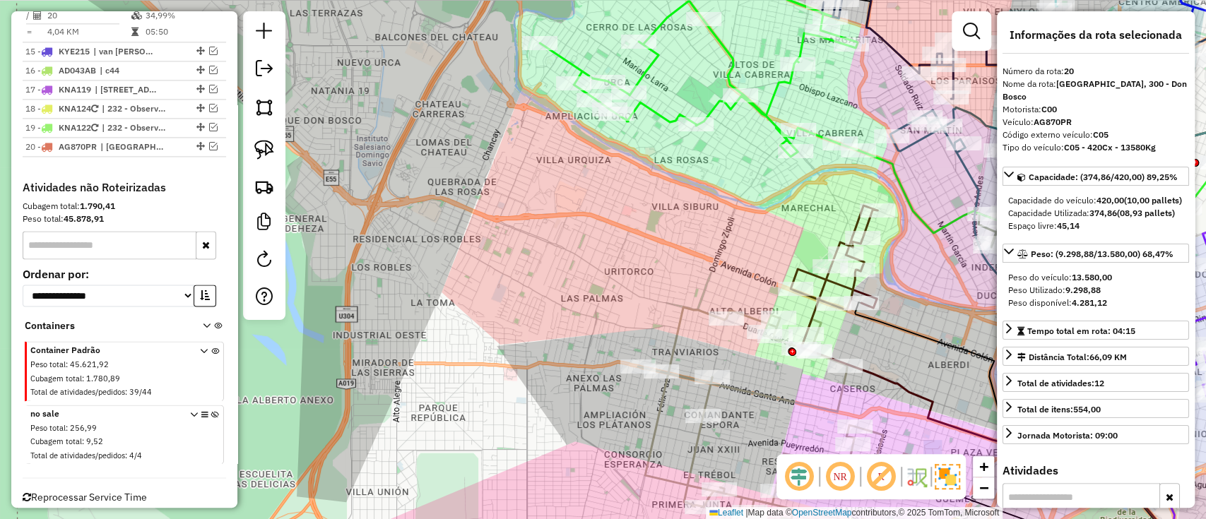
drag, startPoint x: 555, startPoint y: 177, endPoint x: 502, endPoint y: 136, distance: 67.0
click at [507, 139] on div "Janela de atendimento Grade de atendimento Capacidade Transportadoras Veículos …" at bounding box center [603, 259] width 1206 height 519
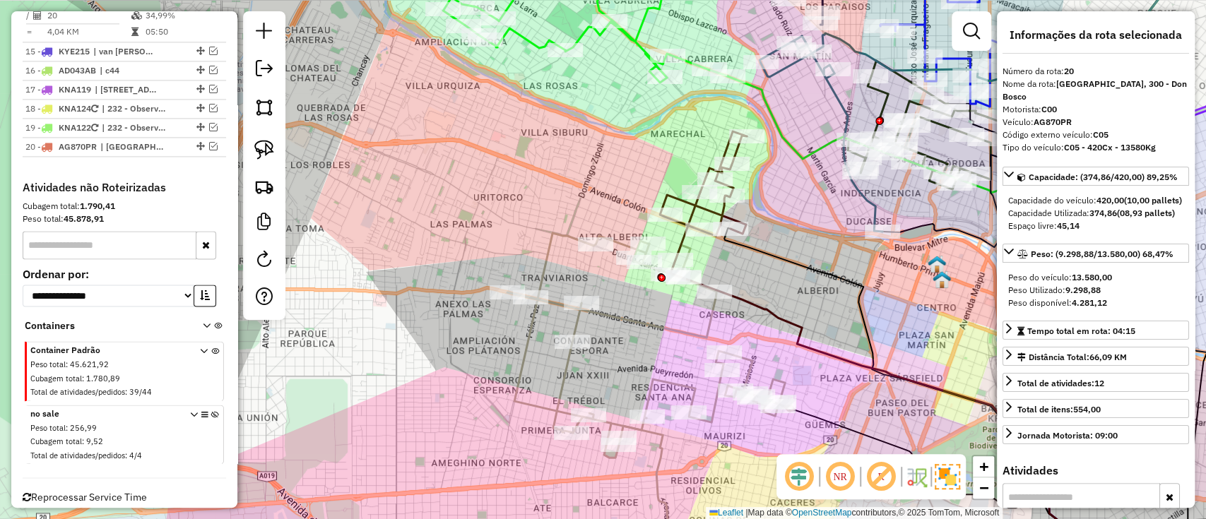
click at [678, 350] on div "Janela de atendimento Grade de atendimento Capacidade Transportadoras Veículos …" at bounding box center [603, 259] width 1206 height 519
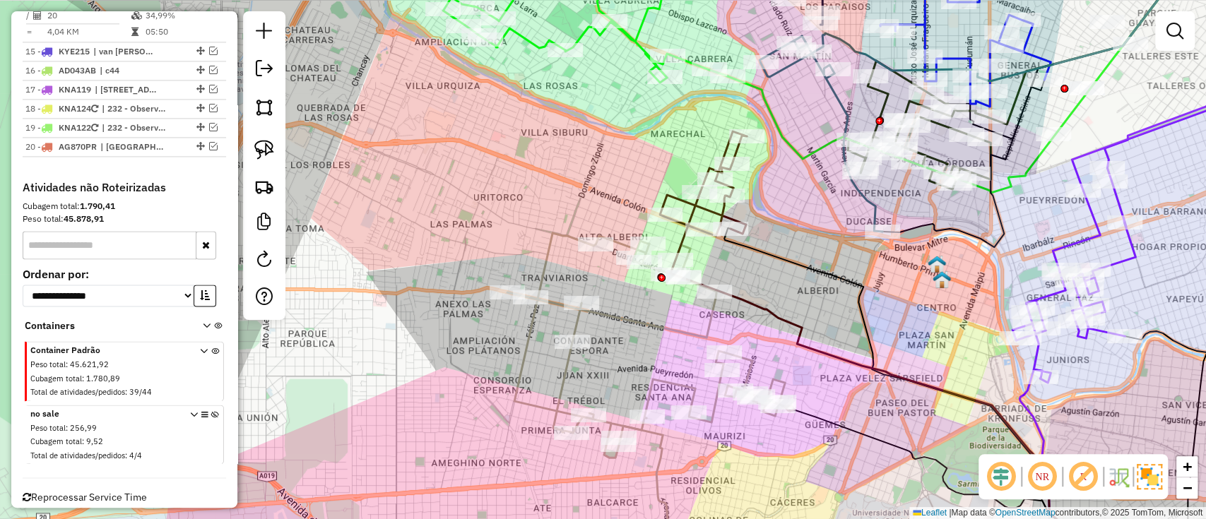
click at [689, 341] on icon at bounding box center [650, 345] width 286 height 225
select select "*********"
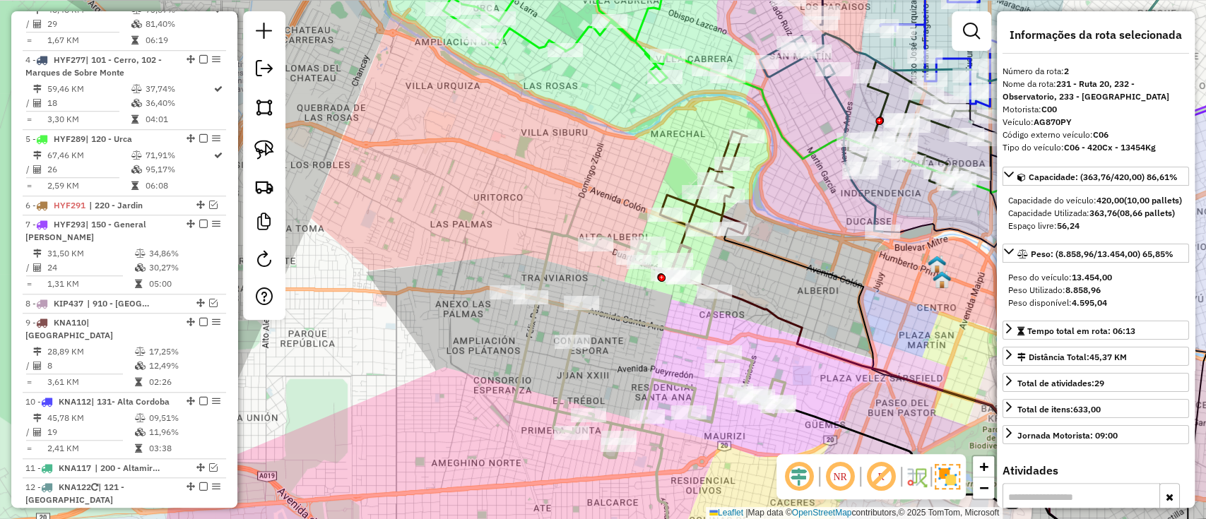
scroll to position [549, 0]
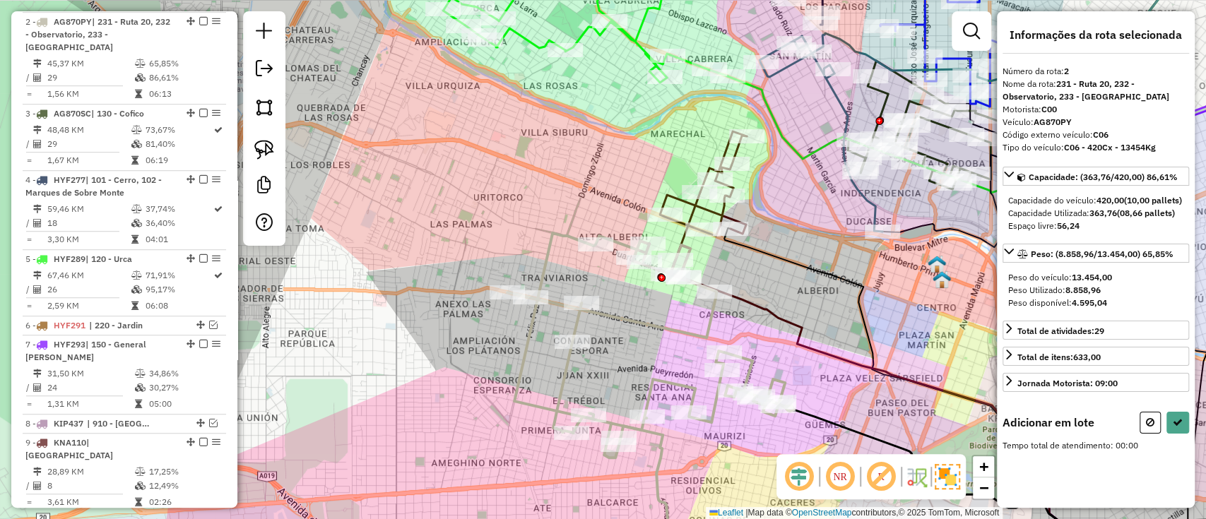
click at [667, 194] on icon at bounding box center [703, 183] width 87 height 105
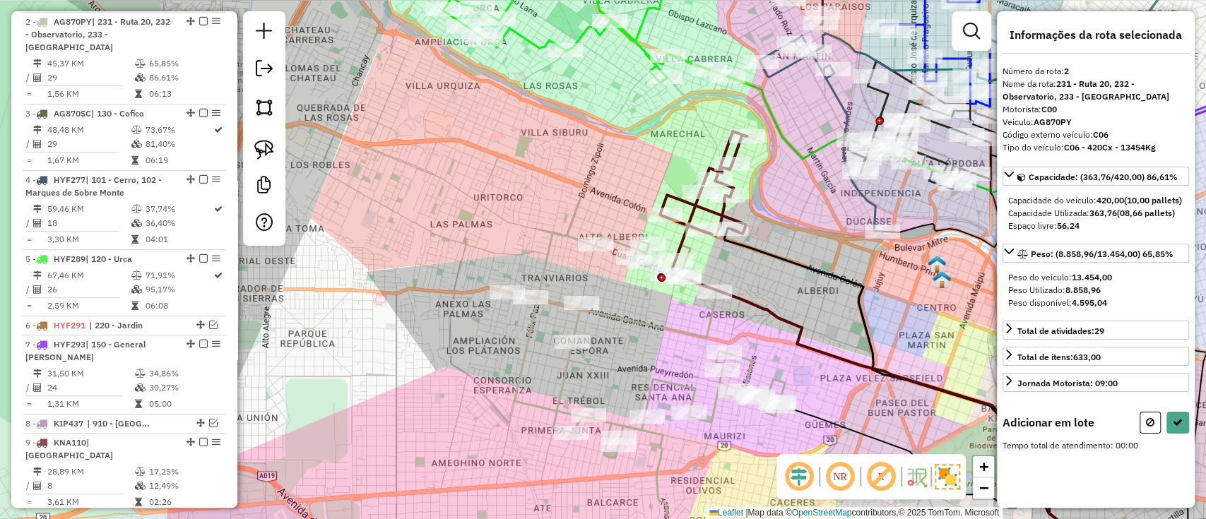
click at [667, 194] on icon at bounding box center [703, 183] width 87 height 105
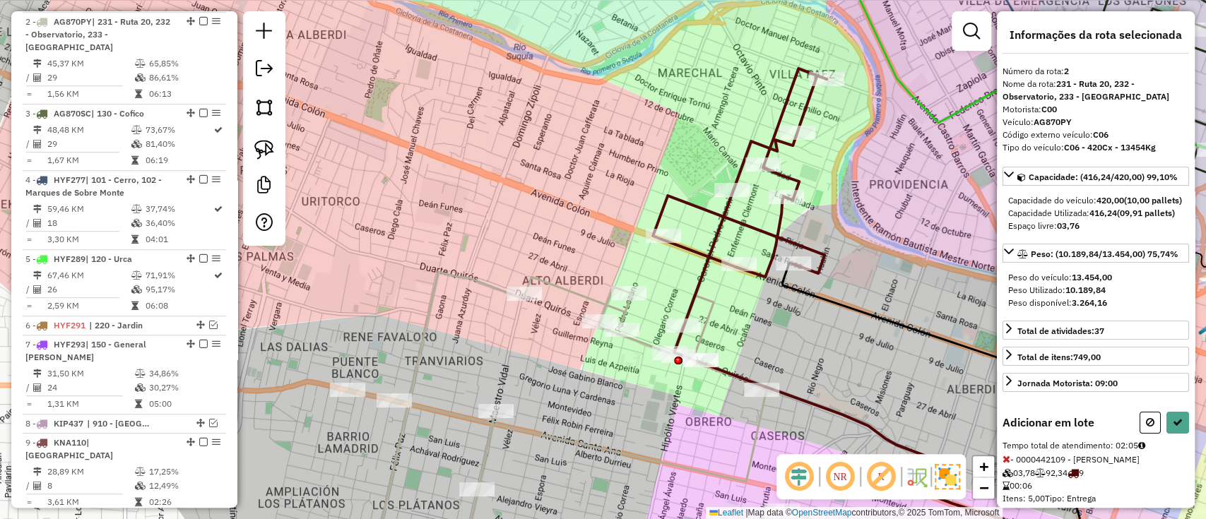
select select "*********"
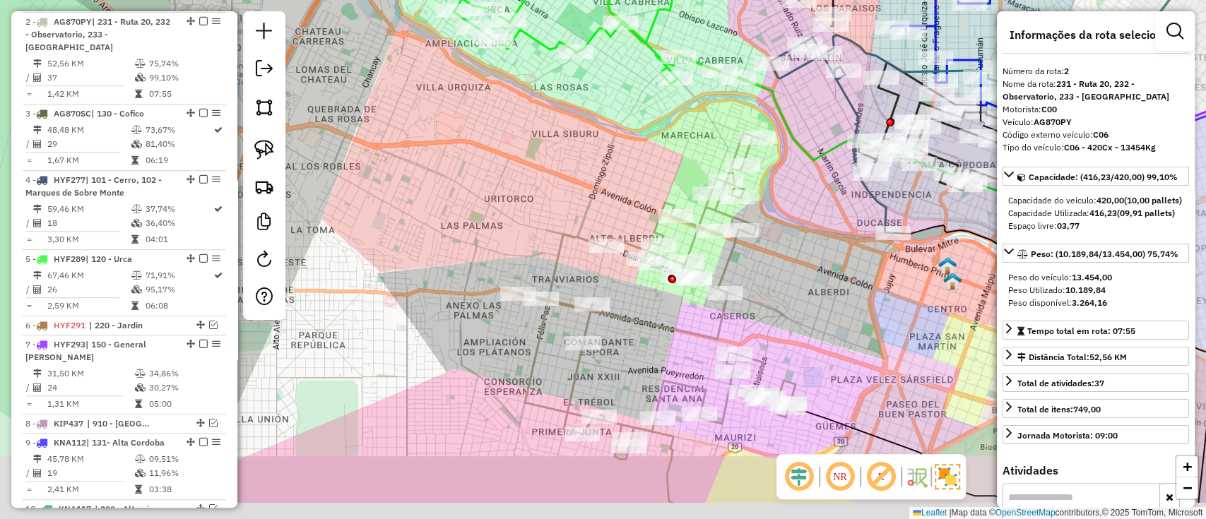
drag, startPoint x: 683, startPoint y: 269, endPoint x: 586, endPoint y: 180, distance: 131.0
click at [593, 188] on div "Janela de atendimento Grade de atendimento Capacidade Transportadoras Veículos …" at bounding box center [603, 259] width 1206 height 519
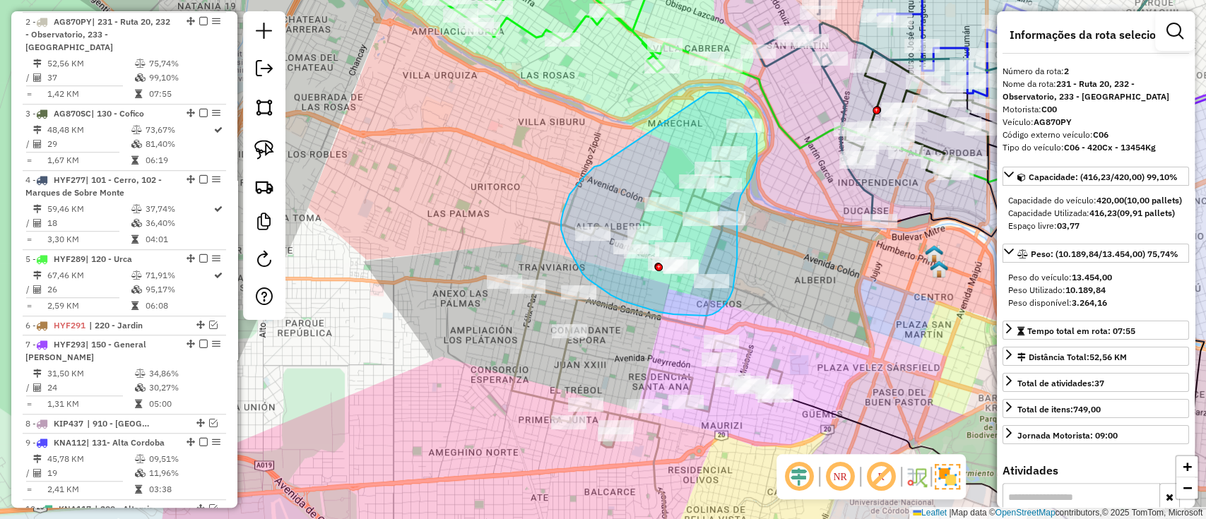
drag, startPoint x: 600, startPoint y: 165, endPoint x: 704, endPoint y: 93, distance: 126.4
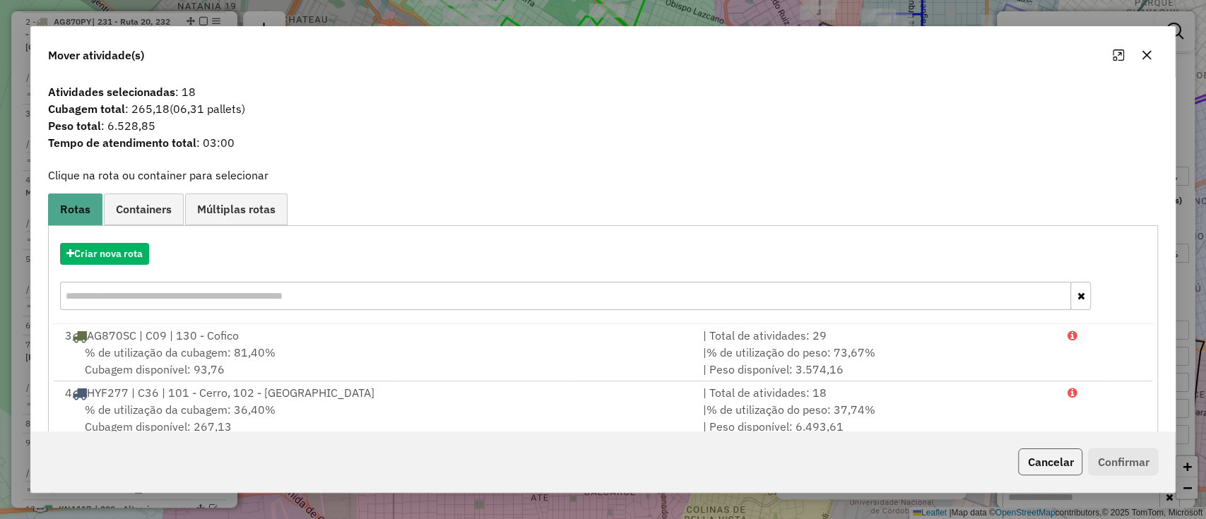
click at [1053, 461] on button "Cancelar" at bounding box center [1050, 462] width 64 height 27
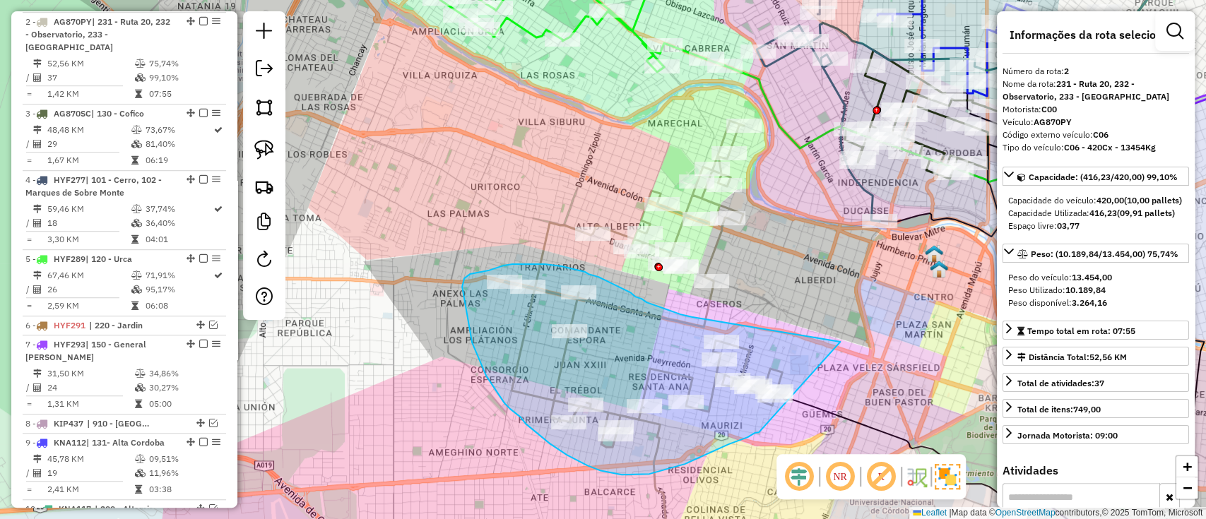
drag, startPoint x: 787, startPoint y: 333, endPoint x: 759, endPoint y: 432, distance: 103.6
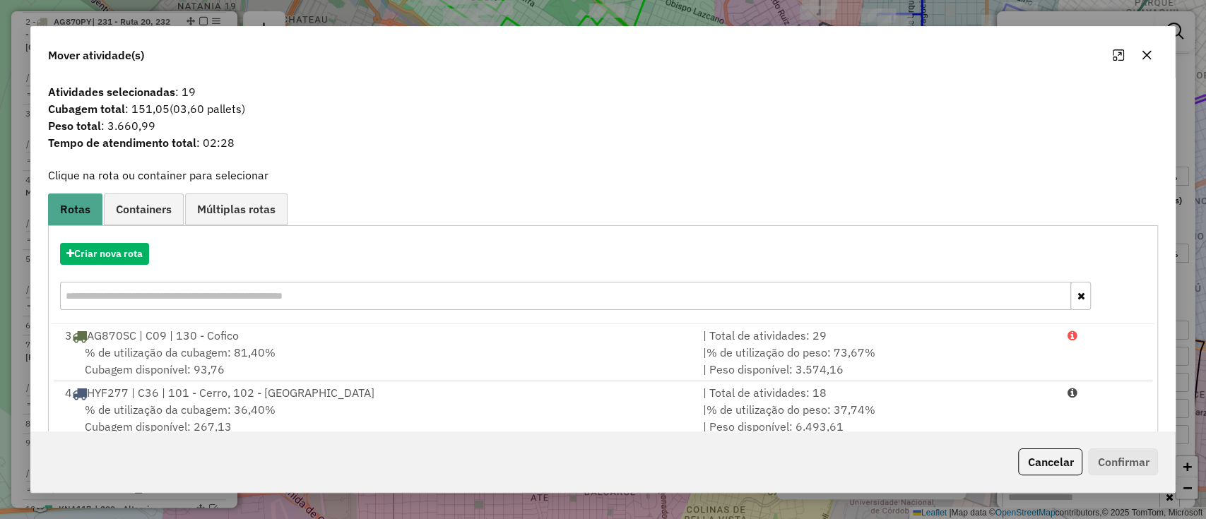
click at [149, 243] on div "Criar nova rota" at bounding box center [604, 254] width 1104 height 22
click at [142, 252] on button "Criar nova rota" at bounding box center [104, 254] width 89 height 22
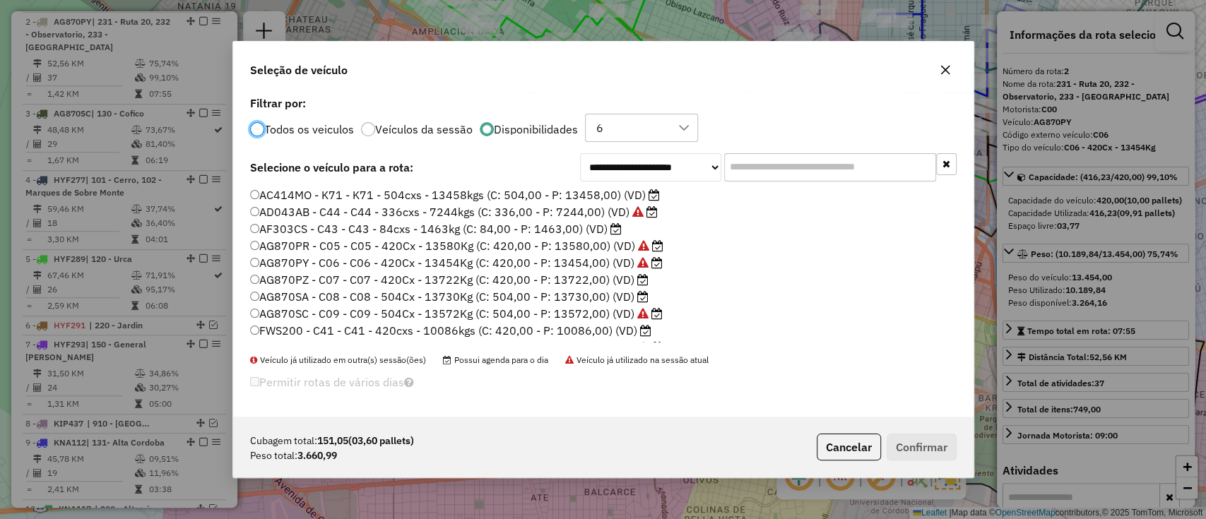
scroll to position [234, 0]
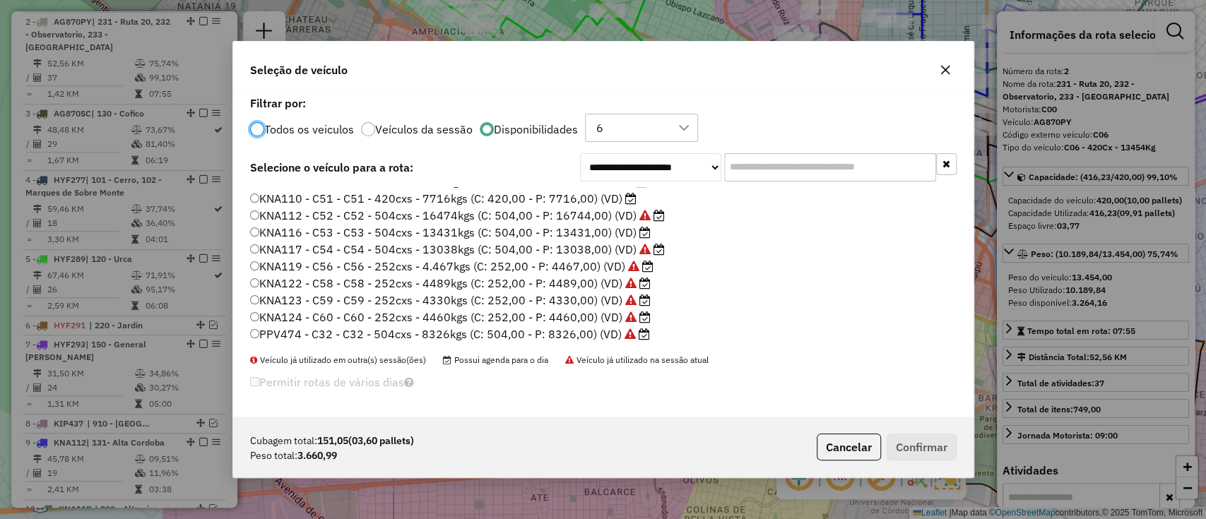
click at [603, 200] on label "KNA110 - C51 - C51 - 420cxs - 7716kgs (C: 420,00 - P: 7716,00) (VD)" at bounding box center [443, 198] width 387 height 17
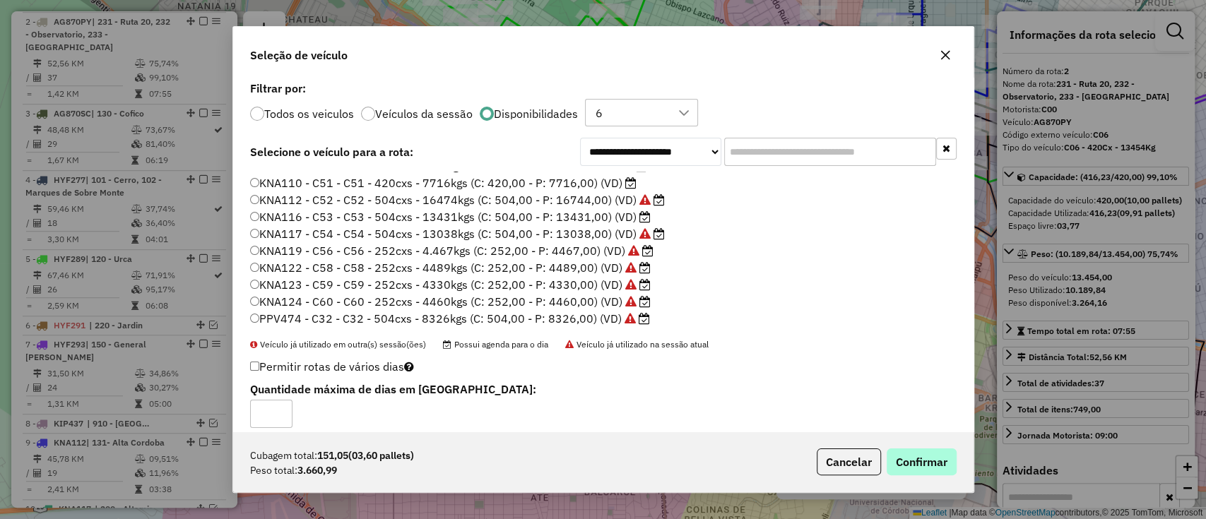
click at [955, 466] on div "Cubagem total: 151,05 (03,60 pallets) Peso total: 3.660,99 Cancelar Confirmar" at bounding box center [603, 462] width 741 height 61
click at [922, 458] on button "Confirmar" at bounding box center [922, 462] width 70 height 27
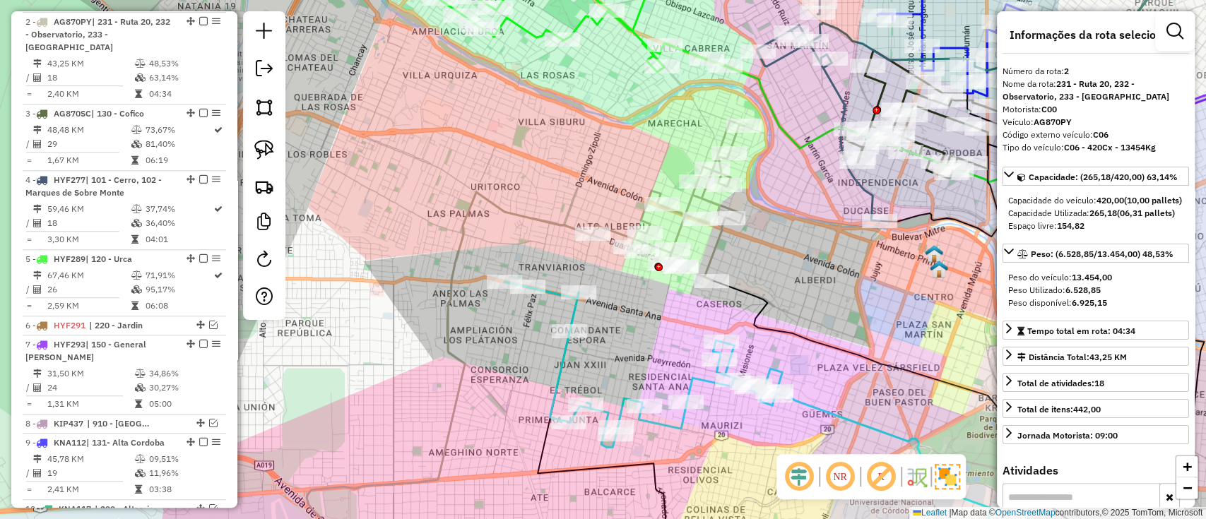
click at [560, 369] on icon at bounding box center [644, 364] width 278 height 165
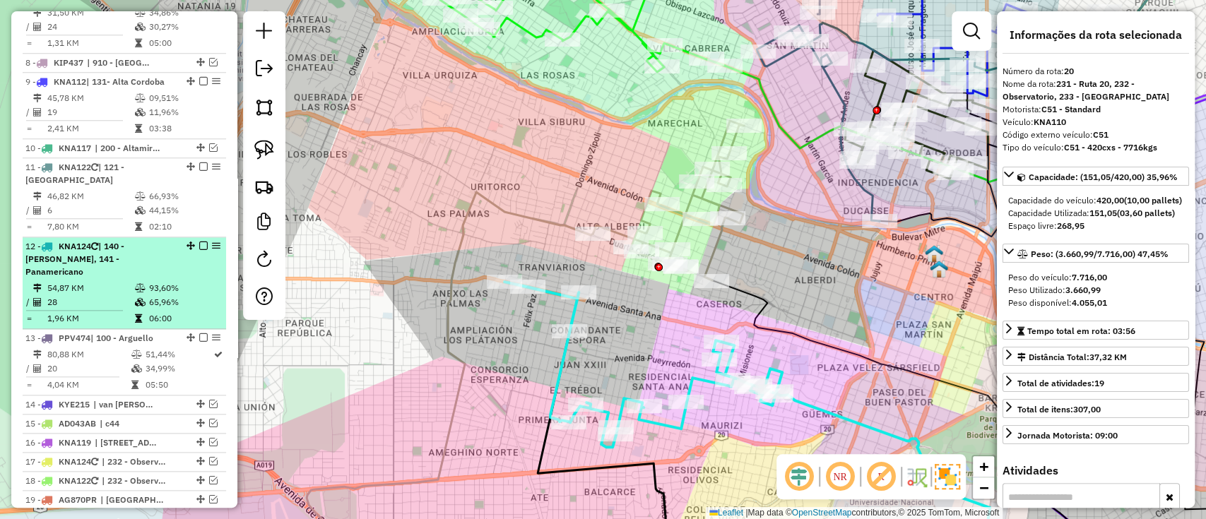
scroll to position [790, 0]
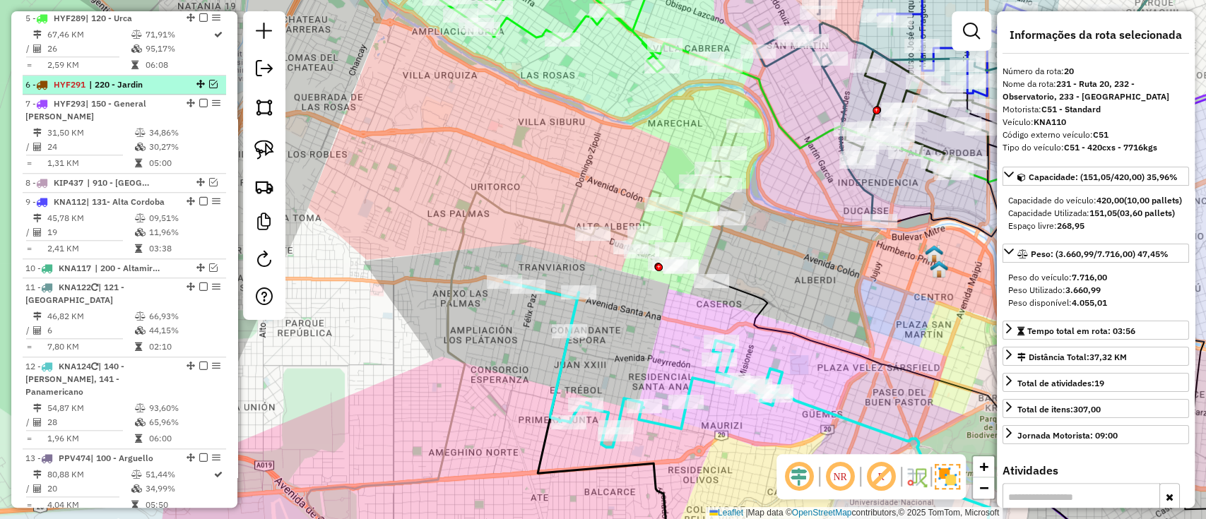
click at [210, 84] on em at bounding box center [213, 84] width 8 height 8
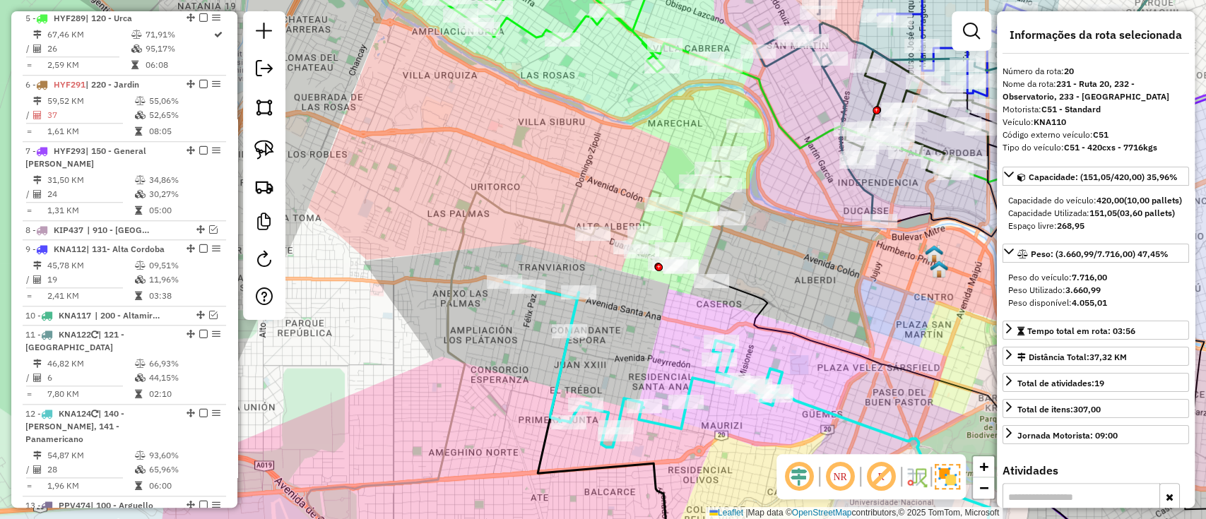
drag, startPoint x: 347, startPoint y: 240, endPoint x: 346, endPoint y: 115, distance: 125.1
click at [346, 134] on div "Janela de atendimento Grade de atendimento Capacidade Transportadoras Veículos …" at bounding box center [603, 259] width 1206 height 519
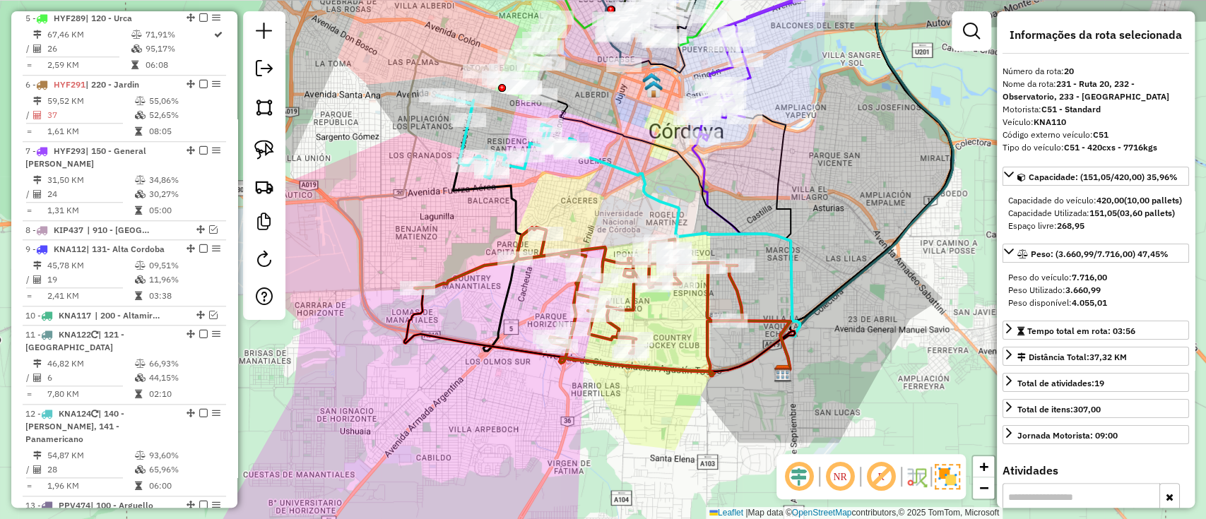
click at [457, 138] on icon at bounding box center [506, 136] width 138 height 83
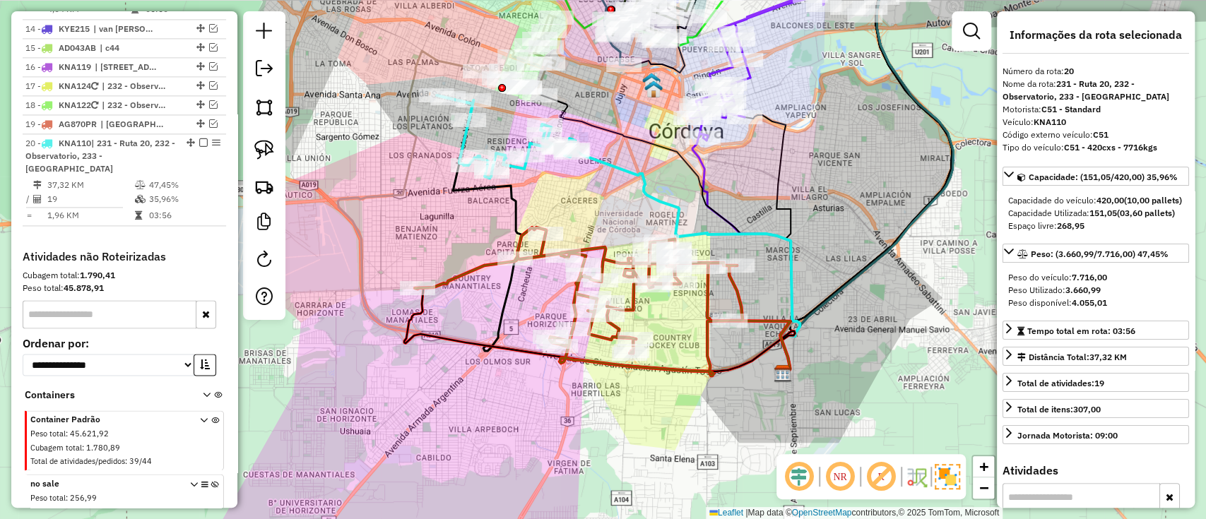
scroll to position [1403, 0]
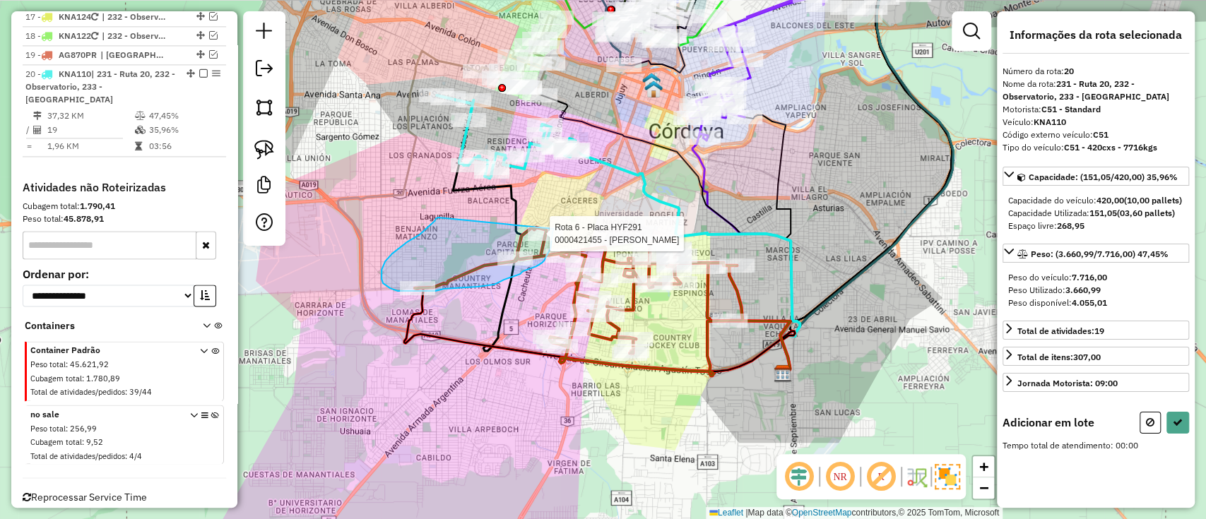
drag, startPoint x: 431, startPoint y: 225, endPoint x: 555, endPoint y: 212, distance: 124.3
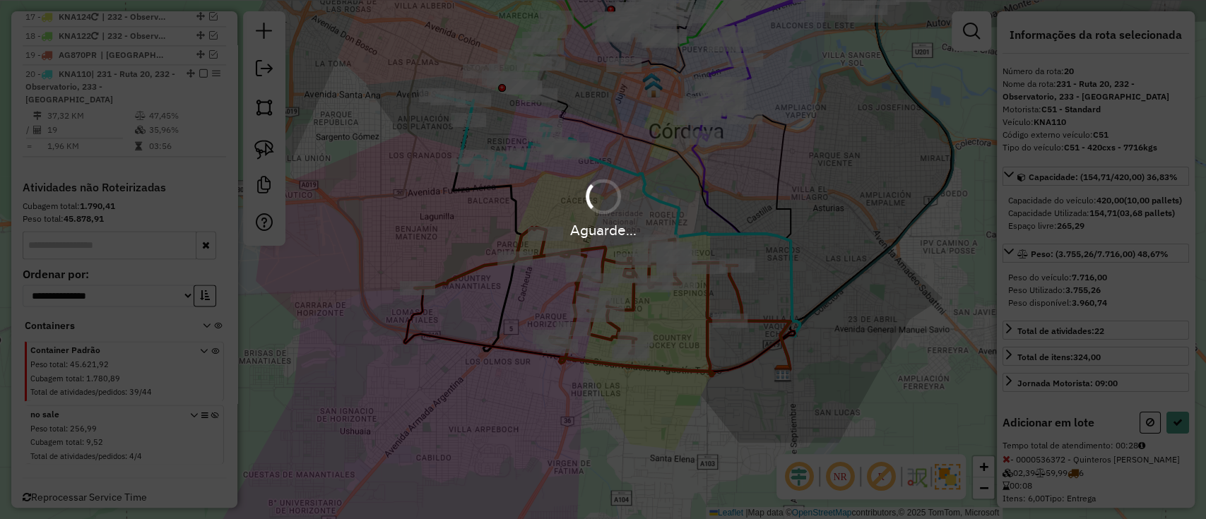
select select "*********"
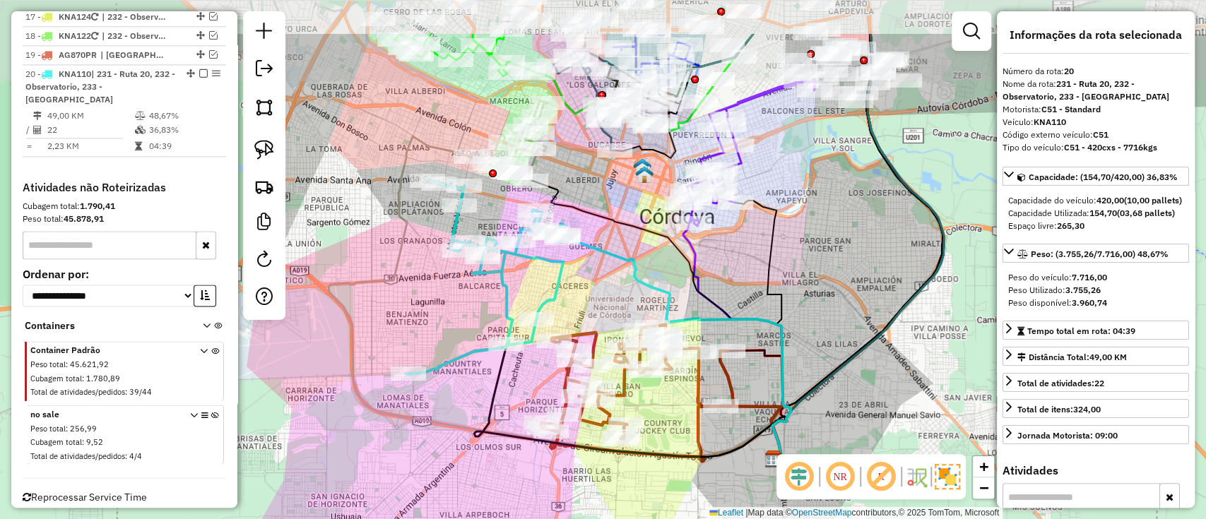
drag, startPoint x: 437, startPoint y: 247, endPoint x: 427, endPoint y: 332, distance: 86.1
click at [428, 366] on div "Janela de atendimento Grade de atendimento Capacidade Transportadoras Veículos …" at bounding box center [603, 259] width 1206 height 519
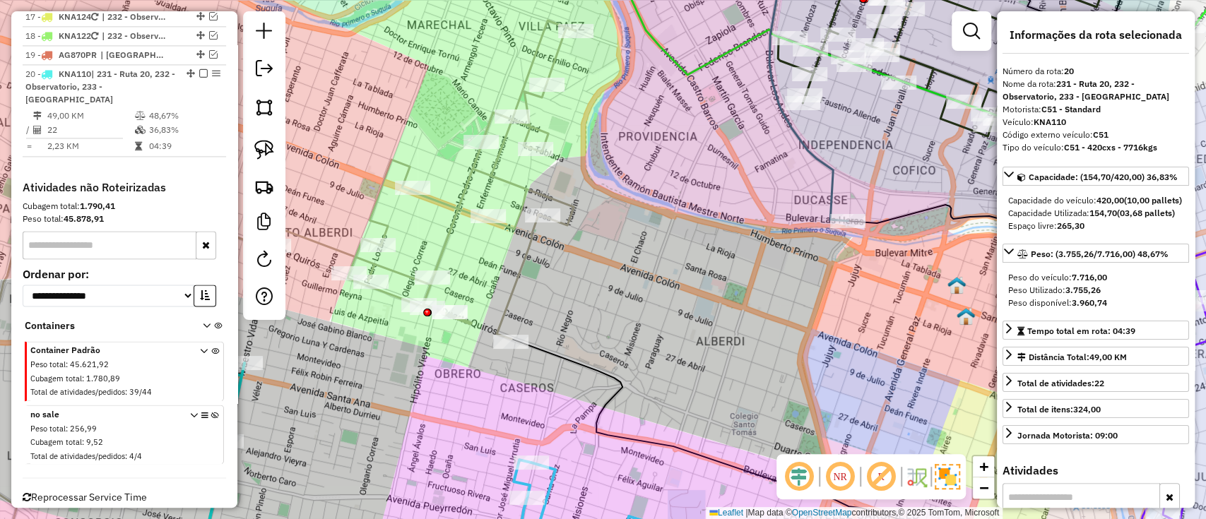
click at [461, 201] on icon at bounding box center [425, 179] width 302 height 319
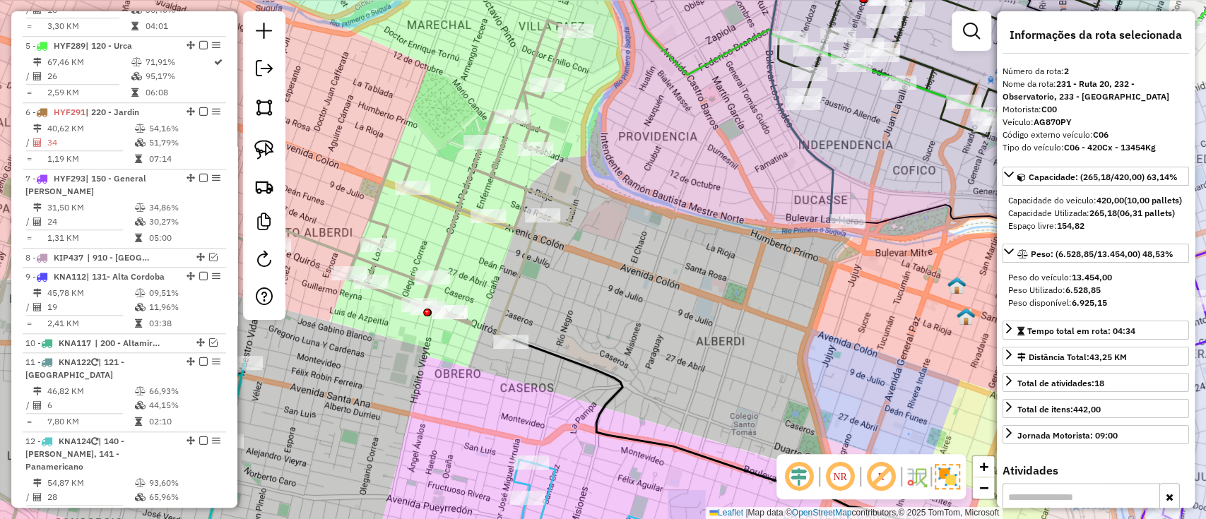
scroll to position [549, 0]
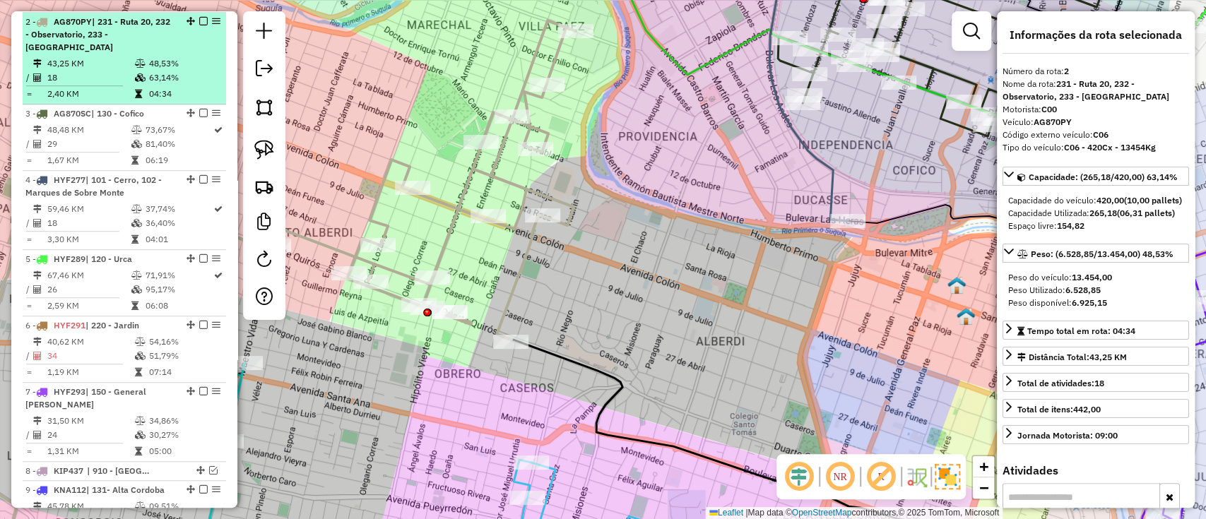
click at [199, 21] on em at bounding box center [203, 21] width 8 height 8
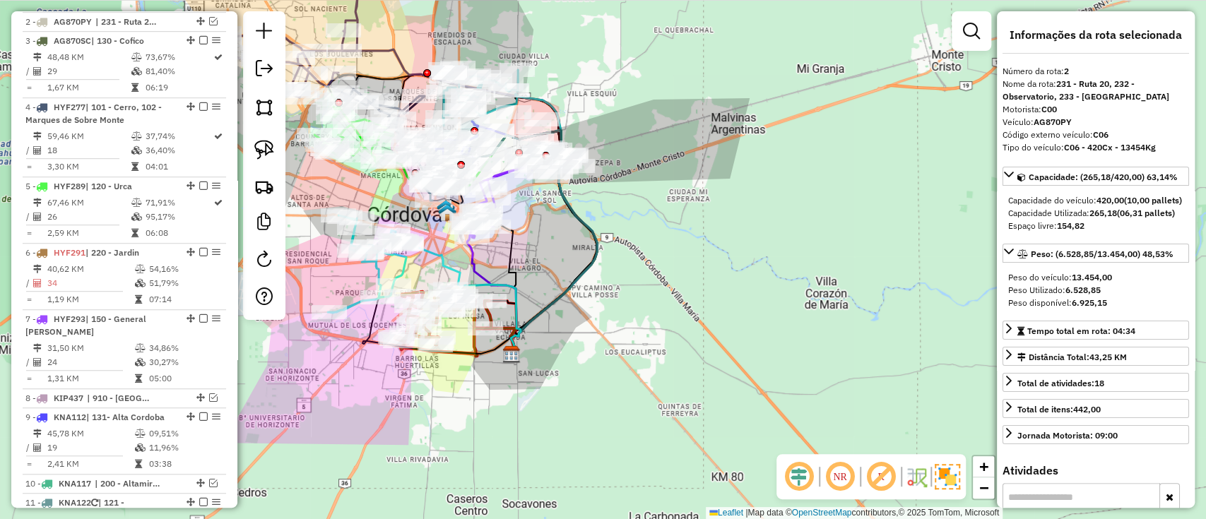
click at [402, 269] on icon at bounding box center [368, 265] width 81 height 98
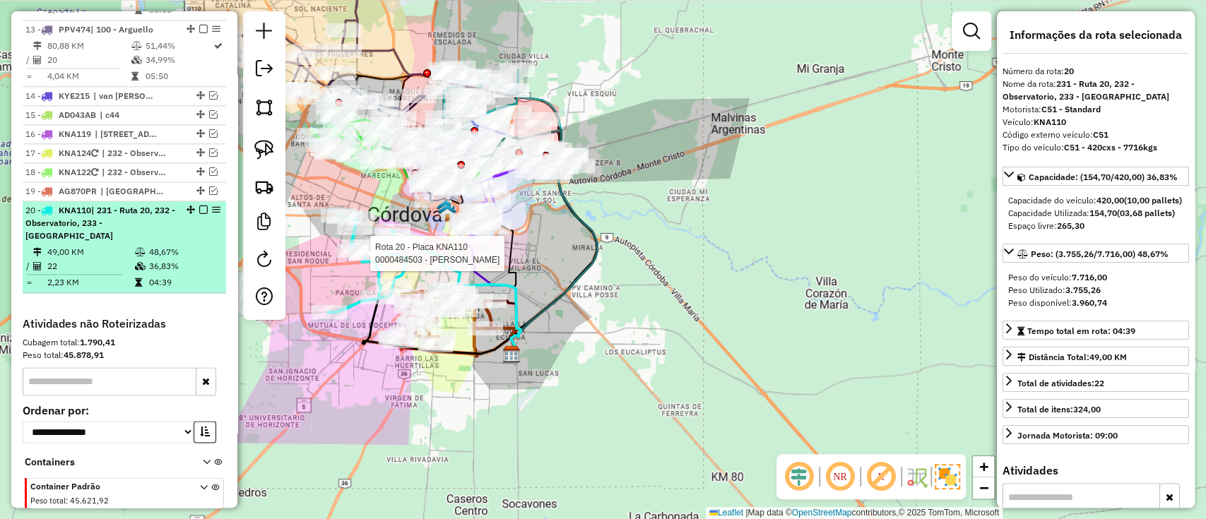
scroll to position [1330, 0]
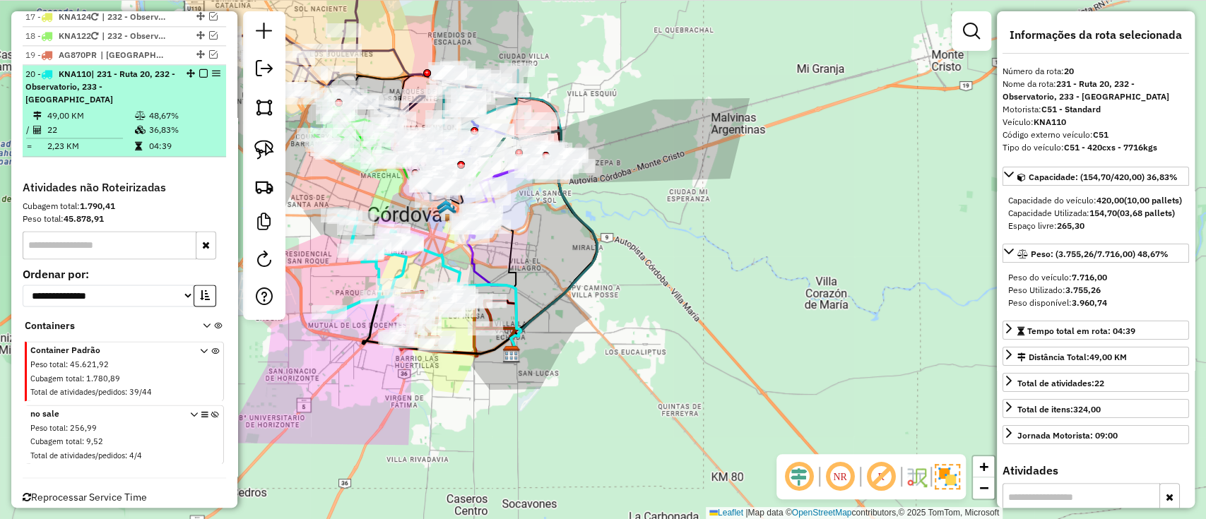
click at [199, 69] on em at bounding box center [203, 73] width 8 height 8
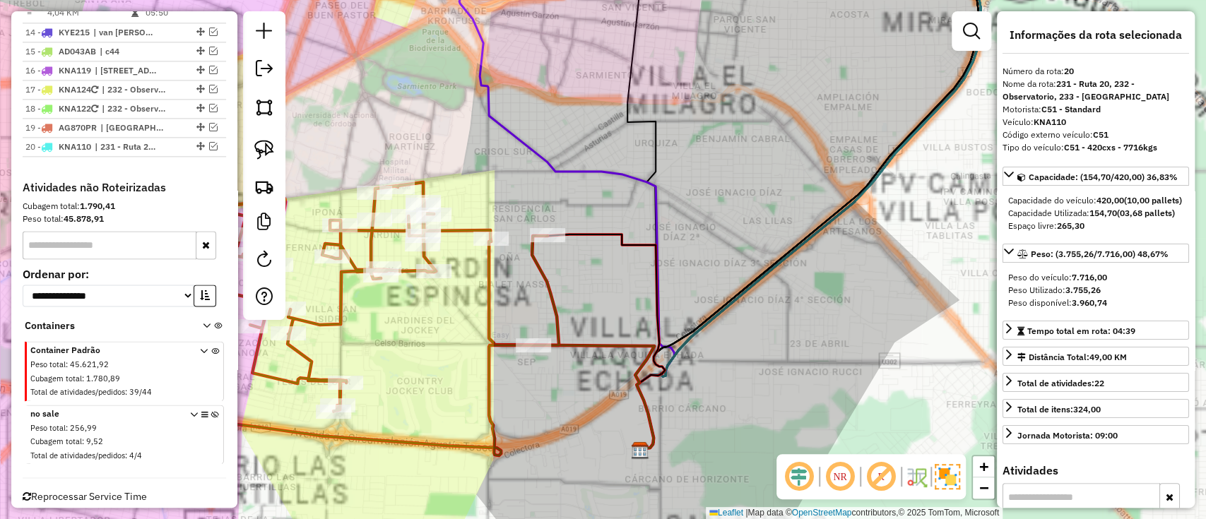
click at [490, 324] on icon at bounding box center [571, 345] width 165 height 212
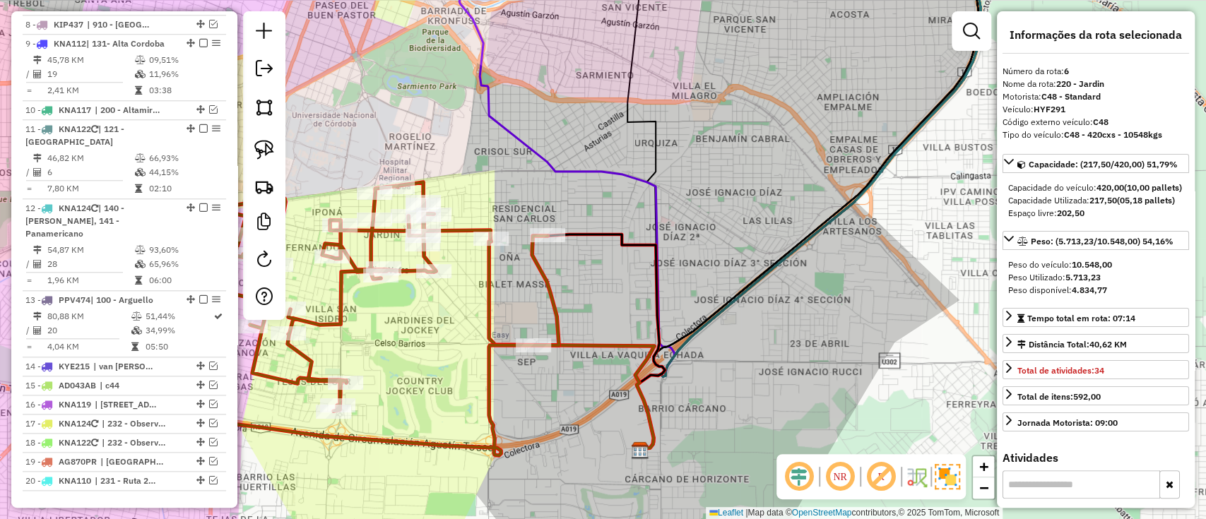
scroll to position [780, 0]
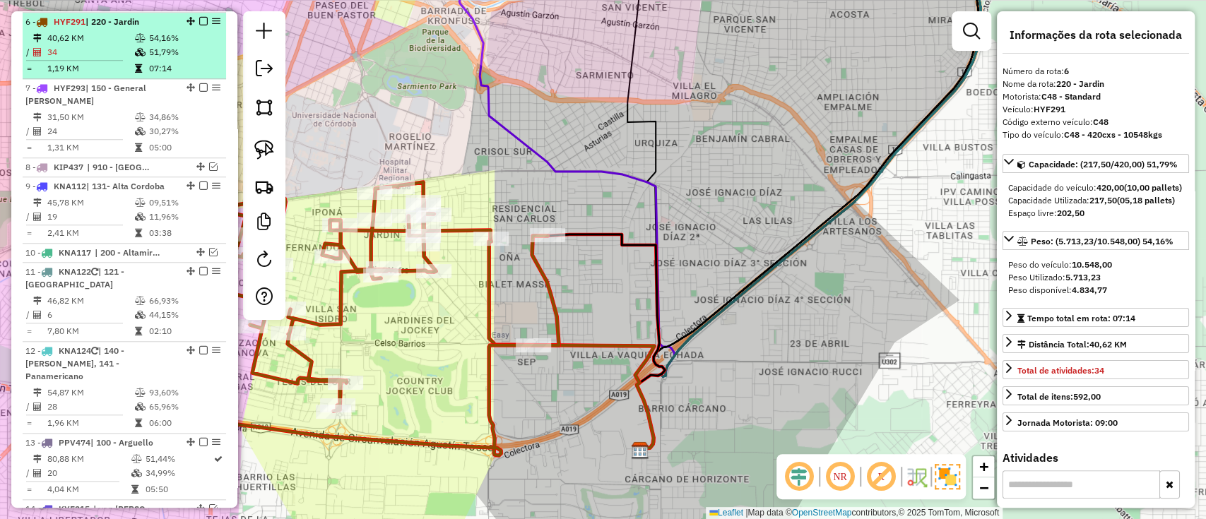
click at [200, 17] on em at bounding box center [203, 21] width 8 height 8
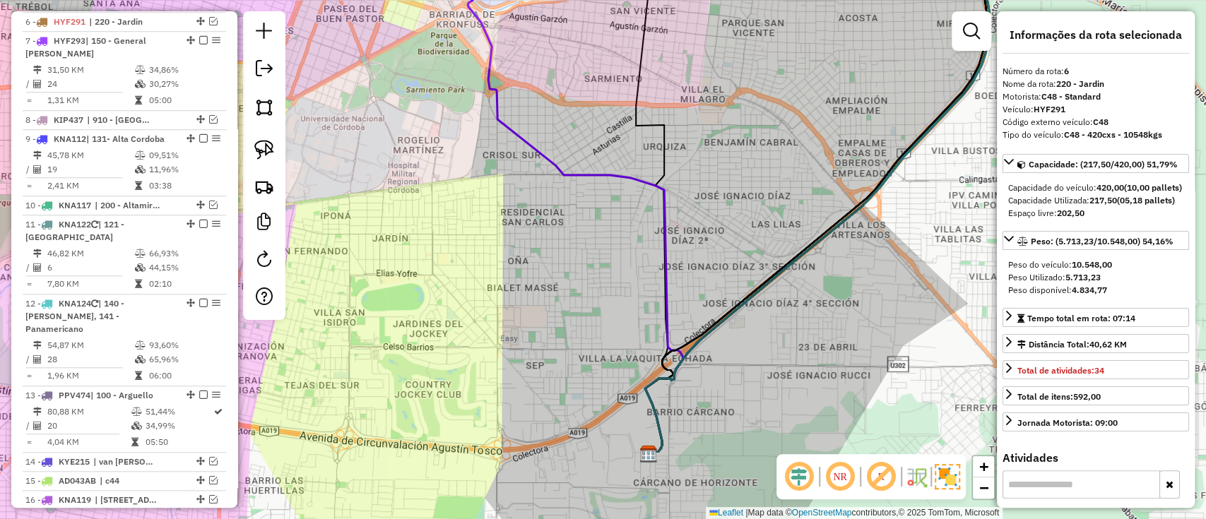
drag, startPoint x: 580, startPoint y: 252, endPoint x: 716, endPoint y: 312, distance: 148.7
click at [710, 302] on div "Janela de atendimento Grade de atendimento Capacidade Transportadoras Veículos …" at bounding box center [603, 259] width 1206 height 519
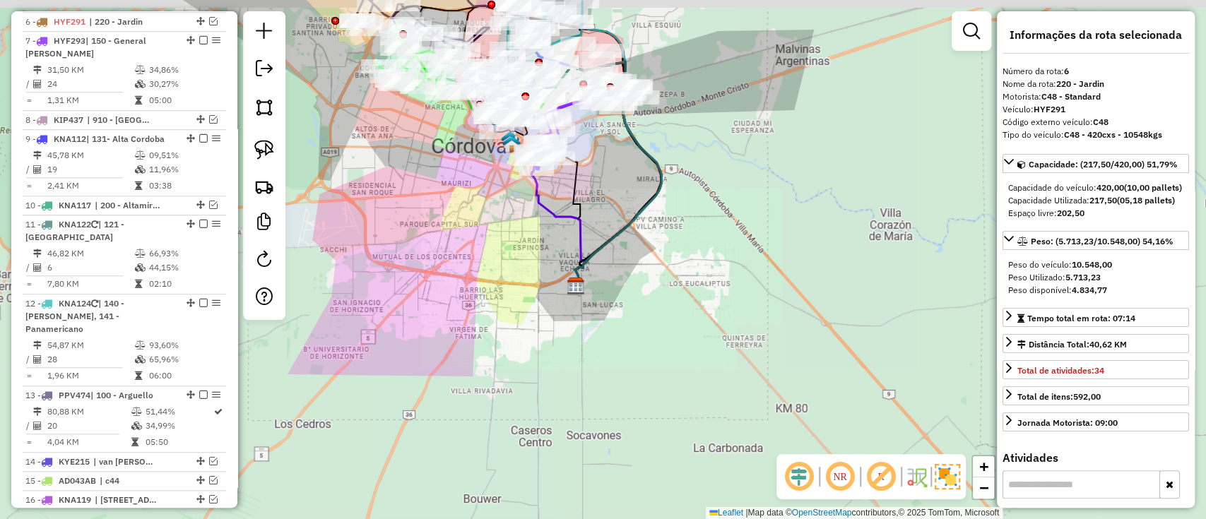
drag, startPoint x: 517, startPoint y: 218, endPoint x: 534, endPoint y: 377, distance: 159.9
click at [534, 375] on div "Janela de atendimento Grade de atendimento Capacidade Transportadoras Veículos …" at bounding box center [603, 259] width 1206 height 519
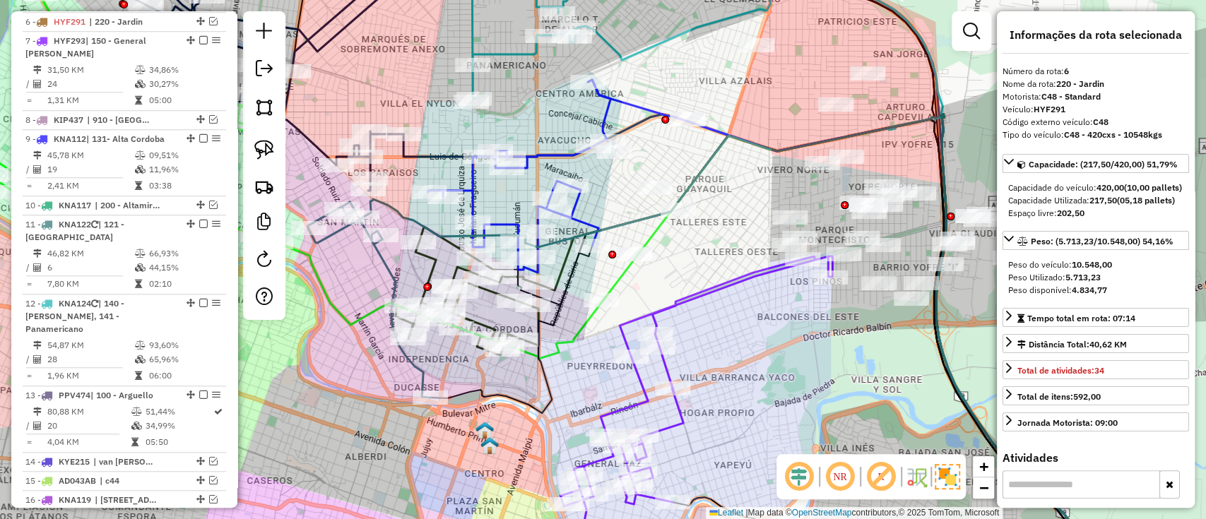
drag, startPoint x: 442, startPoint y: 387, endPoint x: 613, endPoint y: 348, distance: 175.5
click at [580, 372] on icon at bounding box center [758, 352] width 656 height 466
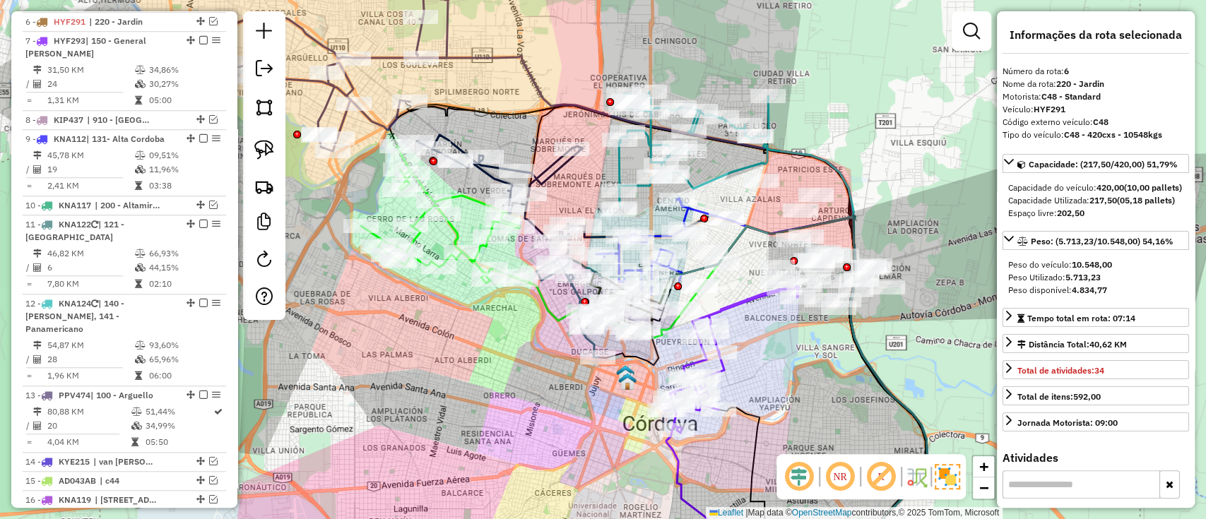
drag, startPoint x: 406, startPoint y: 403, endPoint x: 601, endPoint y: 401, distance: 195.0
click at [599, 404] on div "Rota 5 - Placa HYF289 0000454663 - Muzlera Alicia Eugenia Janela de atendimento…" at bounding box center [603, 259] width 1206 height 519
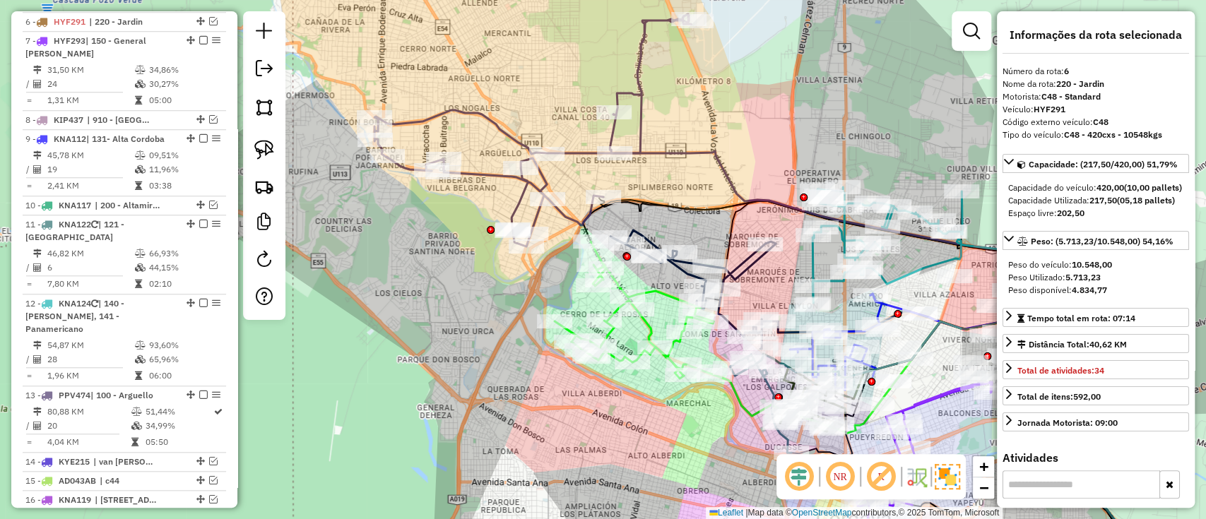
click at [567, 165] on div "Janela de atendimento Grade de atendimento Capacidade Transportadoras Veículos …" at bounding box center [603, 259] width 1206 height 519
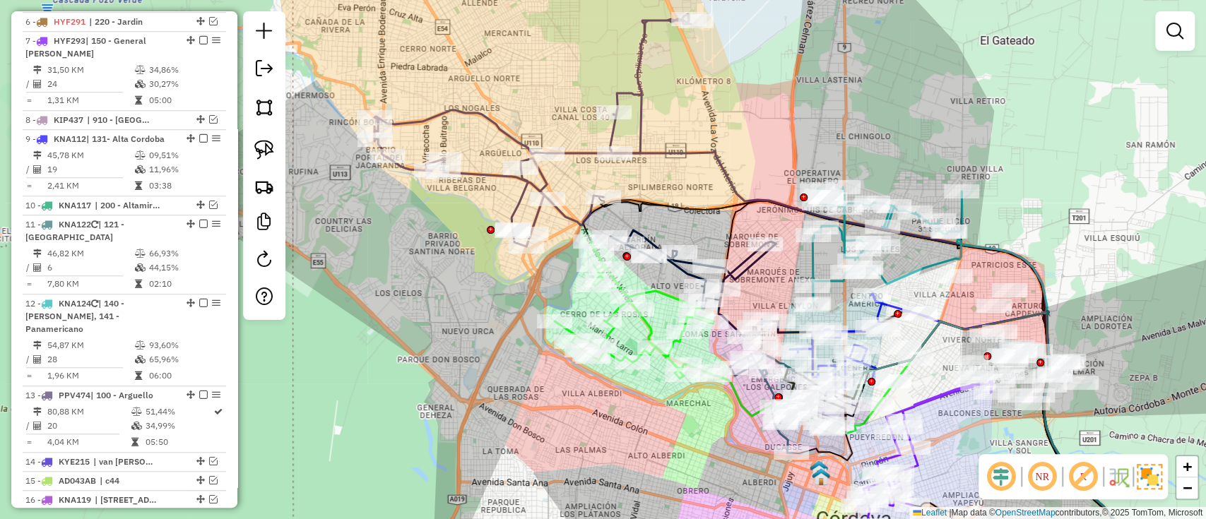
click at [572, 161] on icon at bounding box center [533, 130] width 317 height 232
select select "*********"
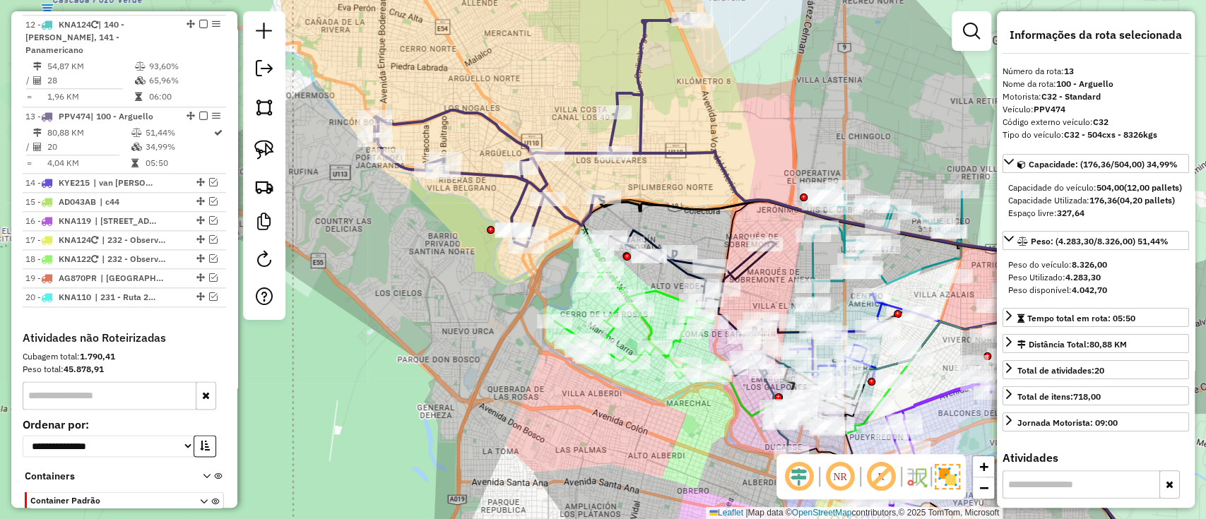
scroll to position [1128, 0]
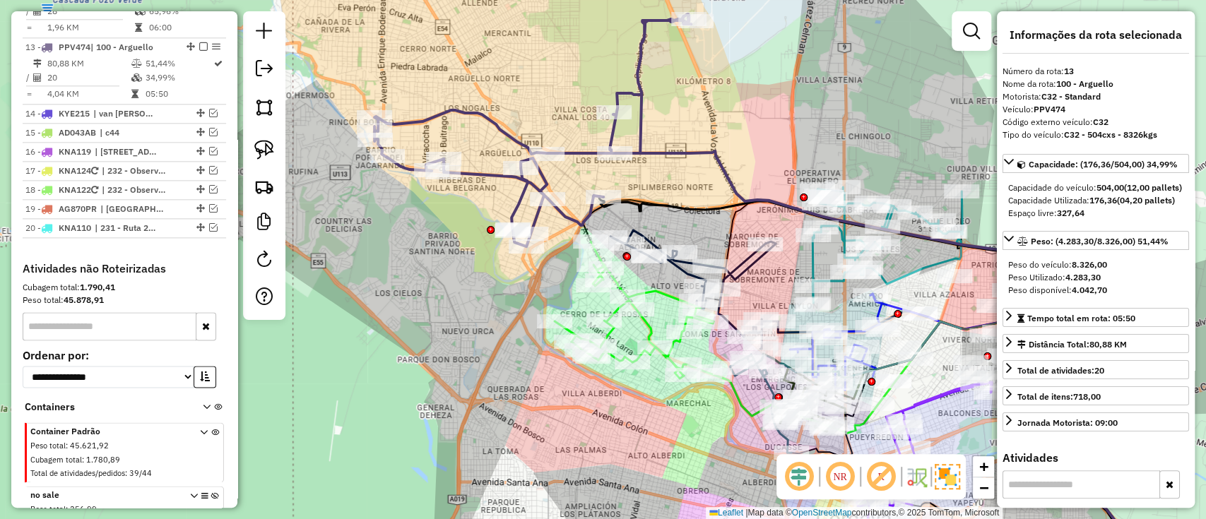
drag, startPoint x: 688, startPoint y: 227, endPoint x: 644, endPoint y: 200, distance: 50.8
click at [646, 201] on div "Janela de atendimento Grade de atendimento Capacidade Transportadoras Veículos …" at bounding box center [603, 259] width 1206 height 519
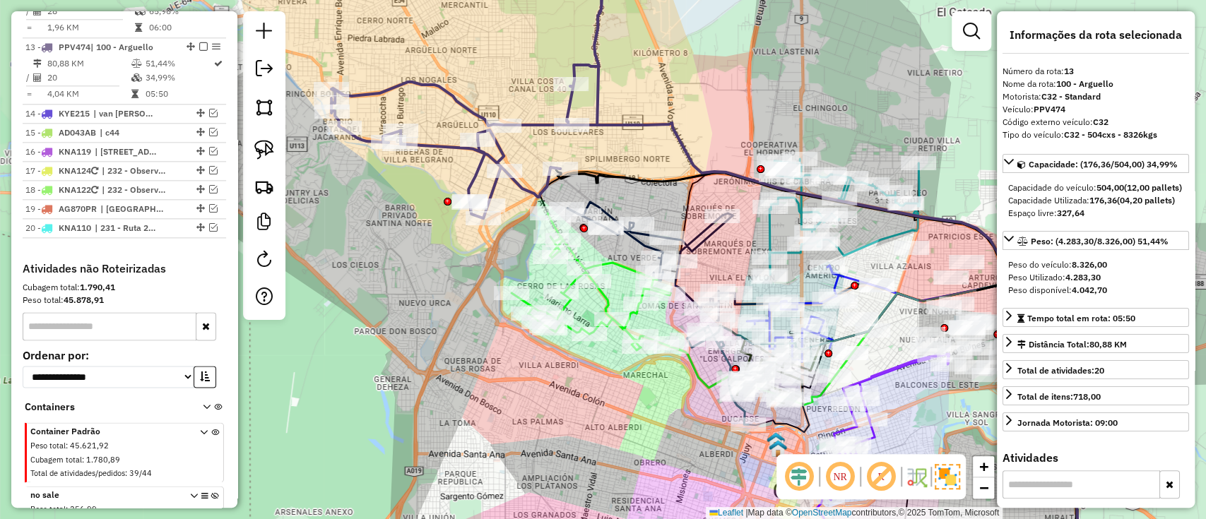
click at [701, 243] on icon at bounding box center [650, 261] width 167 height 119
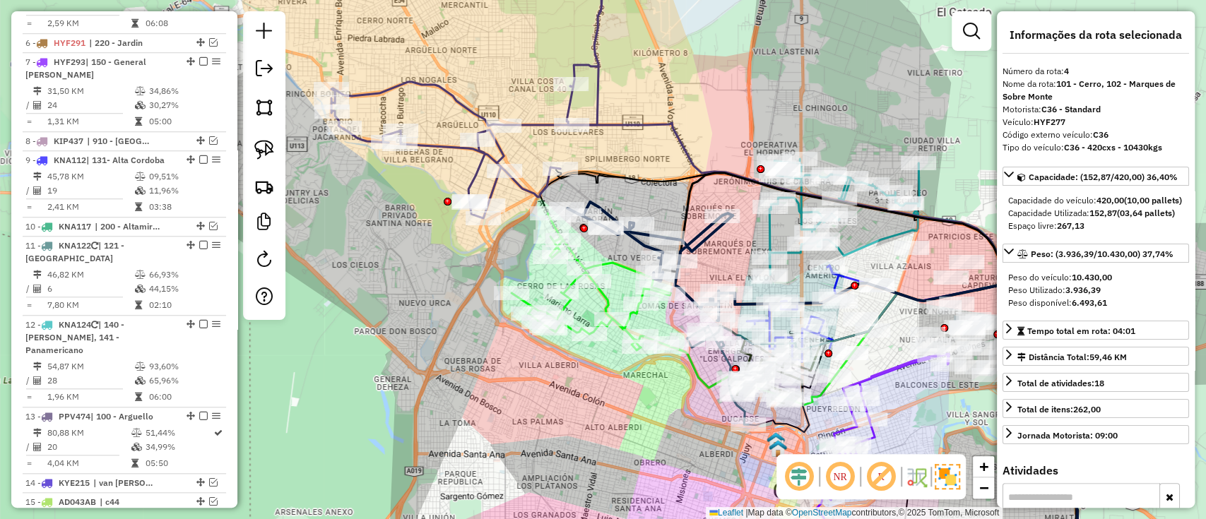
scroll to position [635, 0]
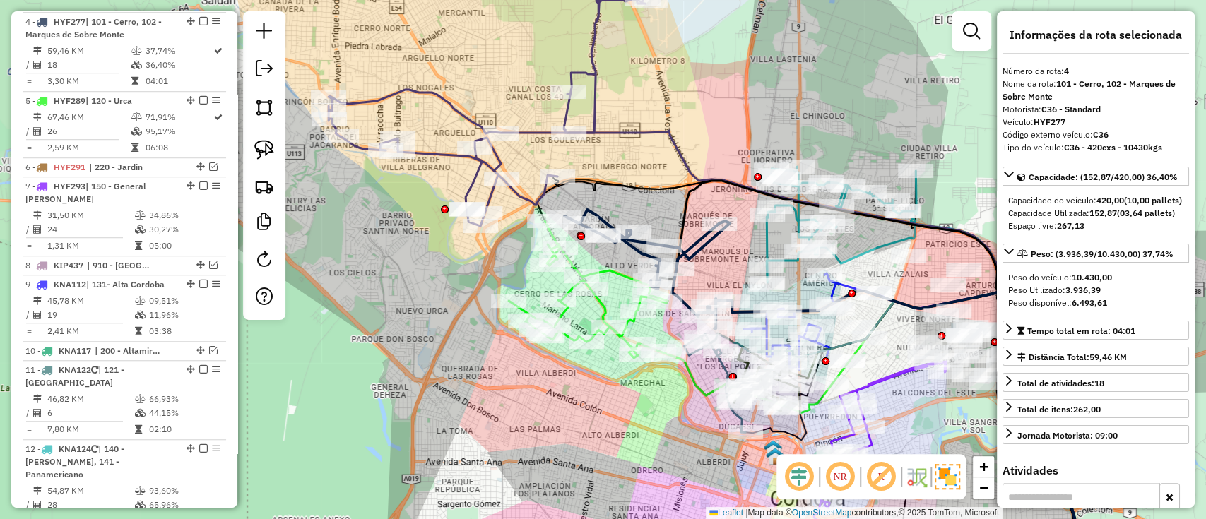
drag, startPoint x: 712, startPoint y: 110, endPoint x: 644, endPoint y: 240, distance: 147.3
click at [645, 240] on div "Janela de atendimento Grade de atendimento Capacidade Transportadoras Veículos …" at bounding box center [603, 259] width 1206 height 519
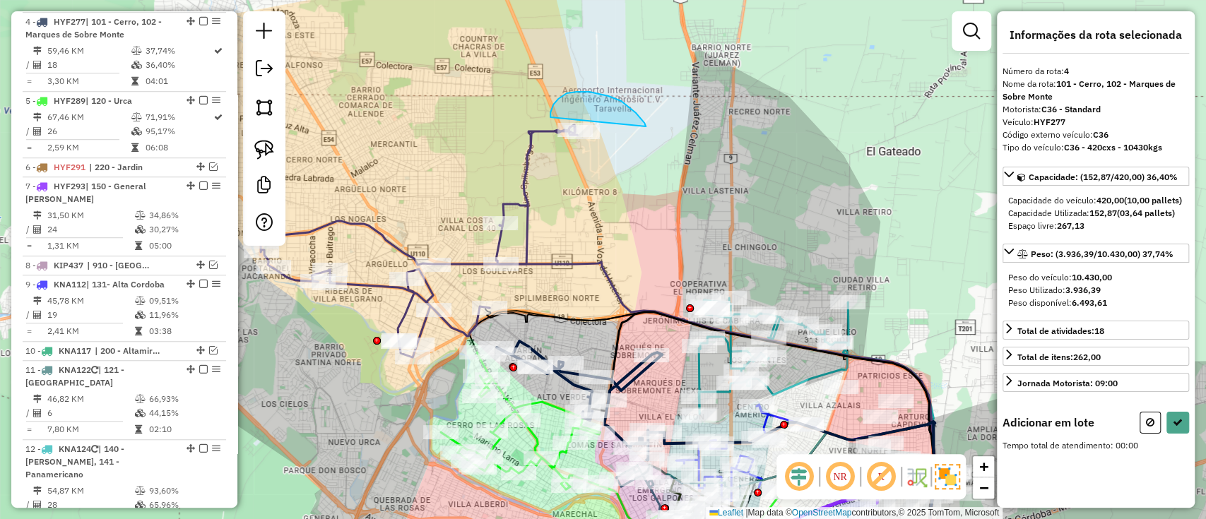
drag, startPoint x: 642, startPoint y: 120, endPoint x: 567, endPoint y: 173, distance: 92.3
click at [567, 173] on div "Janela de atendimento Grade de atendimento Capacidade Transportadoras Veículos …" at bounding box center [603, 259] width 1206 height 519
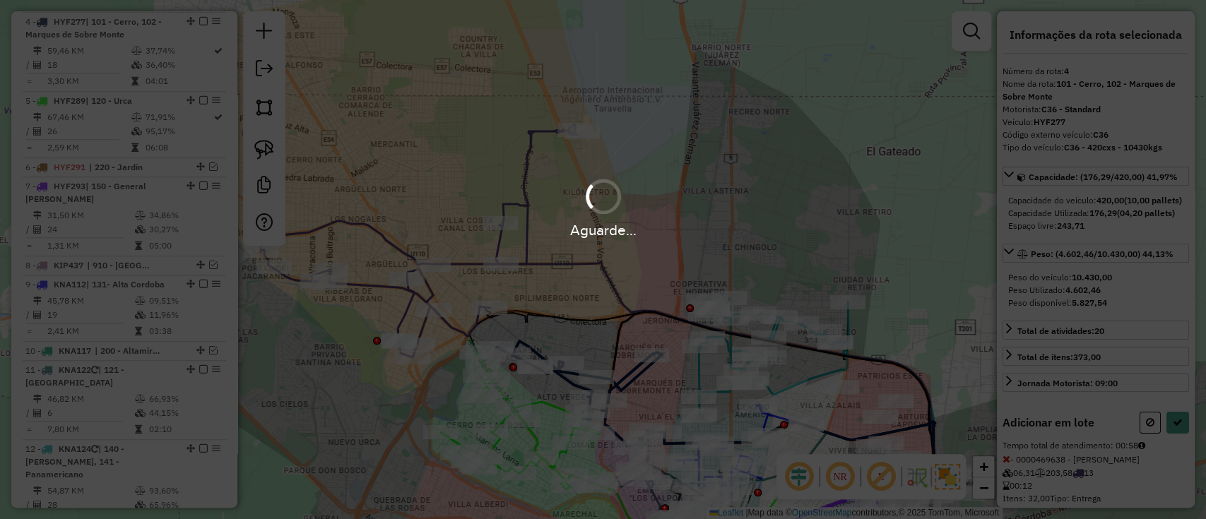
select select "*********"
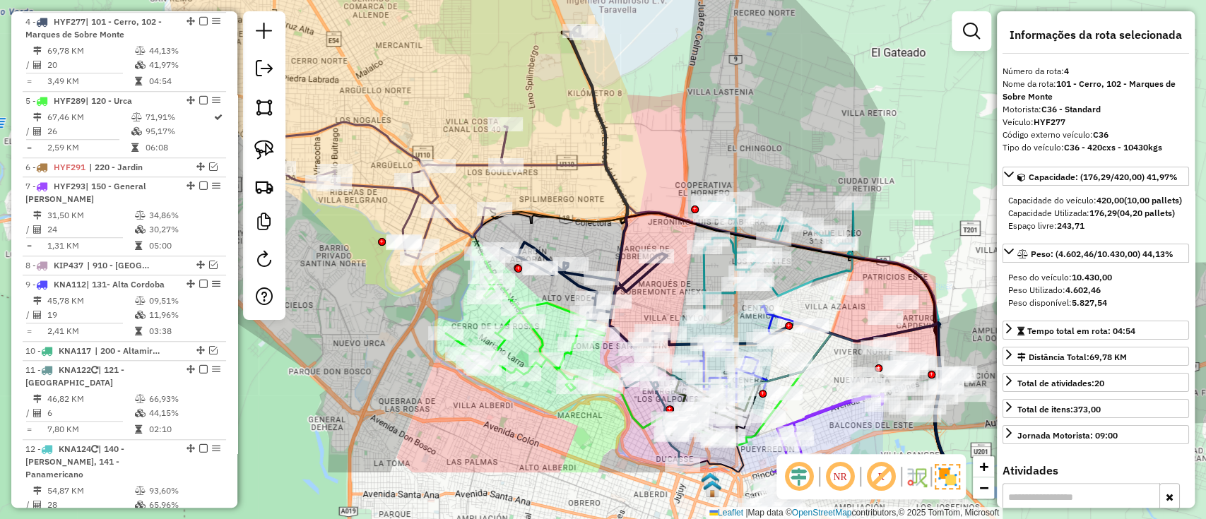
drag, startPoint x: 591, startPoint y: 337, endPoint x: 594, endPoint y: 187, distance: 149.8
click at [594, 191] on div "Janela de atendimento Grade de atendimento Capacidade Transportadoras Veículos …" at bounding box center [603, 259] width 1206 height 519
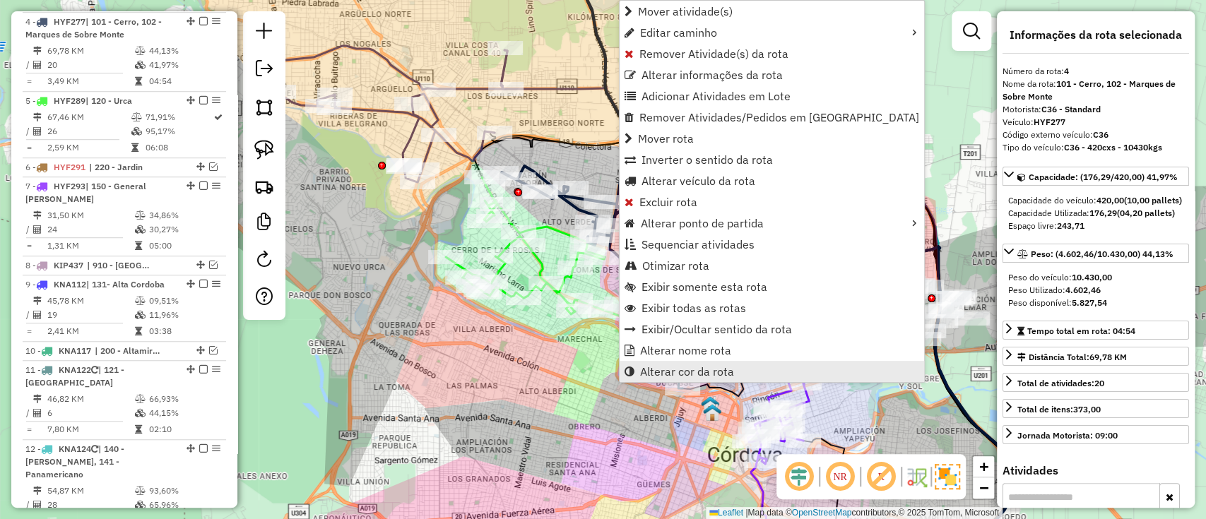
click at [709, 372] on span "Alterar cor da rota" at bounding box center [687, 371] width 94 height 11
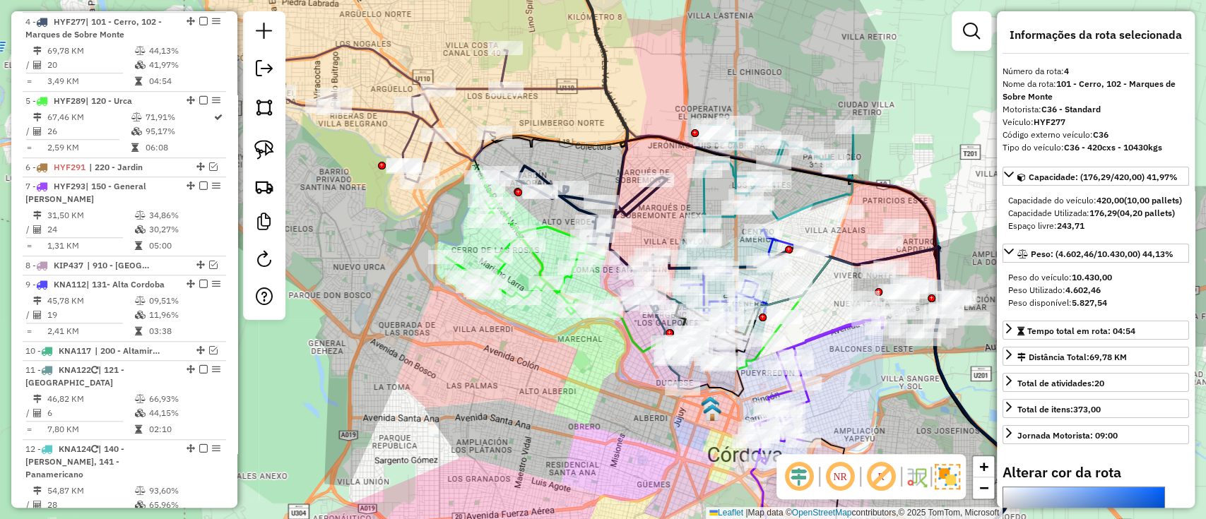
scroll to position [266, 0]
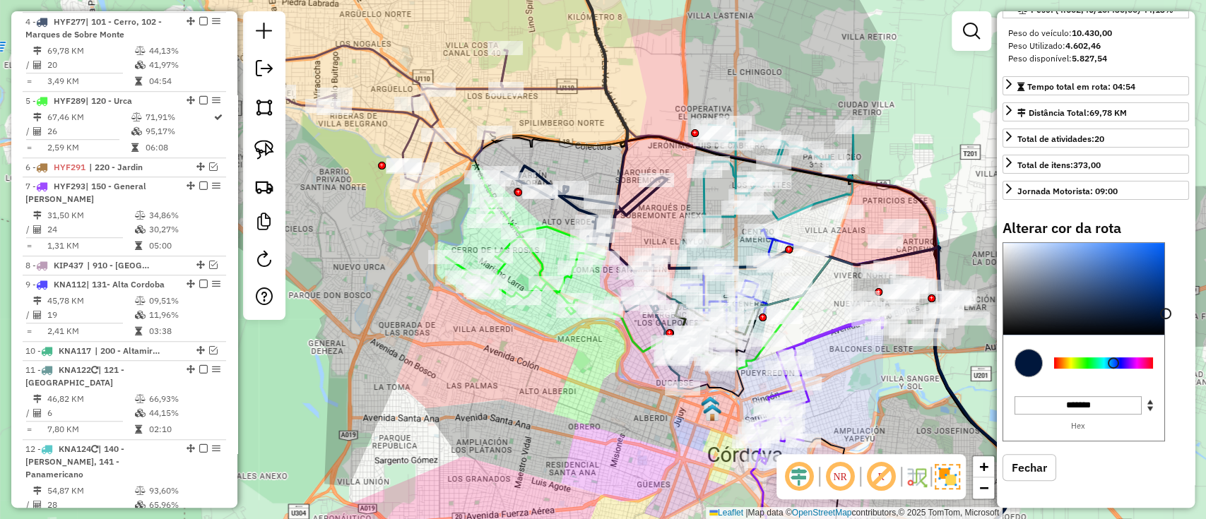
click at [1071, 362] on div at bounding box center [1103, 363] width 99 height 11
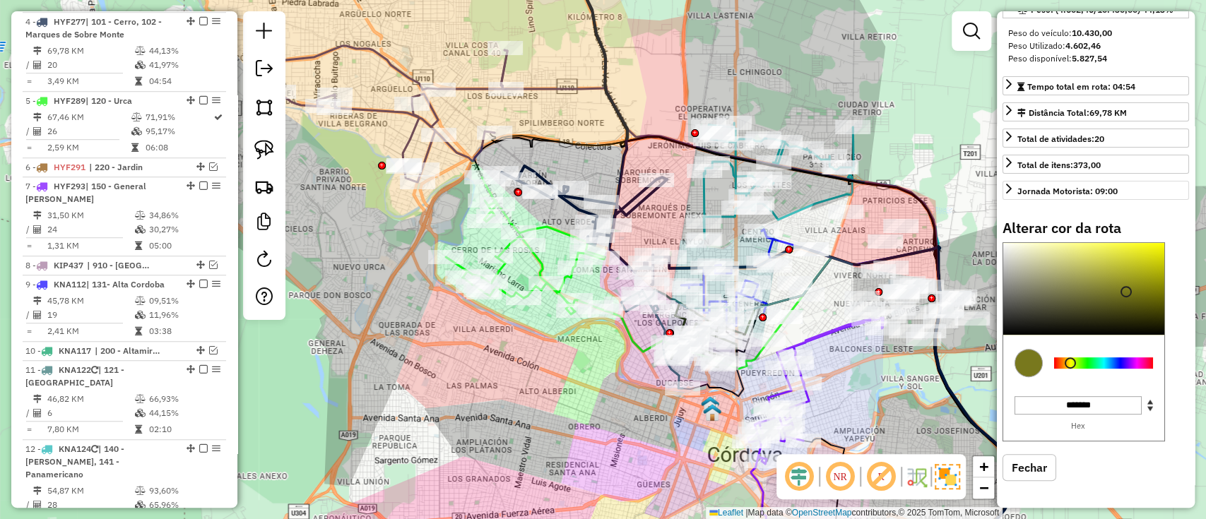
type input "*******"
drag, startPoint x: 1125, startPoint y: 292, endPoint x: 1174, endPoint y: 186, distance: 116.7
click at [1174, 186] on div "Informações da rota selecionada Número da rota: 4 Nome da rota: 101 - Cerro, 10…" at bounding box center [1096, 259] width 198 height 497
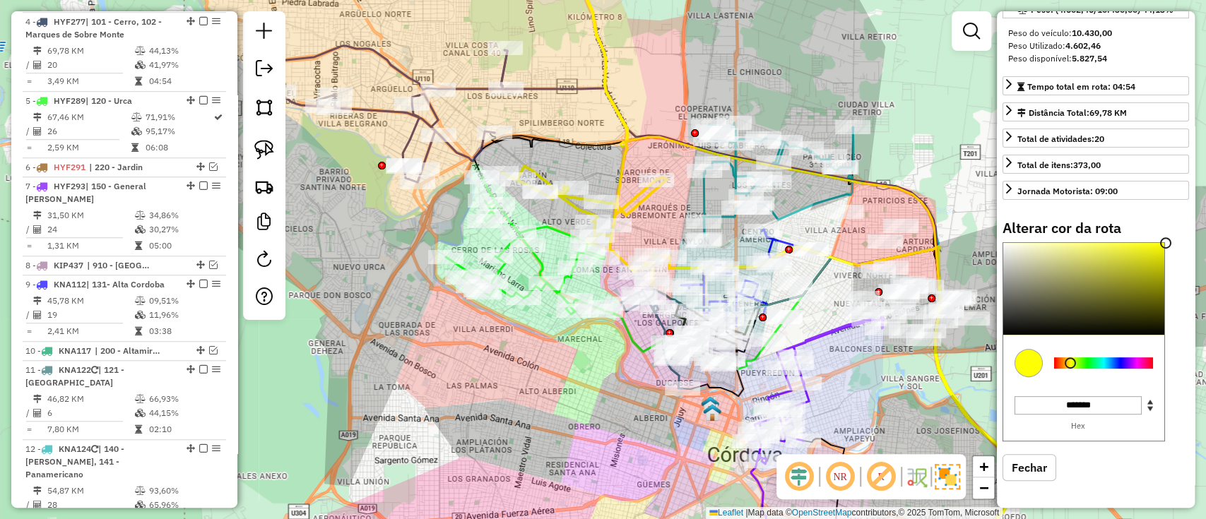
click at [605, 146] on icon at bounding box center [750, 352] width 520 height 440
select select "*********"
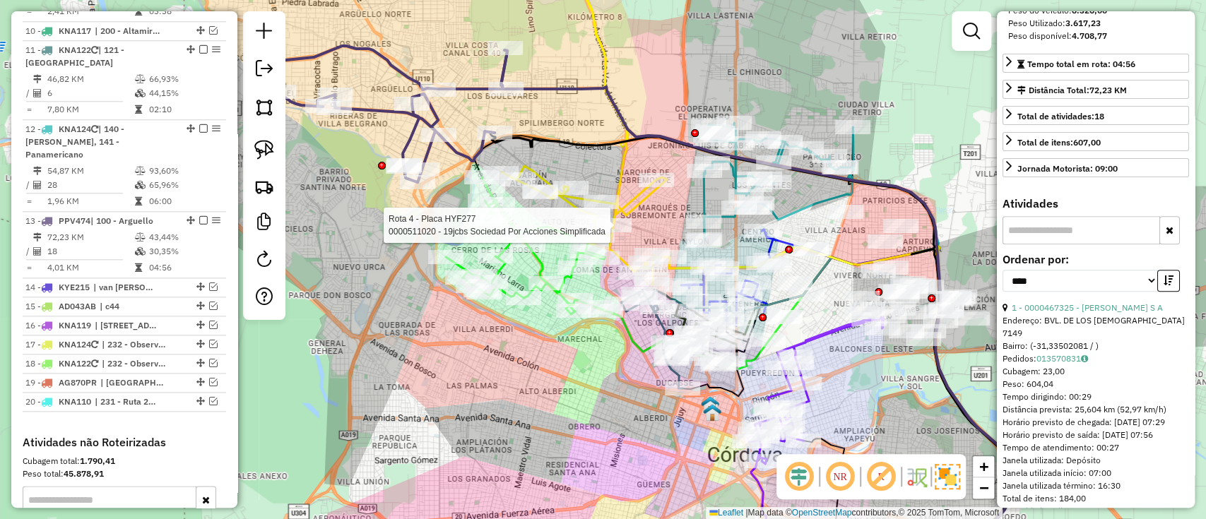
scroll to position [1128, 0]
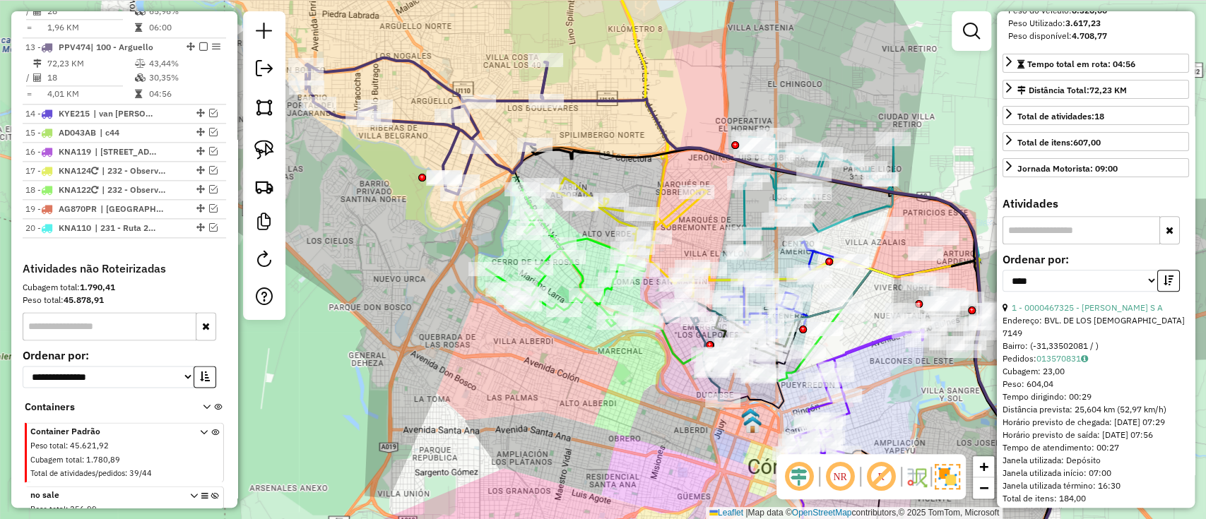
click at [509, 96] on icon at bounding box center [427, 126] width 242 height 136
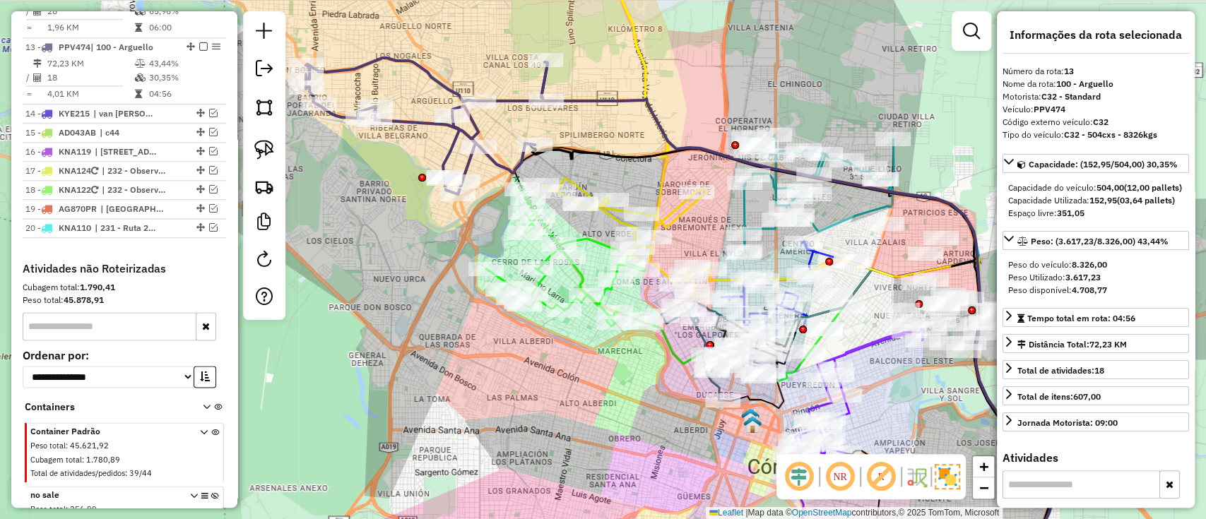
click at [449, 86] on icon at bounding box center [427, 126] width 242 height 136
click at [441, 86] on icon at bounding box center [427, 126] width 242 height 136
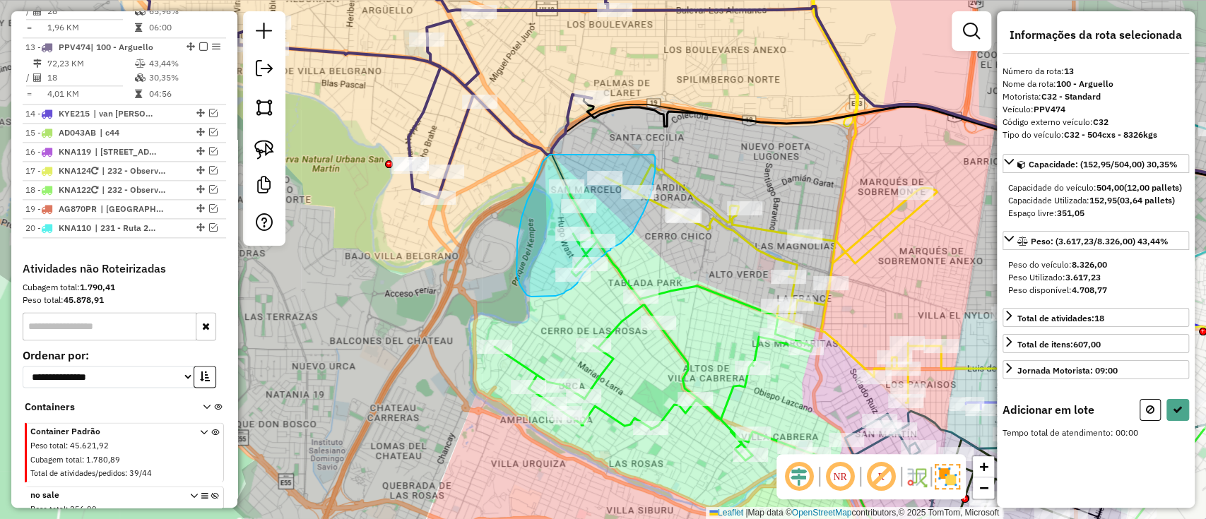
drag, startPoint x: 550, startPoint y: 155, endPoint x: 652, endPoint y: 152, distance: 101.1
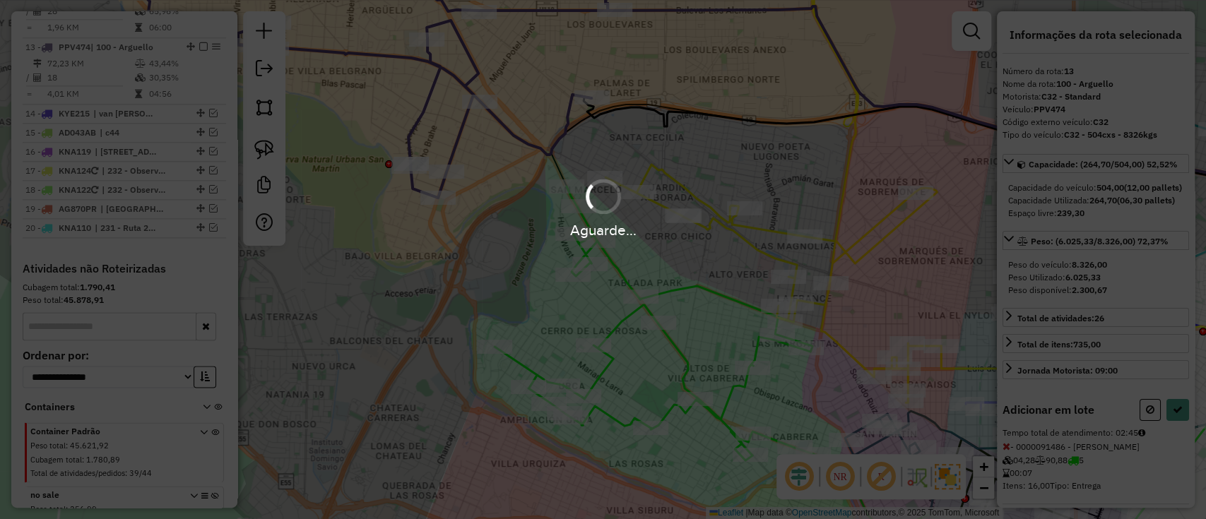
select select "*********"
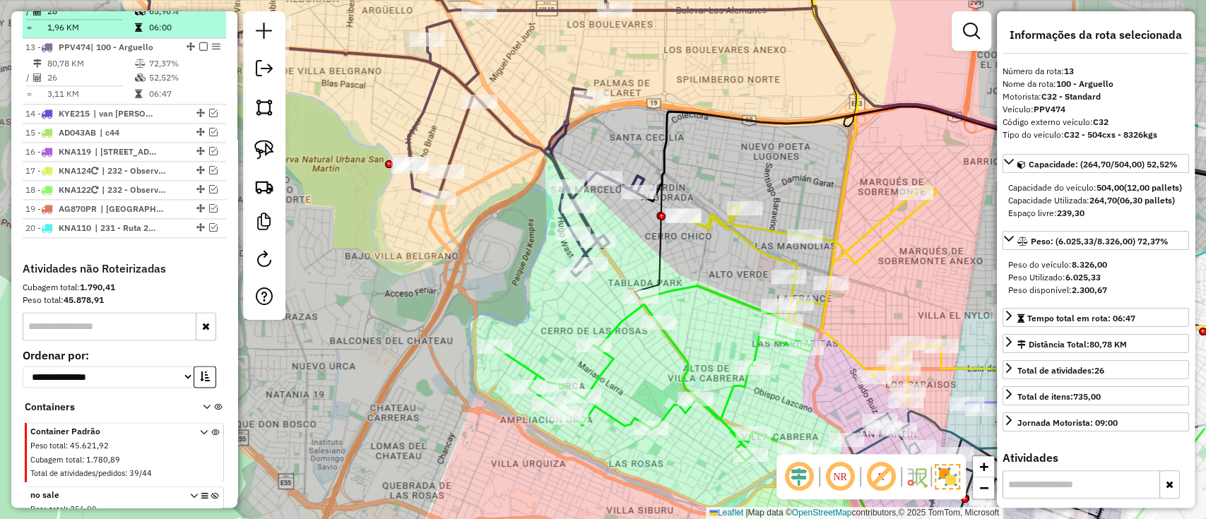
click at [201, 42] on em at bounding box center [203, 46] width 8 height 8
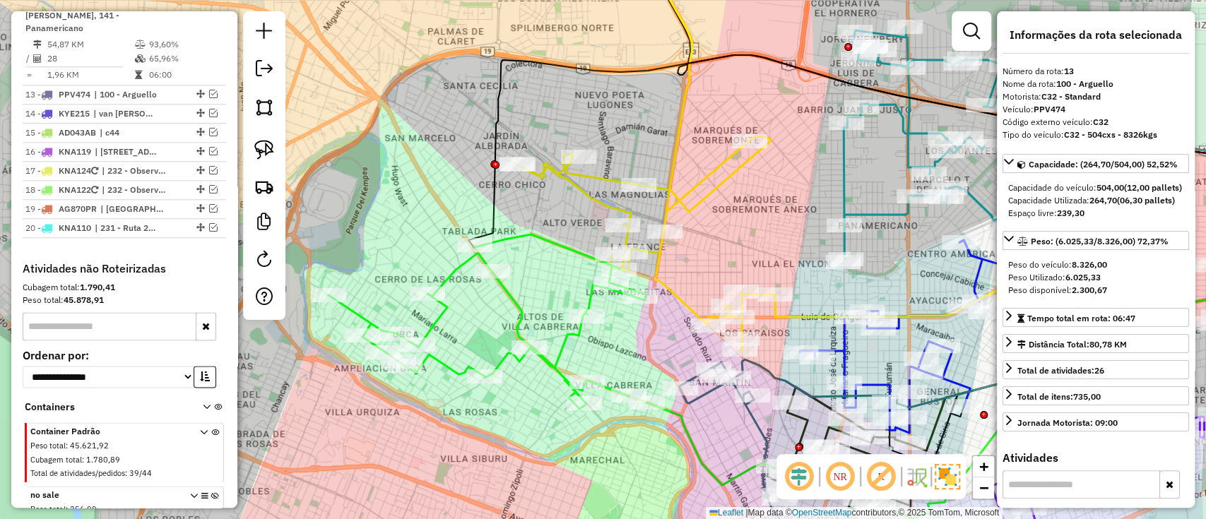
click at [694, 214] on icon at bounding box center [646, 149] width 259 height 403
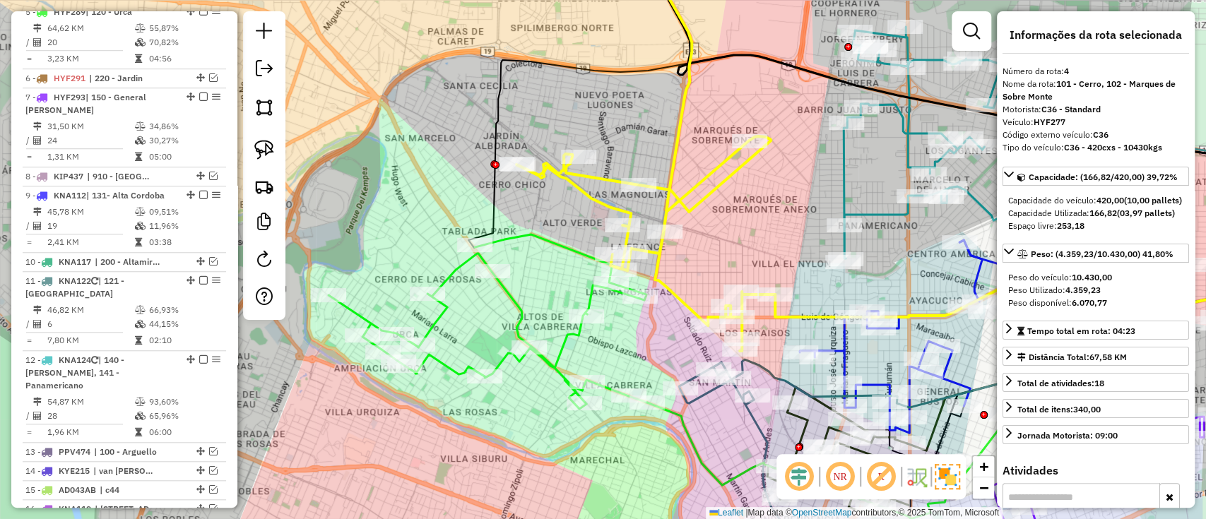
scroll to position [635, 0]
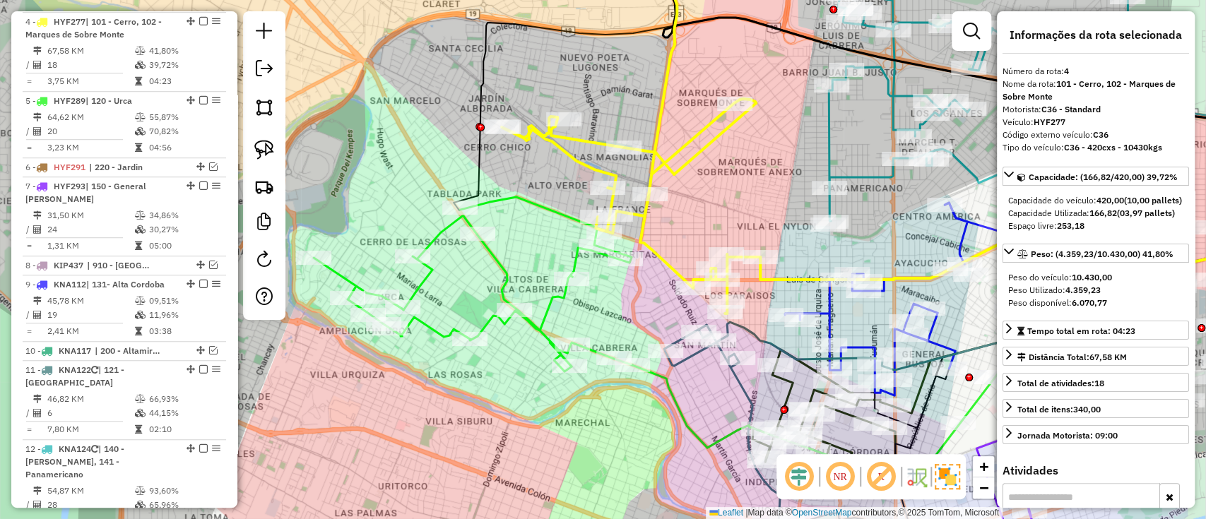
drag, startPoint x: 703, startPoint y: 218, endPoint x: 672, endPoint y: 124, distance: 99.0
click at [675, 138] on div "Janela de atendimento Grade de atendimento Capacidade Transportadoras Veículos …" at bounding box center [603, 259] width 1206 height 519
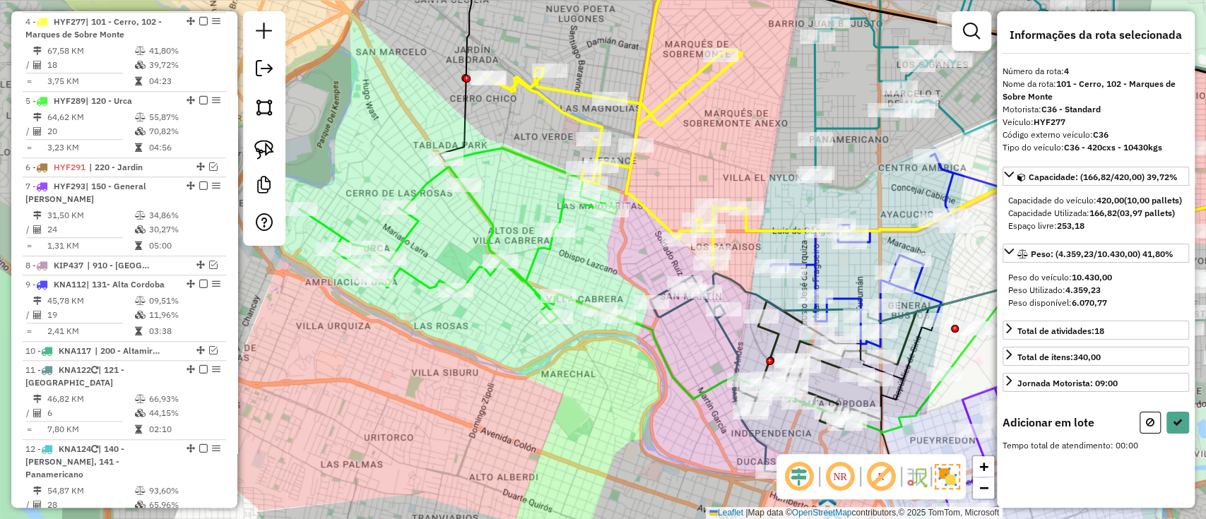
click at [485, 222] on icon at bounding box center [459, 235] width 319 height 175
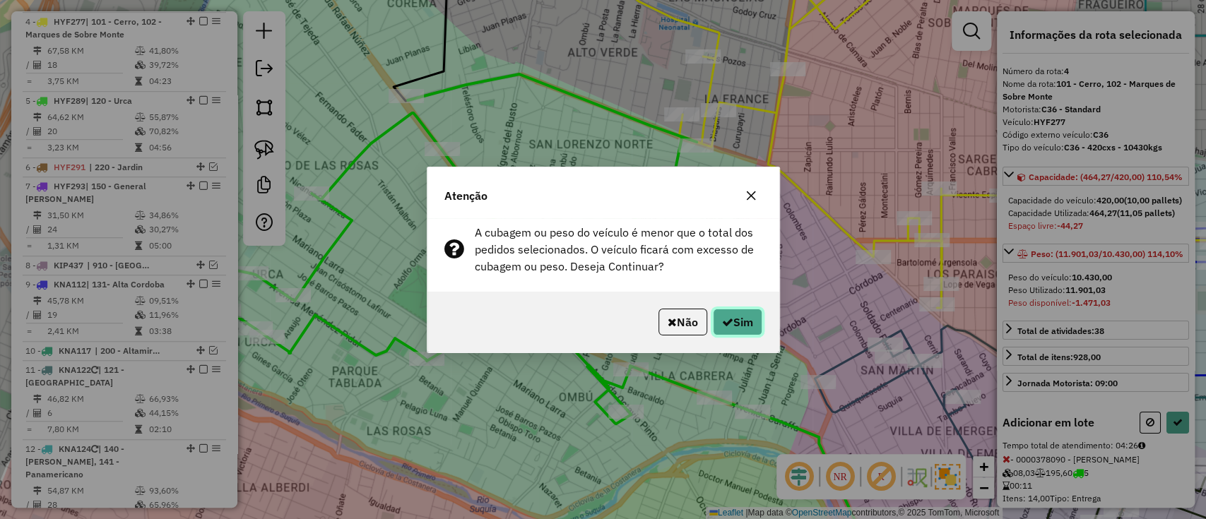
click at [752, 321] on button "Sim" at bounding box center [737, 322] width 49 height 27
select select "*********"
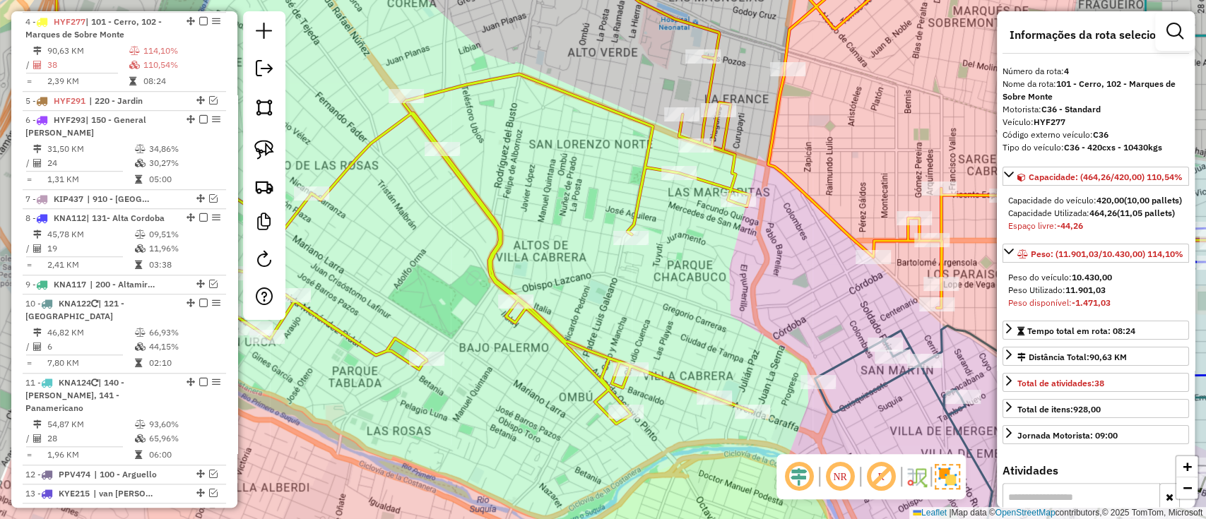
drag, startPoint x: 737, startPoint y: 297, endPoint x: 654, endPoint y: 258, distance: 91.4
click at [661, 261] on div "Janela de atendimento Grade de atendimento Capacidade Transportadoras Veículos …" at bounding box center [603, 259] width 1206 height 519
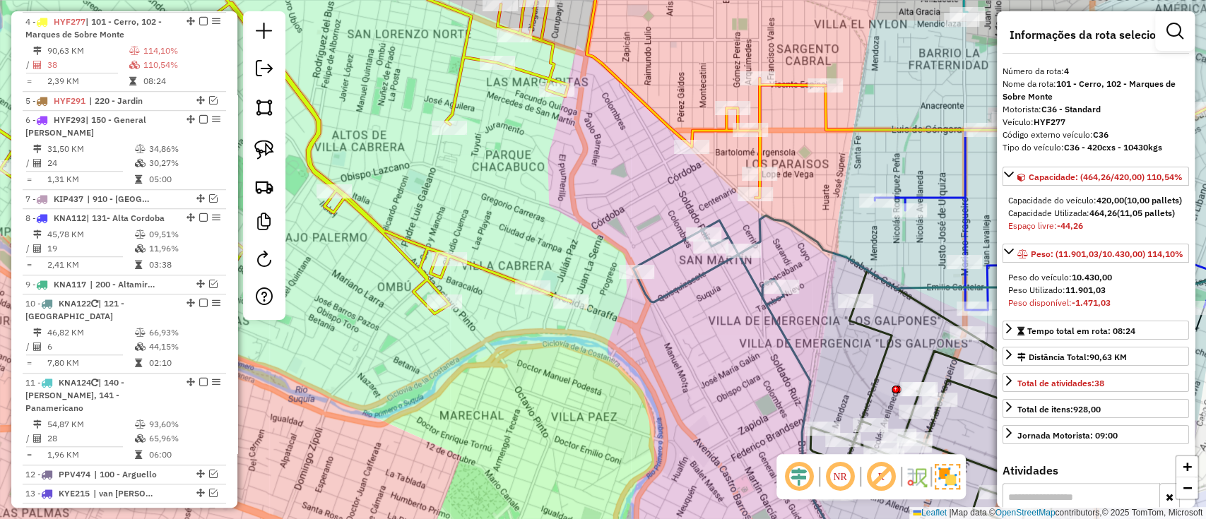
click at [709, 282] on div "Janela de atendimento Grade de atendimento Capacidade Transportadoras Veículos …" at bounding box center [603, 259] width 1206 height 519
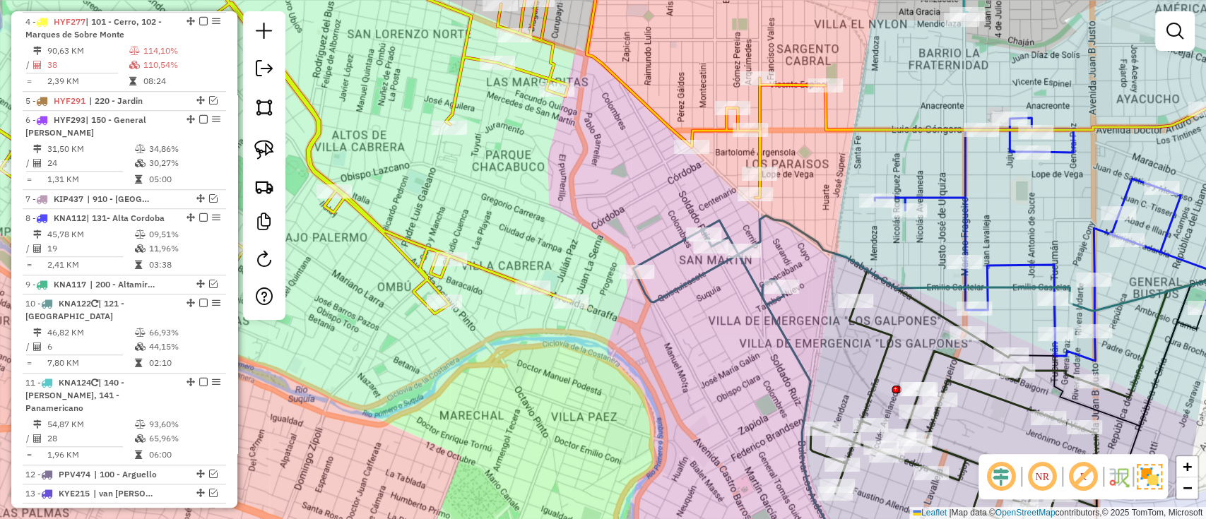
click at [705, 277] on icon at bounding box center [749, 395] width 232 height 351
select select "*********"
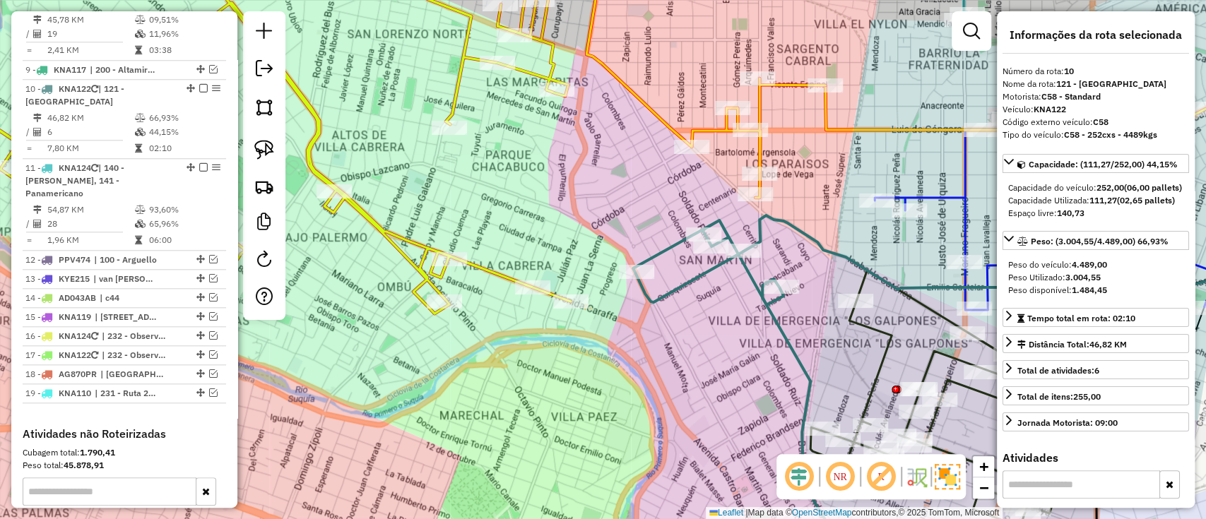
scroll to position [904, 0]
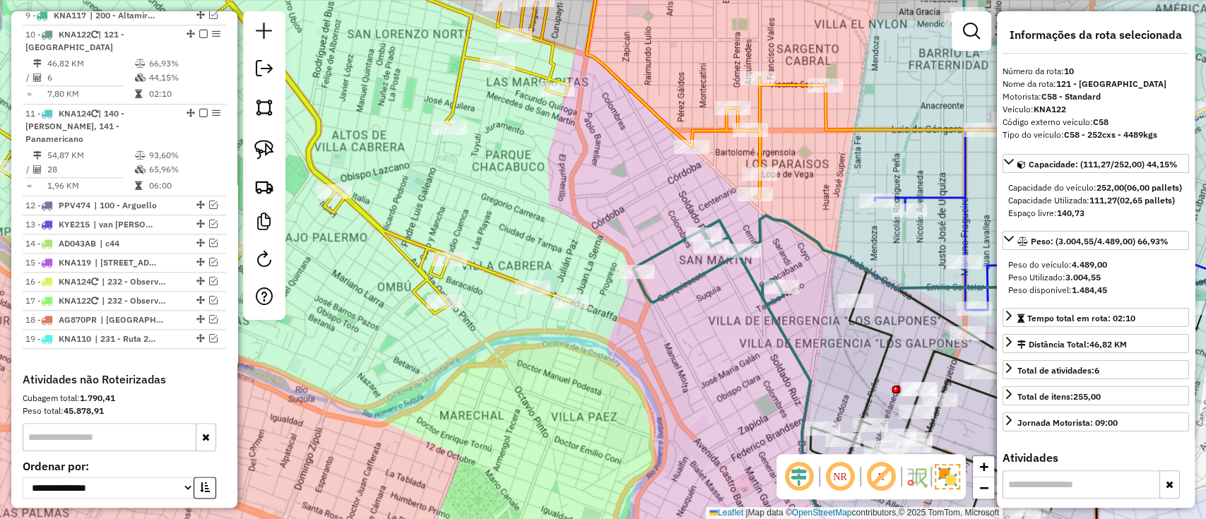
drag, startPoint x: 709, startPoint y: 322, endPoint x: 673, endPoint y: 353, distance: 47.7
click at [673, 353] on div "Janela de atendimento Grade de atendimento Capacidade Transportadoras Veículos …" at bounding box center [603, 259] width 1206 height 519
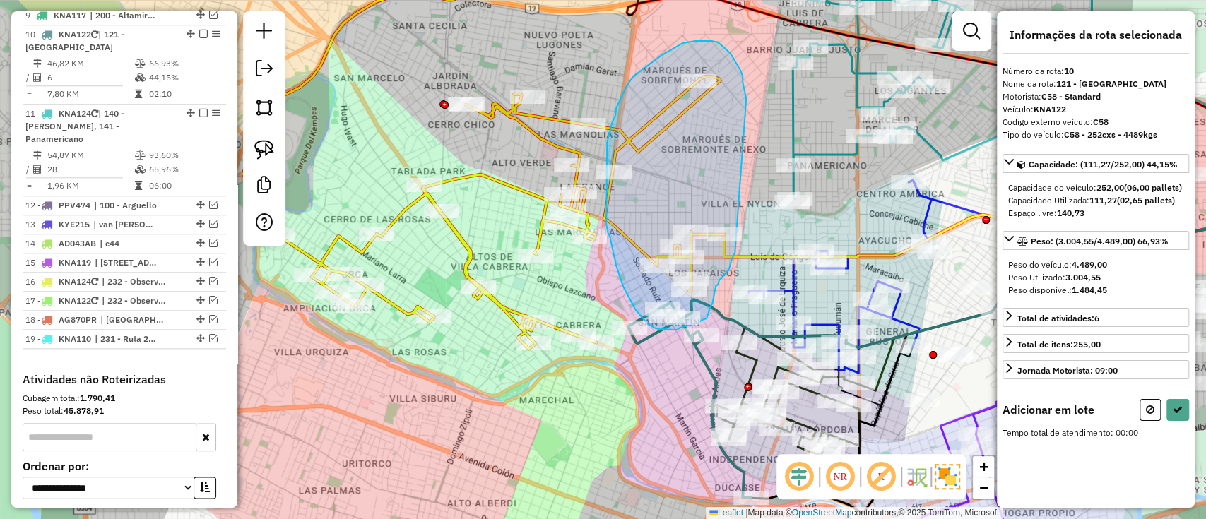
click at [738, 235] on div "Janela de atendimento Grade de atendimento Capacidade Transportadoras Veículos …" at bounding box center [603, 259] width 1206 height 519
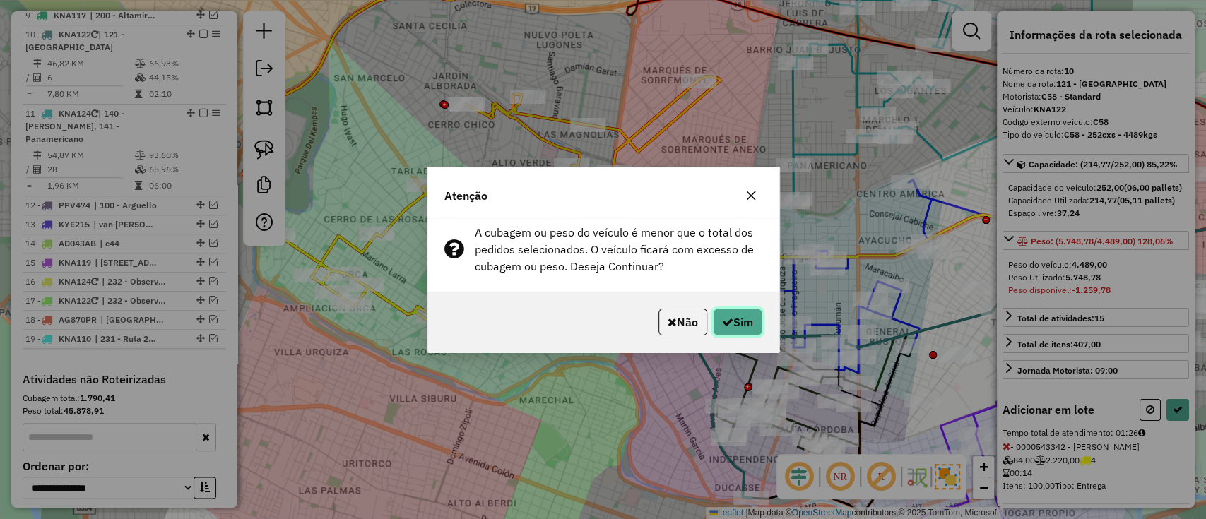
click at [746, 323] on button "Sim" at bounding box center [737, 322] width 49 height 27
select select "*********"
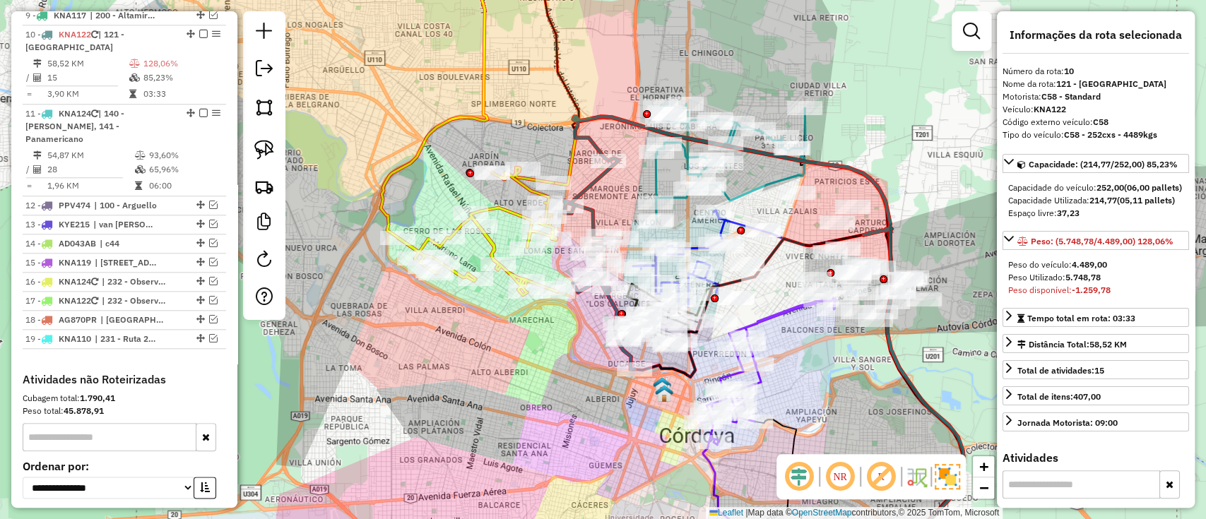
click at [498, 220] on div "Janela de atendimento Grade de atendimento Capacidade Transportadoras Veículos …" at bounding box center [603, 259] width 1206 height 519
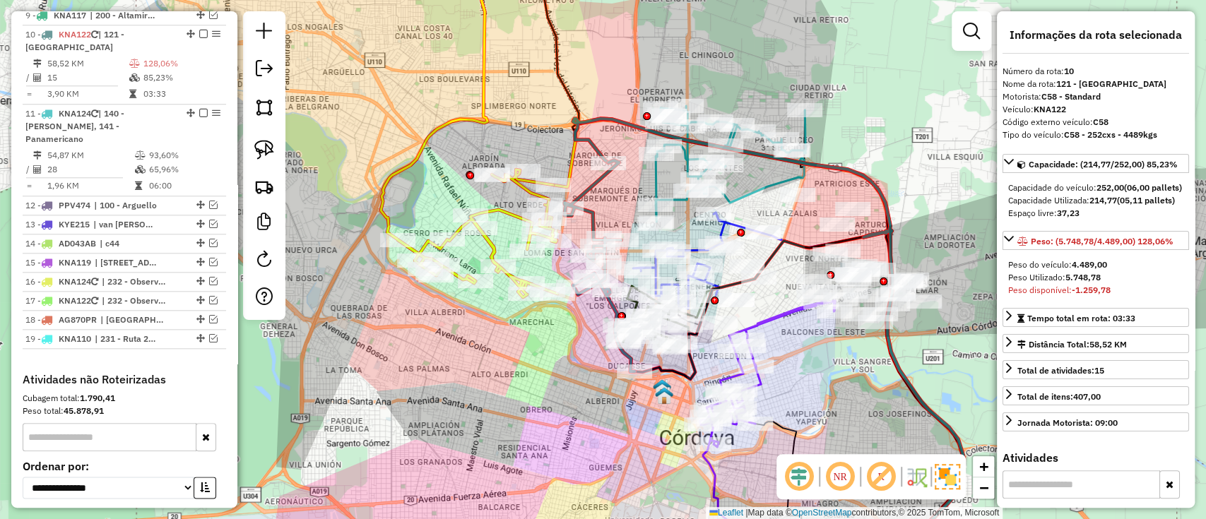
click at [498, 211] on icon at bounding box center [469, 122] width 177 height 349
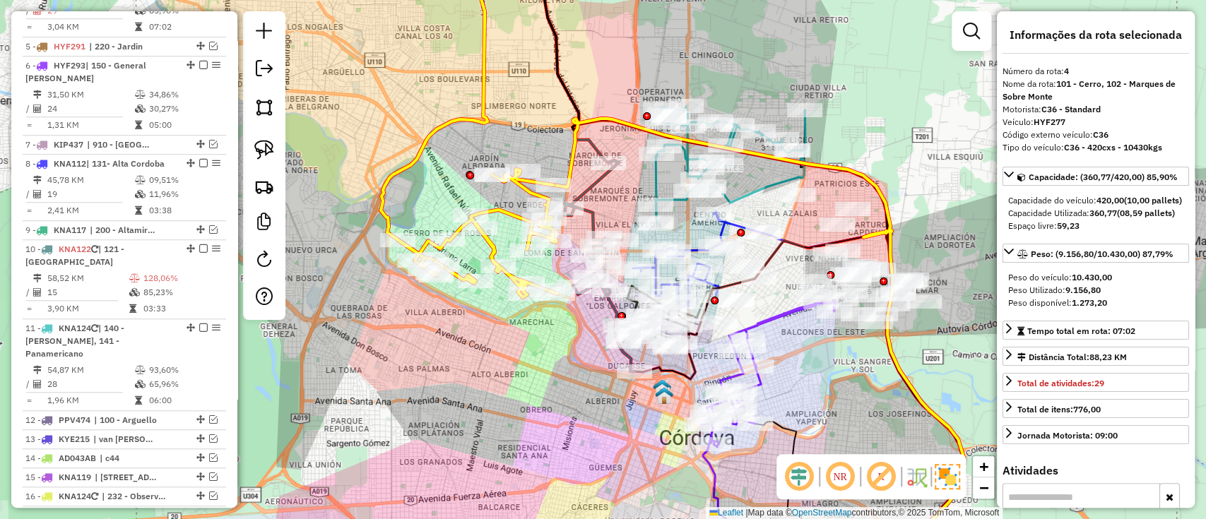
scroll to position [635, 0]
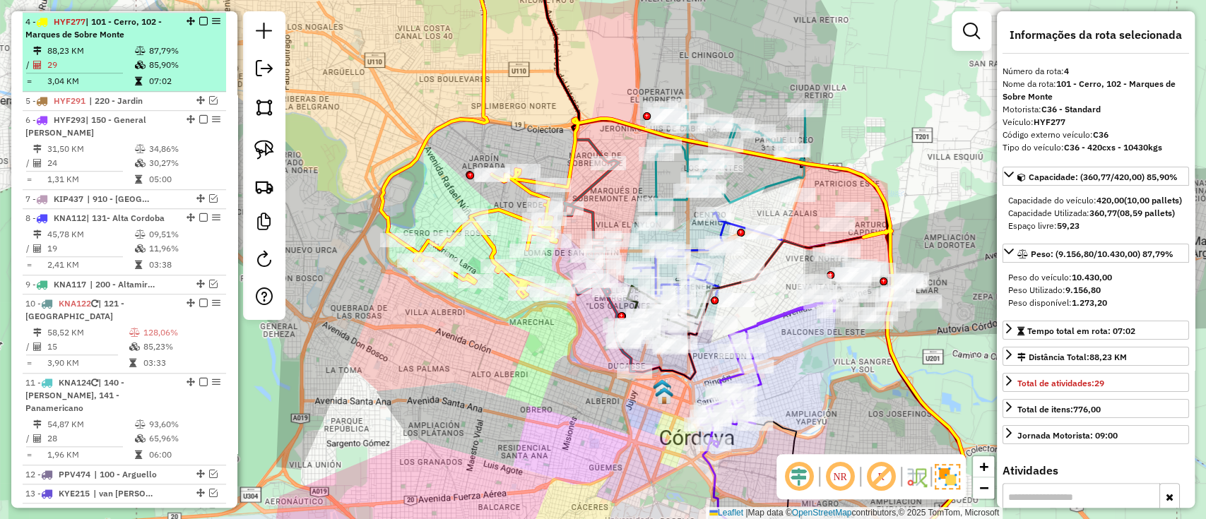
click at [201, 20] on em at bounding box center [203, 21] width 8 height 8
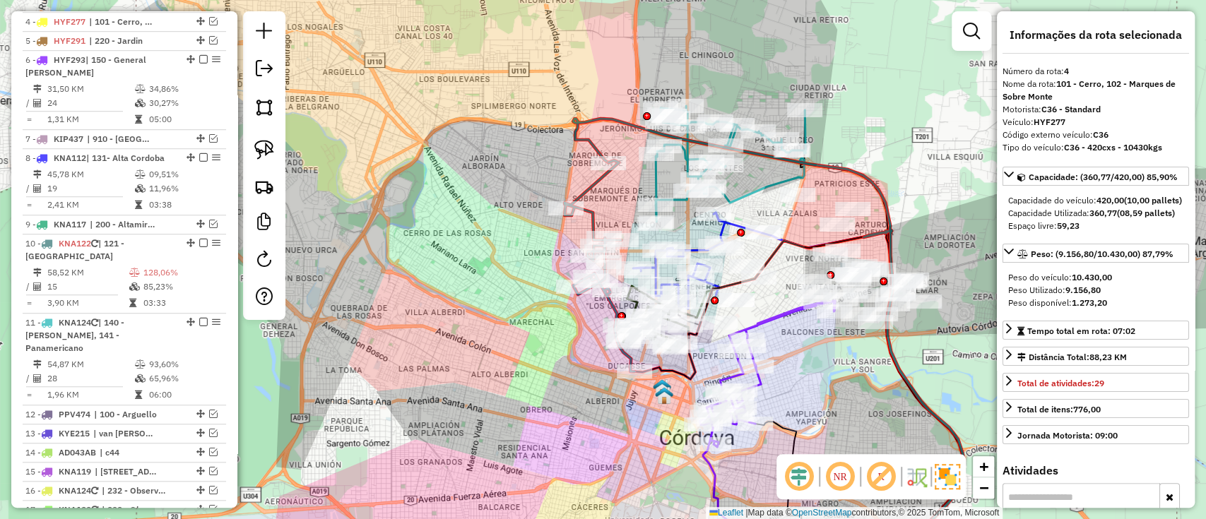
click at [580, 199] on icon at bounding box center [600, 265] width 70 height 211
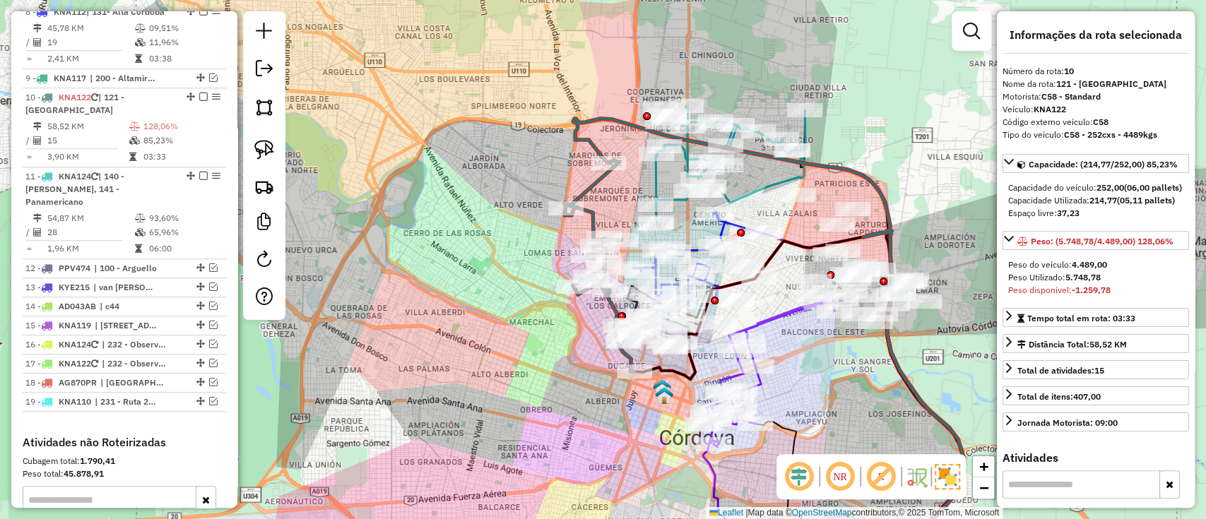
scroll to position [843, 0]
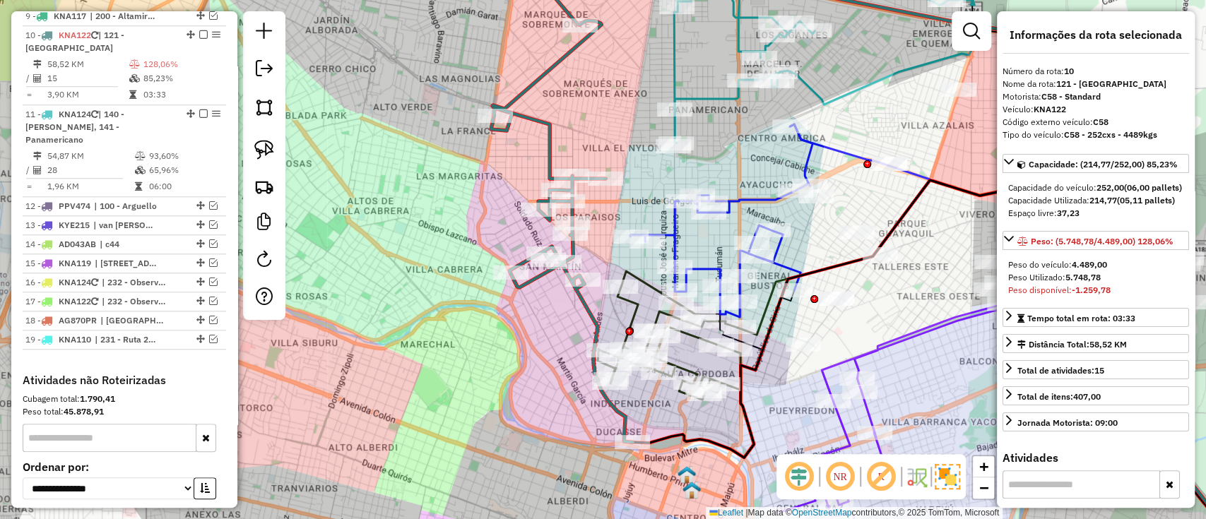
drag, startPoint x: 588, startPoint y: 349, endPoint x: 509, endPoint y: 181, distance: 185.9
click at [513, 201] on div "Janela de atendimento Grade de atendimento Capacidade Transportadoras Veículos …" at bounding box center [603, 259] width 1206 height 519
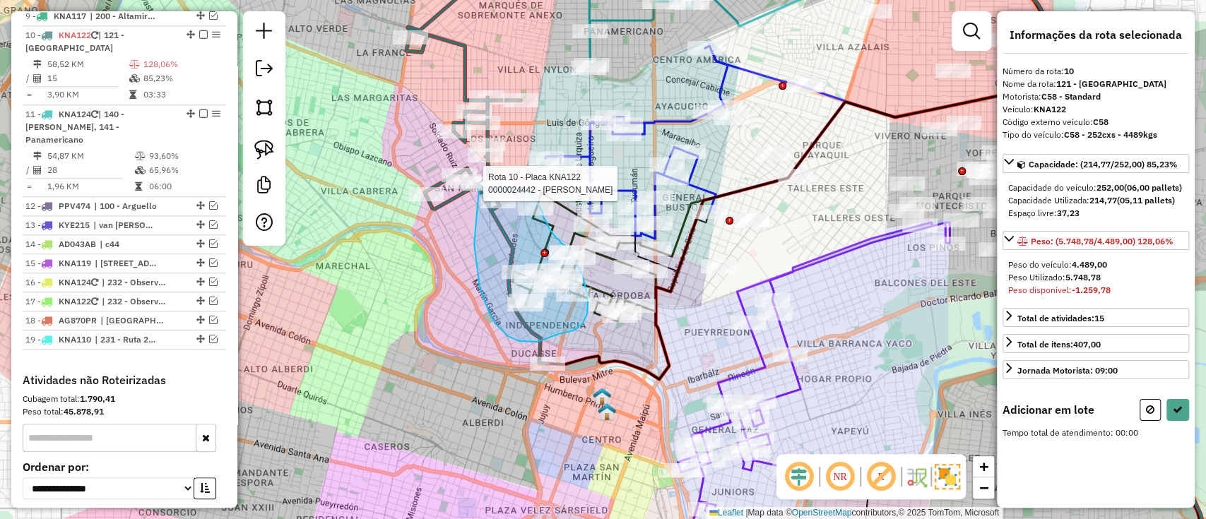
click at [478, 187] on div "Rota 10 - Placa KNA122 0000024442 - Avila Rosa Del Carmen Janela de atendimento…" at bounding box center [603, 259] width 1206 height 519
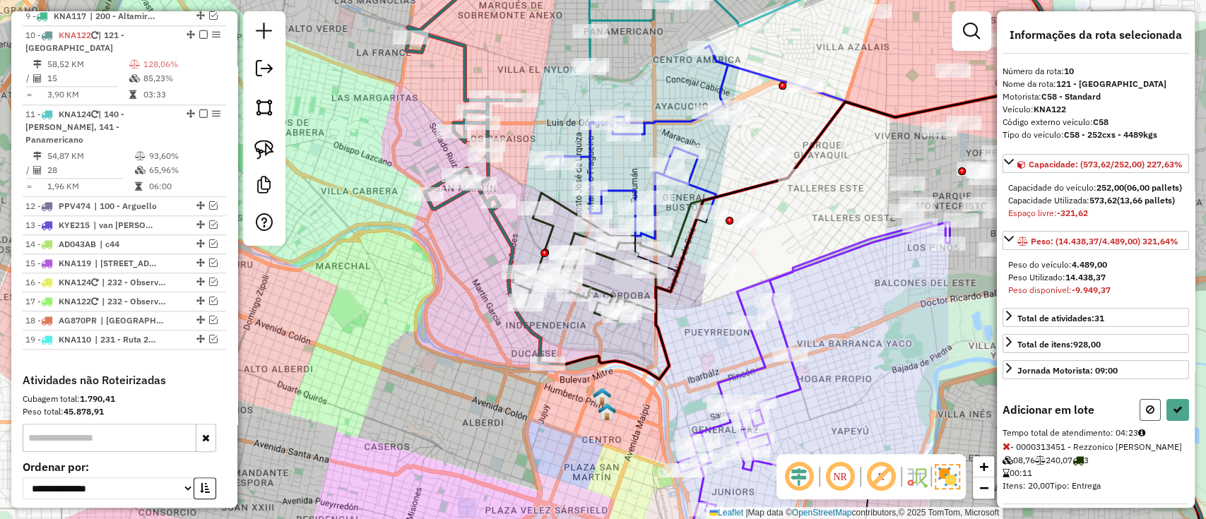
click at [1148, 415] on icon at bounding box center [1150, 410] width 8 height 10
select select "*********"
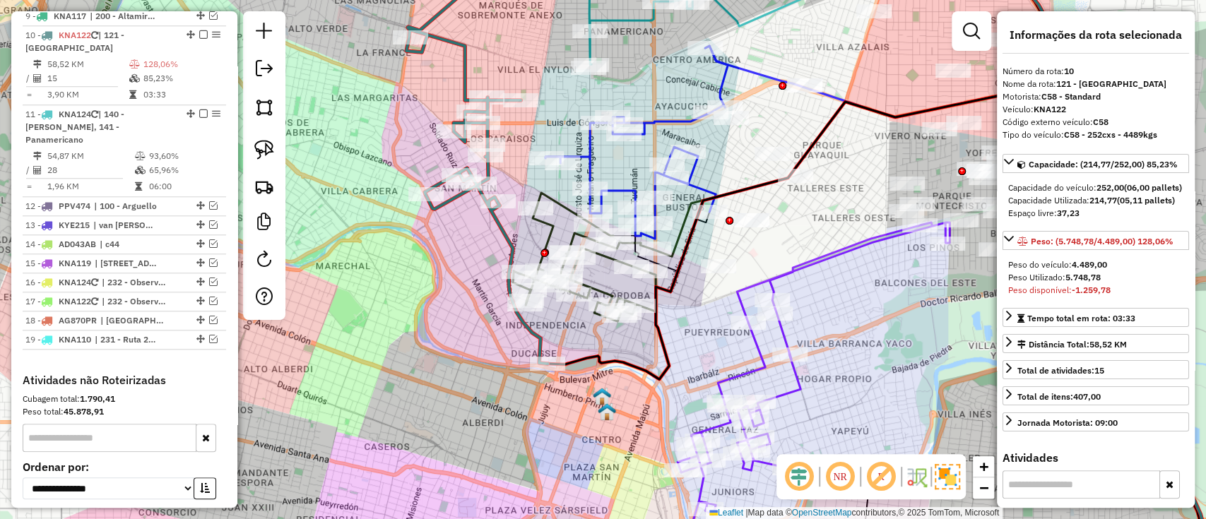
click at [507, 240] on icon at bounding box center [476, 156] width 141 height 416
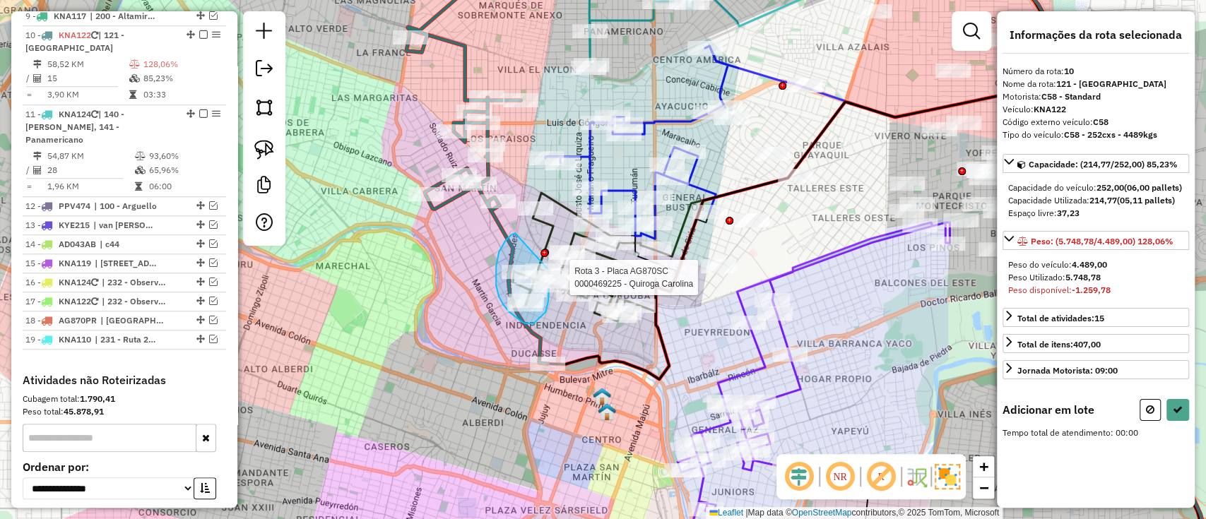
click at [549, 264] on div "Rota 3 - Placa AG870SC 0000359313 - Galligani Maria Lujan Rota 3 - Placa AG870S…" at bounding box center [603, 259] width 1206 height 519
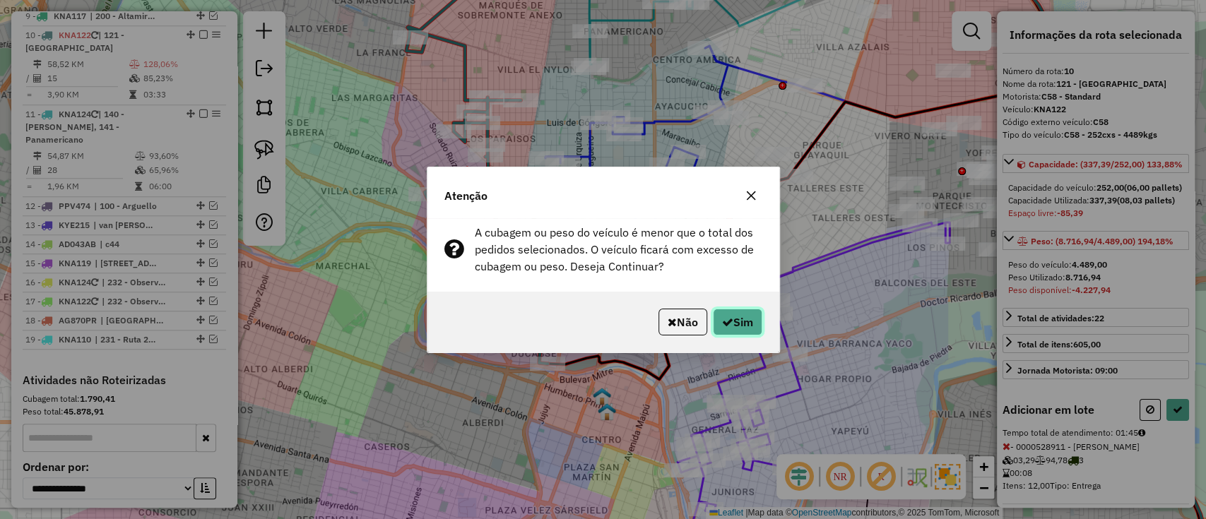
click at [741, 325] on button "Sim" at bounding box center [737, 322] width 49 height 27
select select "*********"
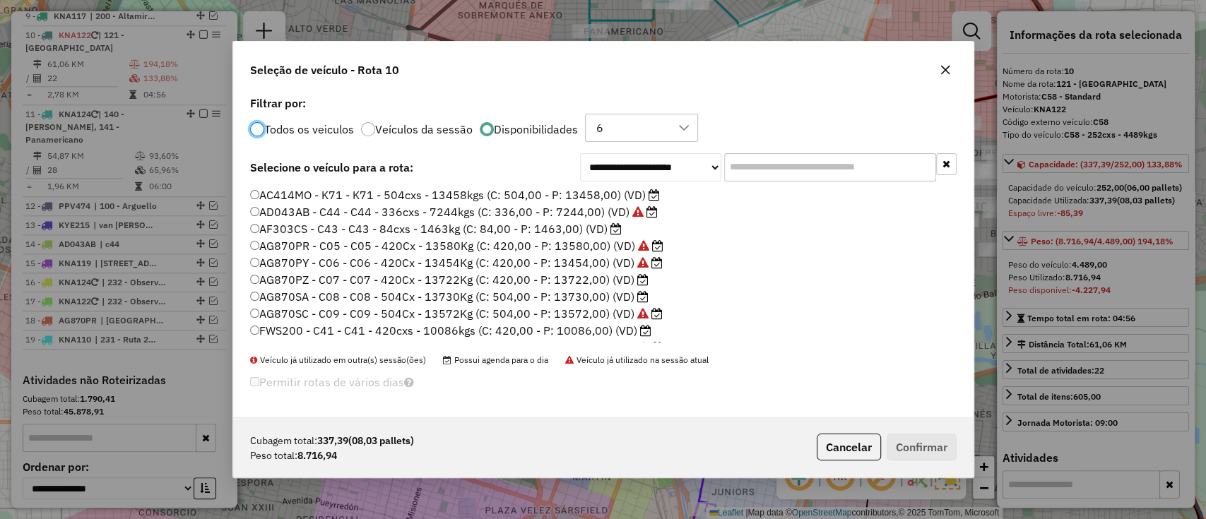
scroll to position [7, 4]
click at [620, 279] on label "AG870PZ - C07 - C07 - 420Cx - 13722Kg (C: 420,00 - P: 13722,00) (VD)" at bounding box center [449, 279] width 399 height 17
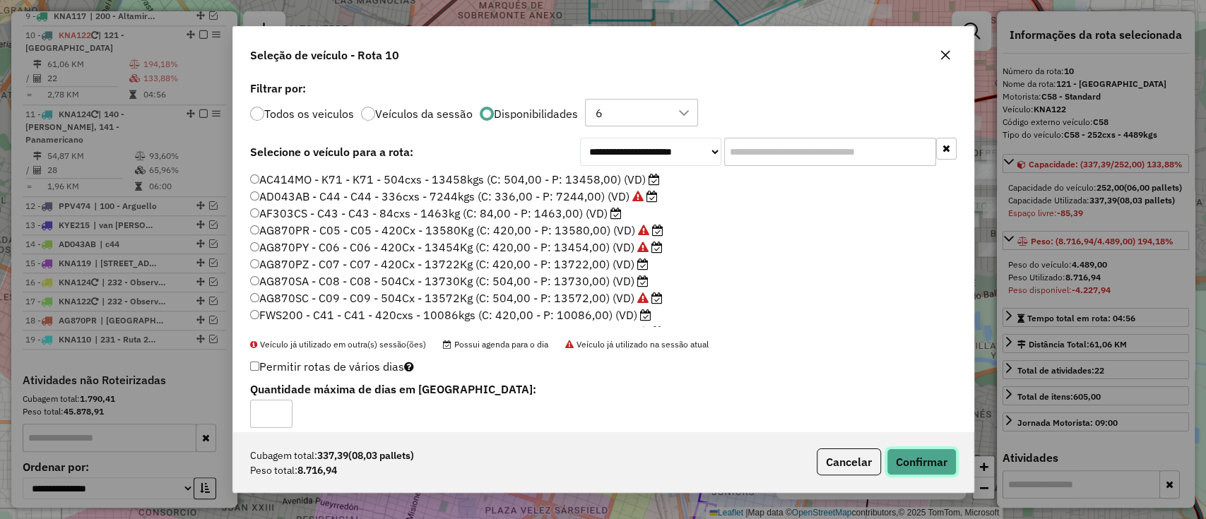
click at [909, 463] on button "Confirmar" at bounding box center [922, 462] width 70 height 27
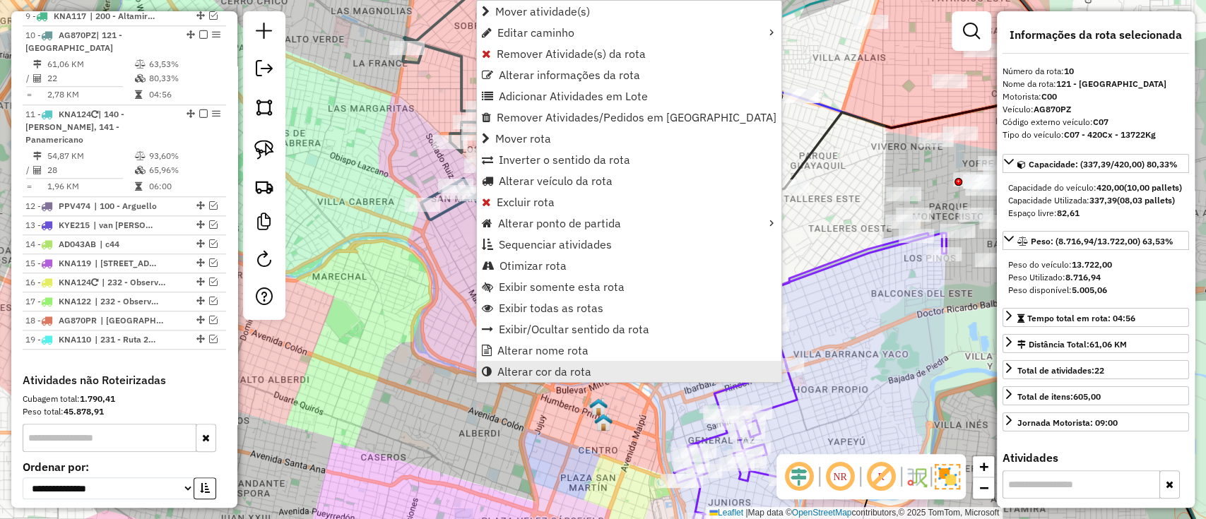
click at [597, 364] on link "Alterar cor da rota" at bounding box center [629, 371] width 305 height 21
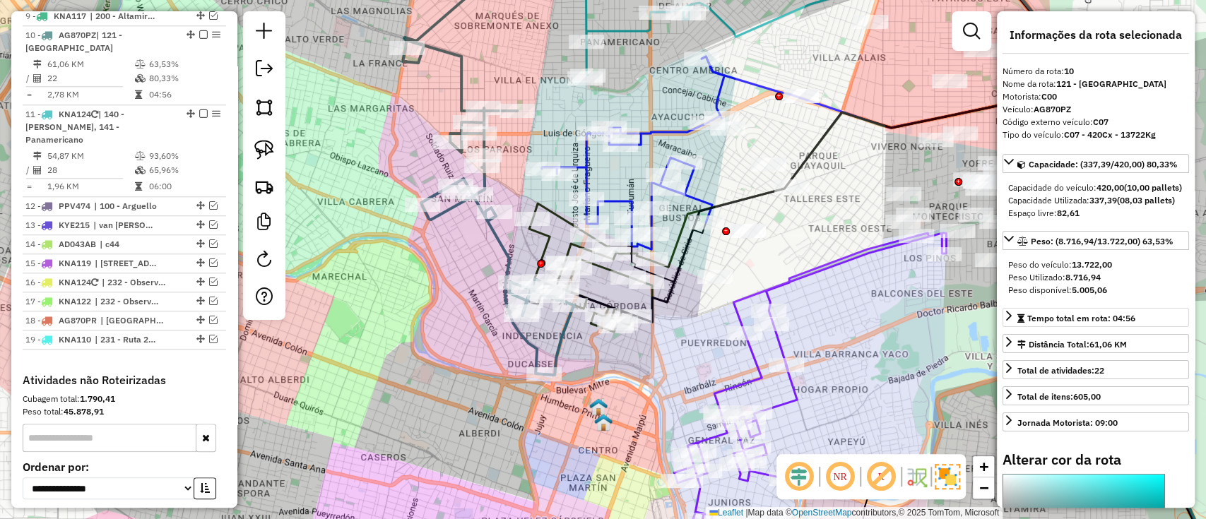
scroll to position [254, 0]
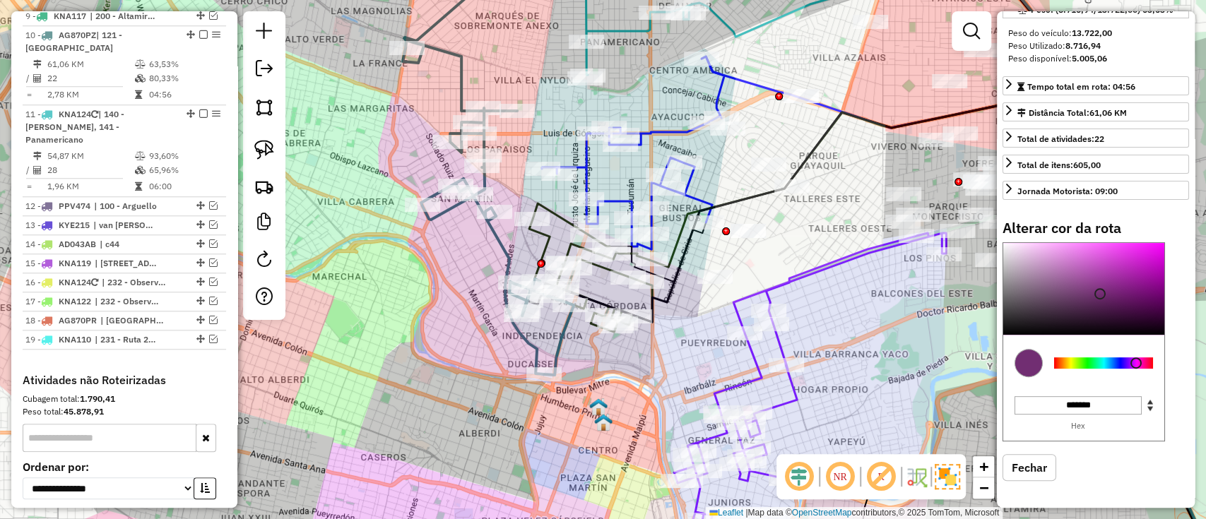
click at [1136, 358] on div at bounding box center [1103, 363] width 99 height 11
type input "*******"
drag, startPoint x: 1141, startPoint y: 249, endPoint x: 1145, endPoint y: 209, distance: 39.7
click at [1145, 211] on div "Informações da rota selecionada Número da rota: 10 Nome da rota: 121 - Villa Ca…" at bounding box center [1096, 259] width 198 height 497
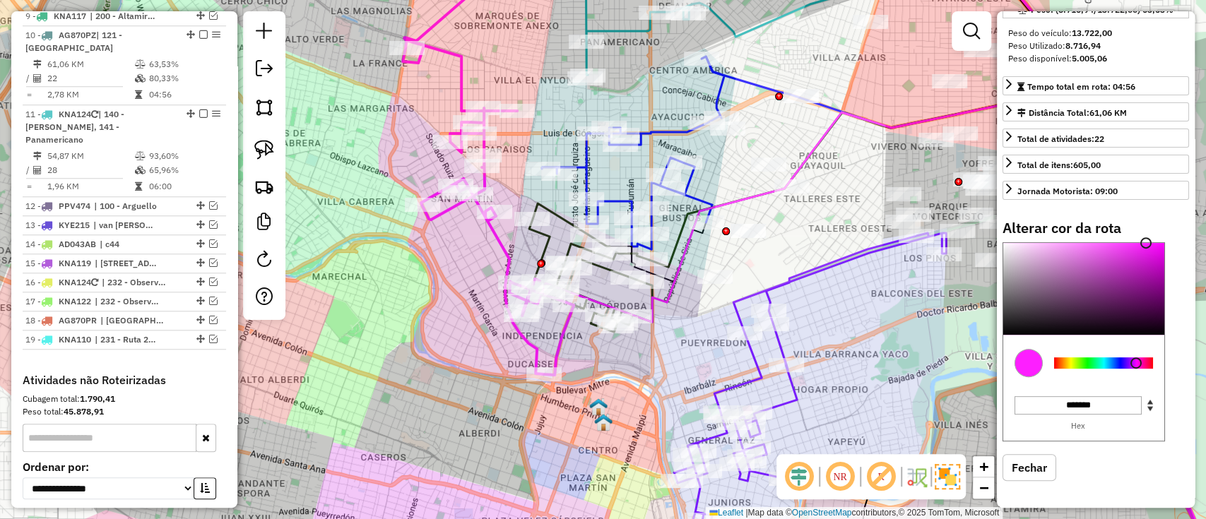
click at [424, 387] on div "Janela de atendimento Grade de atendimento Capacidade Transportadoras Veículos …" at bounding box center [603, 259] width 1206 height 519
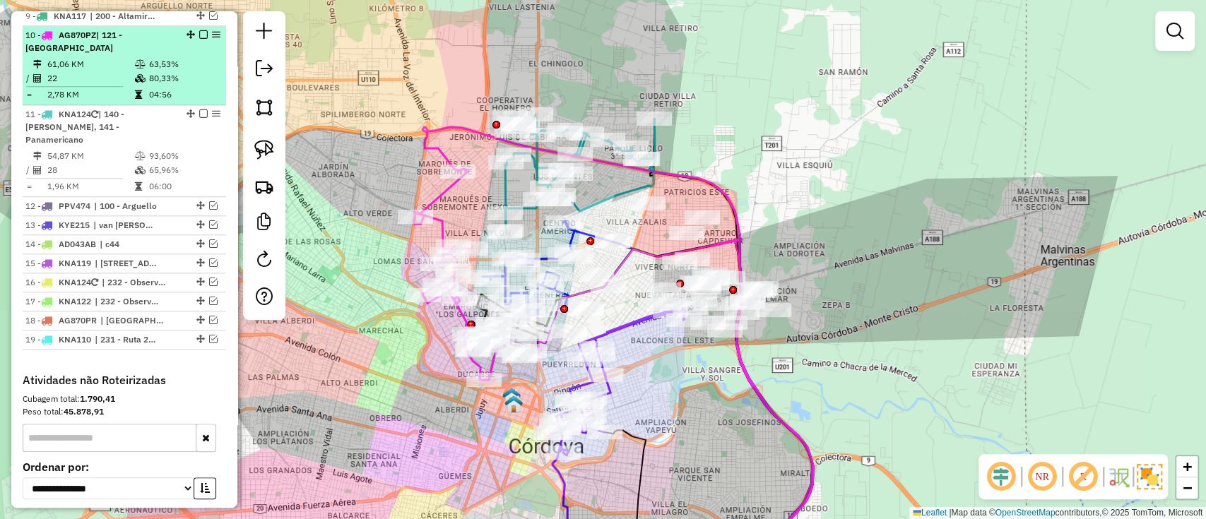
click at [199, 30] on em at bounding box center [203, 34] width 8 height 8
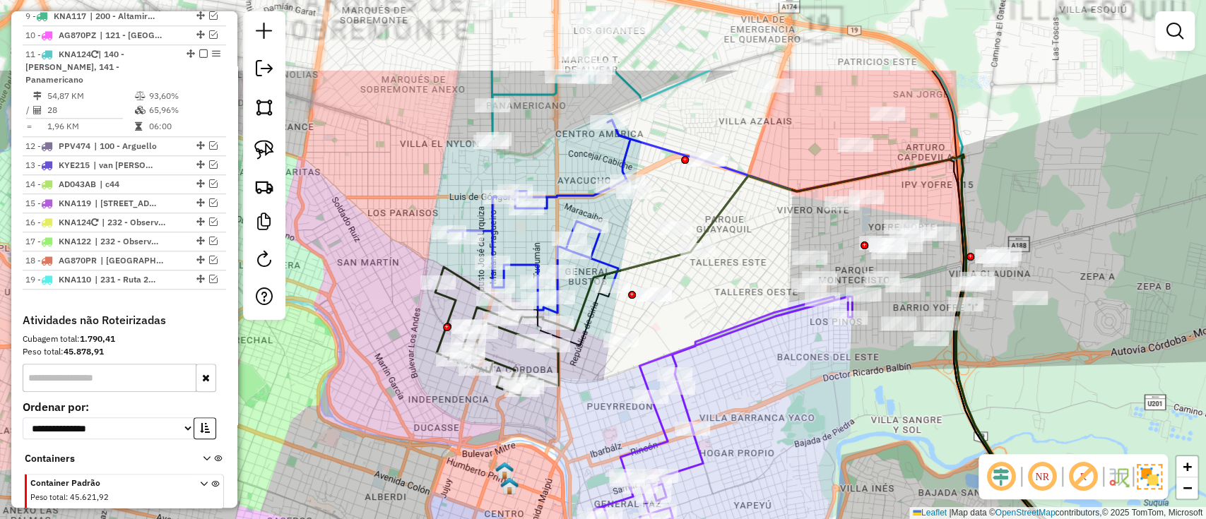
drag, startPoint x: 512, startPoint y: 428, endPoint x: 550, endPoint y: 478, distance: 63.5
click at [550, 478] on div "Janela de atendimento Grade de atendimento Capacidade Transportadoras Veículos …" at bounding box center [603, 259] width 1206 height 519
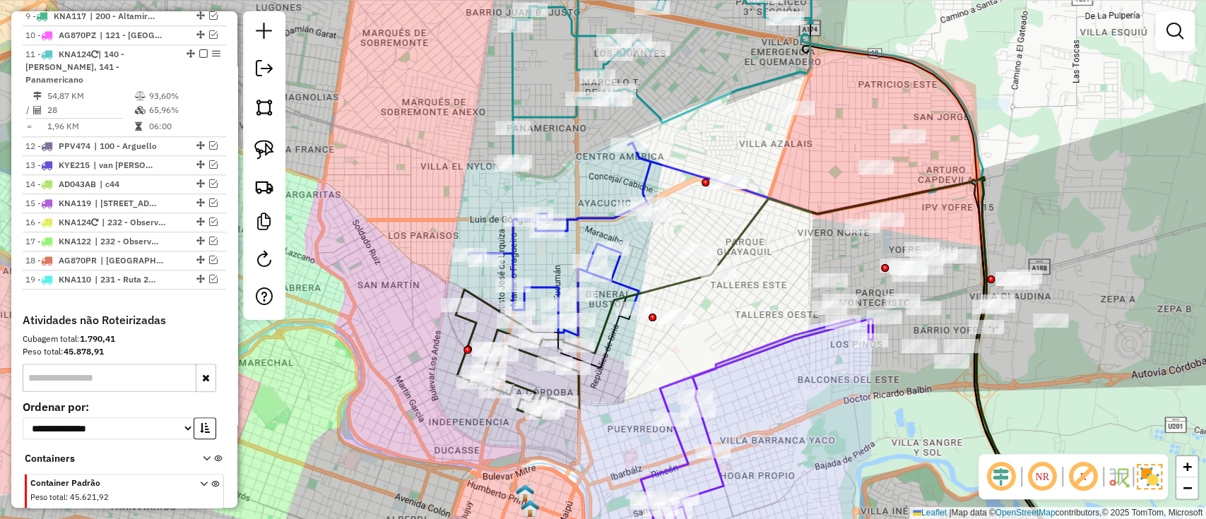
click at [473, 328] on icon at bounding box center [517, 354] width 123 height 129
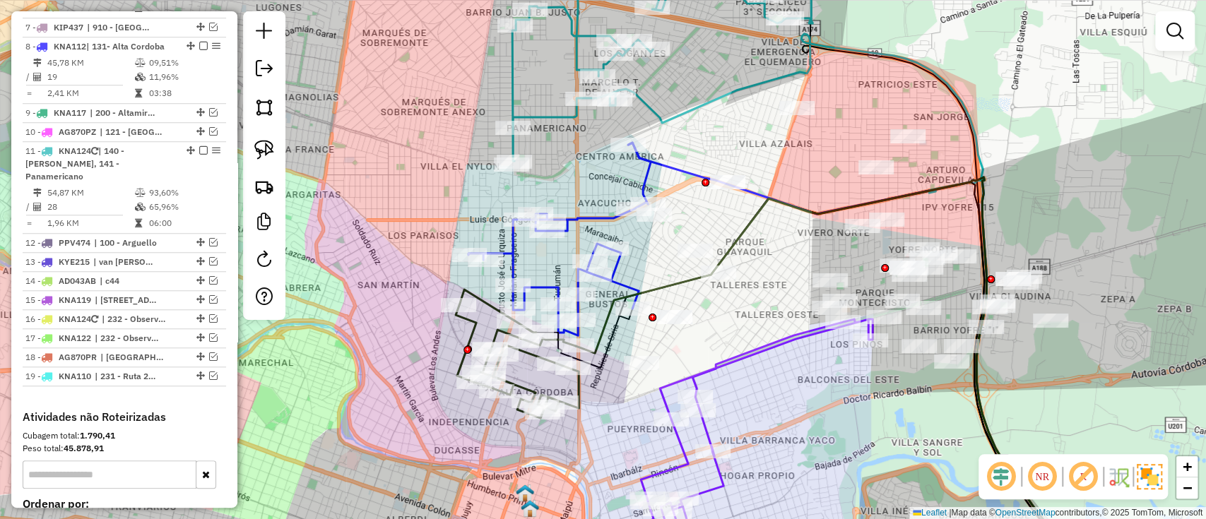
select select "*********"
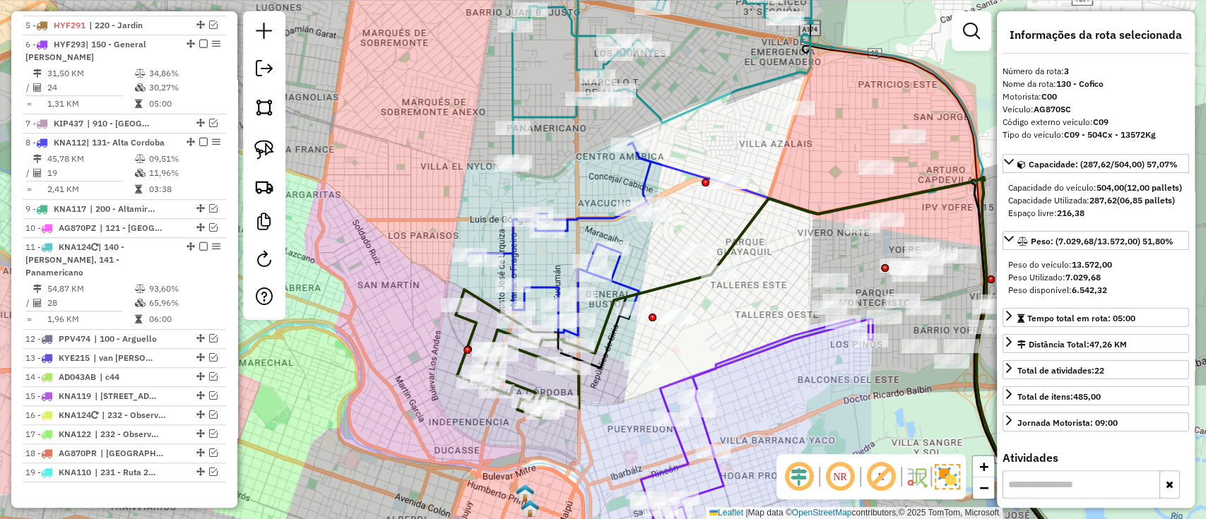
scroll to position [569, 0]
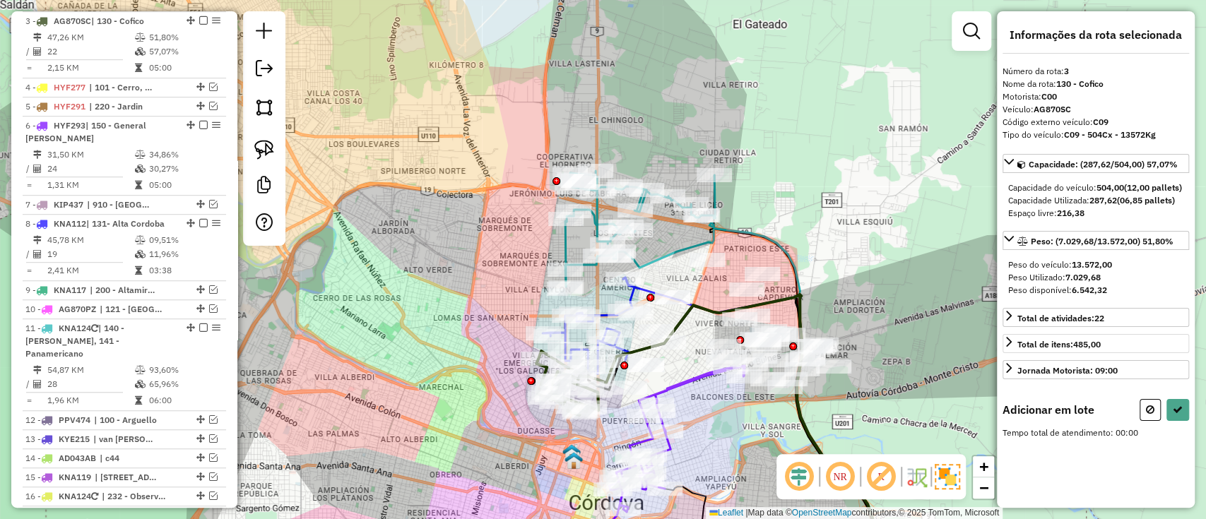
click at [1143, 421] on button at bounding box center [1150, 410] width 21 height 22
select select "*********"
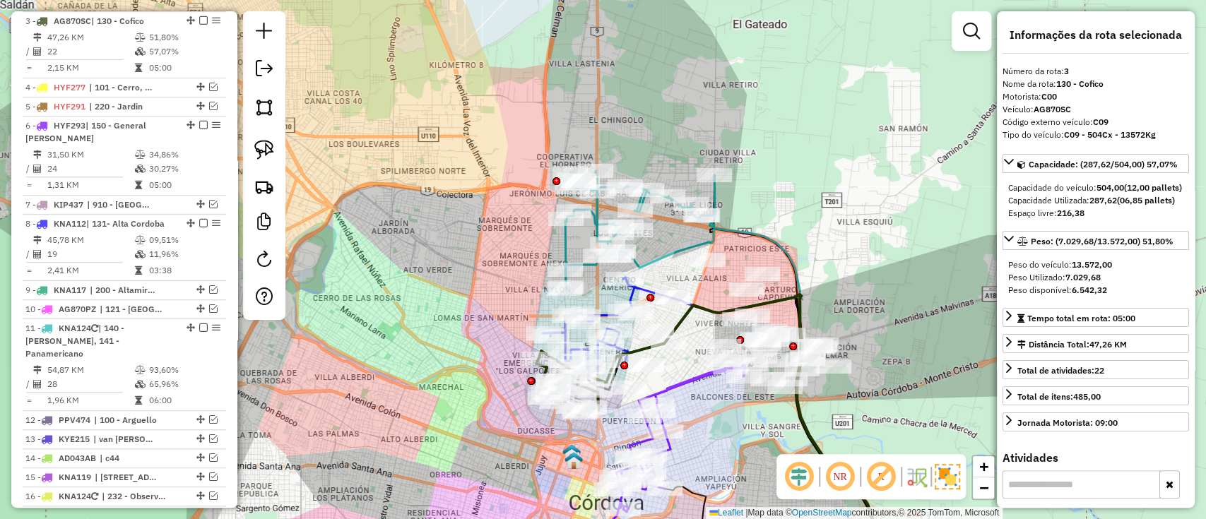
drag, startPoint x: 714, startPoint y: 460, endPoint x: 713, endPoint y: 403, distance: 57.2
click at [713, 404] on div "Janela de atendimento Grade de atendimento Capacidade Transportadoras Veículos …" at bounding box center [603, 259] width 1206 height 519
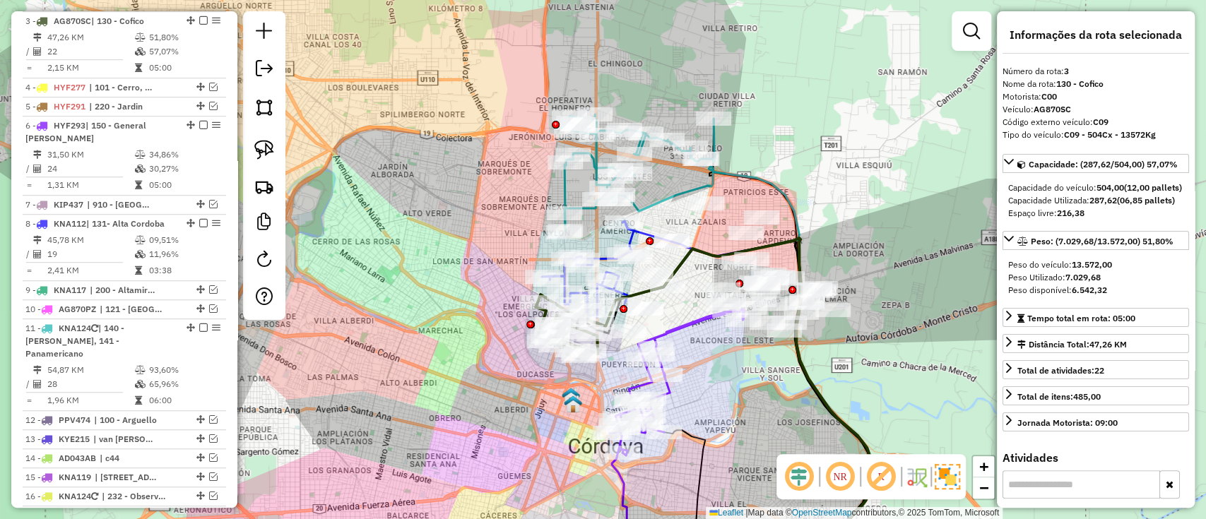
click at [670, 393] on icon at bounding box center [676, 383] width 136 height 146
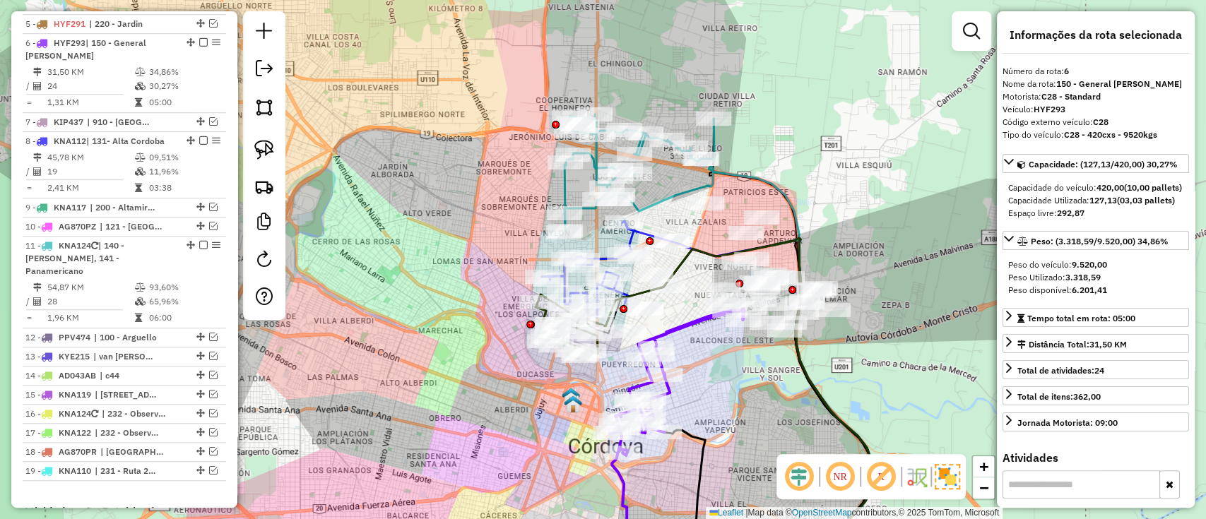
scroll to position [673, 0]
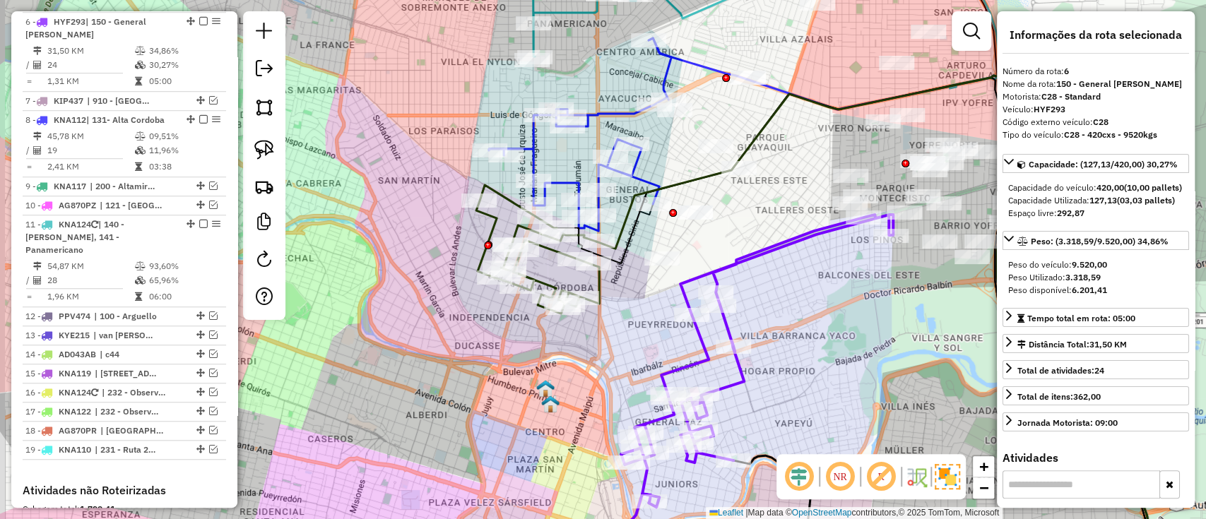
drag, startPoint x: 698, startPoint y: 378, endPoint x: 800, endPoint y: 335, distance: 110.5
click at [806, 348] on div "Janela de atendimento Grade de atendimento Capacidade Transportadoras Veículos …" at bounding box center [603, 259] width 1206 height 519
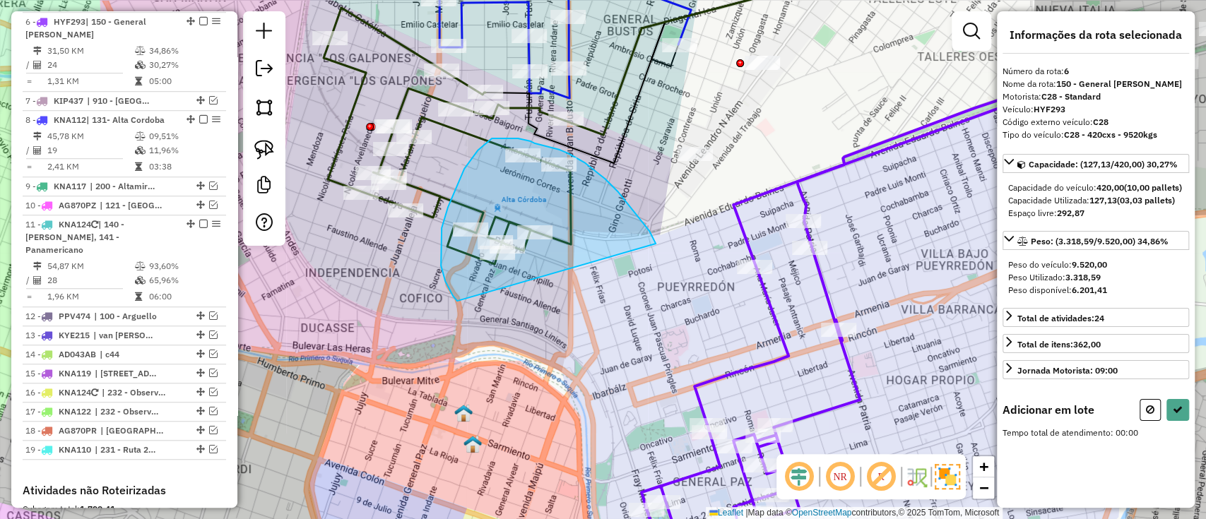
drag, startPoint x: 652, startPoint y: 235, endPoint x: 496, endPoint y: 318, distance: 176.1
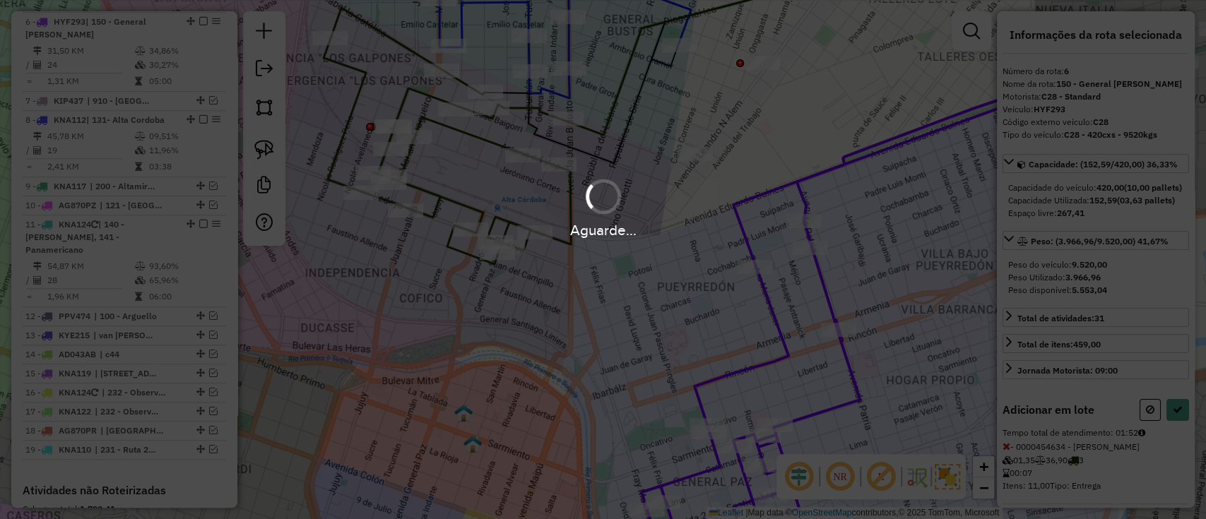
select select "*********"
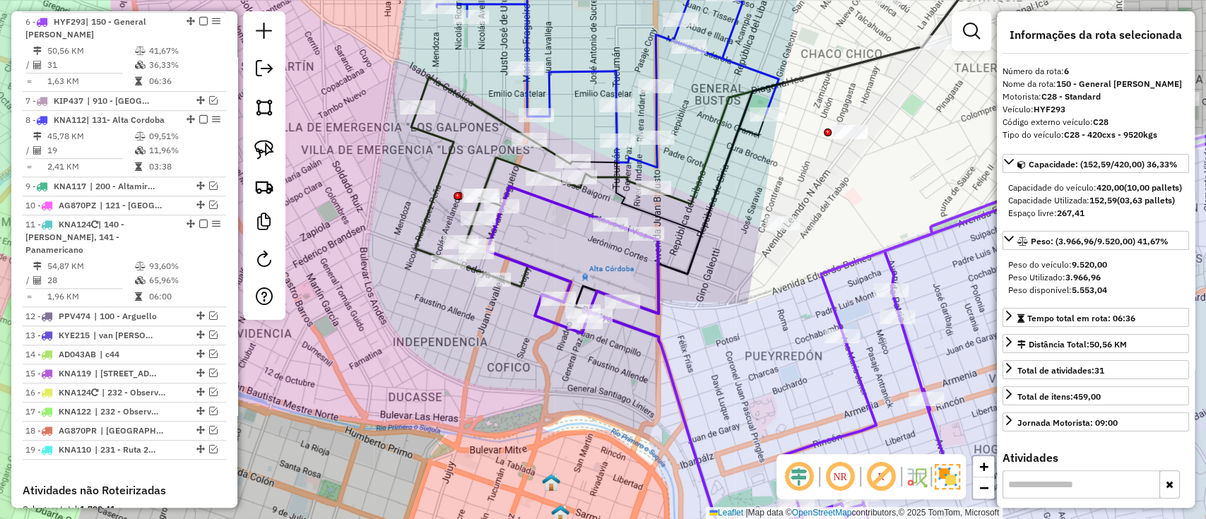
drag, startPoint x: 701, startPoint y: 366, endPoint x: 705, endPoint y: 382, distance: 16.8
click at [705, 382] on div "Janela de atendimento Grade de atendimento Capacidade Transportadoras Veículos …" at bounding box center [603, 259] width 1206 height 519
click at [685, 199] on icon at bounding box center [826, 77] width 346 height 258
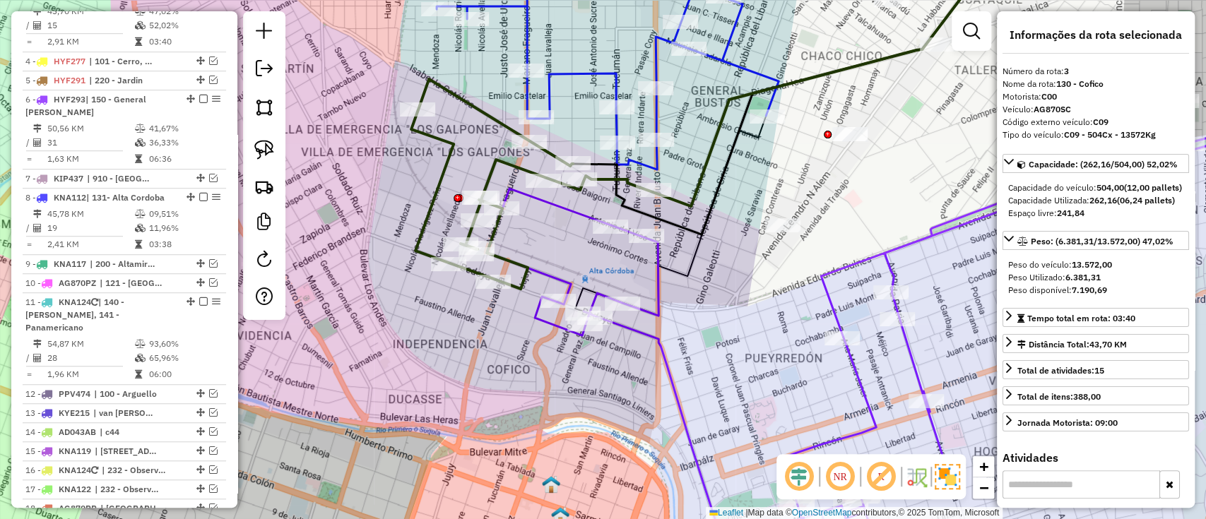
click at [685, 200] on icon at bounding box center [826, 77] width 346 height 258
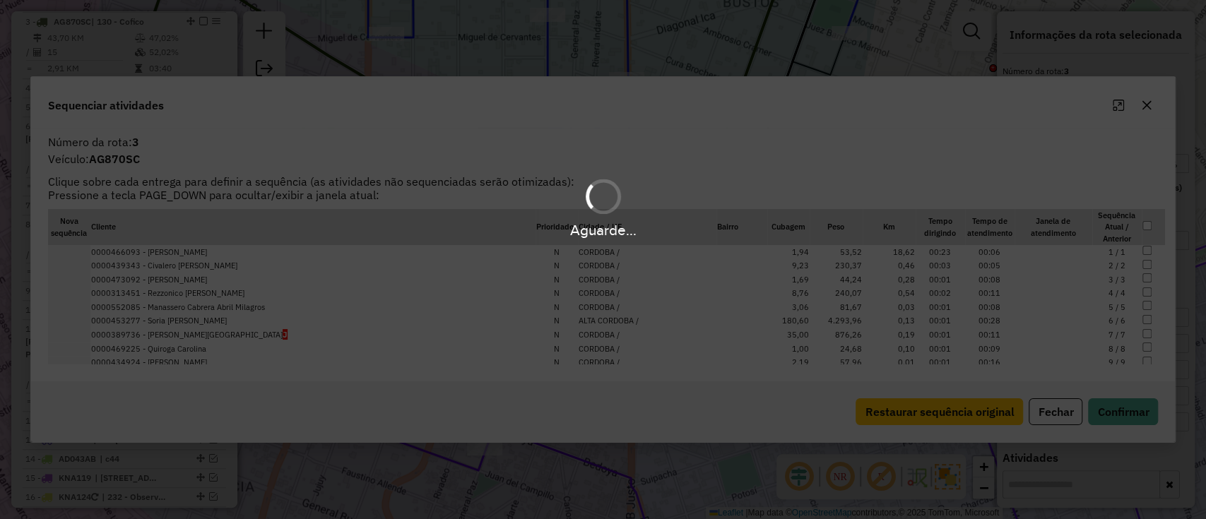
scroll to position [569, 0]
click at [1061, 415] on div "Aguarde..." at bounding box center [603, 259] width 1206 height 519
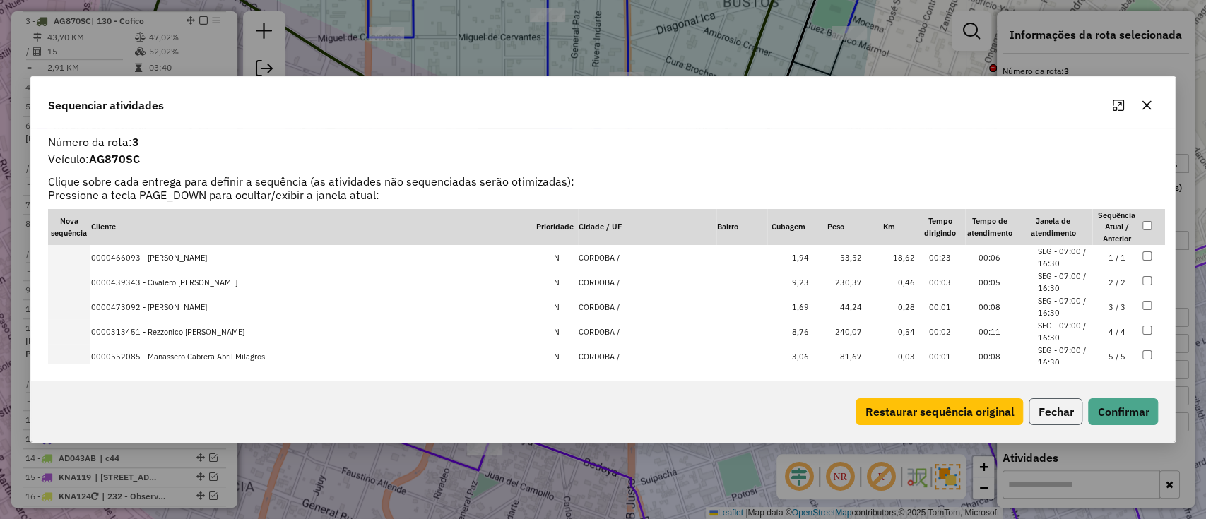
click at [1059, 415] on button "Fechar" at bounding box center [1056, 412] width 54 height 27
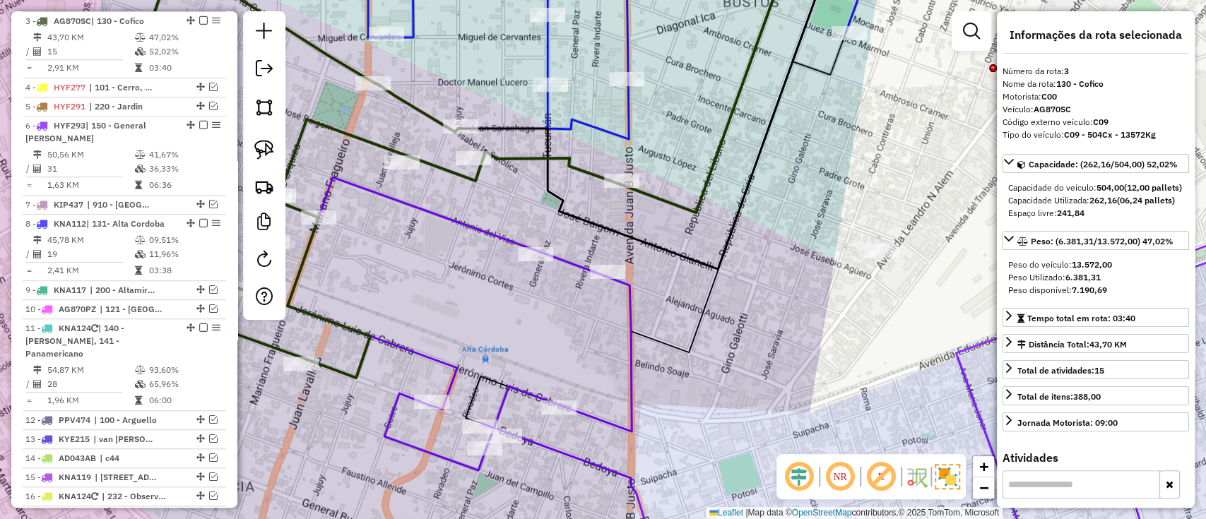
click at [687, 196] on div "Janela de atendimento Grade de atendimento Capacidade Transportadoras Veículos …" at bounding box center [603, 259] width 1206 height 519
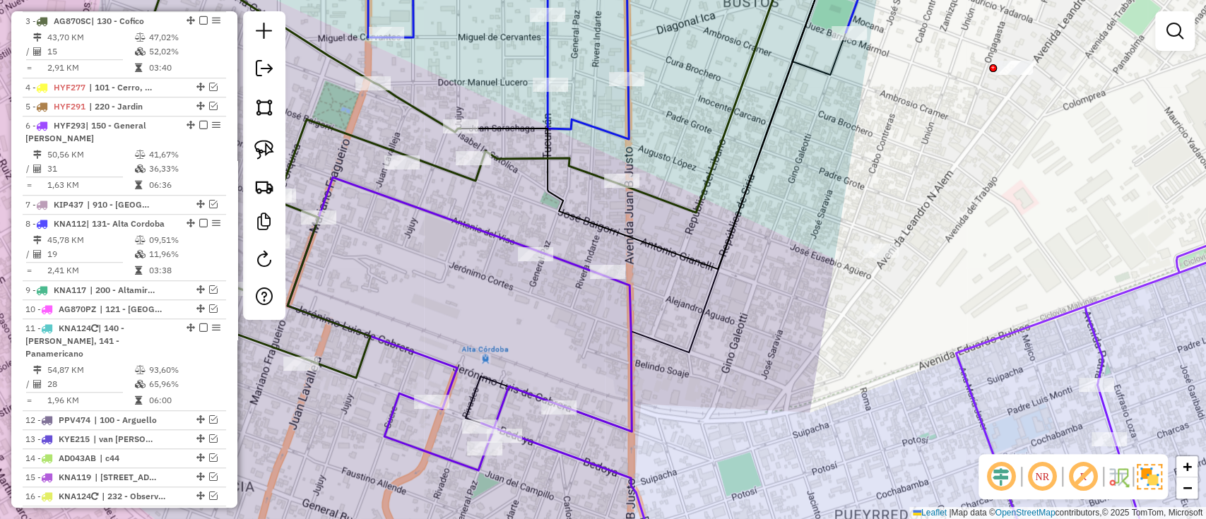
click at [686, 210] on icon at bounding box center [792, 80] width 344 height 264
select select "*********"
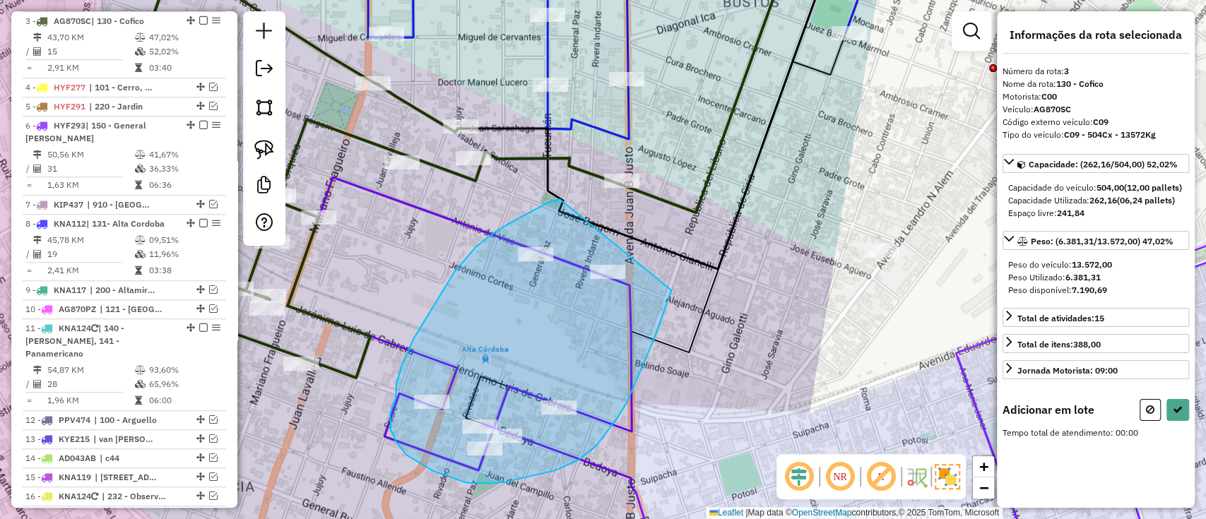
drag, startPoint x: 509, startPoint y: 223, endPoint x: 673, endPoint y: 285, distance: 174.4
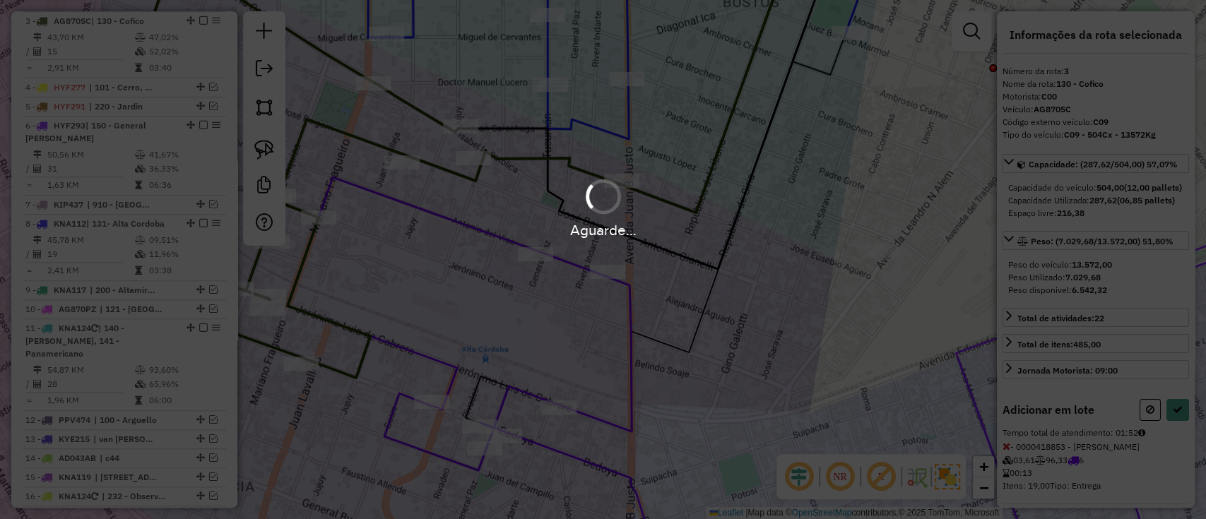
select select "*********"
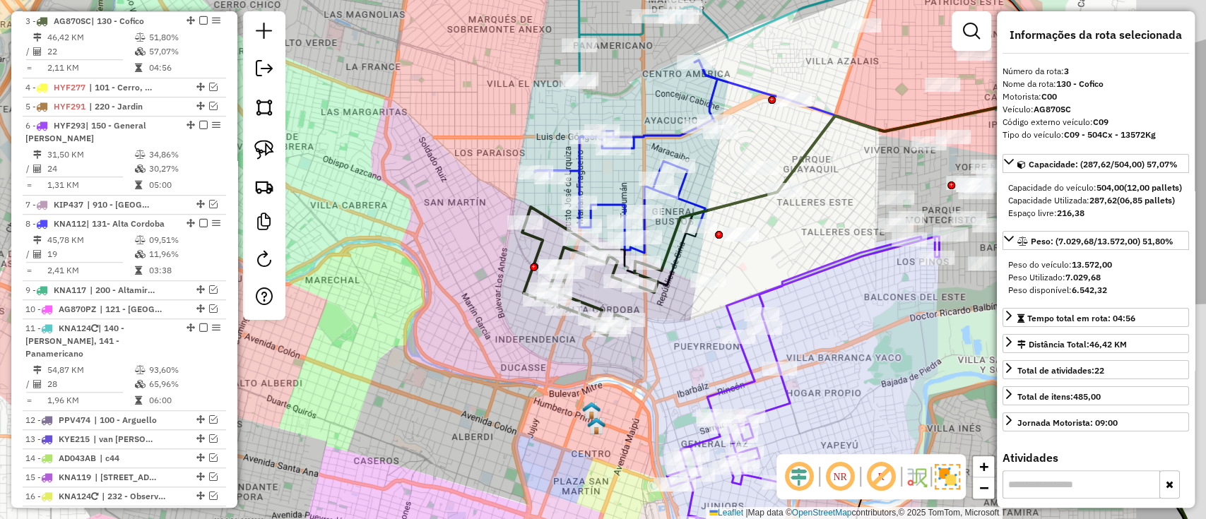
drag, startPoint x: 767, startPoint y: 315, endPoint x: 633, endPoint y: 293, distance: 135.3
click at [664, 301] on div "Janela de atendimento Grade de atendimento Capacidade Transportadoras Veículos …" at bounding box center [603, 259] width 1206 height 519
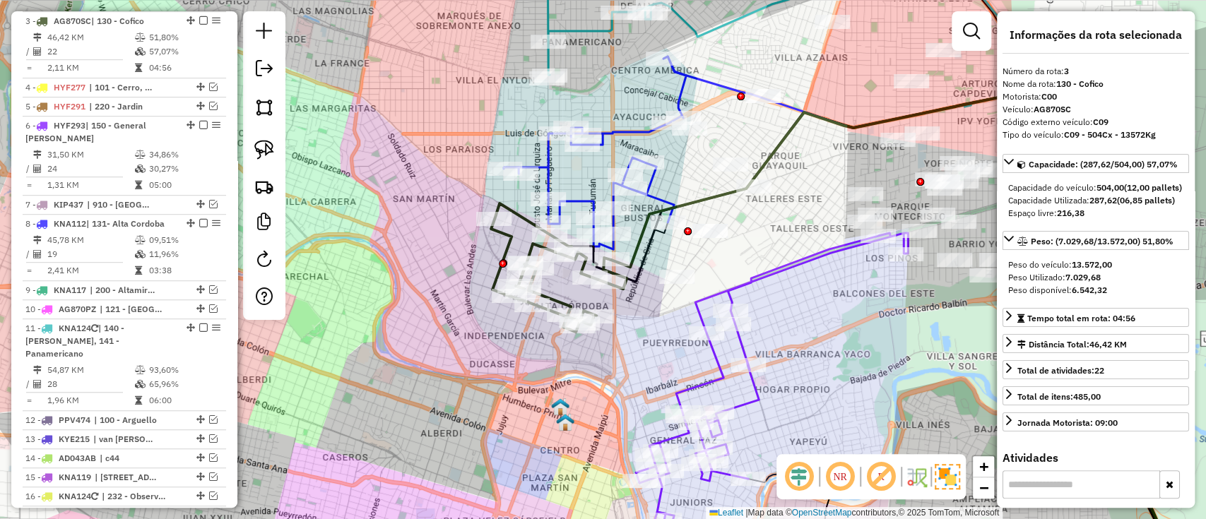
click at [749, 394] on icon at bounding box center [772, 379] width 272 height 293
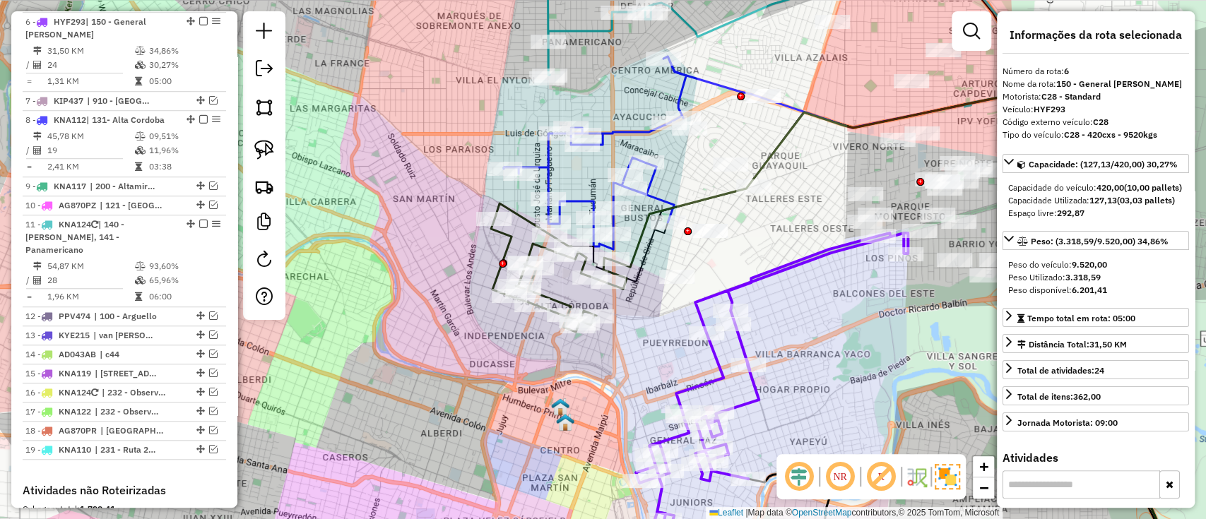
scroll to position [673, 0]
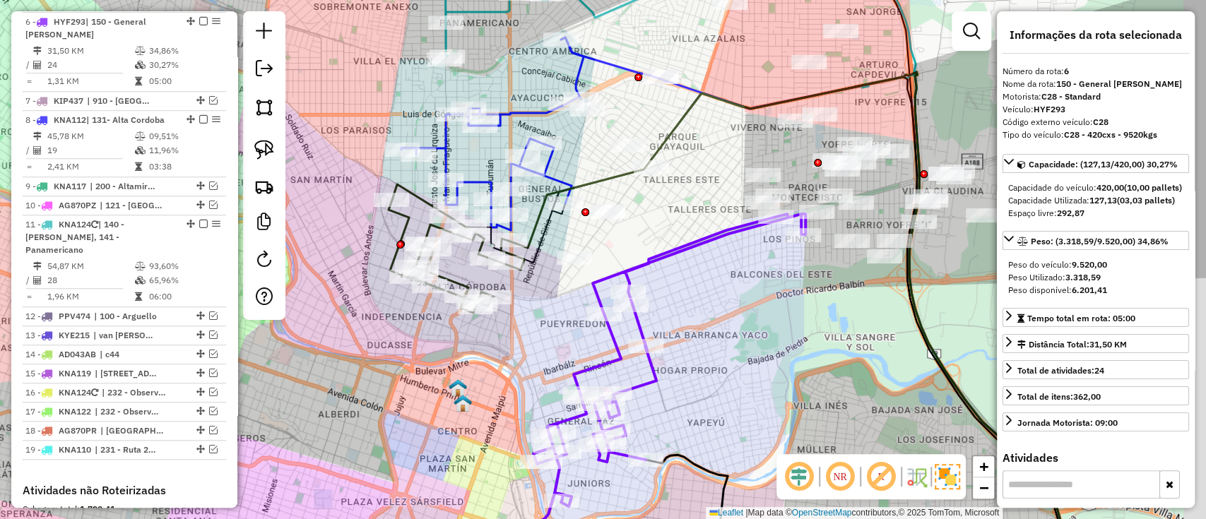
drag, startPoint x: 849, startPoint y: 363, endPoint x: 620, endPoint y: 325, distance: 231.4
click at [622, 325] on div "Janela de atendimento Grade de atendimento Capacidade Transportadoras Veículos …" at bounding box center [603, 259] width 1206 height 519
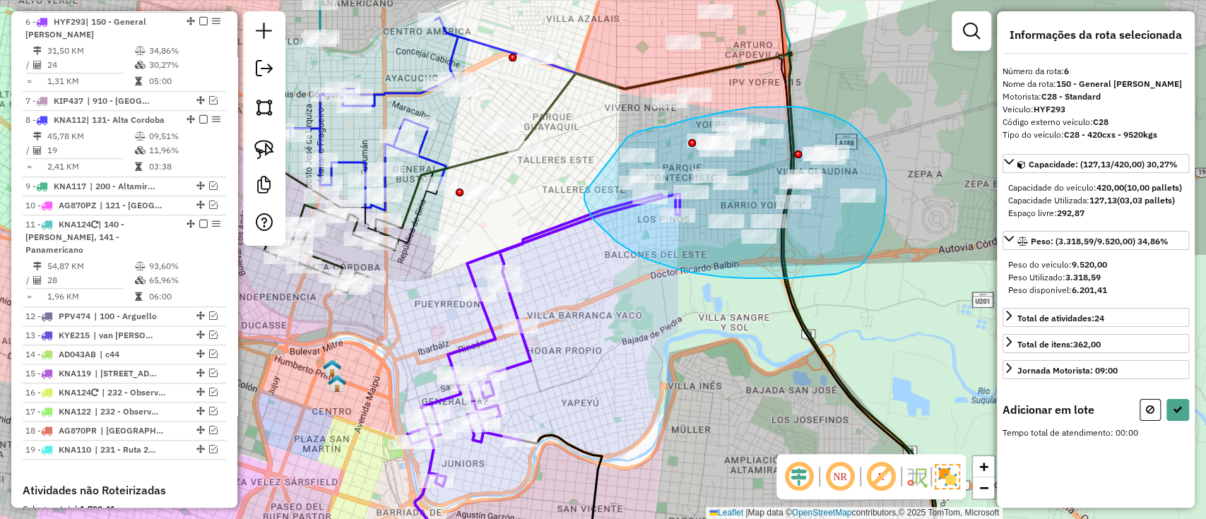
drag, startPoint x: 584, startPoint y: 196, endPoint x: 627, endPoint y: 137, distance: 72.8
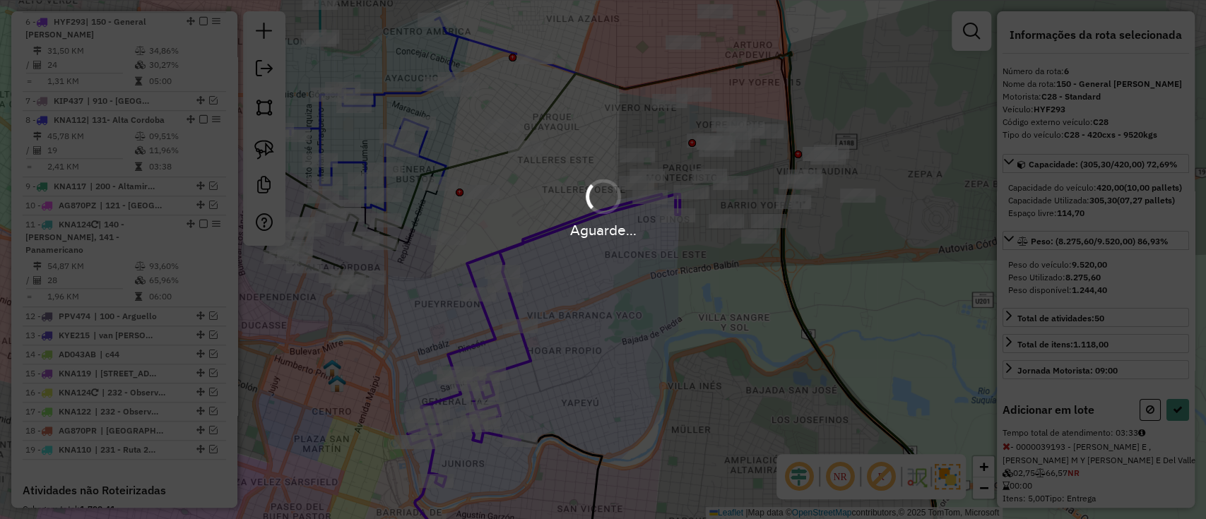
select select "*********"
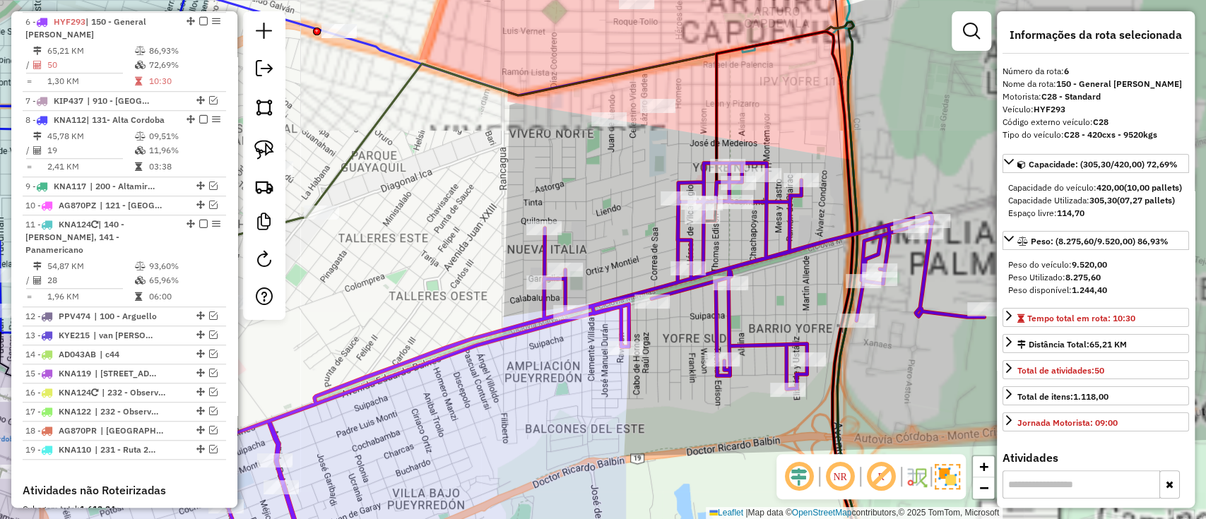
drag, startPoint x: 659, startPoint y: 380, endPoint x: 668, endPoint y: 493, distance: 112.8
click at [668, 493] on div "Janela de atendimento Grade de atendimento Capacidade Transportadoras Veículos …" at bounding box center [603, 259] width 1206 height 519
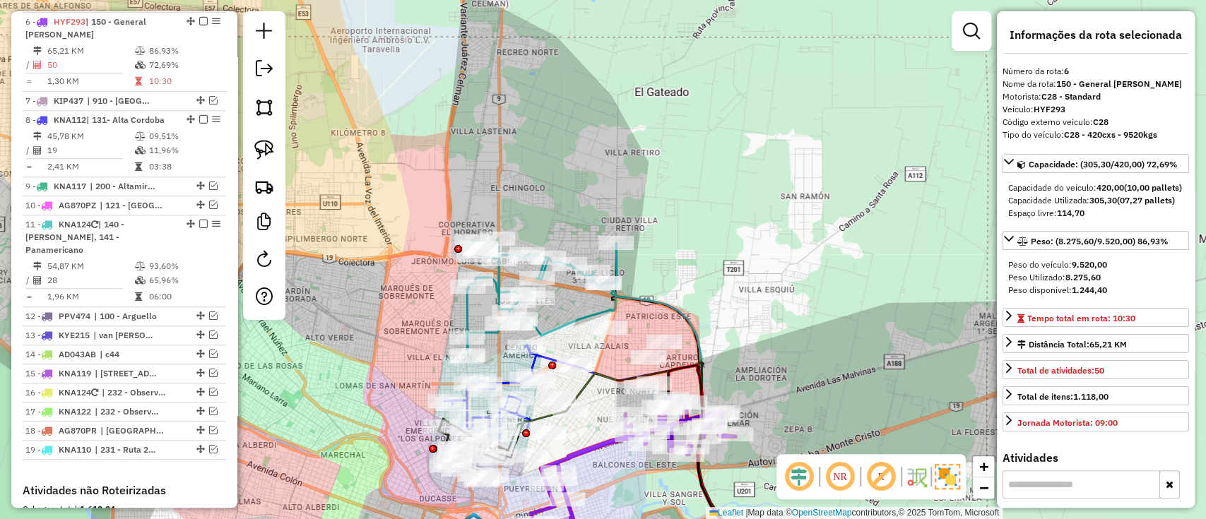
drag, startPoint x: 641, startPoint y: 487, endPoint x: 615, endPoint y: 328, distance: 161.0
click at [616, 331] on div "Janela de atendimento Grade de atendimento Capacidade Transportadoras Veículos …" at bounding box center [603, 259] width 1206 height 519
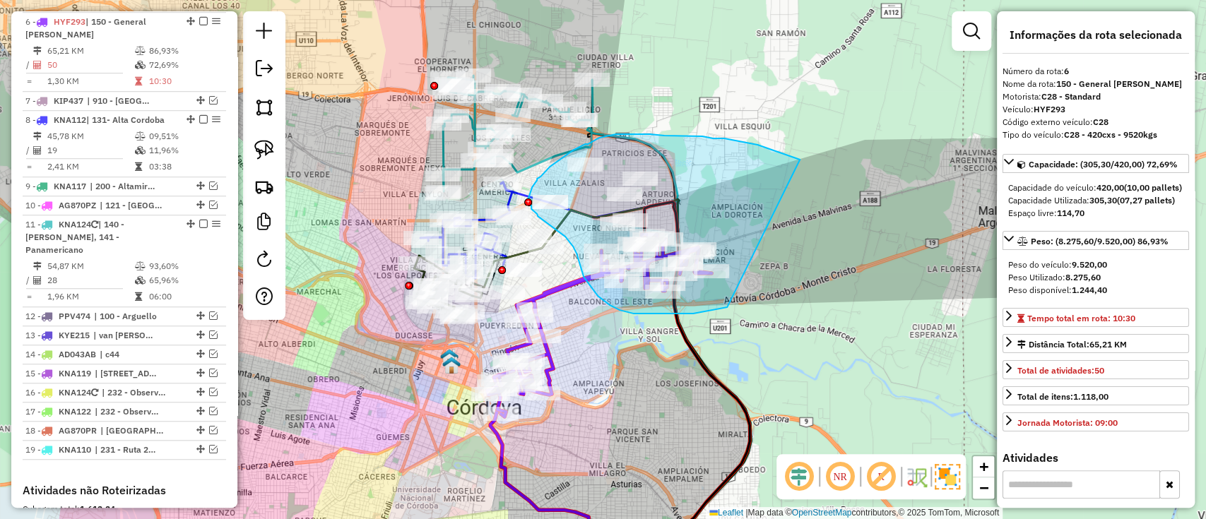
drag, startPoint x: 782, startPoint y: 153, endPoint x: 728, endPoint y: 307, distance: 162.5
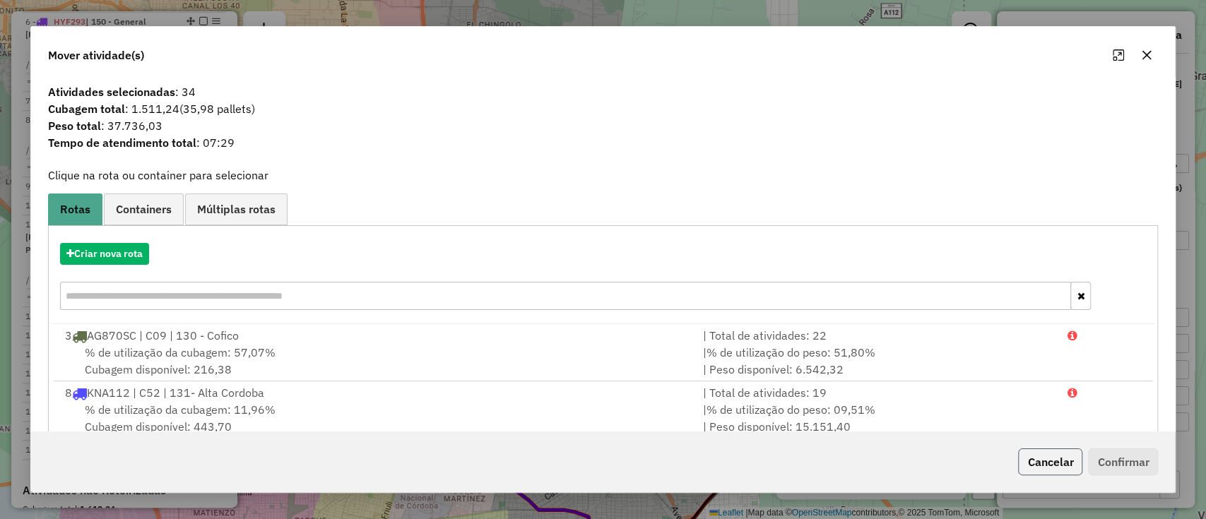
click at [1046, 466] on button "Cancelar" at bounding box center [1050, 462] width 64 height 27
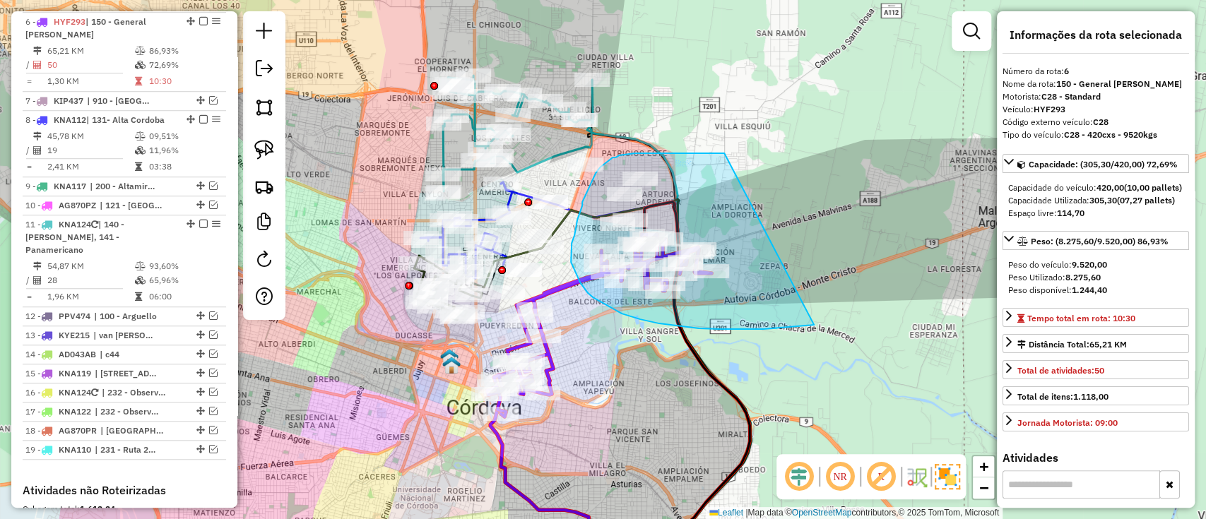
drag, startPoint x: 722, startPoint y: 153, endPoint x: 815, endPoint y: 325, distance: 195.1
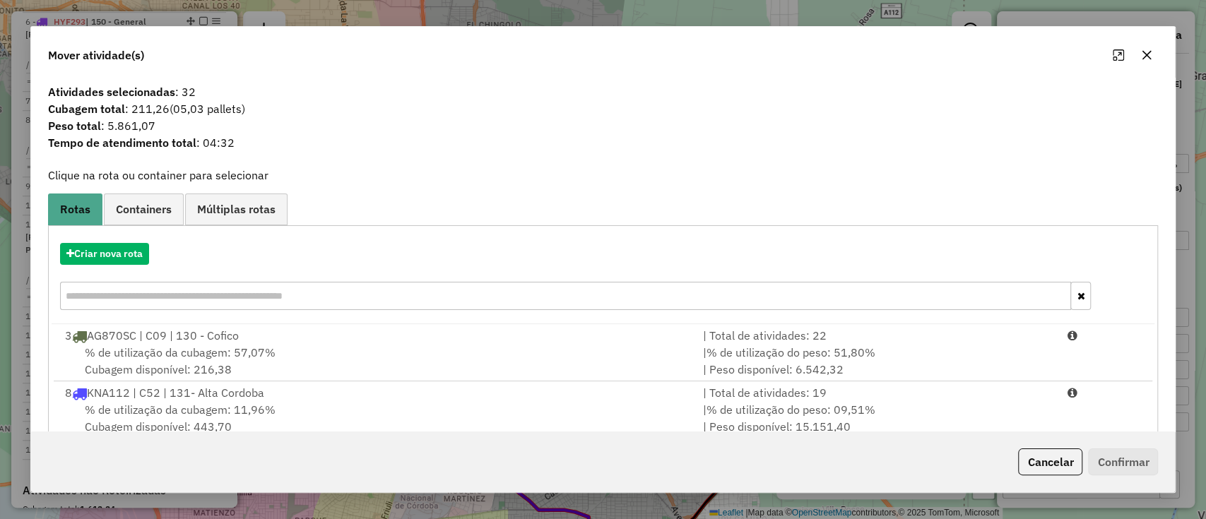
click at [143, 235] on div "Criar nova rota" at bounding box center [604, 278] width 1104 height 92
click at [139, 257] on button "Criar nova rota" at bounding box center [104, 254] width 89 height 22
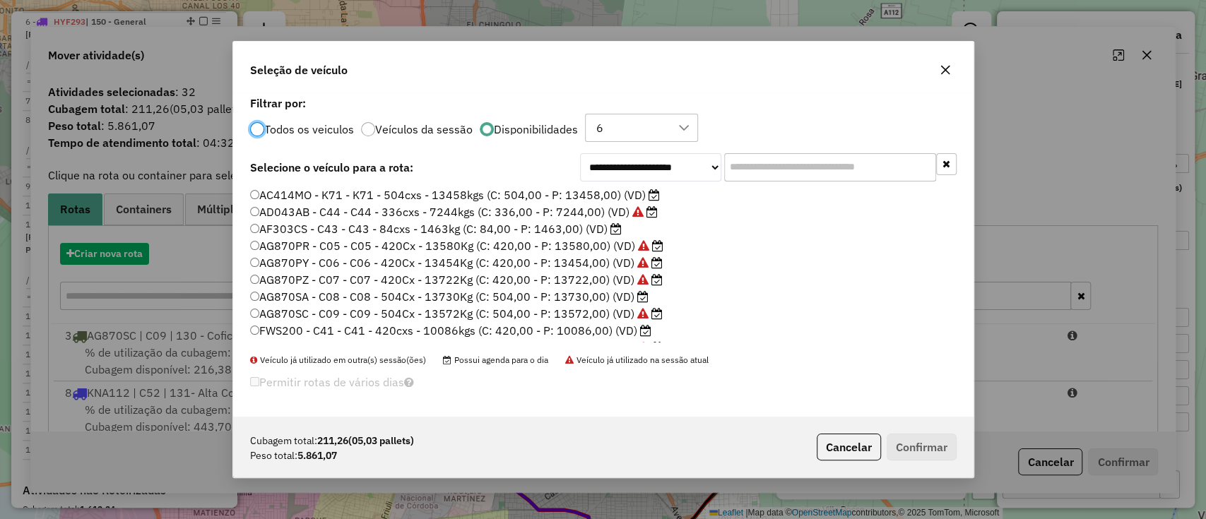
scroll to position [7, 4]
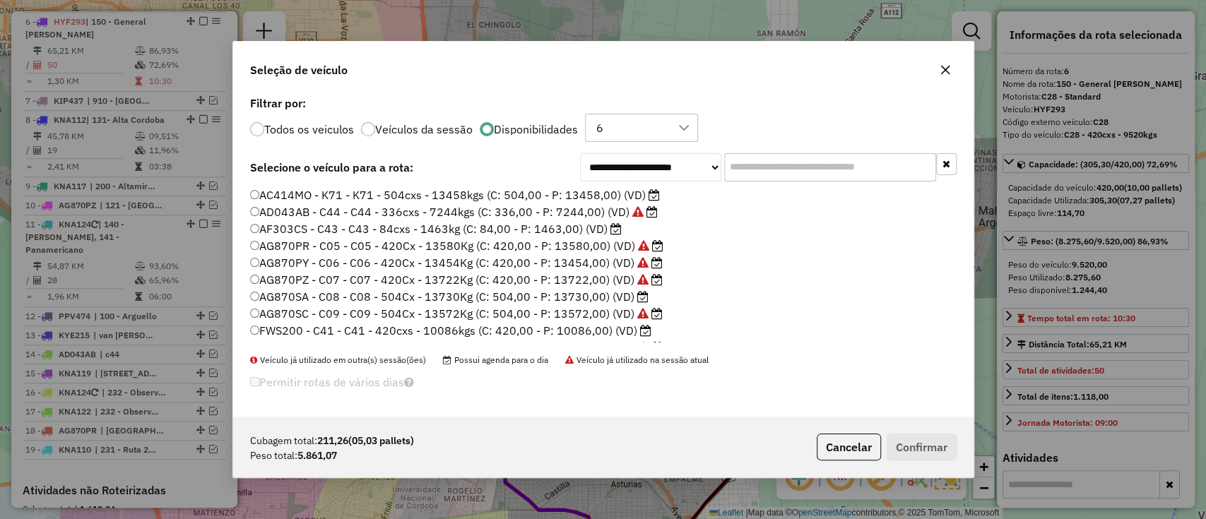
click at [546, 299] on label "AG870SA - C08 - C08 - 504Cx - 13730Kg (C: 504,00 - P: 13730,00) (VD)" at bounding box center [449, 296] width 399 height 17
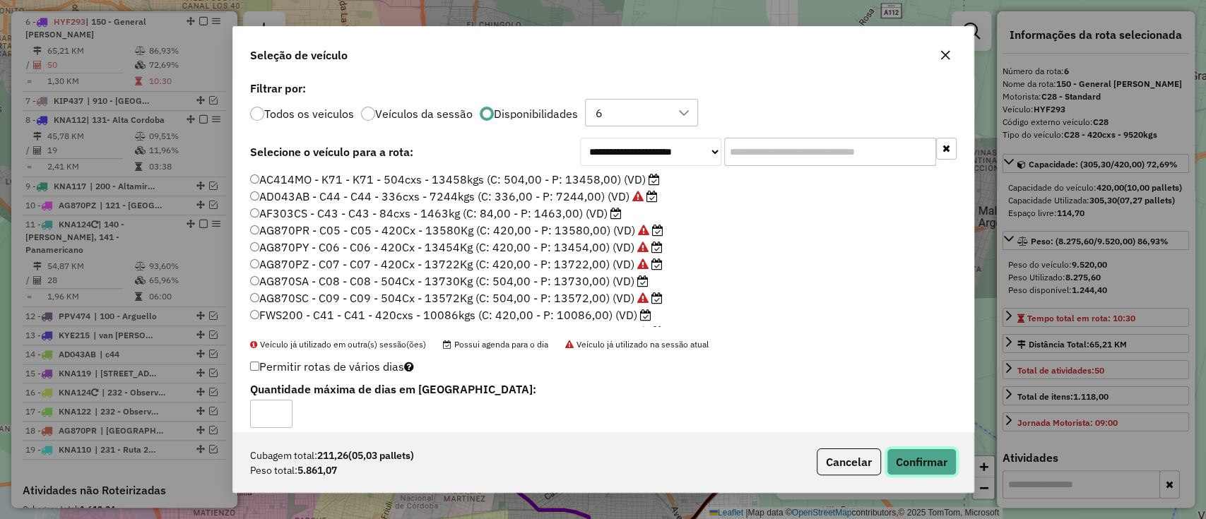
click at [904, 465] on button "Confirmar" at bounding box center [922, 462] width 70 height 27
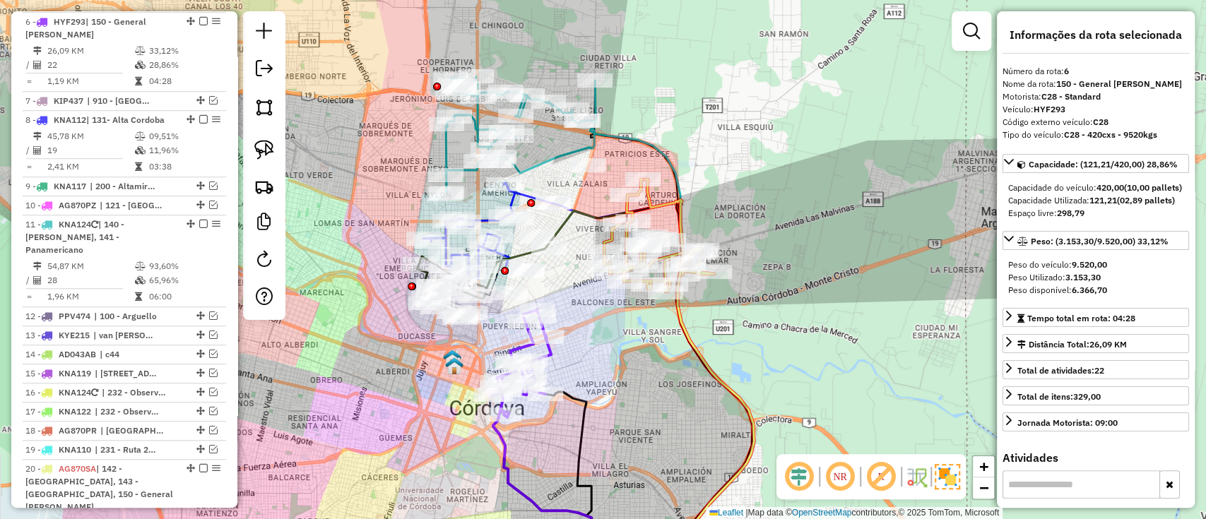
drag, startPoint x: 574, startPoint y: 389, endPoint x: 712, endPoint y: 383, distance: 137.2
click at [592, 392] on icon at bounding box center [569, 482] width 47 height 180
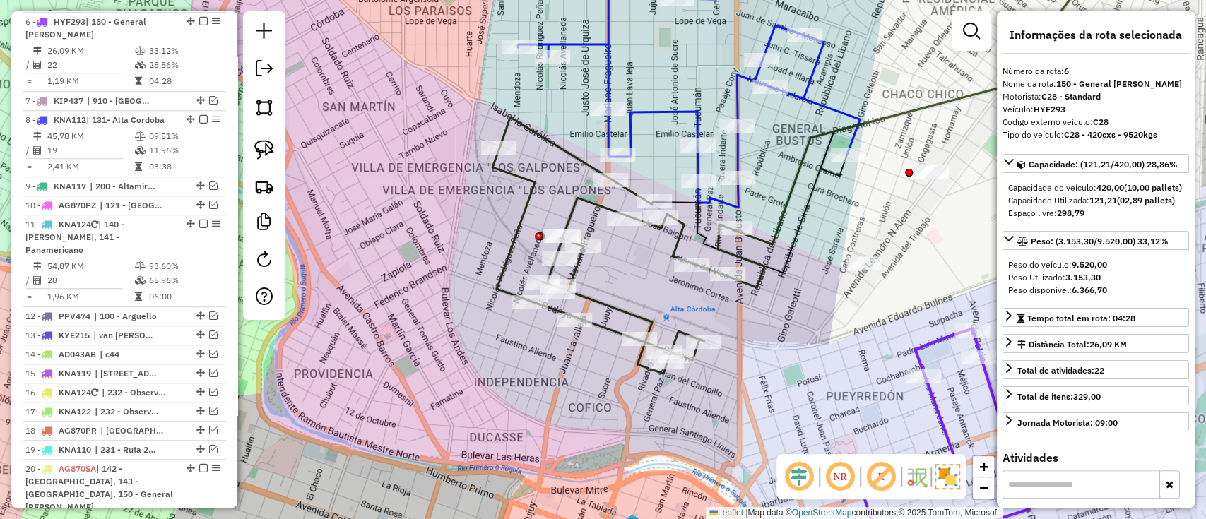
click at [574, 201] on icon at bounding box center [629, 245] width 272 height 257
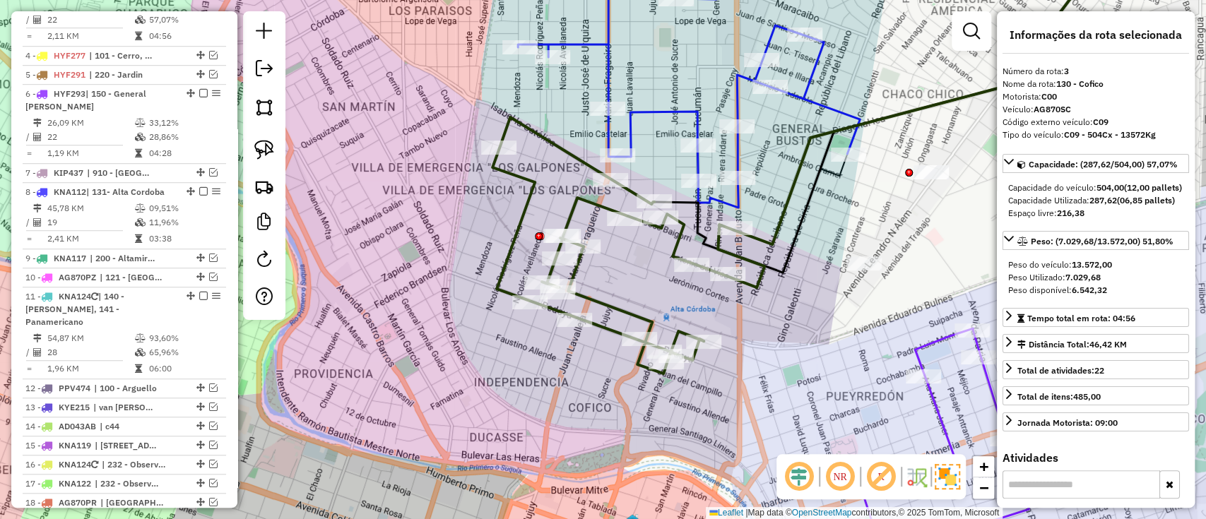
scroll to position [569, 0]
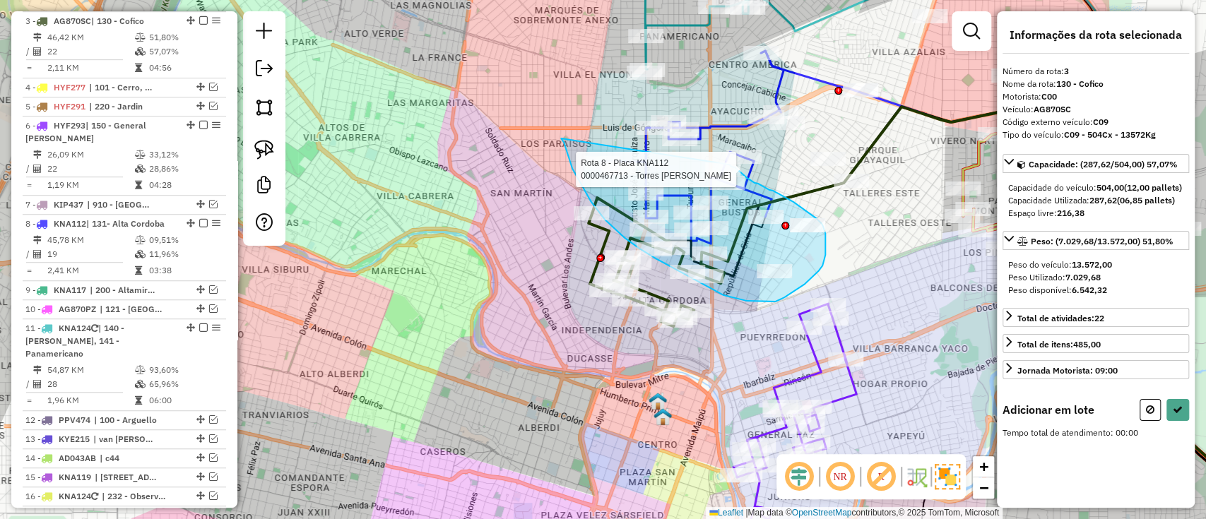
click at [729, 164] on div "Rota 8 - Placa KNA112 0000467713 - Torres Maria Delpilar Janela de atendimento …" at bounding box center [603, 259] width 1206 height 519
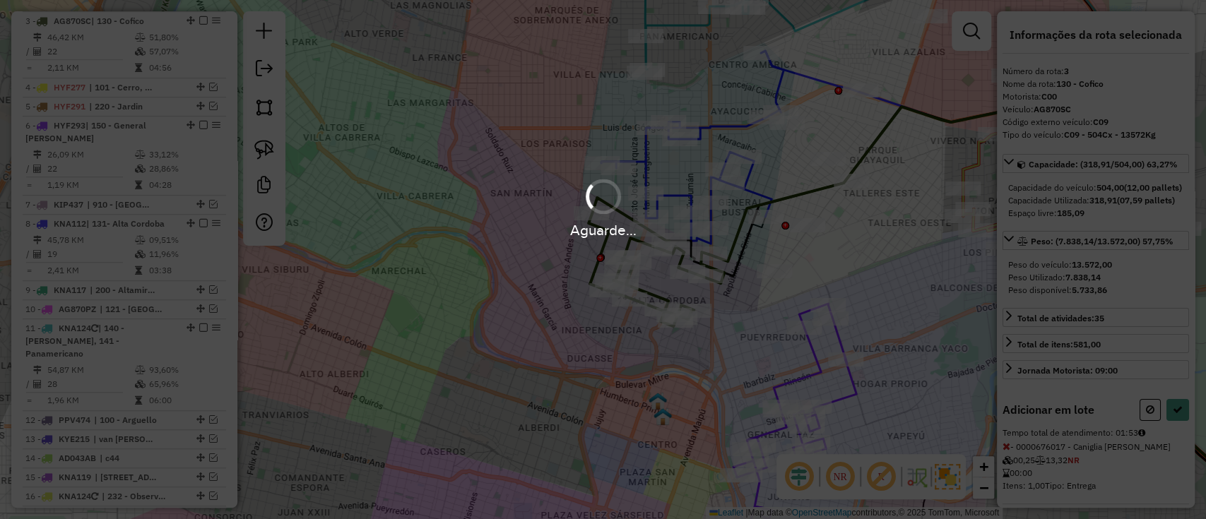
select select "*********"
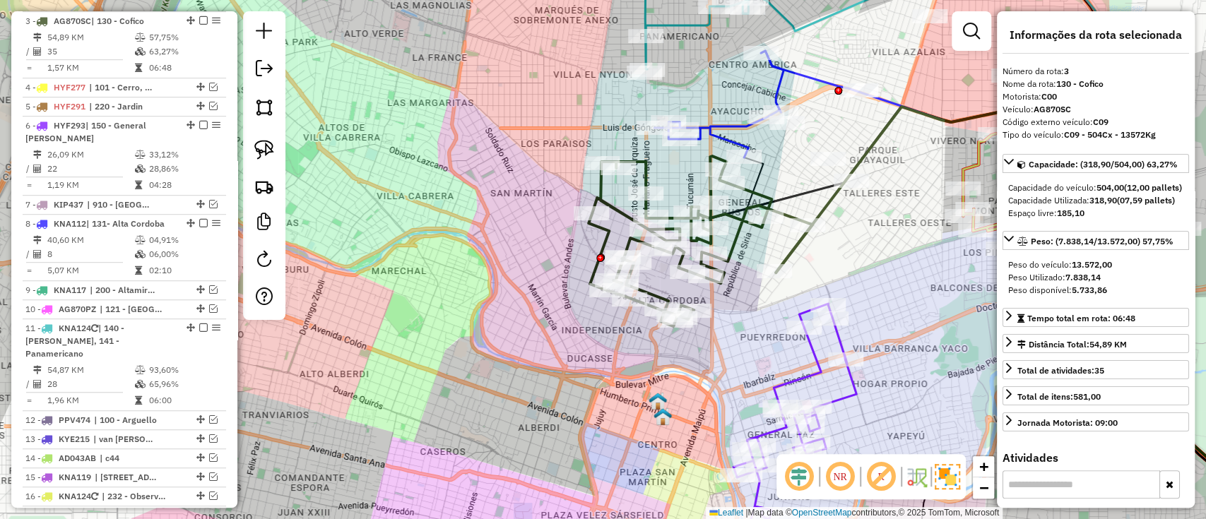
click at [803, 360] on div "Janela de atendimento Grade de atendimento Capacidade Transportadoras Veículos …" at bounding box center [603, 259] width 1206 height 519
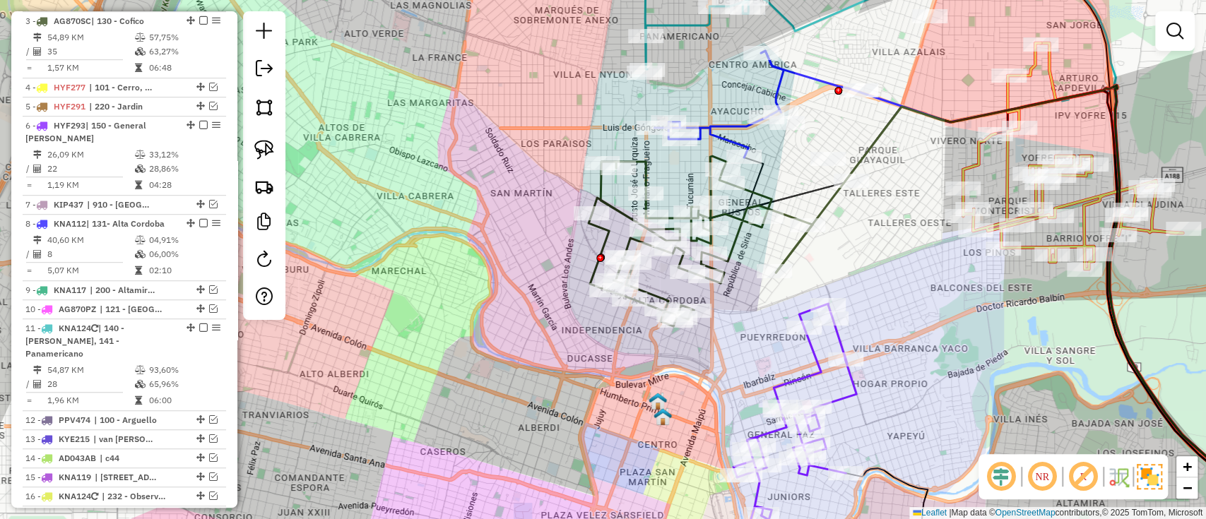
click at [814, 367] on icon at bounding box center [794, 412] width 123 height 216
select select "*********"
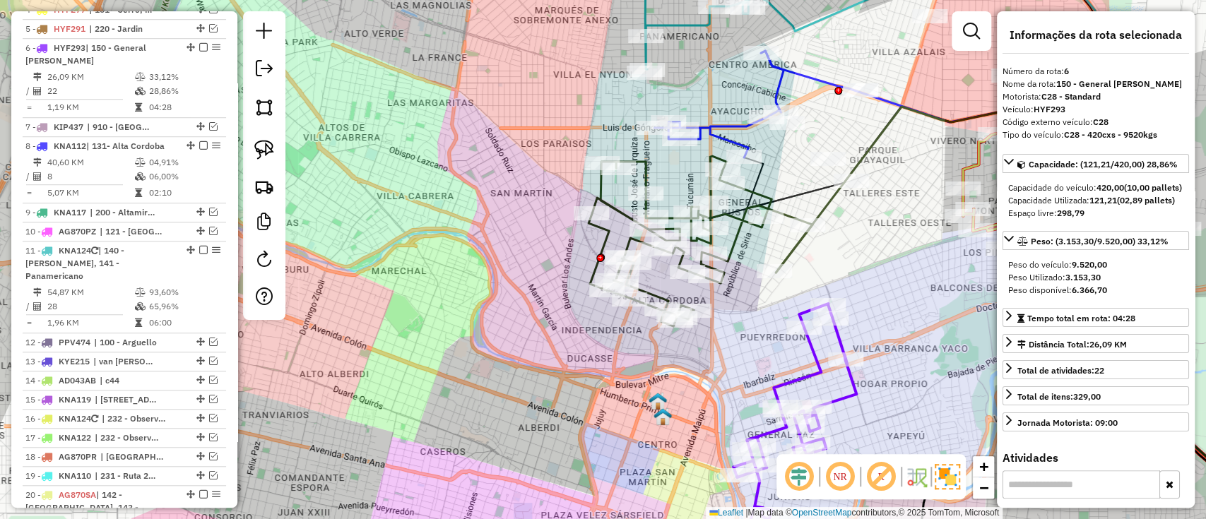
scroll to position [673, 0]
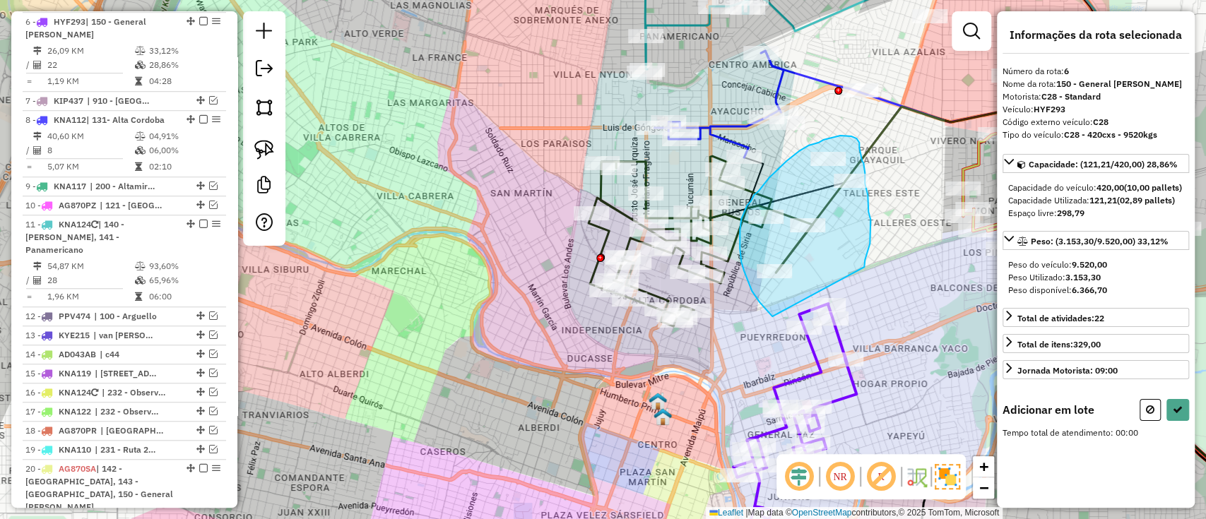
drag, startPoint x: 865, startPoint y: 260, endPoint x: 797, endPoint y: 335, distance: 101.1
click at [797, 335] on div "Janela de atendimento Grade de atendimento Capacidade Transportadoras Veículos …" at bounding box center [603, 259] width 1206 height 519
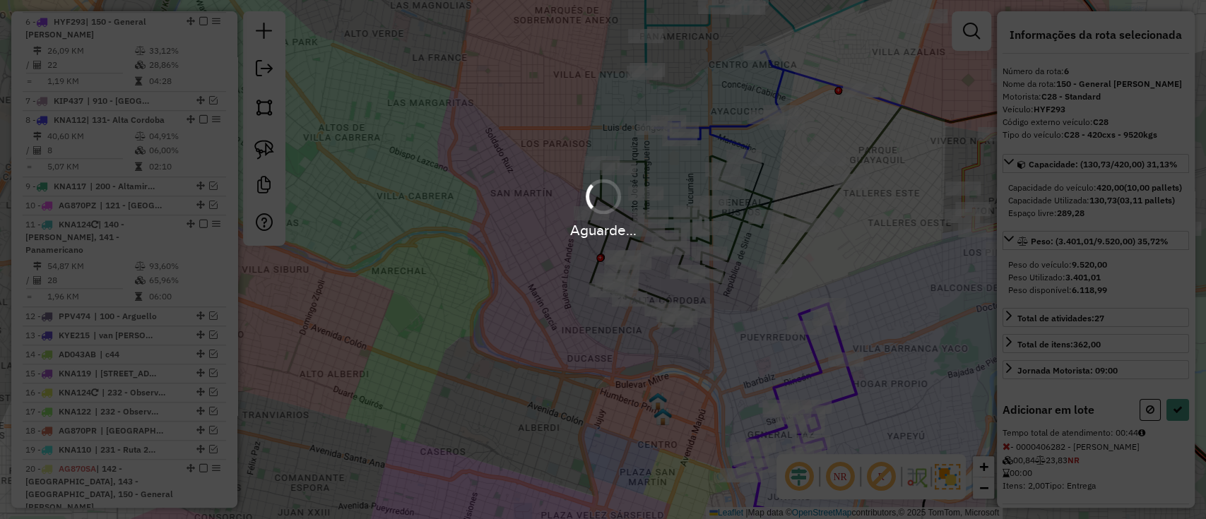
select select "*********"
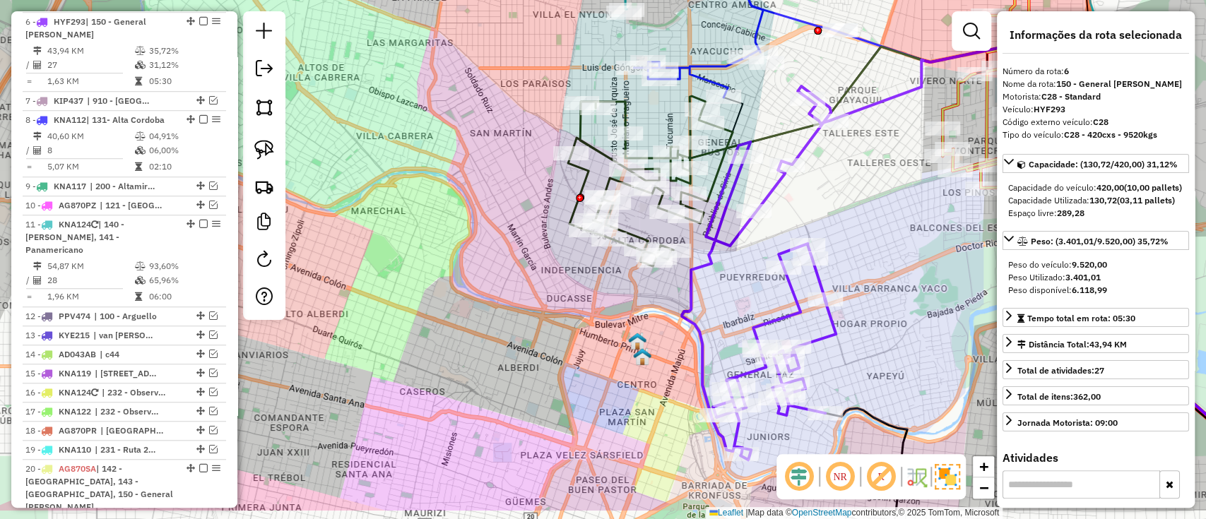
drag, startPoint x: 884, startPoint y: 343, endPoint x: 859, endPoint y: 269, distance: 78.2
click at [863, 280] on div "Janela de atendimento Grade de atendimento Capacidade Transportadoras Veículos …" at bounding box center [603, 259] width 1206 height 519
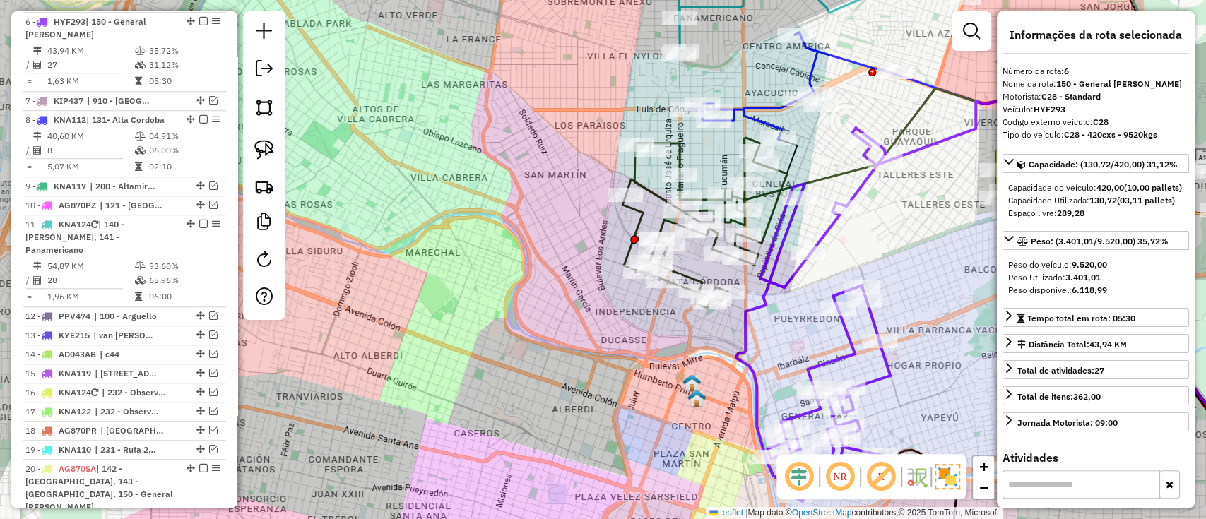
click at [763, 227] on icon at bounding box center [1019, 319] width 553 height 505
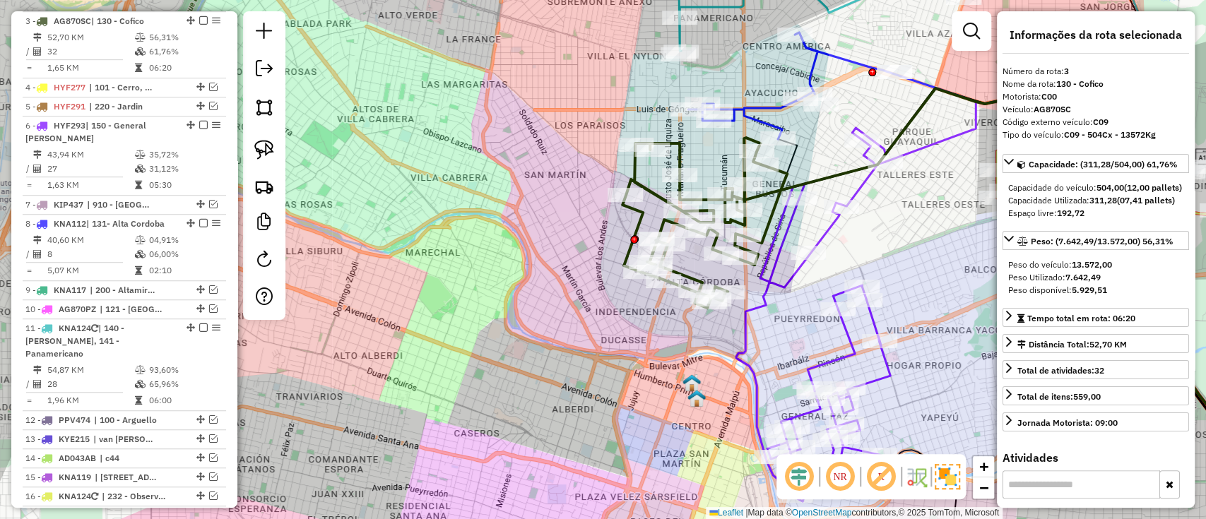
scroll to position [569, 0]
click at [786, 283] on icon at bounding box center [813, 315] width 154 height 374
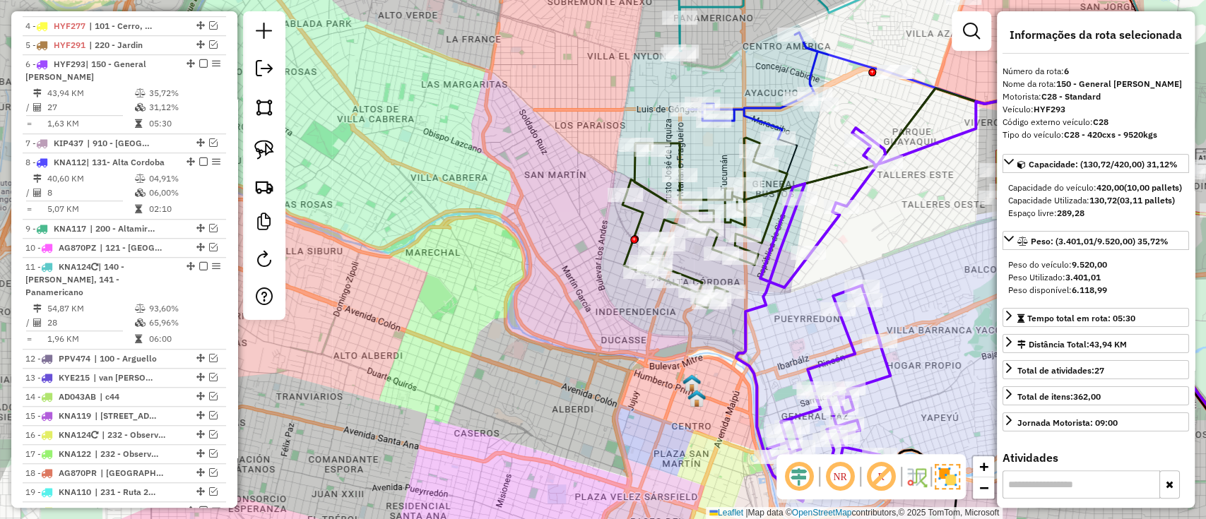
scroll to position [673, 0]
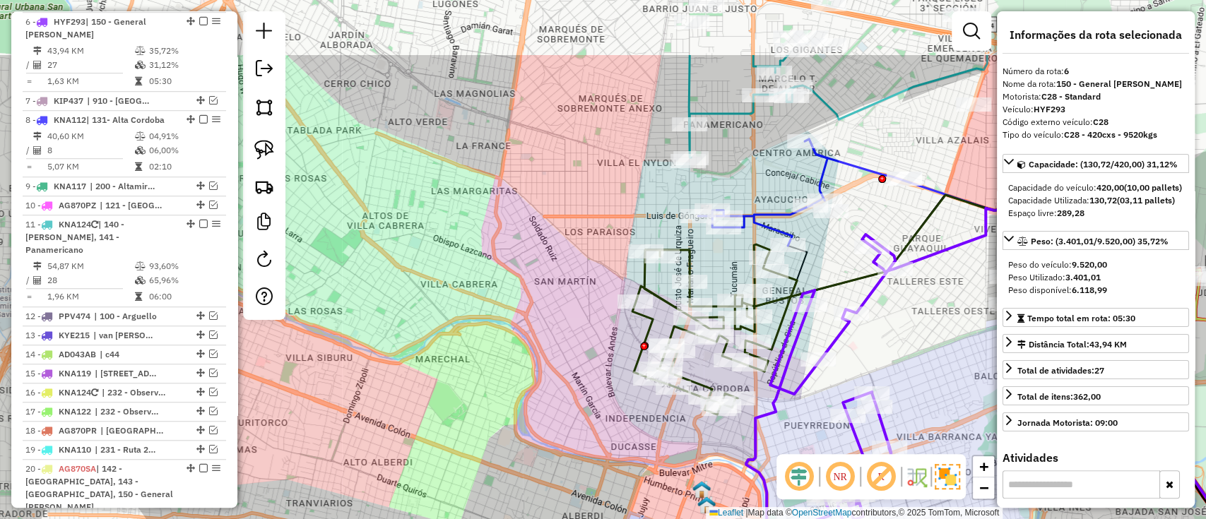
drag, startPoint x: 790, startPoint y: 300, endPoint x: 791, endPoint y: 382, distance: 82.0
click at [797, 395] on icon at bounding box center [823, 422] width 154 height 374
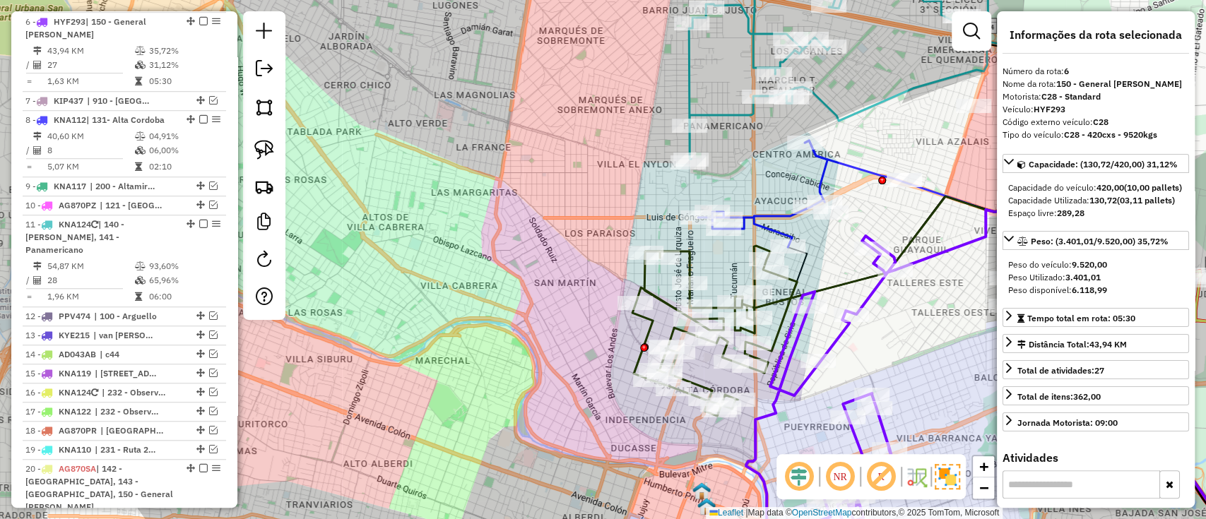
click at [687, 254] on icon at bounding box center [714, 331] width 165 height 170
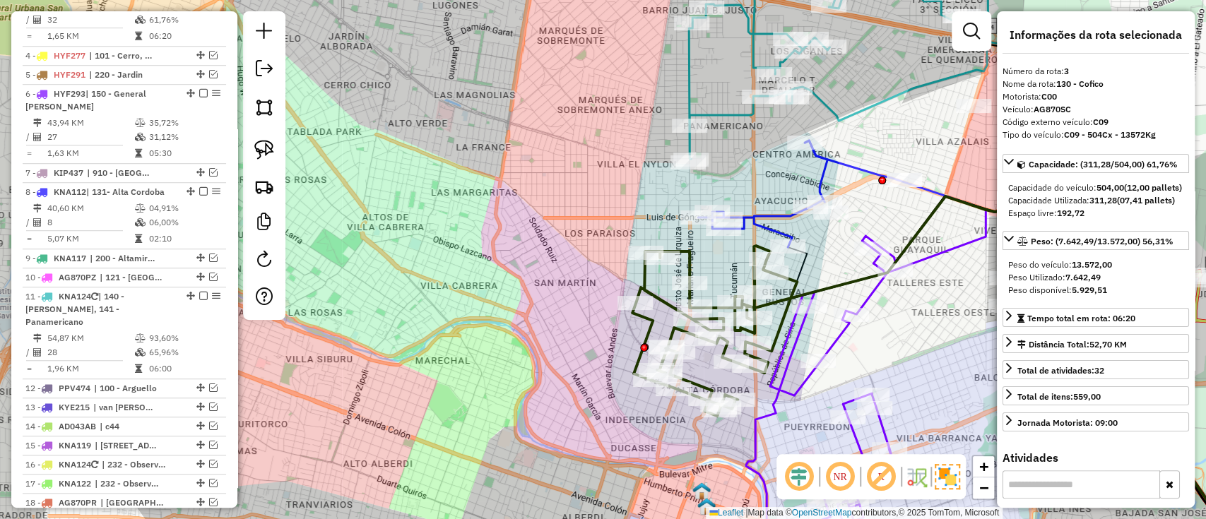
scroll to position [569, 0]
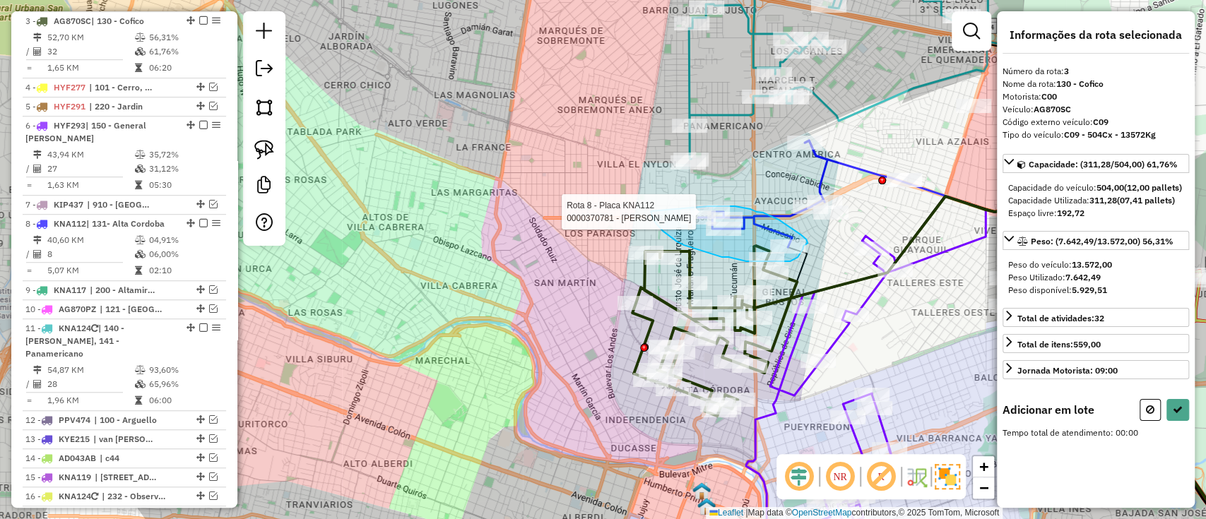
click at [699, 206] on div "Rota 8 - Placa KNA112 0000370781 - Agüero Maria Susana Janela de atendimento Gr…" at bounding box center [603, 259] width 1206 height 519
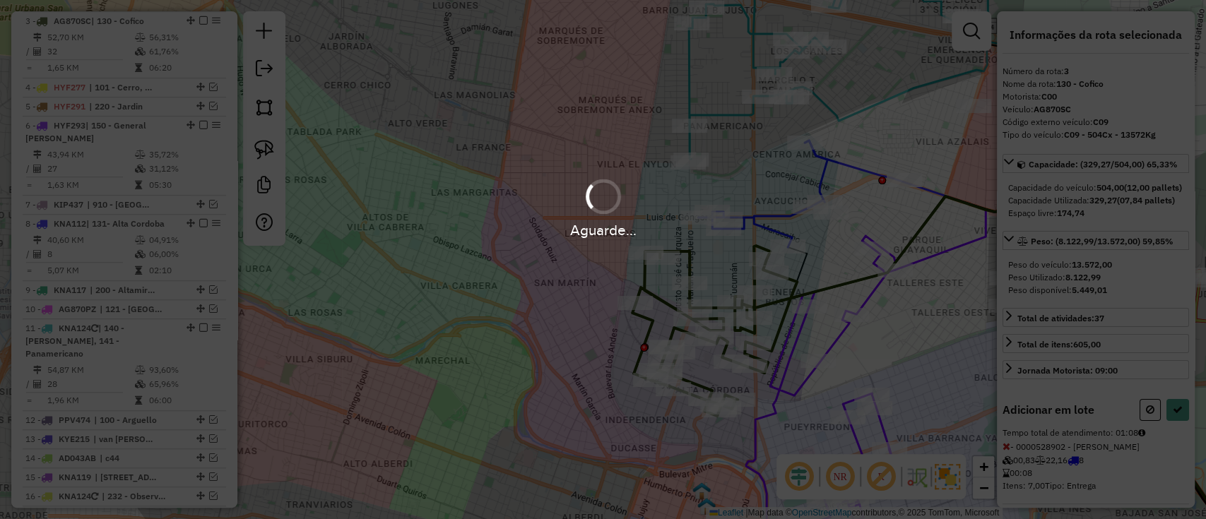
select select "*********"
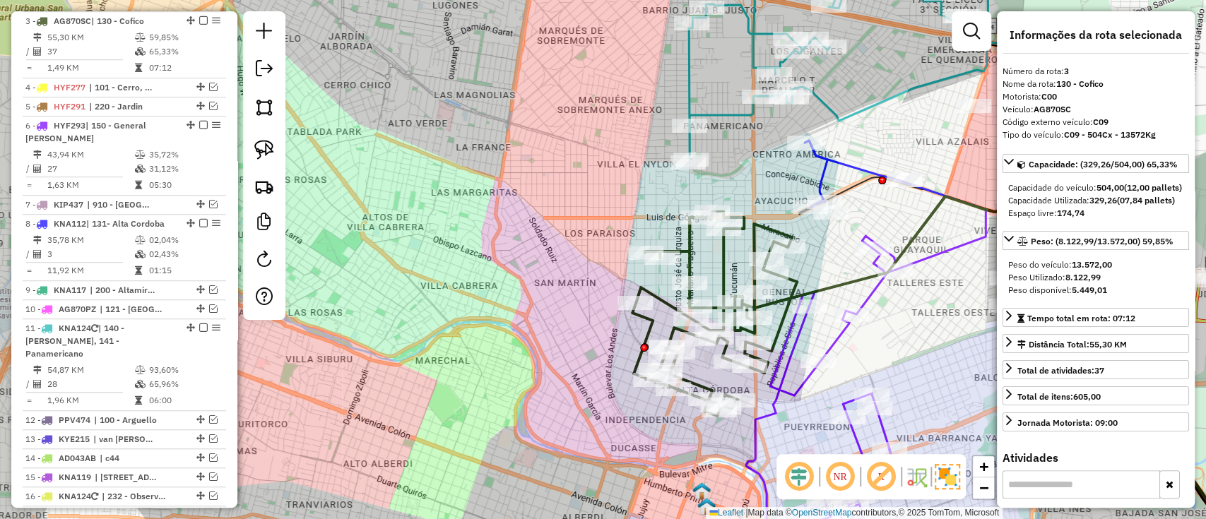
click at [840, 342] on icon at bounding box center [823, 404] width 154 height 336
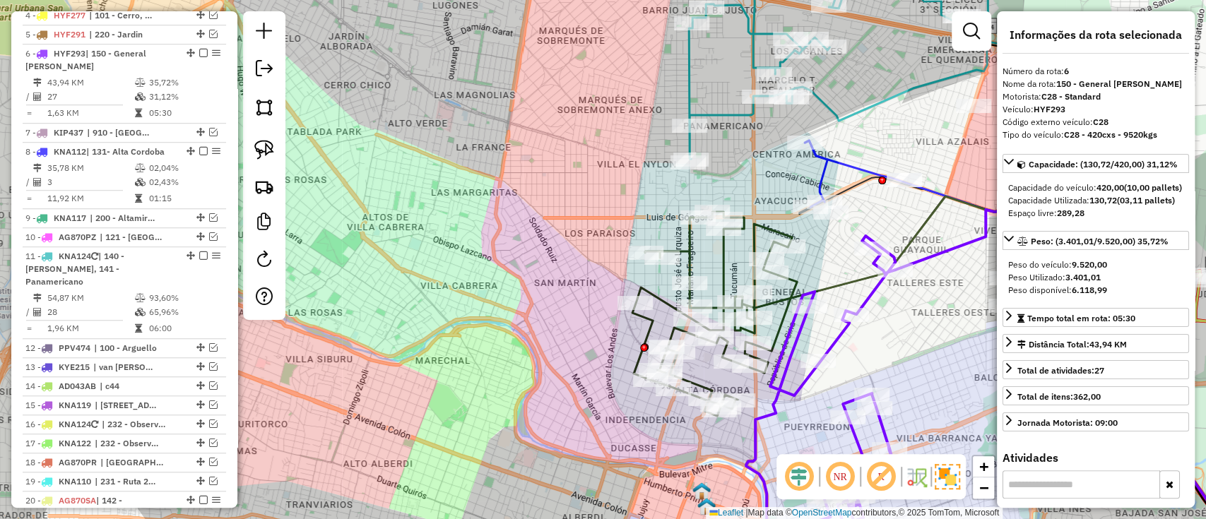
scroll to position [673, 0]
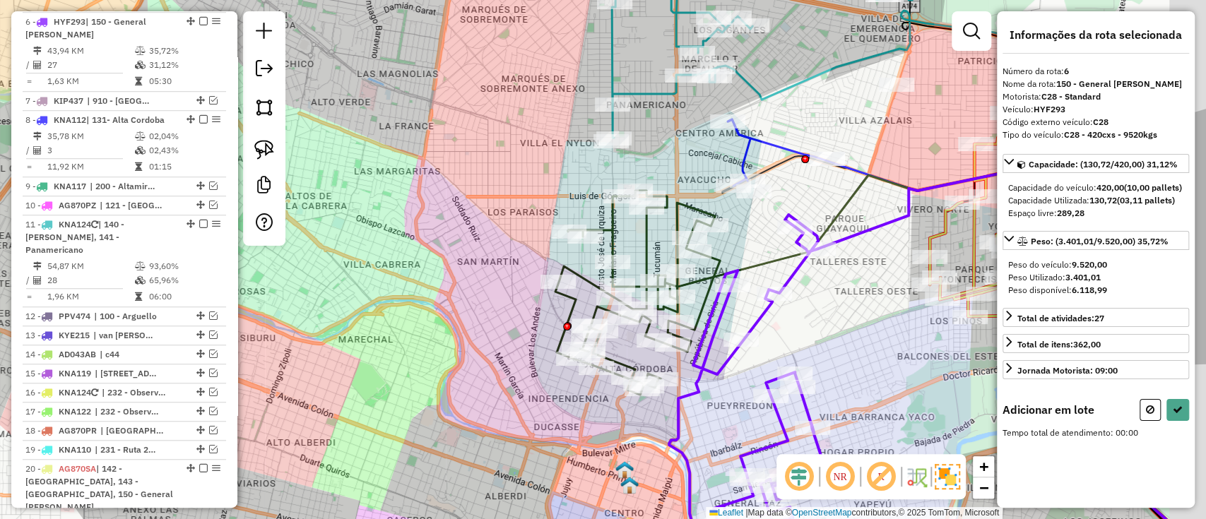
drag, startPoint x: 879, startPoint y: 345, endPoint x: 769, endPoint y: 314, distance: 114.5
click at [774, 316] on div "Janela de atendimento Grade de atendimento Capacidade Transportadoras Veículos …" at bounding box center [603, 259] width 1206 height 519
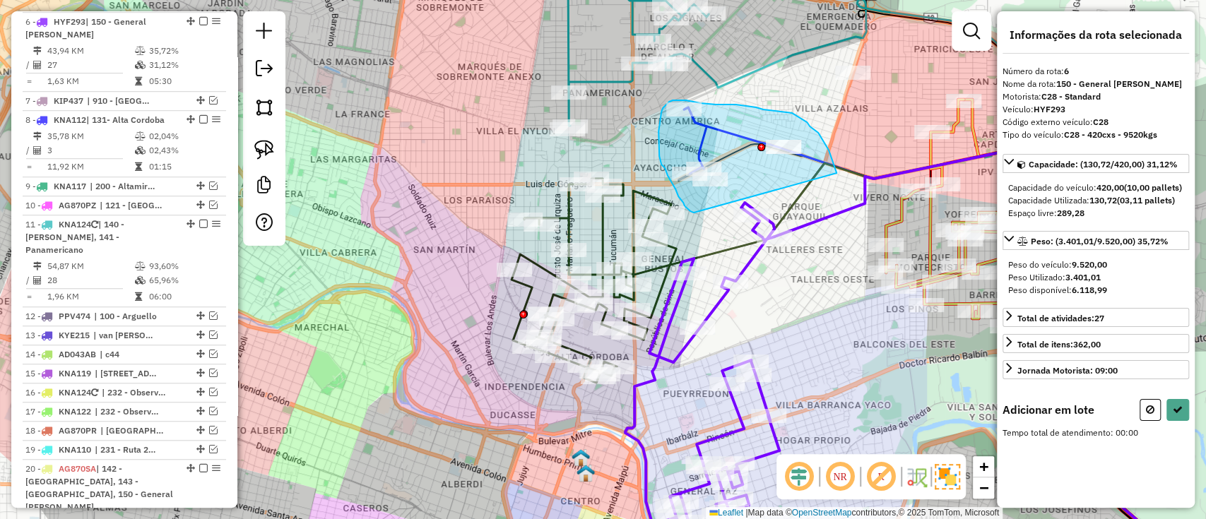
drag, startPoint x: 836, startPoint y: 172, endPoint x: 696, endPoint y: 214, distance: 146.2
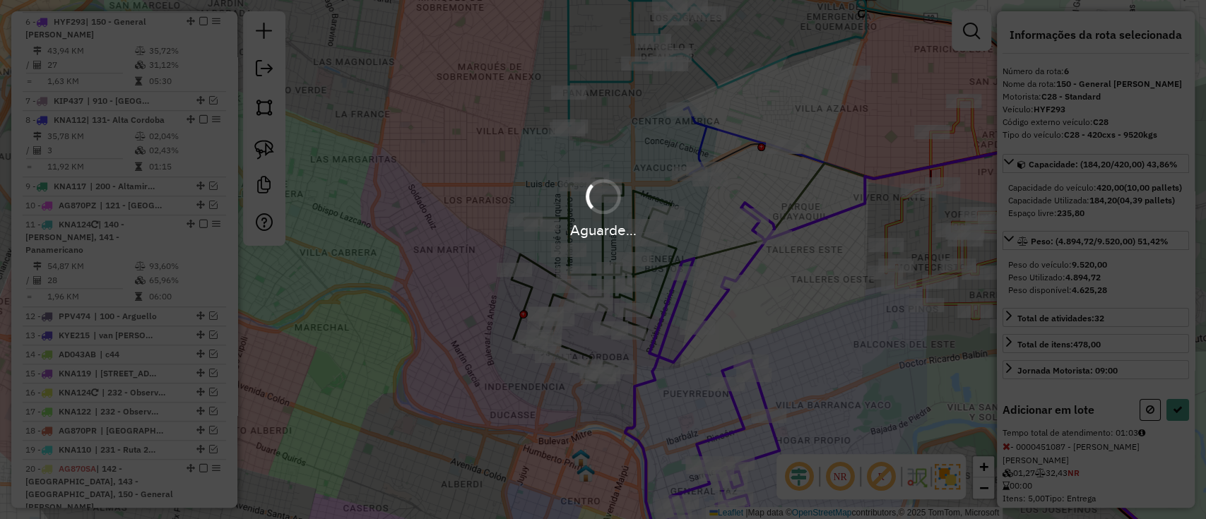
select select "*********"
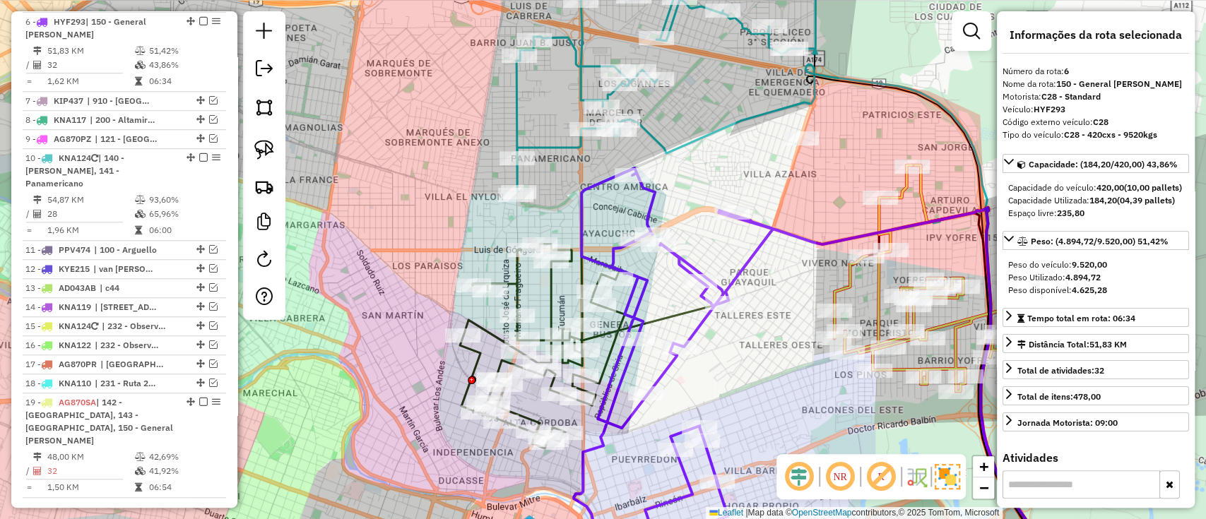
drag, startPoint x: 779, startPoint y: 285, endPoint x: 768, endPoint y: 385, distance: 100.9
click at [768, 383] on div "Janela de atendimento Grade de atendimento Capacidade Transportadoras Veículos …" at bounding box center [603, 259] width 1206 height 519
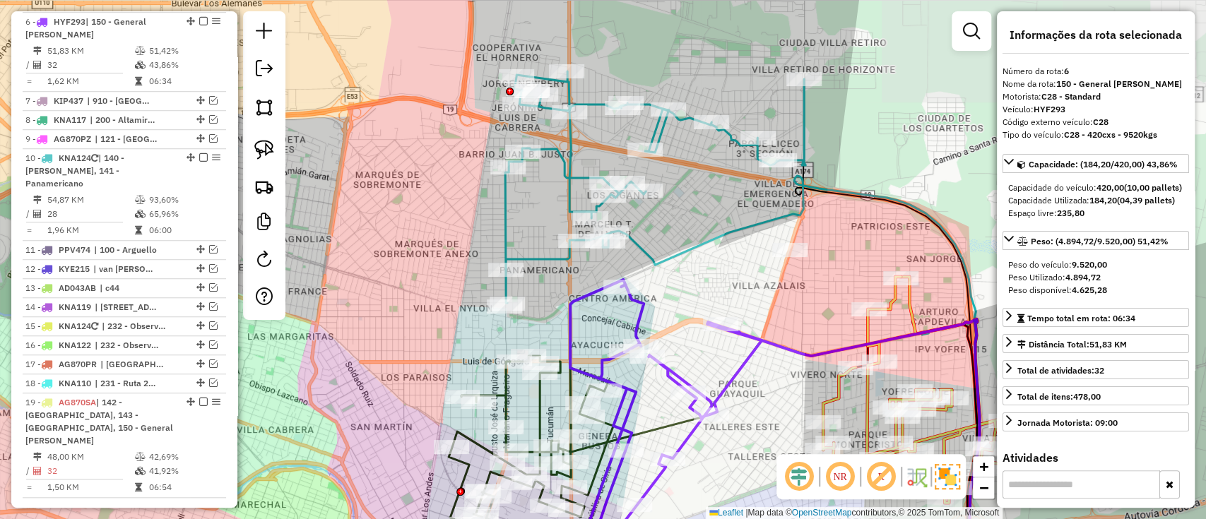
click at [712, 244] on icon at bounding box center [796, 374] width 370 height 396
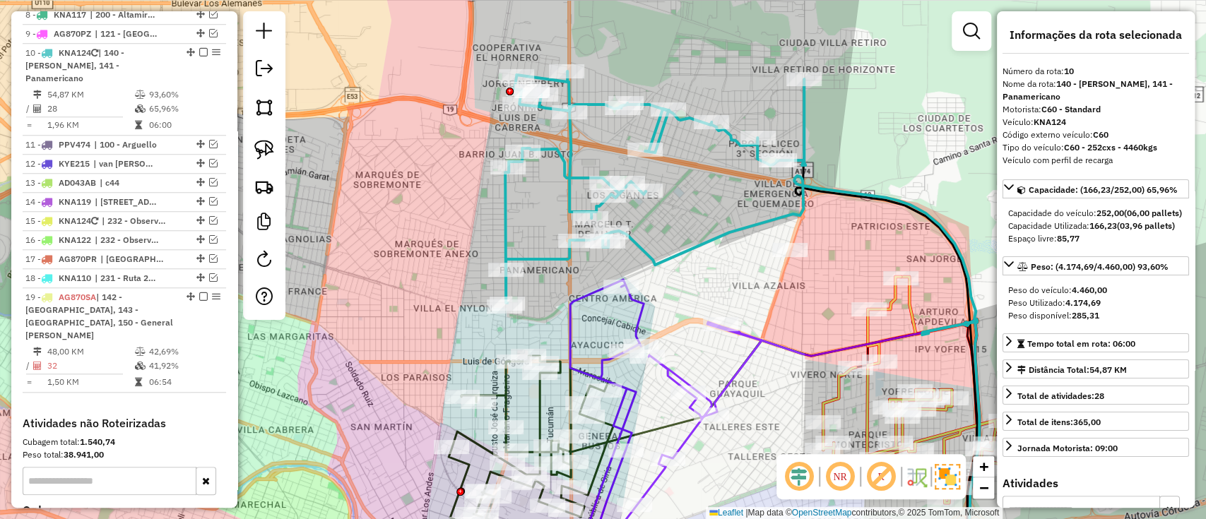
scroll to position [796, 0]
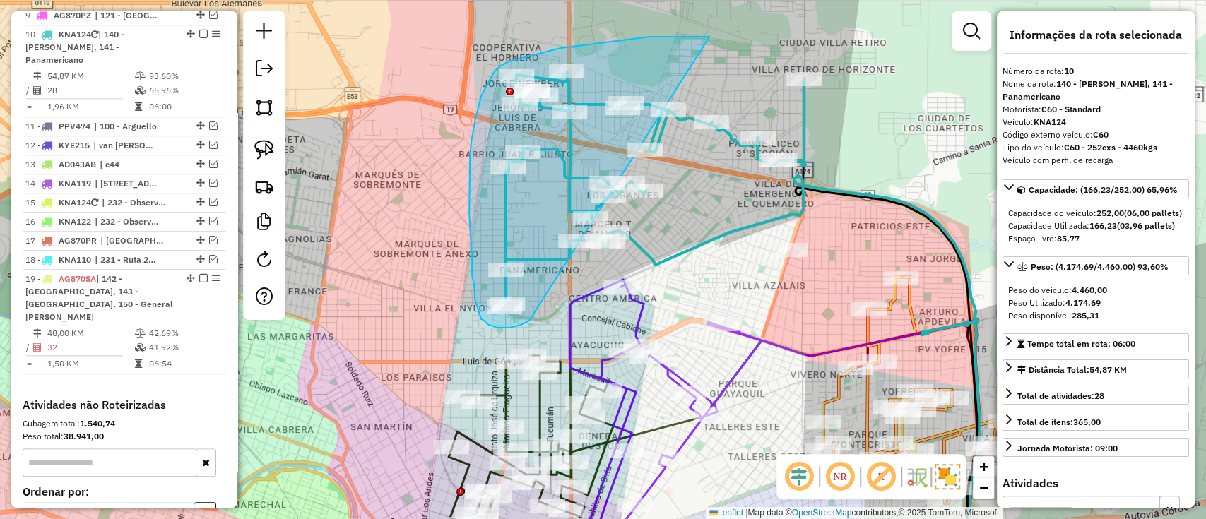
drag, startPoint x: 677, startPoint y: 37, endPoint x: 533, endPoint y: 319, distance: 317.3
click at [533, 319] on div "Janela de atendimento Grade de atendimento Capacidade Transportadoras Veículos …" at bounding box center [603, 259] width 1206 height 519
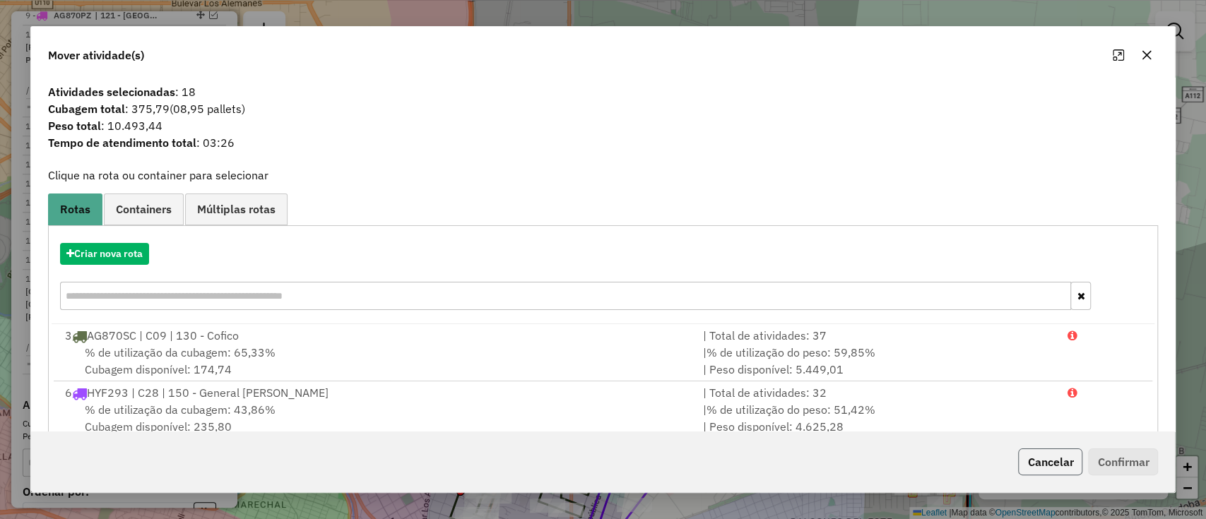
click at [1049, 463] on button "Cancelar" at bounding box center [1050, 462] width 64 height 27
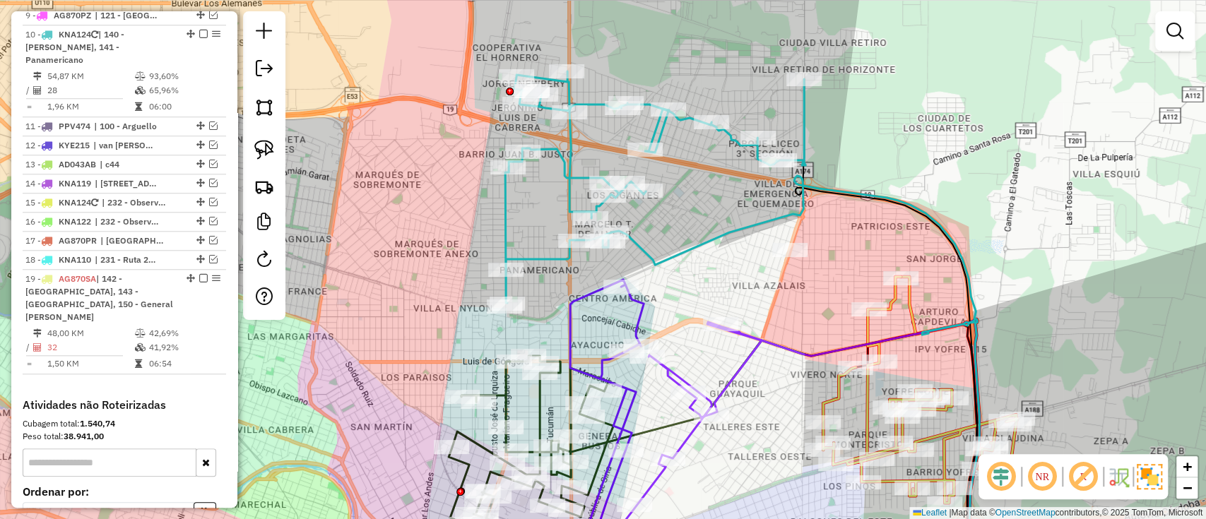
click at [650, 244] on div "Janela de atendimento Grade de atendimento Capacidade Transportadoras Veículos …" at bounding box center [603, 259] width 1206 height 519
click at [644, 254] on icon at bounding box center [796, 374] width 370 height 396
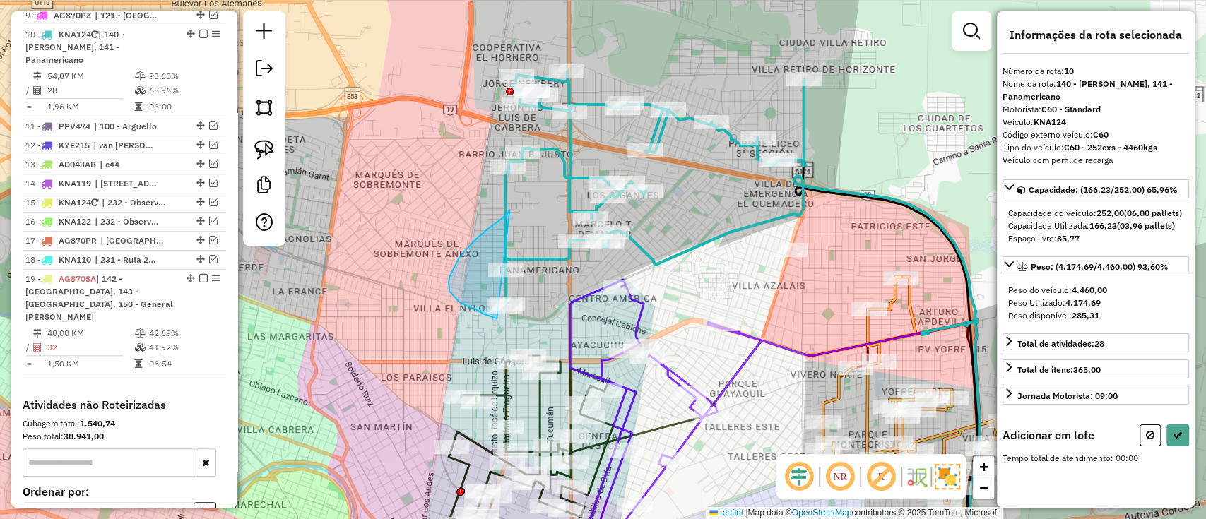
drag, startPoint x: 509, startPoint y: 211, endPoint x: 529, endPoint y: 321, distance: 111.3
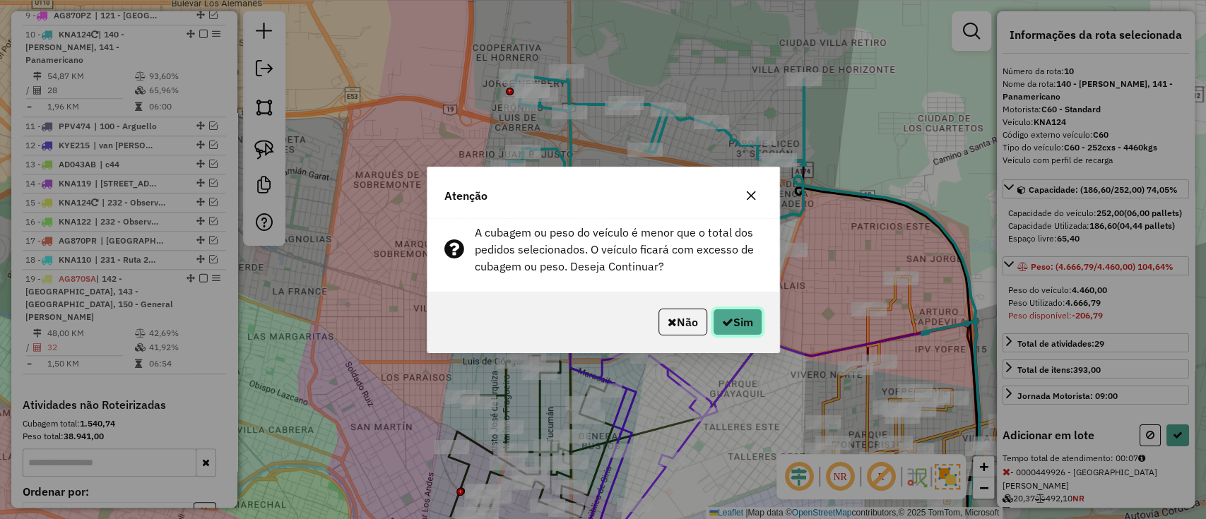
click at [738, 330] on button "Sim" at bounding box center [737, 322] width 49 height 27
select select "*********"
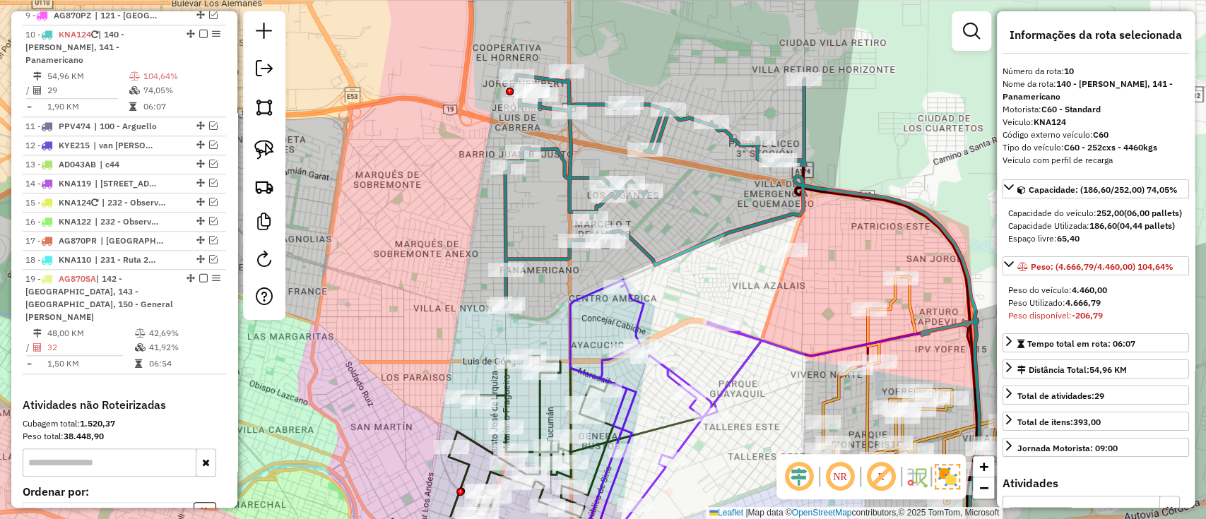
click at [570, 170] on icon at bounding box center [655, 188] width 300 height 235
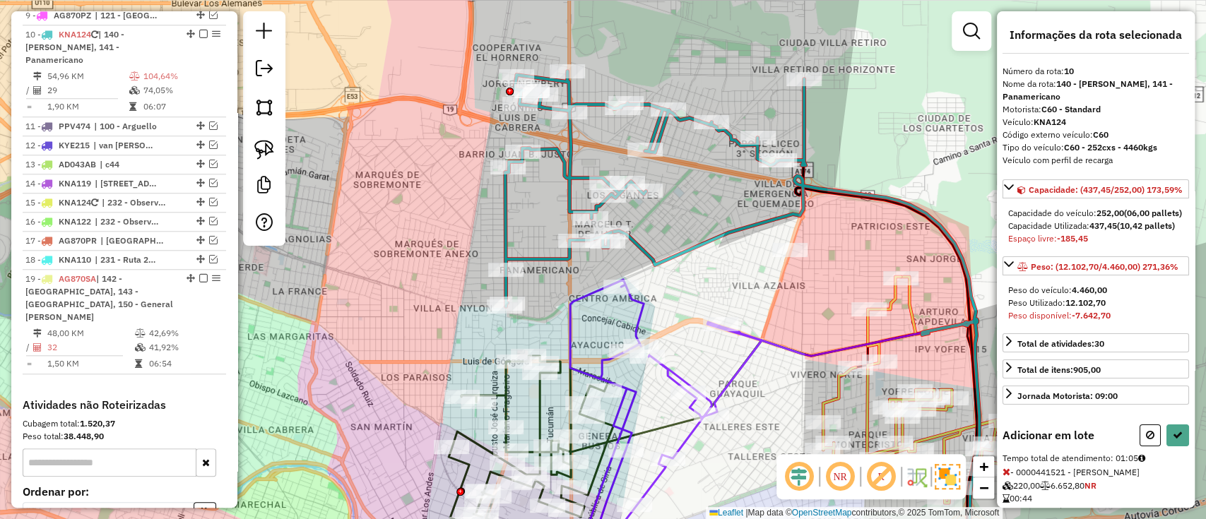
click at [1144, 483] on div "Adicionar em lote Tempo total de atendimento: 01:05 - 0000441521 - Lin Chuanhon…" at bounding box center [1096, 516] width 187 height 182
click at [1146, 440] on icon at bounding box center [1150, 435] width 8 height 10
select select "*********"
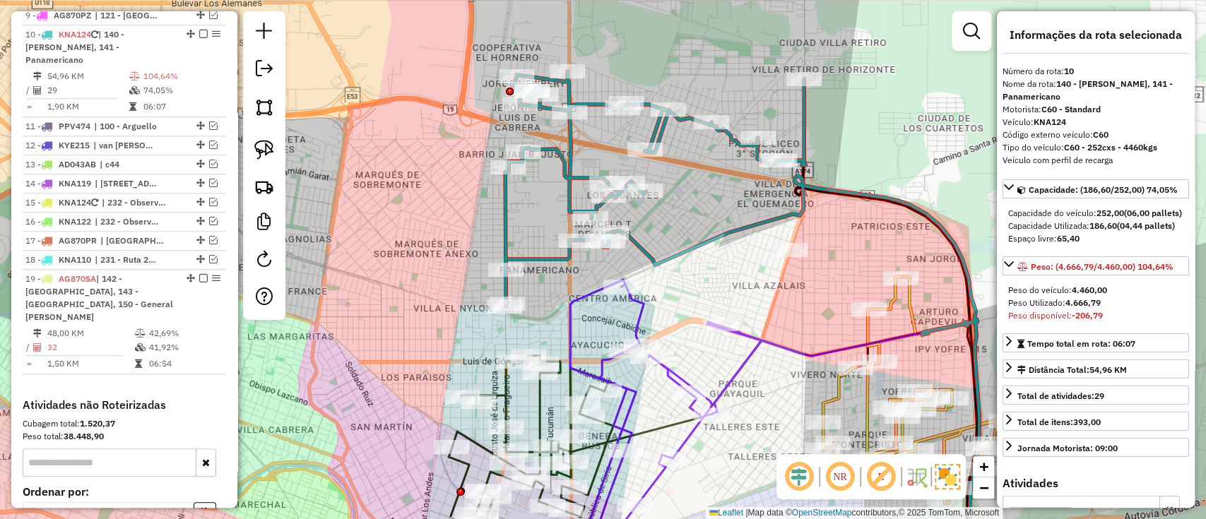
click at [566, 201] on icon at bounding box center [655, 188] width 300 height 235
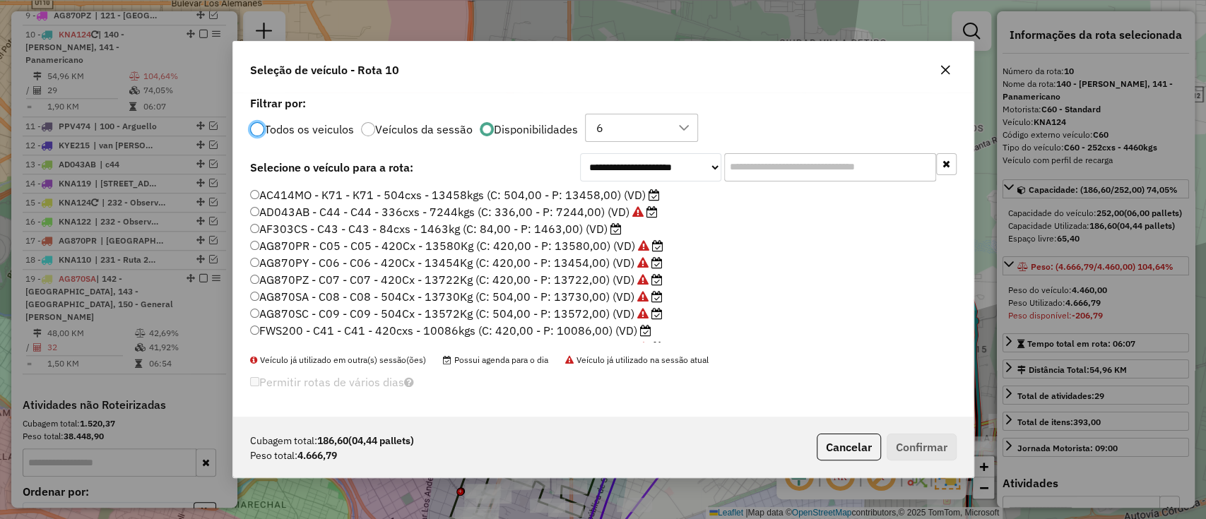
scroll to position [7, 4]
click at [588, 326] on label "FWS200 - C41 - C41 - 420cxs - 10086kgs (C: 420,00 - P: 10086,00) (VD)" at bounding box center [450, 330] width 401 height 17
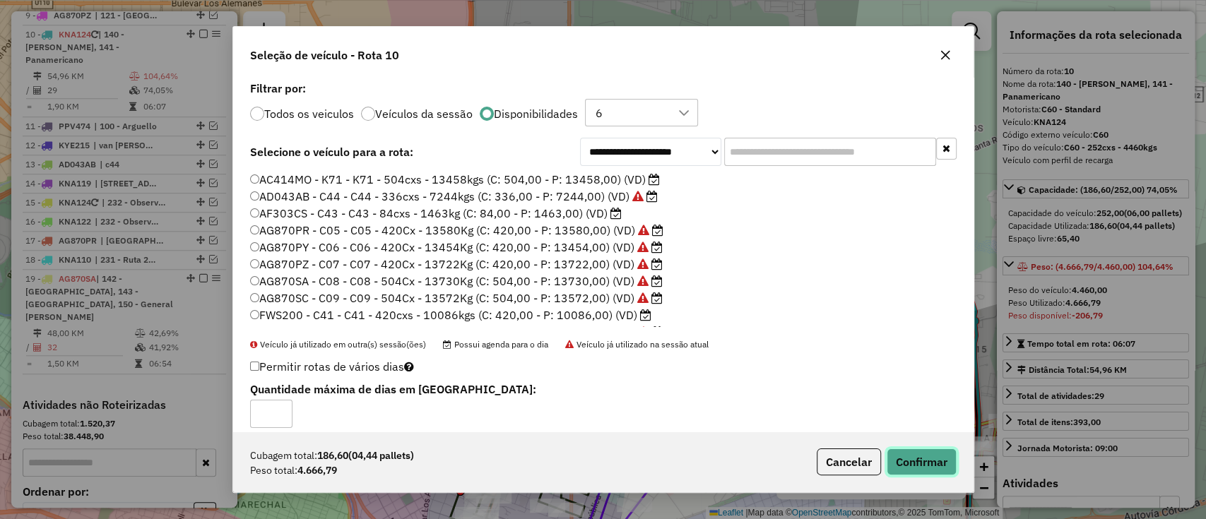
click at [937, 461] on button "Confirmar" at bounding box center [922, 462] width 70 height 27
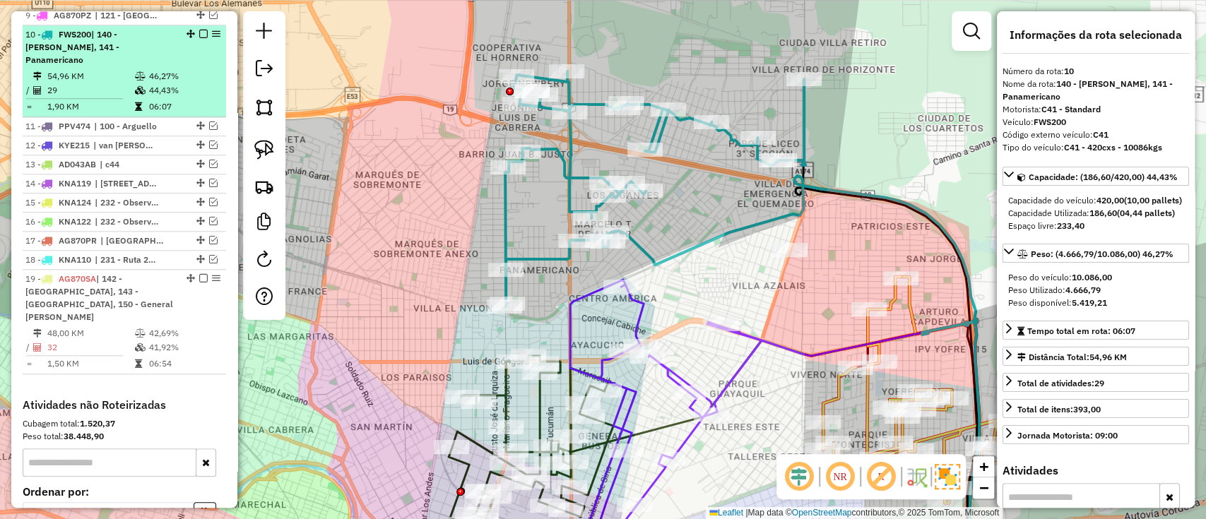
click at [203, 30] on em at bounding box center [203, 34] width 8 height 8
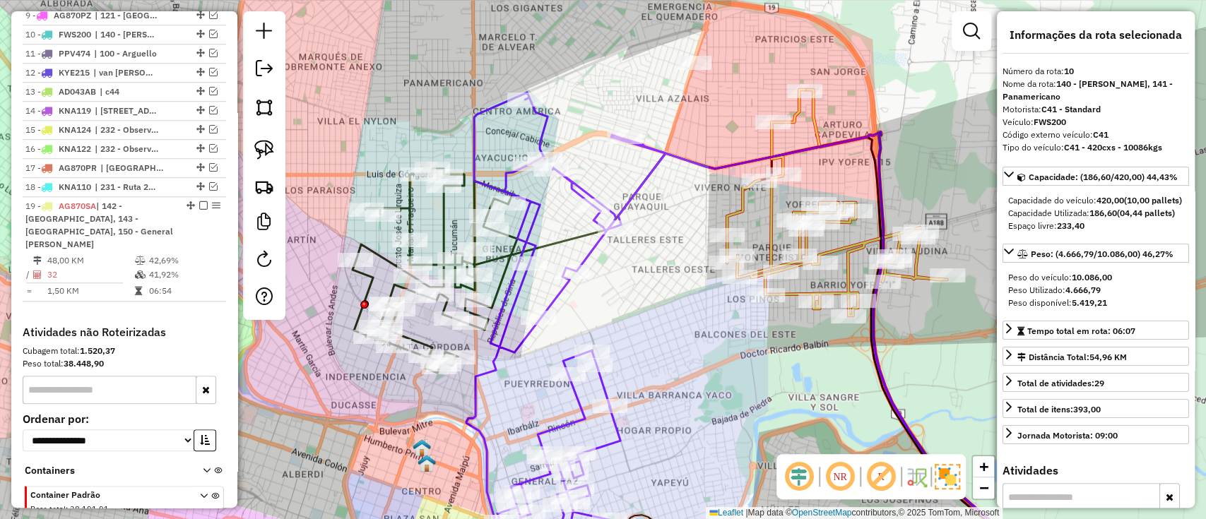
click at [441, 232] on icon at bounding box center [435, 271] width 165 height 204
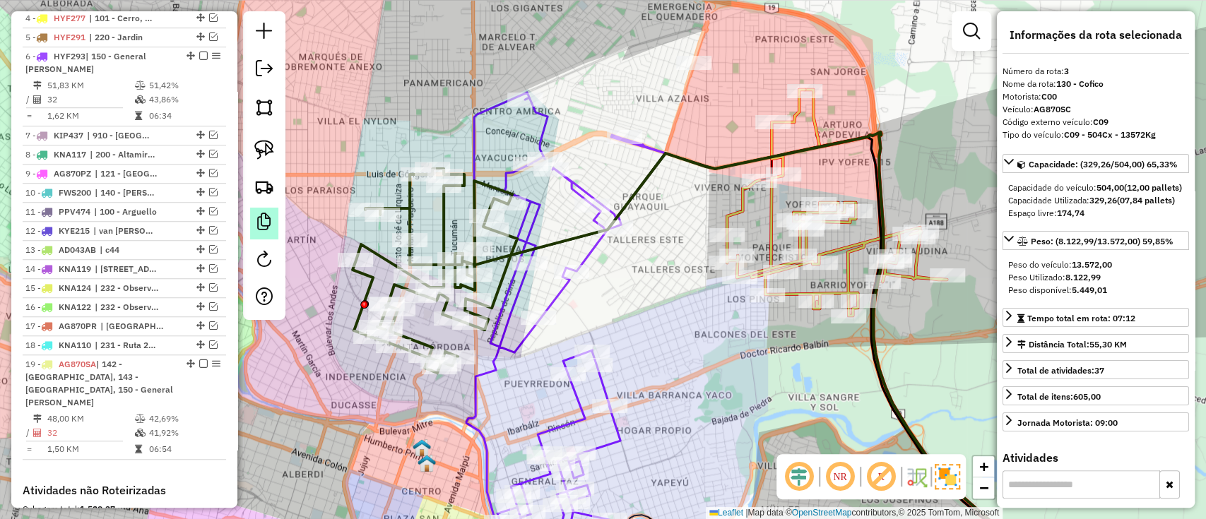
scroll to position [569, 0]
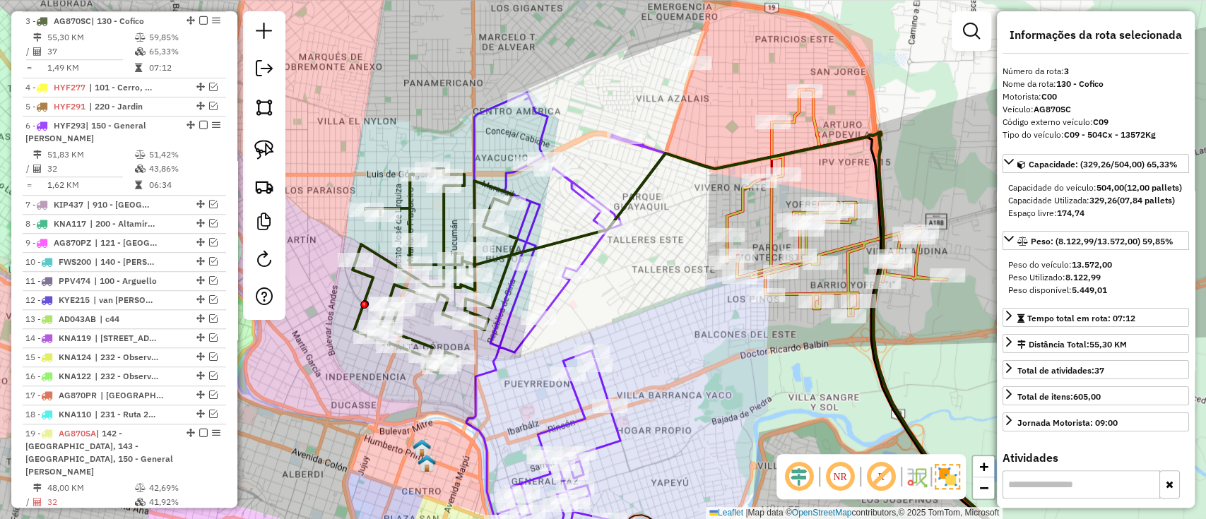
click at [475, 145] on icon at bounding box center [565, 330] width 199 height 474
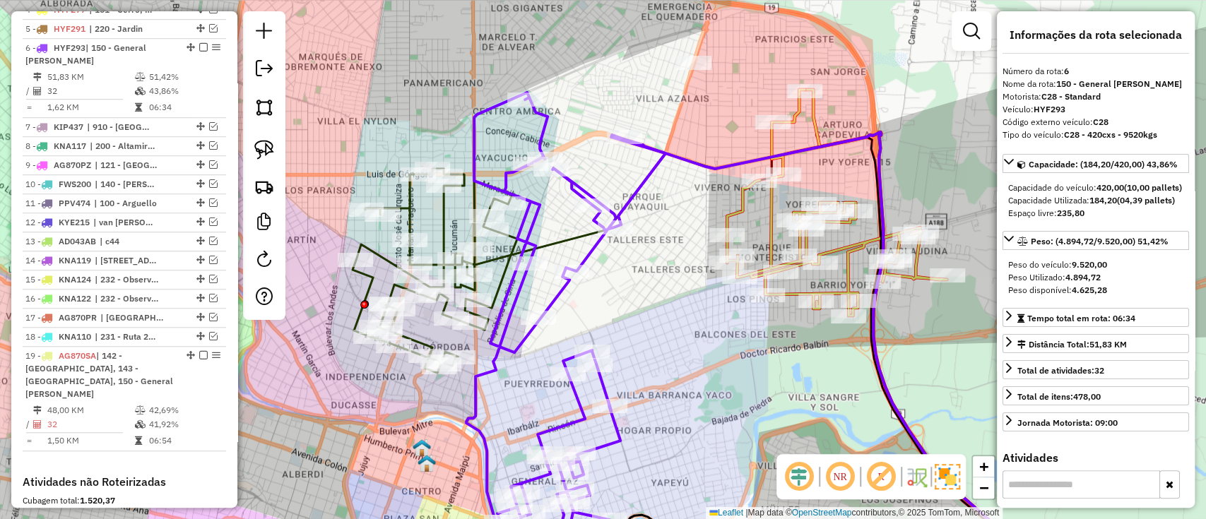
scroll to position [673, 0]
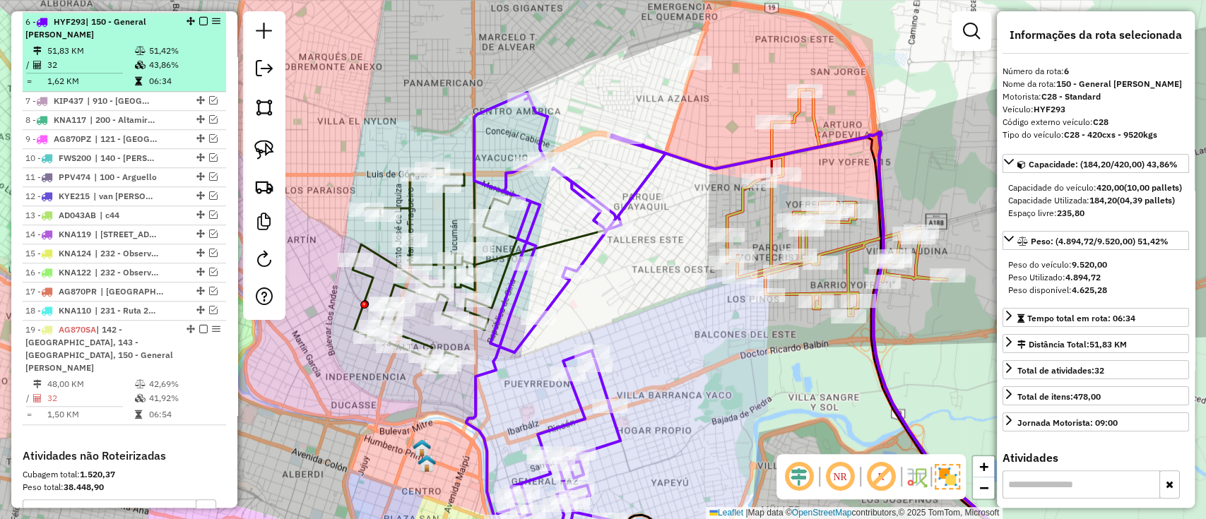
click at [200, 18] on em at bounding box center [203, 21] width 8 height 8
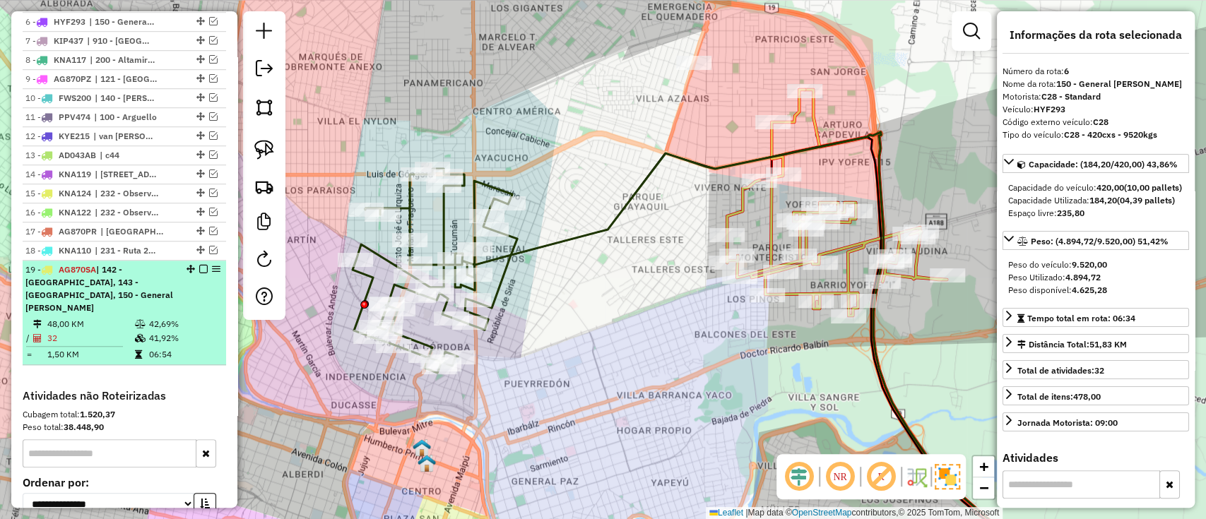
click at [201, 269] on em at bounding box center [203, 269] width 8 height 8
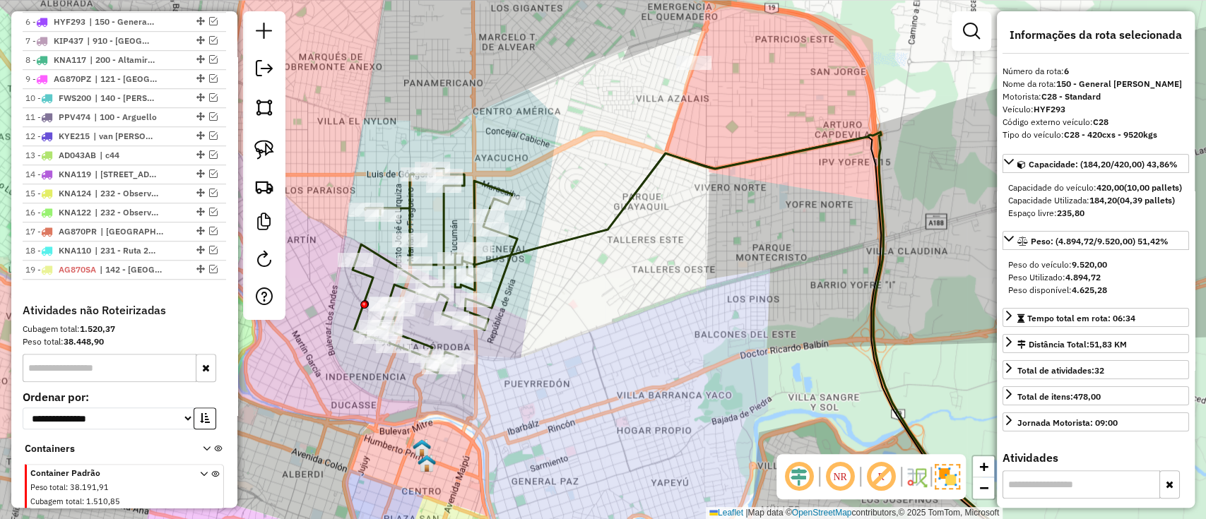
click at [509, 264] on icon at bounding box center [435, 271] width 165 height 204
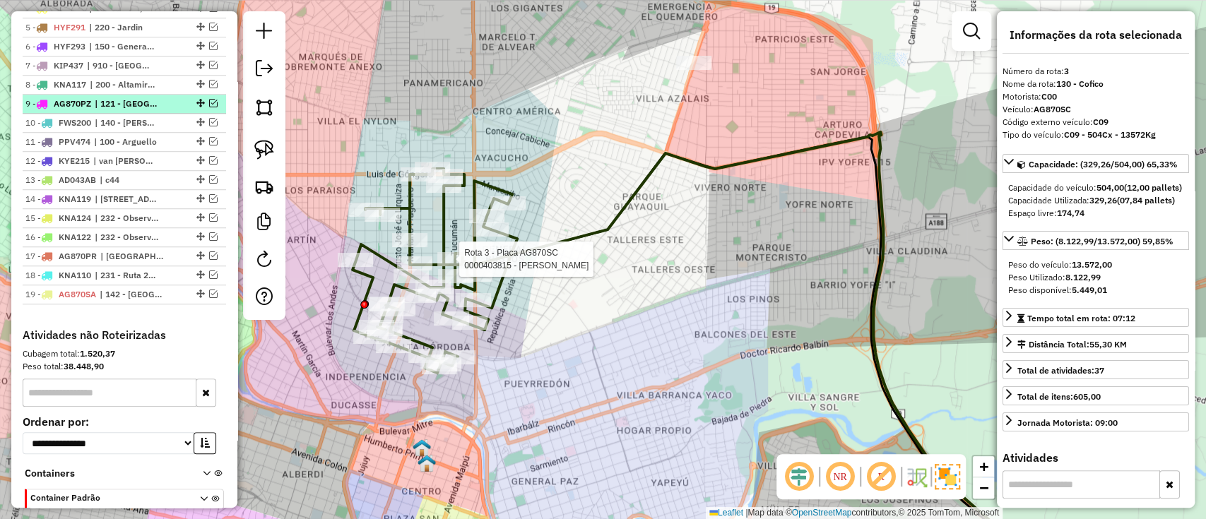
scroll to position [569, 0]
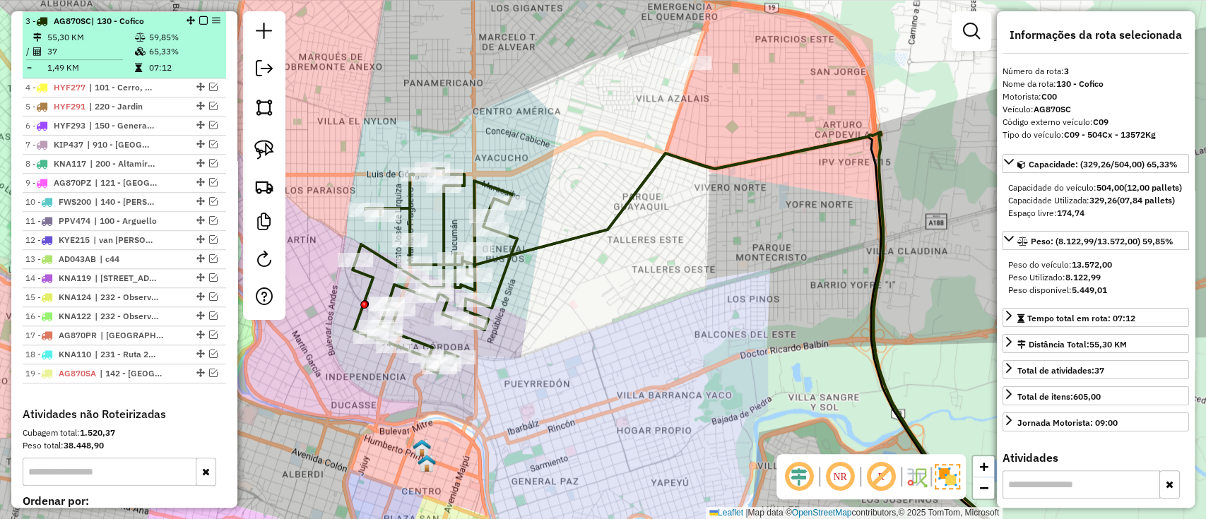
click at [199, 20] on em at bounding box center [203, 20] width 8 height 8
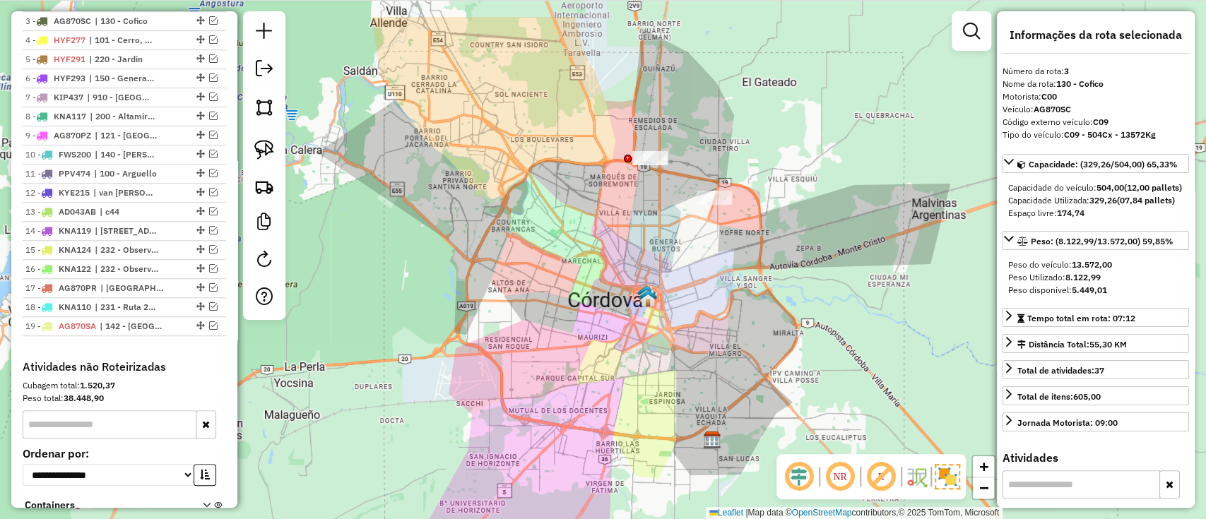
drag, startPoint x: 692, startPoint y: 339, endPoint x: 686, endPoint y: 334, distance: 7.5
click at [693, 399] on div "Janela de atendimento Grade de atendimento Capacidade Transportadoras Veículos …" at bounding box center [603, 259] width 1206 height 519
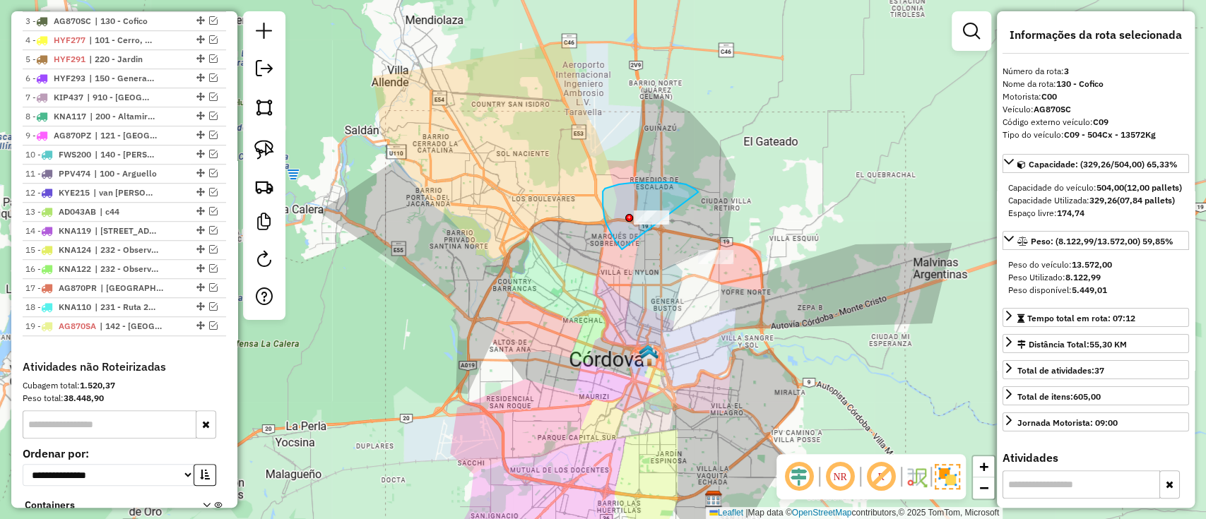
drag, startPoint x: 686, startPoint y: 184, endPoint x: 649, endPoint y: 269, distance: 91.8
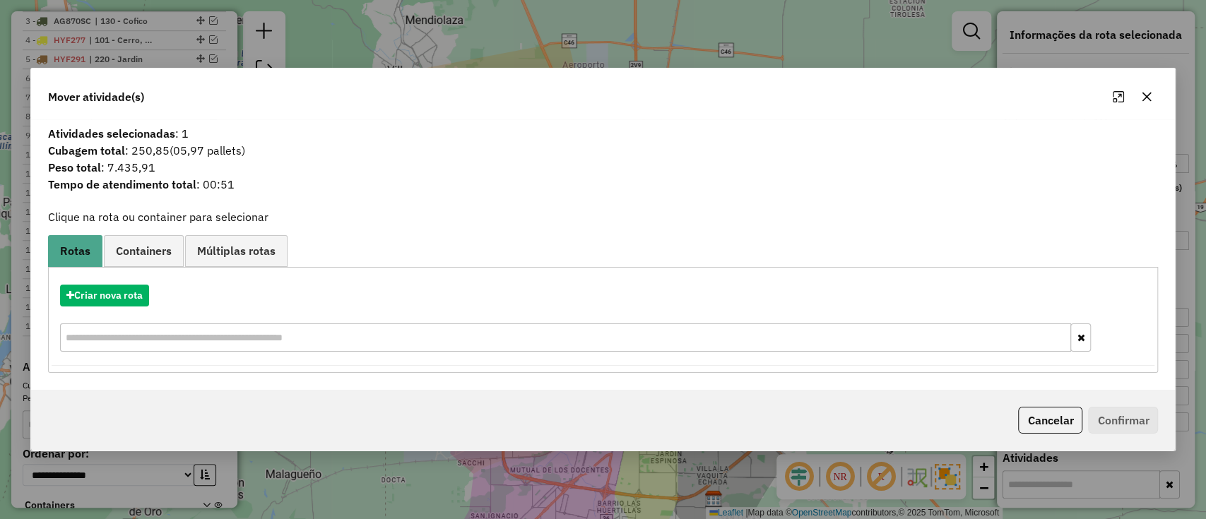
click at [103, 310] on div "Criar nova rota" at bounding box center [604, 320] width 1104 height 92
click at [102, 300] on button "Criar nova rota" at bounding box center [104, 296] width 89 height 22
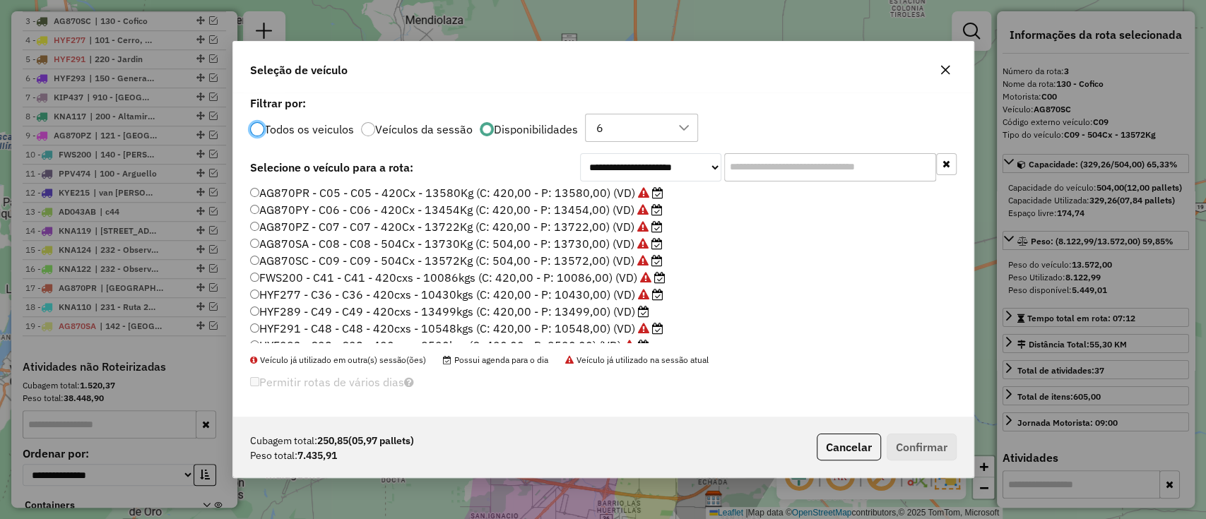
scroll to position [94, 0]
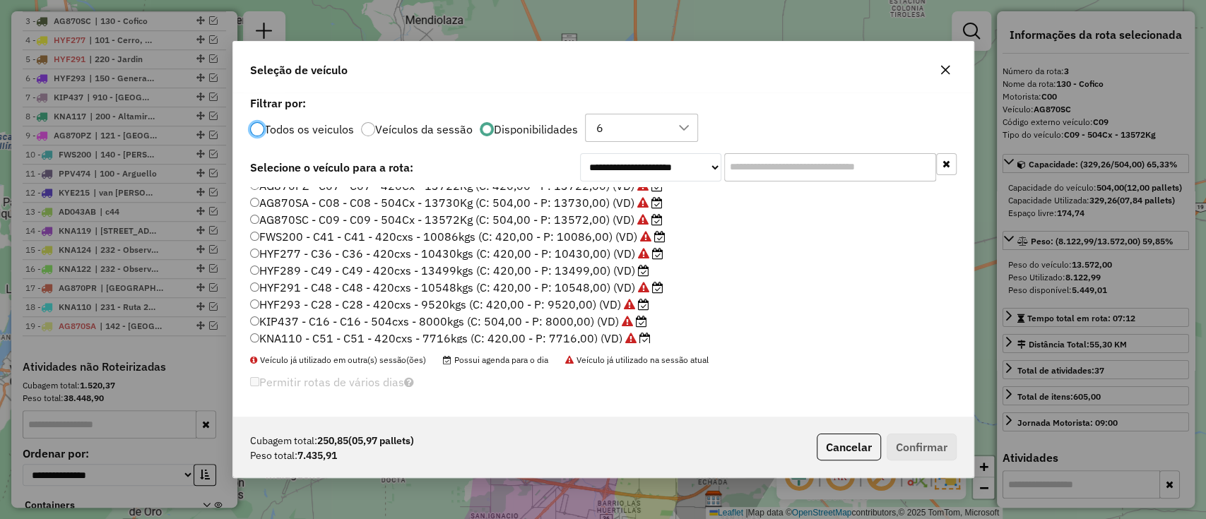
click at [617, 272] on label "HYF289 - C49 - C49 - 420cxs - 13499kgs (C: 420,00 - P: 13499,00) (VD)" at bounding box center [449, 270] width 399 height 17
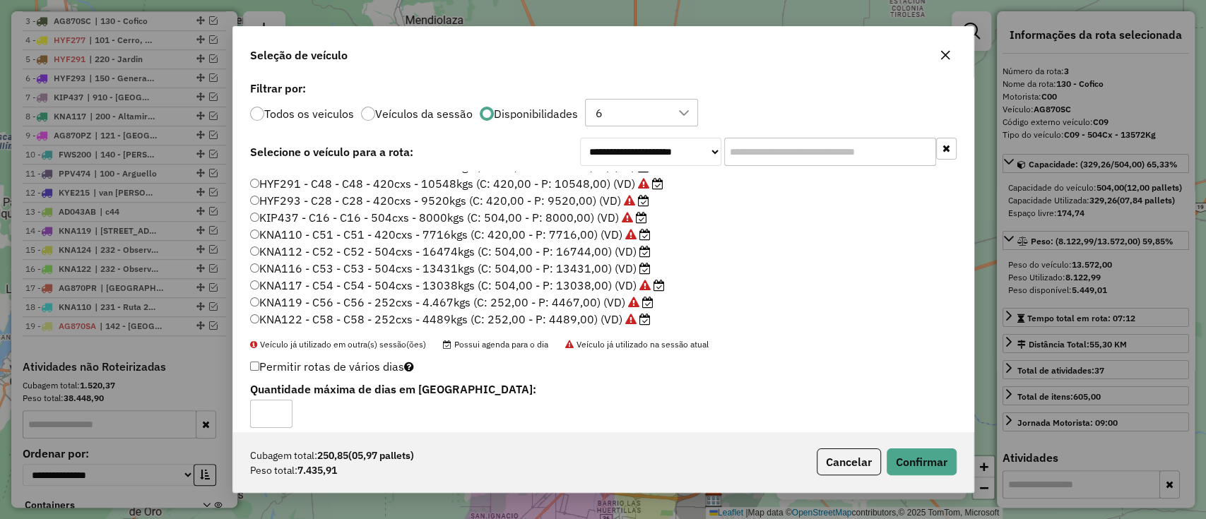
scroll to position [234, 0]
click at [909, 456] on button "Confirmar" at bounding box center [922, 462] width 70 height 27
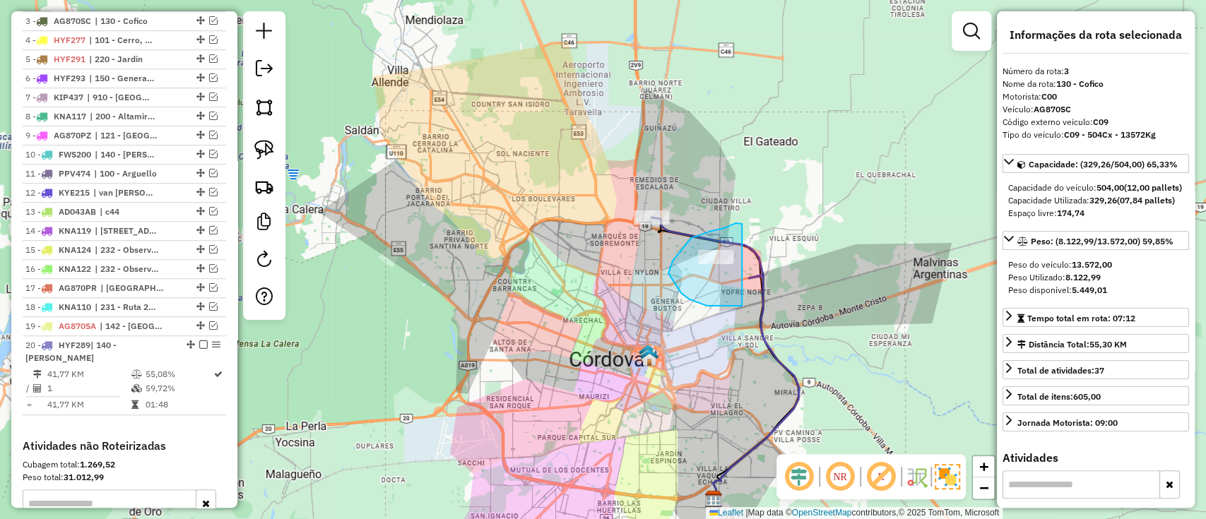
drag, startPoint x: 742, startPoint y: 224, endPoint x: 743, endPoint y: 305, distance: 81.3
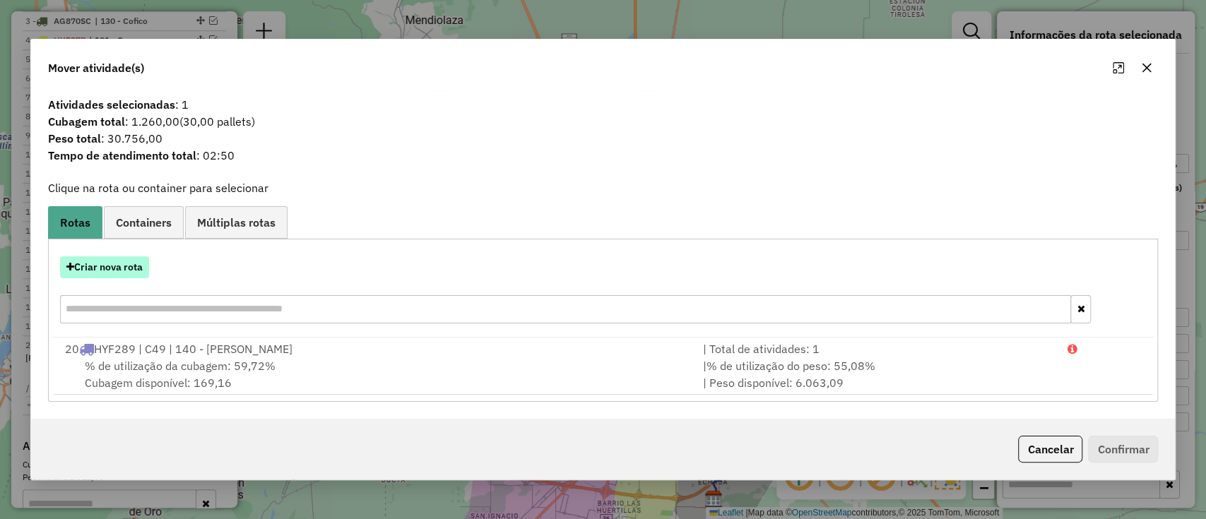
click at [115, 260] on button "Criar nova rota" at bounding box center [104, 268] width 89 height 22
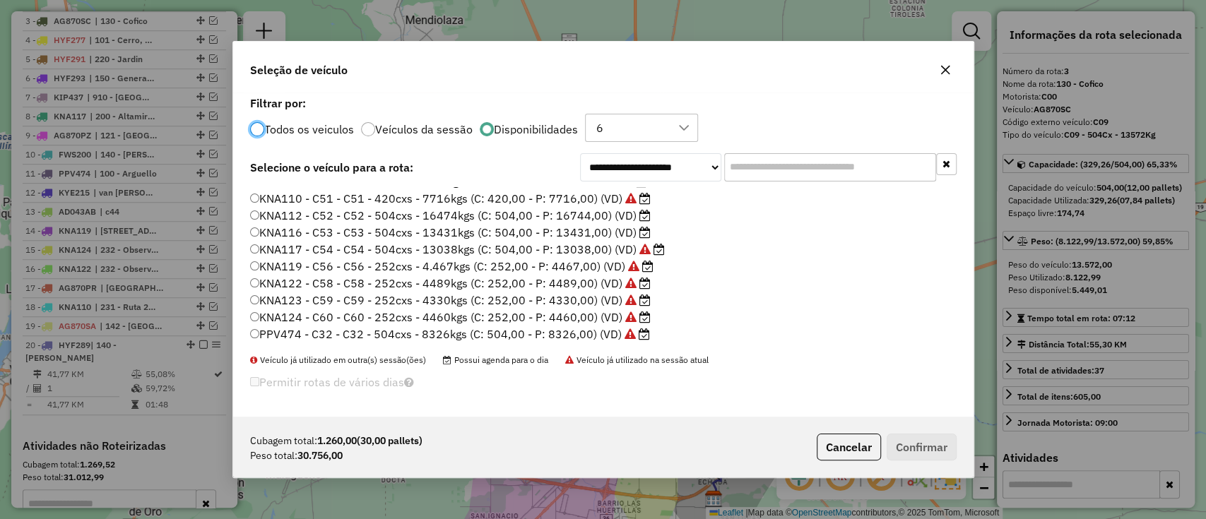
click at [599, 218] on label "KNA112 - C52 - C52 - 504cxs - 16474kgs (C: 504,00 - P: 16744,00) (VD)" at bounding box center [450, 215] width 401 height 17
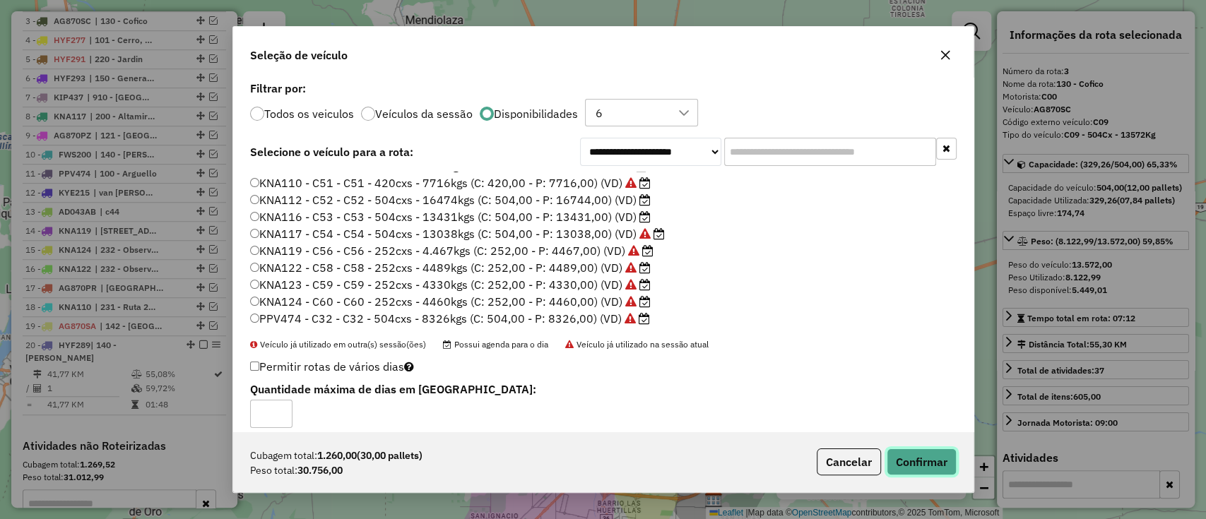
click at [910, 466] on button "Confirmar" at bounding box center [922, 462] width 70 height 27
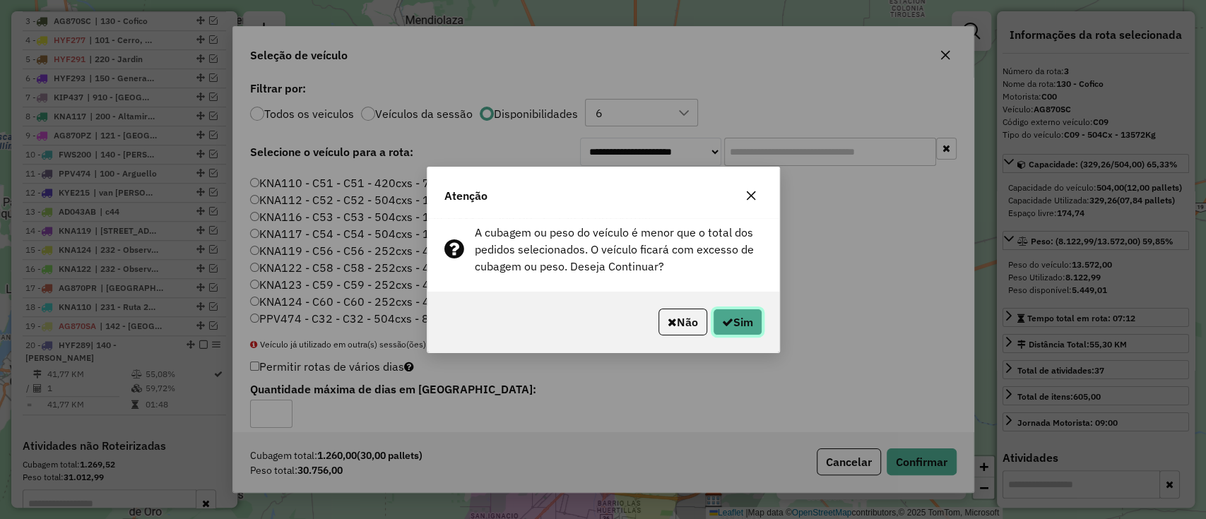
click at [745, 325] on button "Sim" at bounding box center [737, 322] width 49 height 27
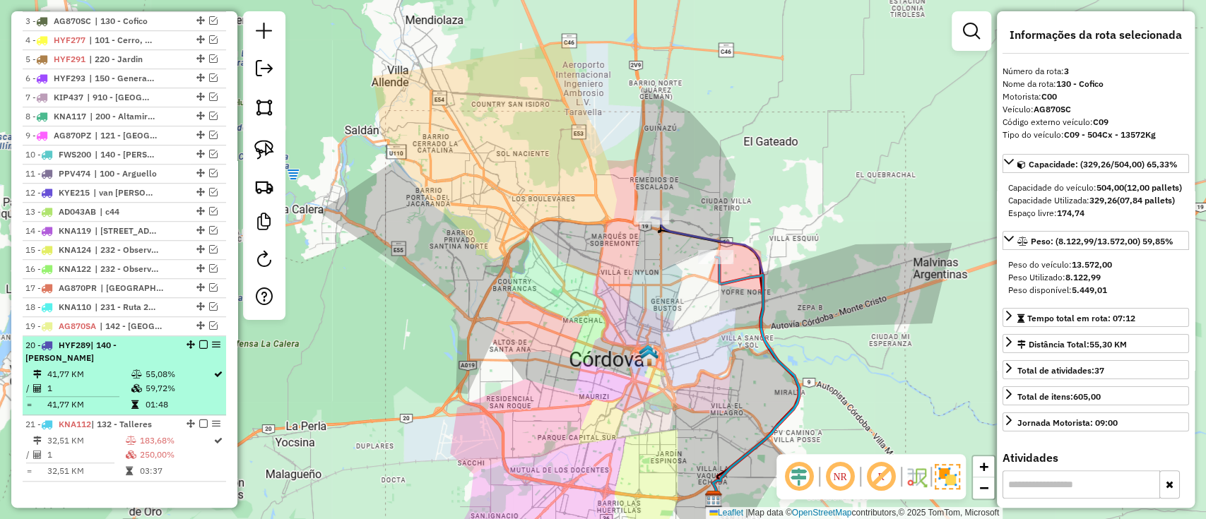
click at [200, 341] on em at bounding box center [203, 345] width 8 height 8
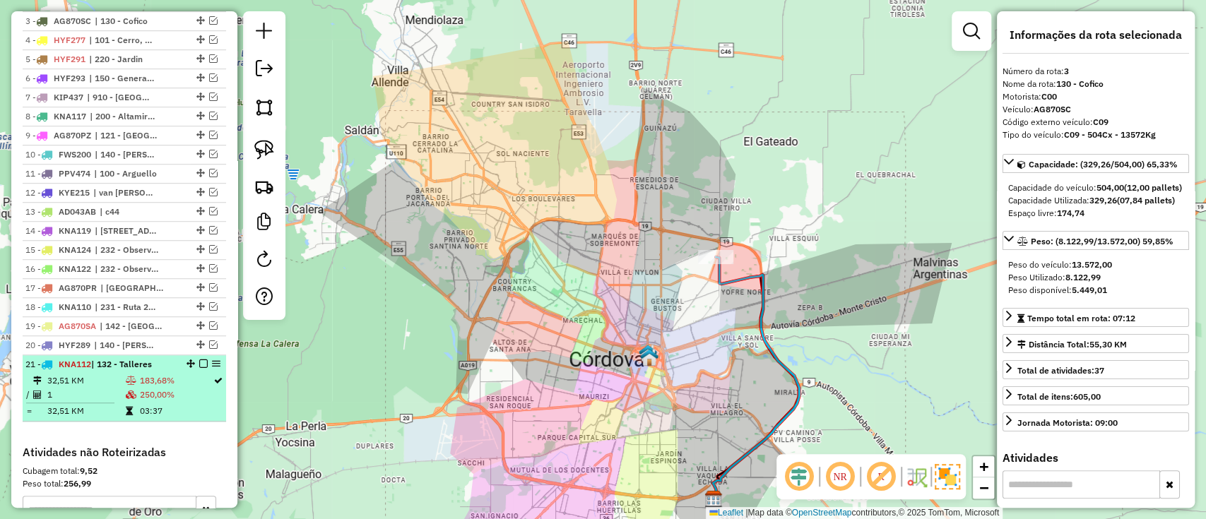
click at [199, 360] on em at bounding box center [203, 364] width 8 height 8
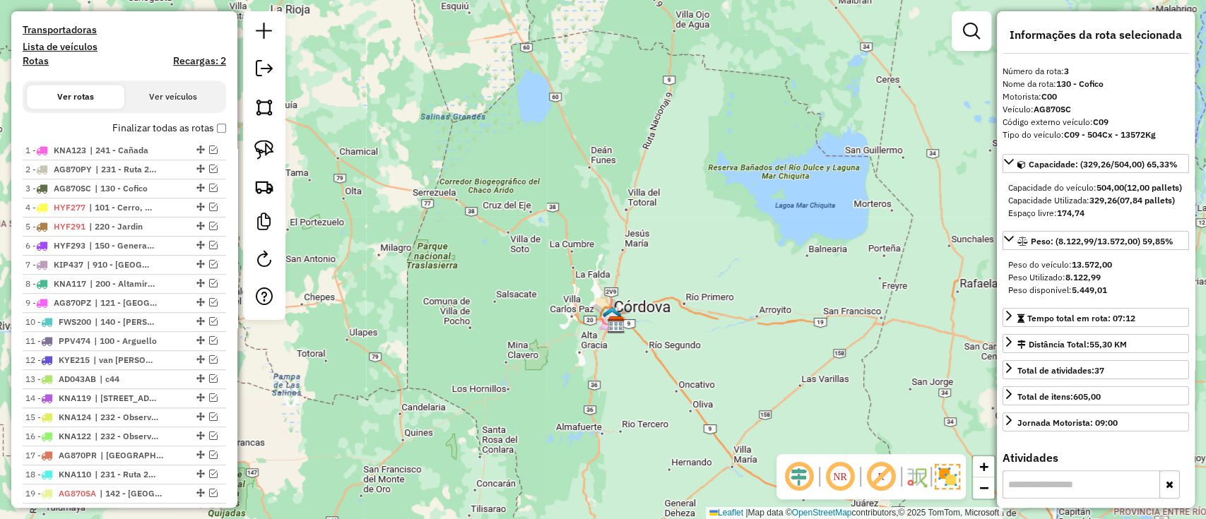
scroll to position [286, 0]
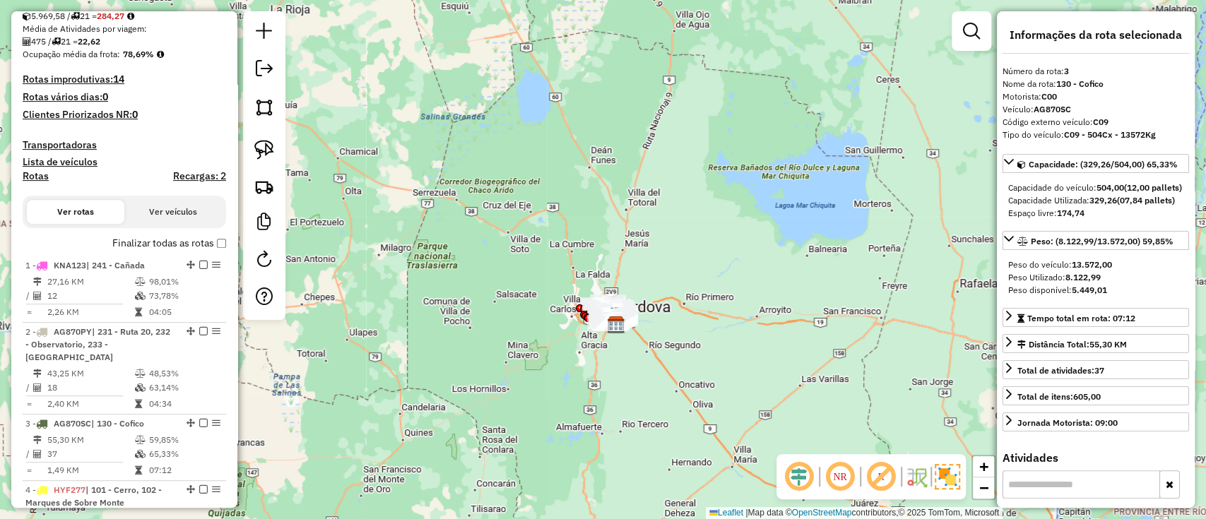
click at [23, 178] on h4 "Rotas" at bounding box center [36, 176] width 26 height 12
select select
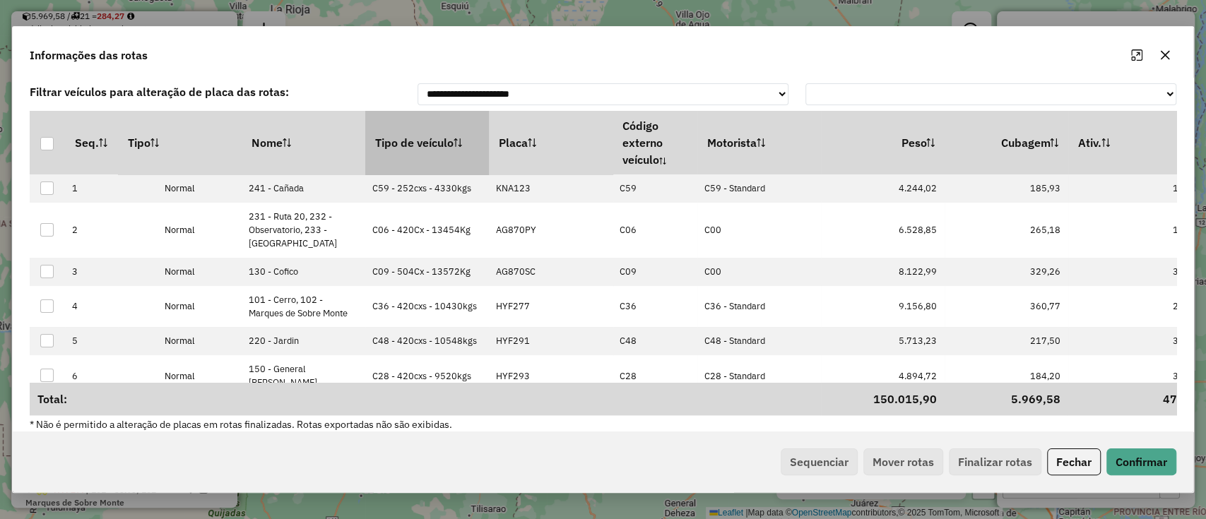
click at [408, 170] on th "Tipo de veículo" at bounding box center [427, 143] width 124 height 64
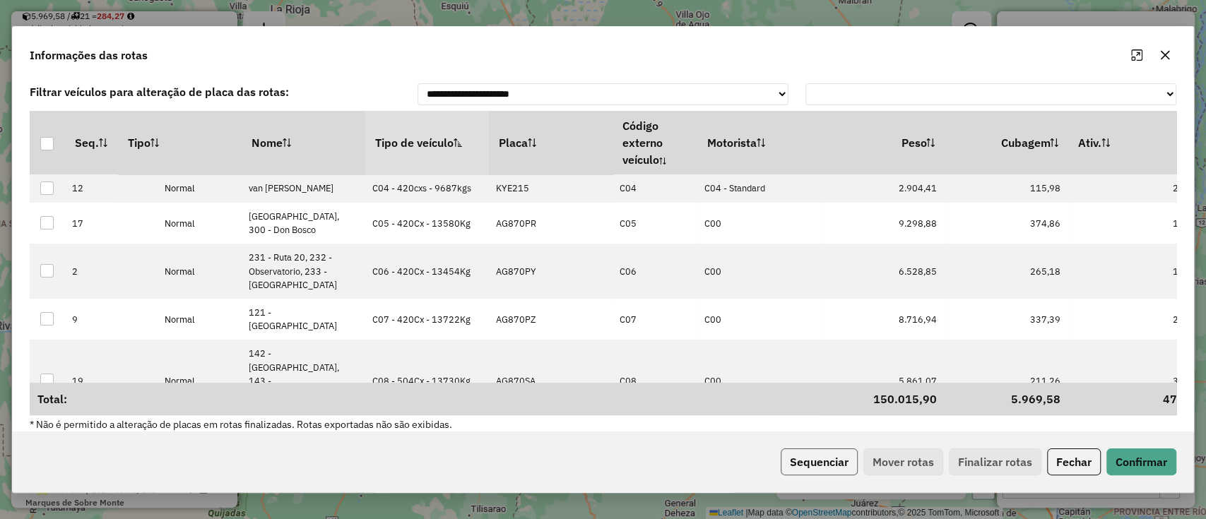
click at [800, 465] on button "Sequenciar" at bounding box center [819, 462] width 77 height 27
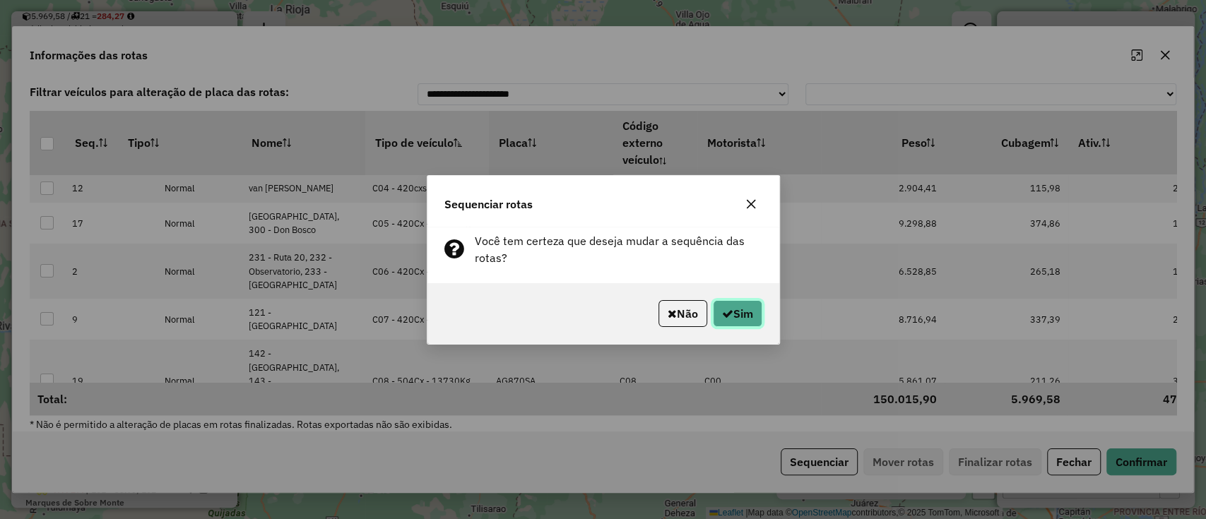
click at [742, 311] on button "Sim" at bounding box center [737, 313] width 49 height 27
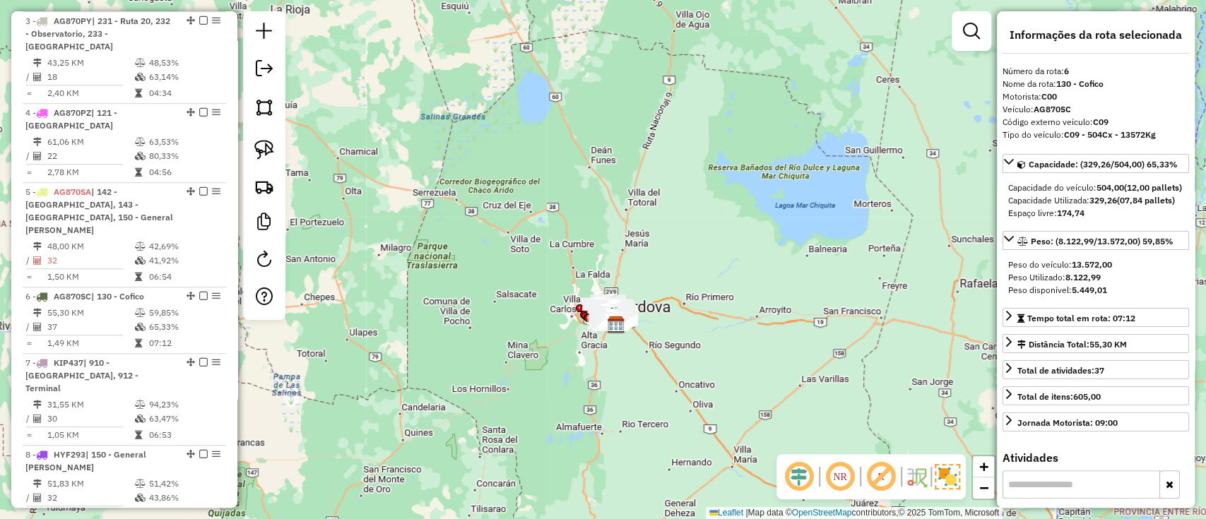
scroll to position [500, 0]
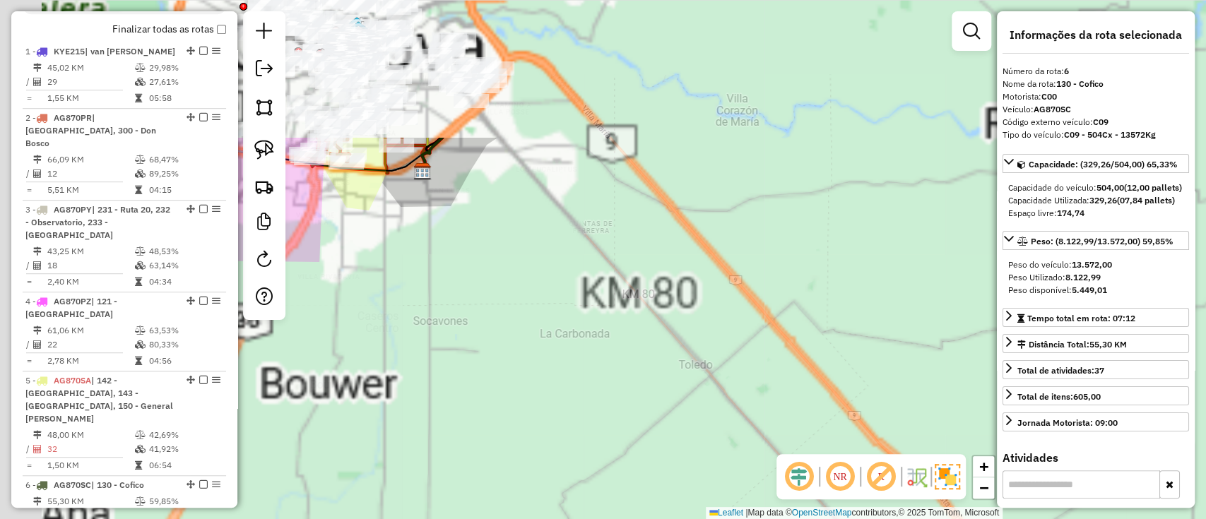
drag, startPoint x: 487, startPoint y: 272, endPoint x: 465, endPoint y: 276, distance: 22.2
click at [828, 519] on html "Aguarde... Pop-up bloqueado! Seu navegador bloqueou automáticamente a abertura …" at bounding box center [603, 259] width 1206 height 519
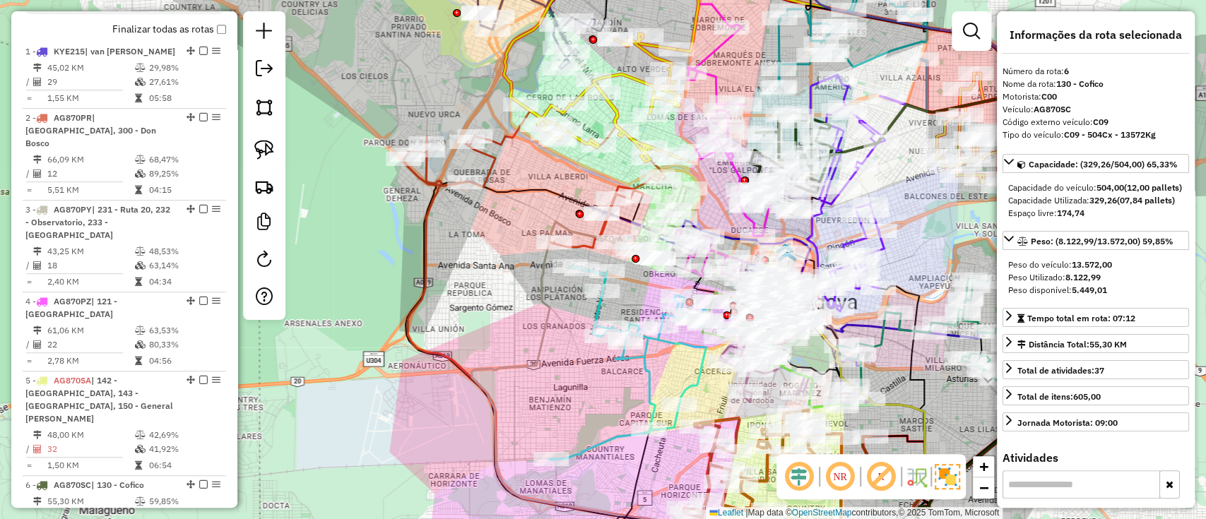
click at [511, 184] on div "Janela de atendimento Grade de atendimento Capacidade Transportadoras Veículos …" at bounding box center [603, 259] width 1206 height 519
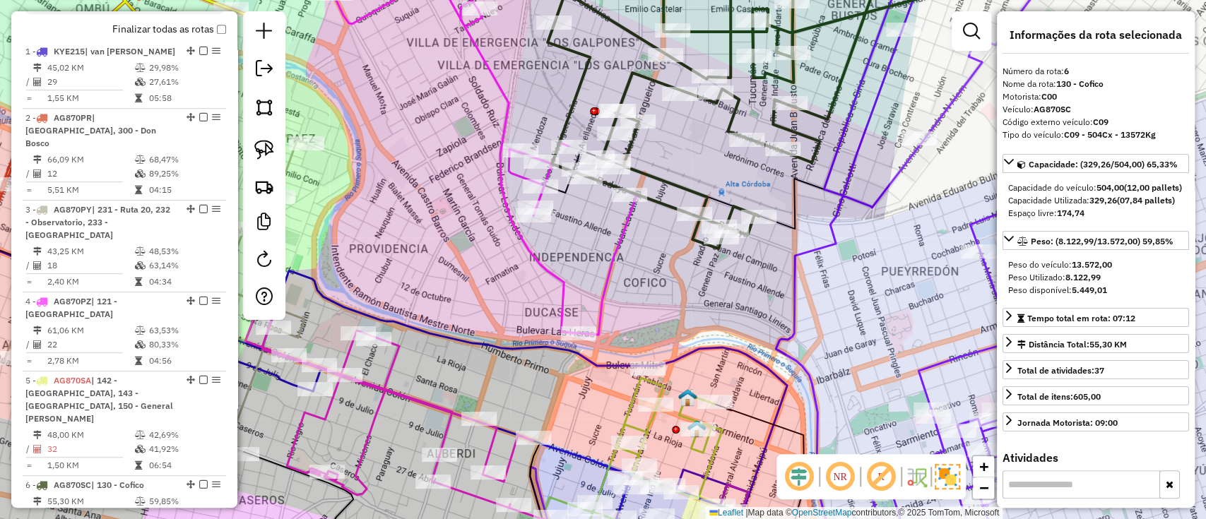
click at [661, 205] on icon at bounding box center [712, 98] width 329 height 300
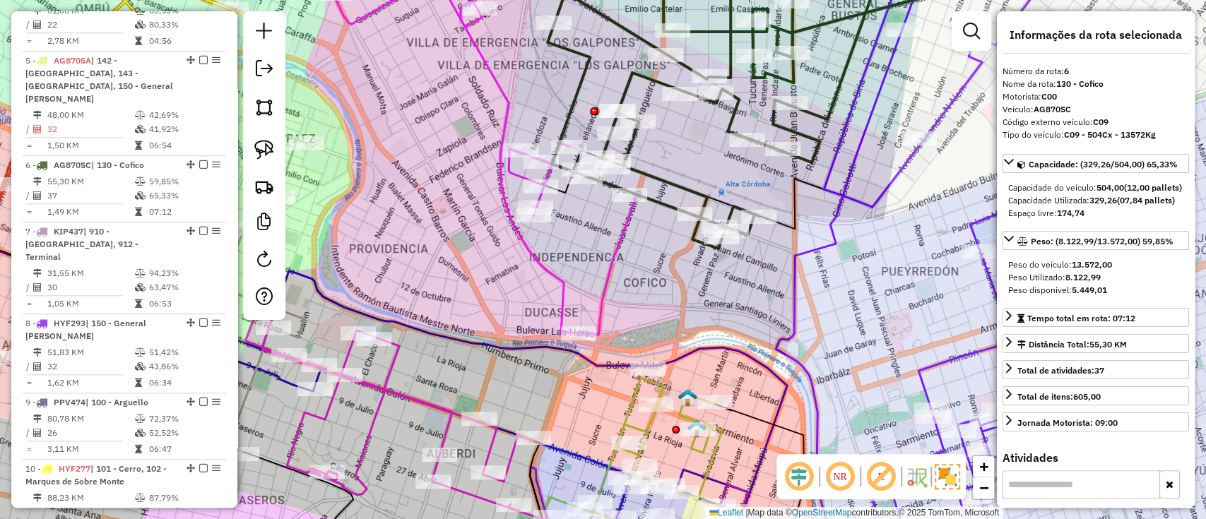
scroll to position [926, 0]
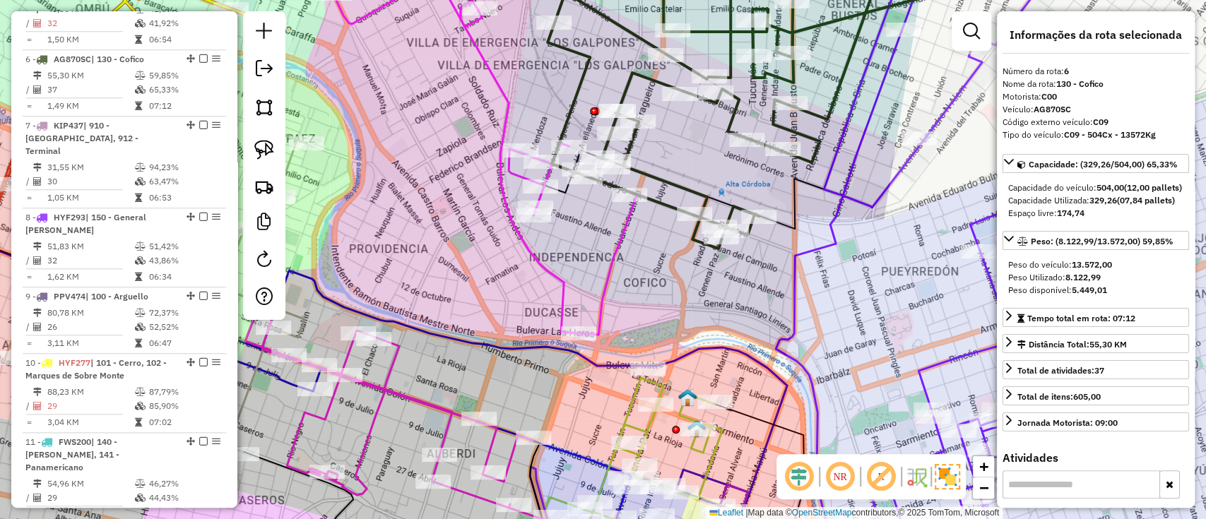
click at [673, 180] on icon at bounding box center [712, 98] width 329 height 300
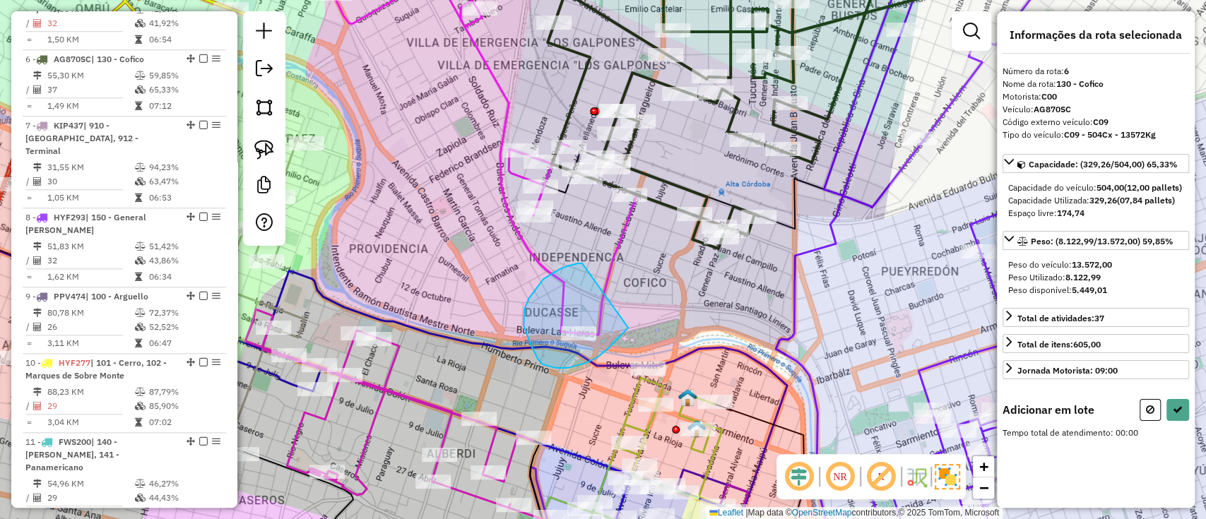
drag, startPoint x: 578, startPoint y: 264, endPoint x: 636, endPoint y: 316, distance: 78.0
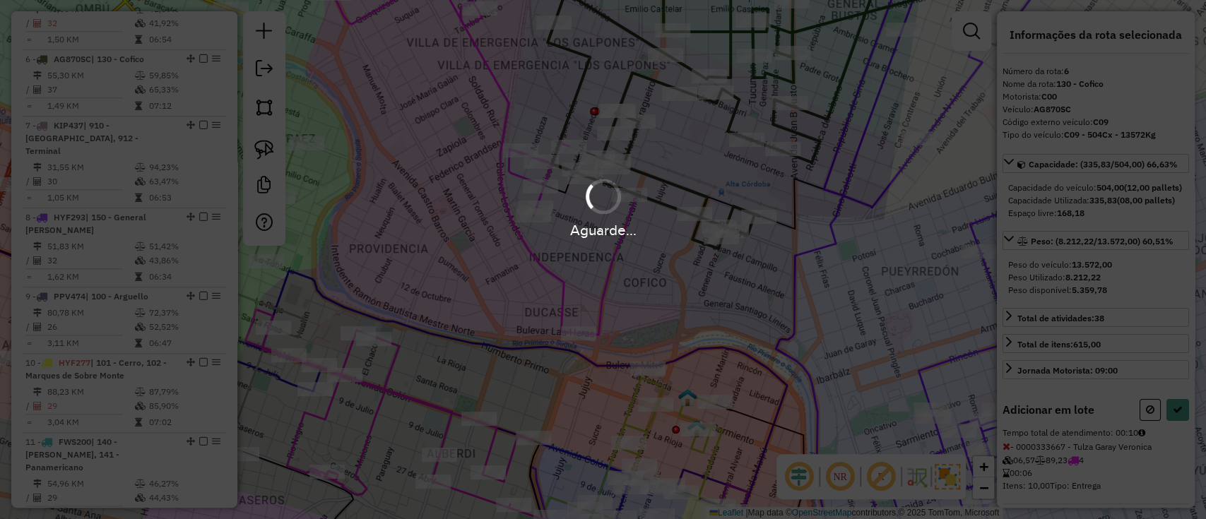
select select "*********"
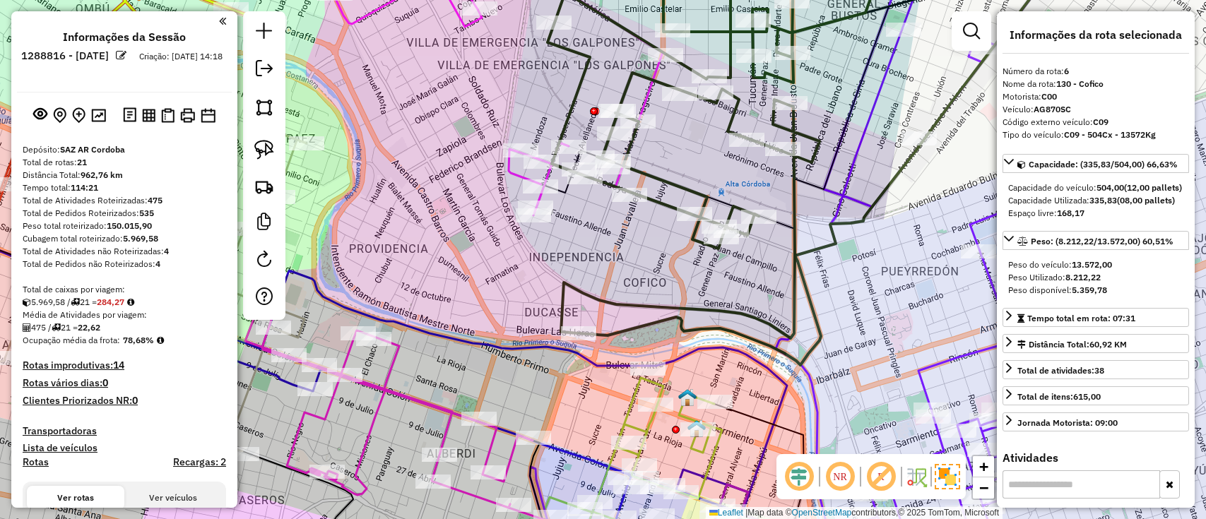
select select "*********"
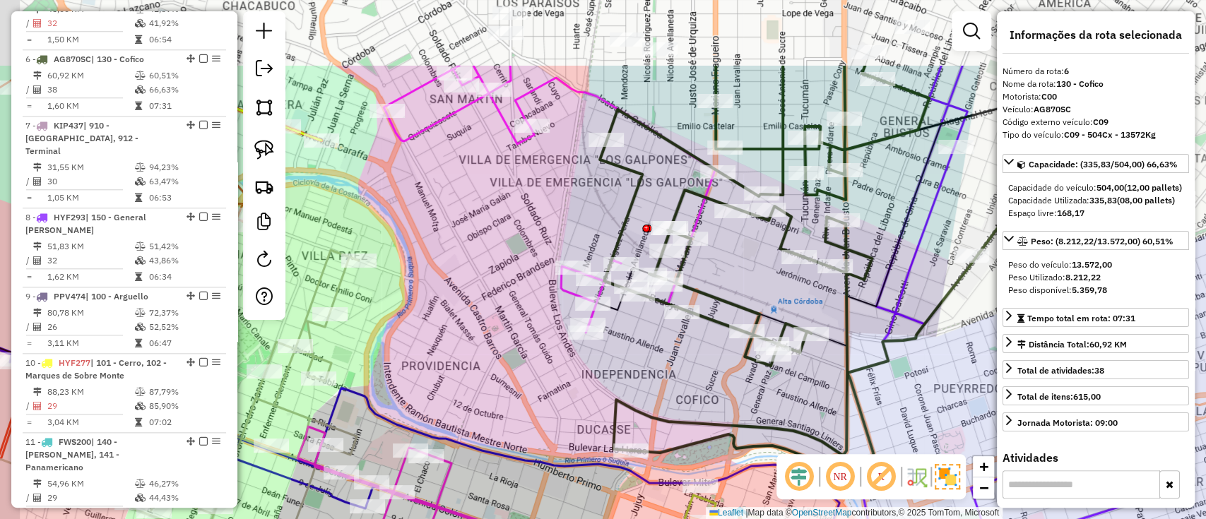
drag, startPoint x: 678, startPoint y: 343, endPoint x: 692, endPoint y: 375, distance: 34.5
click at [691, 374] on div "Janela de atendimento Grade de atendimento Capacidade Transportadoras Veículos …" at bounding box center [603, 259] width 1206 height 519
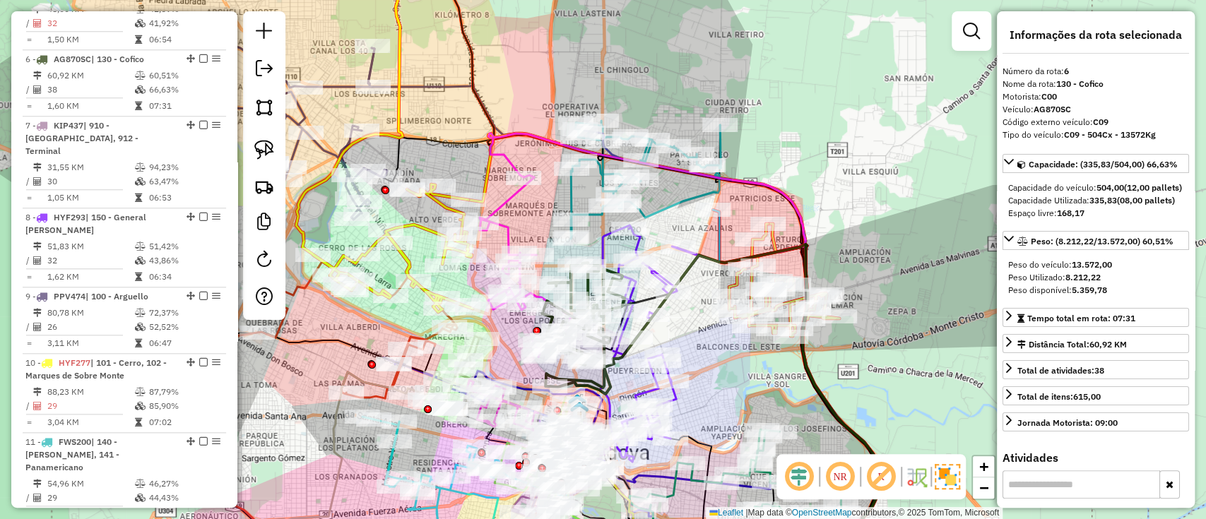
drag, startPoint x: 526, startPoint y: 183, endPoint x: 548, endPoint y: 321, distance: 139.5
click at [548, 320] on div "Janela de atendimento Grade de atendimento Capacidade Transportadoras Veículos …" at bounding box center [603, 259] width 1206 height 519
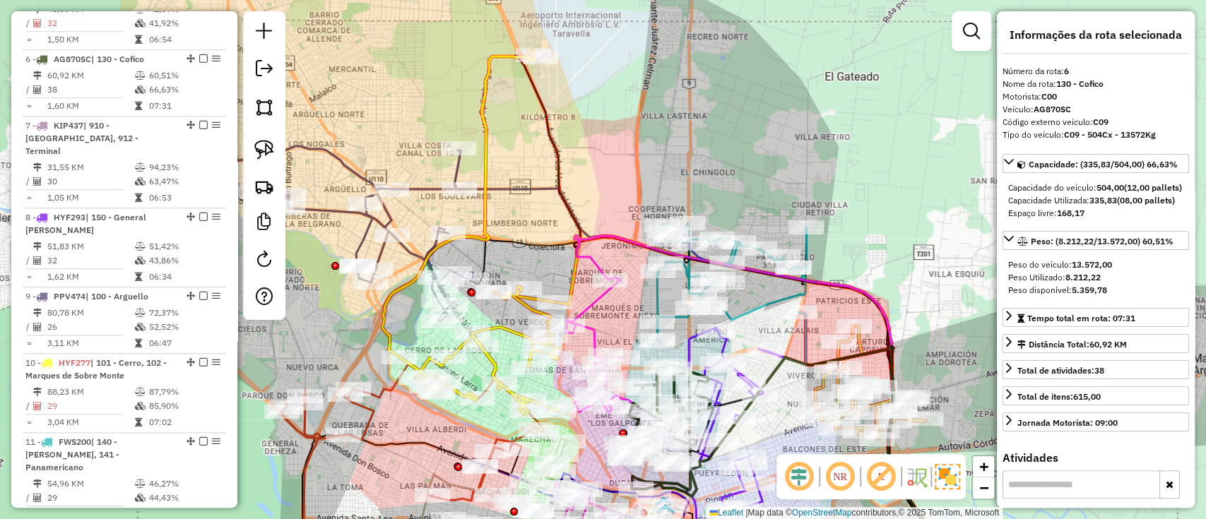
click at [426, 197] on icon at bounding box center [346, 234] width 254 height 176
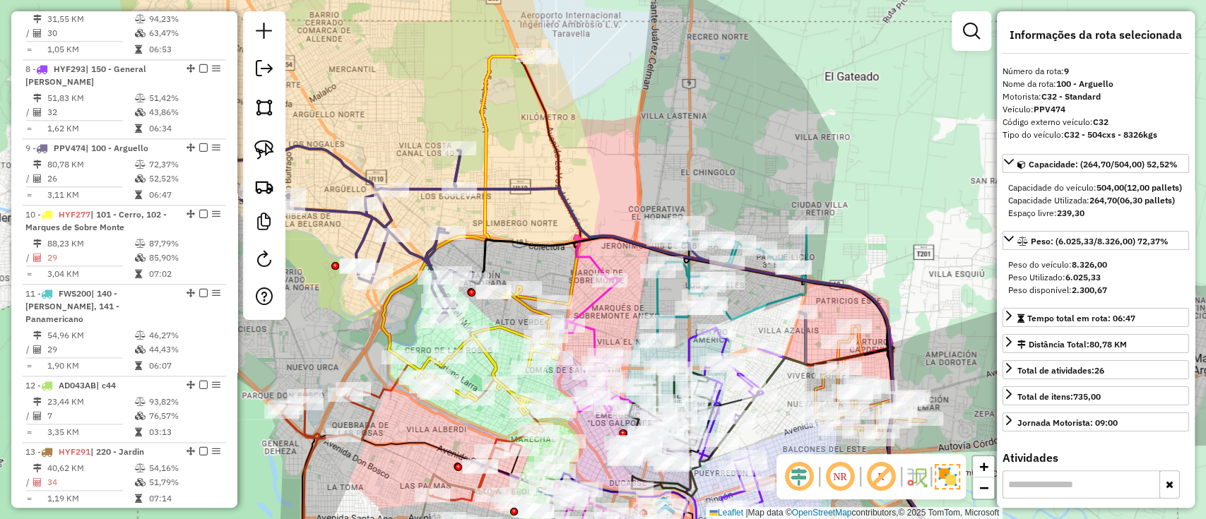
scroll to position [1137, 0]
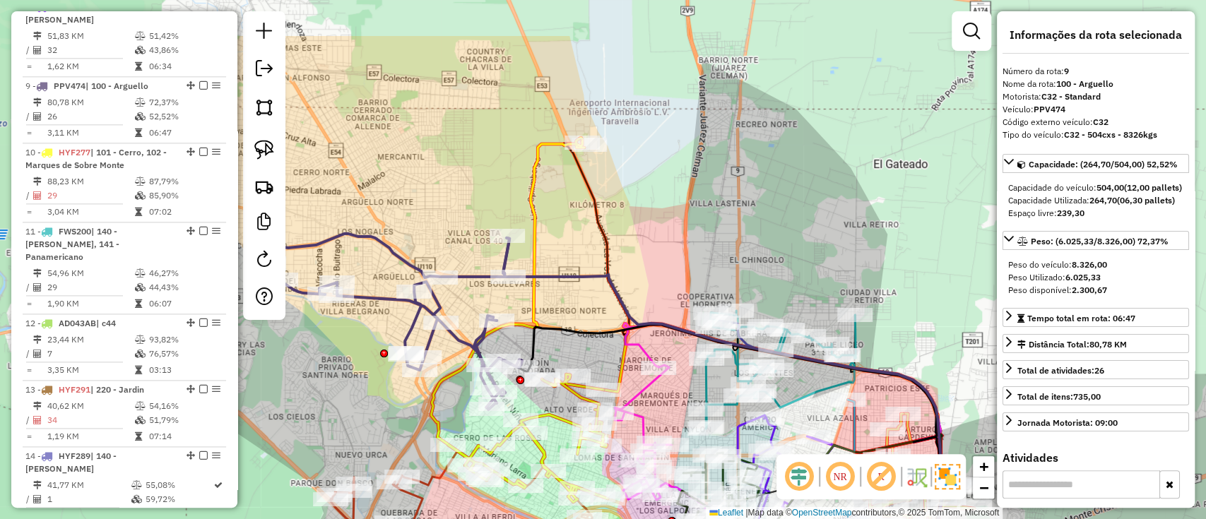
drag, startPoint x: 425, startPoint y: 197, endPoint x: 506, endPoint y: 297, distance: 128.1
click at [499, 297] on icon at bounding box center [395, 322] width 254 height 176
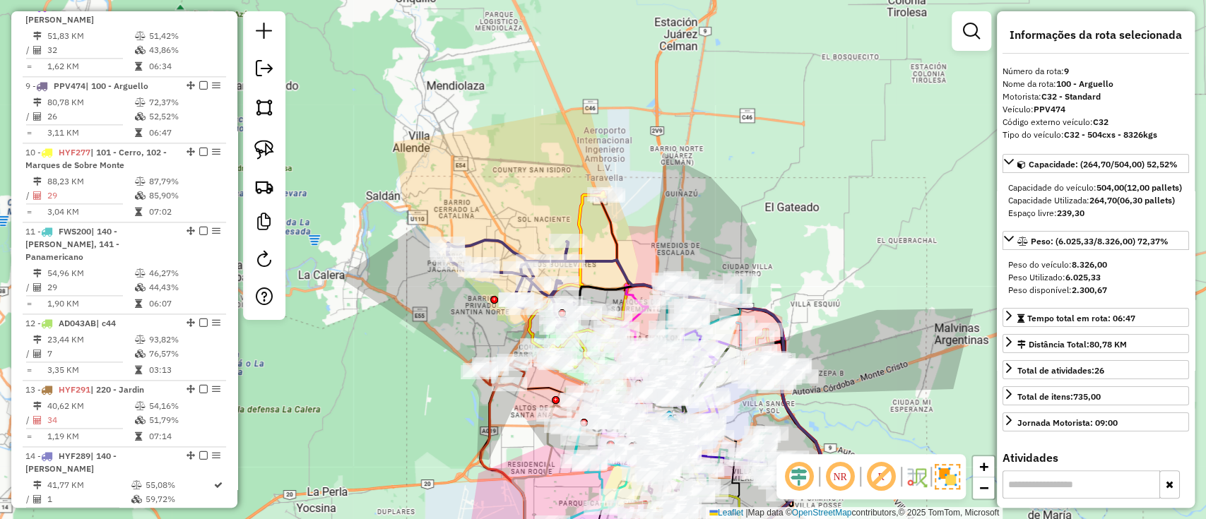
click at [916, 270] on div "Janela de atendimento Grade de atendimento Capacidade Transportadoras Veículos …" at bounding box center [603, 259] width 1206 height 519
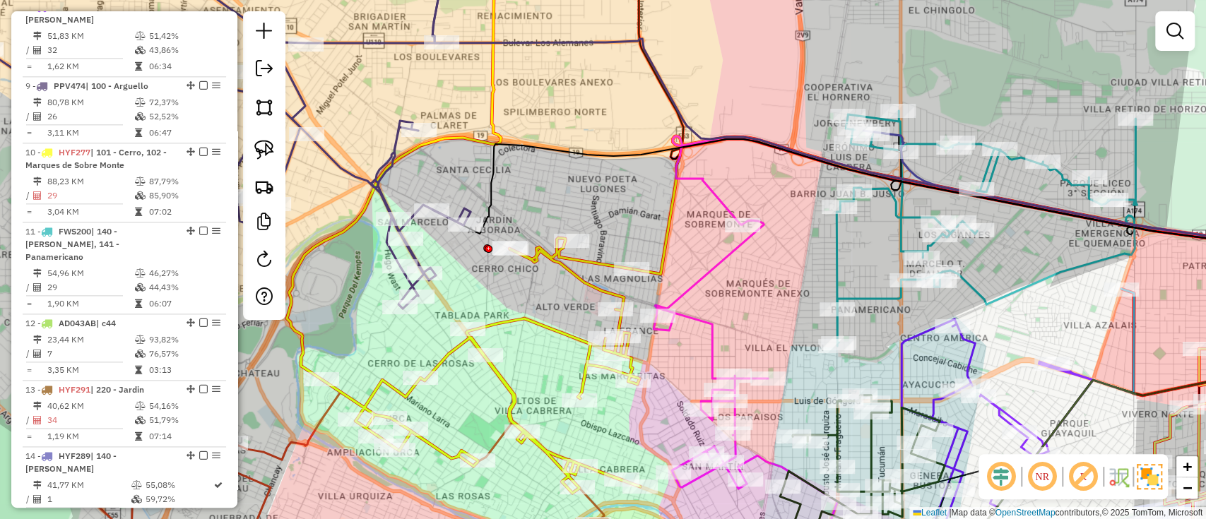
click at [697, 278] on icon at bounding box center [746, 395] width 184 height 351
select select "*********"
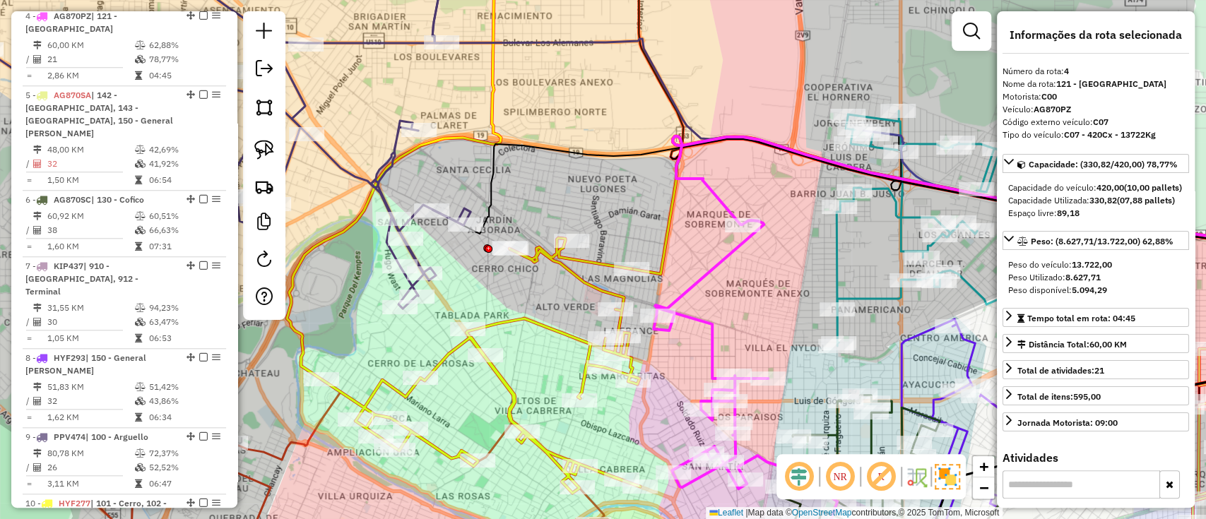
scroll to position [768, 0]
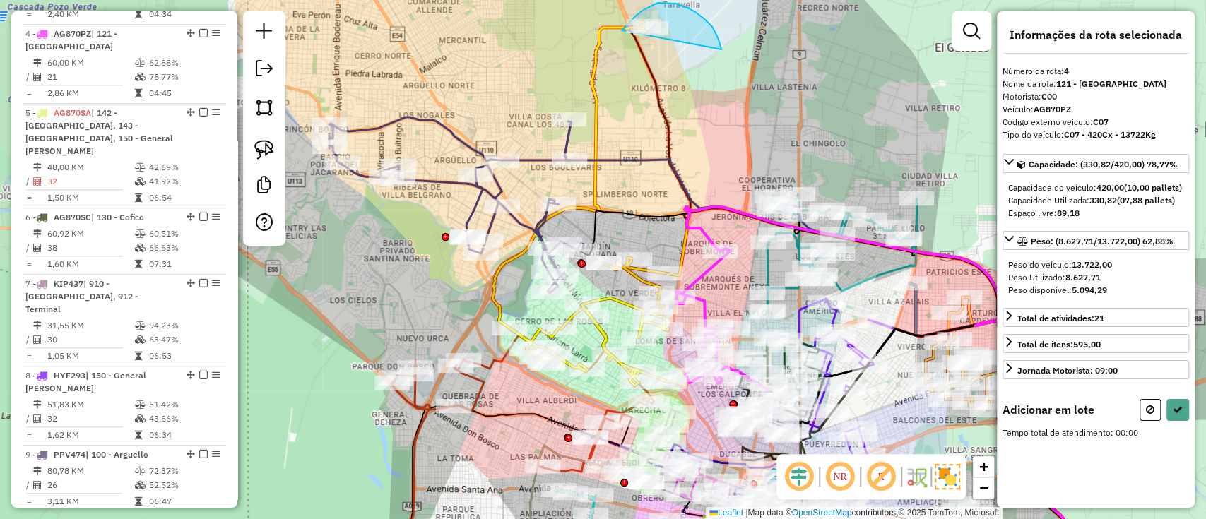
drag, startPoint x: 721, startPoint y: 48, endPoint x: 620, endPoint y: 47, distance: 101.8
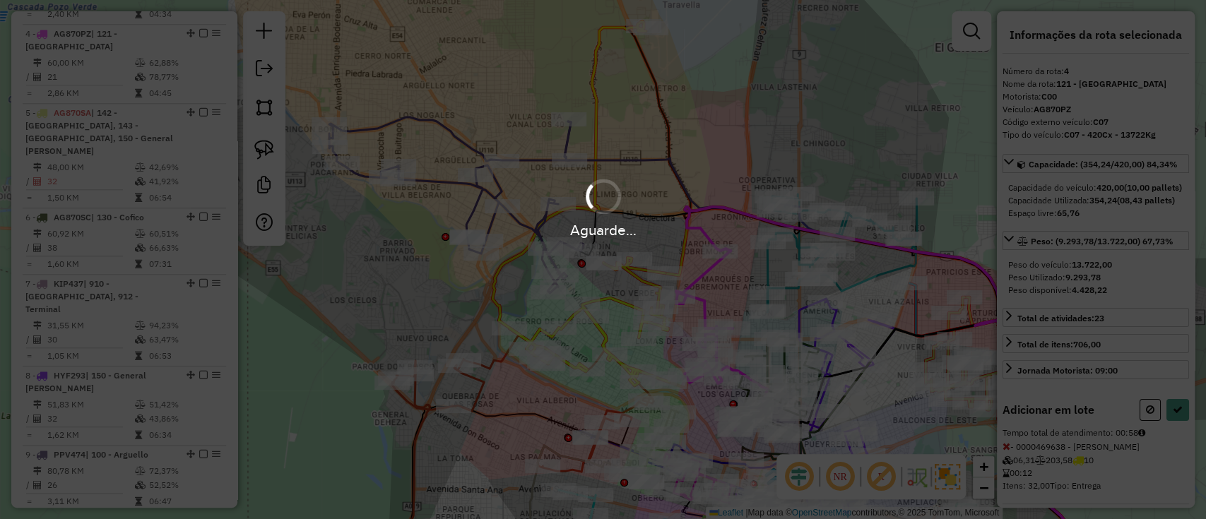
select select "*********"
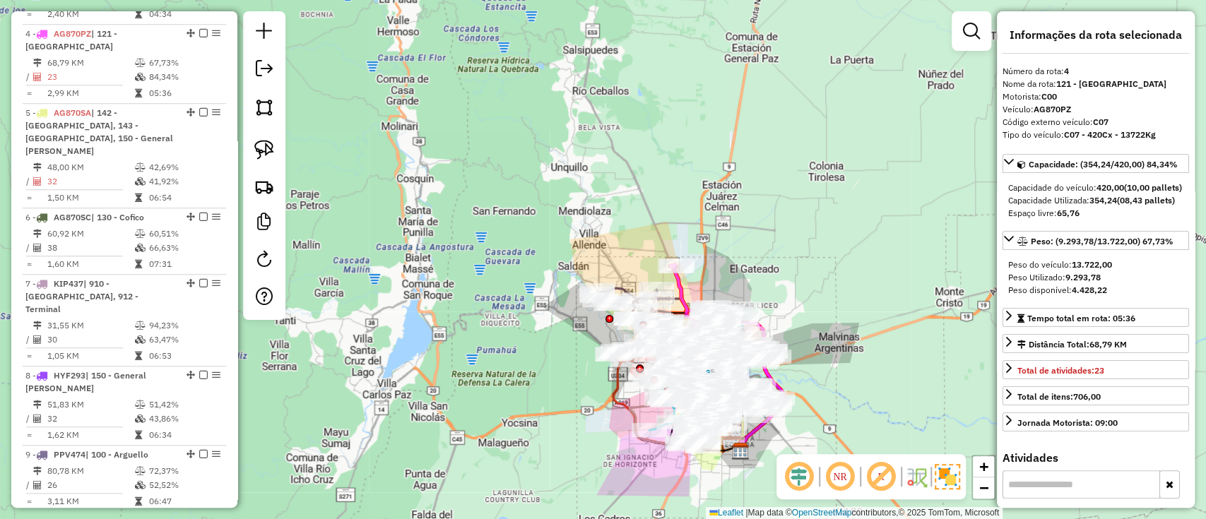
drag, startPoint x: 830, startPoint y: 379, endPoint x: 802, endPoint y: 252, distance: 130.1
click at [813, 270] on div "Janela de atendimento Grade de atendimento Capacidade Transportadoras Veículos …" at bounding box center [603, 259] width 1206 height 519
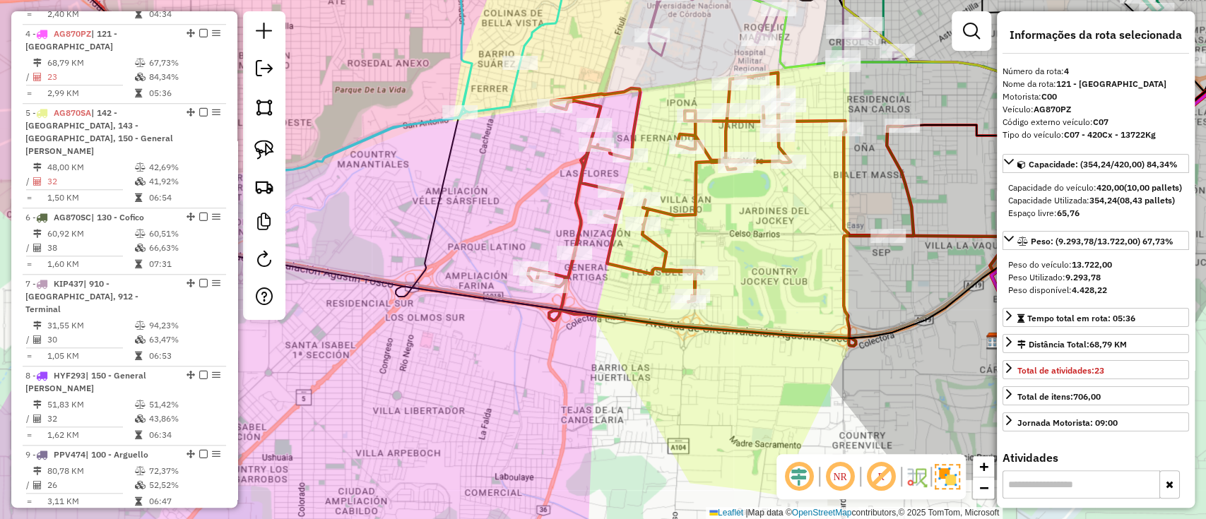
click at [622, 263] on icon at bounding box center [721, 209] width 386 height 273
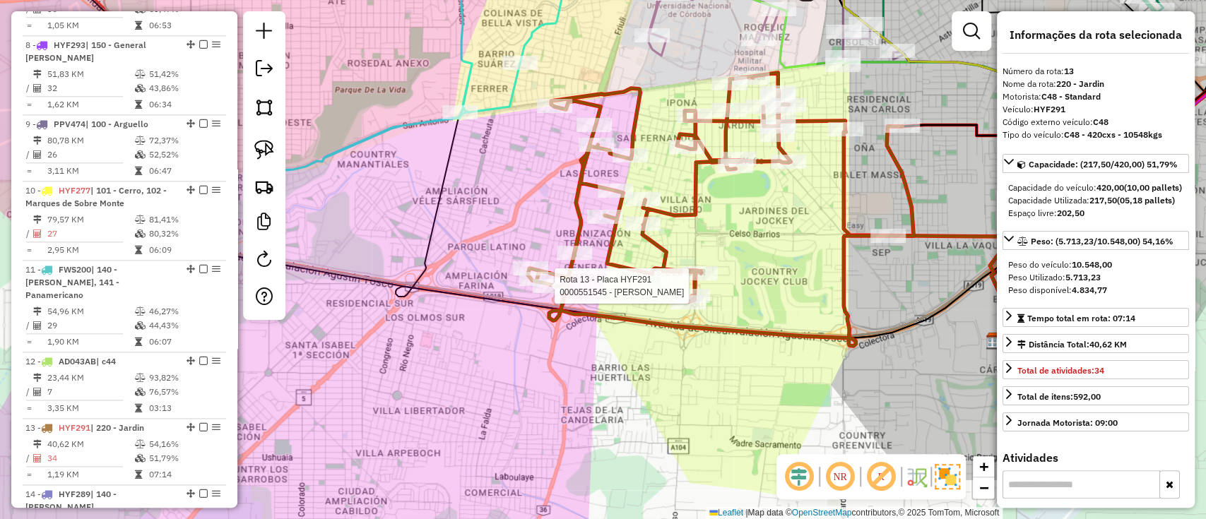
scroll to position [1429, 0]
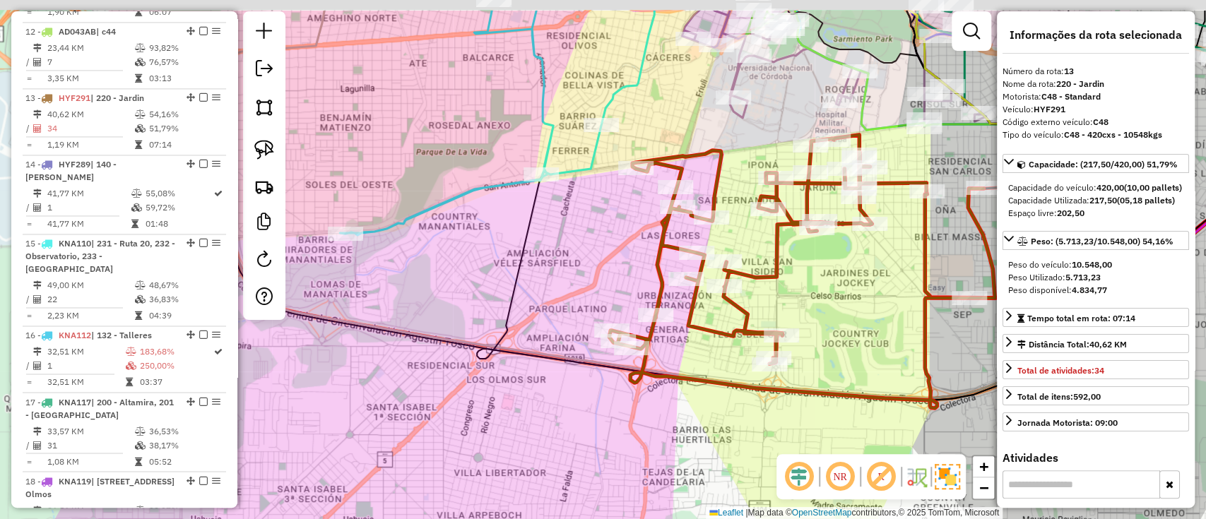
drag, startPoint x: 543, startPoint y: 368, endPoint x: 731, endPoint y: 455, distance: 207.1
click at [731, 455] on div "Janela de atendimento Grade de atendimento Capacidade Transportadoras Veículos …" at bounding box center [603, 259] width 1206 height 519
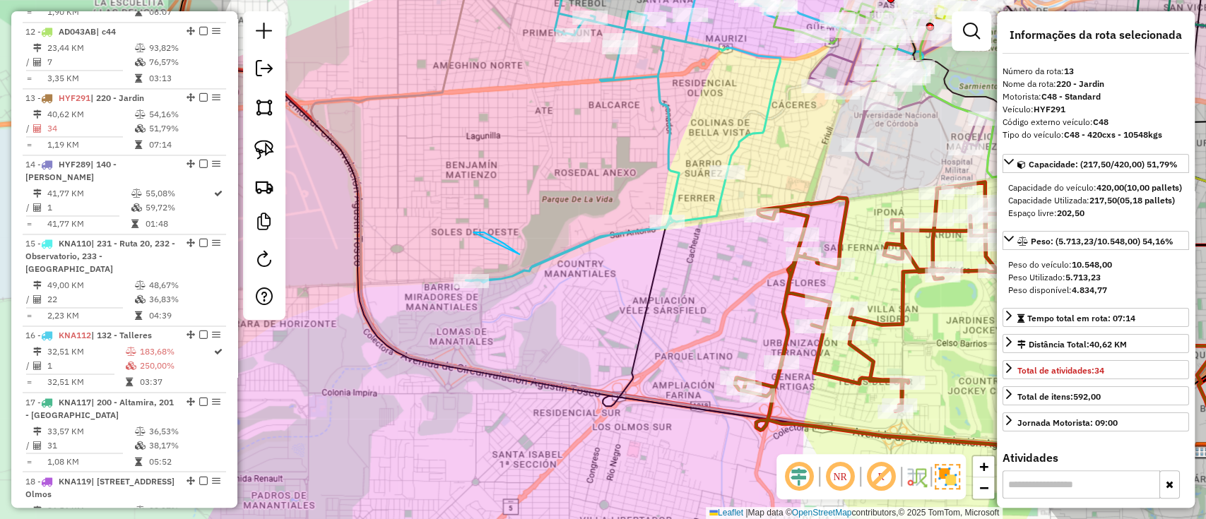
drag, startPoint x: 503, startPoint y: 243, endPoint x: 480, endPoint y: 359, distance: 118.2
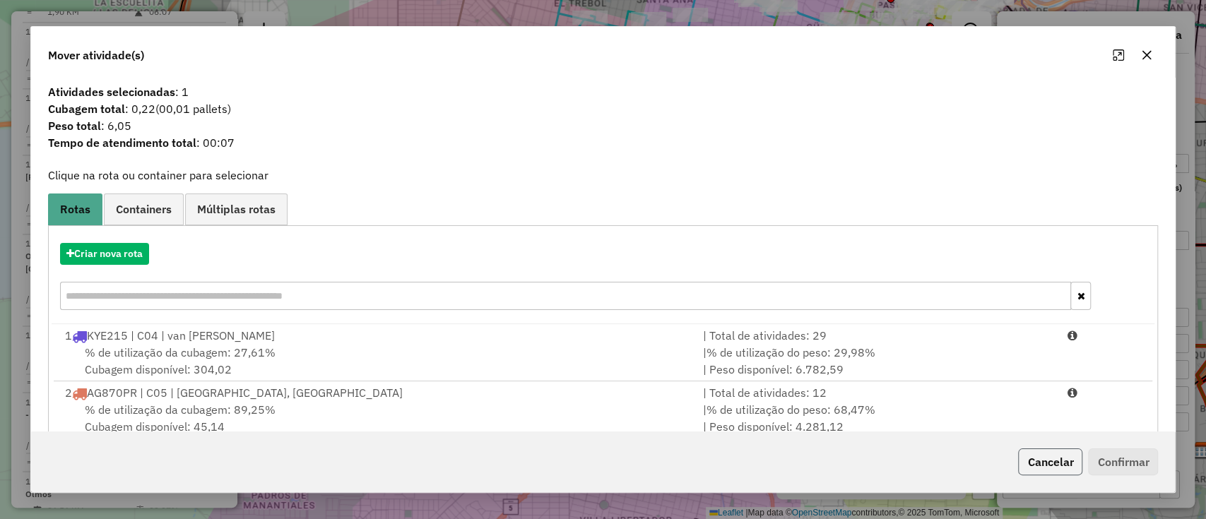
click at [1078, 464] on button "Cancelar" at bounding box center [1050, 462] width 64 height 27
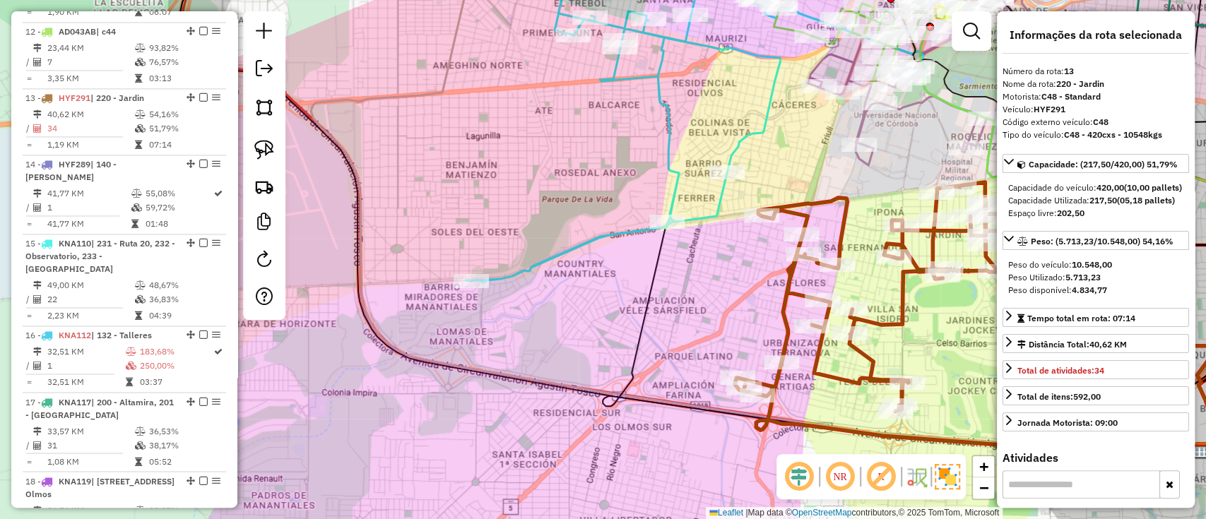
click at [786, 319] on icon at bounding box center [928, 318] width 386 height 273
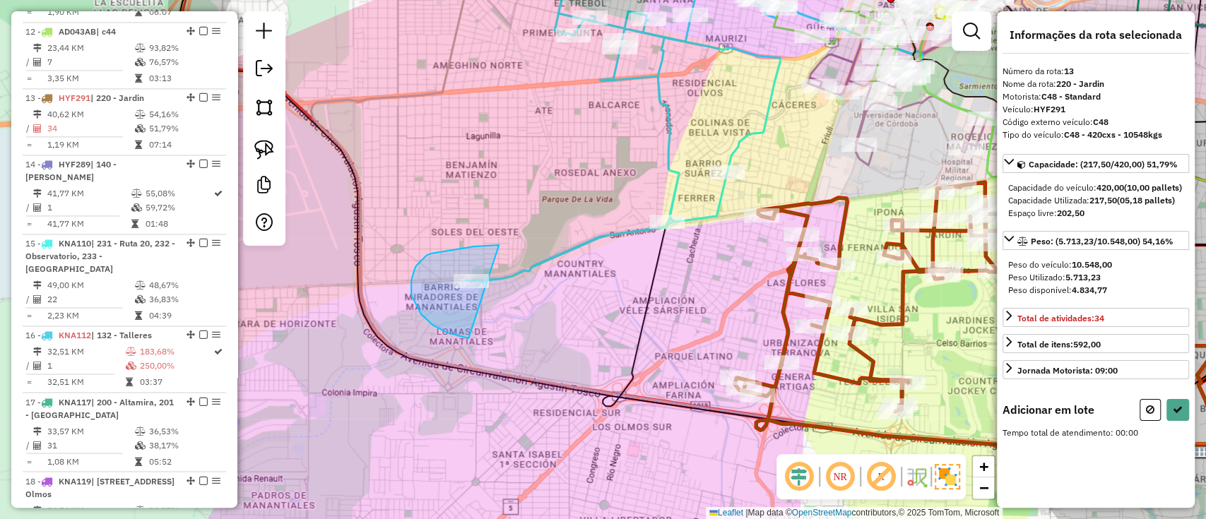
drag, startPoint x: 455, startPoint y: 250, endPoint x: 484, endPoint y: 340, distance: 94.3
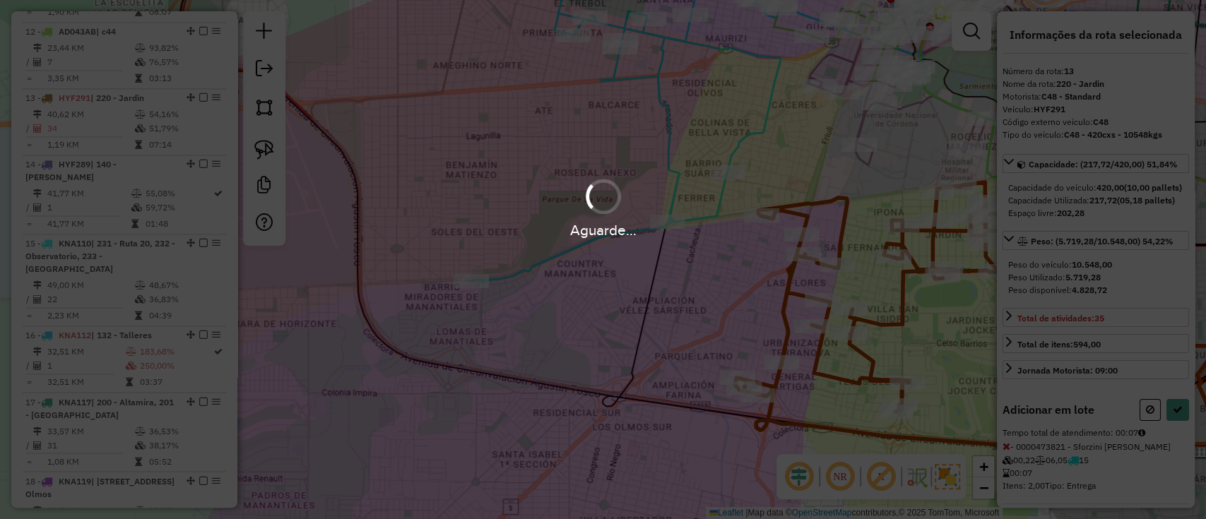
select select "*********"
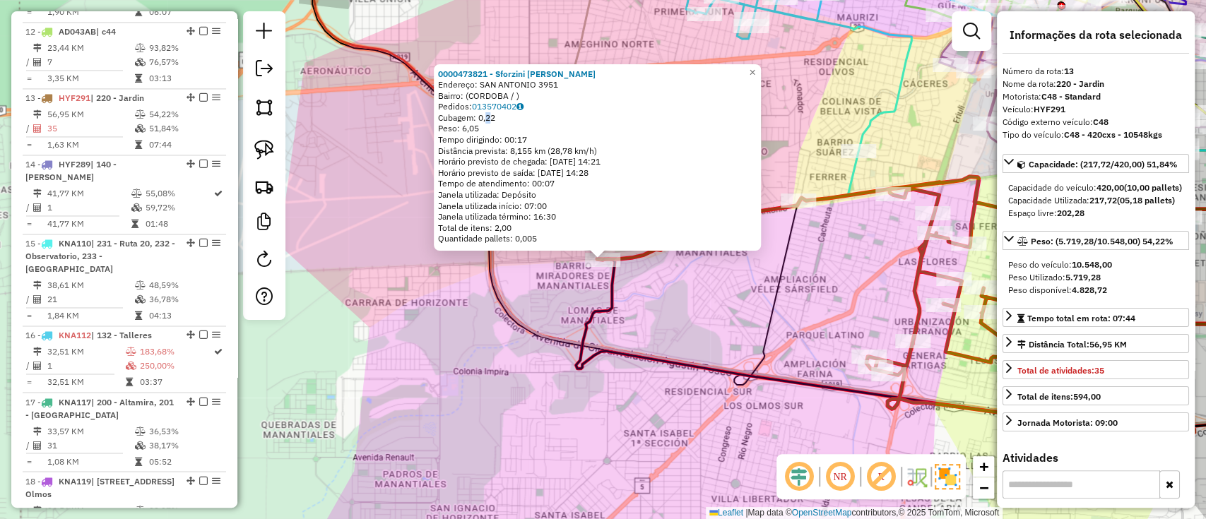
click at [490, 119] on span "Cubagem: 0,22" at bounding box center [466, 117] width 57 height 11
click at [478, 127] on span "Peso: 6,05" at bounding box center [458, 128] width 41 height 11
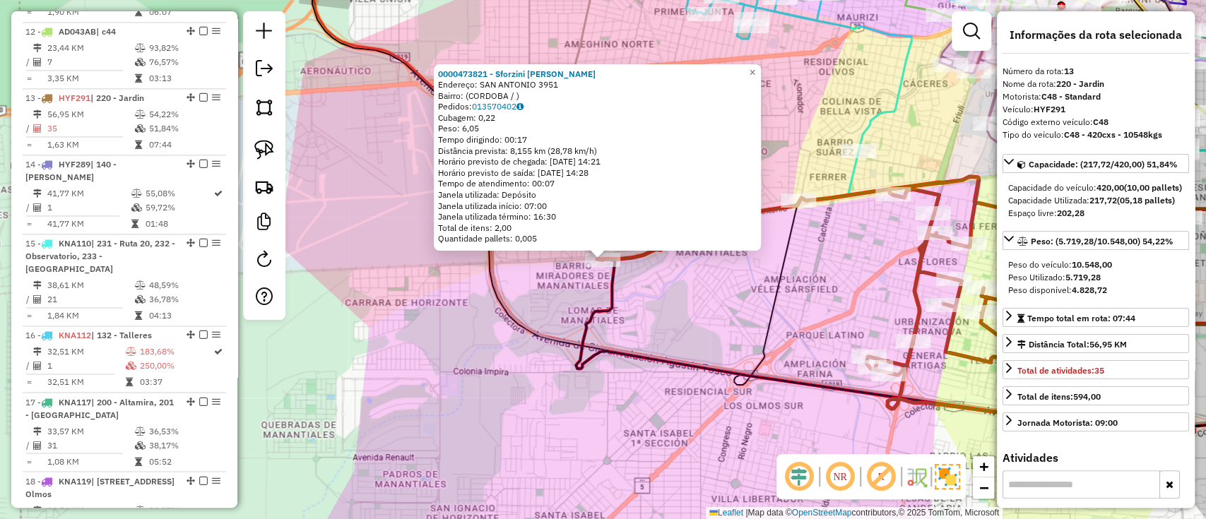
click at [478, 127] on span "Peso: 6,05" at bounding box center [458, 128] width 41 height 11
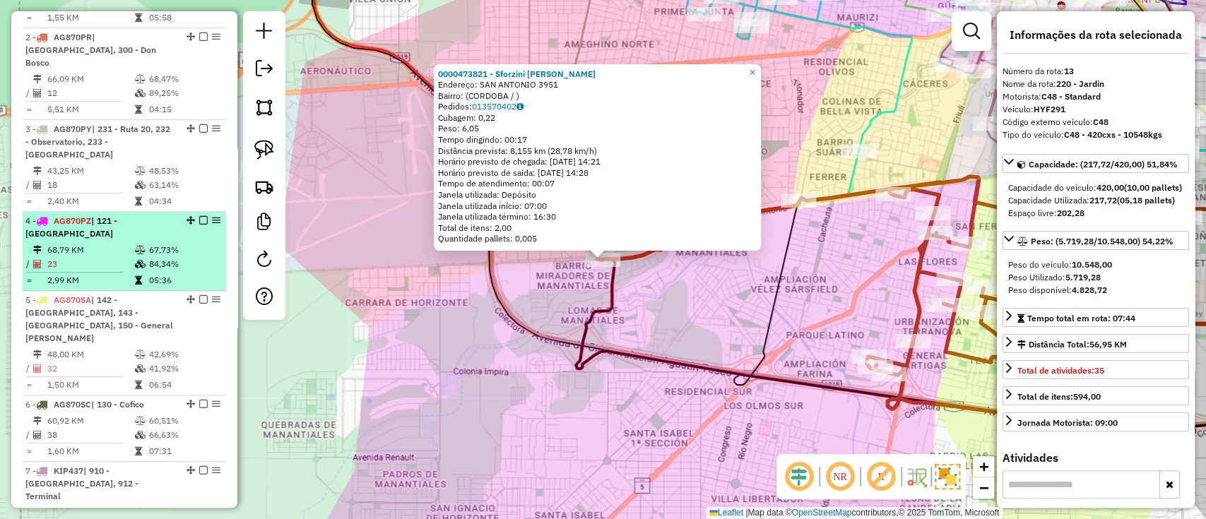
scroll to position [204, 0]
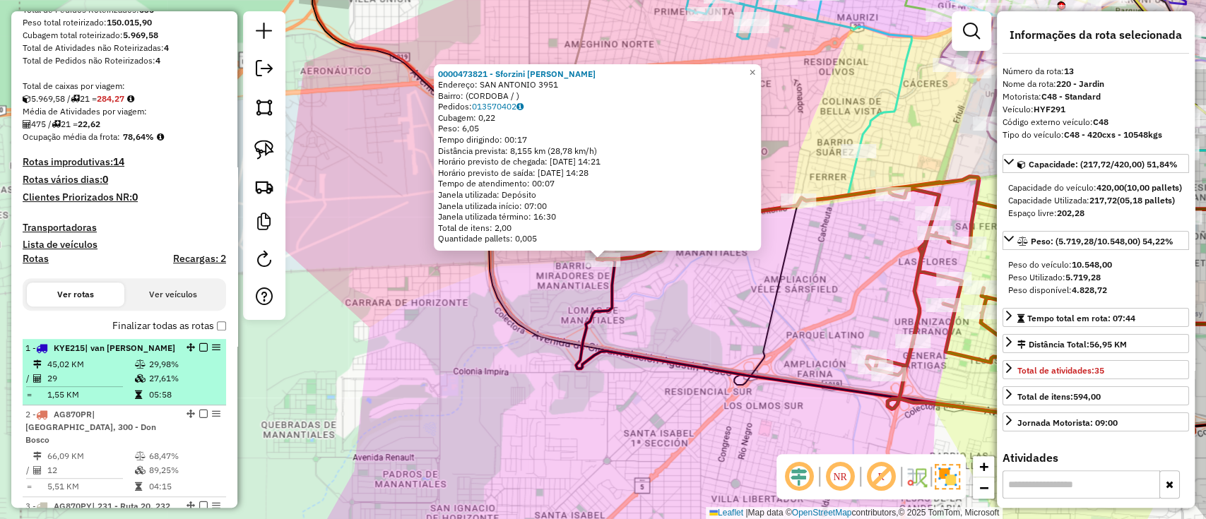
click at [199, 346] on em at bounding box center [203, 347] width 8 height 8
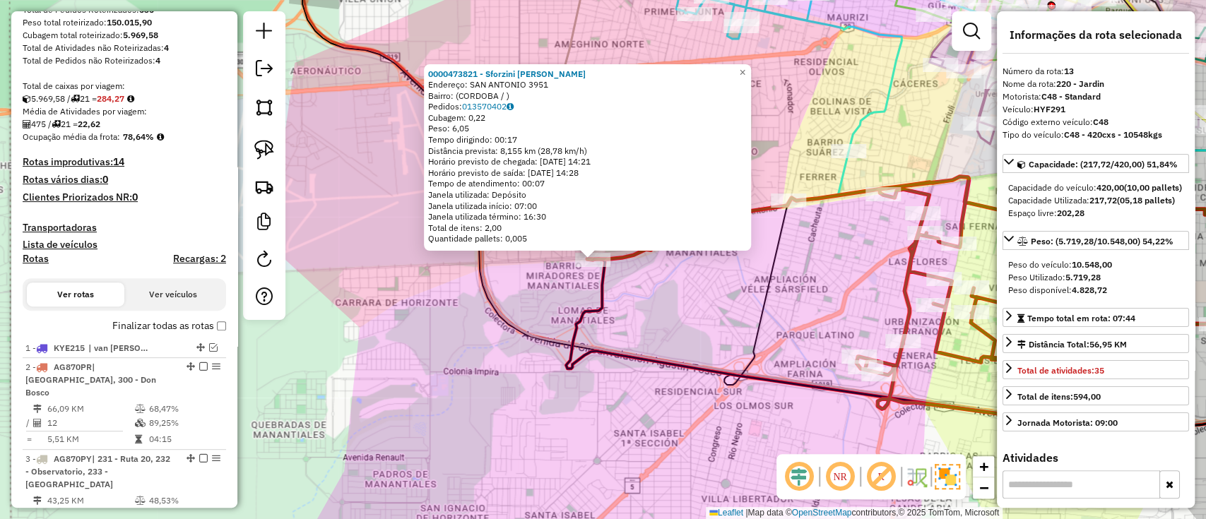
drag, startPoint x: 733, startPoint y: 320, endPoint x: 466, endPoint y: 361, distance: 269.5
click at [473, 358] on div "0000473821 - Sforzini [PERSON_NAME]: SAN ANTONIO 3951 Bairro: ([GEOGRAPHIC_DATA…" at bounding box center [603, 259] width 1206 height 519
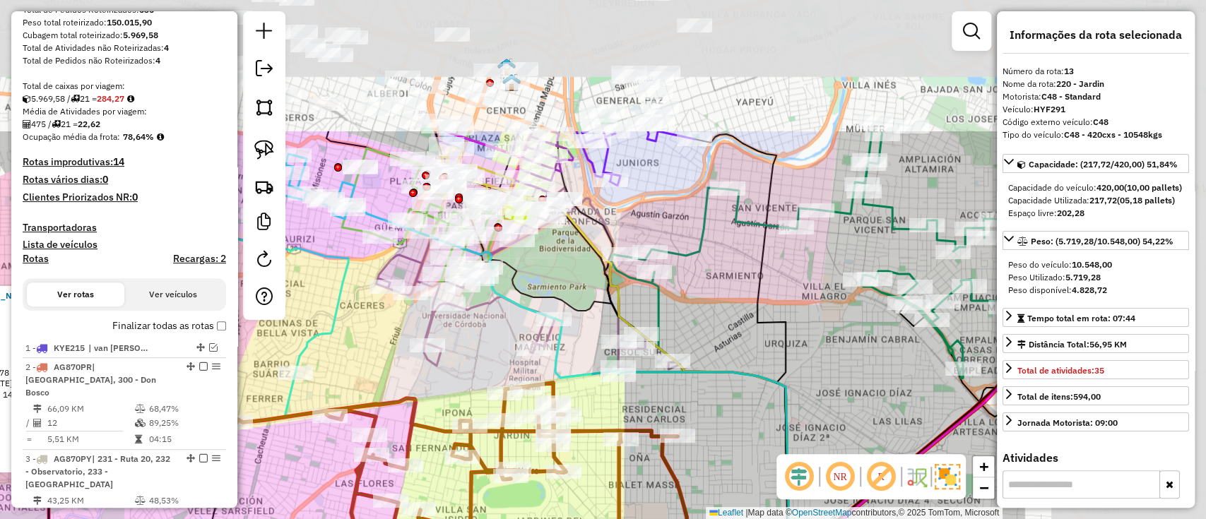
drag, startPoint x: 916, startPoint y: 232, endPoint x: 620, endPoint y: 438, distance: 360.3
click at [622, 437] on div "0000473821 - Sforzini [PERSON_NAME]: SAN ANTONIO 3951 Bairro: ([GEOGRAPHIC_DATA…" at bounding box center [603, 259] width 1206 height 519
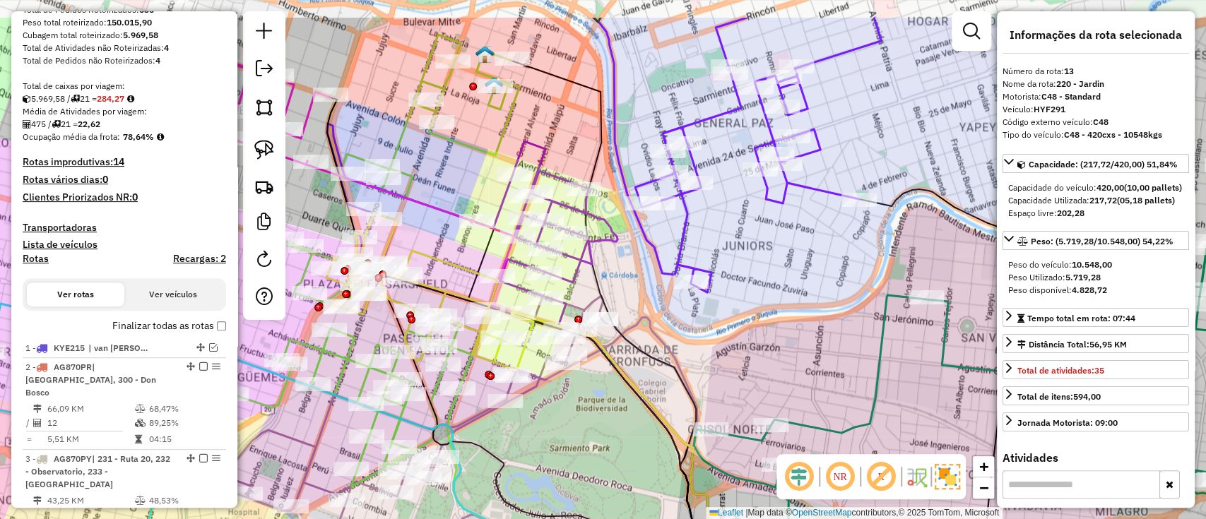
drag, startPoint x: 656, startPoint y: 331, endPoint x: 702, endPoint y: 392, distance: 76.7
click at [702, 392] on icon at bounding box center [492, 468] width 538 height 345
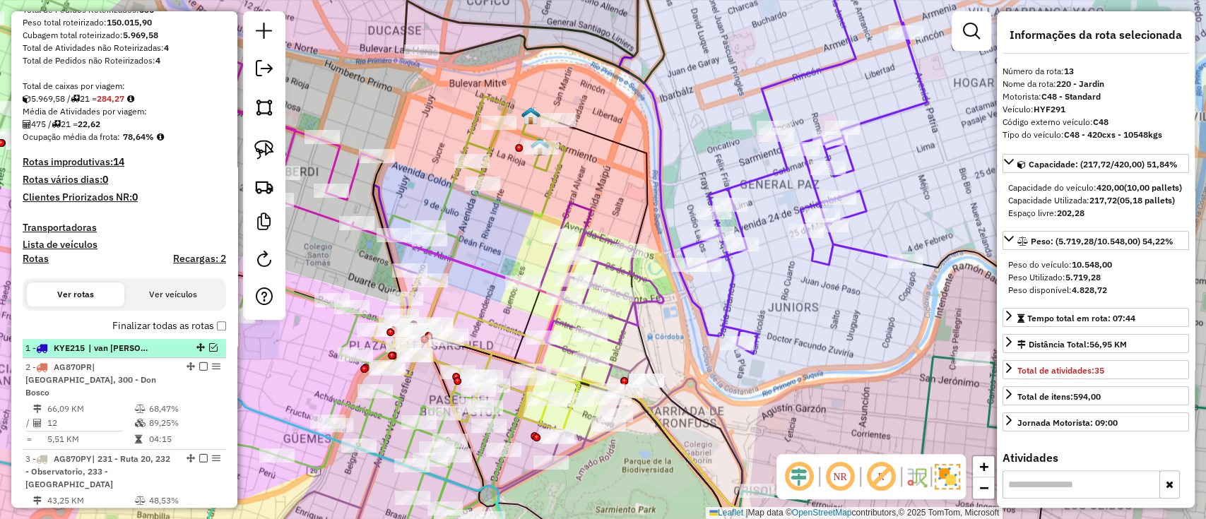
click at [143, 348] on span "| van [PERSON_NAME]" at bounding box center [120, 348] width 65 height 13
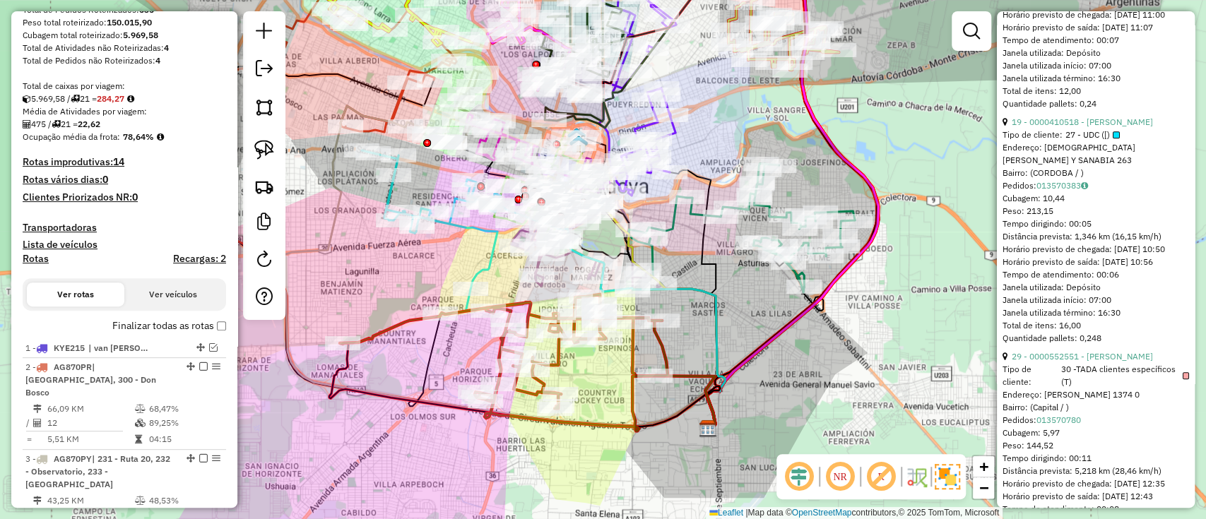
scroll to position [942, 0]
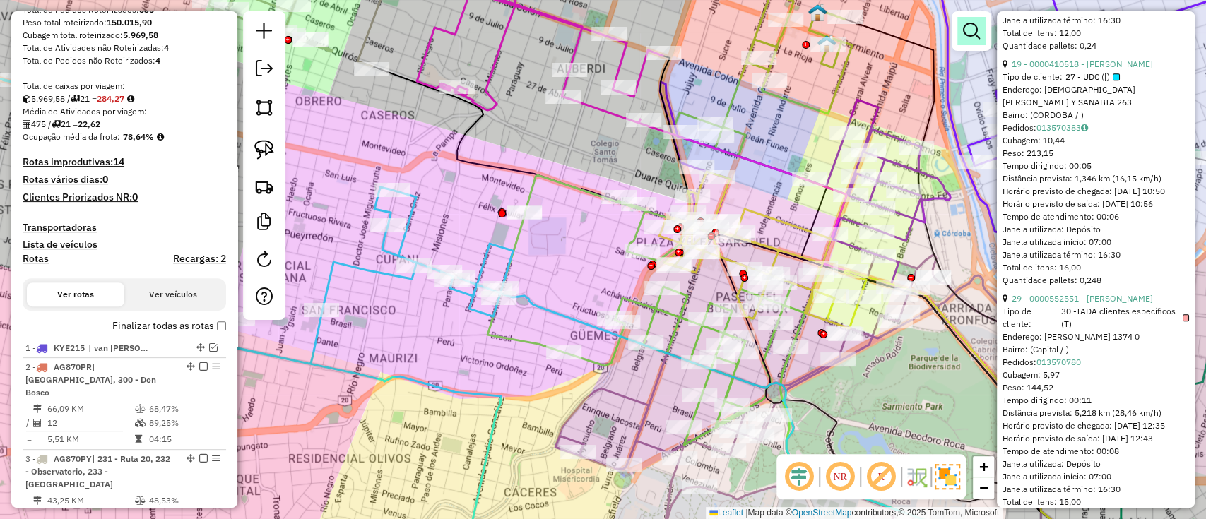
click at [984, 25] on link at bounding box center [971, 31] width 28 height 28
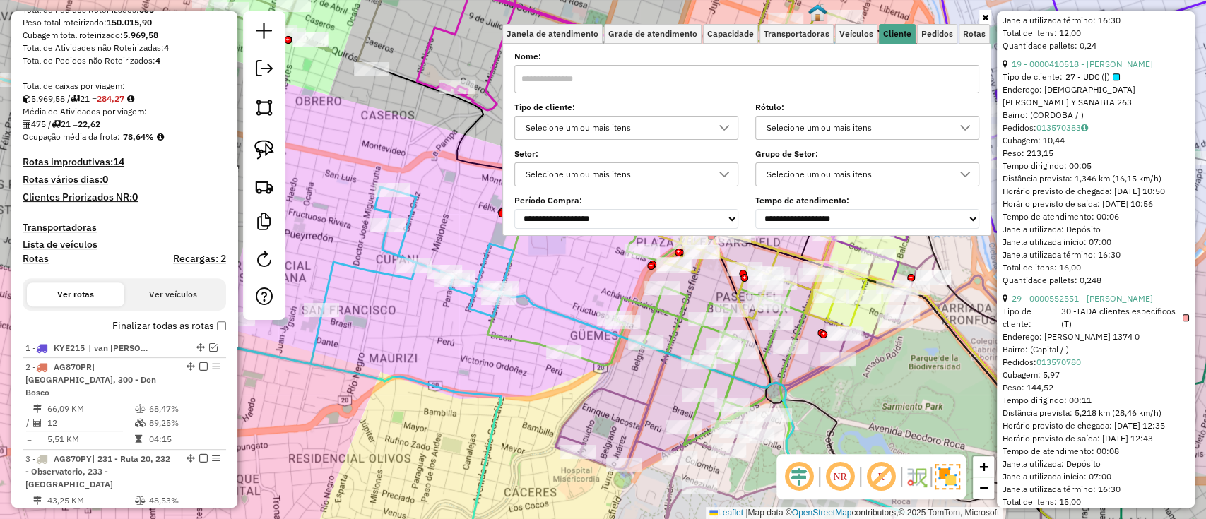
click at [672, 110] on label "Tipo de cliente:" at bounding box center [626, 107] width 224 height 13
click at [665, 119] on div "Selecione um ou mais itens" at bounding box center [616, 128] width 190 height 23
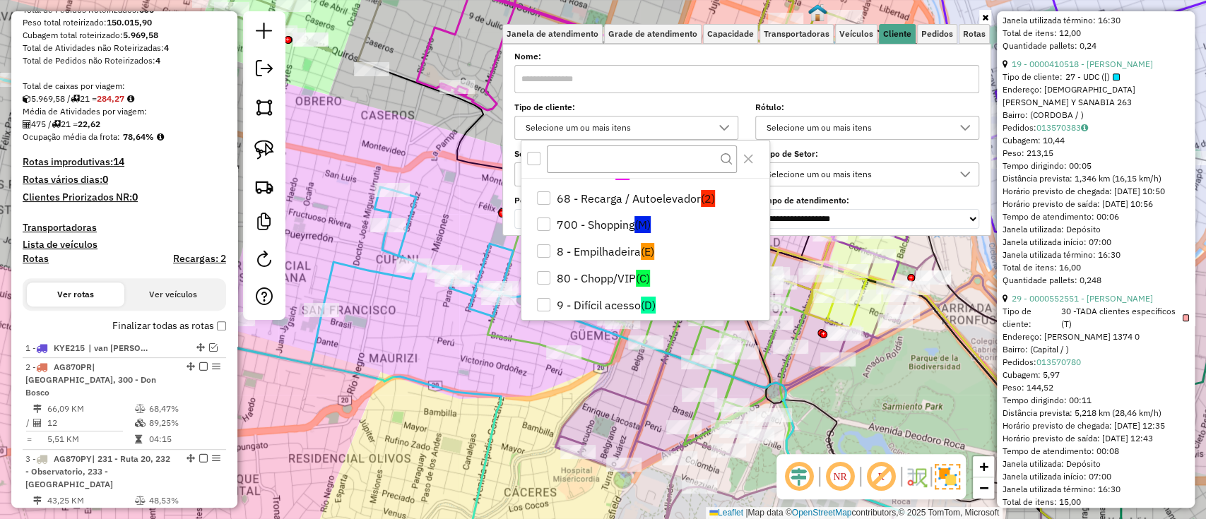
scroll to position [216, 0]
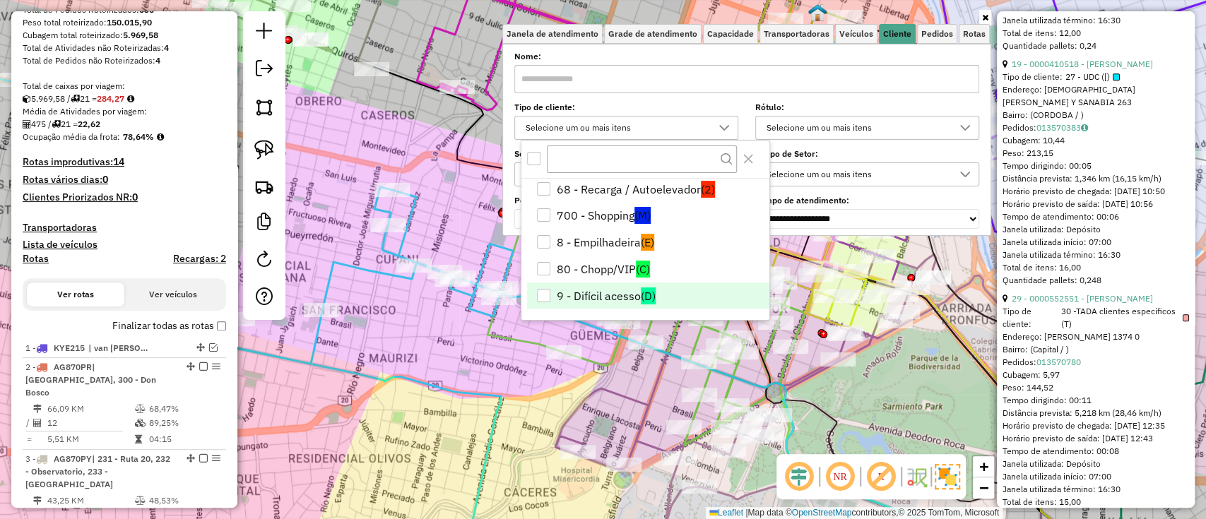
click at [621, 295] on li "9 - Difícil acesso (D)" at bounding box center [648, 296] width 242 height 27
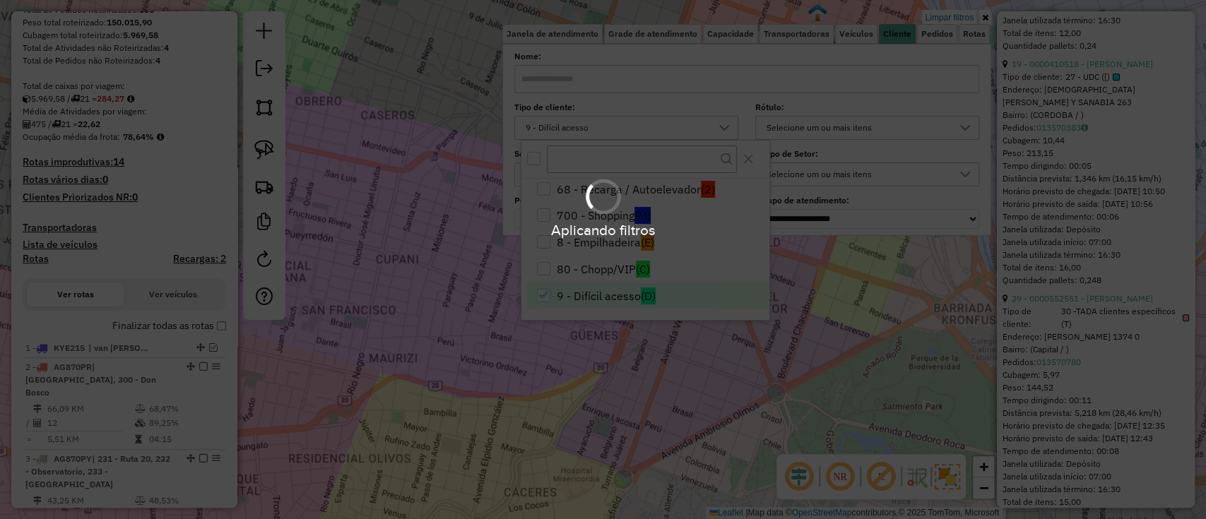
click at [579, 358] on hb-app "Aplicando filtros Pop-up bloqueado! Seu navegador bloqueou automáticamente a ab…" at bounding box center [603, 259] width 1206 height 519
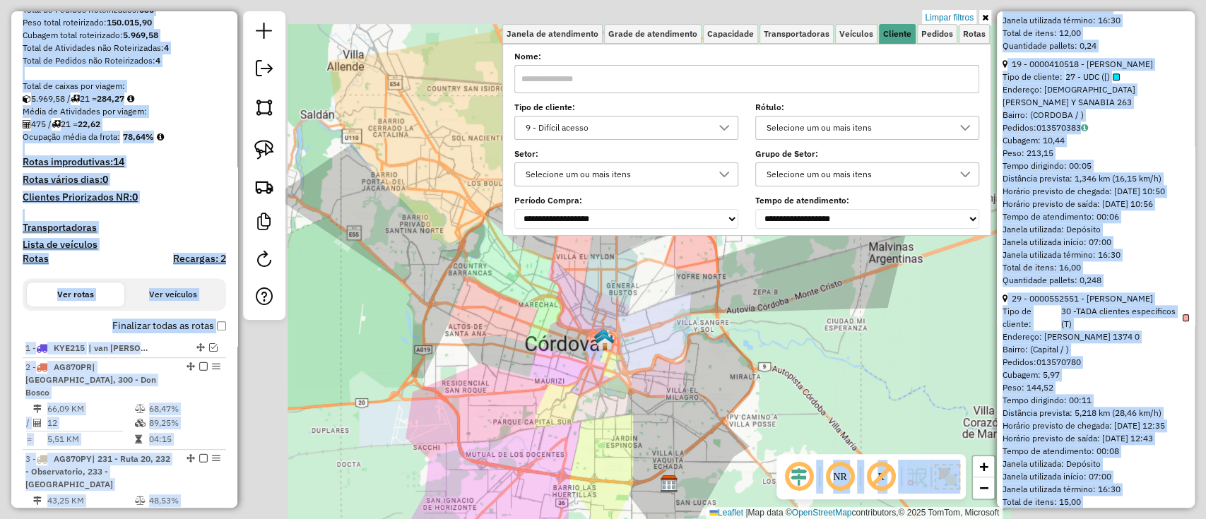
click at [577, 399] on div "Limpar filtros Janela de atendimento Grade de atendimento Capacidade Transporta…" at bounding box center [603, 259] width 1206 height 519
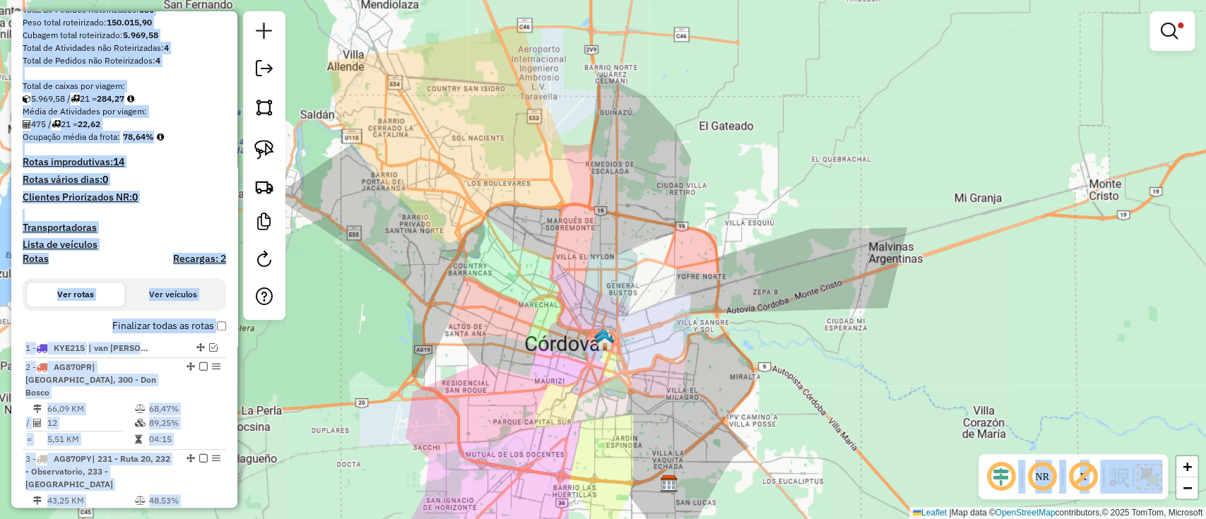
click at [219, 330] on label "Finalizar todas as rotas" at bounding box center [169, 326] width 114 height 15
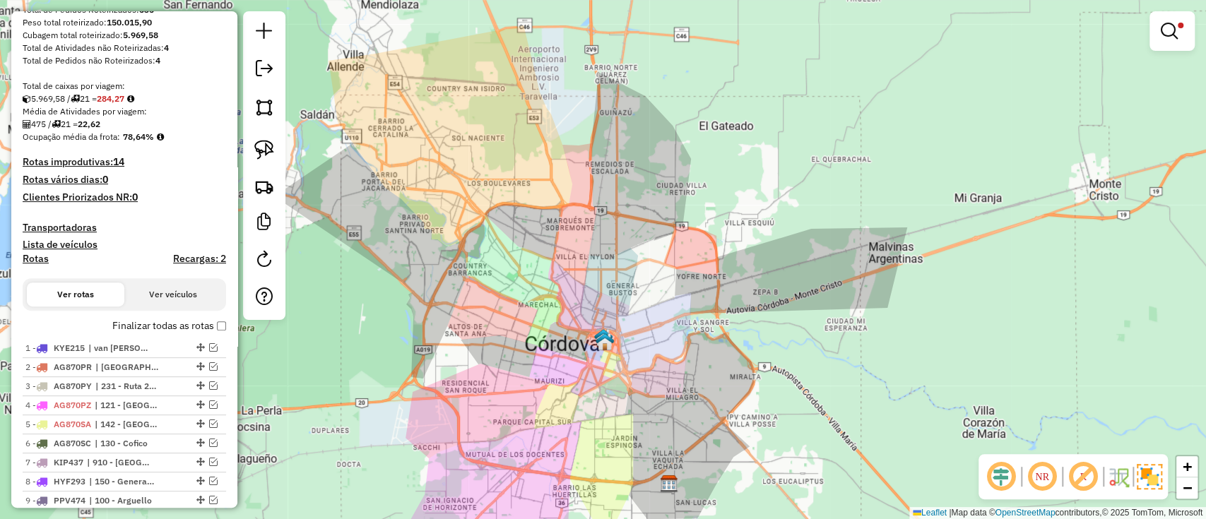
click at [219, 331] on label "Finalizar todas as rotas" at bounding box center [169, 326] width 114 height 15
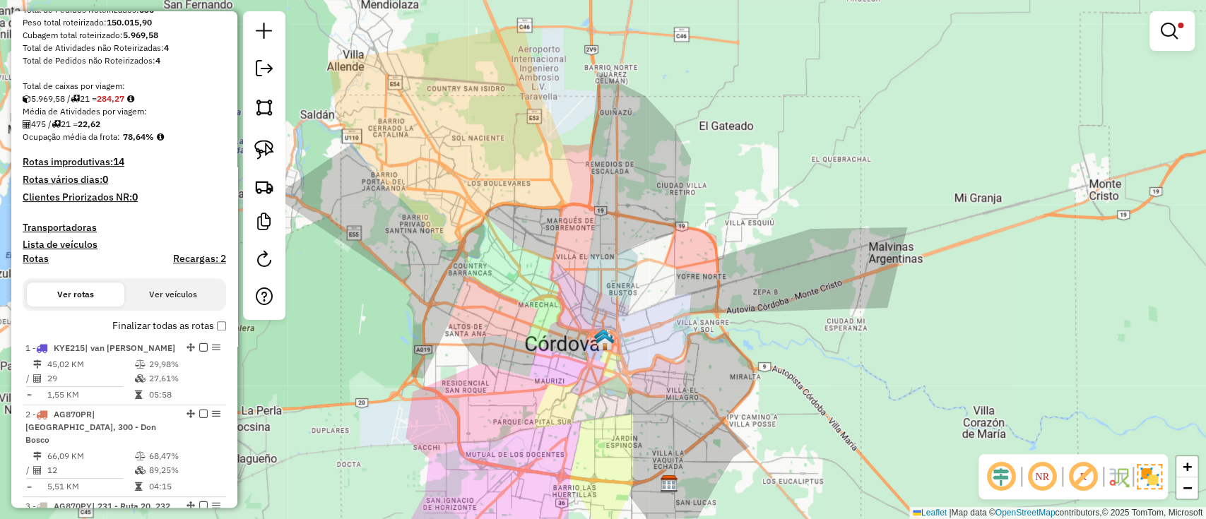
click at [34, 261] on h4 "Rotas" at bounding box center [36, 259] width 26 height 12
select select
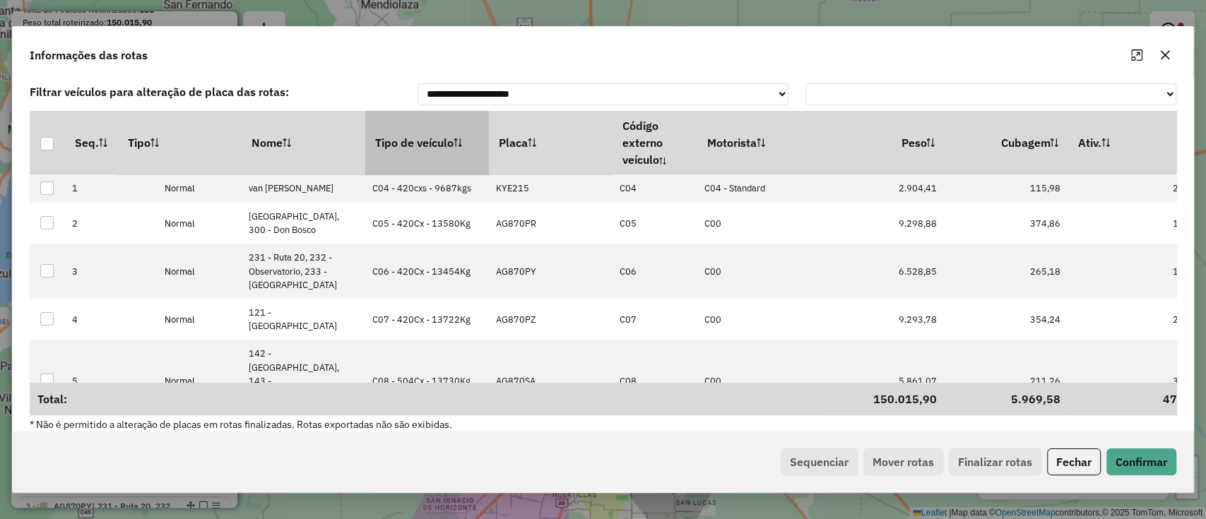
click at [415, 155] on th "Tipo de veículo" at bounding box center [427, 143] width 124 height 64
click at [797, 466] on button "Sequenciar" at bounding box center [819, 462] width 77 height 27
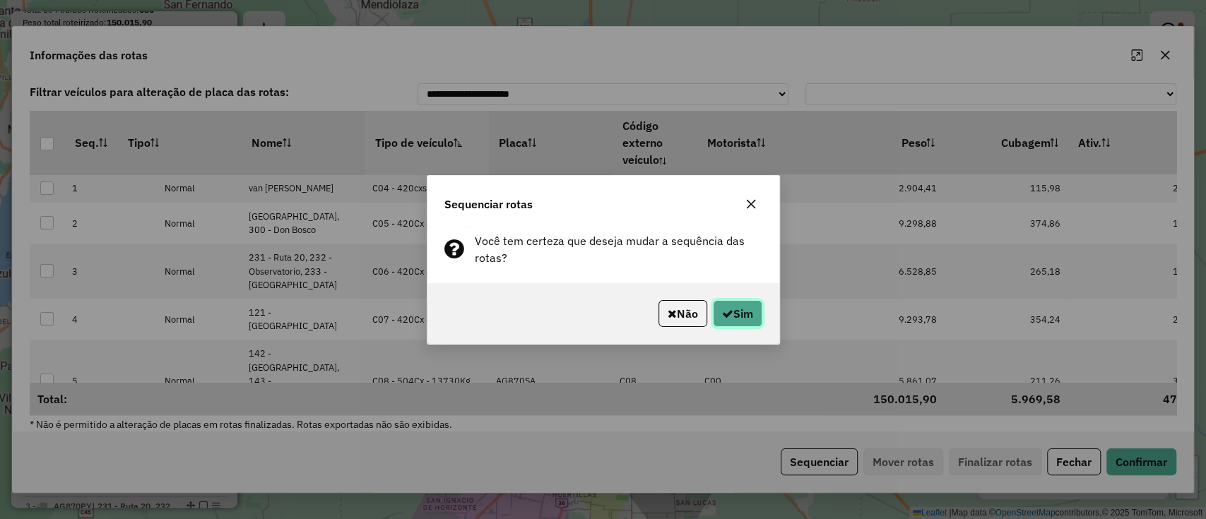
click at [743, 324] on button "Sim" at bounding box center [737, 313] width 49 height 27
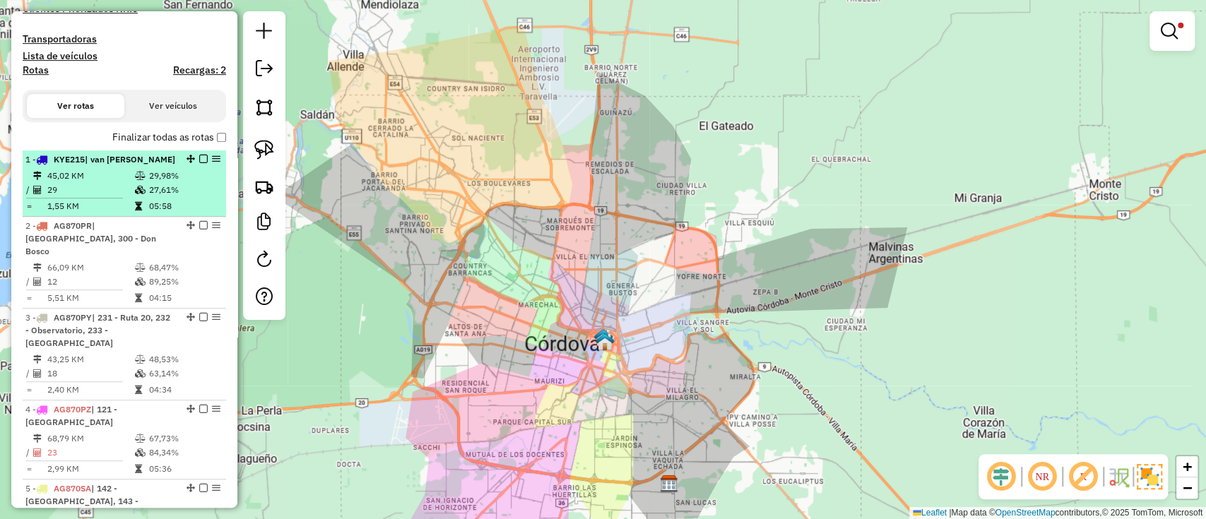
scroll to position [298, 0]
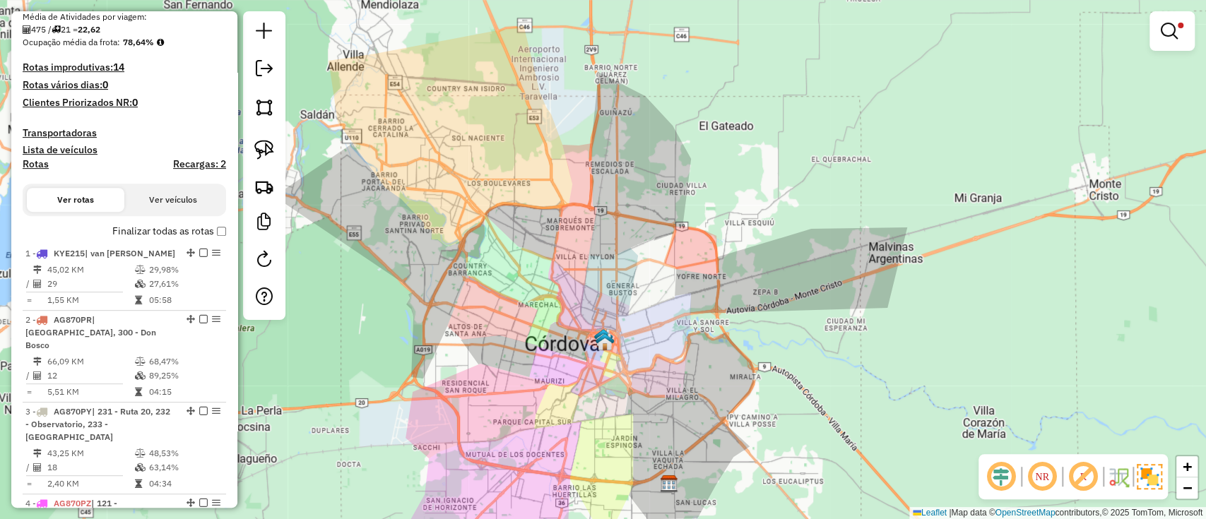
click at [215, 237] on label "Finalizar todas as rotas" at bounding box center [169, 231] width 114 height 15
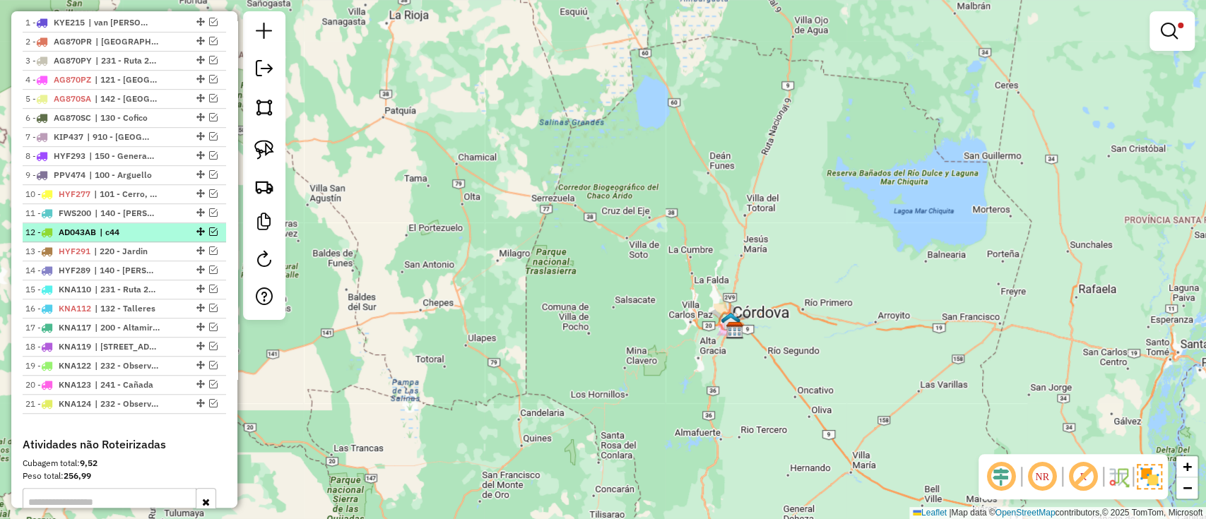
scroll to position [341, 0]
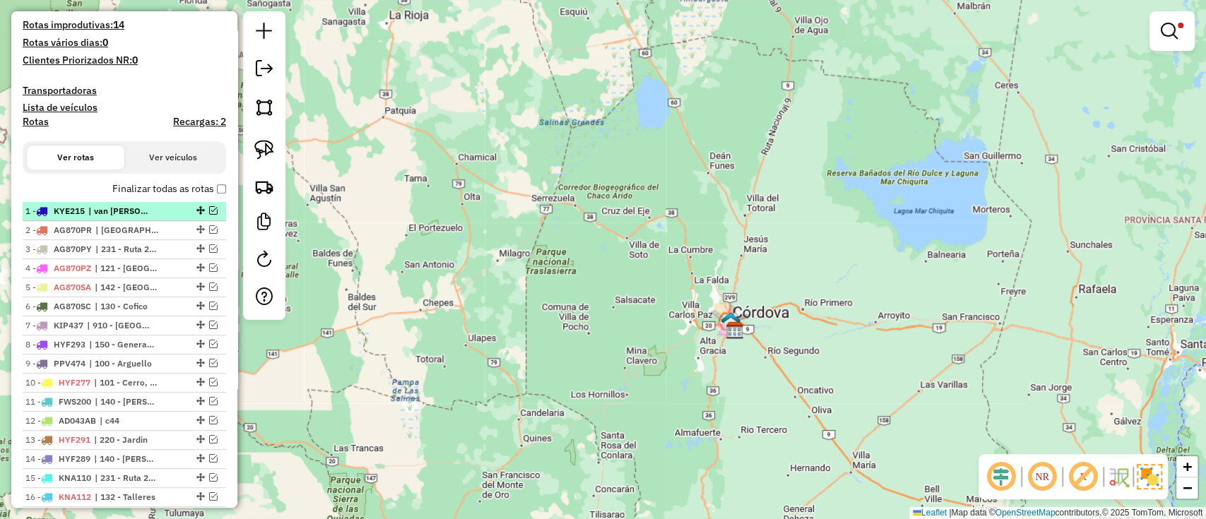
click at [144, 216] on span "| van [PERSON_NAME]" at bounding box center [120, 211] width 65 height 13
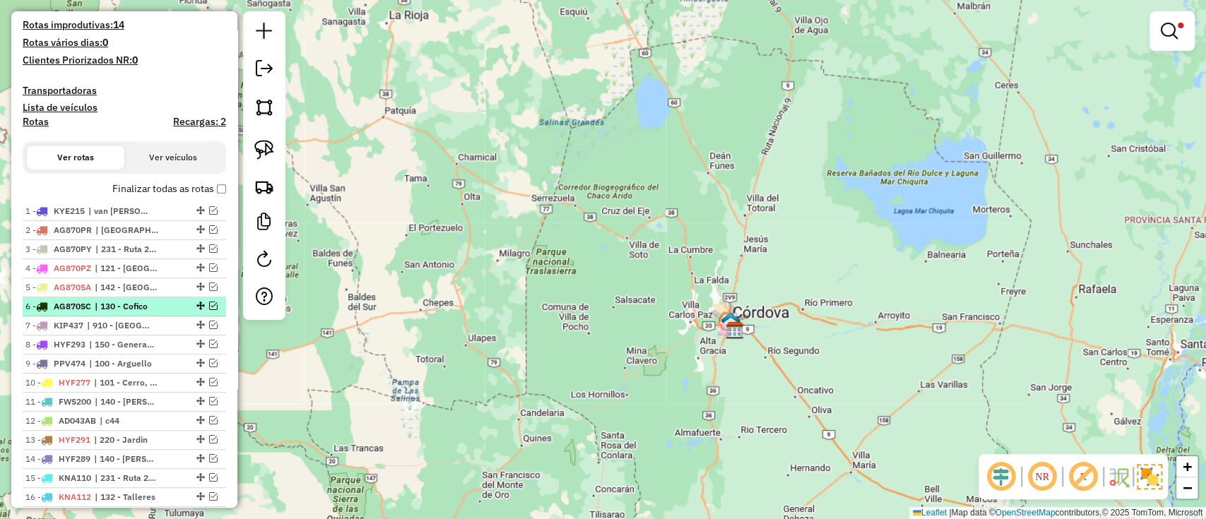
select select "*********"
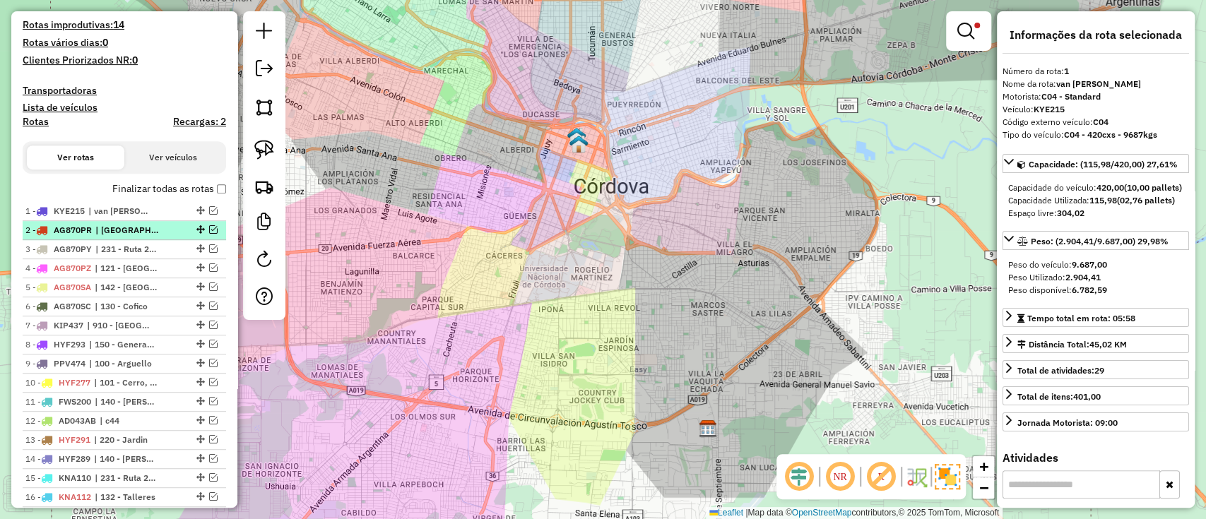
click at [167, 228] on div "2 - AG870PR | [GEOGRAPHIC_DATA], 300 - [GEOGRAPHIC_DATA]" at bounding box center [100, 230] width 150 height 13
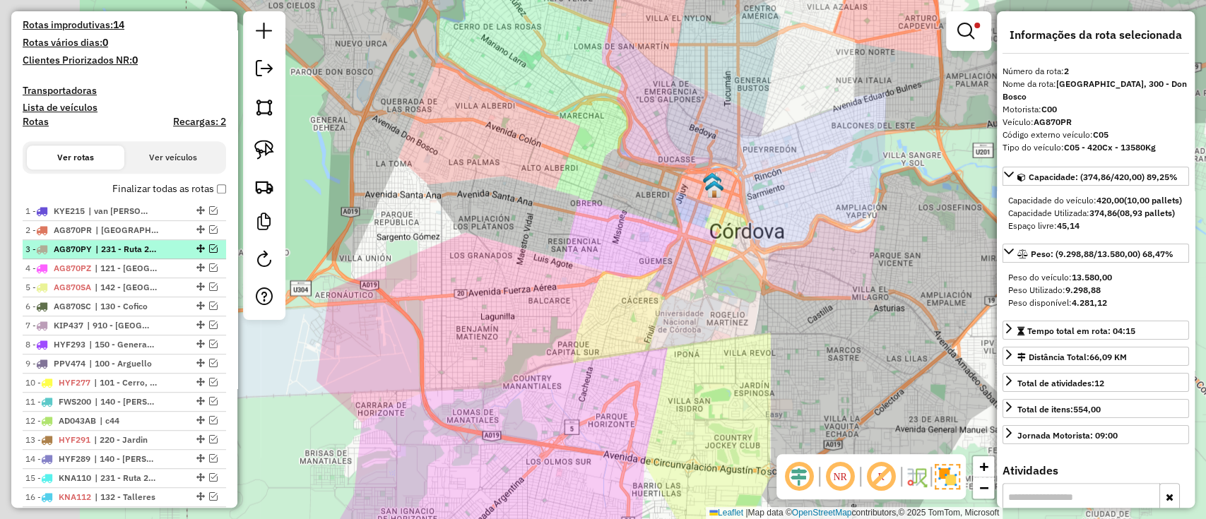
click at [165, 249] on div "3 - AG870PY | 231 - Ruta 20, 232 - Observatorio, 233 - [GEOGRAPHIC_DATA]" at bounding box center [100, 249] width 150 height 13
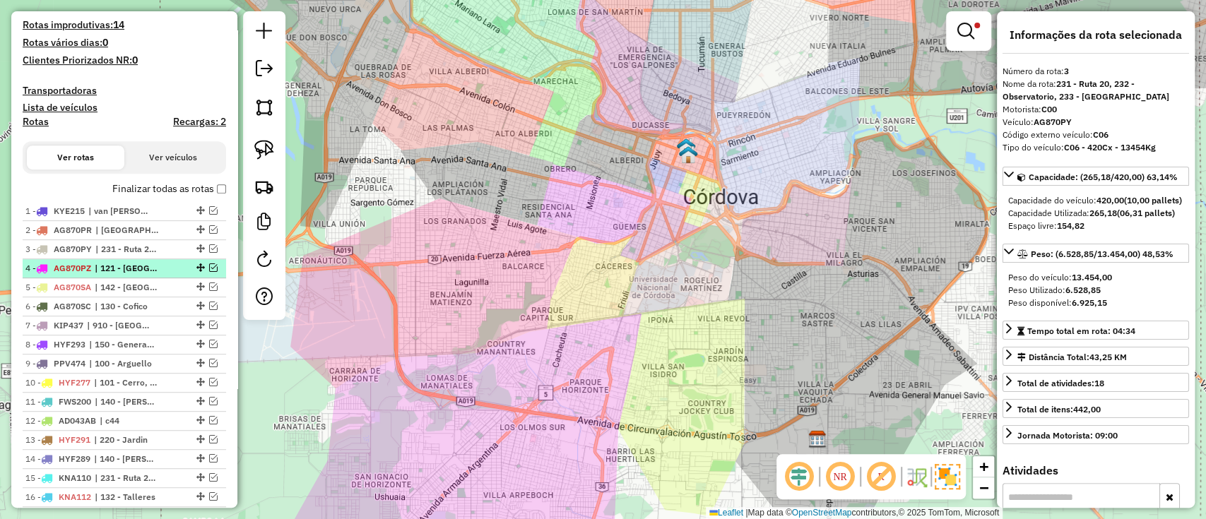
click at [158, 269] on span "| 121 - [GEOGRAPHIC_DATA]" at bounding box center [127, 268] width 65 height 13
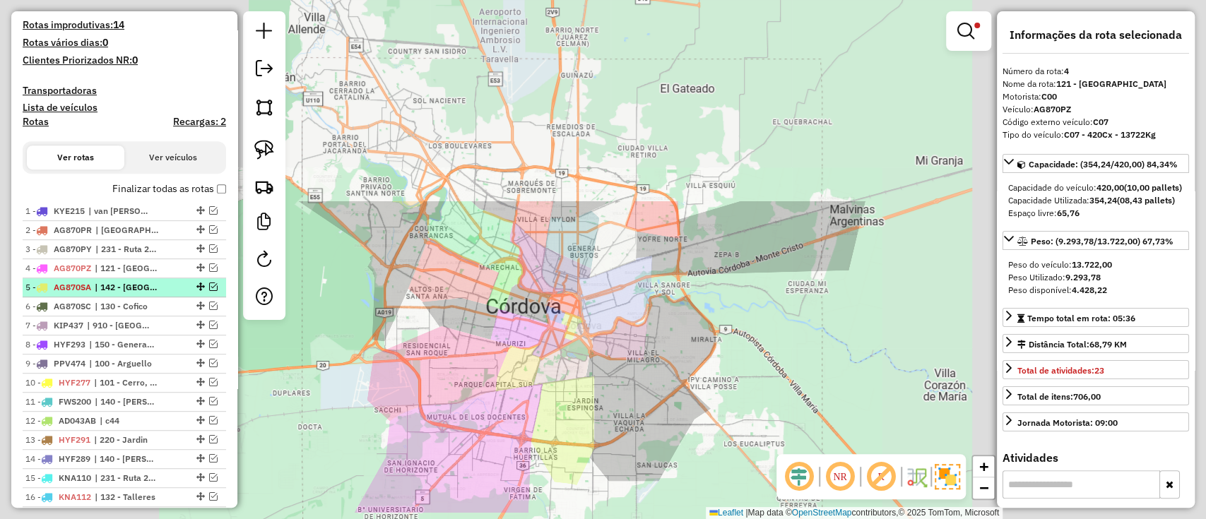
click at [158, 282] on span "| 142 - [GEOGRAPHIC_DATA], 143 - [GEOGRAPHIC_DATA], 150 - General [PERSON_NAME]" at bounding box center [127, 287] width 65 height 13
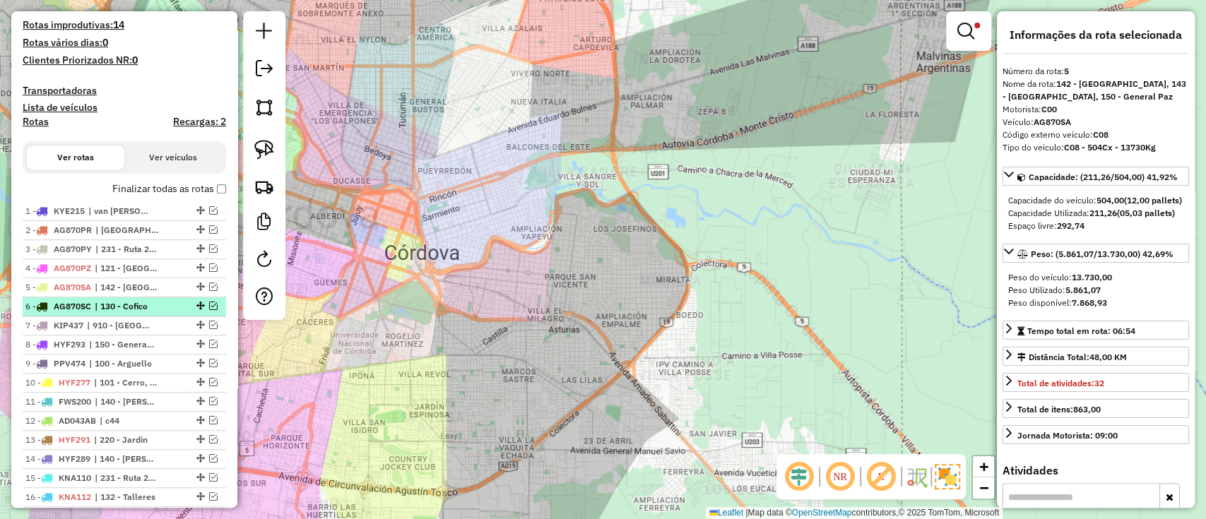
click at [165, 304] on div "6 - AG870SC | 130 - Cofico" at bounding box center [100, 306] width 150 height 13
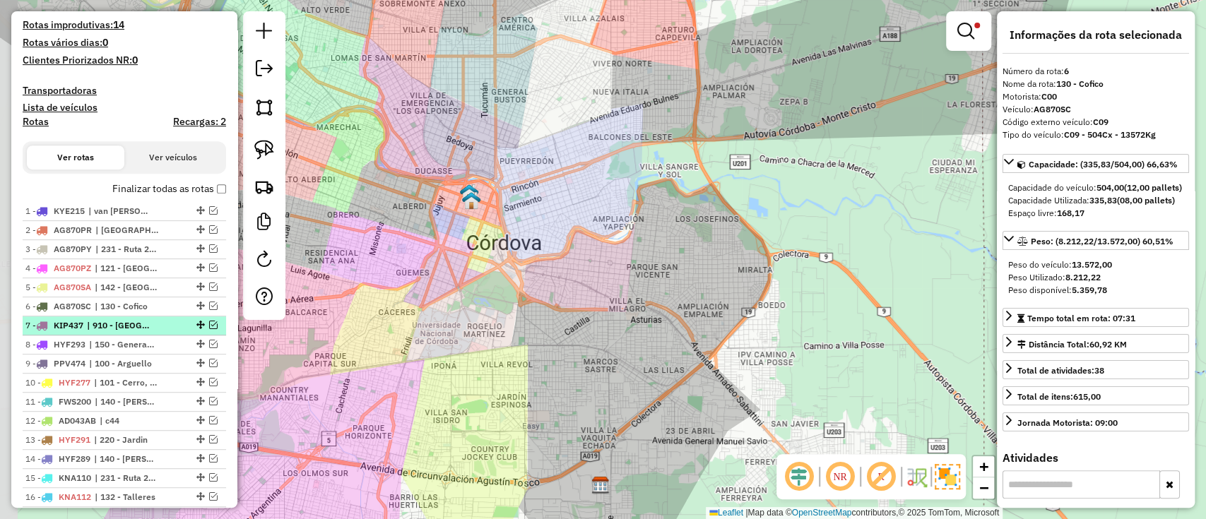
click at [164, 317] on li "7 - KIP437 | 910 - [GEOGRAPHIC_DATA], 912 - Terminal" at bounding box center [125, 326] width 204 height 19
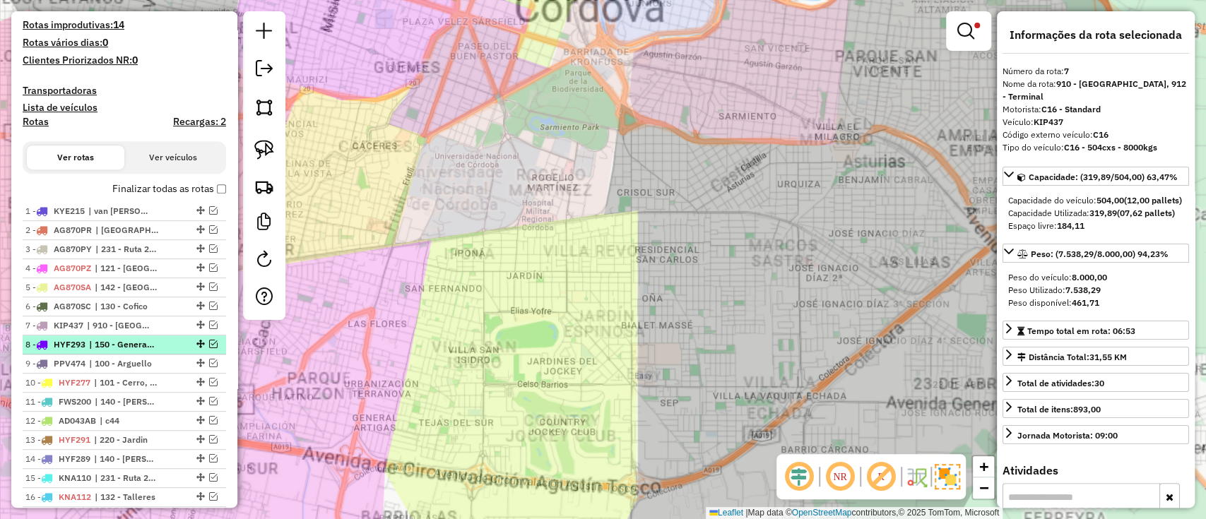
click at [166, 336] on li "8 - HYF293 | 150 - General [PERSON_NAME]" at bounding box center [125, 345] width 204 height 19
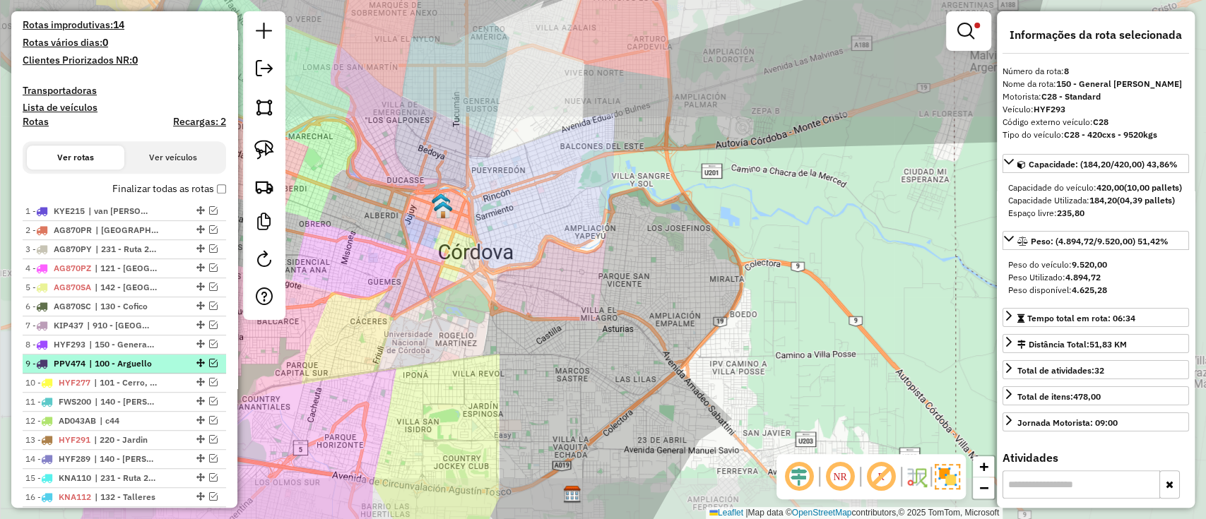
click at [169, 358] on div "9 - PPV474 | 100 - [PERSON_NAME]" at bounding box center [100, 364] width 150 height 13
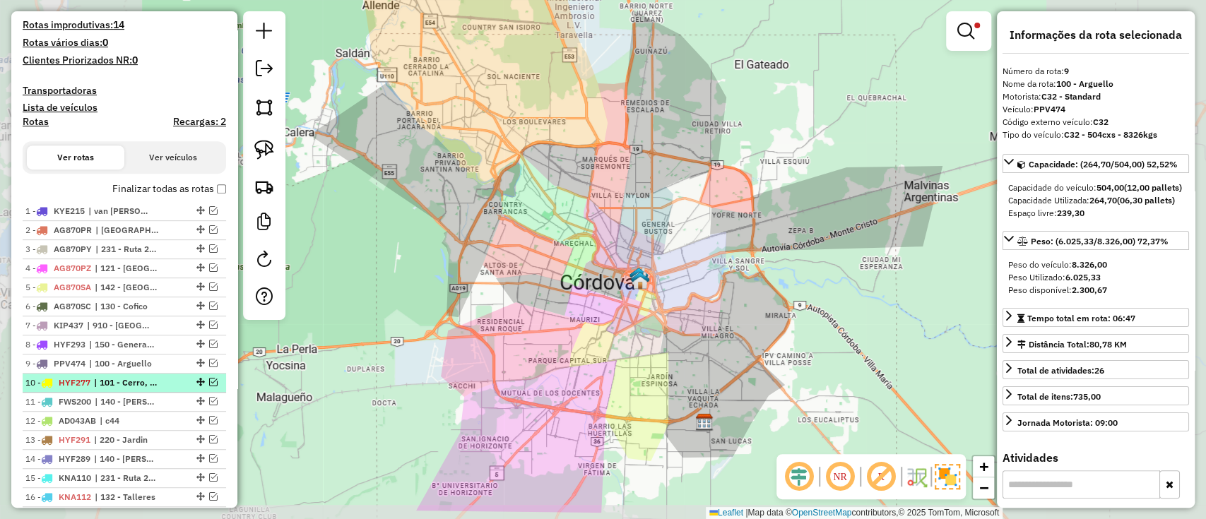
click at [170, 382] on div "10 - HYF277 | 101 - Cerro, 102 - [GEOGRAPHIC_DATA]" at bounding box center [100, 383] width 150 height 13
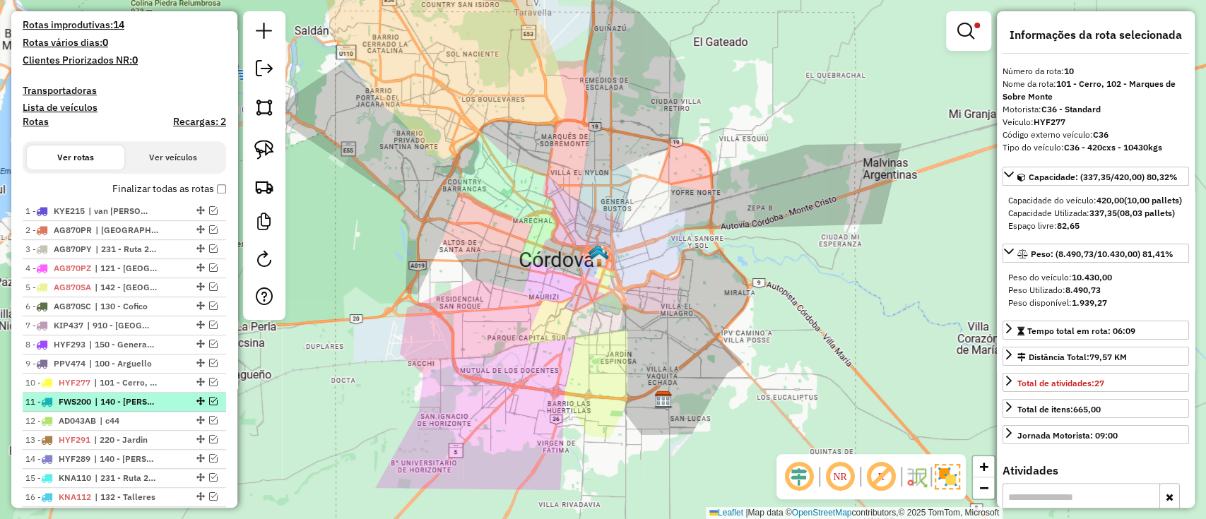
click at [172, 403] on div "11 - FWS200 | 140 - [PERSON_NAME], 141 - Panamericano" at bounding box center [124, 402] width 198 height 13
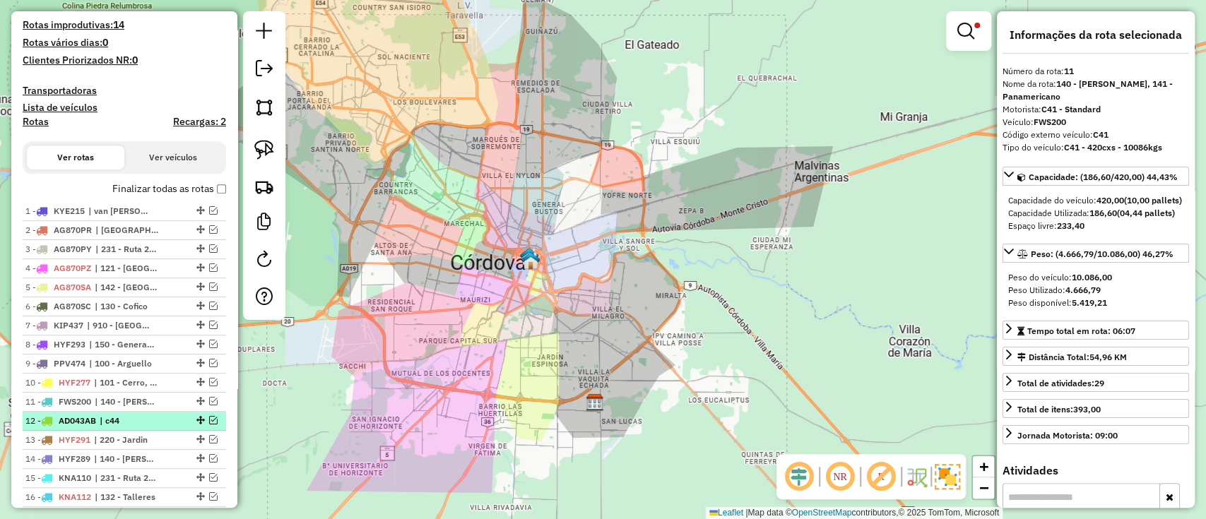
click at [167, 422] on div "12 - AD043AB | c44" at bounding box center [100, 421] width 150 height 13
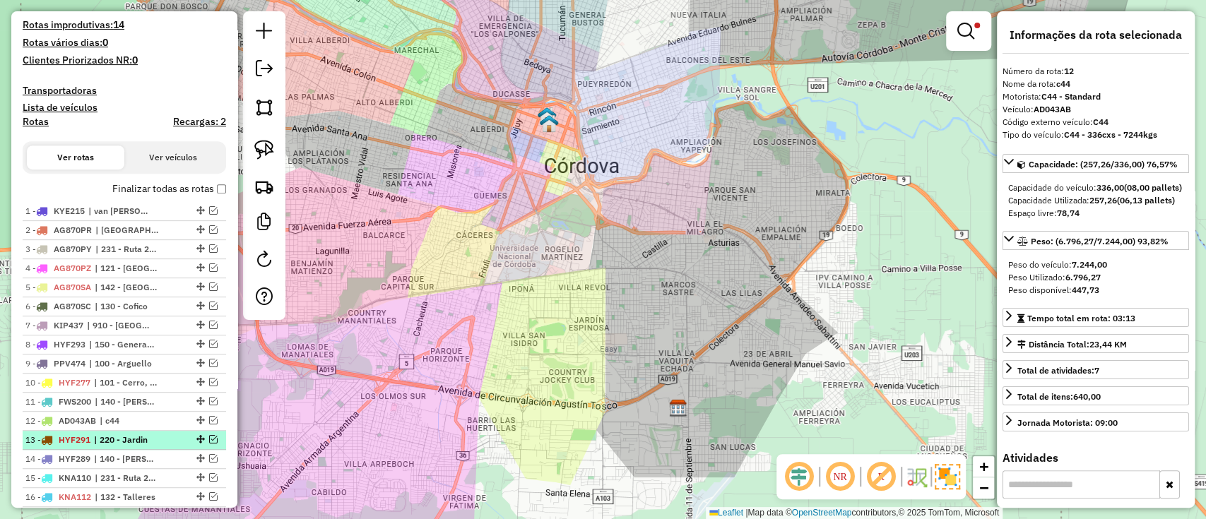
click at [158, 440] on span "| 220 - Jardin" at bounding box center [126, 440] width 65 height 13
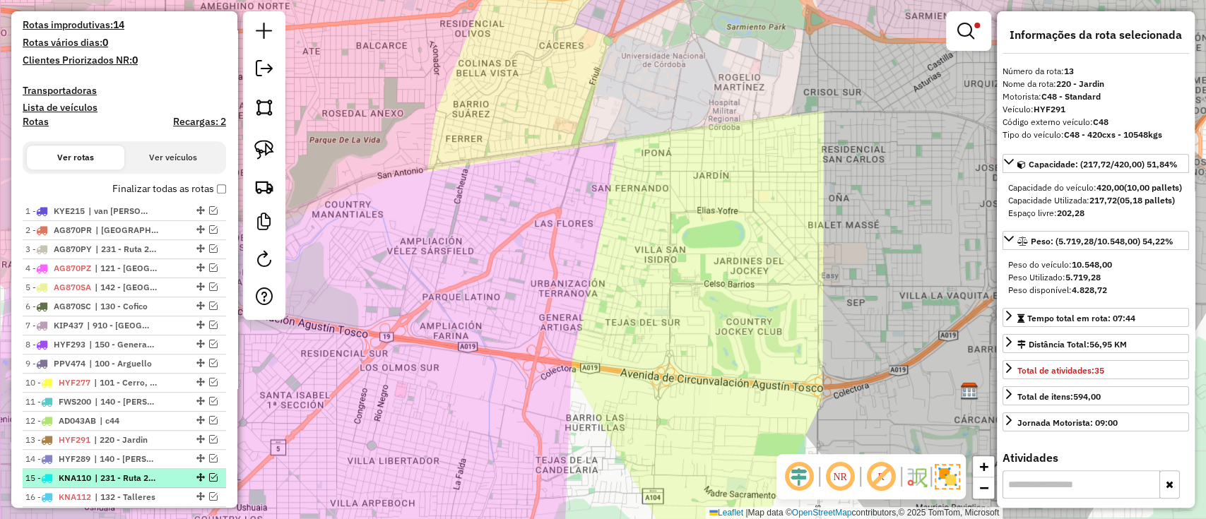
click at [126, 476] on span "| 231 - Ruta 20, 232 - Observatorio, 233 - [GEOGRAPHIC_DATA]" at bounding box center [127, 478] width 65 height 13
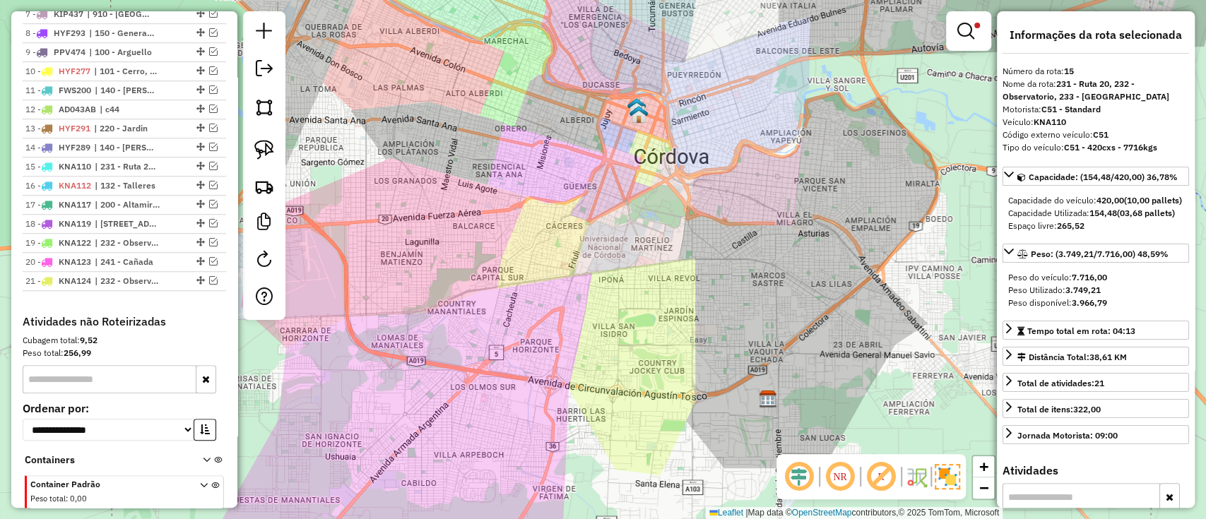
scroll to position [718, 0]
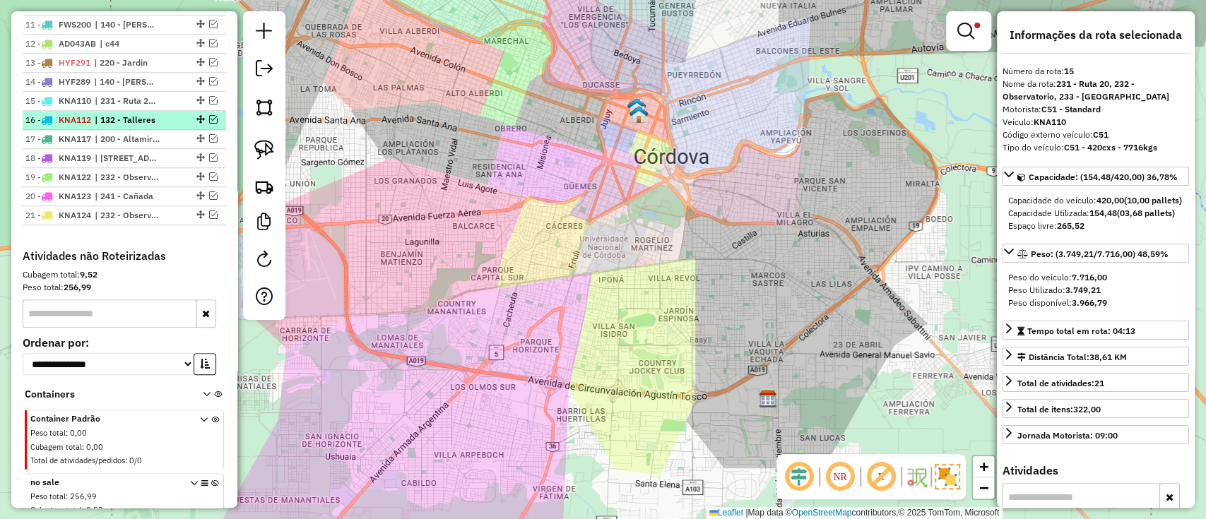
click at [81, 115] on span "KNA112" at bounding box center [75, 119] width 33 height 11
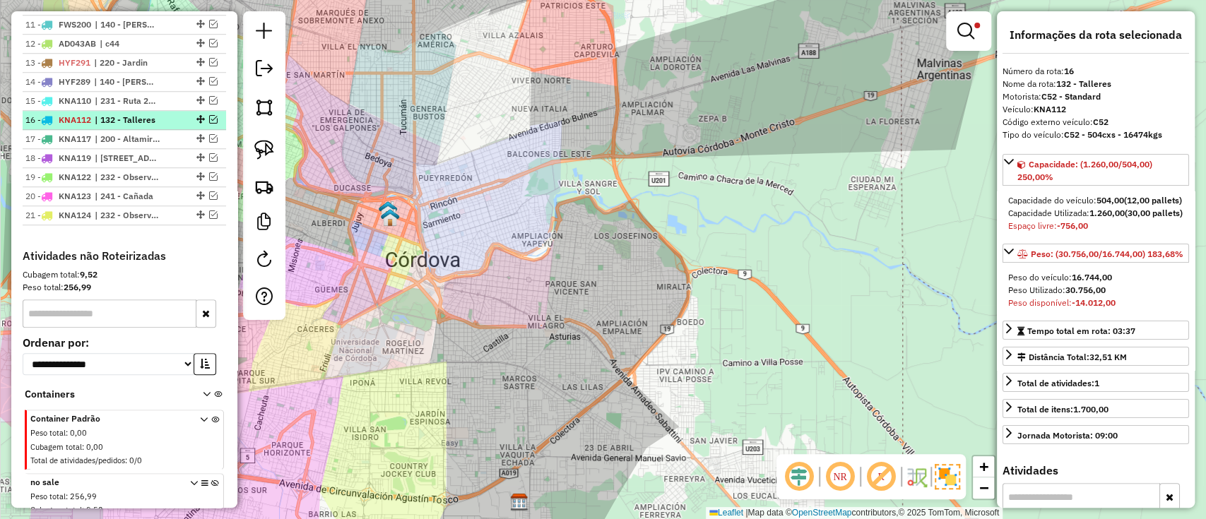
click at [213, 117] on em at bounding box center [213, 119] width 8 height 8
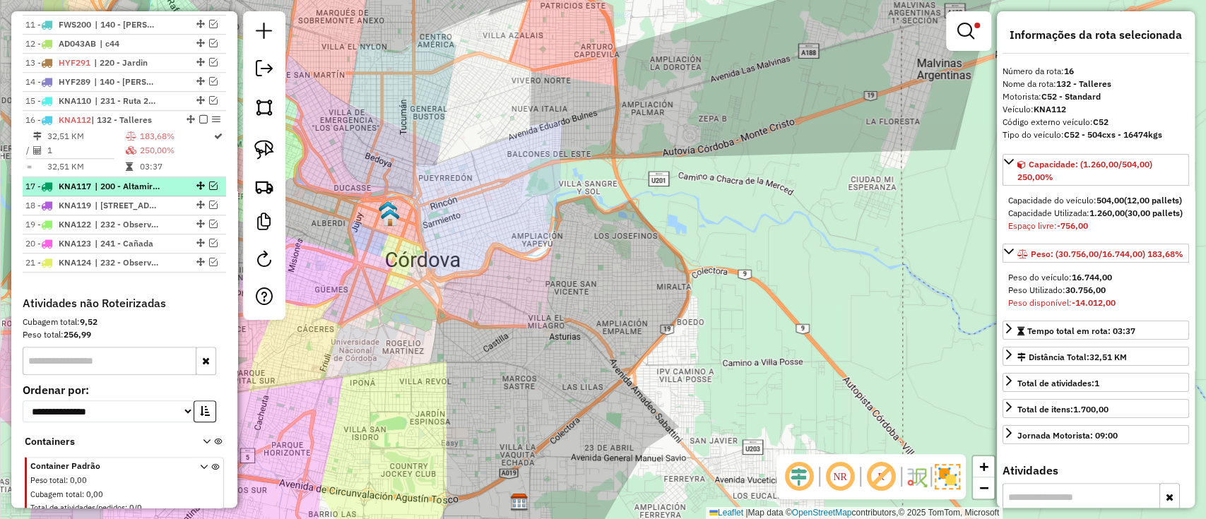
click at [134, 182] on span "| 200 - Altamira, 201 - [GEOGRAPHIC_DATA]" at bounding box center [127, 186] width 65 height 13
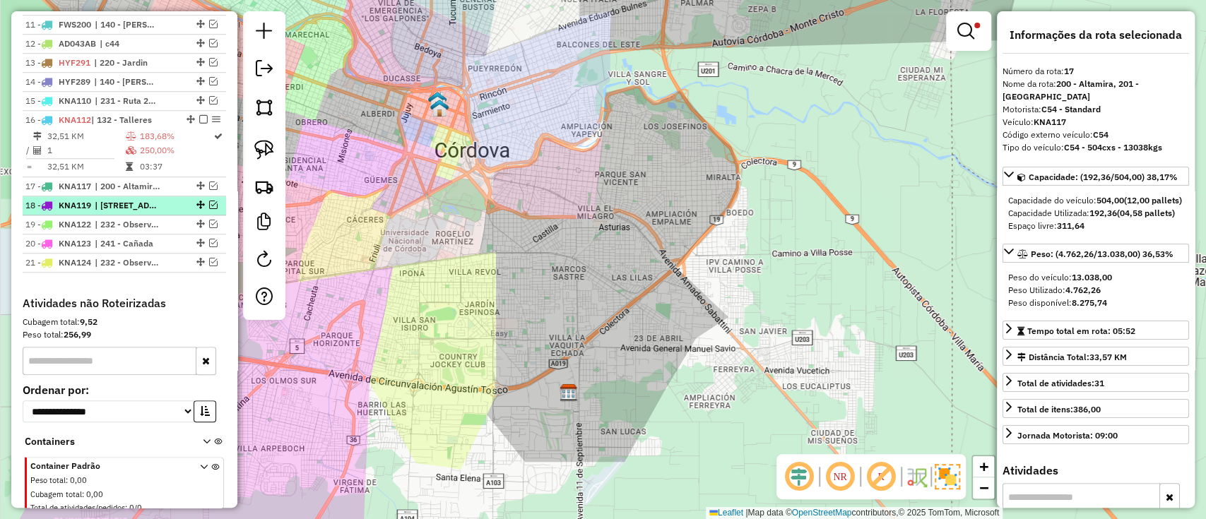
click at [130, 199] on span "| [STREET_ADDRESS] Olmos" at bounding box center [127, 205] width 65 height 13
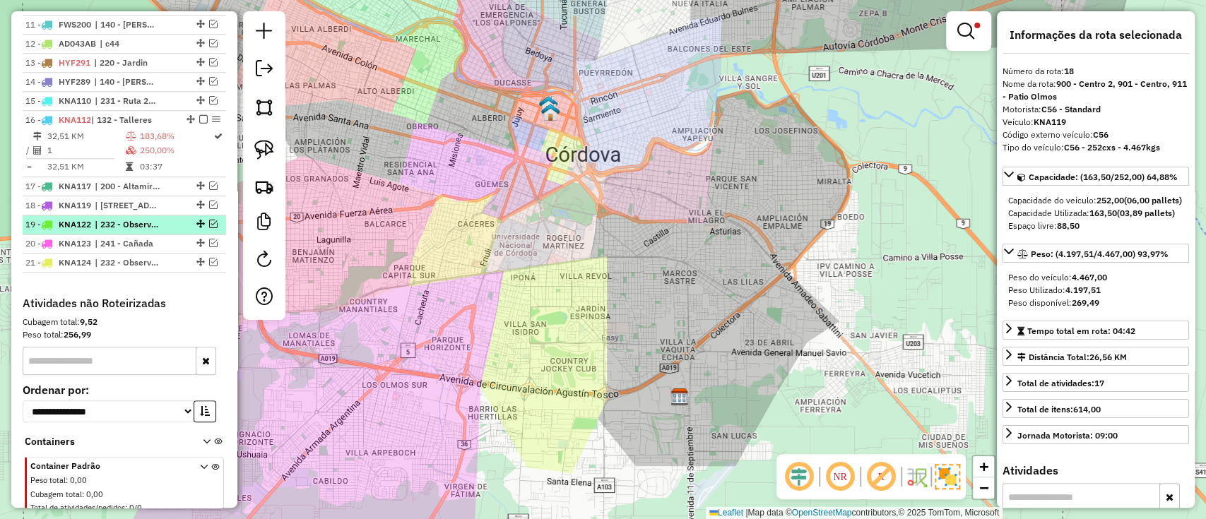
click at [121, 218] on span "| 232 - Observatorio, 910 - [GEOGRAPHIC_DATA]" at bounding box center [127, 224] width 65 height 13
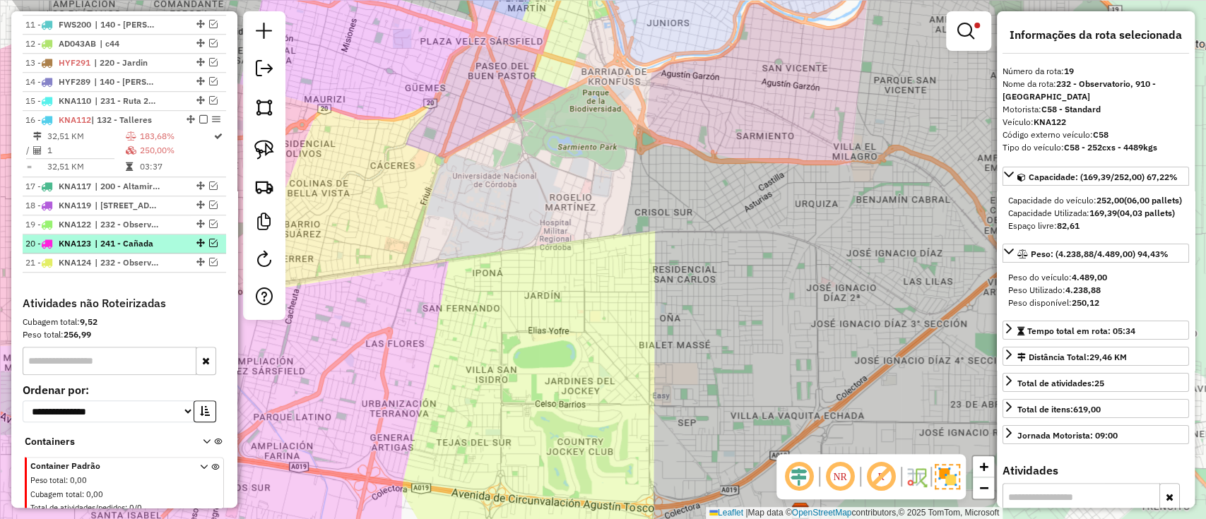
click at [130, 251] on li "20 - KNA123 | 241 - Cañada" at bounding box center [125, 244] width 204 height 19
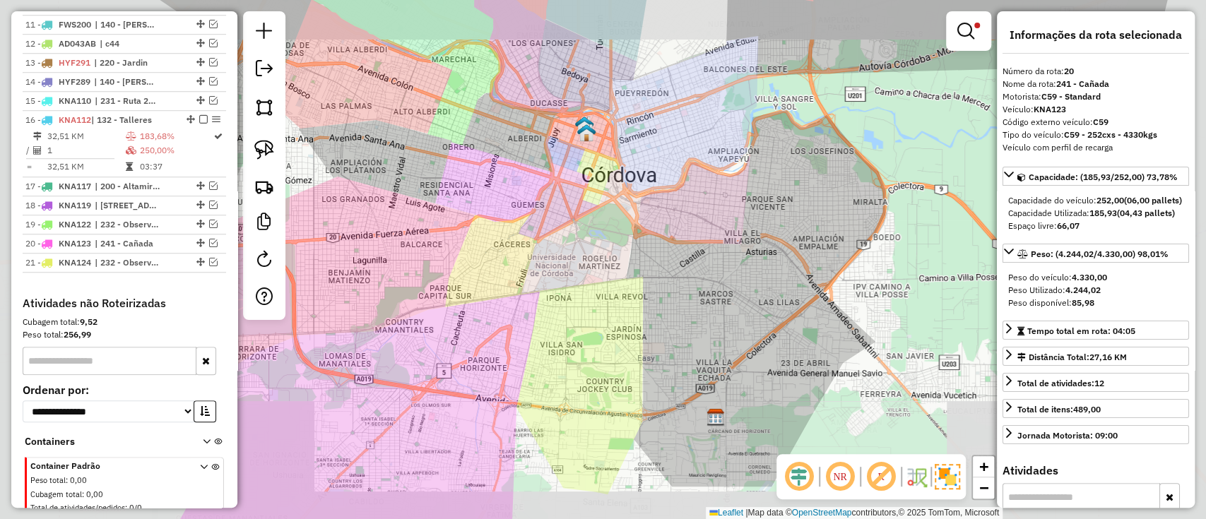
click at [126, 282] on div "1 - KYE215 | van tada 2 - AG870PR | [GEOGRAPHIC_DATA], 300 - [GEOGRAPHIC_DATA] …" at bounding box center [125, 61] width 204 height 472
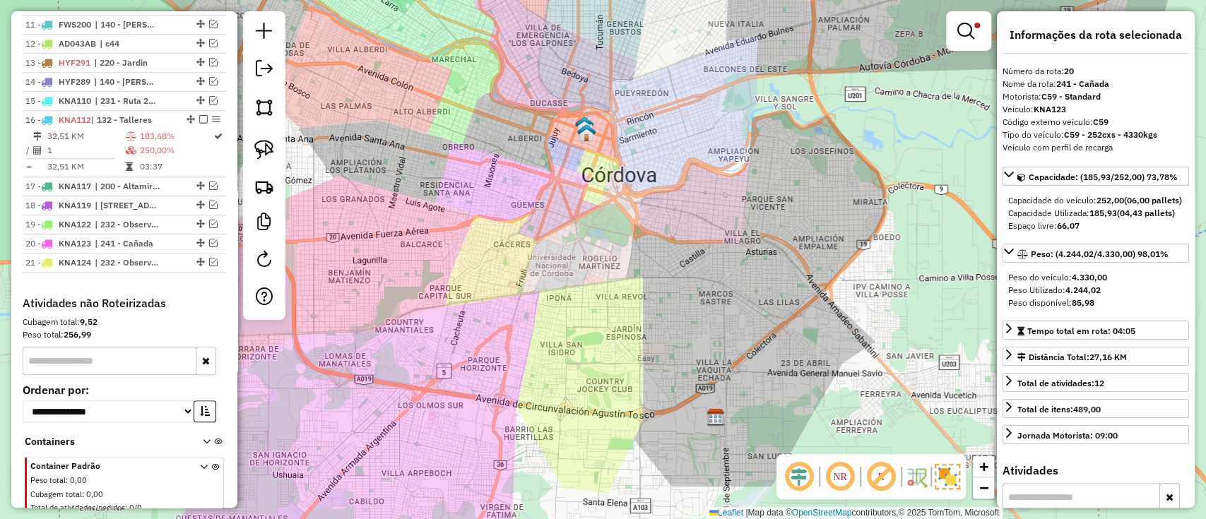
click at [126, 286] on div "1 - KYE215 | van tada 2 - AG870PR | [GEOGRAPHIC_DATA], 300 - [GEOGRAPHIC_DATA] …" at bounding box center [125, 61] width 204 height 472
click at [122, 260] on span "| 232 - Observatorio, 900 - Centro 2, 910 - [GEOGRAPHIC_DATA], 911 - Patio Olmos" at bounding box center [127, 263] width 65 height 13
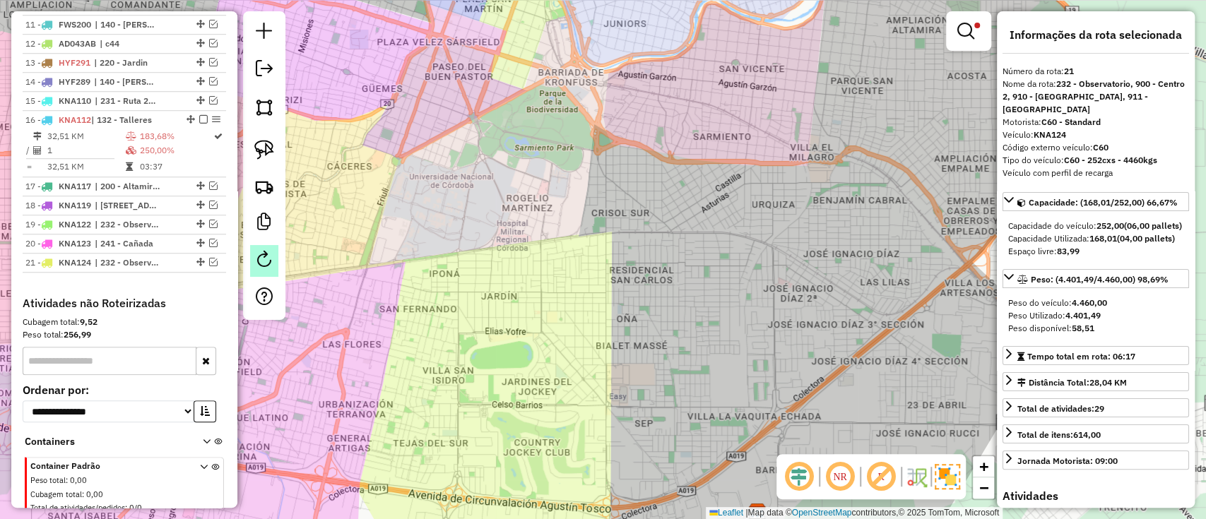
click at [259, 261] on em at bounding box center [264, 259] width 17 height 17
select select "*"
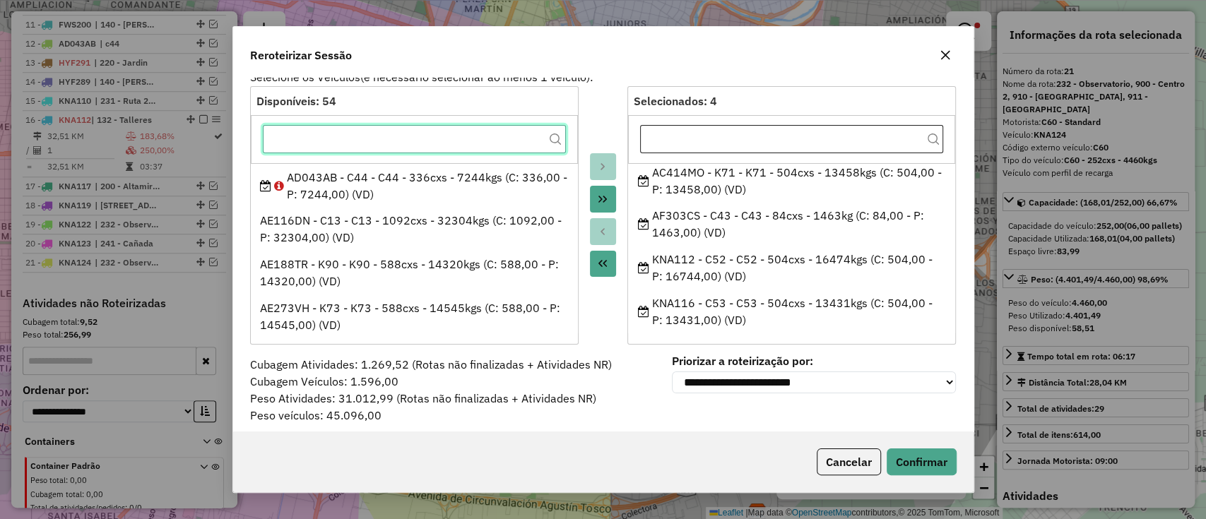
scroll to position [22, 0]
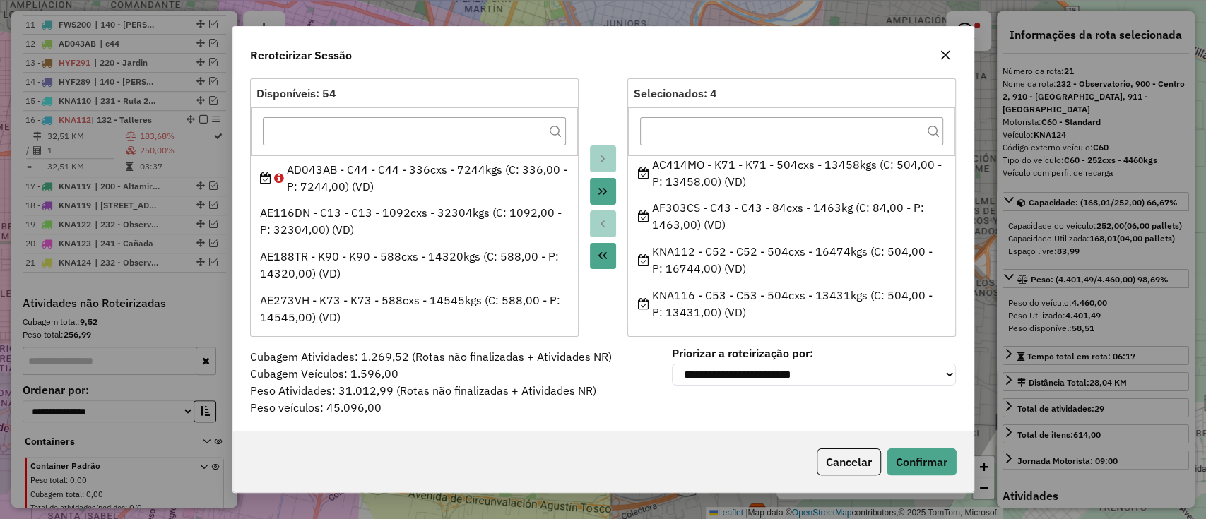
click at [941, 54] on icon "button" at bounding box center [945, 54] width 11 height 11
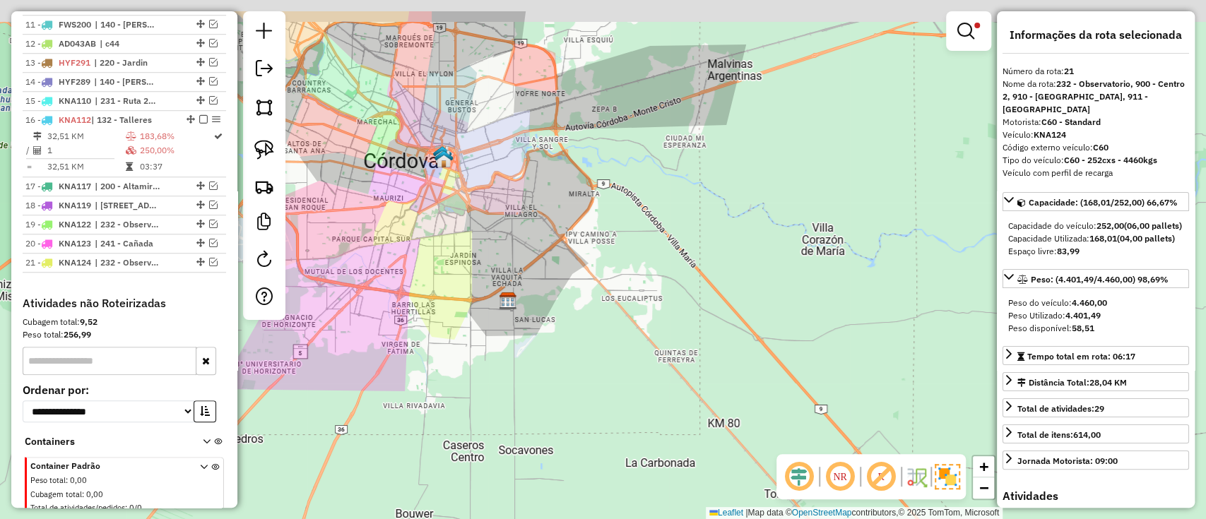
drag, startPoint x: 482, startPoint y: 217, endPoint x: 491, endPoint y: 240, distance: 25.1
click at [491, 240] on div "Limpar filtros Janela de atendimento Grade de atendimento Capacidade Transporta…" at bounding box center [603, 259] width 1206 height 519
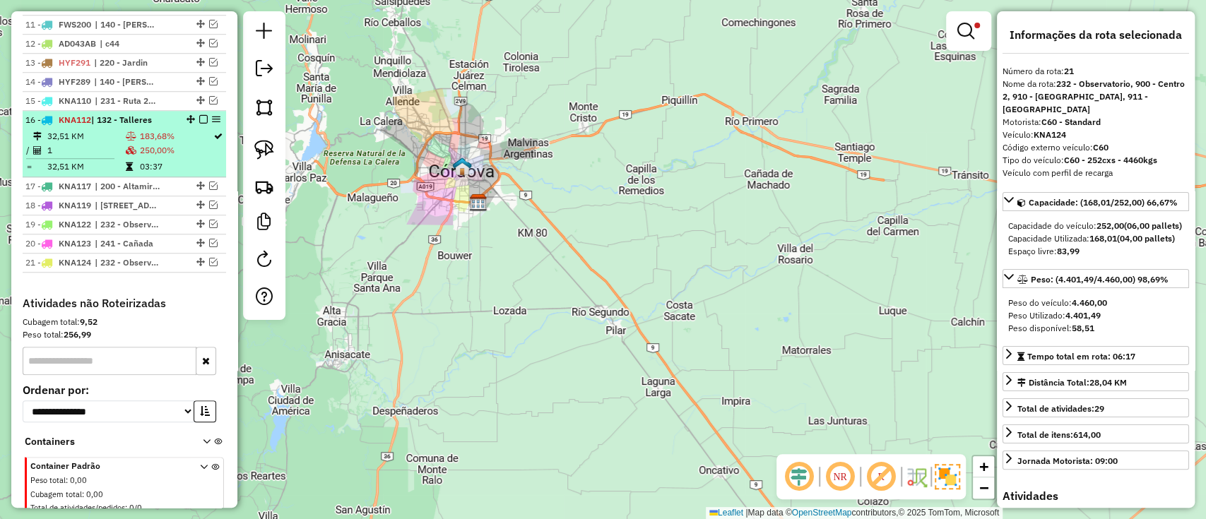
click at [184, 144] on td "250,00%" at bounding box center [175, 150] width 73 height 14
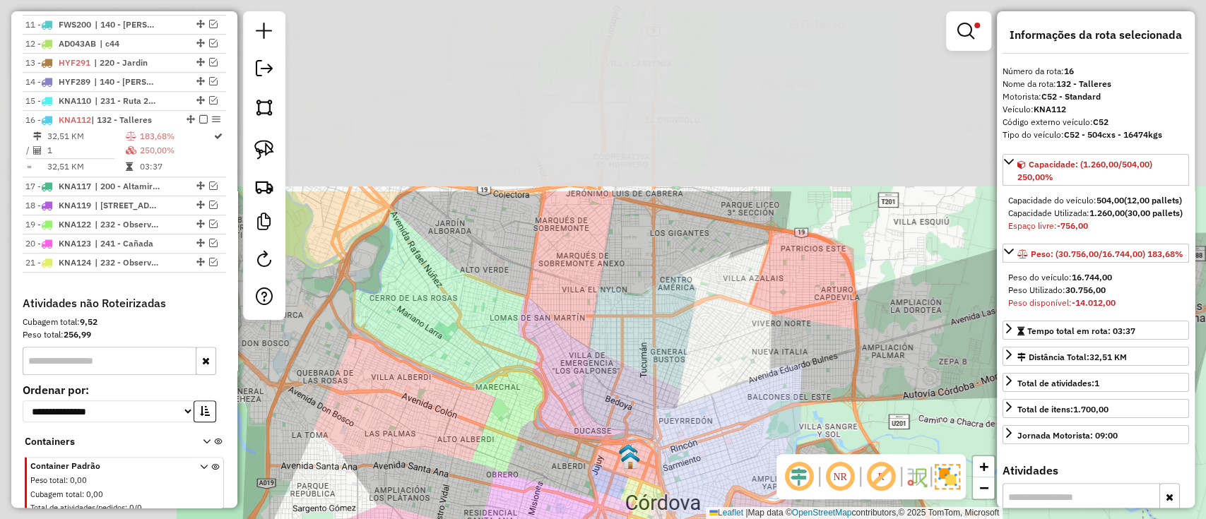
drag, startPoint x: 548, startPoint y: 191, endPoint x: 751, endPoint y: 387, distance: 282.4
click at [749, 396] on div "Limpar filtros Janela de atendimento Grade de atendimento Capacidade Transporta…" at bounding box center [603, 259] width 1206 height 519
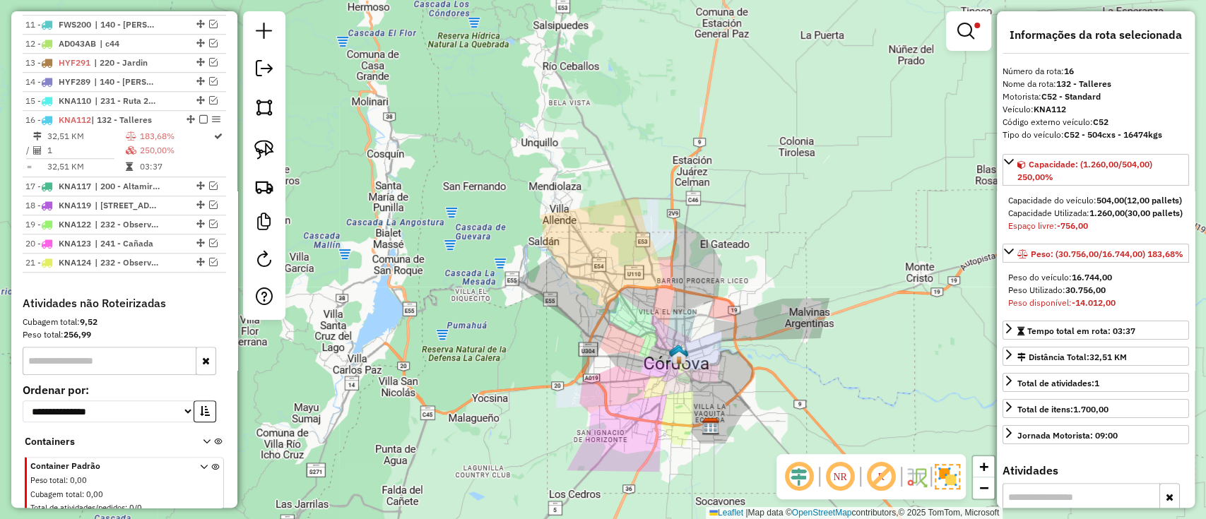
scroll to position [362, 0]
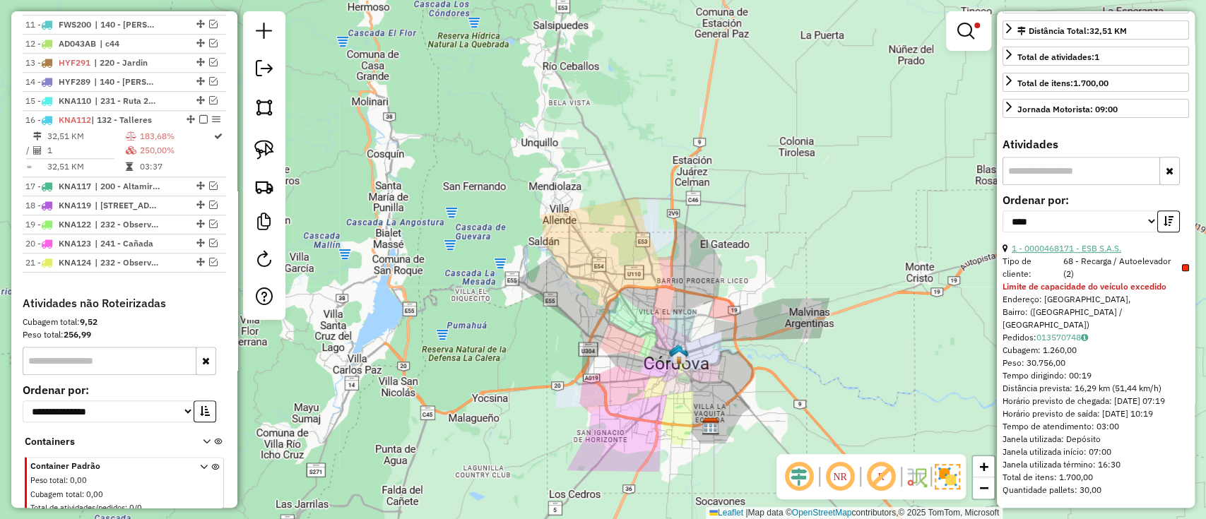
click at [1068, 247] on link "1 - 0000468171 - ESB S.A.S." at bounding box center [1067, 248] width 110 height 11
